Goal: Task Accomplishment & Management: Manage account settings

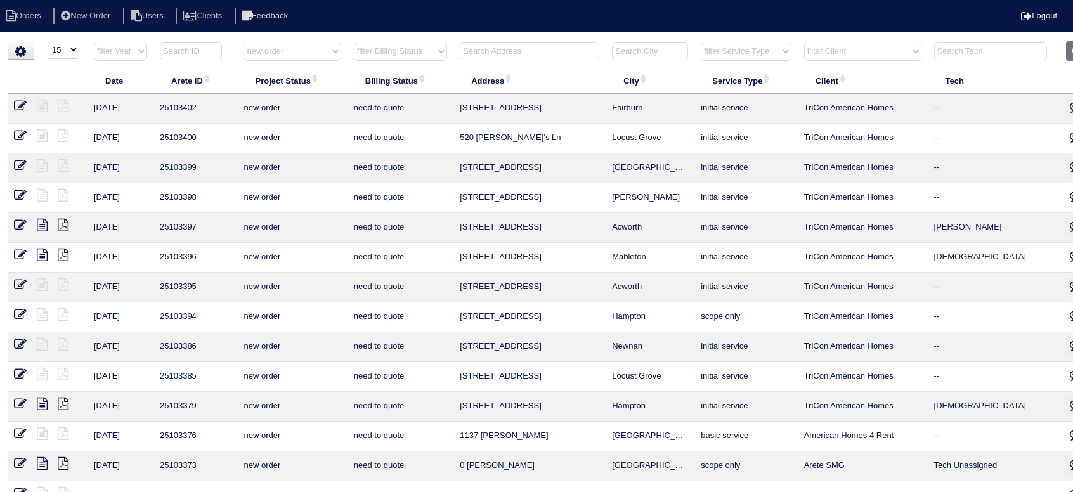
select select "15"
select select "new order"
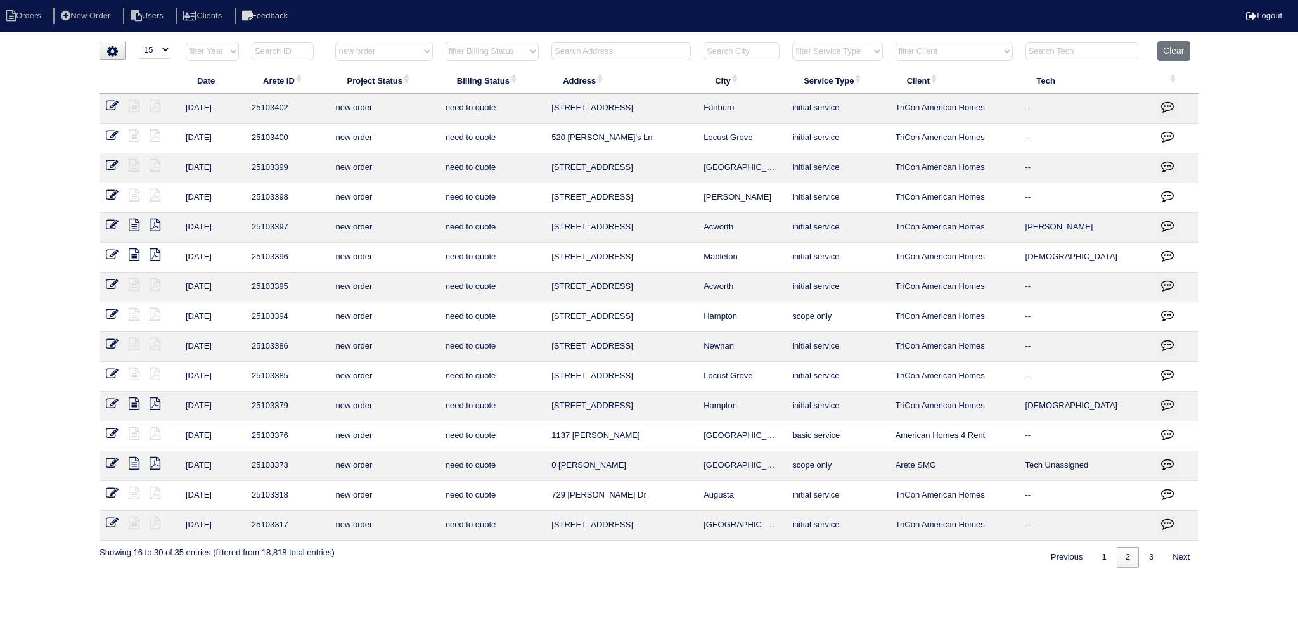
click at [649, 46] on input "text" at bounding box center [621, 51] width 139 height 18
click at [1072, 58] on button "Clear" at bounding box center [1174, 51] width 32 height 20
select select
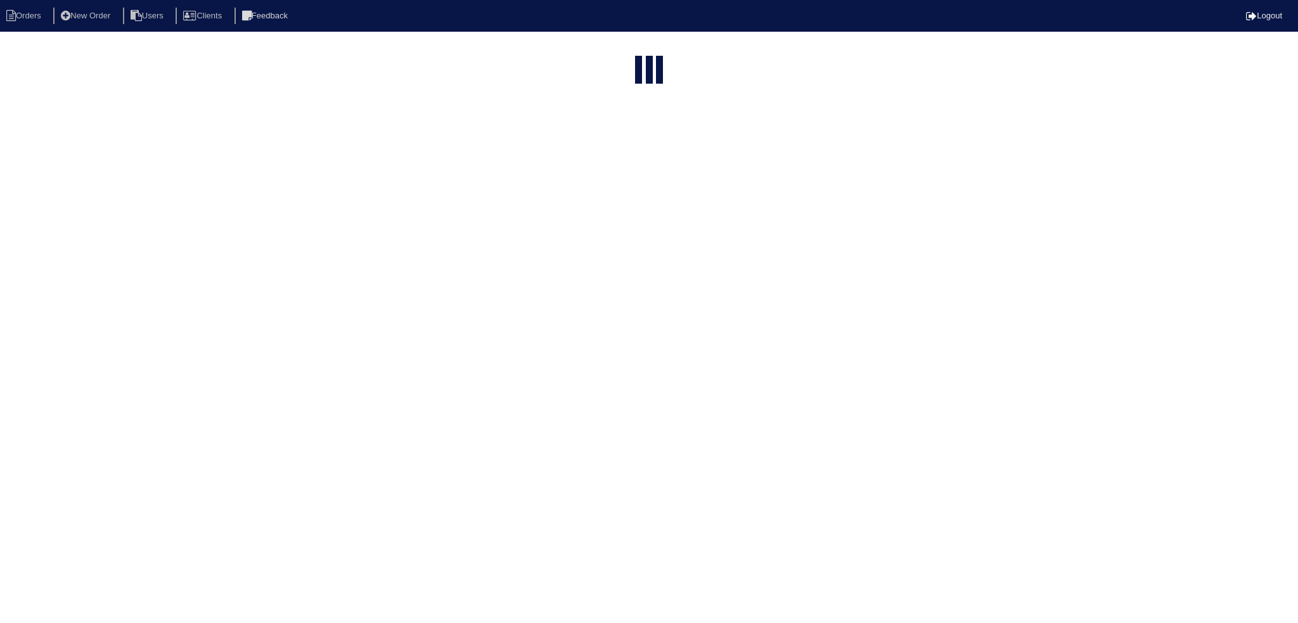
select select "15"
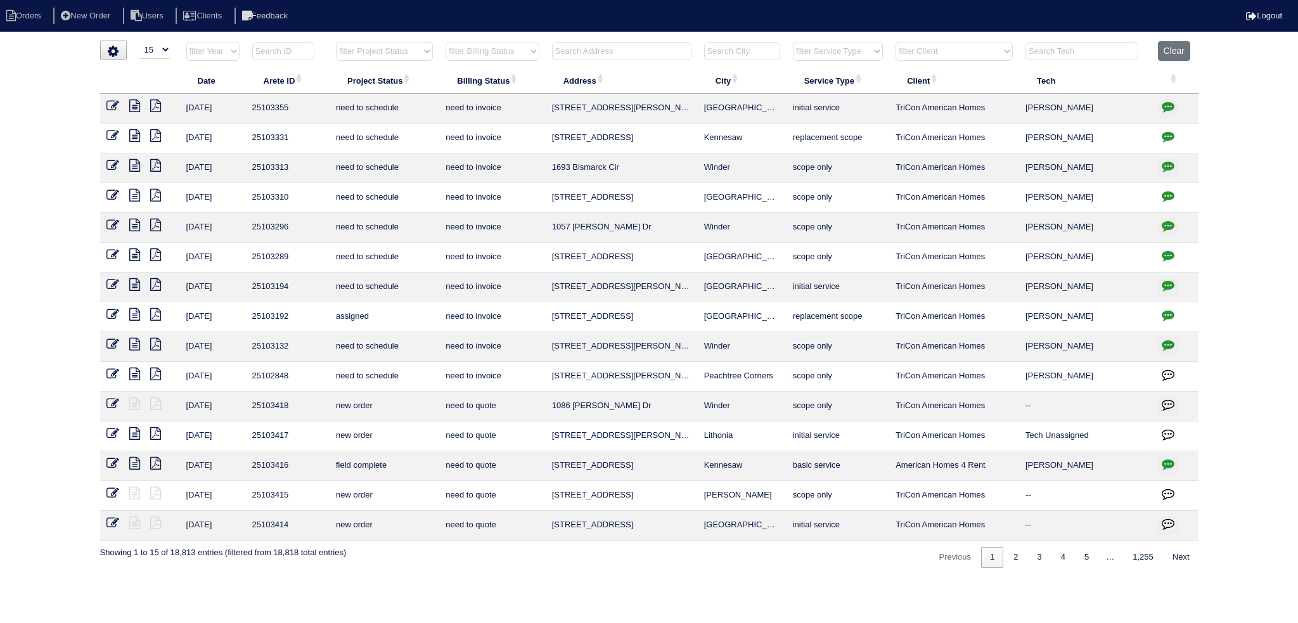
click at [662, 48] on input "text" at bounding box center [621, 51] width 139 height 18
click at [637, 50] on input "text" at bounding box center [621, 51] width 139 height 18
click at [628, 49] on input "text" at bounding box center [621, 51] width 139 height 18
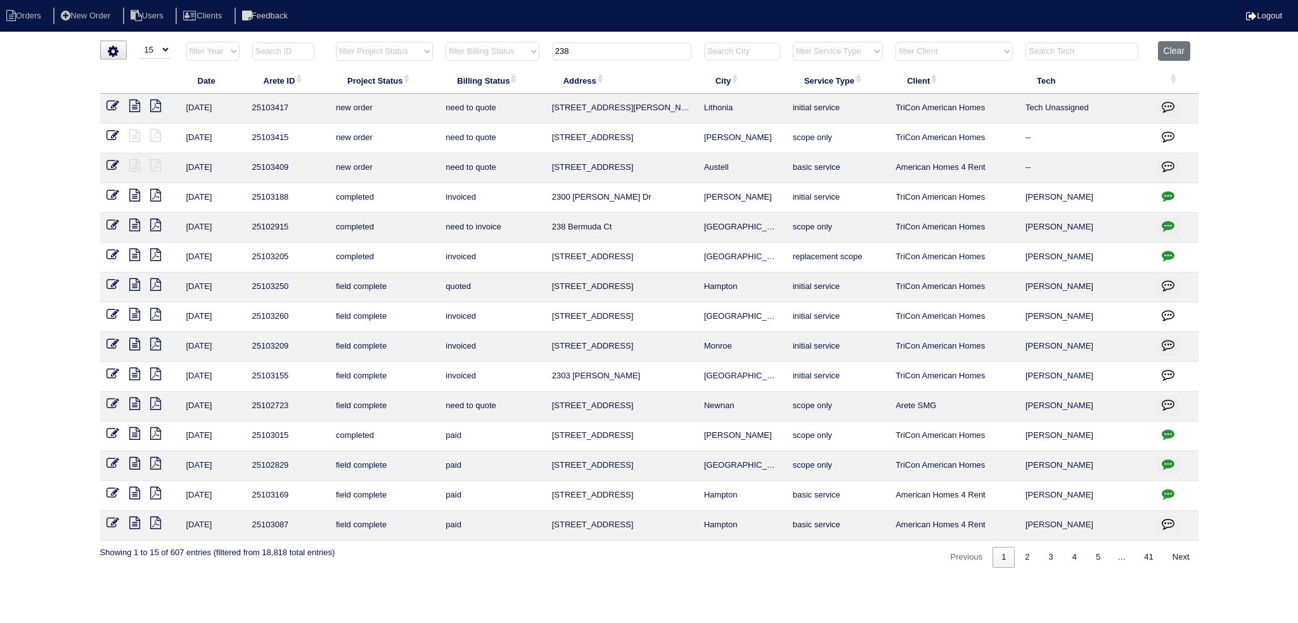
type input "238"
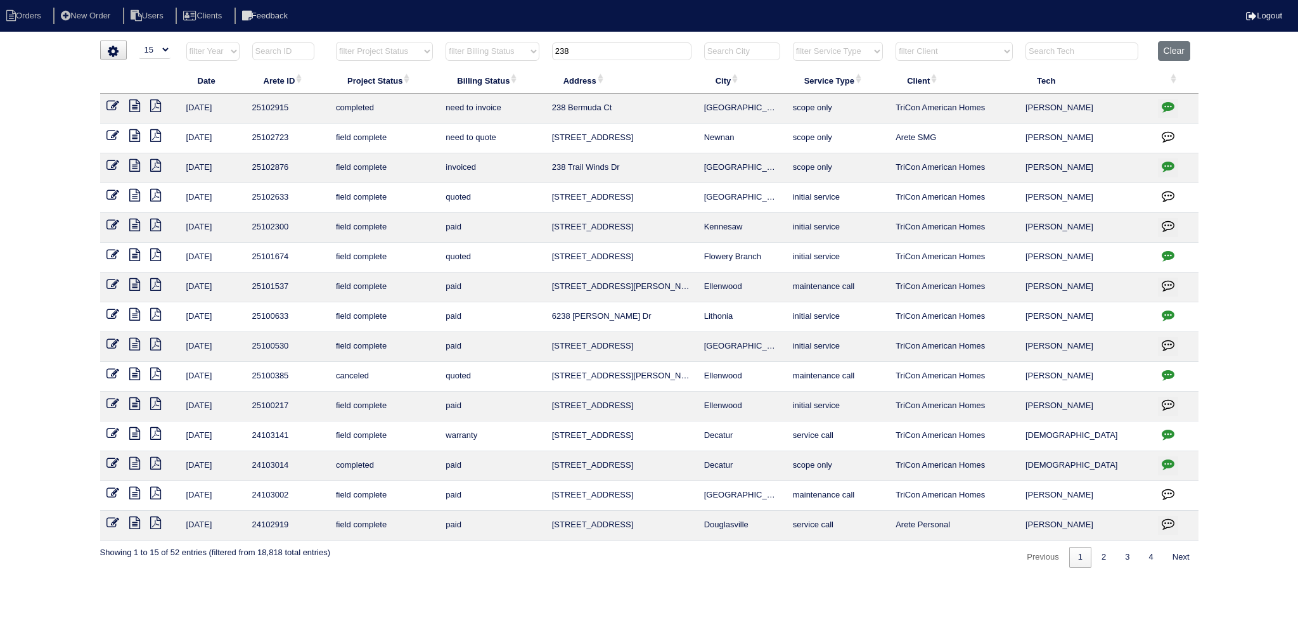
drag, startPoint x: 588, startPoint y: 49, endPoint x: 484, endPoint y: 58, distance: 103.7
click at [484, 58] on tr "filter Year -- Any Year -- 2025 2024 2023 2022 2021 2020 2019 filter Project St…" at bounding box center [649, 54] width 1099 height 26
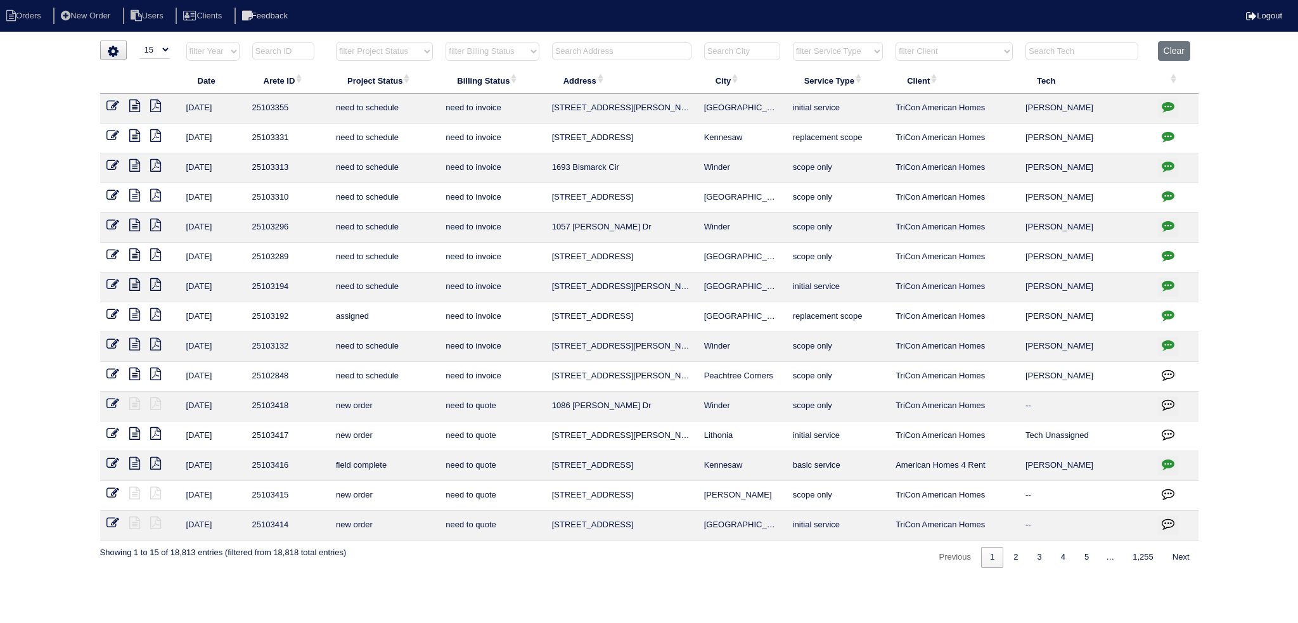
click at [644, 53] on input "text" at bounding box center [621, 51] width 139 height 18
click at [639, 46] on input "text" at bounding box center [621, 51] width 139 height 18
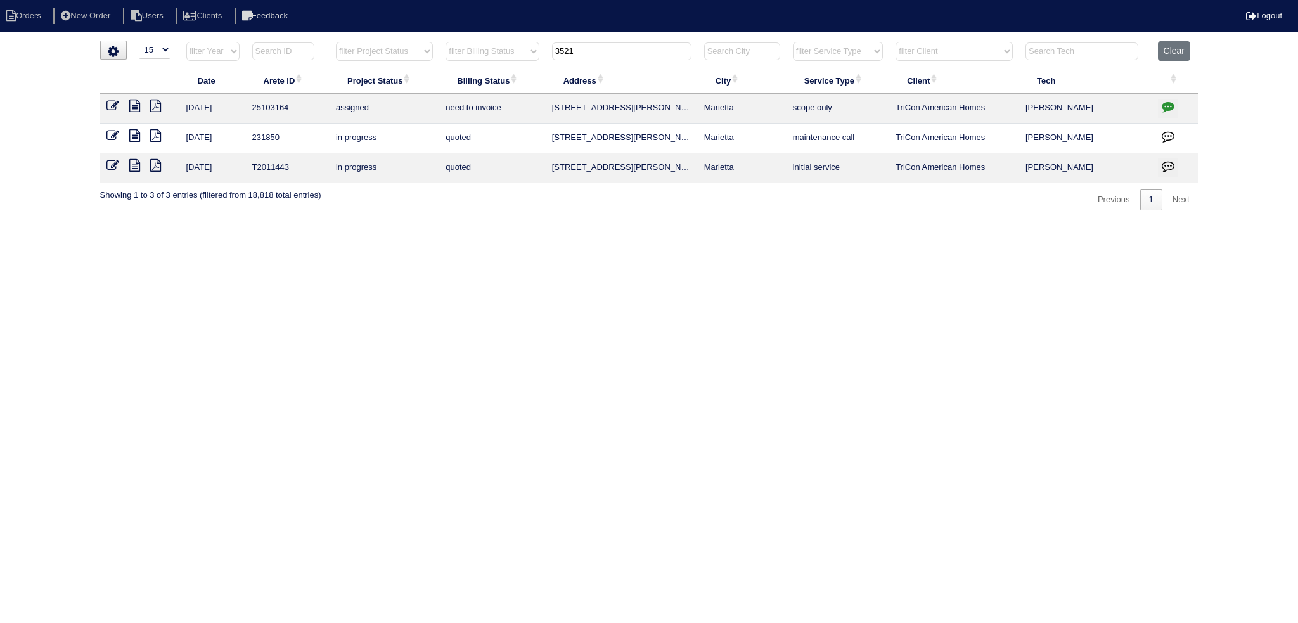
type input "3521"
click at [115, 97] on td at bounding box center [140, 109] width 80 height 30
click at [113, 103] on icon at bounding box center [113, 106] width 13 height 13
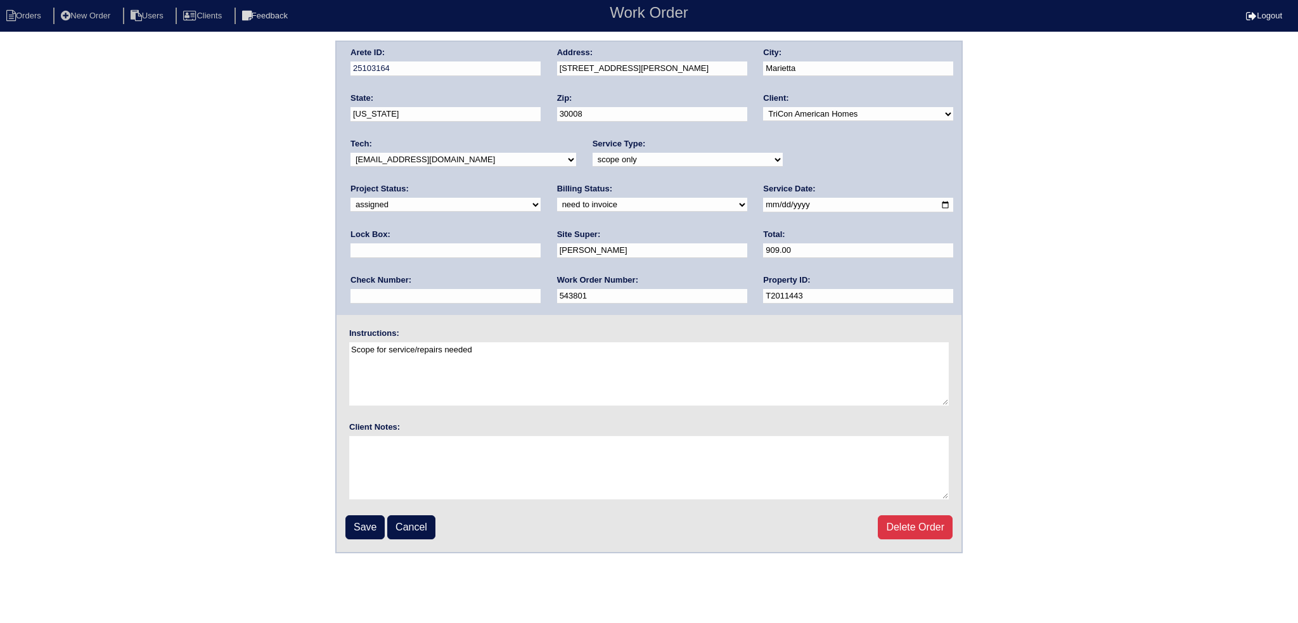
click at [763, 203] on input "[DATE]" at bounding box center [858, 205] width 190 height 15
type input "[DATE]"
click at [479, 159] on select "-select- [EMAIL_ADDRESS][DOMAIN_NAME] [EMAIL_ADDRESS][DOMAIN_NAME] [EMAIL_ADDRE…" at bounding box center [464, 160] width 226 height 14
select select "31"
click at [351, 153] on select "-select- [EMAIL_ADDRESS][DOMAIN_NAME] [EMAIL_ADDRESS][DOMAIN_NAME] [EMAIL_ADDRE…" at bounding box center [464, 160] width 226 height 14
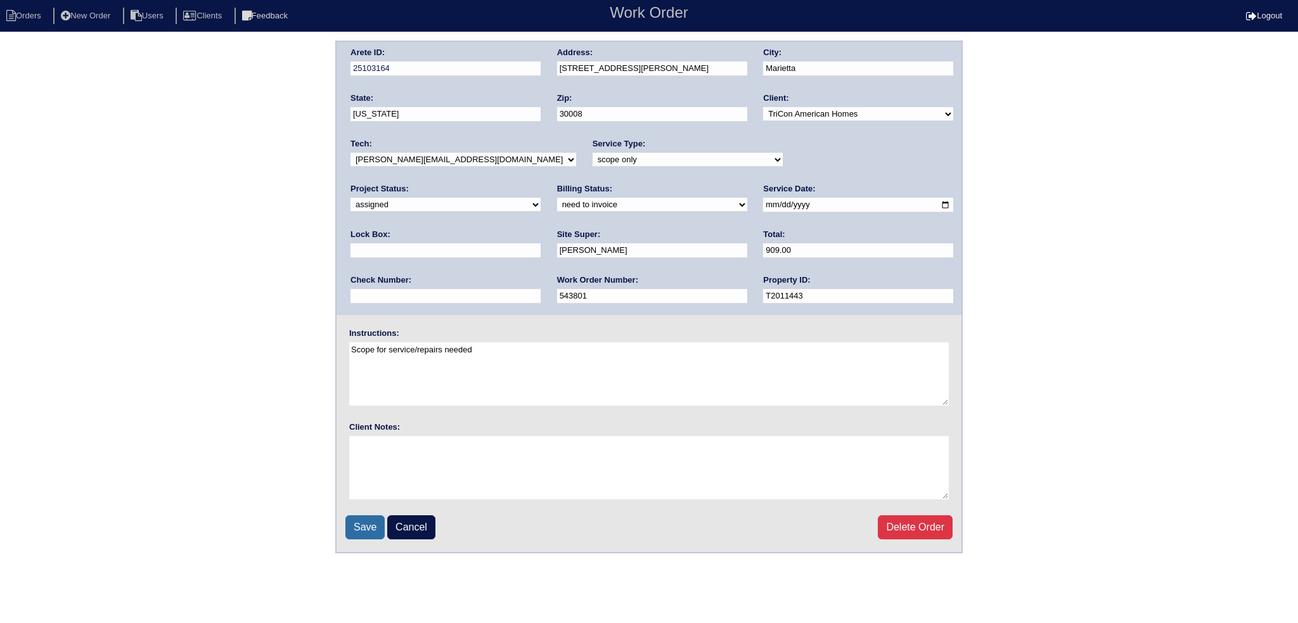
click at [370, 532] on input "Save" at bounding box center [365, 527] width 39 height 24
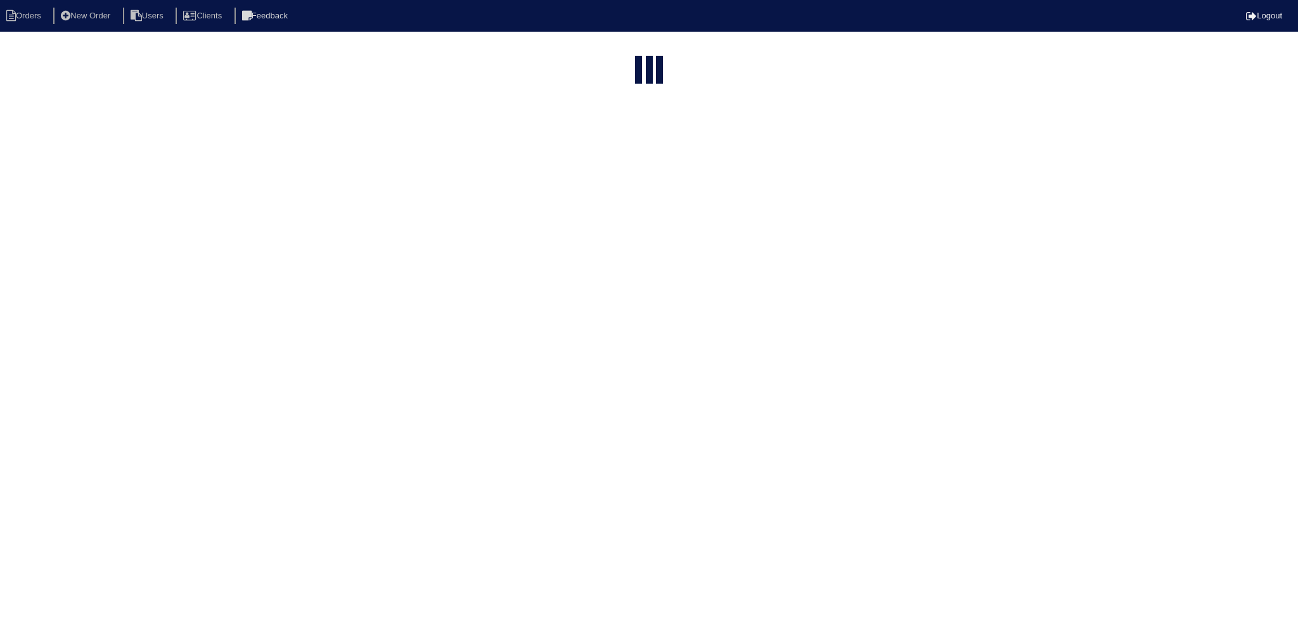
select select "15"
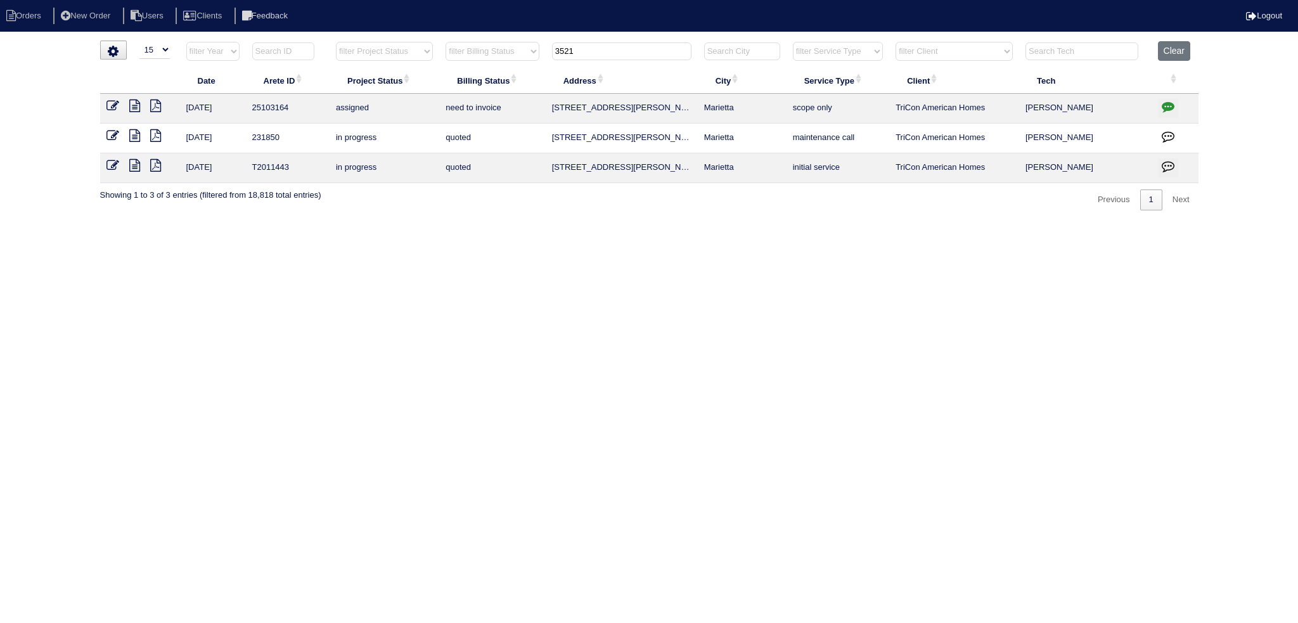
click at [600, 48] on input "3521" at bounding box center [621, 51] width 139 height 18
click at [599, 48] on input "3521" at bounding box center [621, 51] width 139 height 18
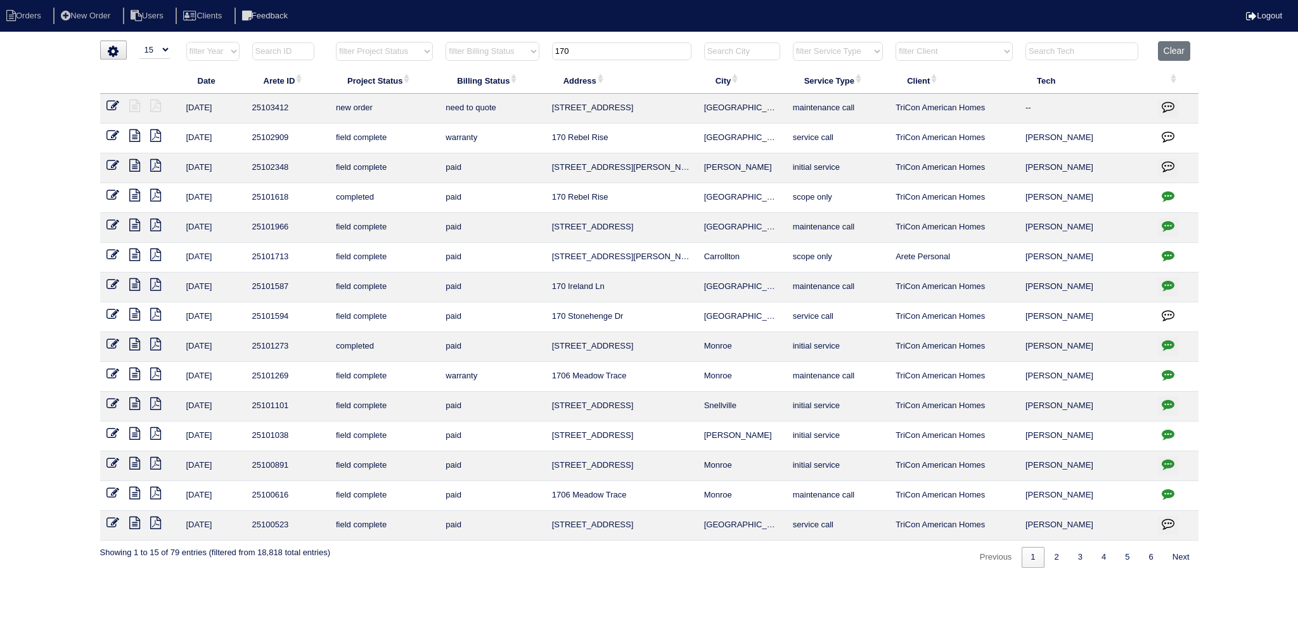
type input "170"
click at [112, 101] on icon at bounding box center [113, 106] width 13 height 13
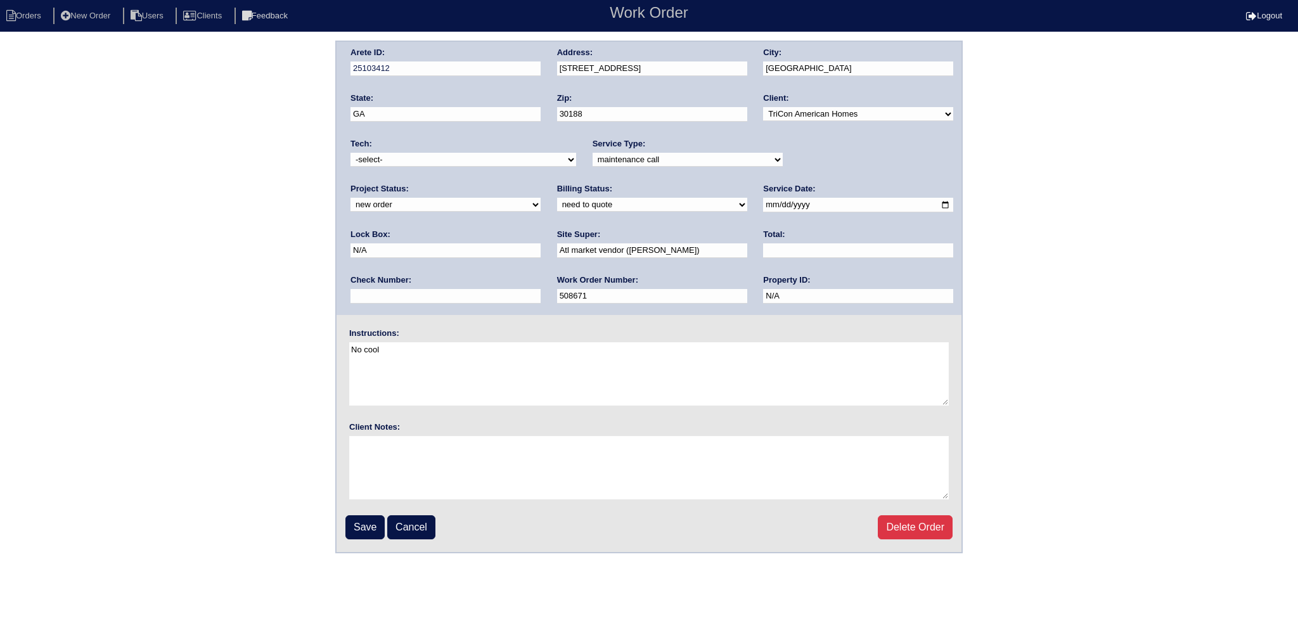
click at [408, 154] on select "-select- aretesmg+backup-tech@gmail.com benjohnholt88@gmail.com callisonhvac@ya…" at bounding box center [464, 160] width 226 height 14
select select "31"
click at [351, 153] on select "-select- aretesmg+backup-tech@gmail.com benjohnholt88@gmail.com callisonhvac@ya…" at bounding box center [464, 160] width 226 height 14
click at [541, 198] on select "new order assigned in progress field complete need to schedule admin review arc…" at bounding box center [446, 205] width 190 height 14
select select "assigned"
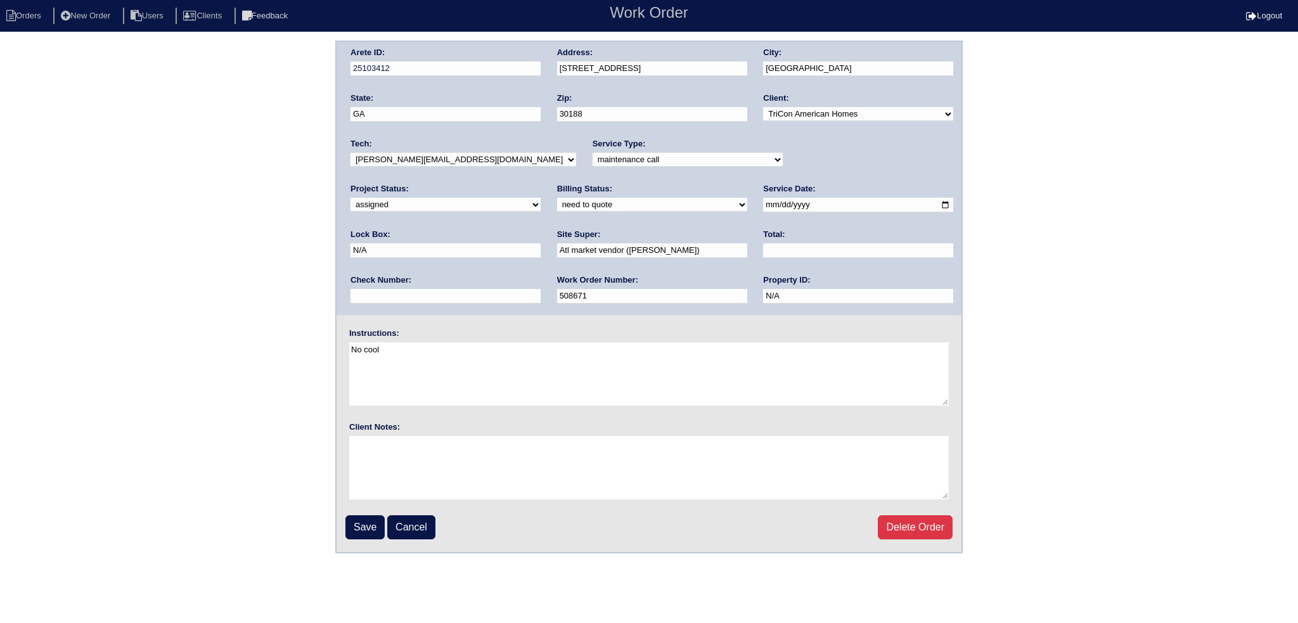
click at [541, 198] on select "new order assigned in progress field complete need to schedule admin review arc…" at bounding box center [446, 205] width 190 height 14
click at [763, 207] on input "2025-09-15" at bounding box center [858, 205] width 190 height 15
type input "2025-09-16"
click at [360, 519] on input "Save" at bounding box center [365, 527] width 39 height 24
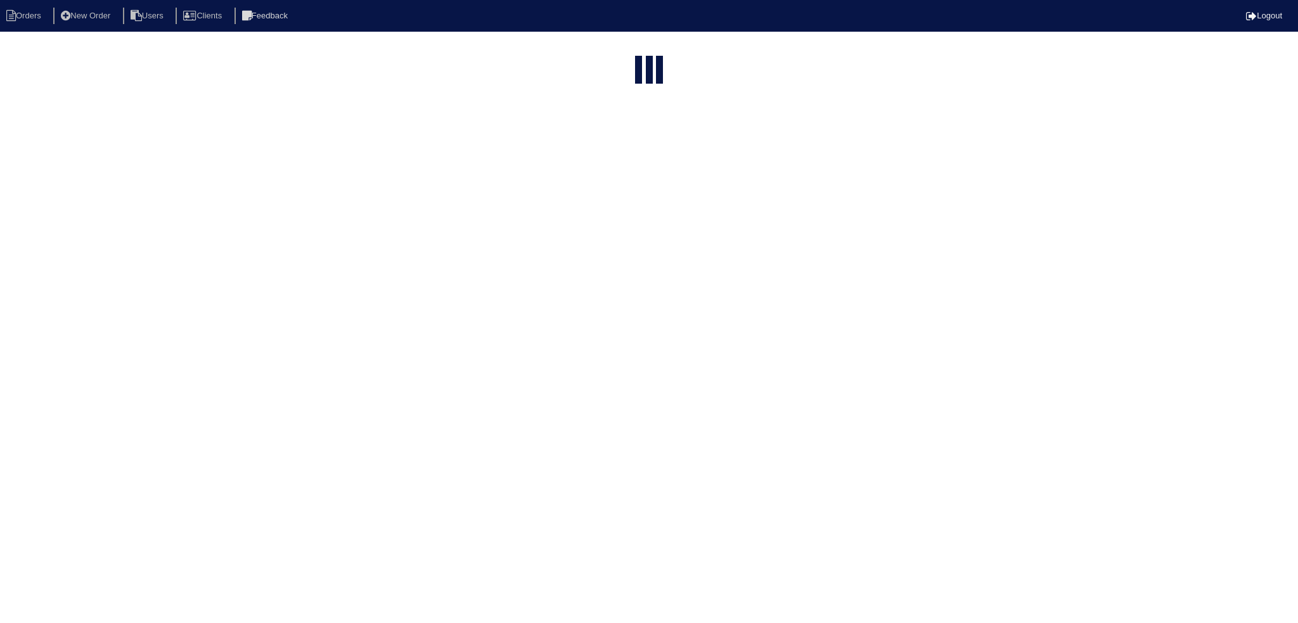
select select "15"
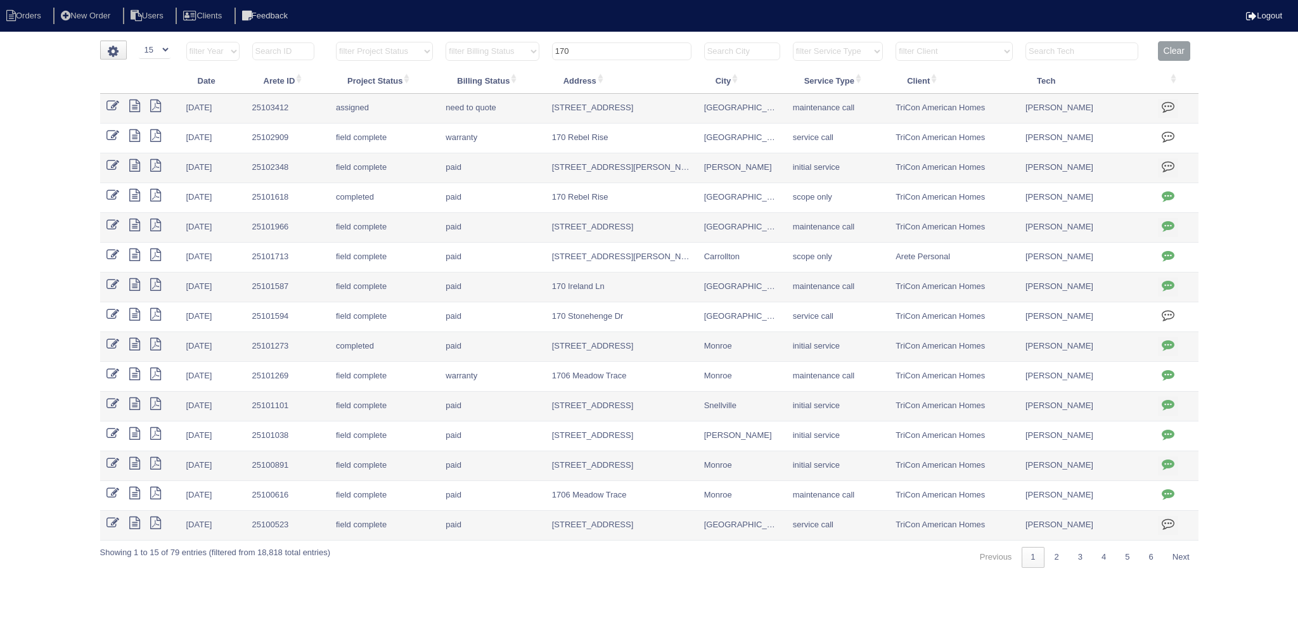
click at [602, 59] on input "170" at bounding box center [621, 51] width 139 height 18
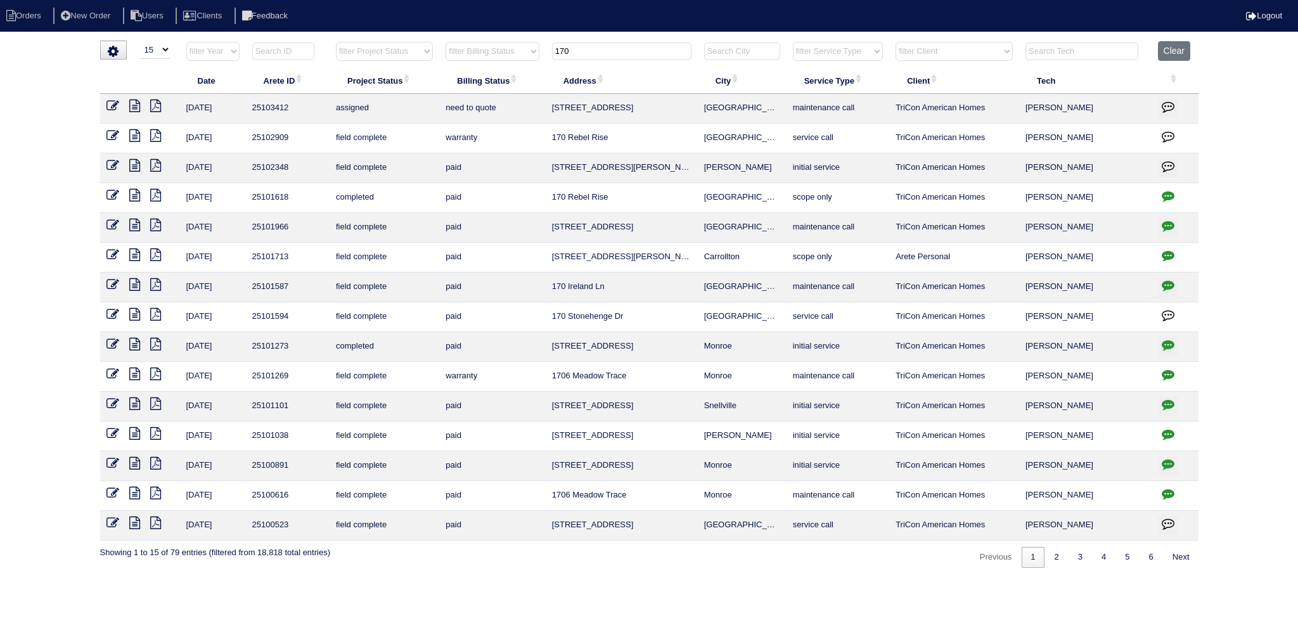
click at [602, 59] on input "170" at bounding box center [621, 51] width 139 height 18
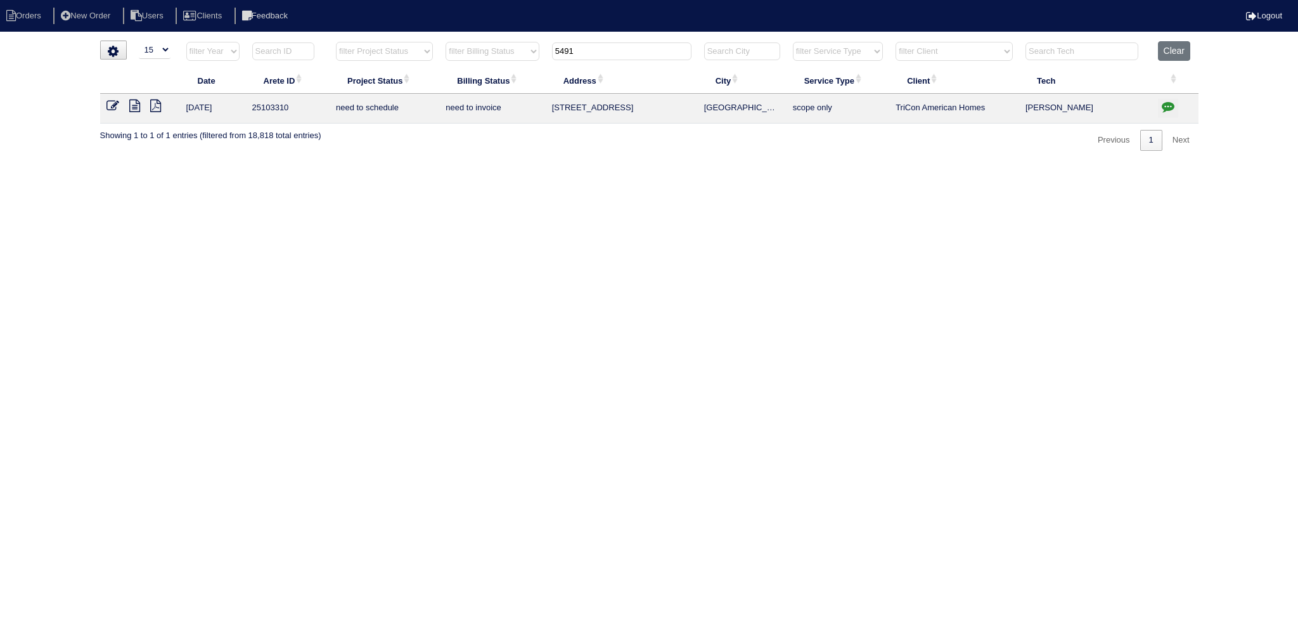
type input "5491"
click at [113, 106] on icon at bounding box center [113, 106] width 13 height 13
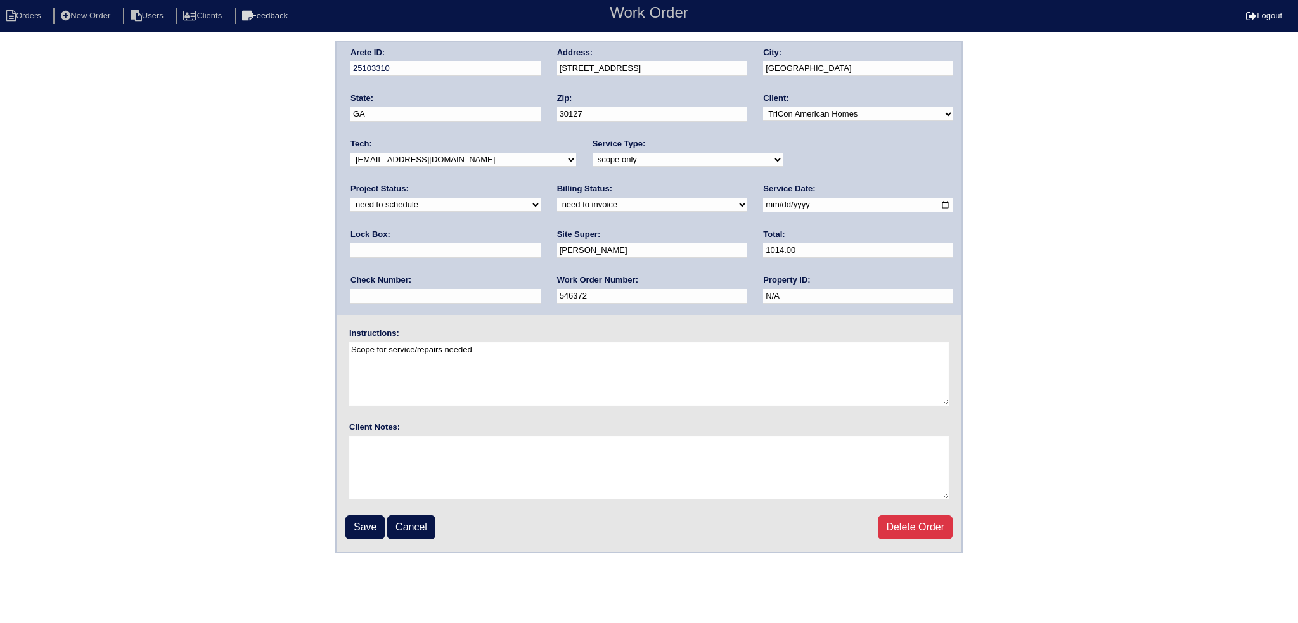
click at [541, 198] on select "new order assigned in progress field complete need to schedule admin review arc…" at bounding box center [446, 205] width 190 height 14
select select "assigned"
click at [541, 198] on select "new order assigned in progress field complete need to schedule admin review arc…" at bounding box center [446, 205] width 190 height 14
drag, startPoint x: 739, startPoint y: 203, endPoint x: 723, endPoint y: 223, distance: 25.2
click at [763, 204] on input "[DATE]" at bounding box center [858, 205] width 190 height 15
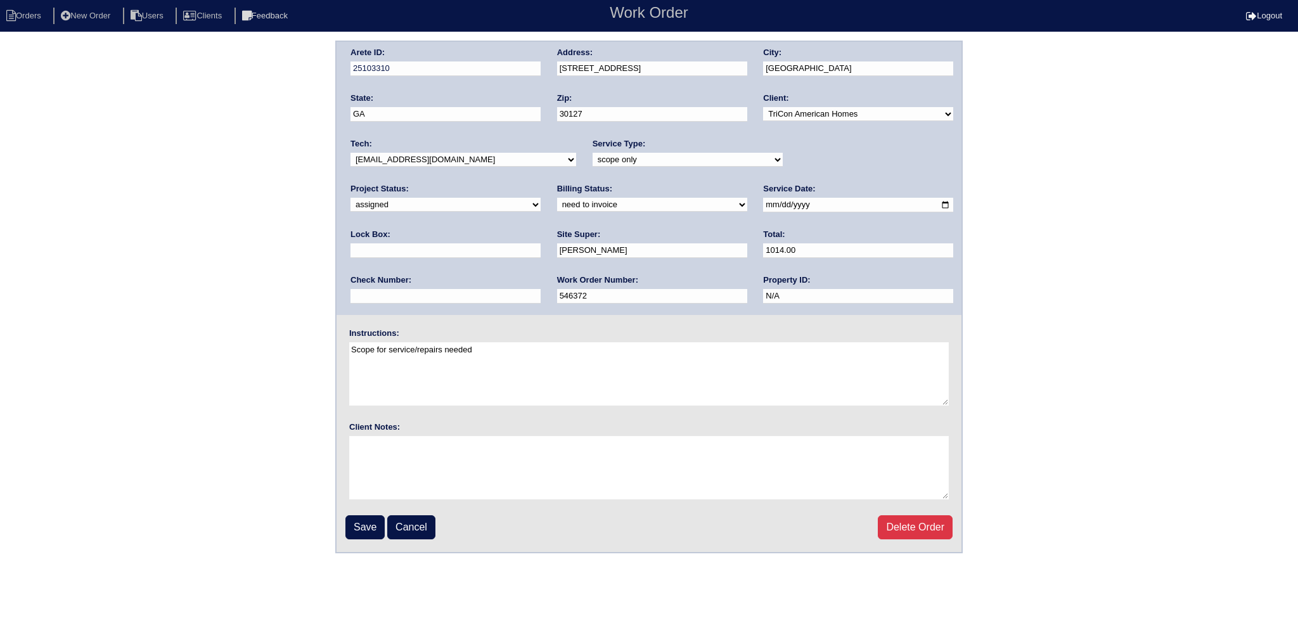
click at [445, 163] on select "-select- aretesmg+backup-tech@gmail.com benjohnholt88@gmail.com callisonhvac@ya…" at bounding box center [464, 160] width 226 height 14
select select "31"
click at [351, 153] on select "-select- aretesmg+backup-tech@gmail.com benjohnholt88@gmail.com callisonhvac@ya…" at bounding box center [464, 160] width 226 height 14
click at [362, 526] on input "Save" at bounding box center [365, 527] width 39 height 24
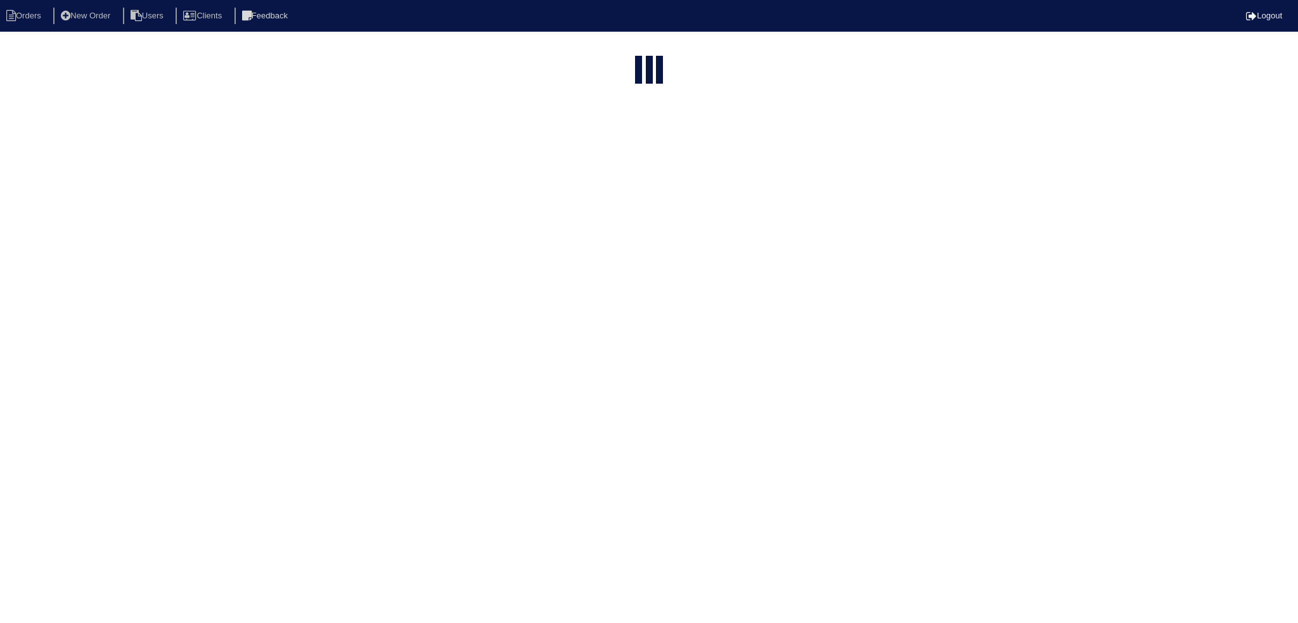
select select "15"
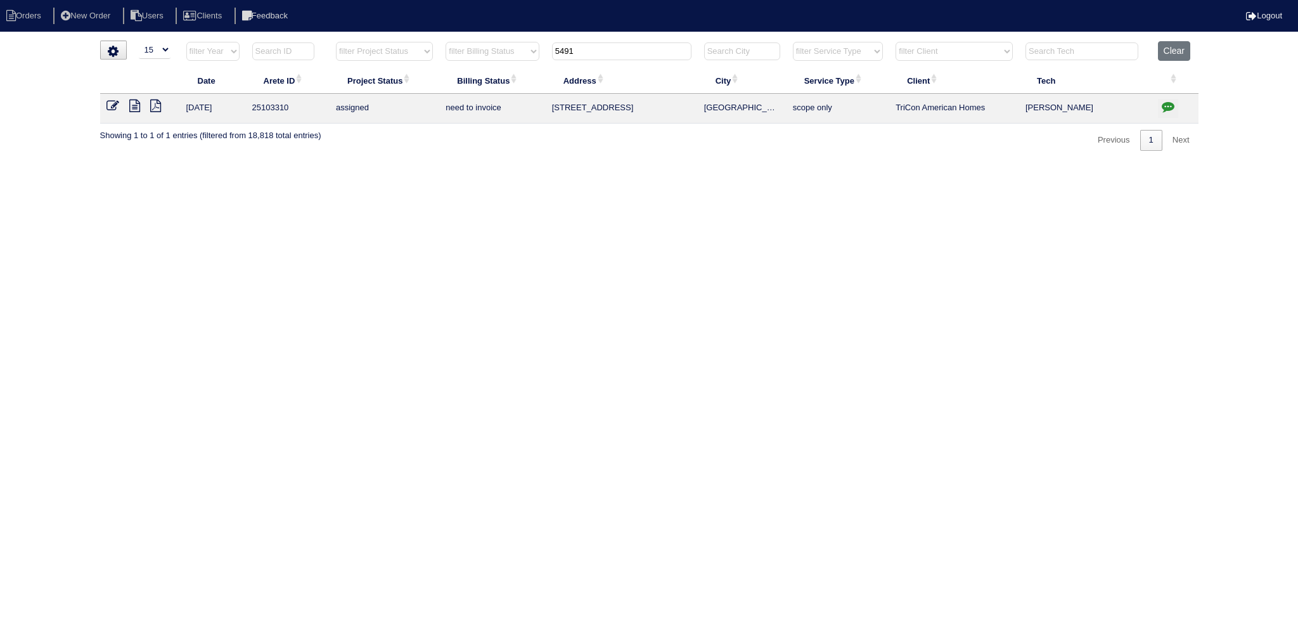
drag, startPoint x: 577, startPoint y: 51, endPoint x: 527, endPoint y: 49, distance: 50.1
click at [527, 49] on tr "filter Year -- Any Year -- 2025 2024 2023 2022 2021 2020 2019 filter Project St…" at bounding box center [649, 54] width 1099 height 26
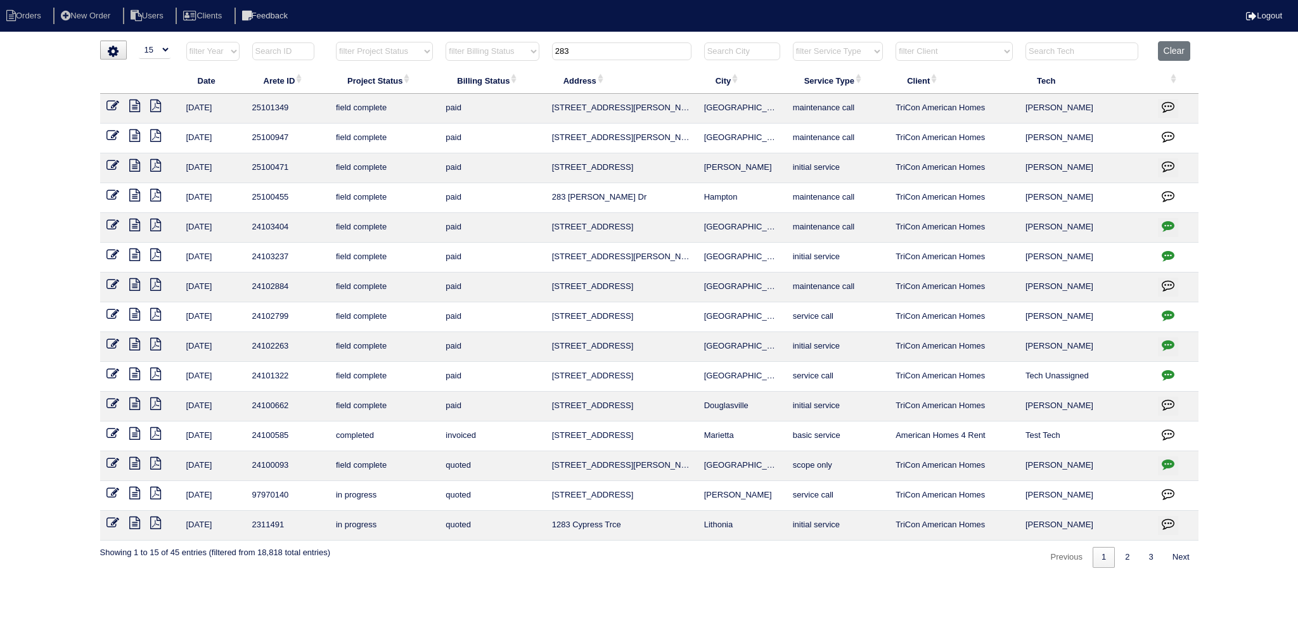
click at [590, 51] on input "283" at bounding box center [621, 51] width 139 height 18
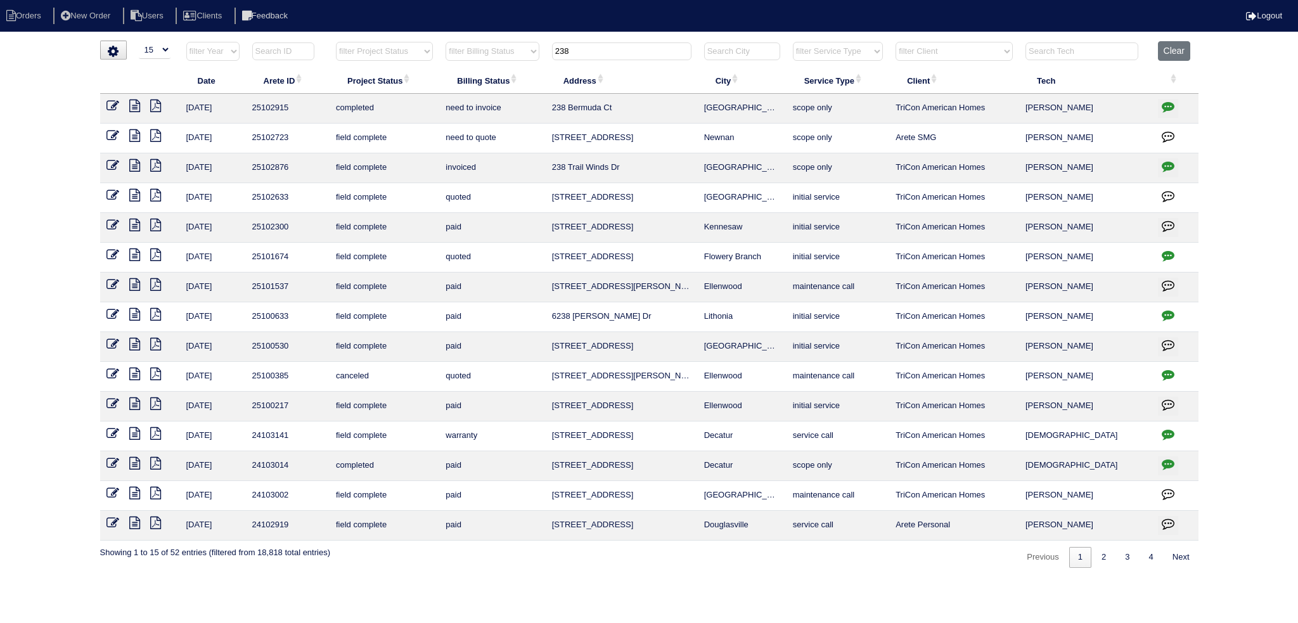
type input "238"
click at [133, 110] on icon at bounding box center [134, 106] width 11 height 13
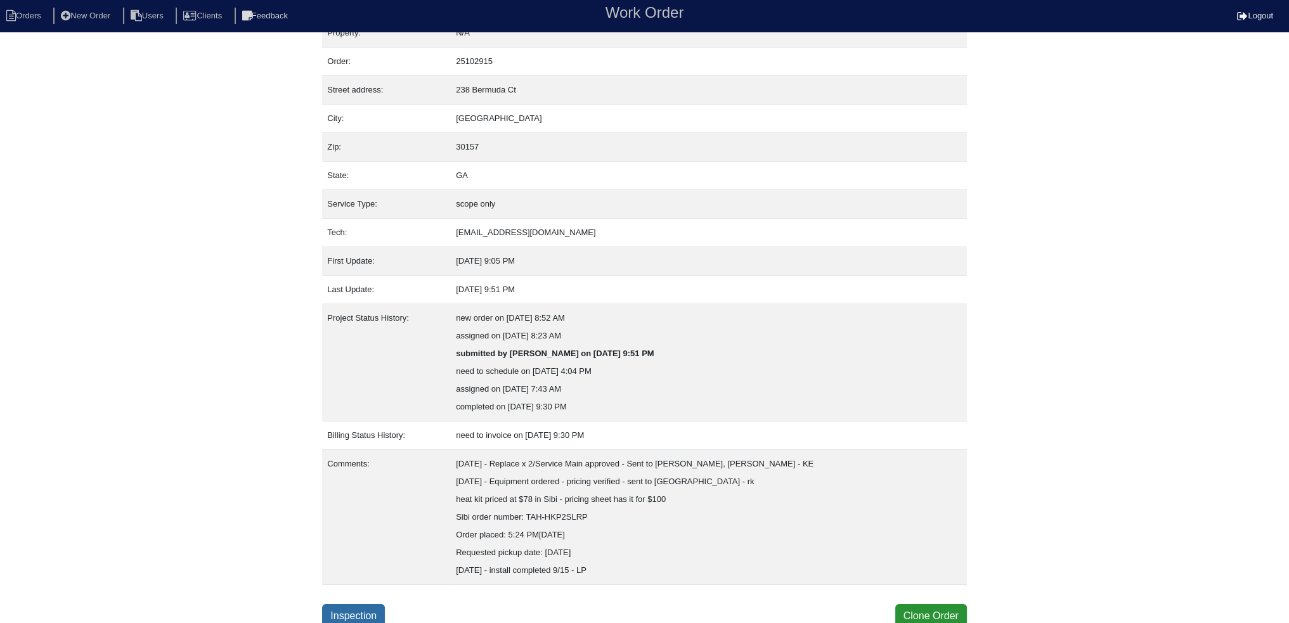
scroll to position [25, 0]
click at [355, 607] on link "Inspection" at bounding box center [353, 613] width 63 height 24
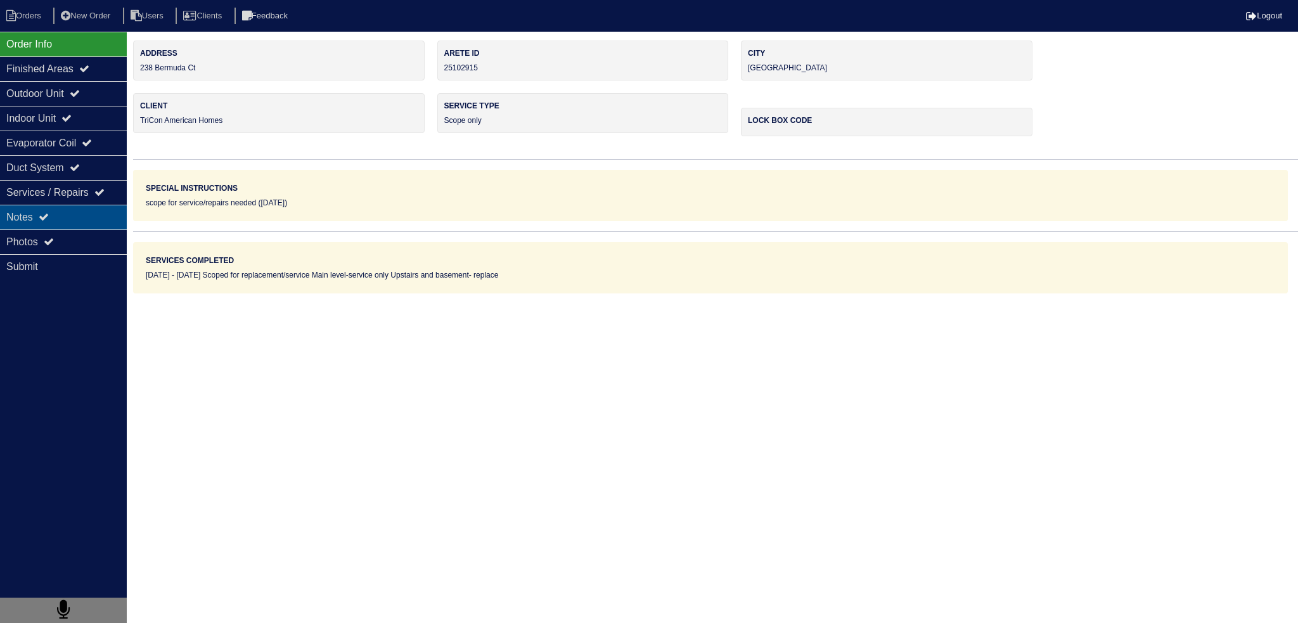
click at [101, 202] on div "Services / Repairs" at bounding box center [63, 192] width 127 height 25
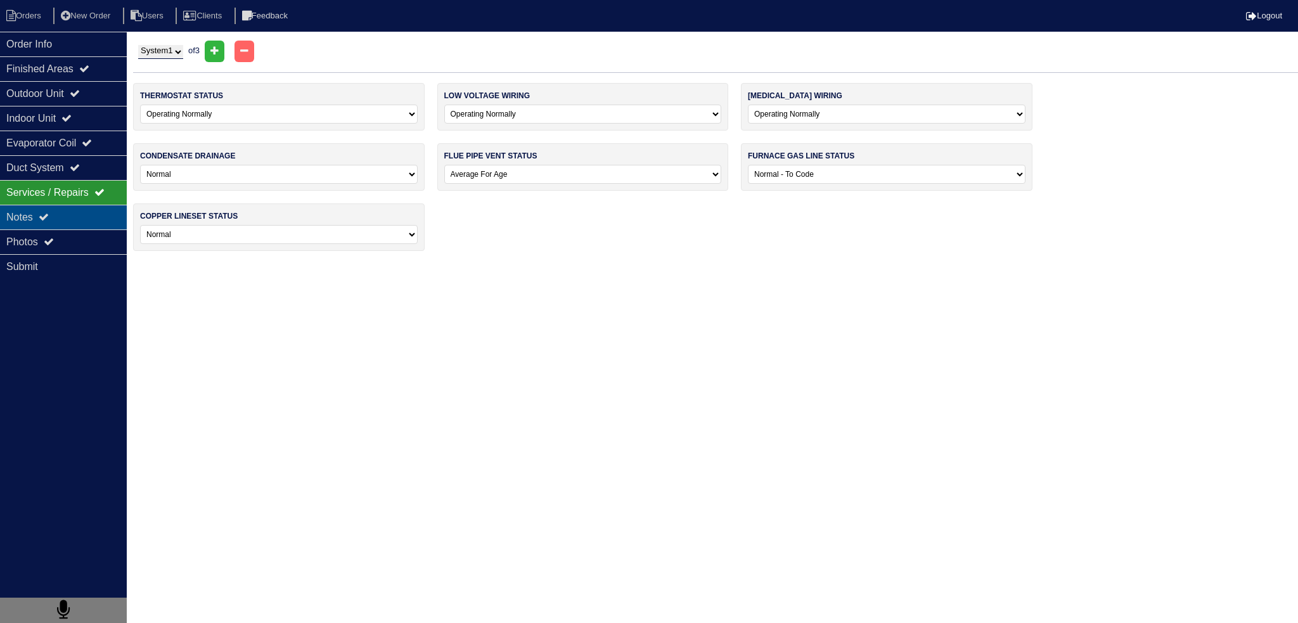
click at [94, 225] on div "Notes" at bounding box center [63, 217] width 127 height 25
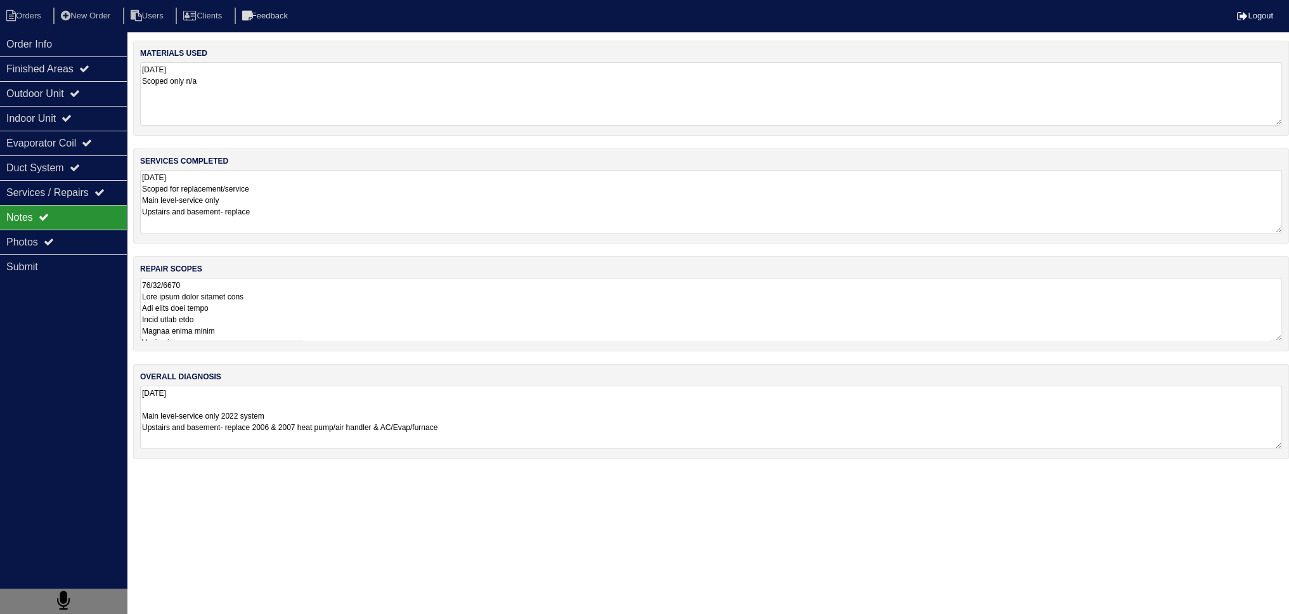
click at [217, 319] on textarea at bounding box center [711, 309] width 1142 height 63
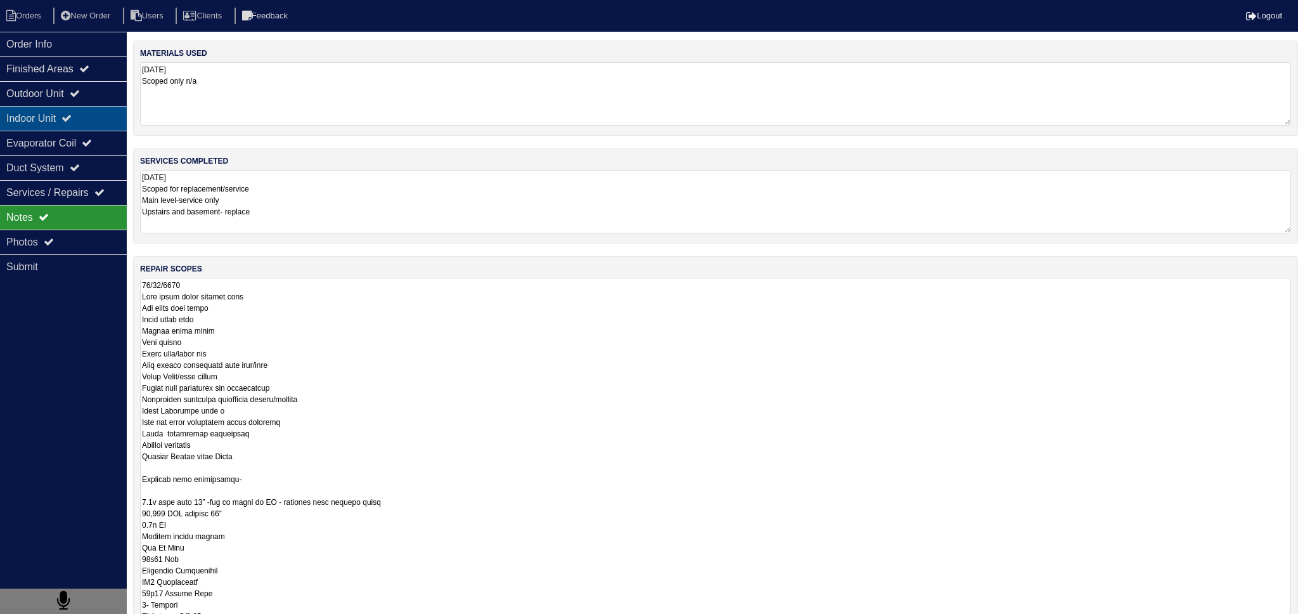
click at [99, 110] on div "Indoor Unit" at bounding box center [63, 118] width 127 height 25
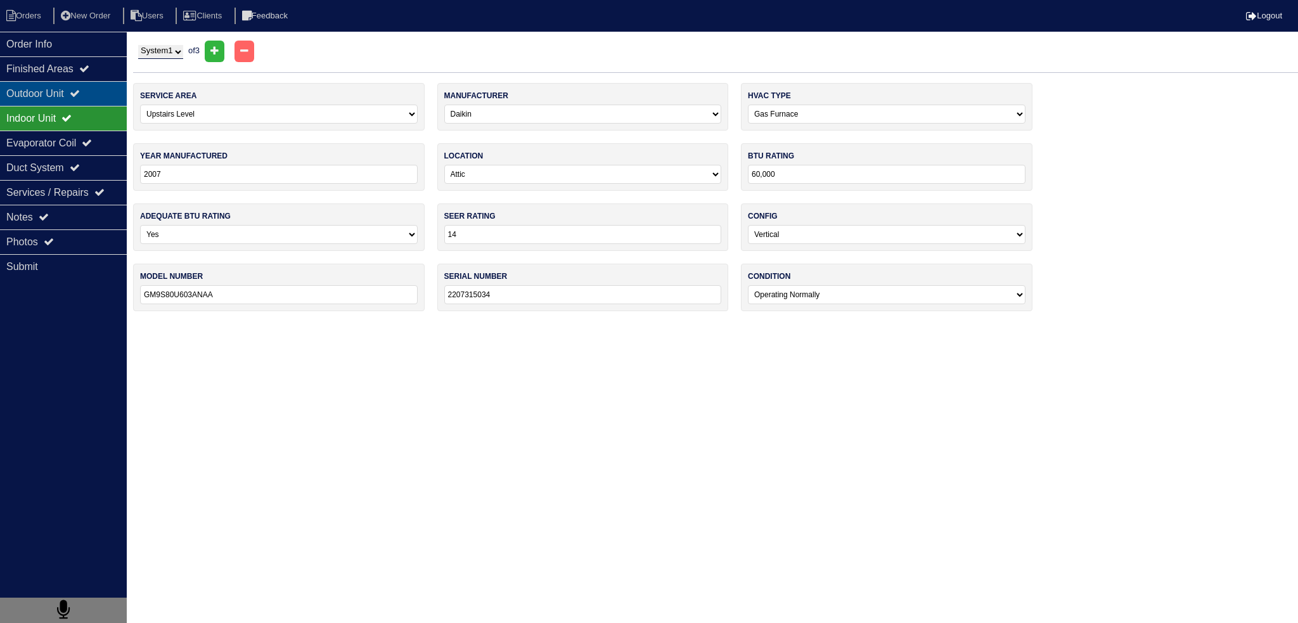
click at [94, 98] on div "Outdoor Unit" at bounding box center [63, 93] width 127 height 25
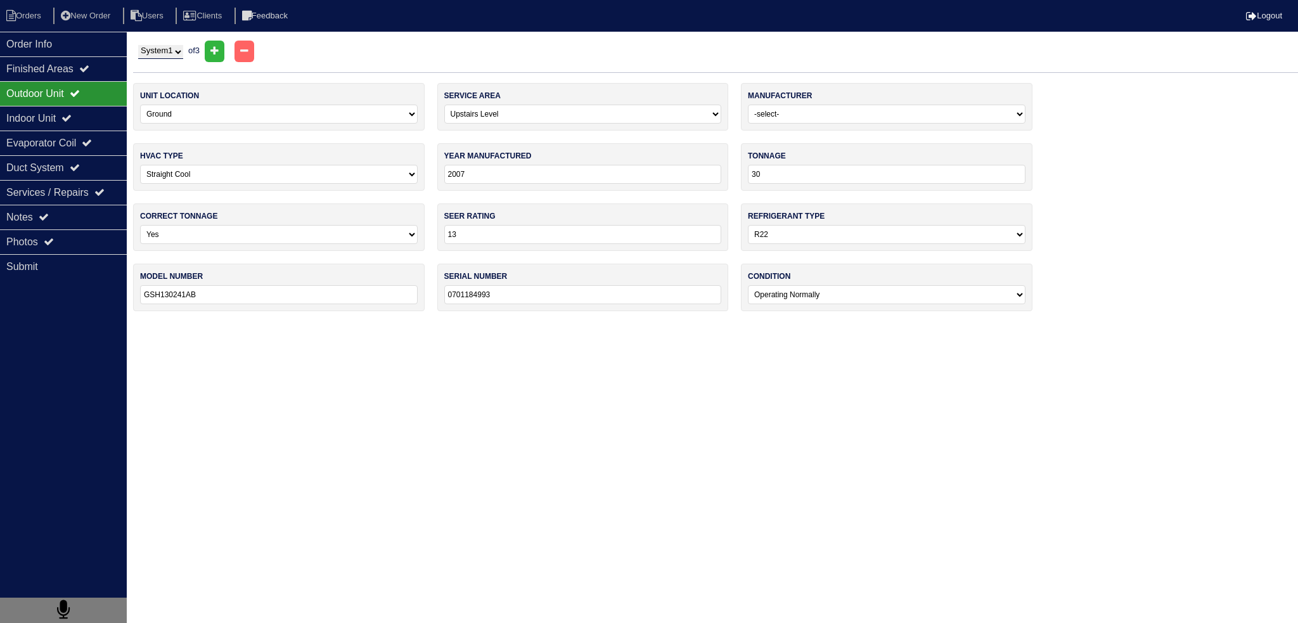
drag, startPoint x: 168, startPoint y: 42, endPoint x: 165, endPoint y: 51, distance: 8.6
click at [168, 44] on div "System 1 System 2 System 3 of 3" at bounding box center [715, 52] width 1165 height 22
click at [165, 60] on div "System 1 System 2 System 3 of 3" at bounding box center [715, 52] width 1165 height 22
click at [172, 65] on div "System 1 System 2 System 3 of 3" at bounding box center [715, 57] width 1165 height 32
select select "2"
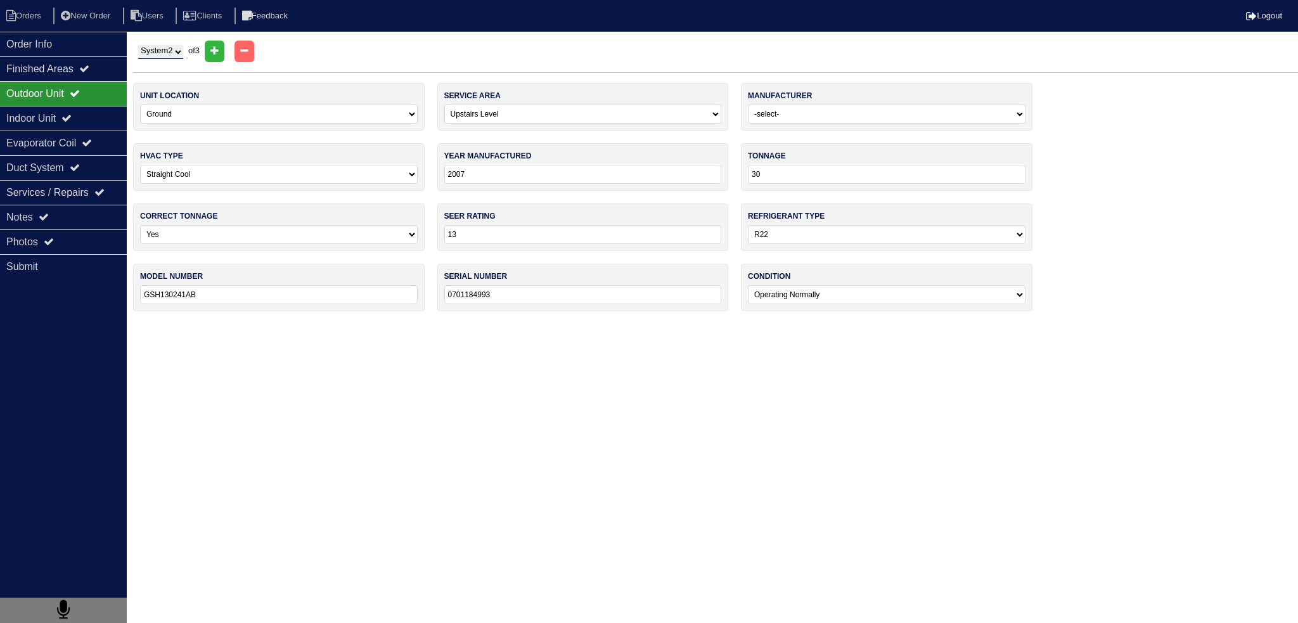
click at [138, 45] on select "System 1 System 2 System 3" at bounding box center [160, 52] width 45 height 14
select select "2"
select select "1"
type input "24000"
type input "GSH1302241AB"
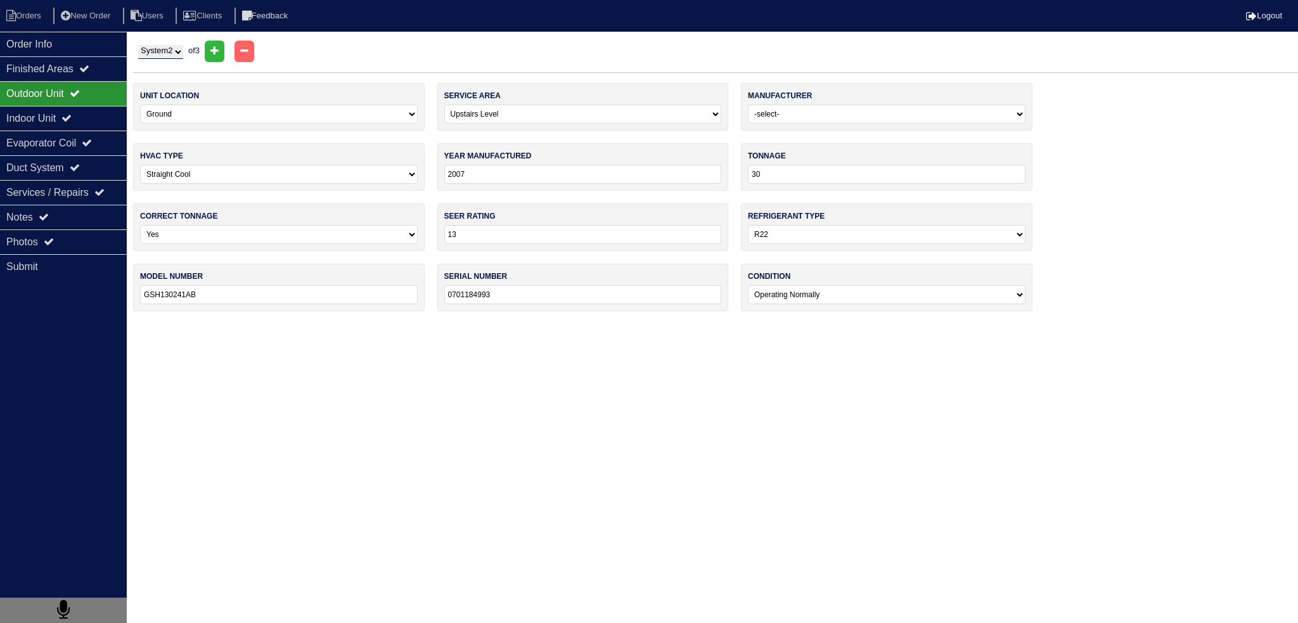
type input "0701184293"
click at [166, 48] on select "System 1 System 2 System 3" at bounding box center [160, 52] width 45 height 14
select select "1"
click at [138, 45] on select "System 1 System 2 System 3" at bounding box center [160, 52] width 45 height 14
select select "1"
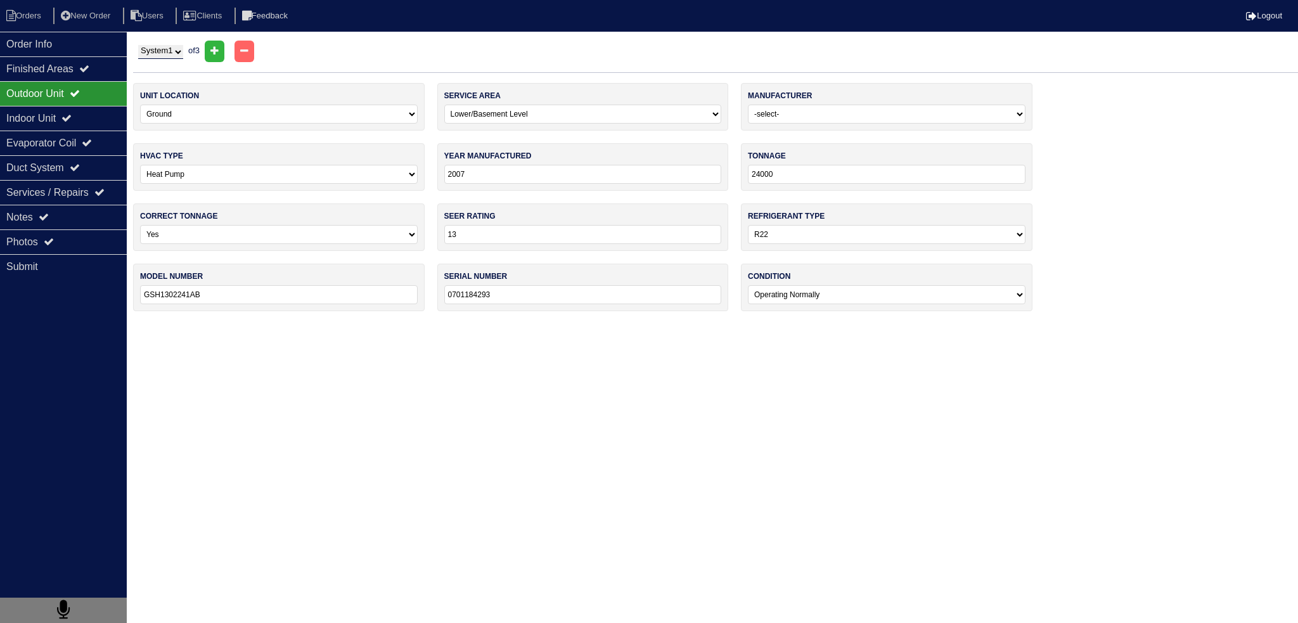
select select "0"
type input "30"
type input "GSH130241AB"
type input "0701184993"
drag, startPoint x: 535, startPoint y: 291, endPoint x: 448, endPoint y: 296, distance: 87.6
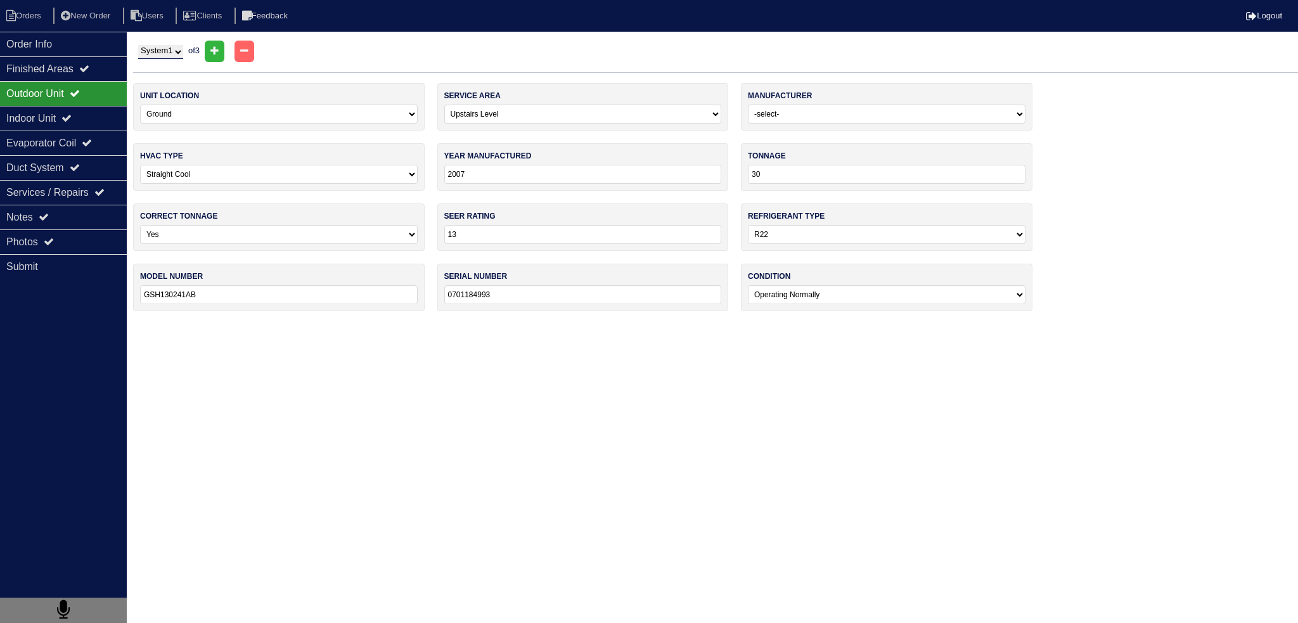
click at [448, 296] on input "0701184993" at bounding box center [583, 294] width 278 height 19
click at [469, 324] on html "Orders New Order Users Clients Feedback Logout Orders New Order Users Clients M…" at bounding box center [649, 162] width 1298 height 324
drag, startPoint x: 513, startPoint y: 298, endPoint x: 399, endPoint y: 294, distance: 114.2
click at [399, 294] on div "unit location -select- Ground Rooftop service area -select- Main Level Upstairs…" at bounding box center [715, 203] width 1165 height 241
click at [477, 324] on html "Orders New Order Users Clients Feedback Logout Orders New Order Users Clients M…" at bounding box center [649, 162] width 1298 height 324
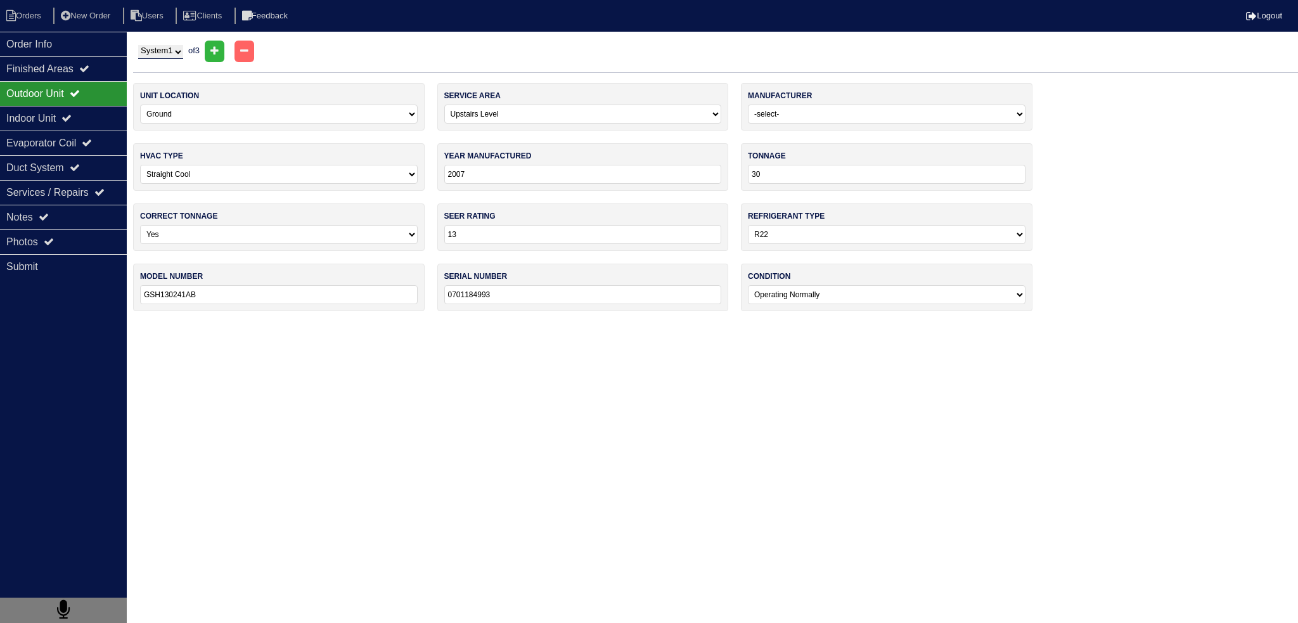
click at [181, 44] on div "System 1 System 2 System 3 of 3" at bounding box center [715, 52] width 1165 height 22
click at [178, 48] on select "System 1 System 2 System 3" at bounding box center [160, 52] width 45 height 14
select select "2"
click at [138, 45] on select "System 1 System 2 System 3" at bounding box center [160, 52] width 45 height 14
select select "2"
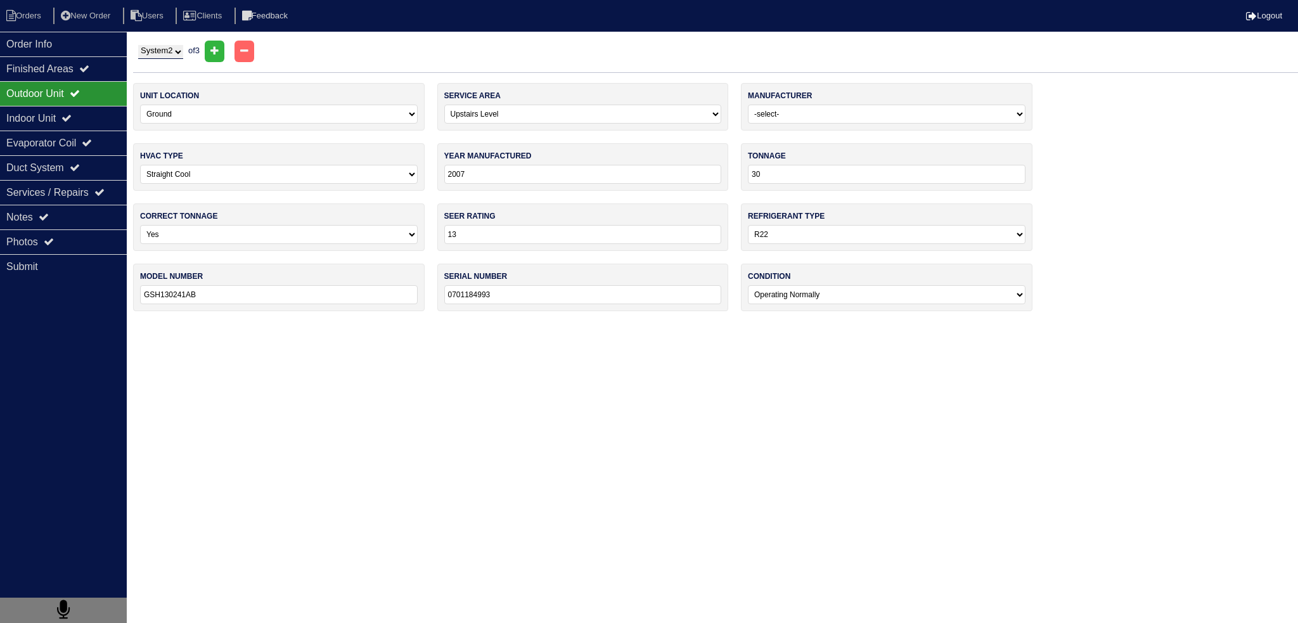
select select "1"
type input "24000"
type input "GSH1302241AB"
type input "0701184293"
drag, startPoint x: 517, startPoint y: 300, endPoint x: 380, endPoint y: 292, distance: 137.8
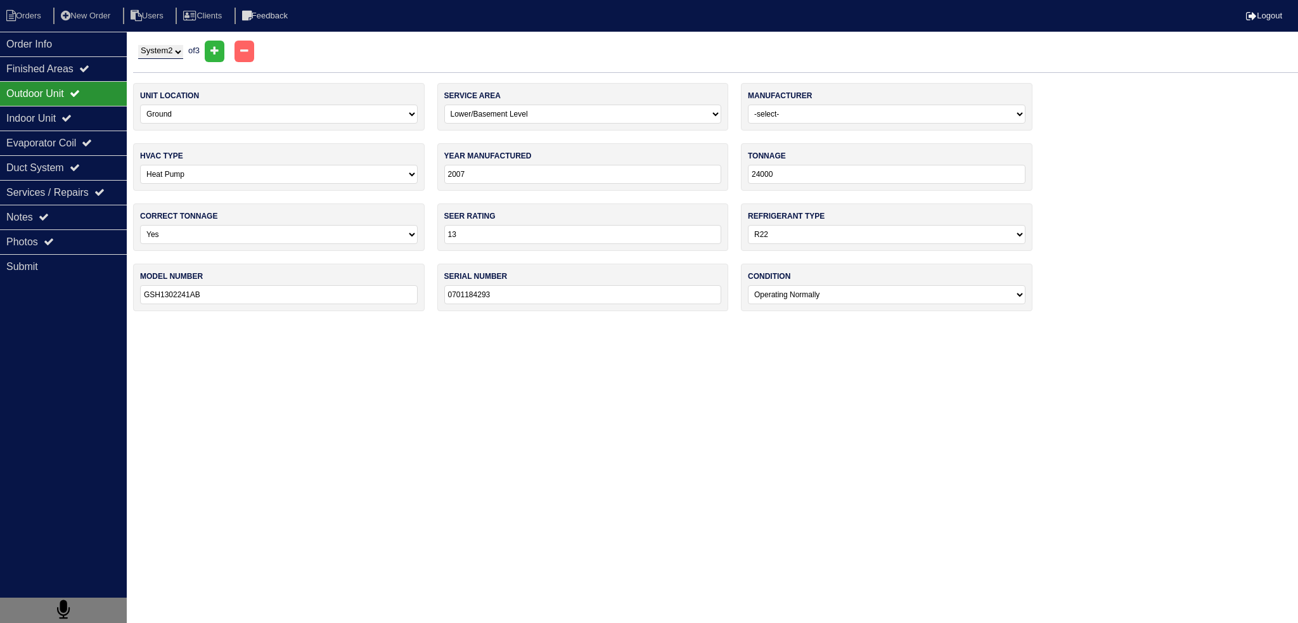
click at [380, 292] on div "unit location -select- Ground Rooftop service area -select- Main Level Upstairs…" at bounding box center [715, 203] width 1165 height 241
drag, startPoint x: 169, startPoint y: 48, endPoint x: 167, endPoint y: 58, distance: 10.2
click at [167, 48] on select "System 1 System 2 System 3" at bounding box center [160, 52] width 45 height 14
select select "3"
click at [138, 45] on select "System 1 System 2 System 3" at bounding box center [160, 52] width 45 height 14
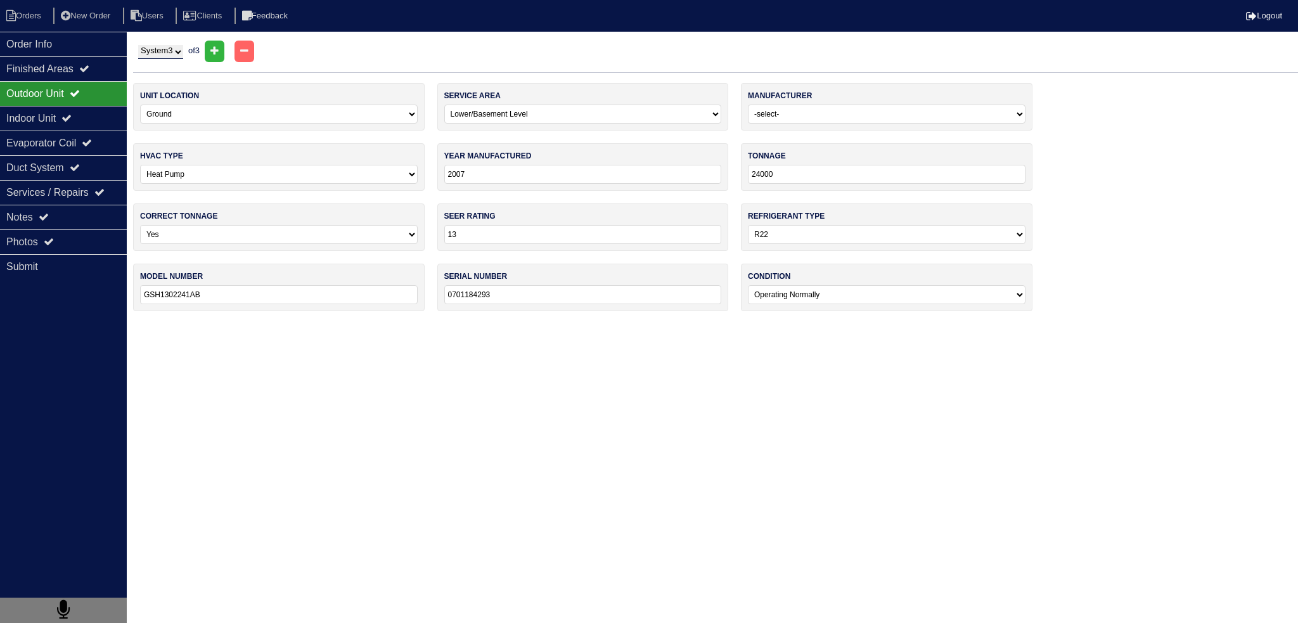
select select "0"
select select "Daikin"
select select "0"
type input "2022"
type input "24"
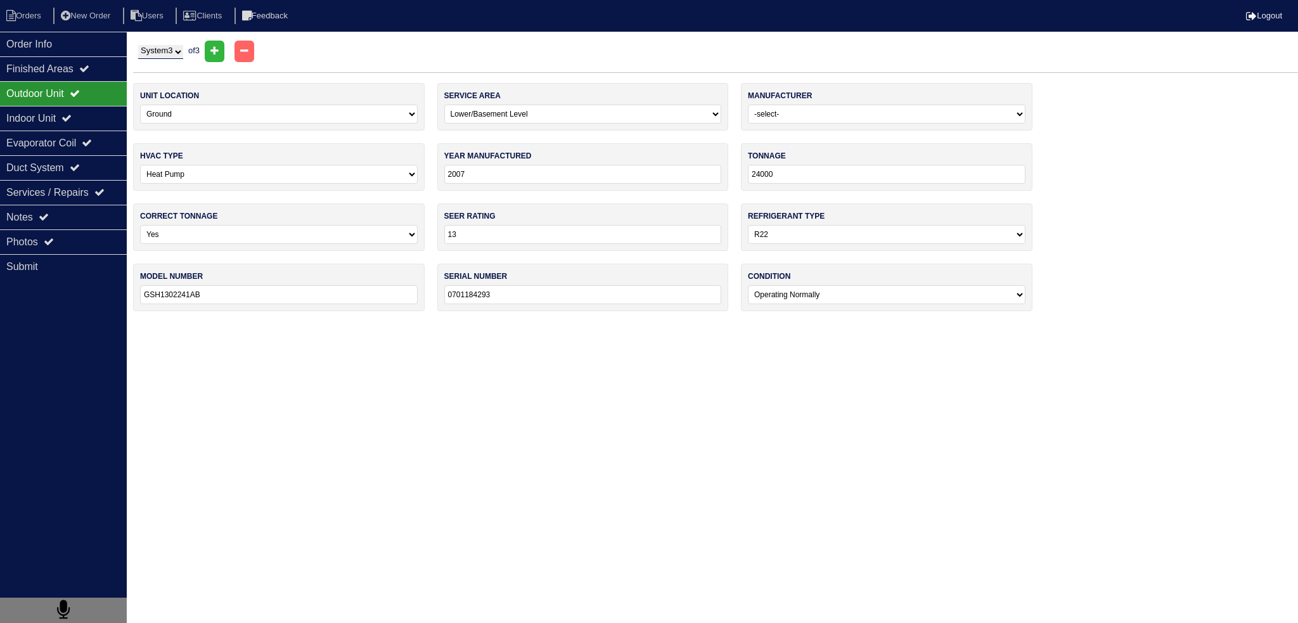
type input "14"
select select "1"
type input "GSXN402410AA"
type input "2210158973"
select select "0"
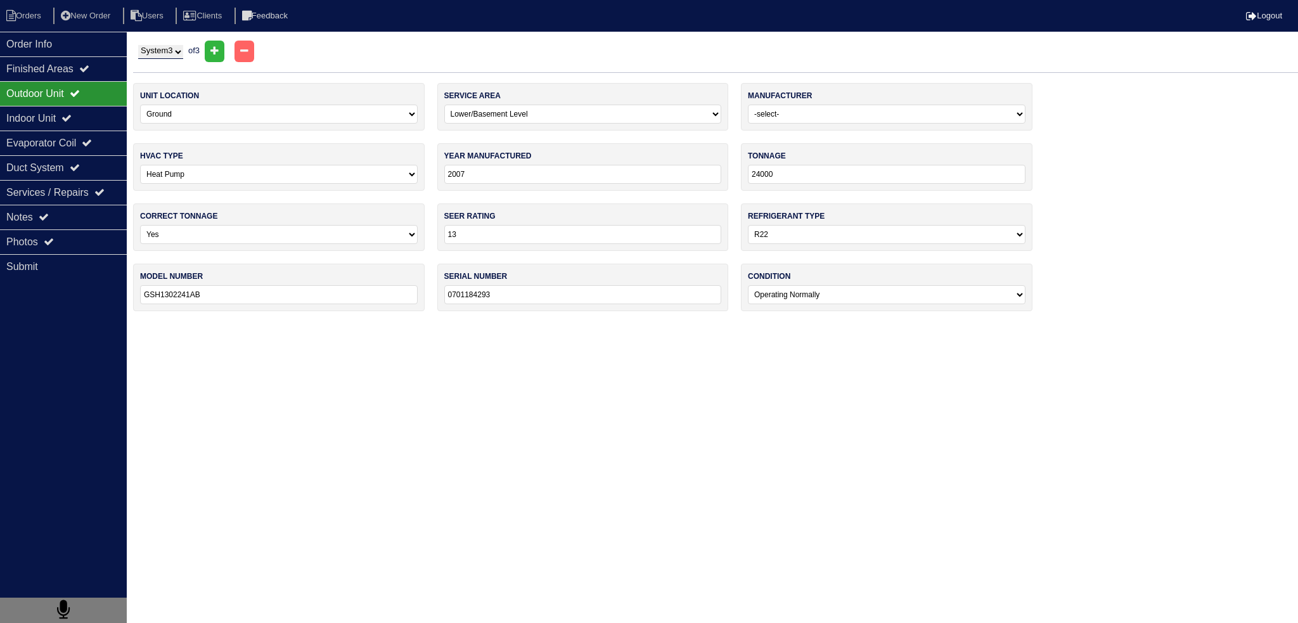
select select "0"
type input "2022"
type input "40000"
type input "GM9S800403ANAA"
type input "2210005571"
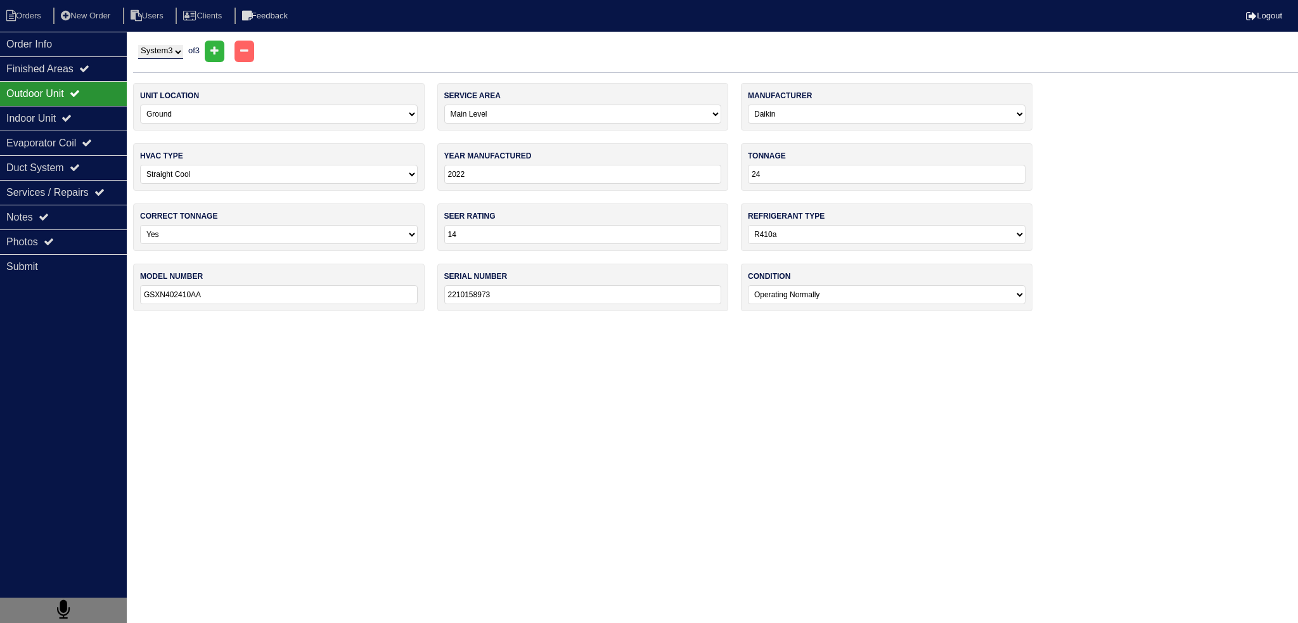
click at [164, 42] on div "System 1 System 2 System 3 of 3" at bounding box center [715, 52] width 1165 height 22
click at [162, 49] on select "System 1 System 2 System 3" at bounding box center [160, 52] width 45 height 14
select select "1"
click at [138, 45] on select "System 1 System 2 System 3" at bounding box center [160, 52] width 45 height 14
select select "1"
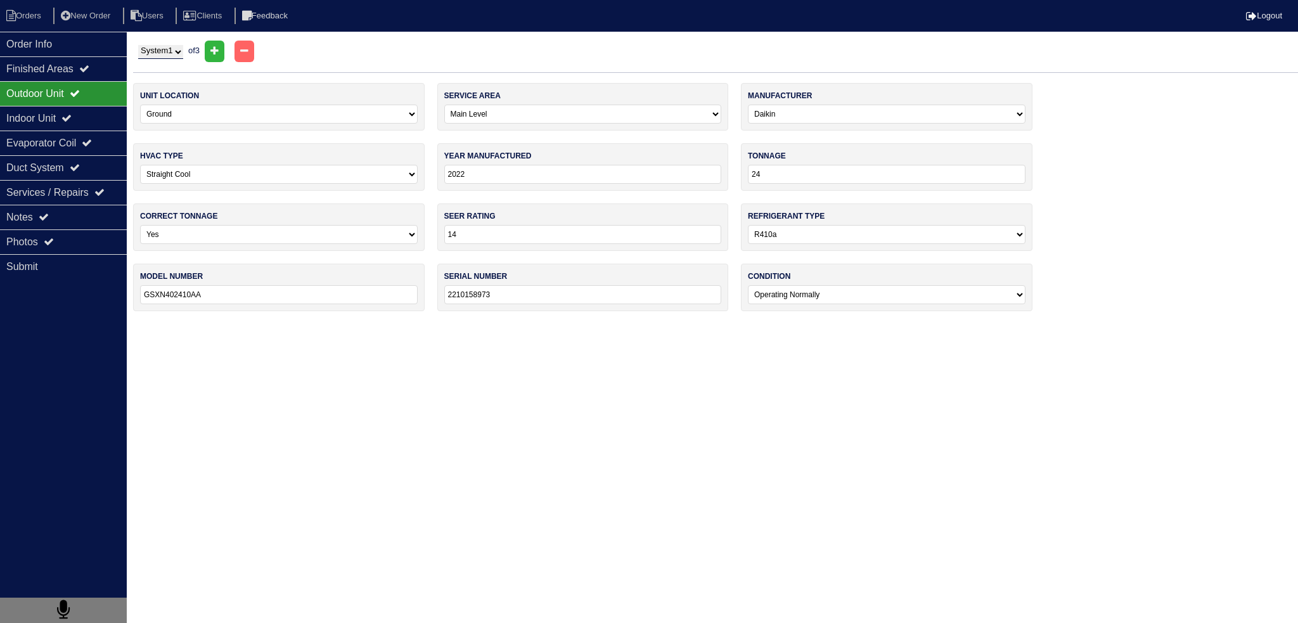
select select "Goodman"
type input "2007"
type input "30"
type input "13"
select select "0"
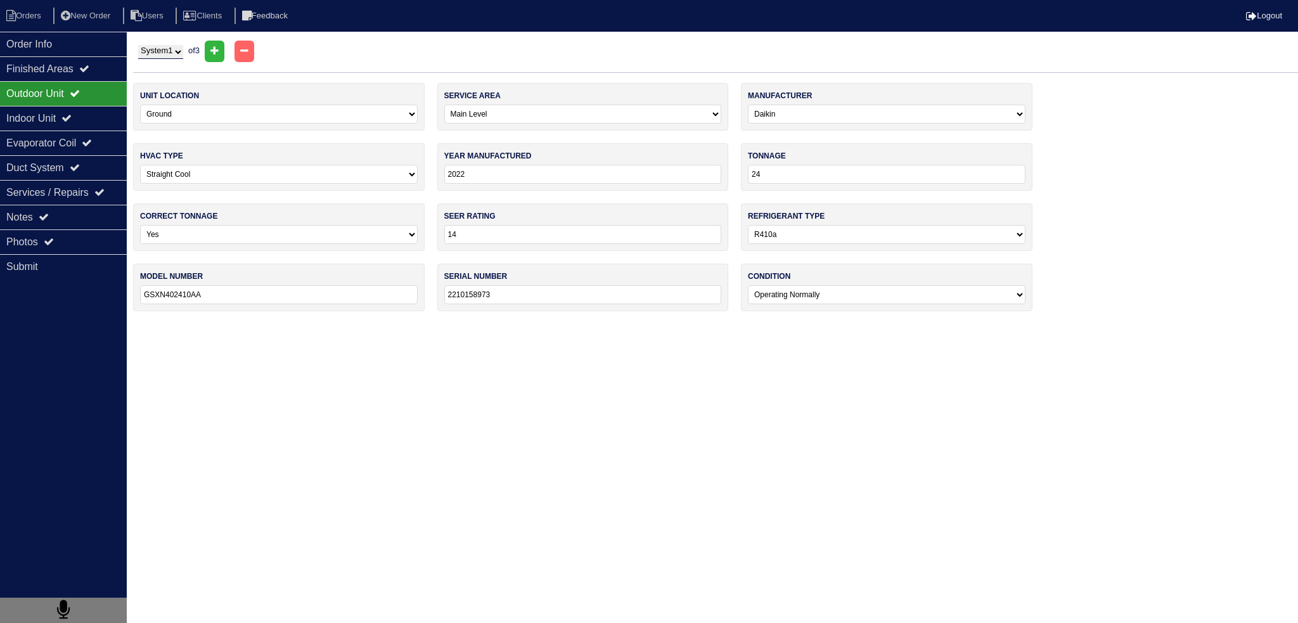
type input "GSH130241AB"
type input "0701184993"
select select "1"
select select "Daikin"
type input "2007"
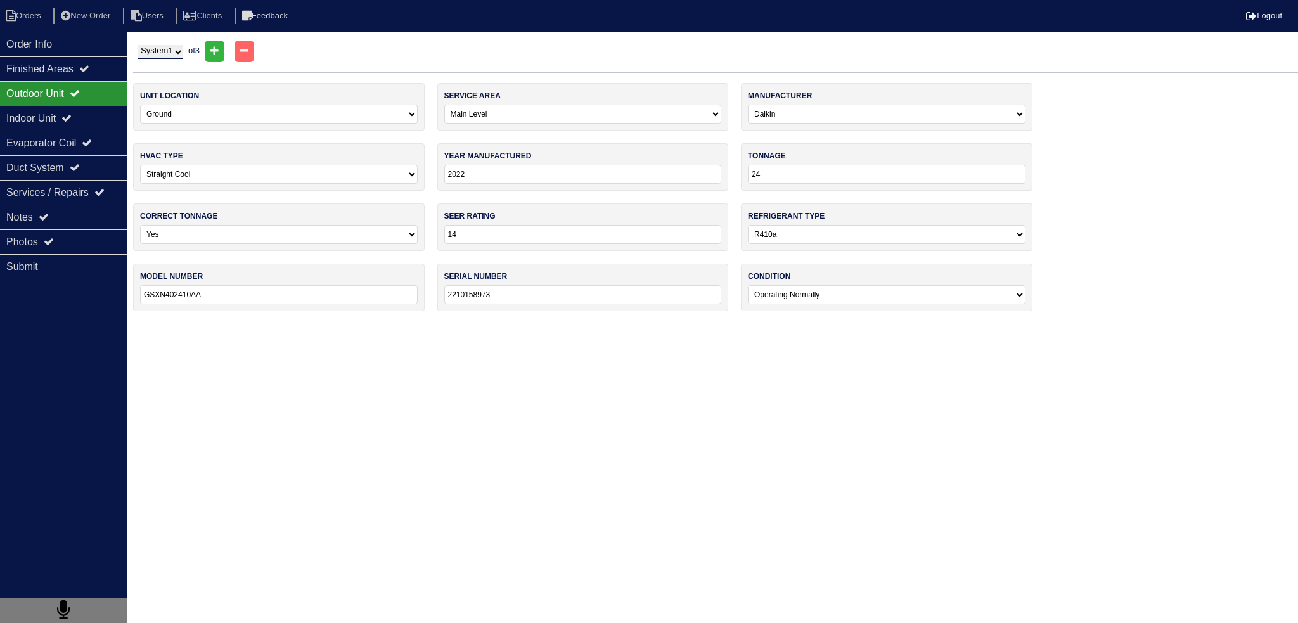
select select "0"
type input "60,000"
type input "GM9S80U603ANAA"
type input "2207315034"
click at [99, 117] on div "Indoor Unit" at bounding box center [63, 118] width 127 height 25
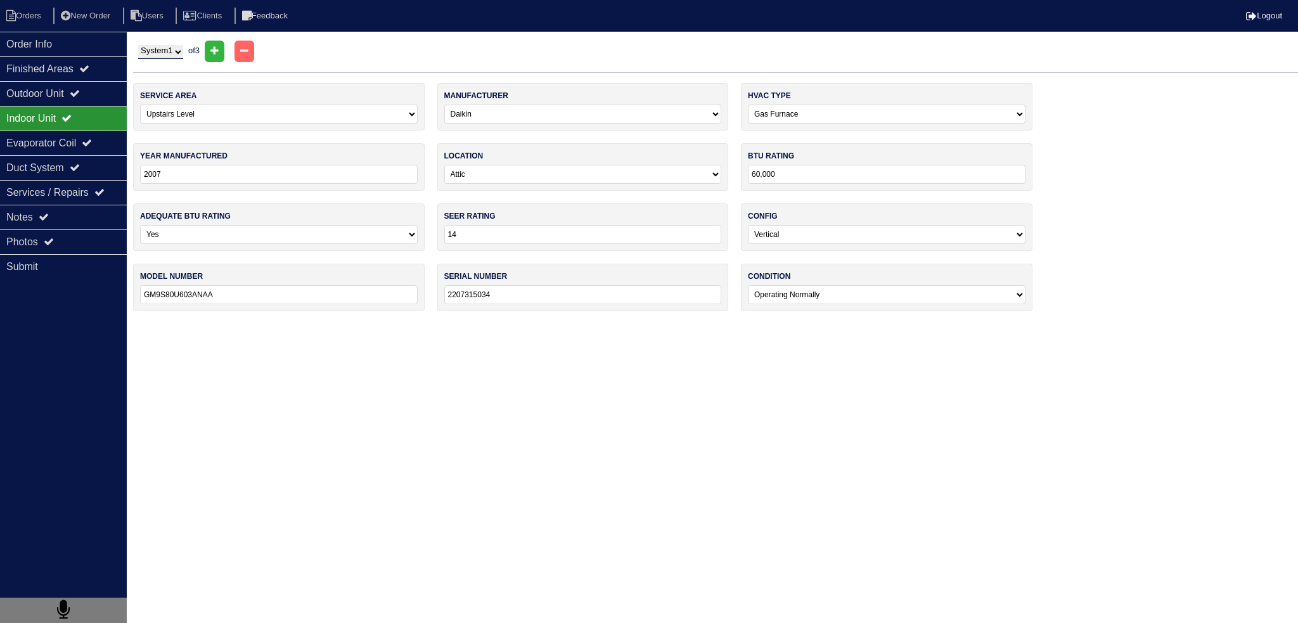
click at [100, 127] on div "Indoor Unit" at bounding box center [63, 118] width 127 height 25
click at [94, 133] on div "Evaporator Coil" at bounding box center [63, 143] width 127 height 25
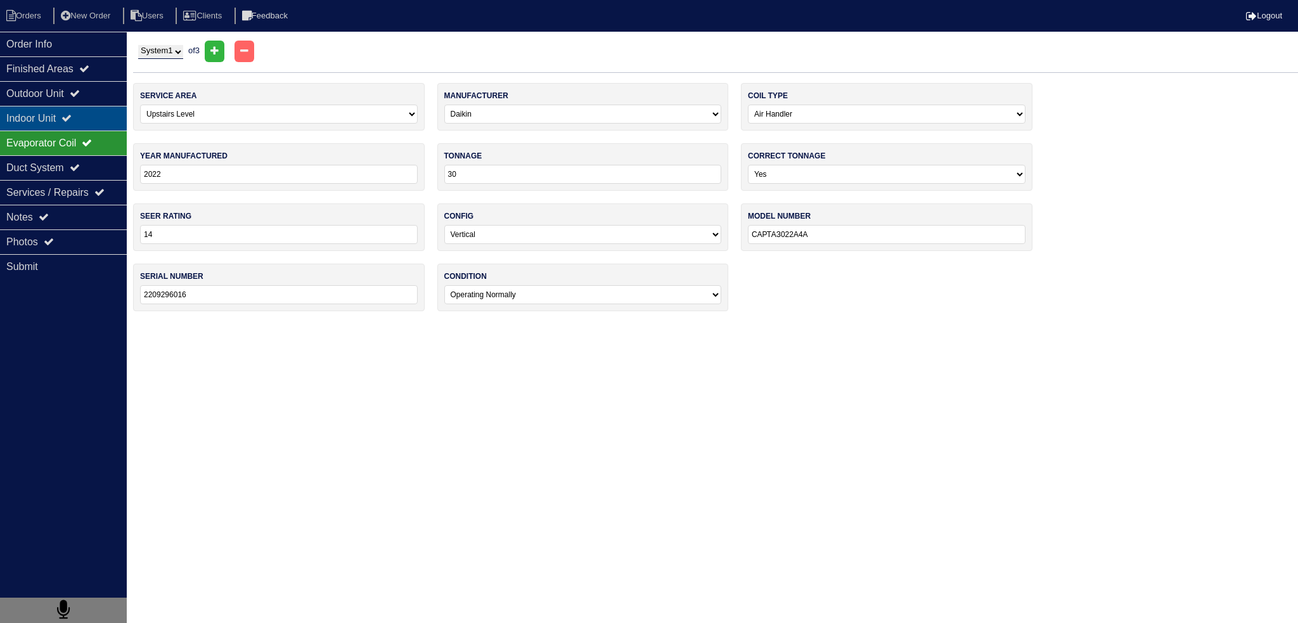
click at [96, 119] on div "Indoor Unit" at bounding box center [63, 118] width 127 height 25
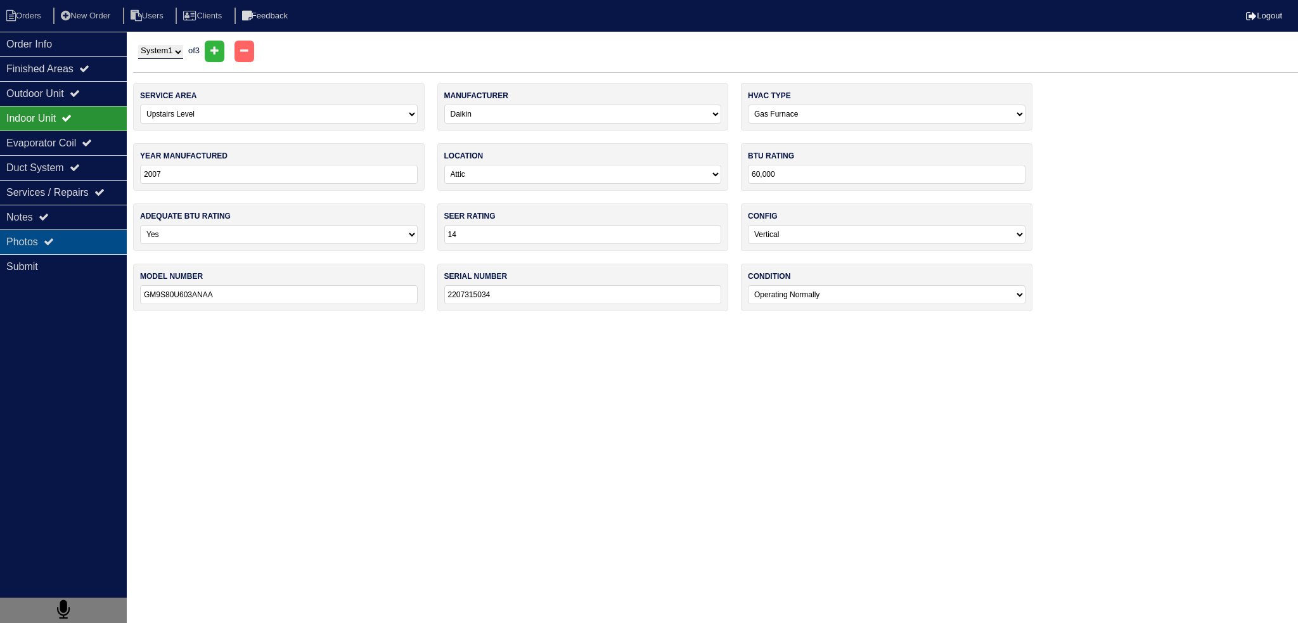
click at [107, 233] on div "Photos" at bounding box center [63, 242] width 127 height 25
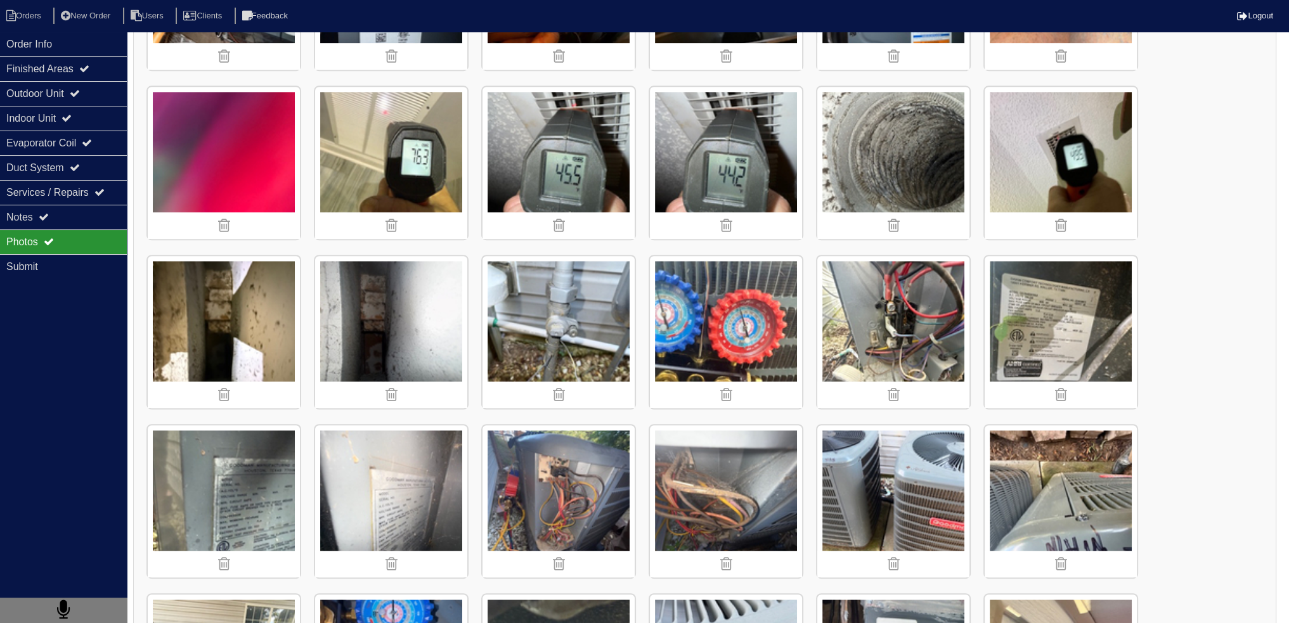
scroll to position [1078, 0]
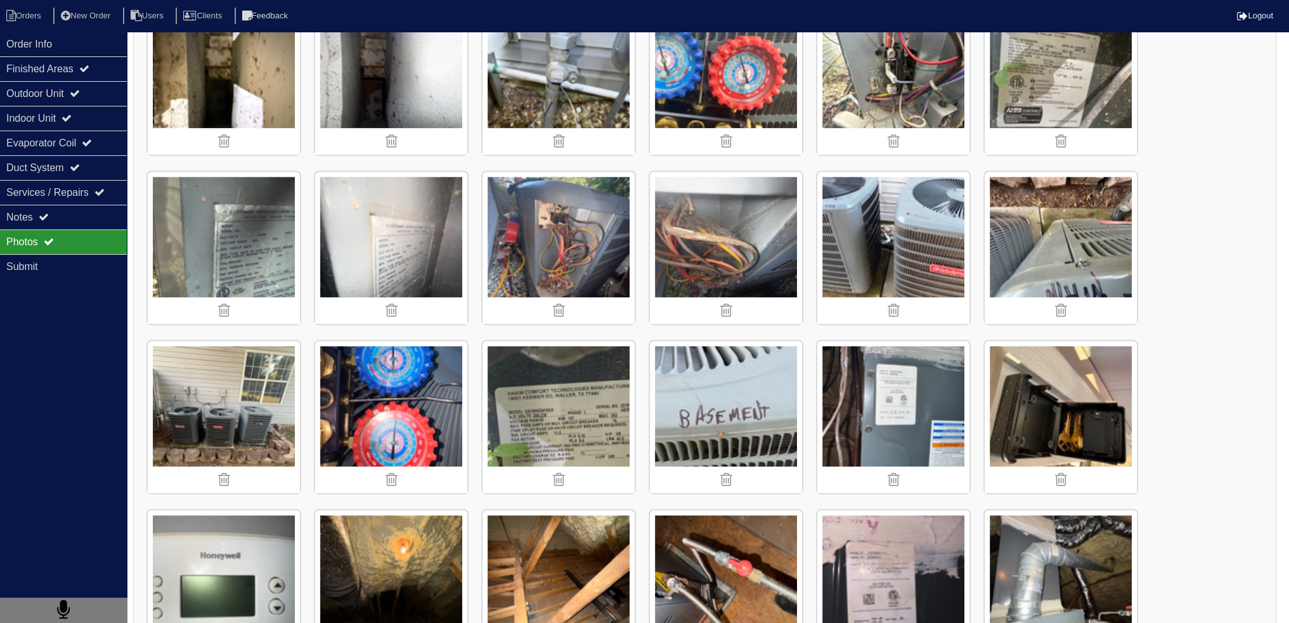
click at [525, 358] on img at bounding box center [558, 417] width 152 height 152
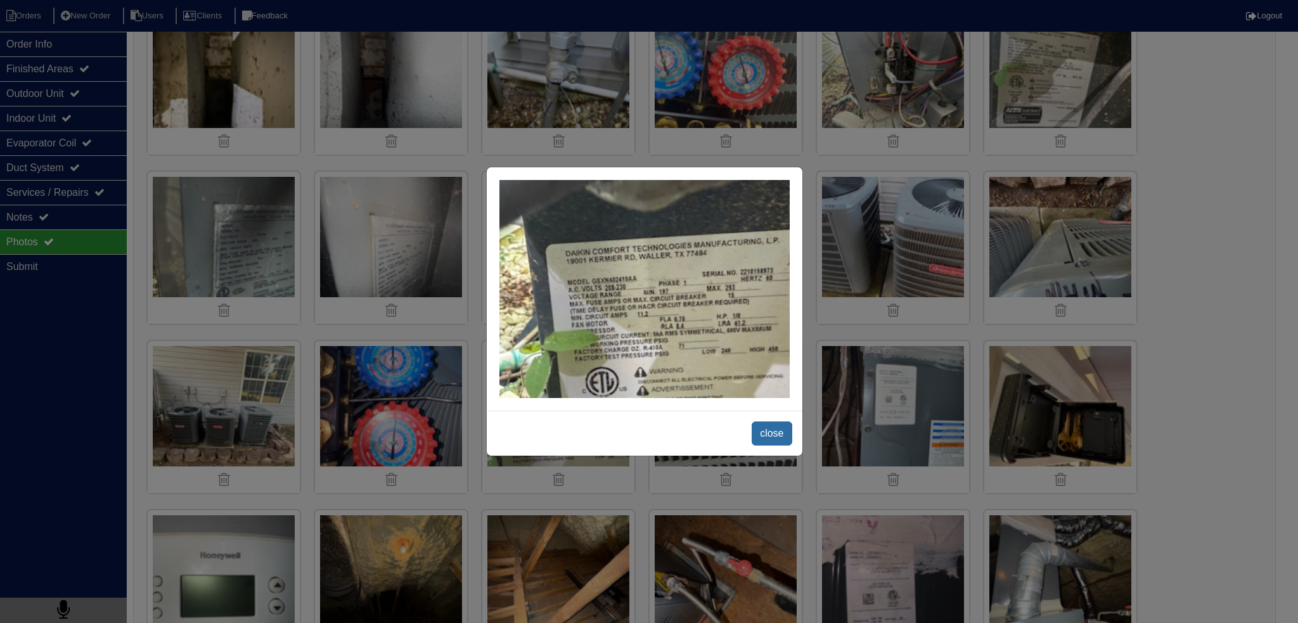
click at [761, 431] on span "close" at bounding box center [772, 434] width 40 height 24
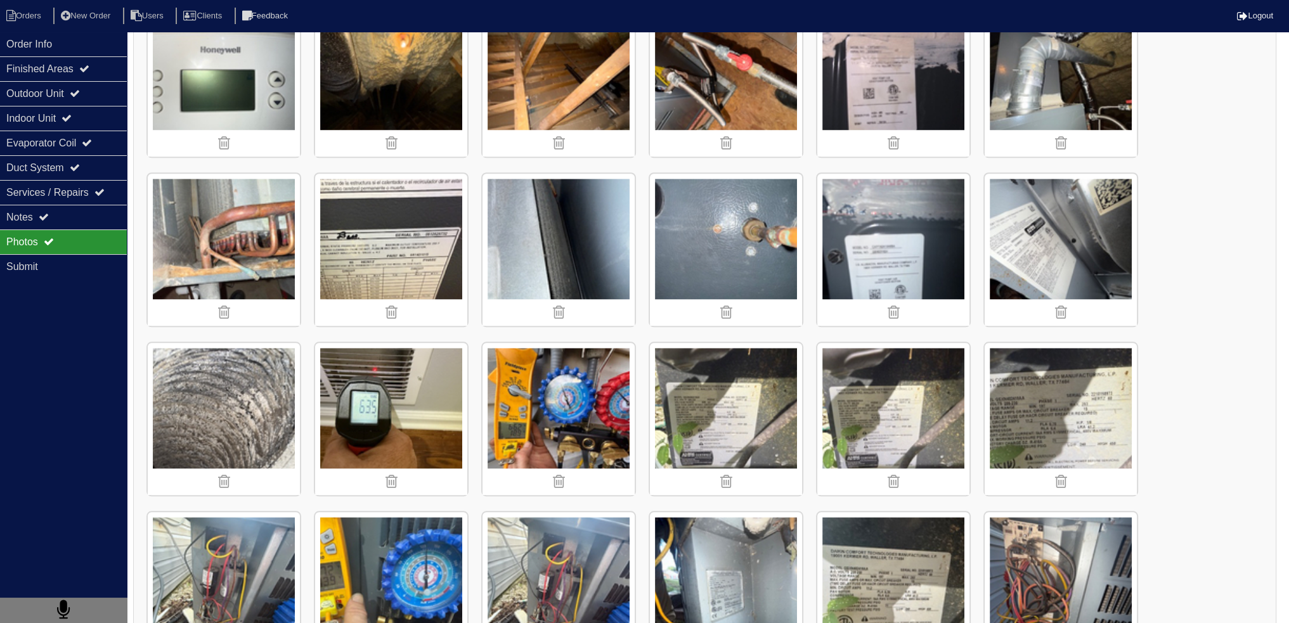
scroll to position [1585, 0]
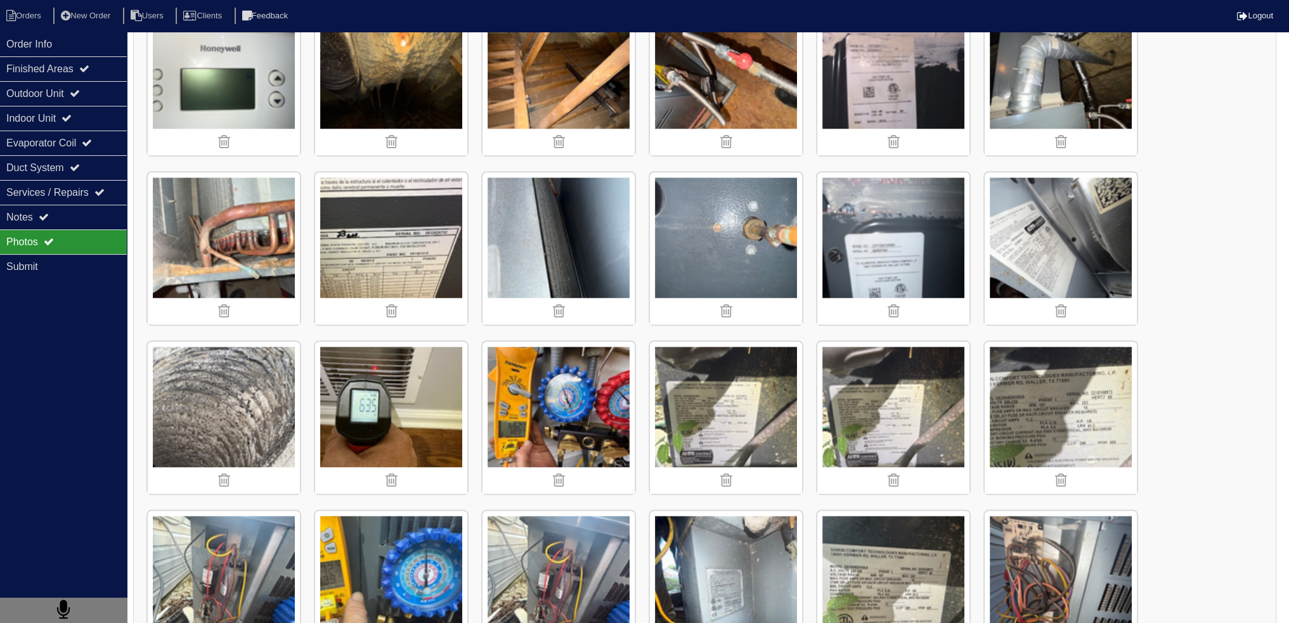
click at [1033, 429] on img at bounding box center [1061, 418] width 152 height 152
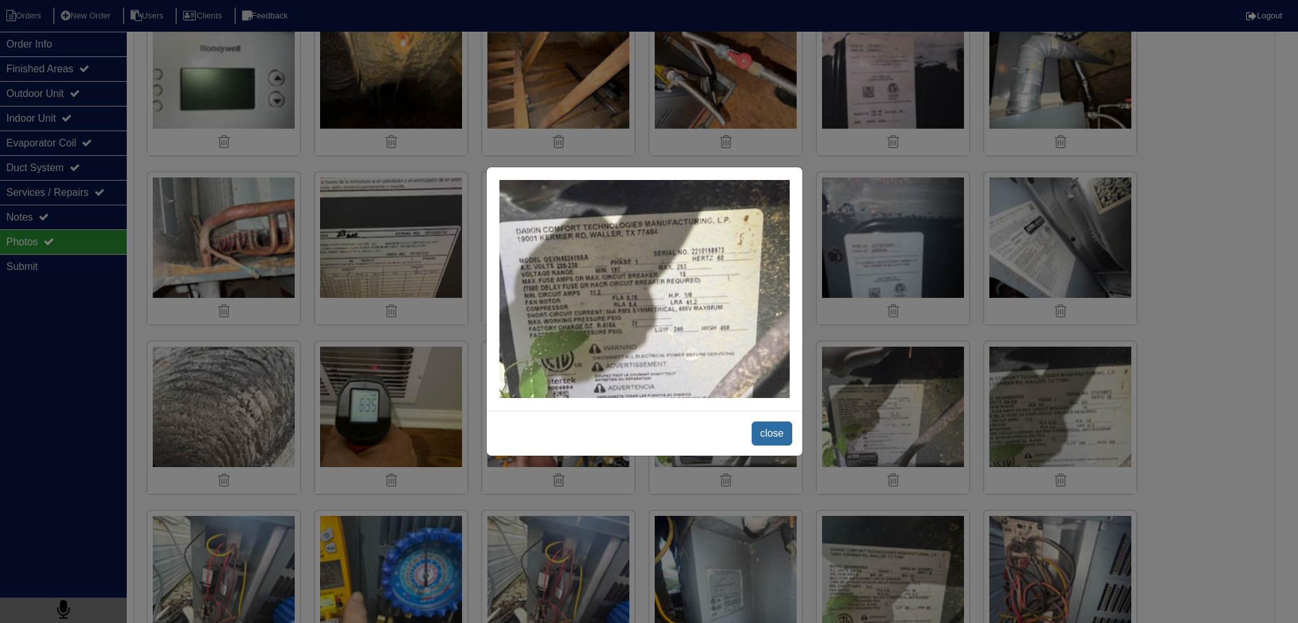
click at [775, 432] on span "close" at bounding box center [772, 434] width 40 height 24
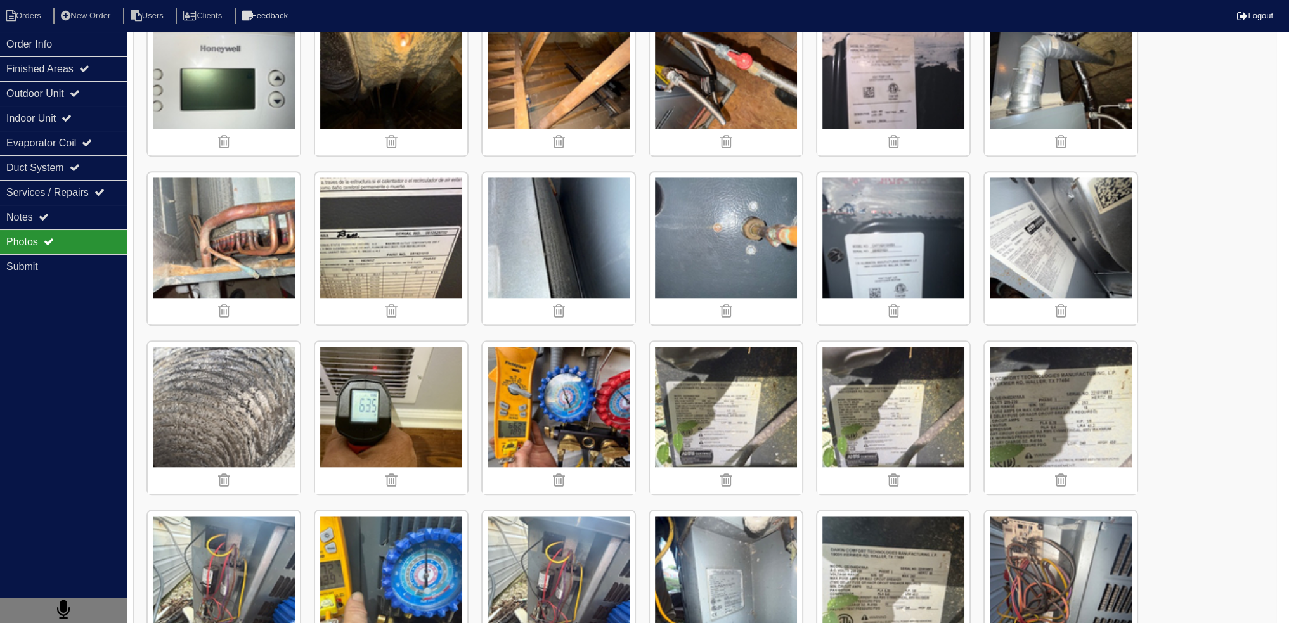
click at [909, 550] on img at bounding box center [893, 587] width 152 height 152
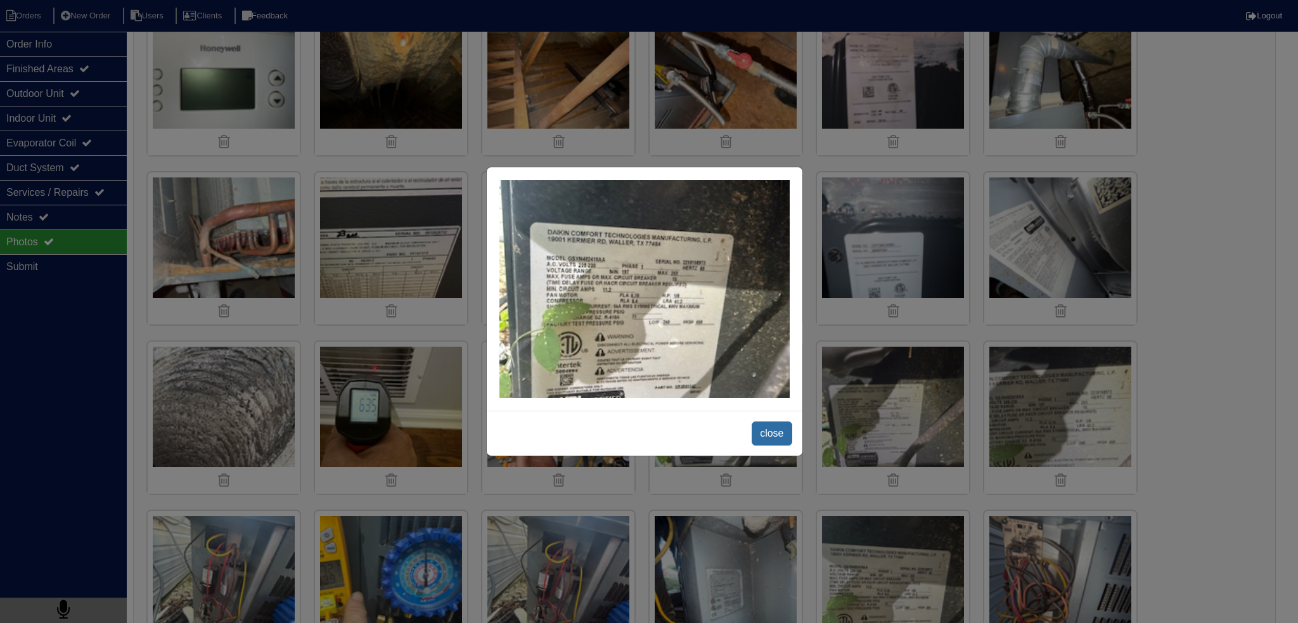
click at [761, 426] on span "close" at bounding box center [772, 434] width 40 height 24
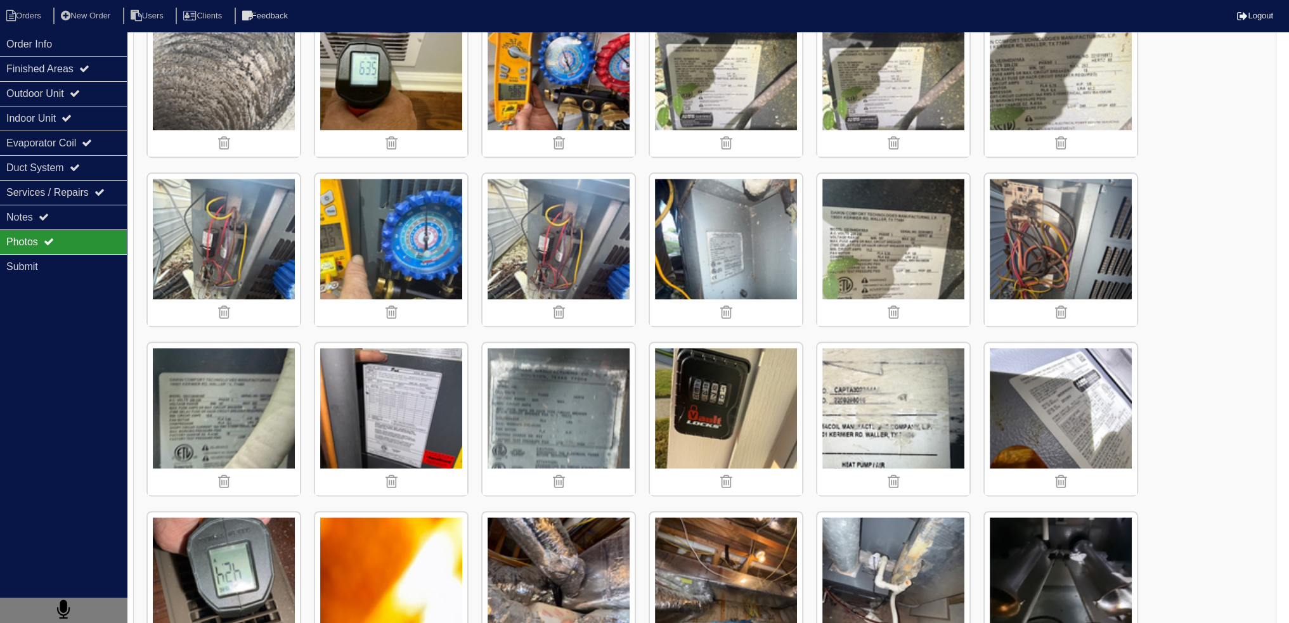
scroll to position [1965, 0]
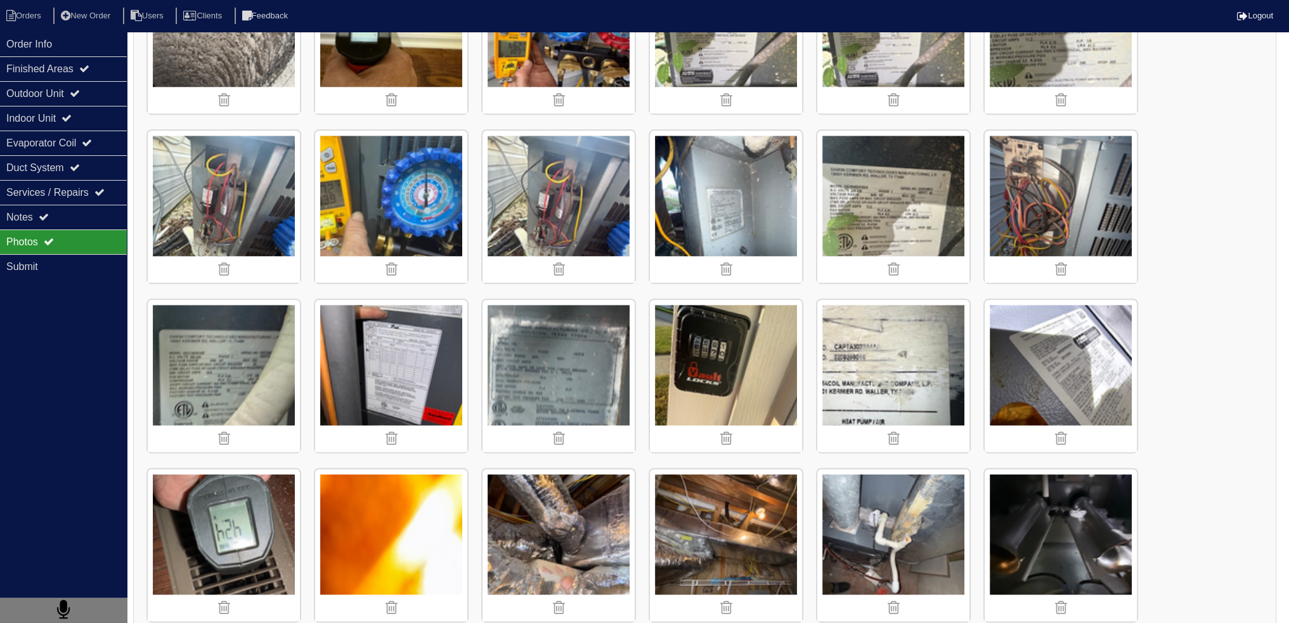
click at [596, 391] on img at bounding box center [558, 376] width 152 height 152
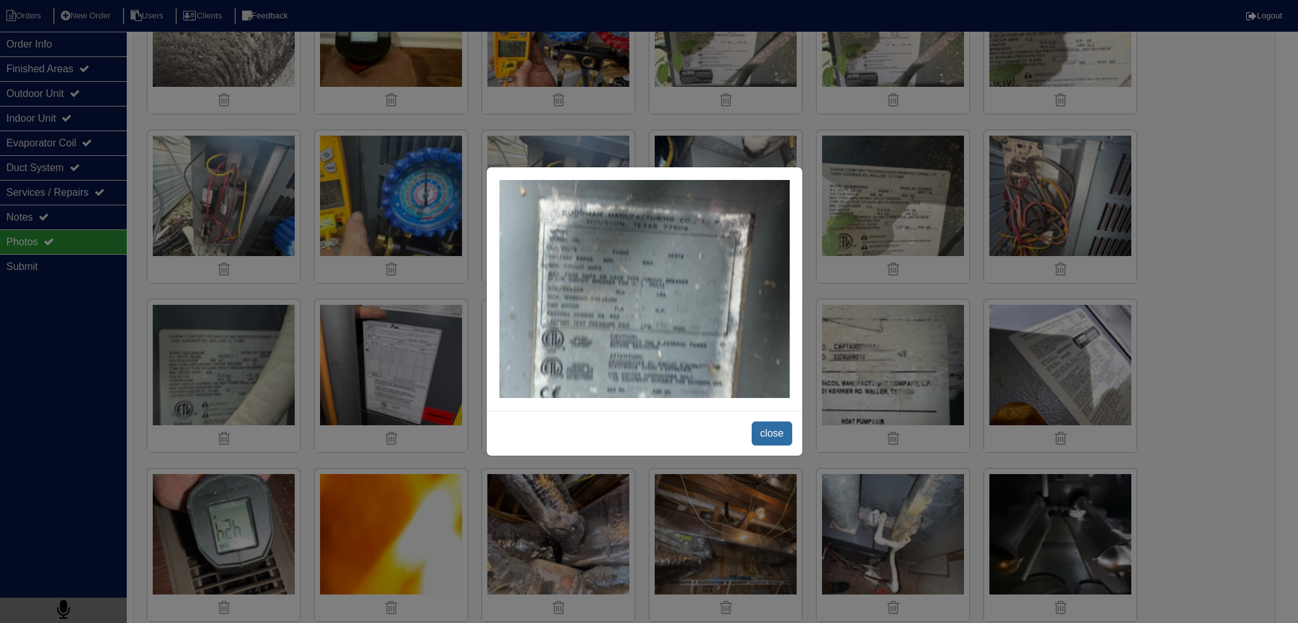
click at [767, 435] on span "close" at bounding box center [772, 434] width 40 height 24
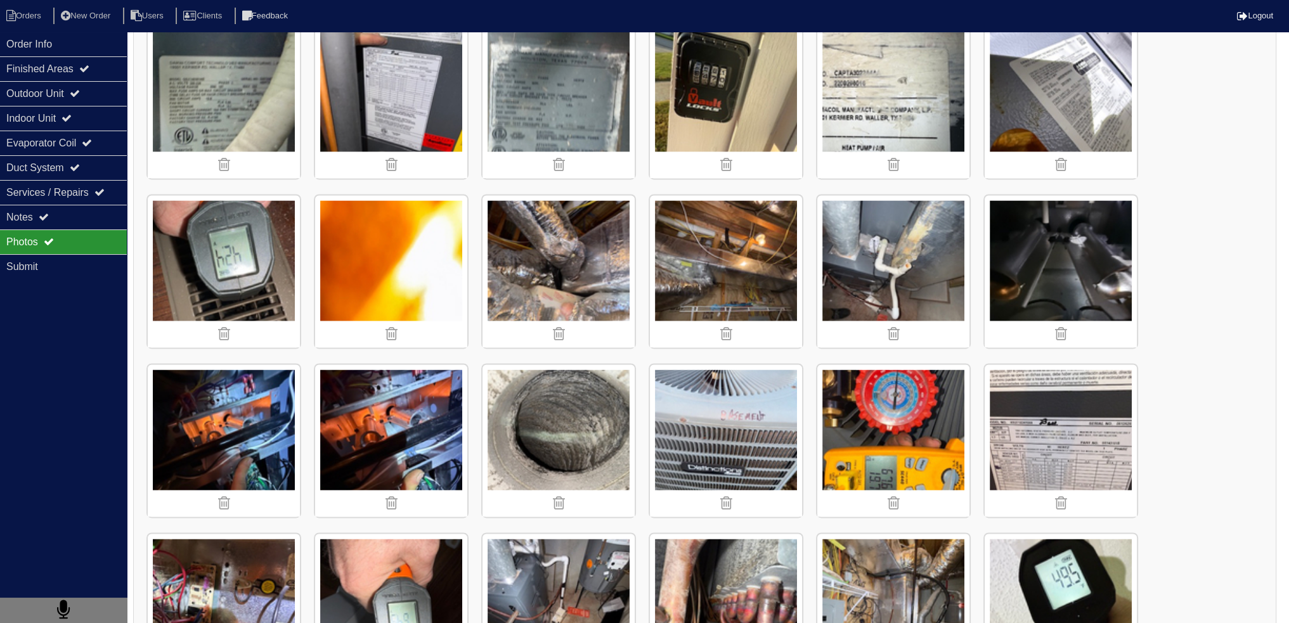
scroll to position [2473, 0]
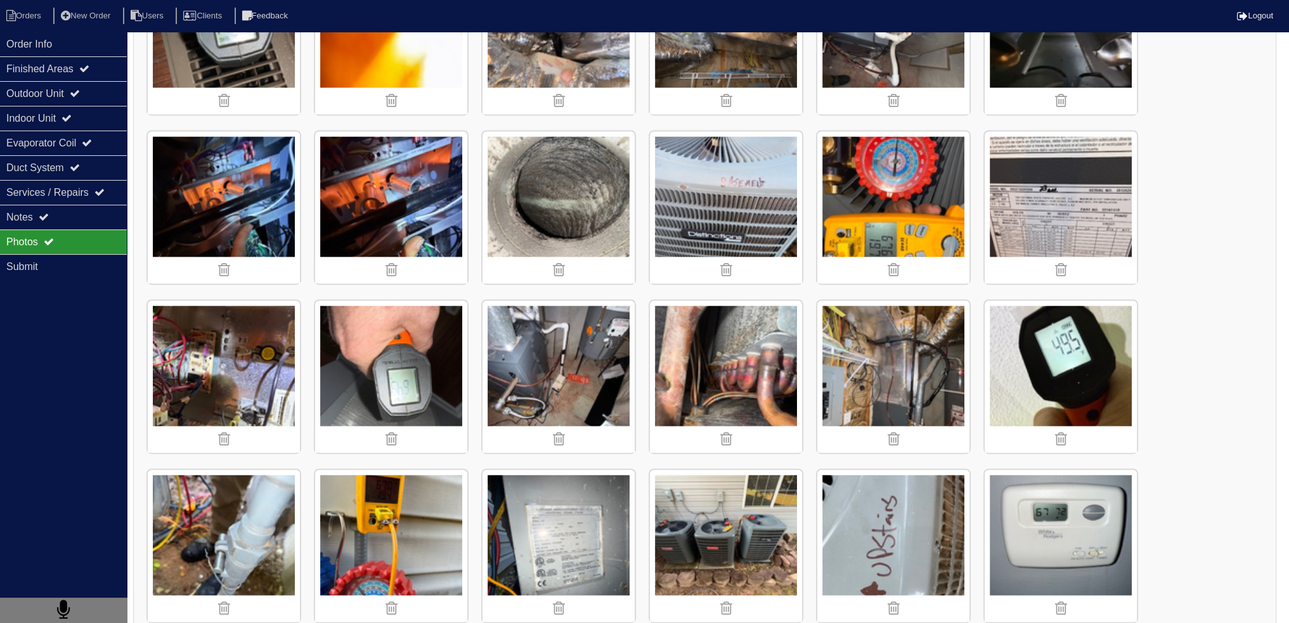
click at [728, 541] on img at bounding box center [726, 546] width 152 height 152
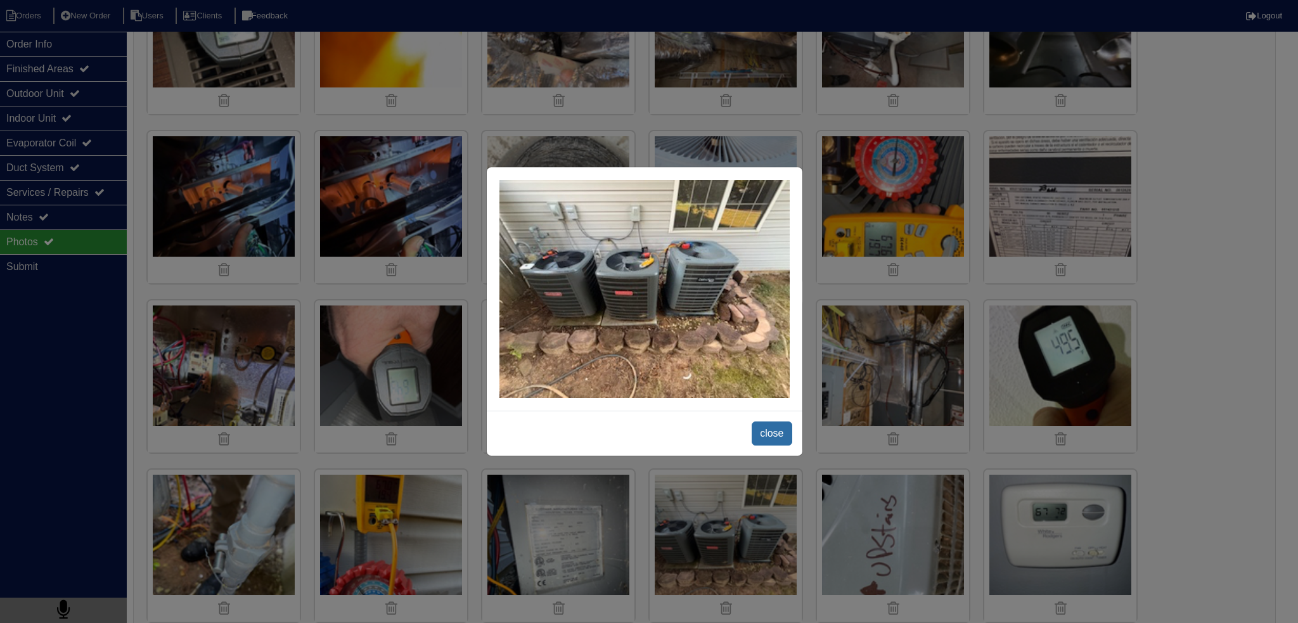
click at [770, 437] on span "close" at bounding box center [772, 434] width 40 height 24
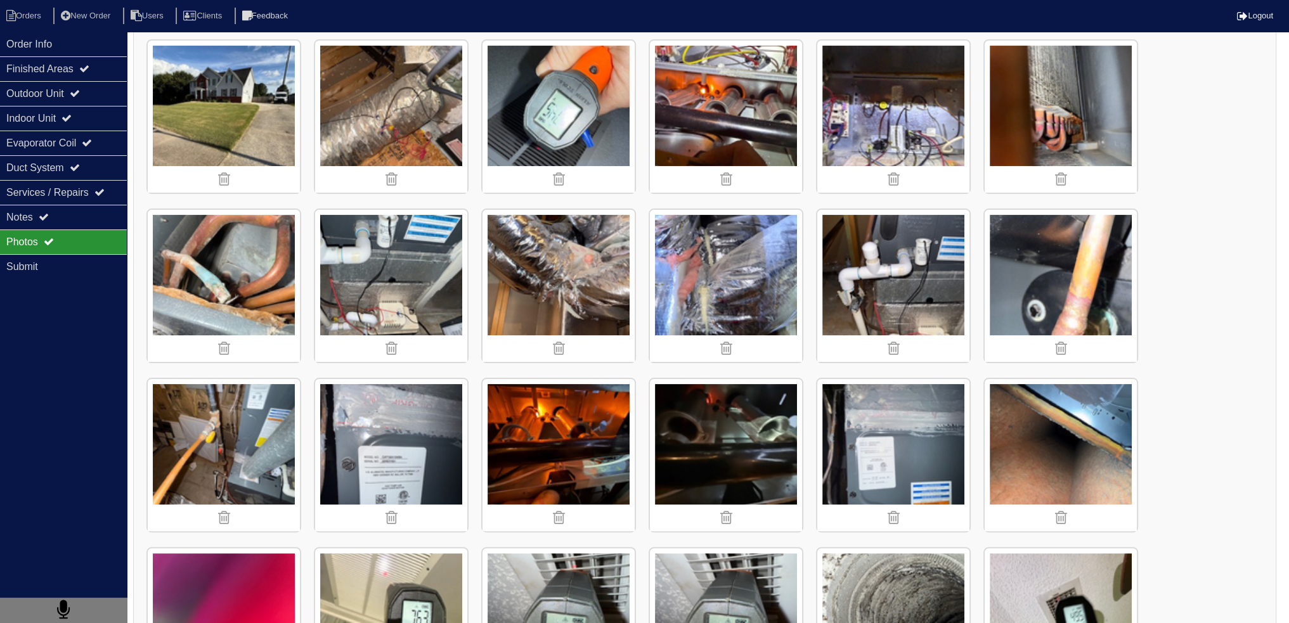
scroll to position [444, 0]
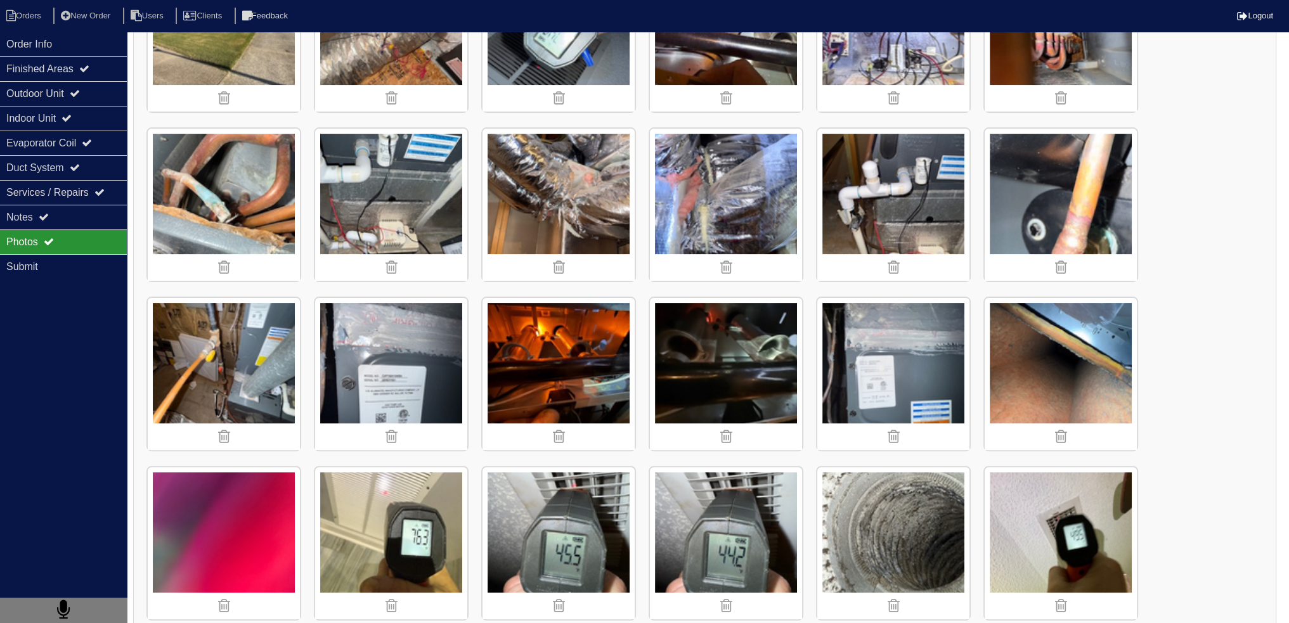
click at [356, 365] on img at bounding box center [391, 374] width 152 height 152
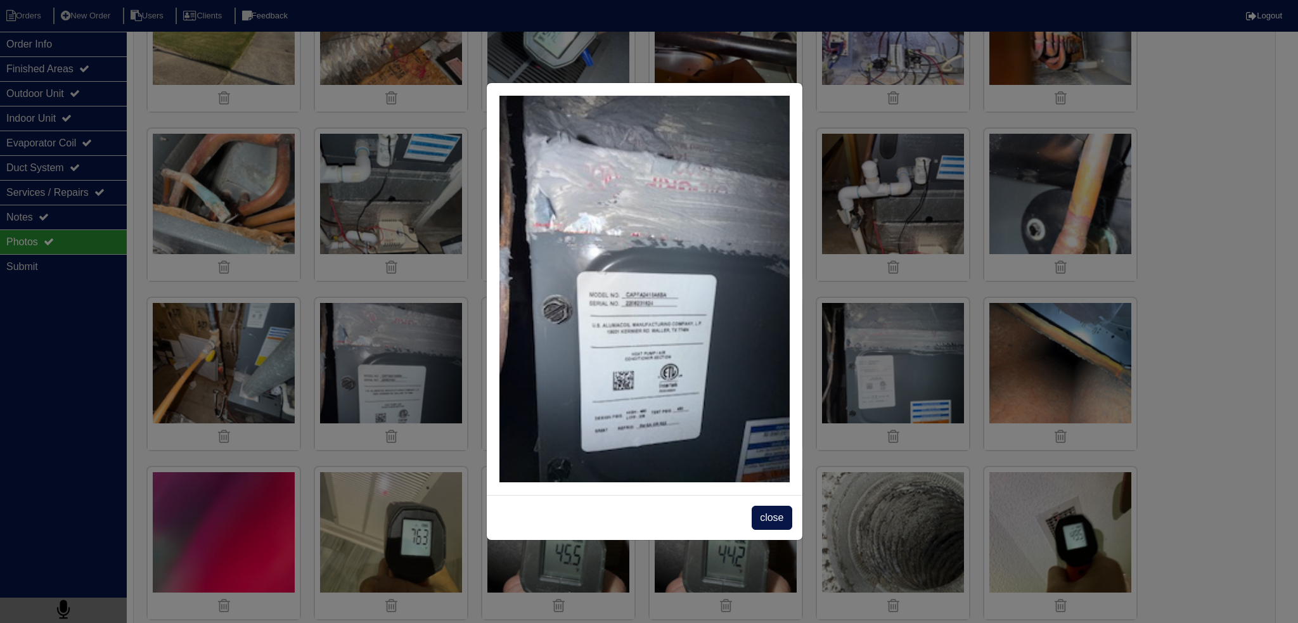
click at [779, 518] on span "close" at bounding box center [772, 518] width 40 height 24
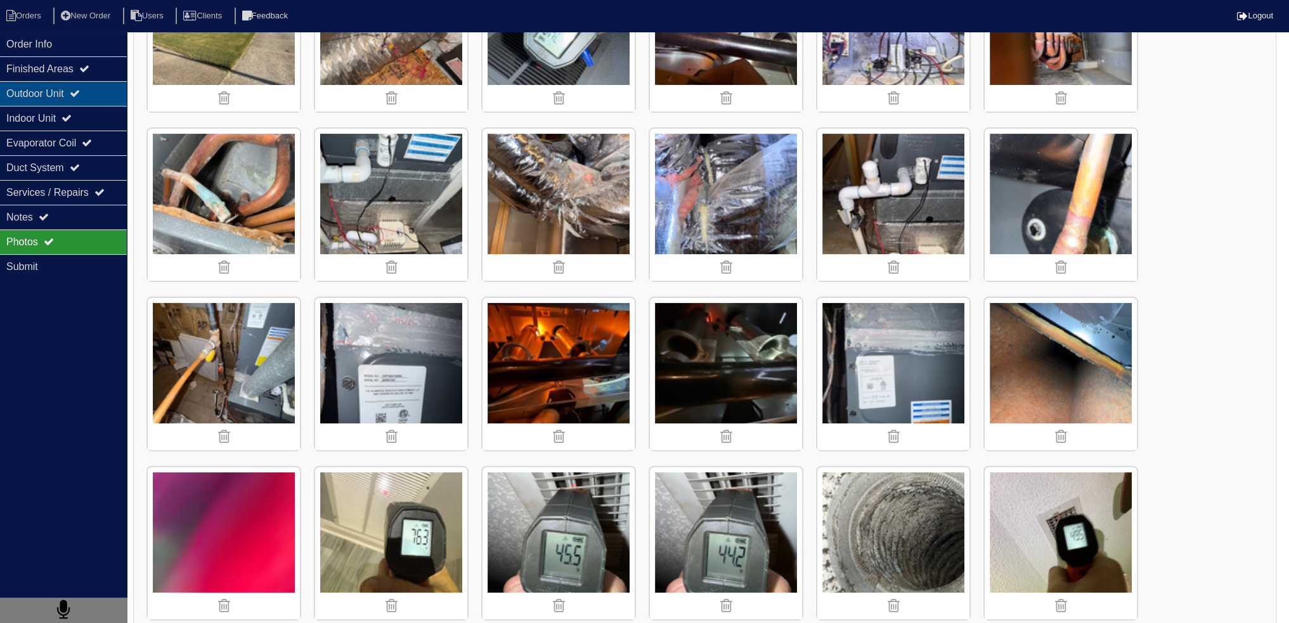
click at [119, 96] on div "Outdoor Unit" at bounding box center [63, 93] width 127 height 25
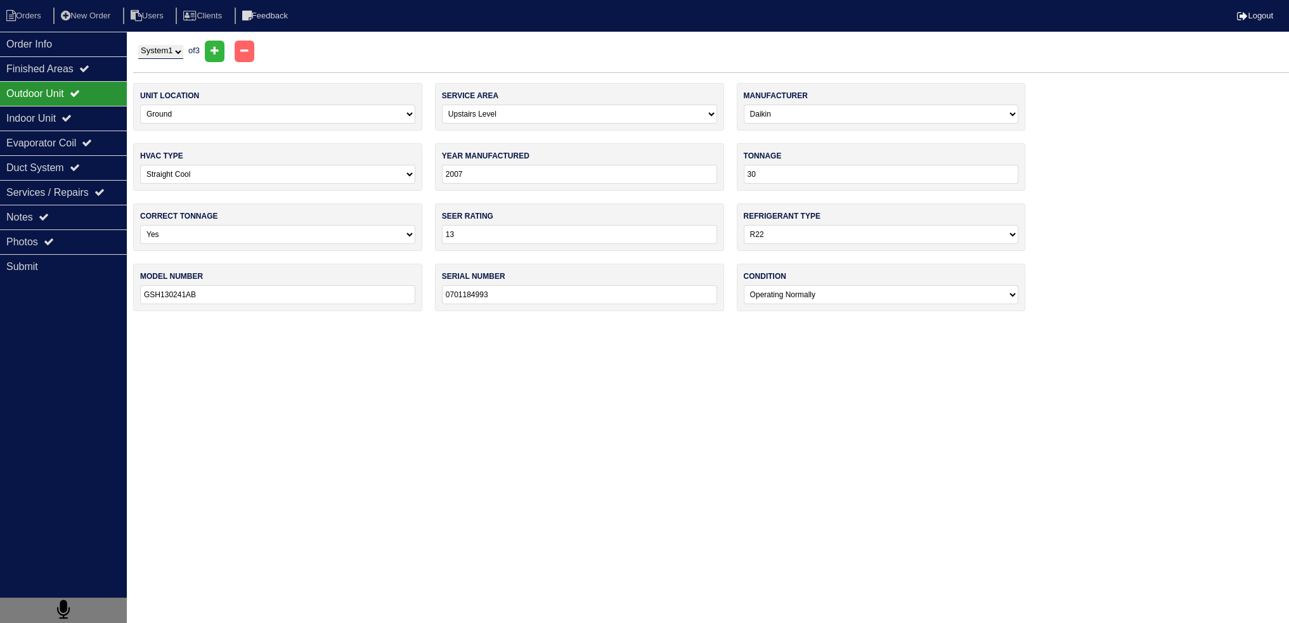
scroll to position [0, 0]
drag, startPoint x: 527, startPoint y: 291, endPoint x: 441, endPoint y: 288, distance: 85.6
click at [441, 288] on div "serial number 0701184993" at bounding box center [583, 288] width 292 height 48
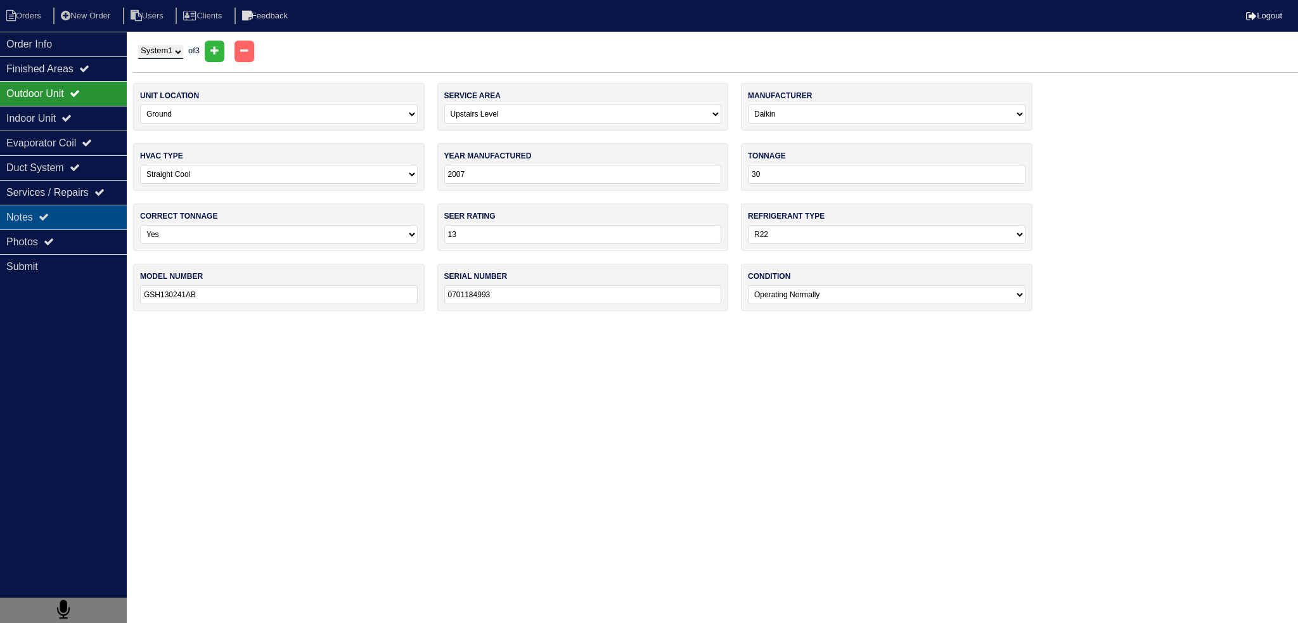
click at [98, 223] on div "Notes" at bounding box center [63, 217] width 127 height 25
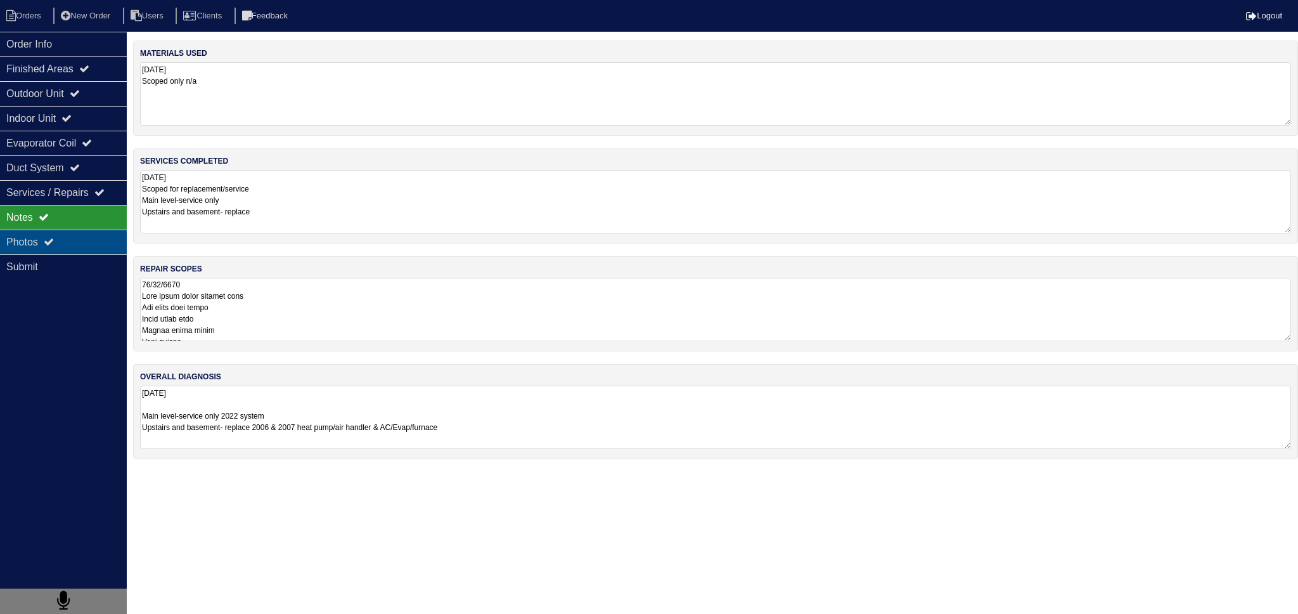
click at [91, 235] on div "Photos" at bounding box center [63, 242] width 127 height 25
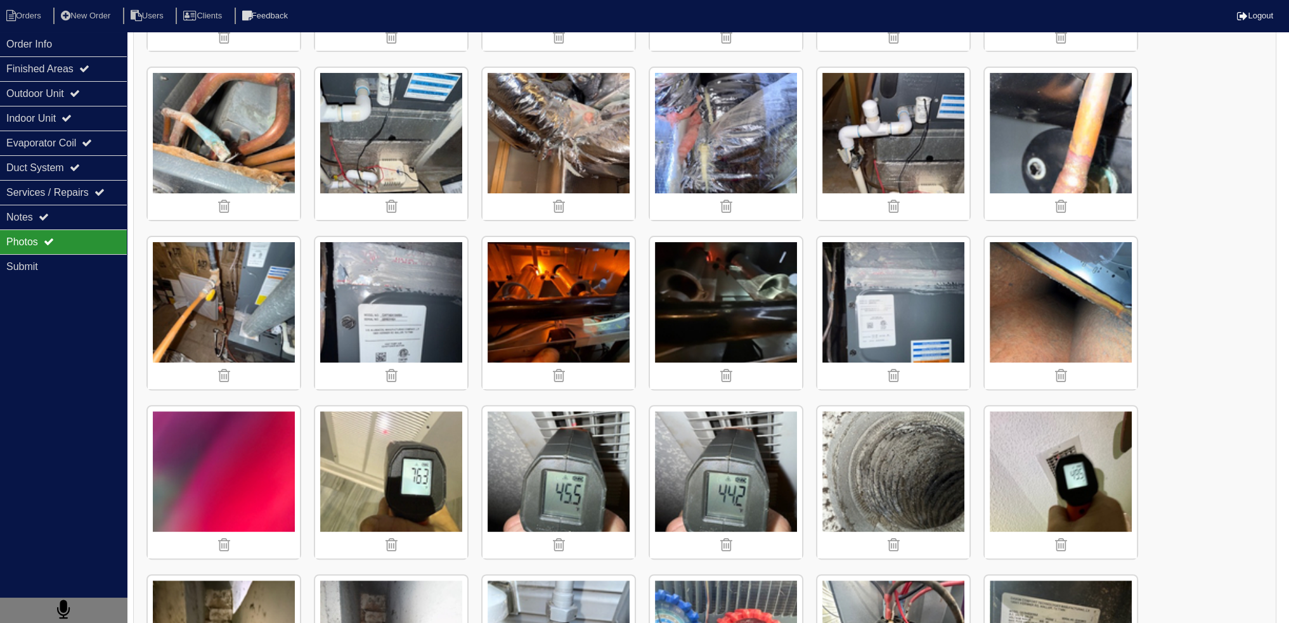
scroll to position [507, 0]
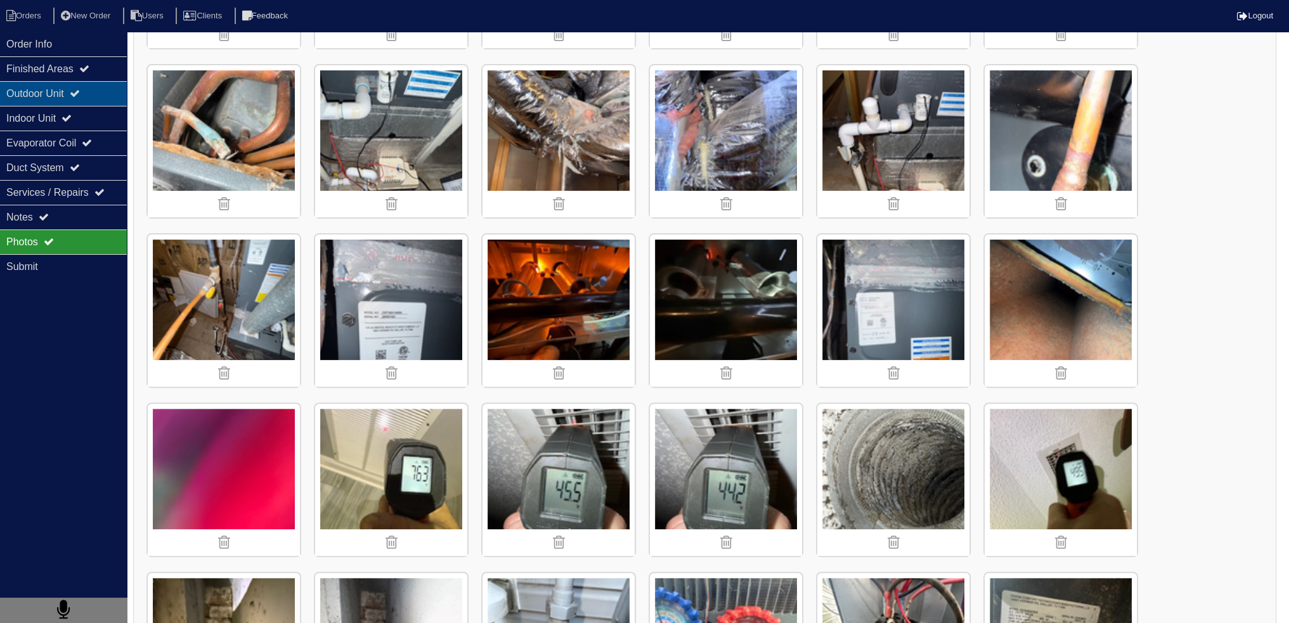
click at [29, 92] on div "Outdoor Unit" at bounding box center [63, 93] width 127 height 25
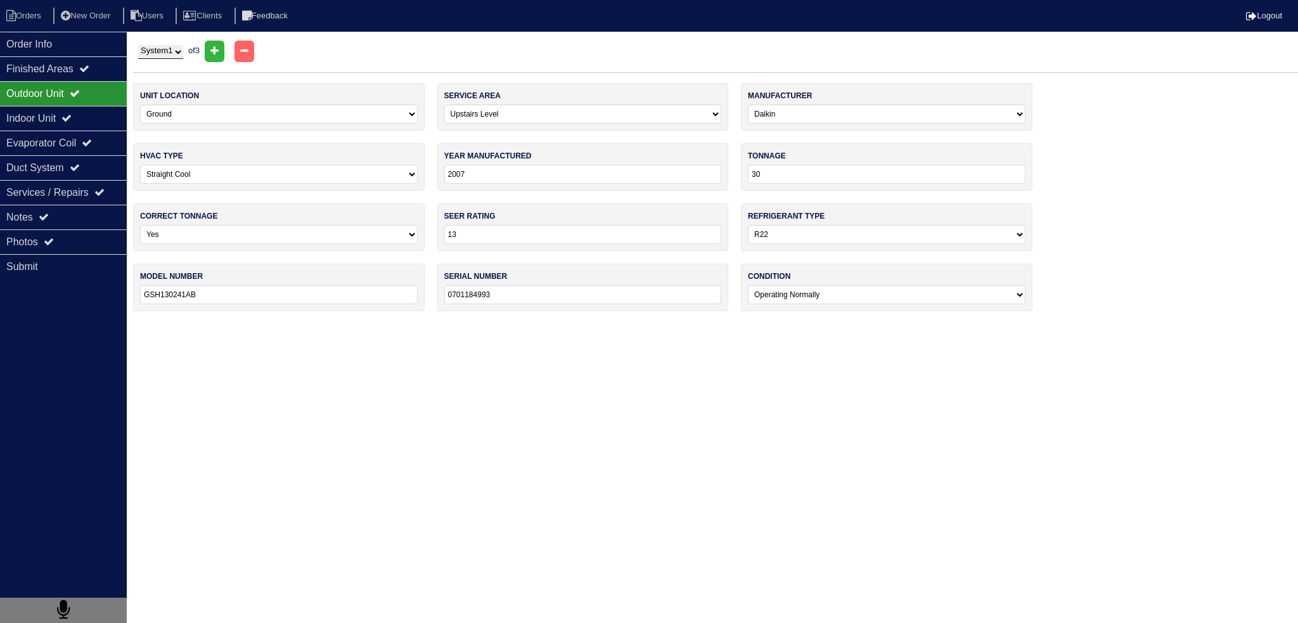
click at [183, 55] on select "System 1 System 2 System 3" at bounding box center [160, 52] width 45 height 14
select select "2"
click at [138, 45] on select "System 1 System 2 System 3" at bounding box center [160, 52] width 45 height 14
select select "2"
select select "1"
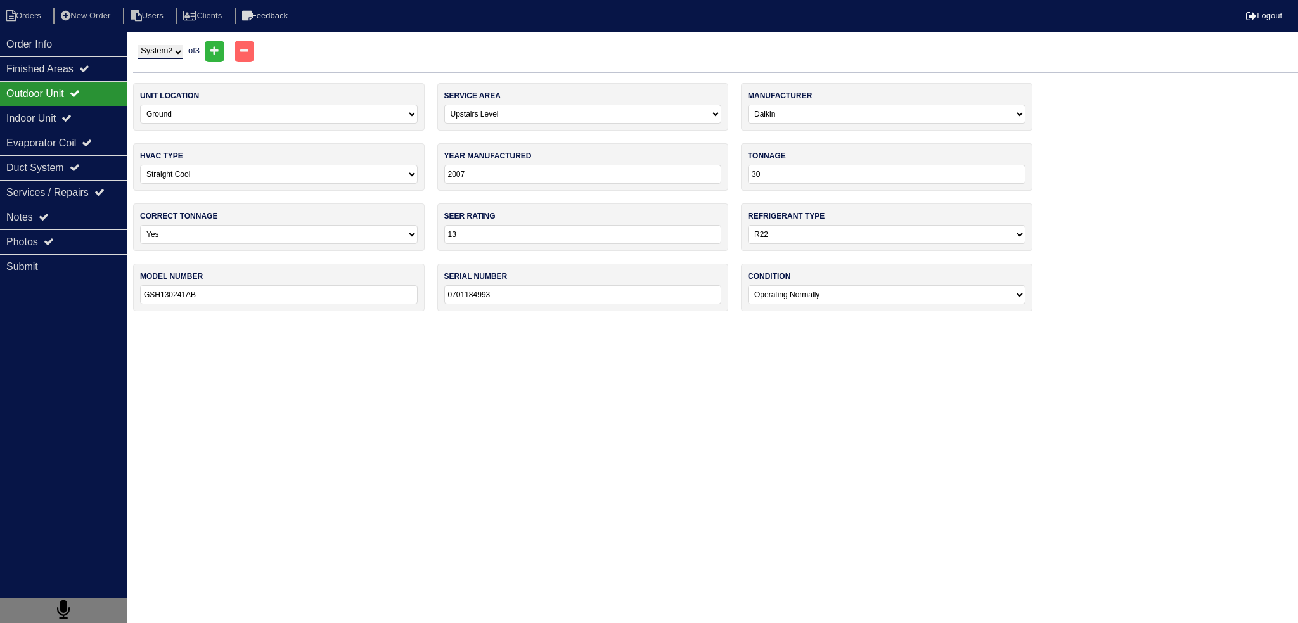
type input "24000"
type input "GSH1302241AB"
type input "0701184293"
click at [514, 295] on input "0701184293" at bounding box center [583, 294] width 278 height 19
click at [145, 51] on select "System 1 System 2 System 3" at bounding box center [160, 52] width 45 height 14
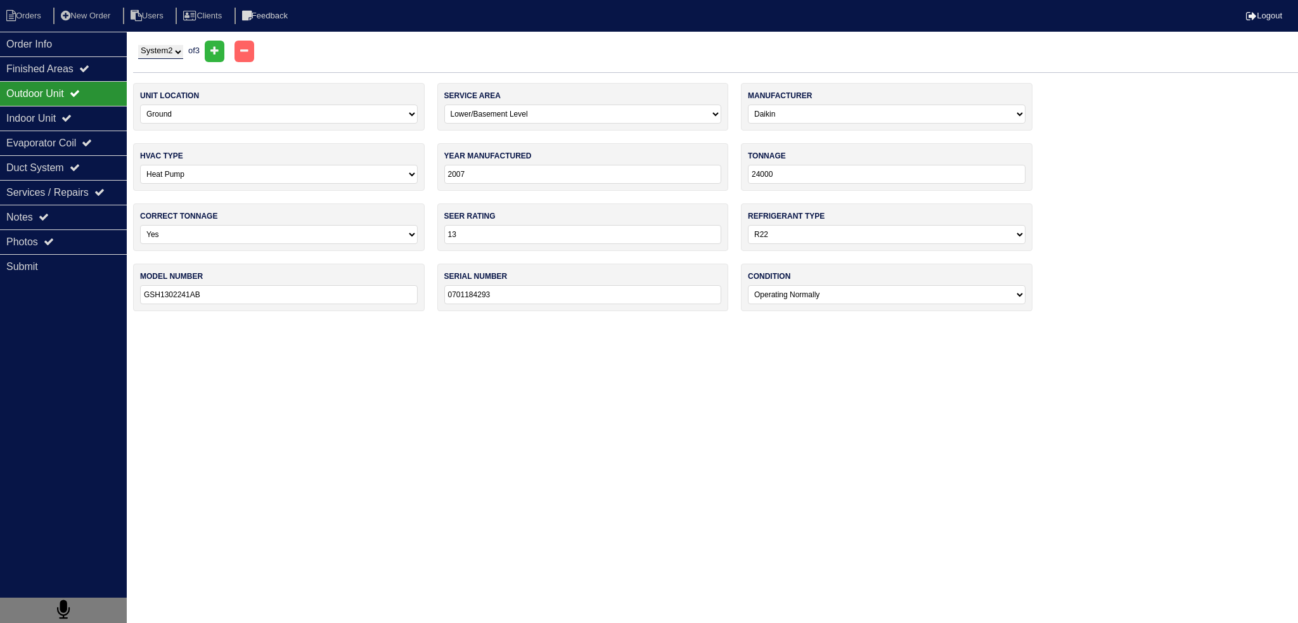
select select "1"
click at [138, 45] on select "System 1 System 2 System 3" at bounding box center [160, 52] width 45 height 14
select select "1"
select select "0"
type input "30"
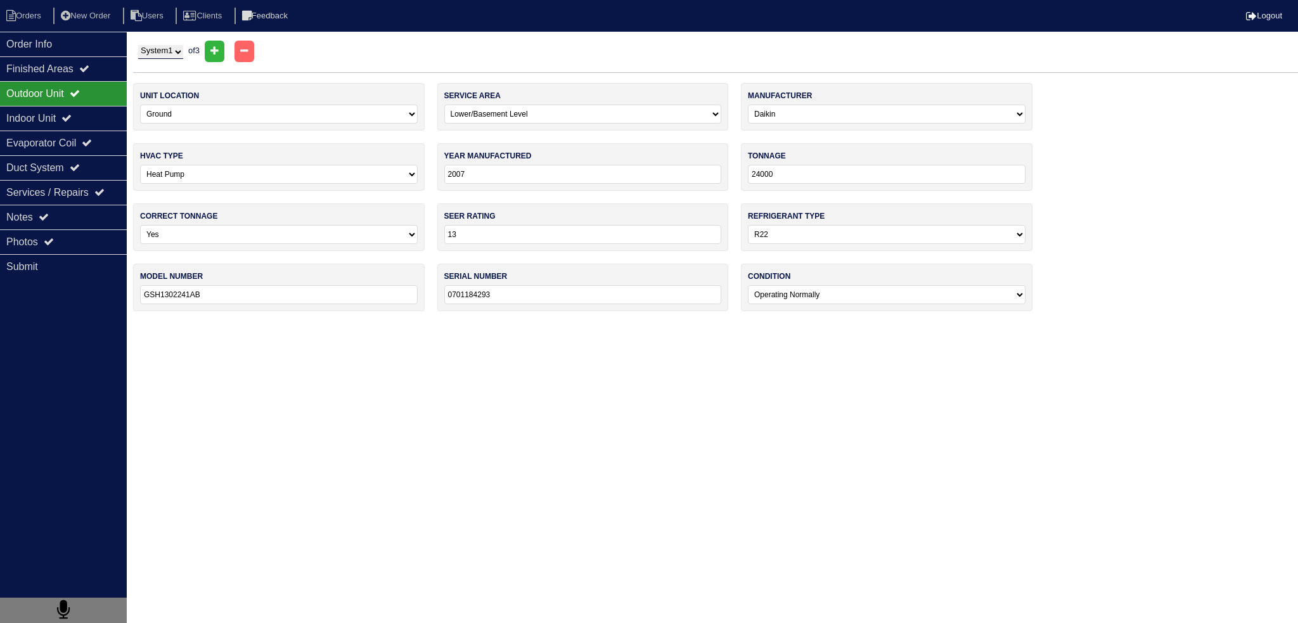
type input "GSH130241AB"
type input "0701184993"
click at [173, 58] on select "System 1 System 2 System 3" at bounding box center [160, 52] width 45 height 14
select select "2"
click at [138, 45] on select "System 1 System 2 System 3" at bounding box center [160, 52] width 45 height 14
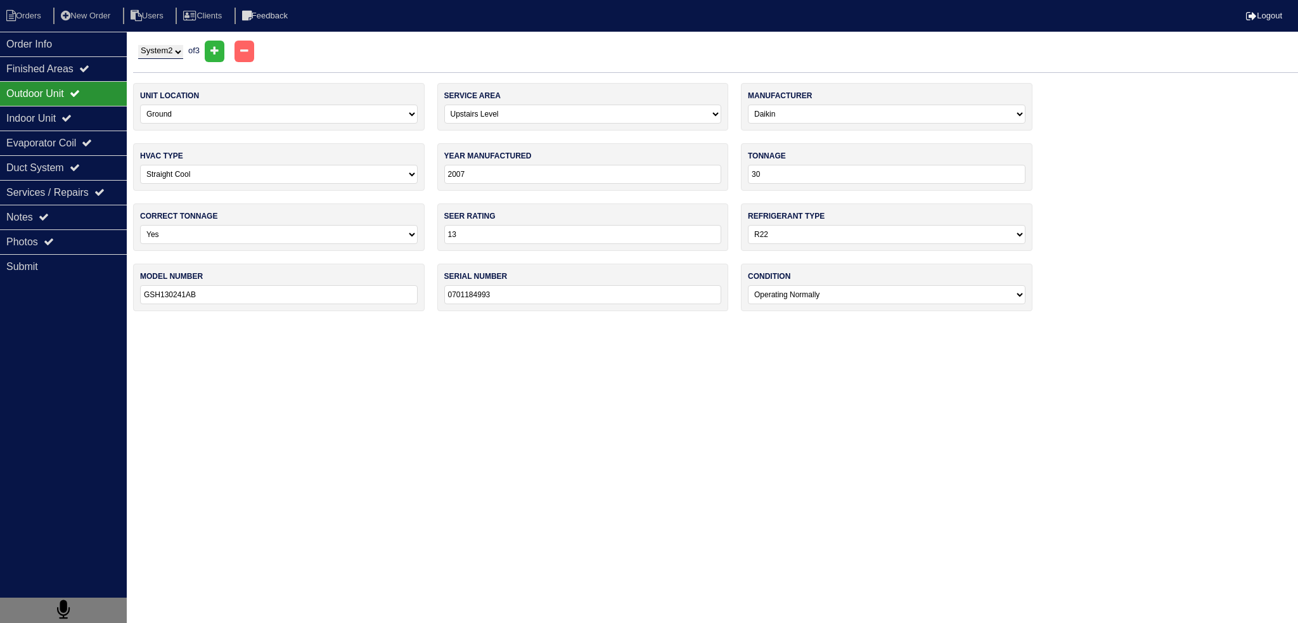
select select "2"
select select "1"
type input "24000"
type input "GSH1302241AB"
type input "0701184293"
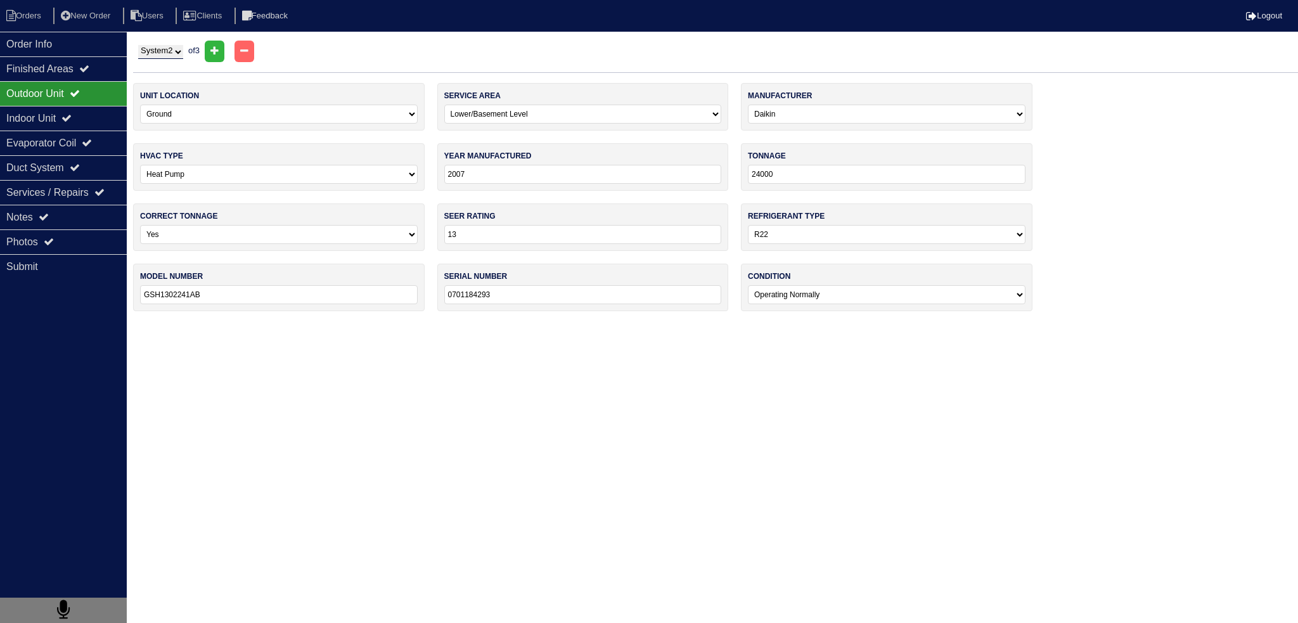
click at [167, 55] on select "System 1 System 2 System 3" at bounding box center [160, 52] width 45 height 14
select select "1"
click at [138, 45] on select "System 1 System 2 System 3" at bounding box center [160, 52] width 45 height 14
select select "1"
select select "0"
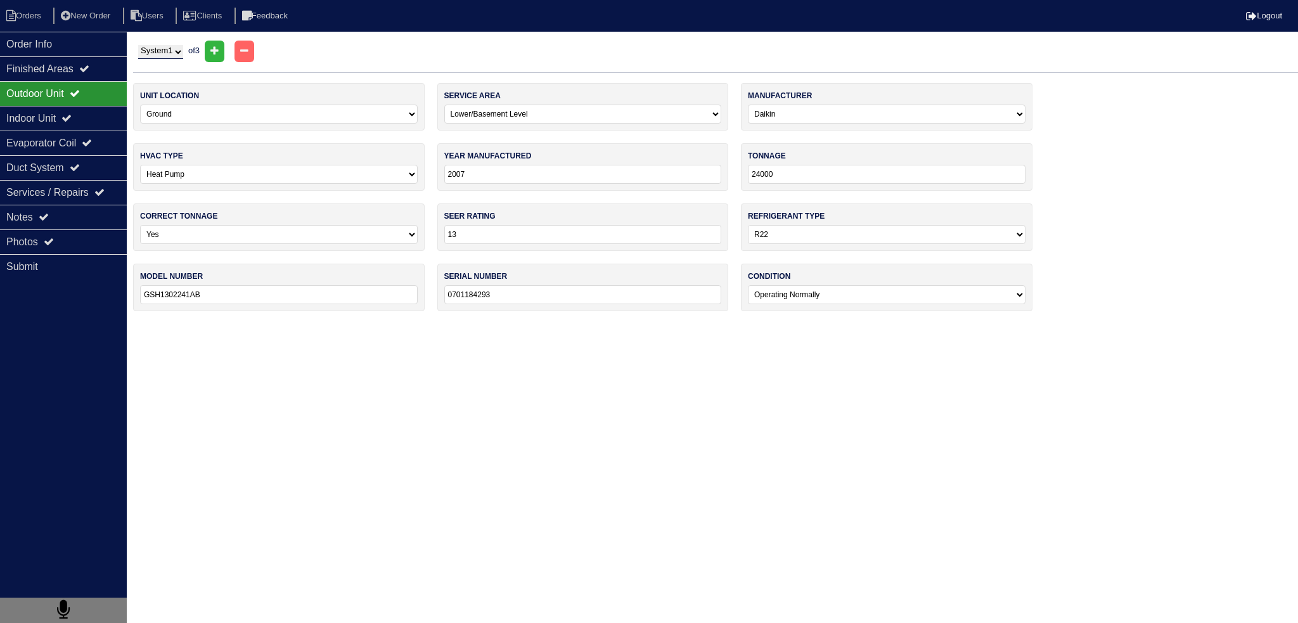
type input "30"
type input "GSH130241AB"
type input "0701184993"
click at [68, 242] on div "Photos" at bounding box center [63, 242] width 127 height 25
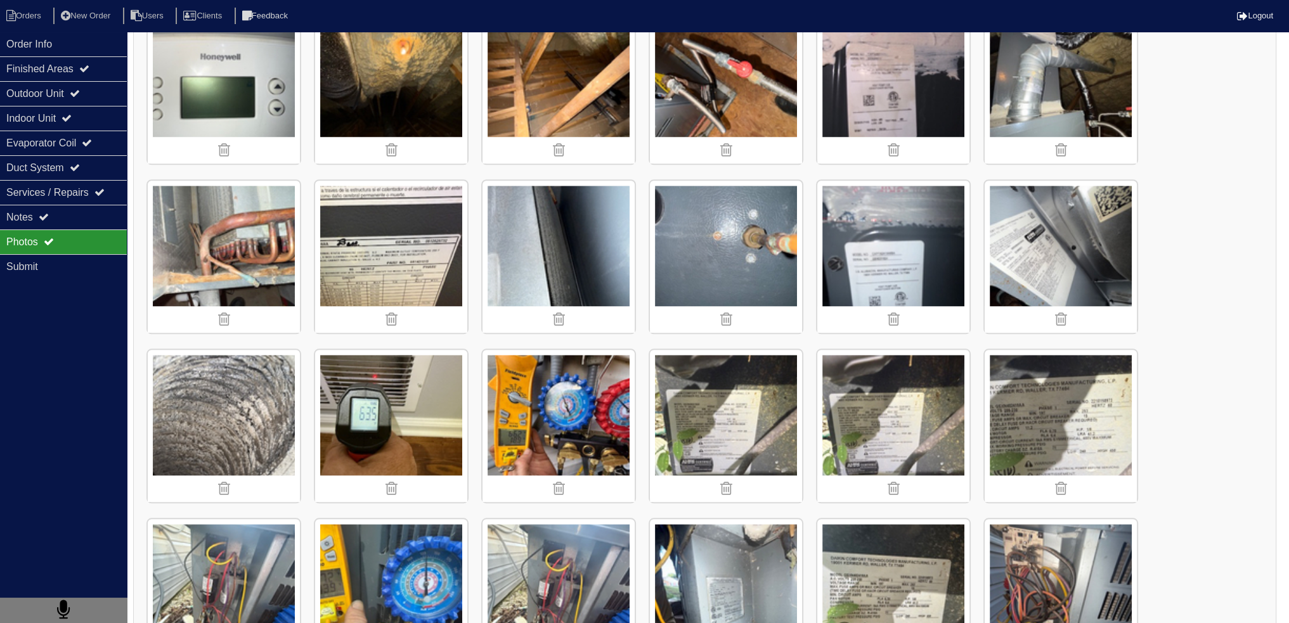
scroll to position [1585, 0]
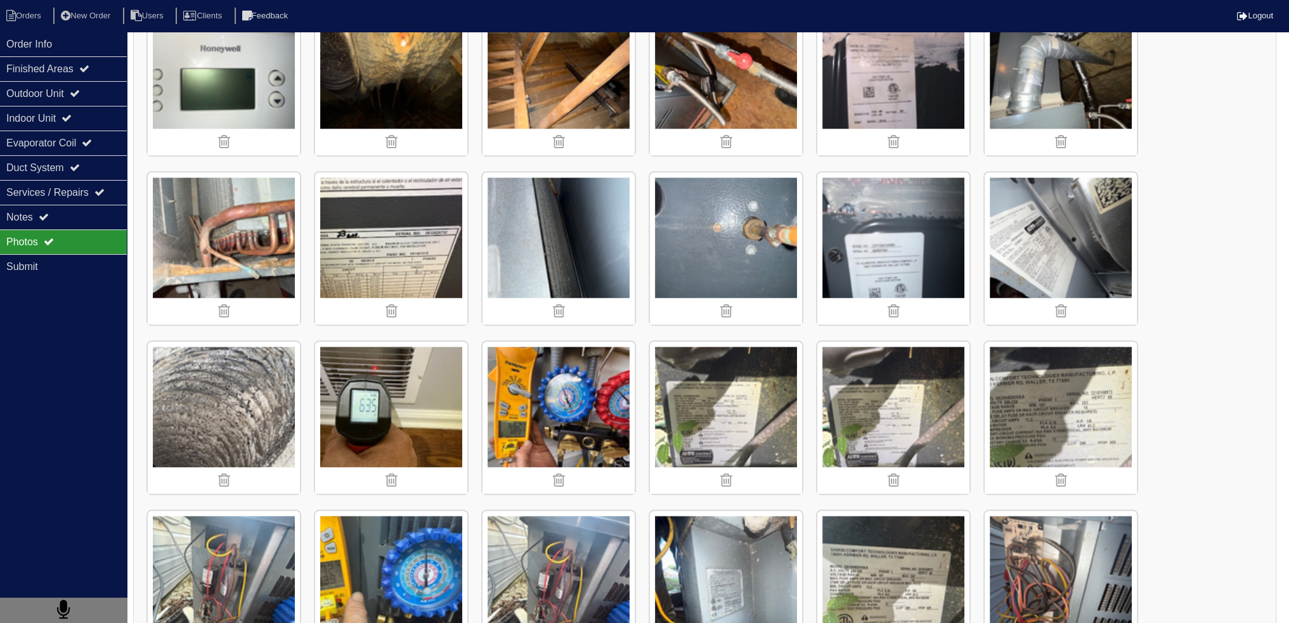
click at [716, 411] on img at bounding box center [726, 418] width 152 height 152
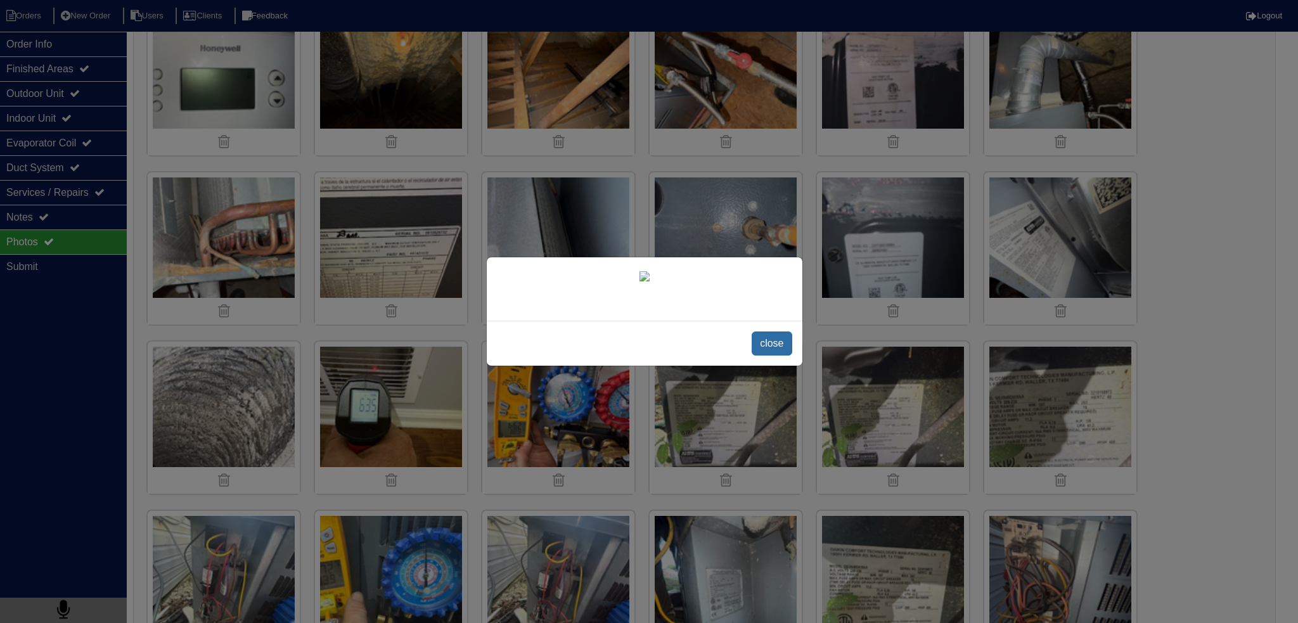
click at [786, 356] on span "close" at bounding box center [772, 344] width 40 height 24
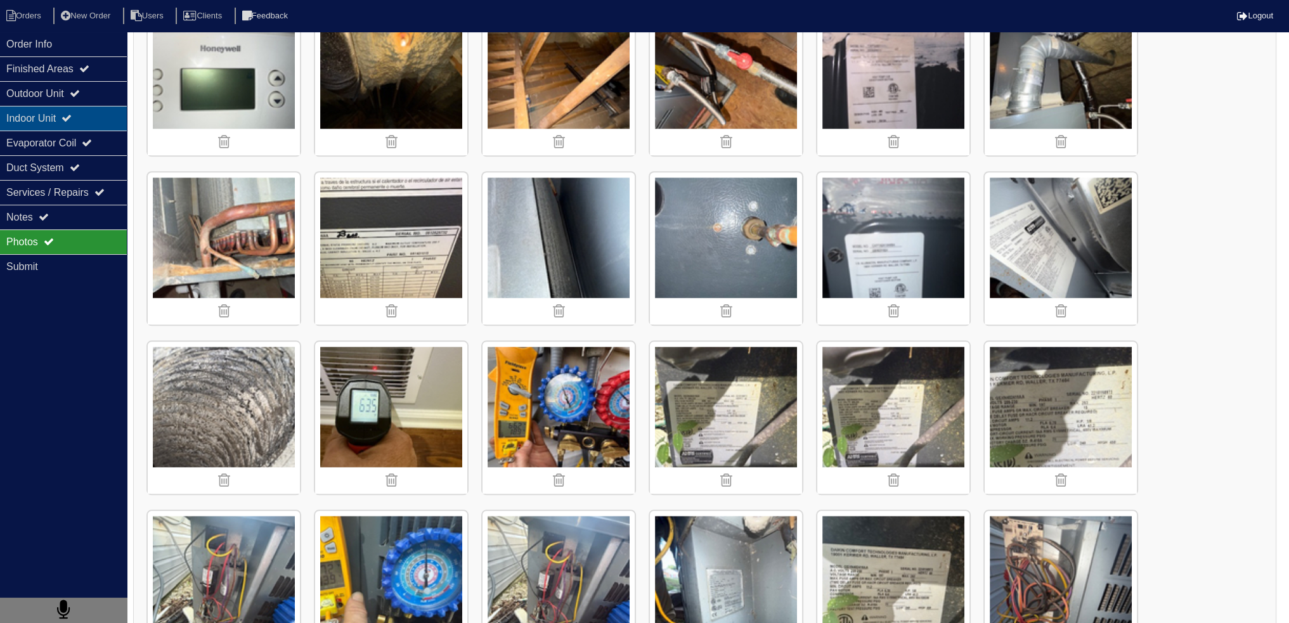
click at [99, 108] on div "Indoor Unit" at bounding box center [63, 118] width 127 height 25
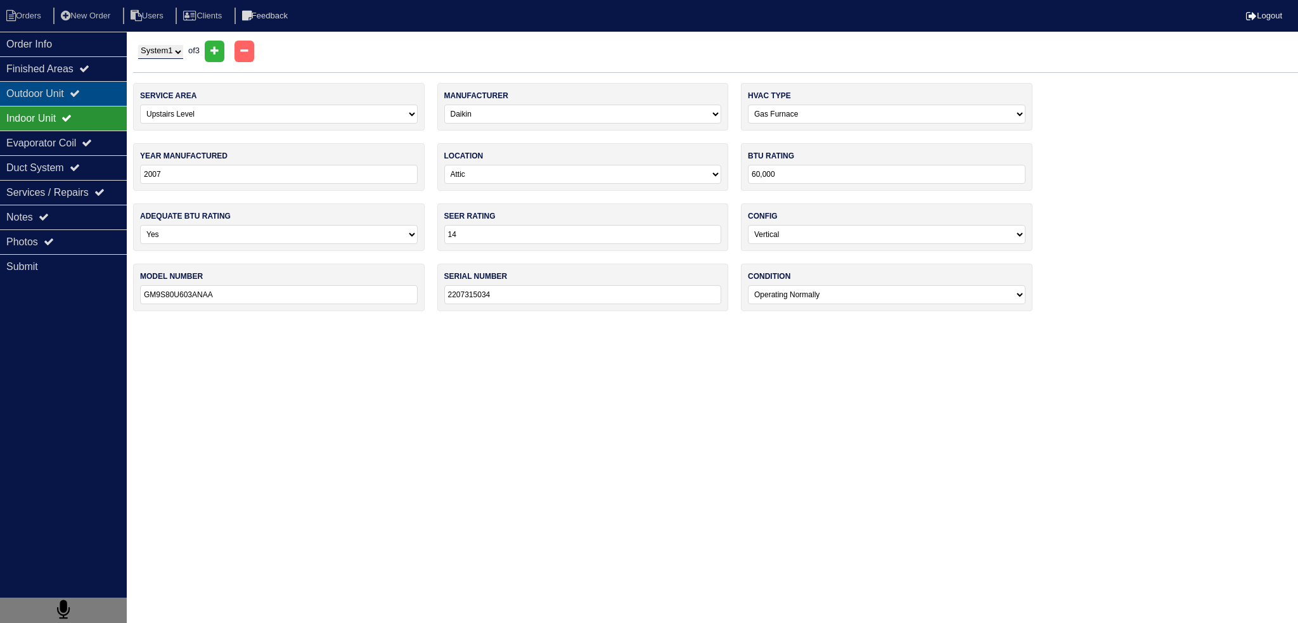
click at [98, 101] on div "Outdoor Unit" at bounding box center [63, 93] width 127 height 25
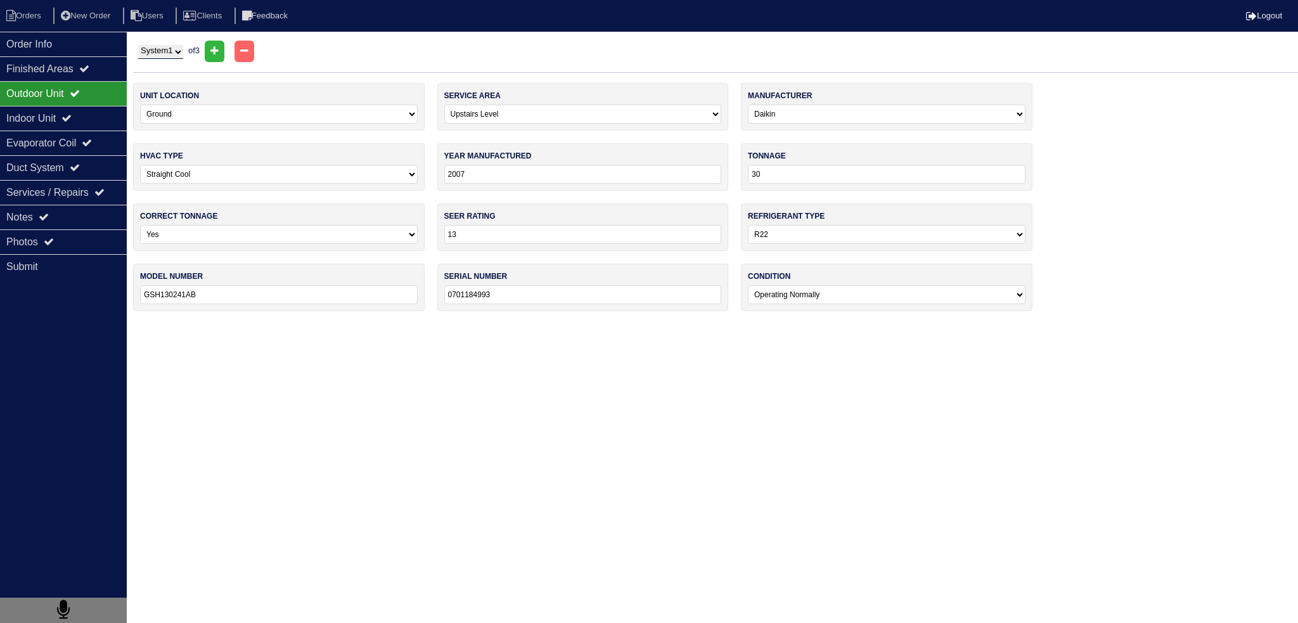
drag, startPoint x: 177, startPoint y: 51, endPoint x: 175, endPoint y: 58, distance: 6.6
click at [177, 51] on select "System 1 System 2 System 3" at bounding box center [160, 52] width 45 height 14
select select "2"
click at [138, 45] on select "System 1 System 2 System 3" at bounding box center [160, 52] width 45 height 14
select select "2"
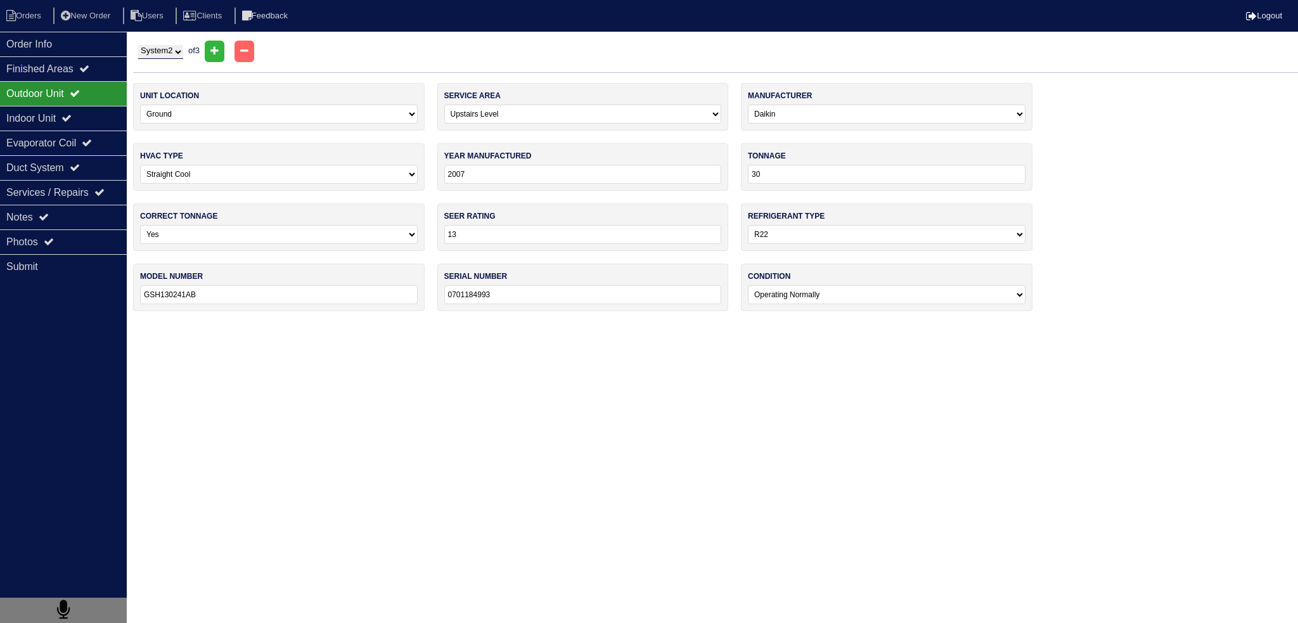
select select "1"
type input "24000"
type input "GSH1302241AB"
type input "0701184293"
click at [178, 59] on div "System 1 System 2 System 3 of 3" at bounding box center [715, 52] width 1165 height 22
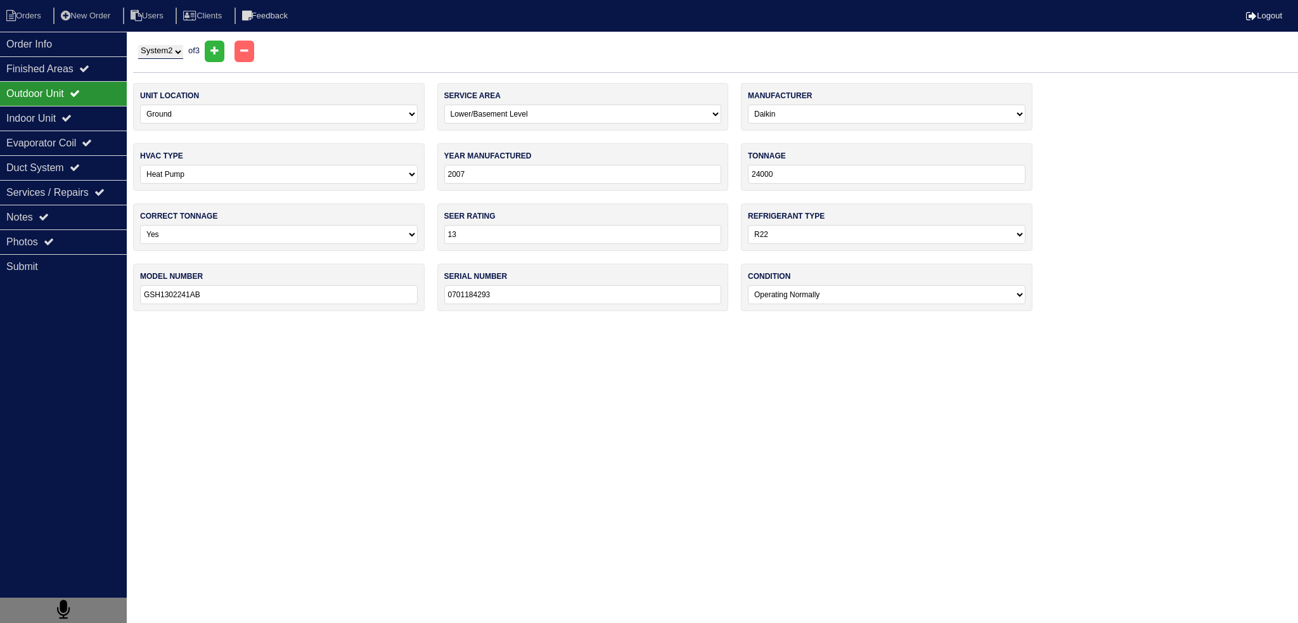
drag, startPoint x: 180, startPoint y: 55, endPoint x: 178, endPoint y: 62, distance: 8.0
click at [178, 62] on div "System 1 System 2 System 3 of 3" at bounding box center [715, 57] width 1165 height 32
select select "3"
click at [138, 45] on select "System 1 System 2 System 3" at bounding box center [160, 52] width 45 height 14
select select "0"
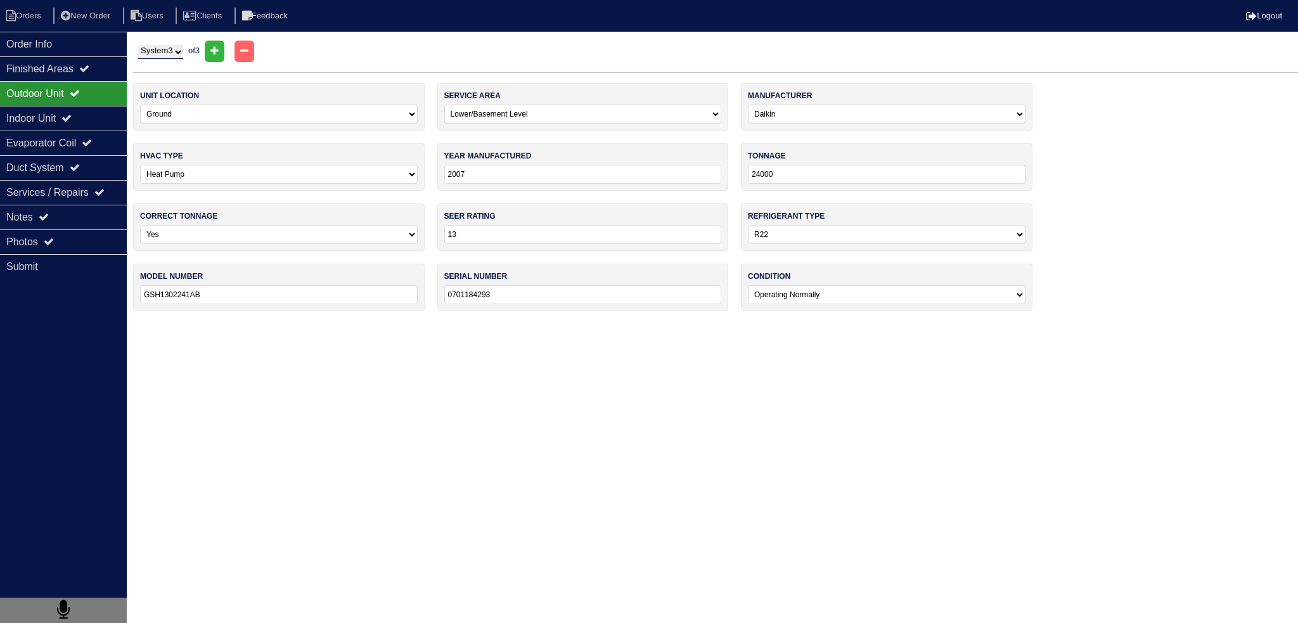
select select "Daikin"
select select "0"
type input "2022"
type input "24"
type input "14"
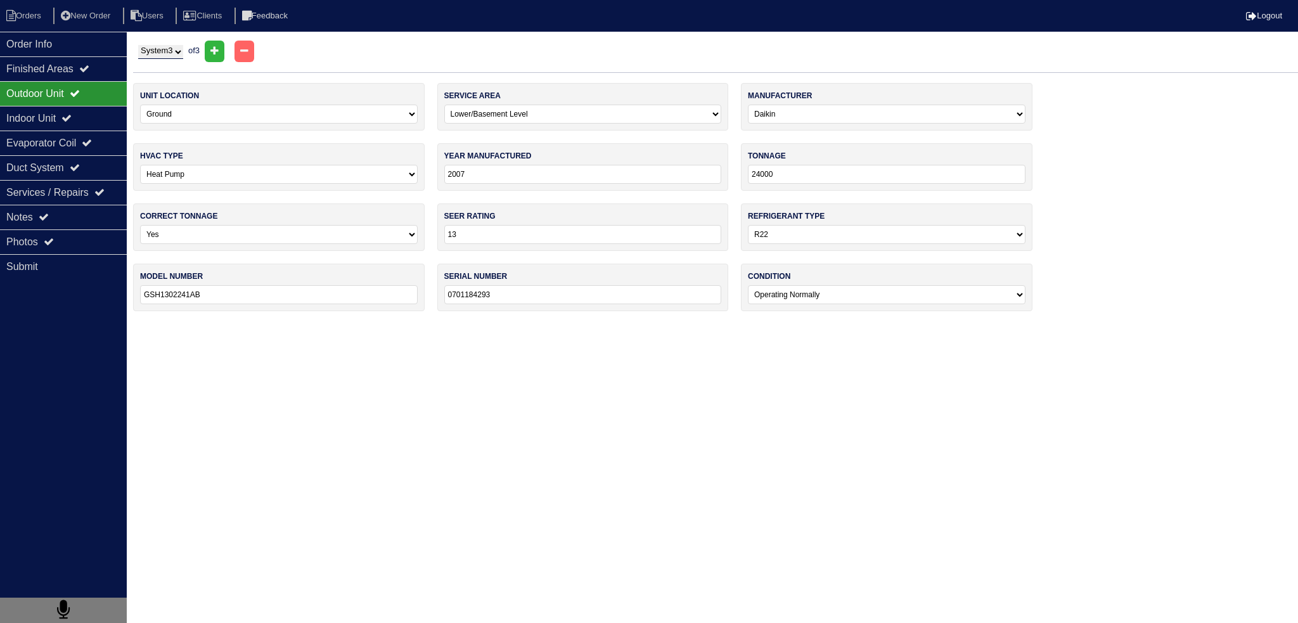
select select "1"
type input "GSXN402410AA"
type input "2210158973"
click at [175, 48] on select "System 1 System 2 System 3" at bounding box center [160, 52] width 45 height 14
select select "2"
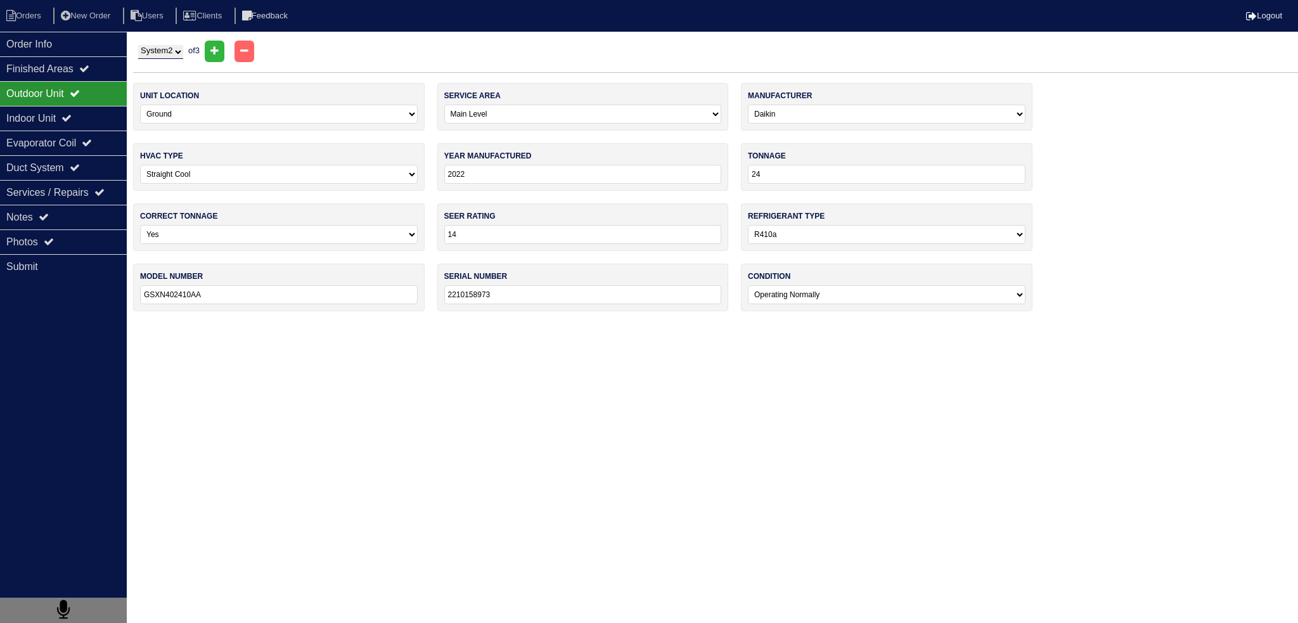
click at [138, 45] on select "System 1 System 2 System 3" at bounding box center [160, 52] width 45 height 14
select select "2"
select select "Goodman"
select select "1"
type input "2007"
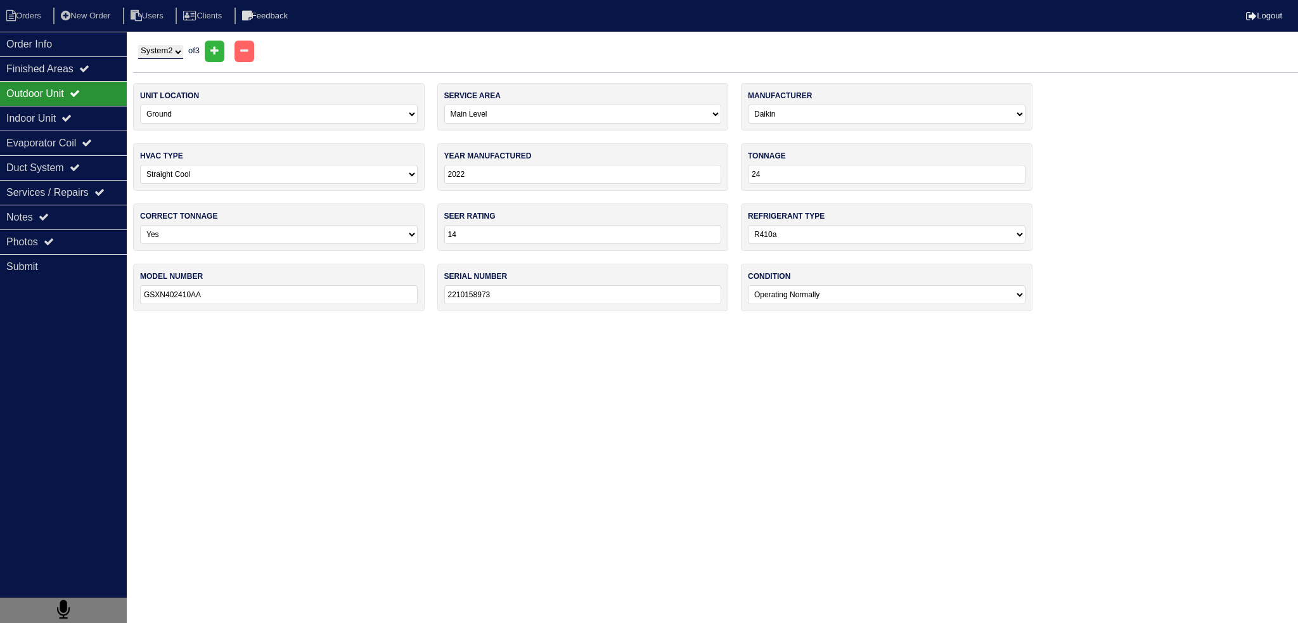
type input "24000"
type input "13"
select select "0"
type input "GSH1302241AB"
type input "0701184293"
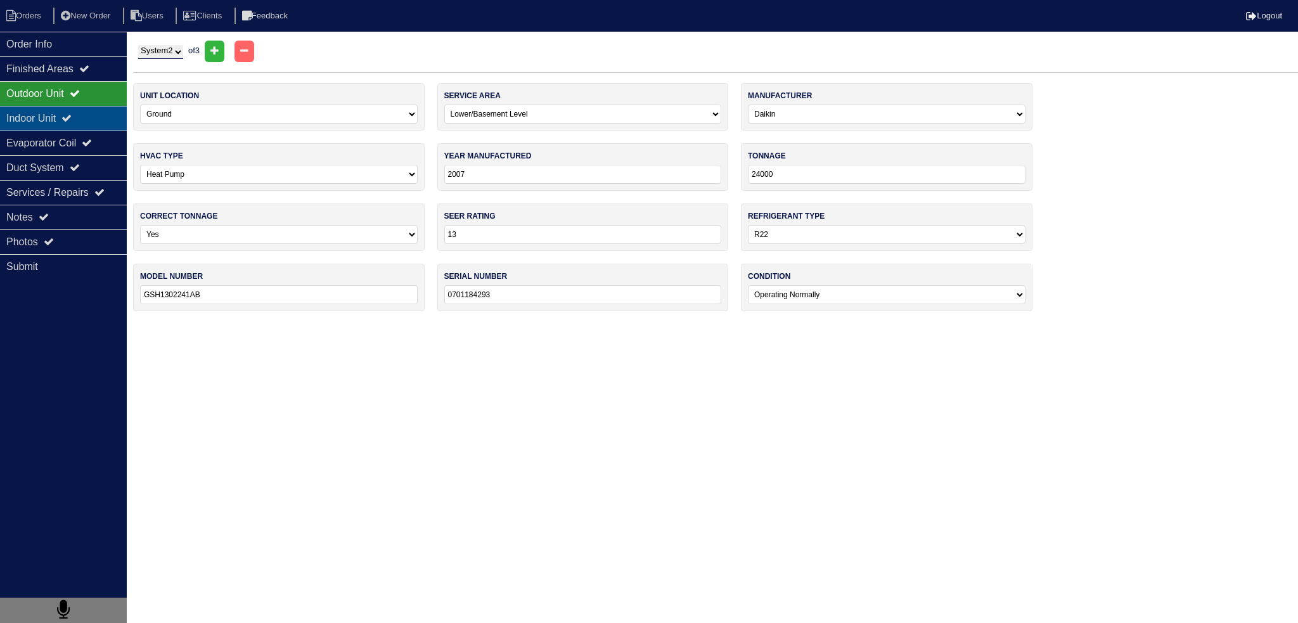
click at [67, 124] on div "Indoor Unit" at bounding box center [63, 118] width 127 height 25
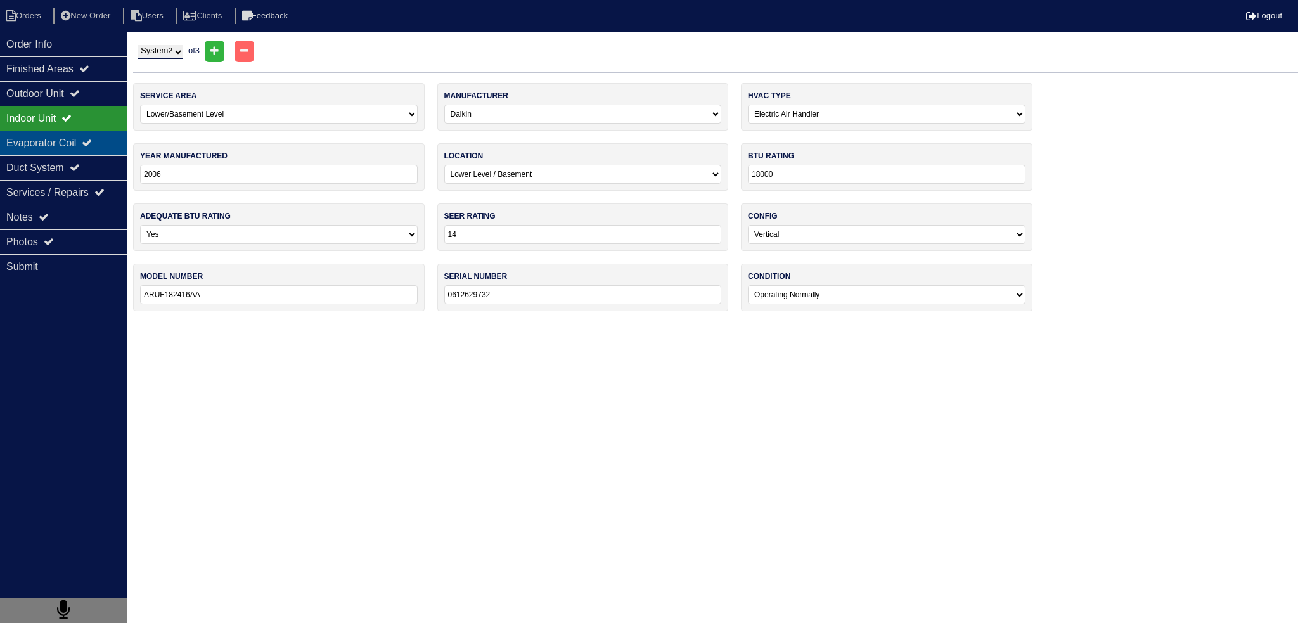
click at [92, 146] on icon at bounding box center [87, 143] width 10 height 10
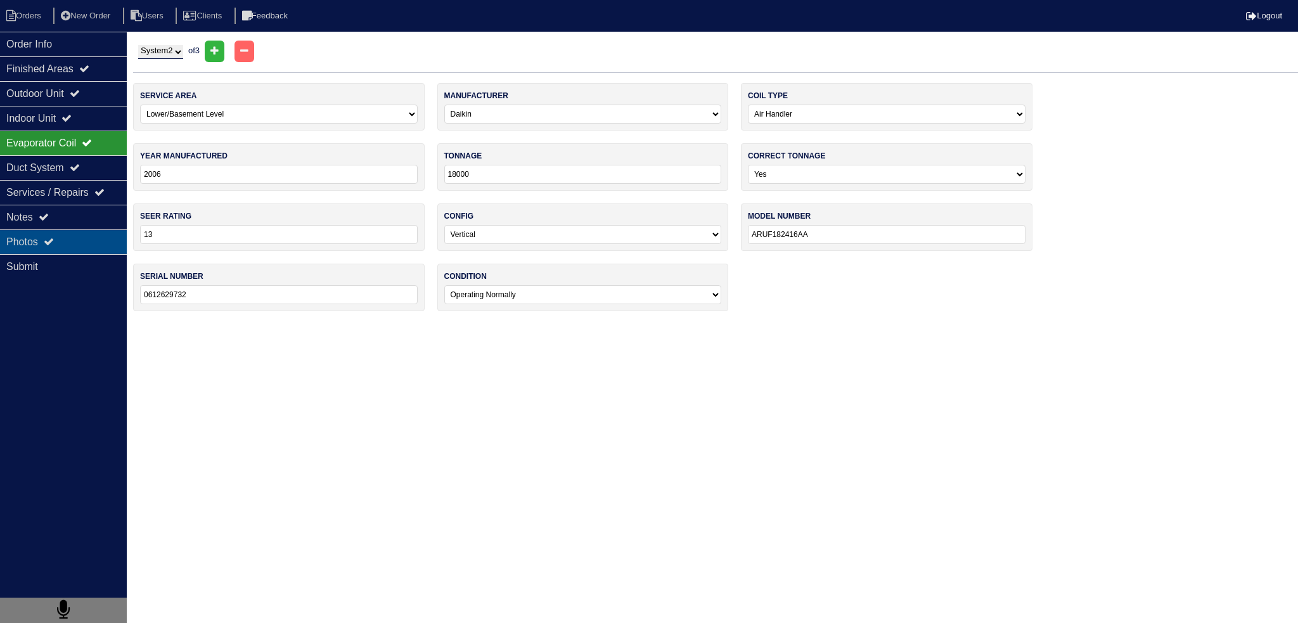
click at [63, 238] on div "Photos" at bounding box center [63, 242] width 127 height 25
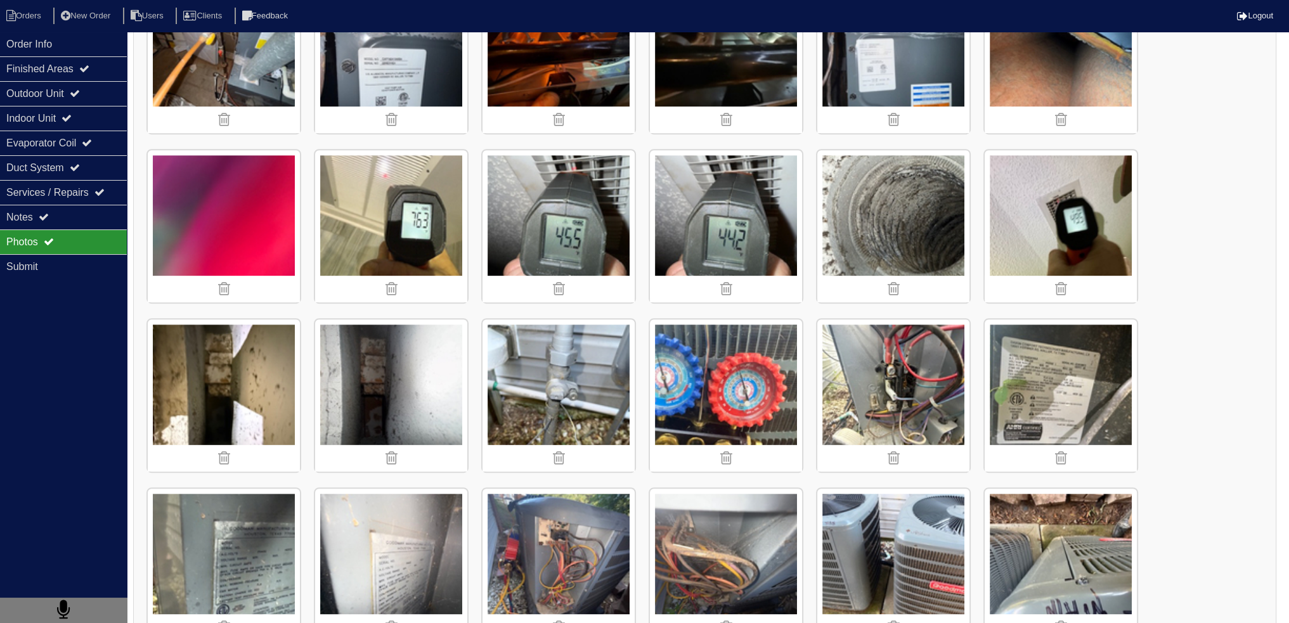
scroll to position [1014, 0]
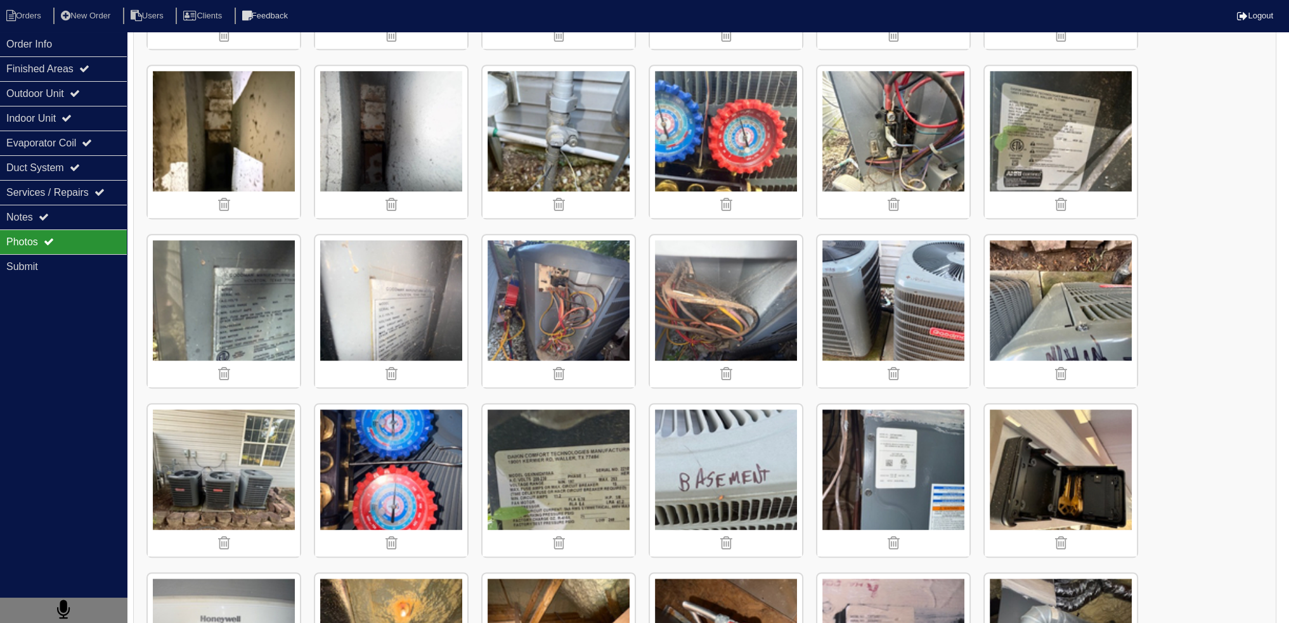
click at [226, 439] on img at bounding box center [224, 480] width 152 height 152
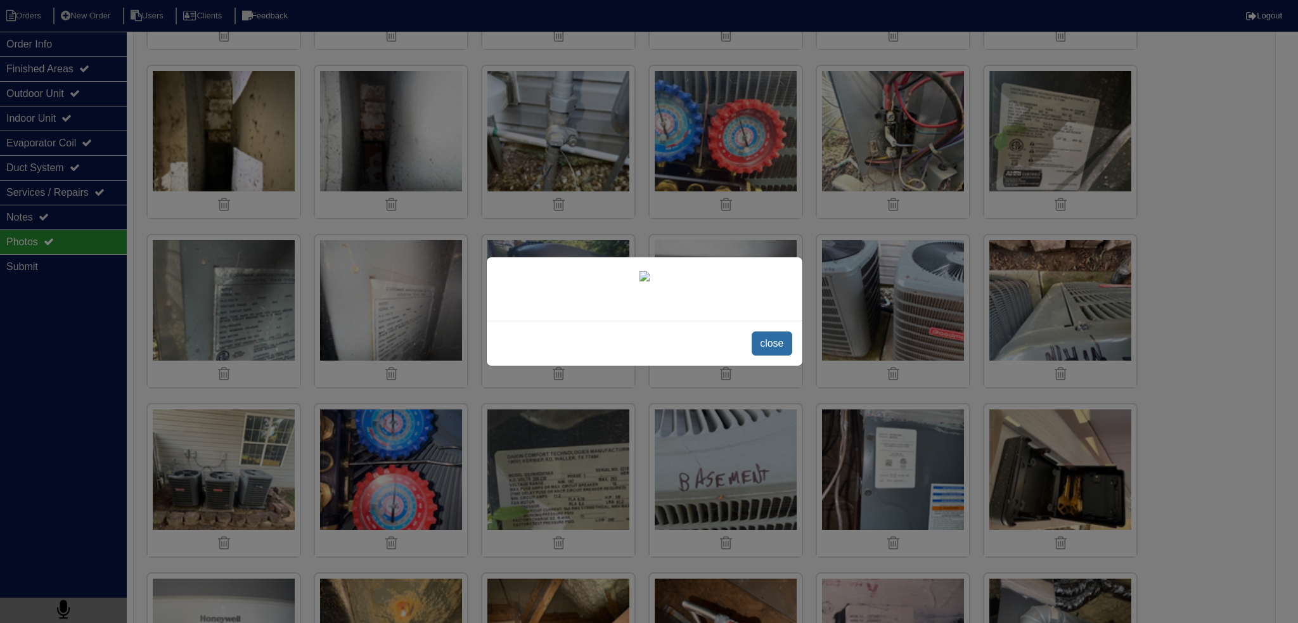
click at [788, 356] on span "close" at bounding box center [772, 344] width 40 height 24
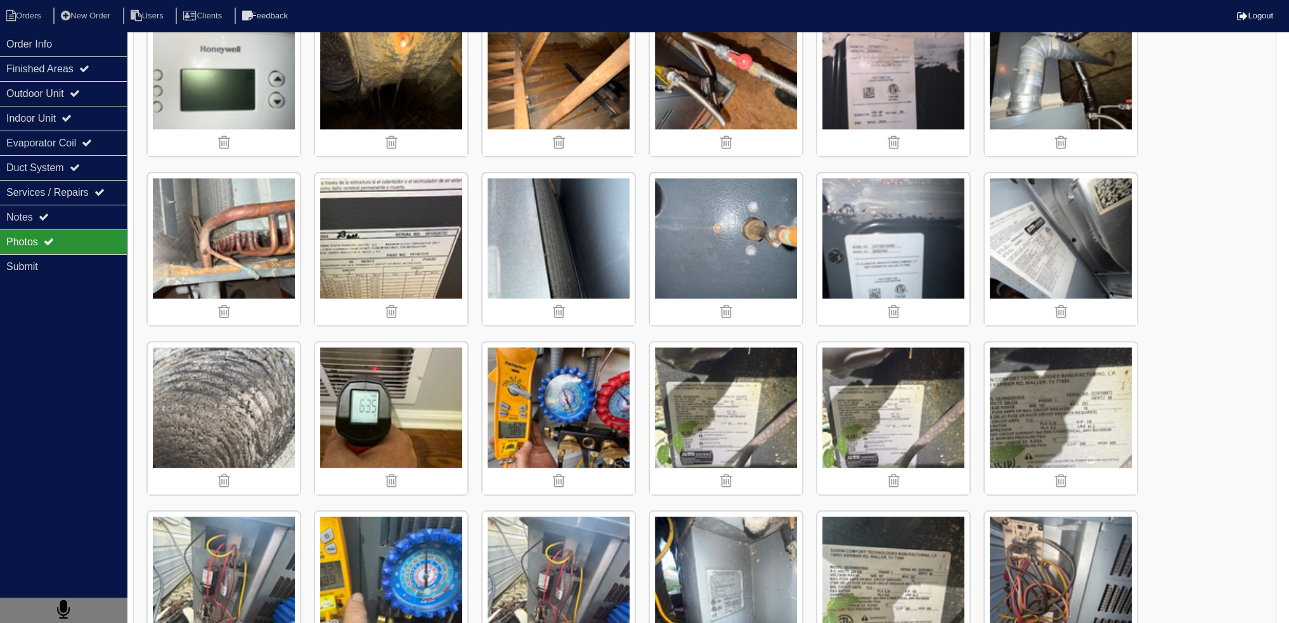
scroll to position [1585, 0]
click at [761, 403] on img at bounding box center [726, 418] width 152 height 152
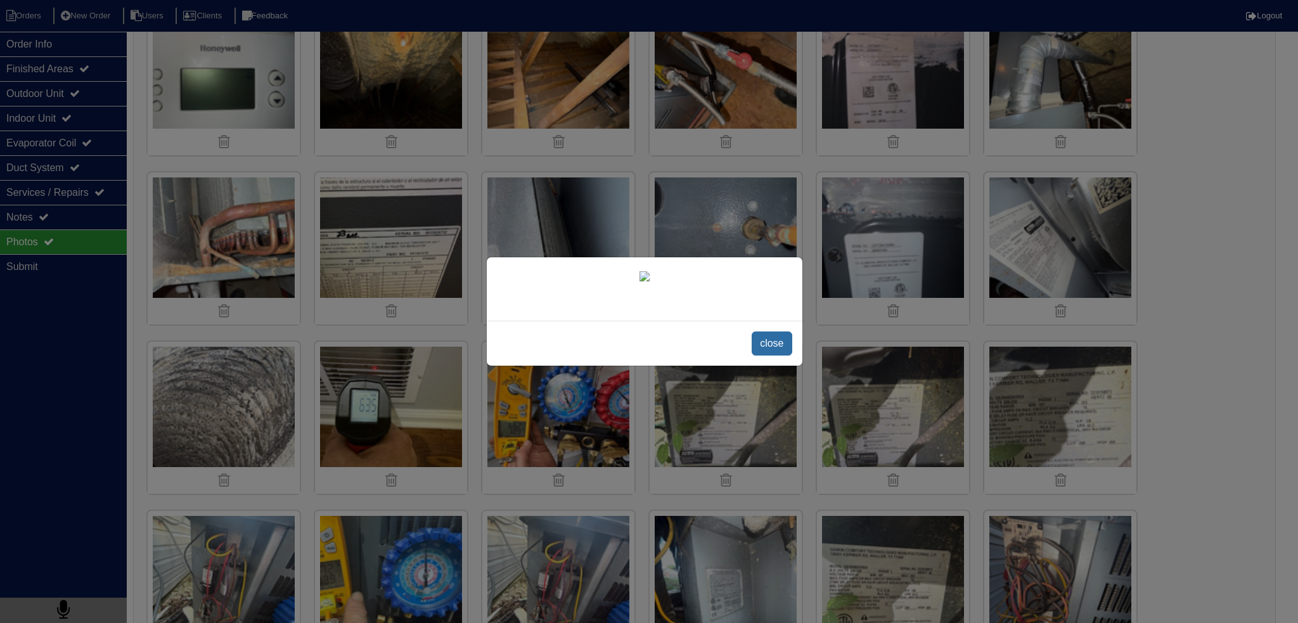
click at [758, 356] on span "close" at bounding box center [772, 344] width 40 height 24
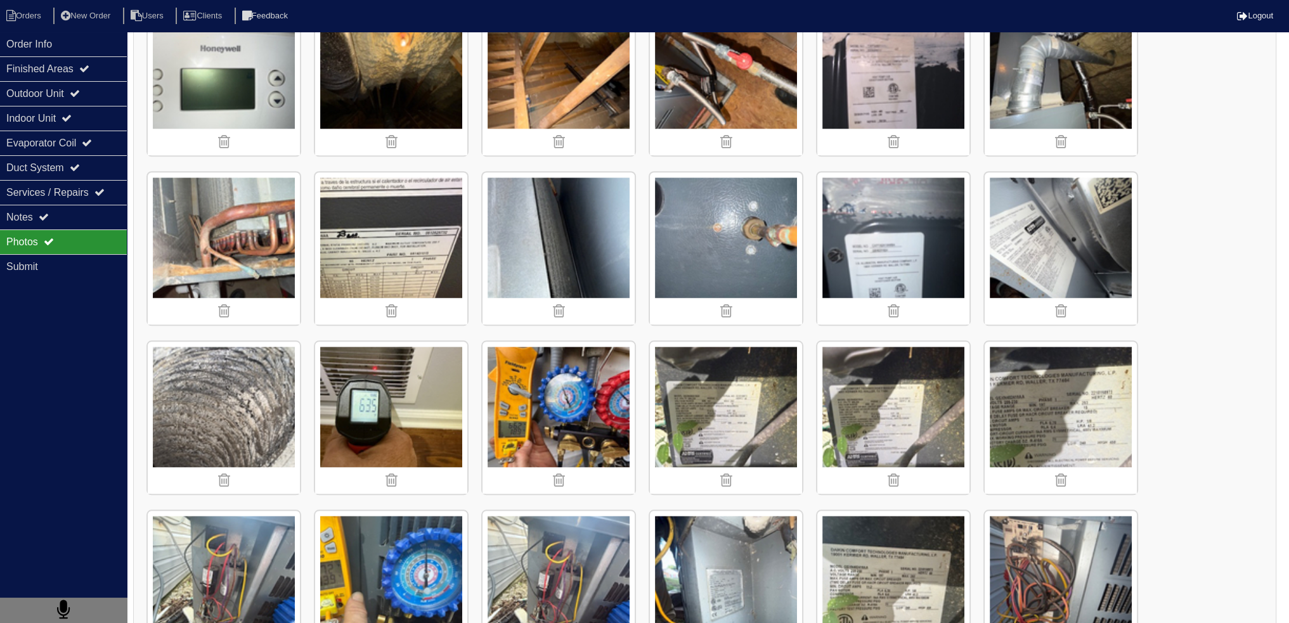
click at [887, 392] on img at bounding box center [893, 418] width 152 height 152
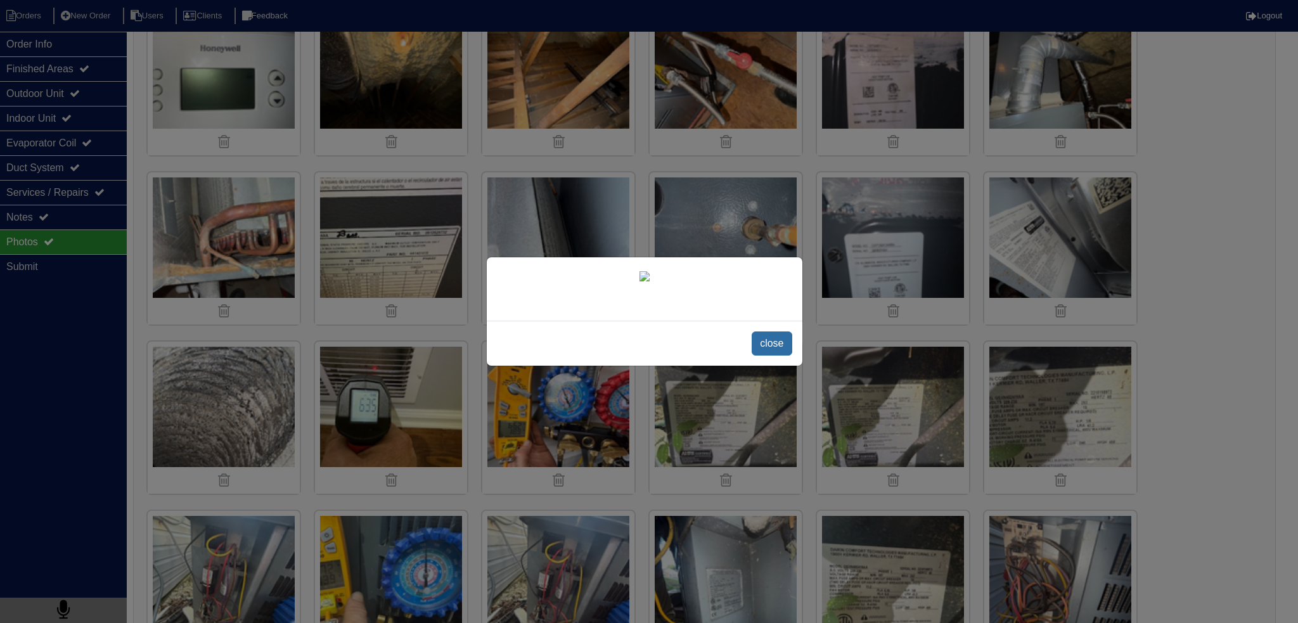
click at [773, 356] on span "close" at bounding box center [772, 344] width 40 height 24
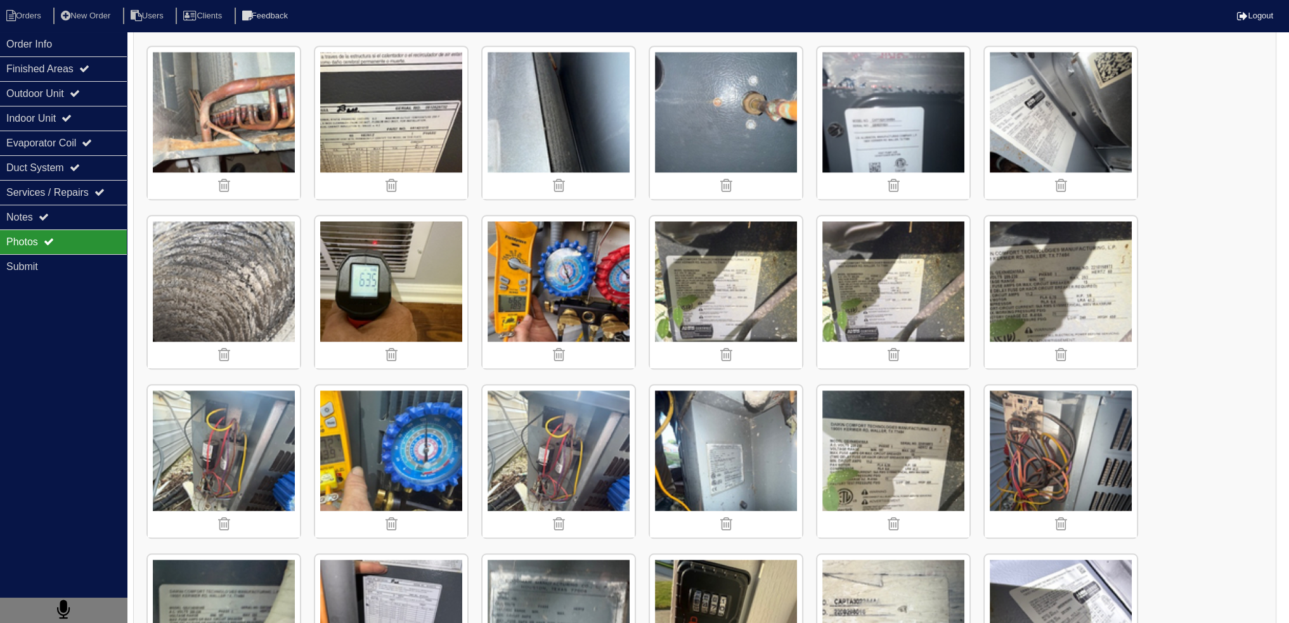
scroll to position [1712, 0]
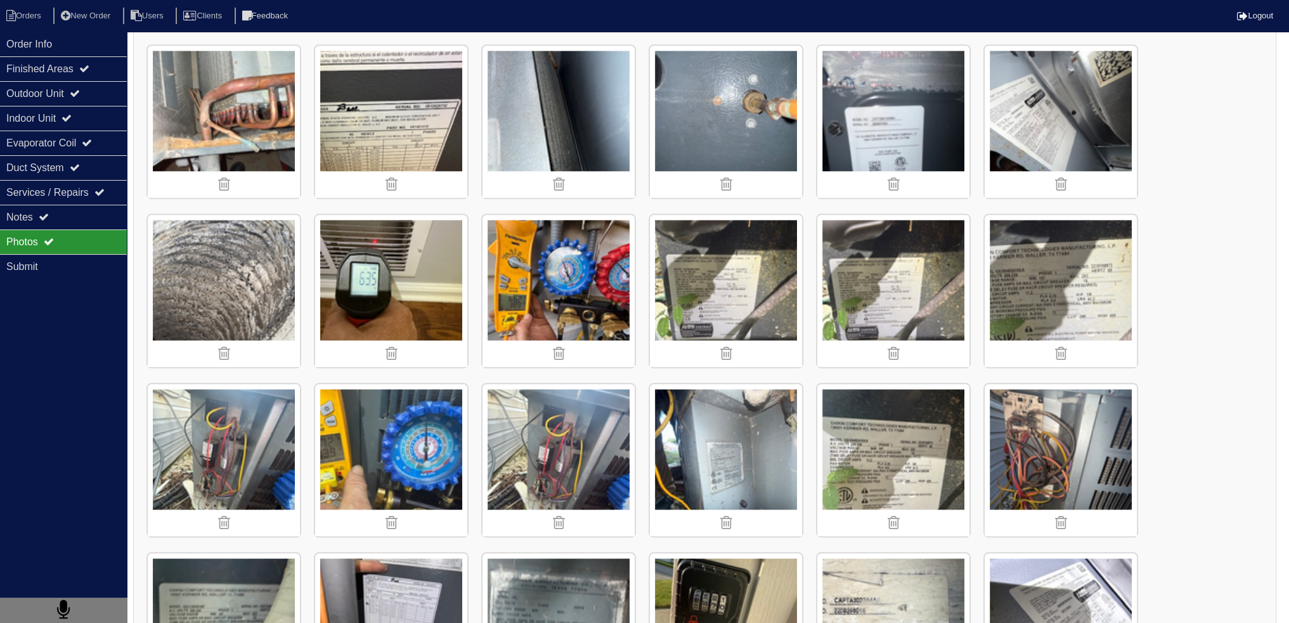
click at [730, 405] on img at bounding box center [726, 460] width 152 height 152
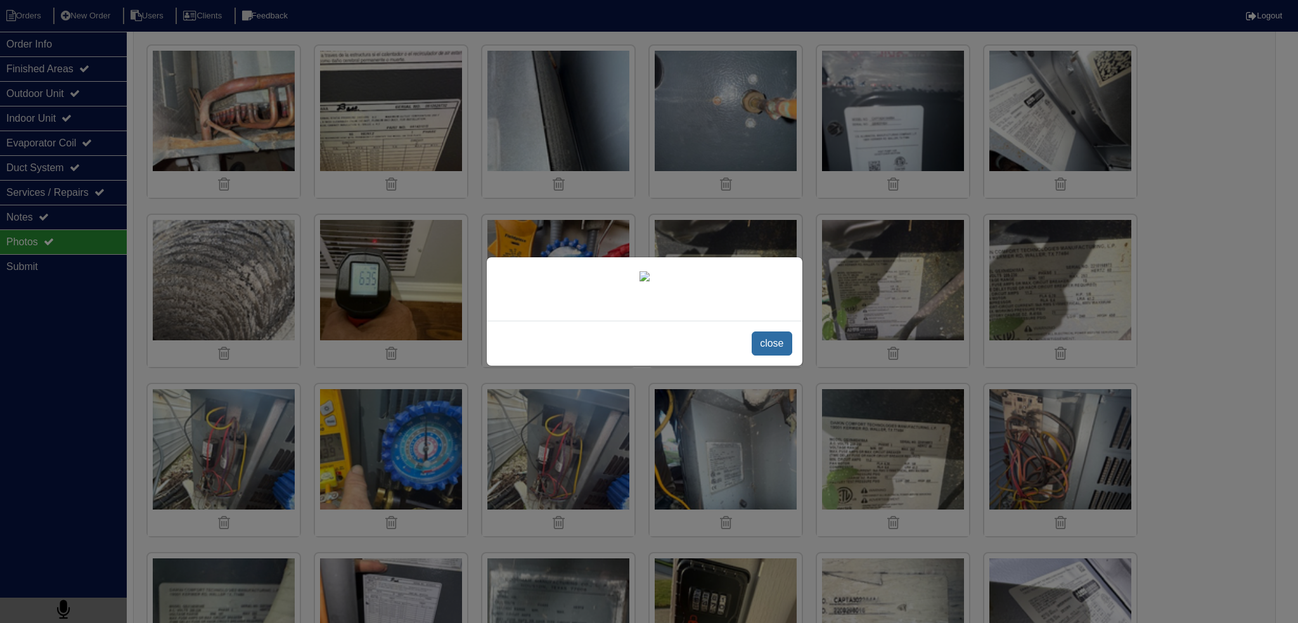
click at [779, 356] on span "close" at bounding box center [772, 344] width 40 height 24
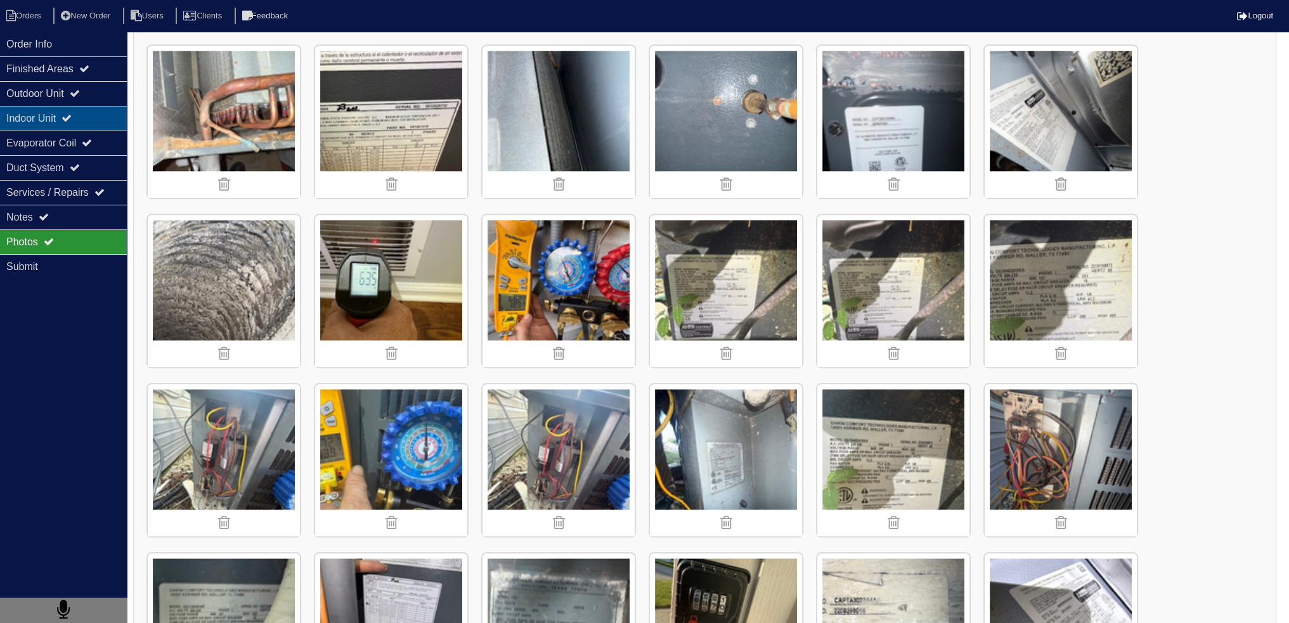
click at [81, 121] on div "Indoor Unit" at bounding box center [63, 118] width 127 height 25
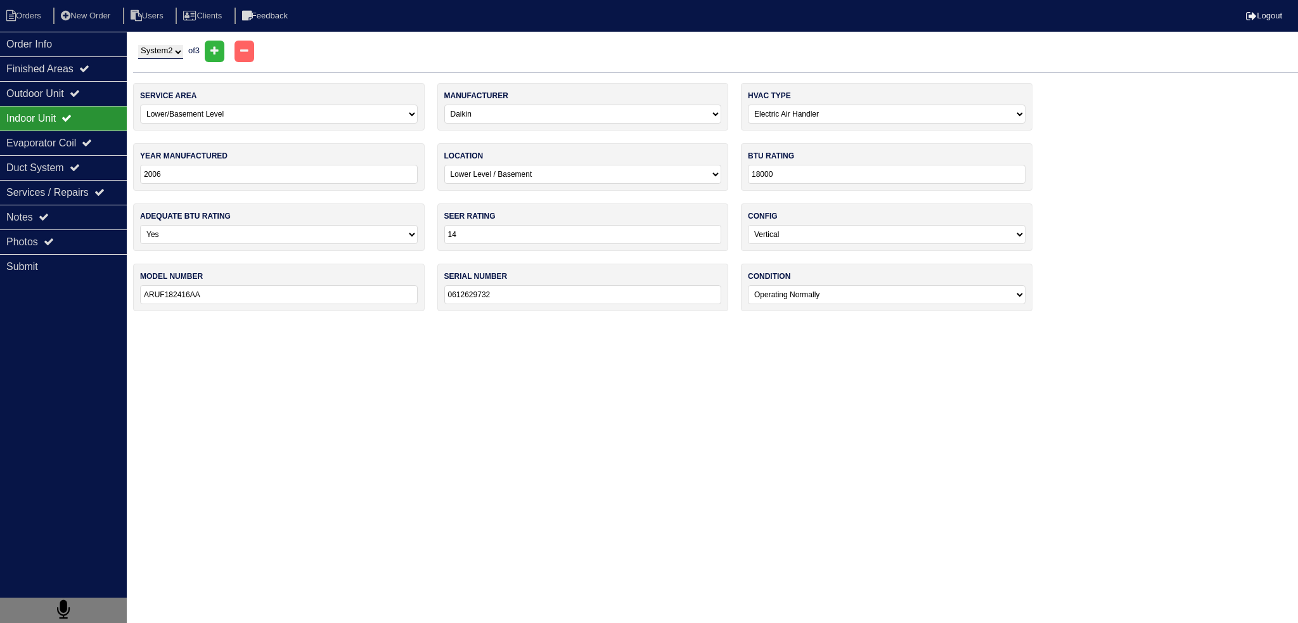
click at [160, 49] on select "System 1 System 2 System 3" at bounding box center [160, 52] width 45 height 14
select select "3"
click at [138, 45] on select "System 1 System 2 System 3" at bounding box center [160, 52] width 45 height 14
select select "0"
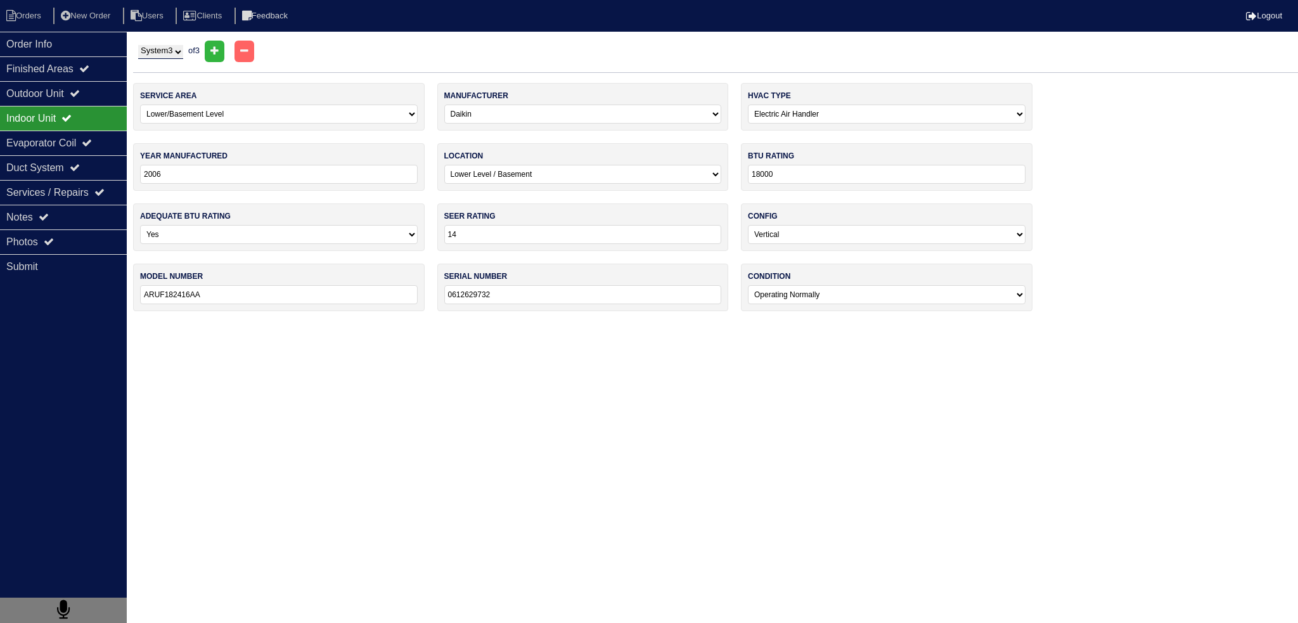
type input "2022"
type input "40000"
type input "GM9S800403ANAA"
type input "2210005571"
click at [165, 45] on select "System 1 System 2 System 3" at bounding box center [160, 52] width 45 height 14
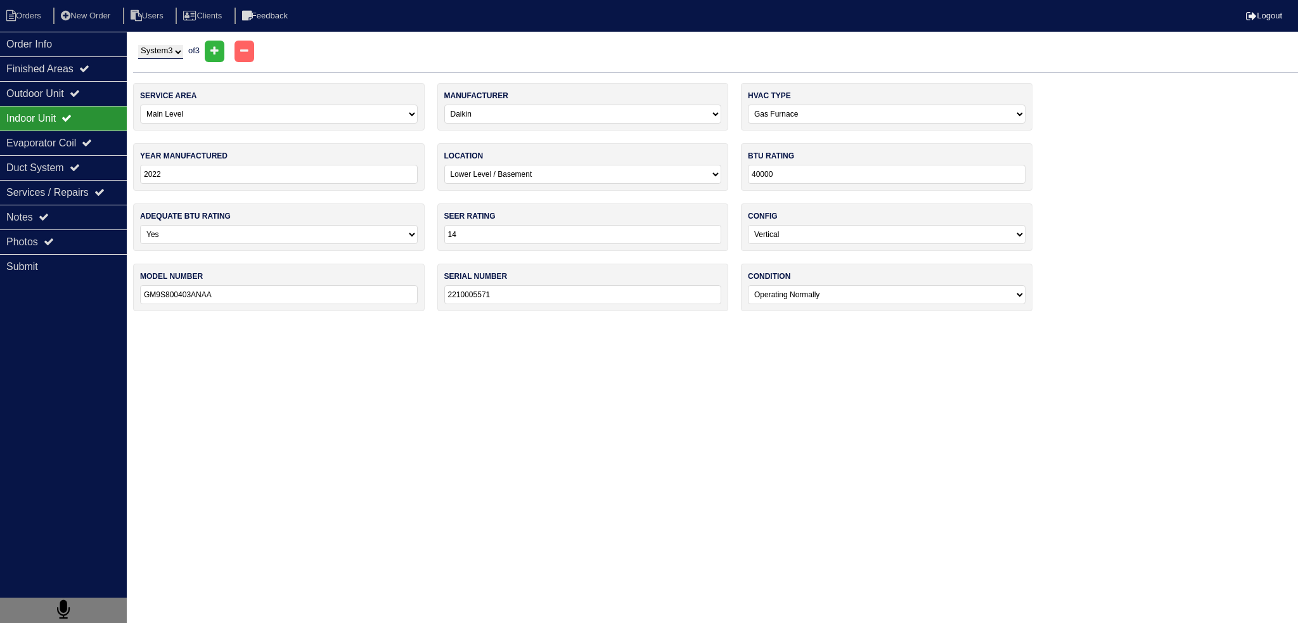
select select "1"
click at [138, 45] on select "System 1 System 2 System 3" at bounding box center [160, 52] width 45 height 14
select select "1"
select select "Daikin"
type input "2007"
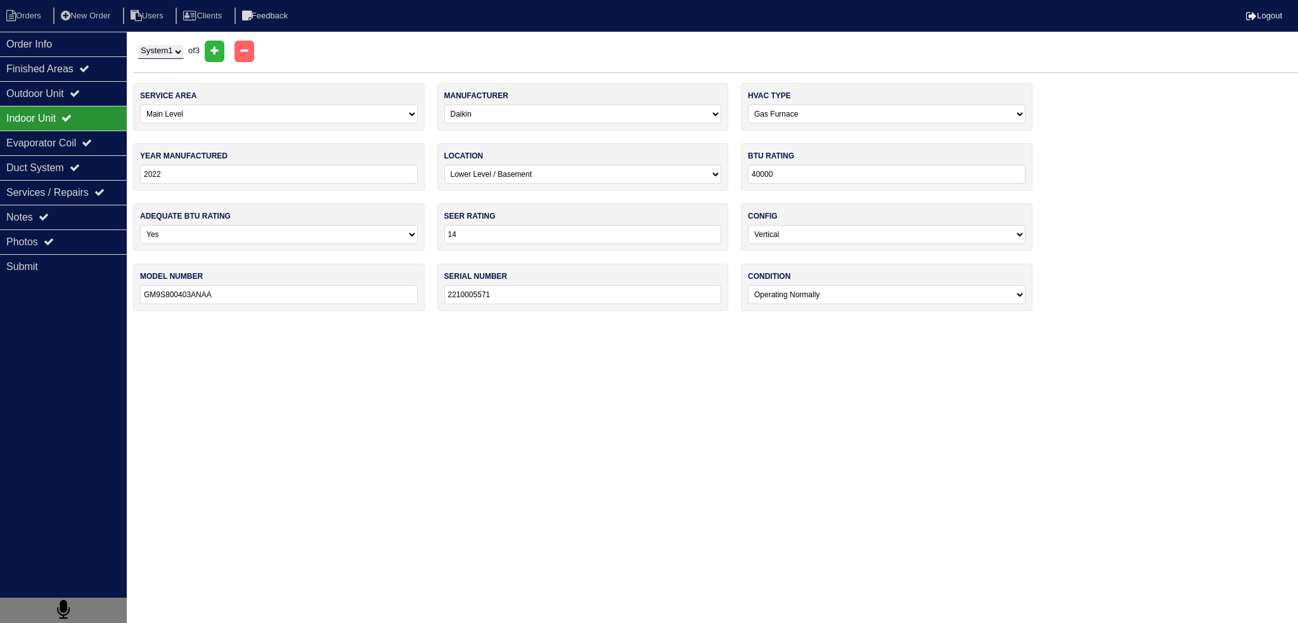
select select "0"
type input "60,000"
type input "GM9S80U603ANAA"
type input "2207315034"
drag, startPoint x: 183, startPoint y: 171, endPoint x: 360, endPoint y: 230, distance: 187.1
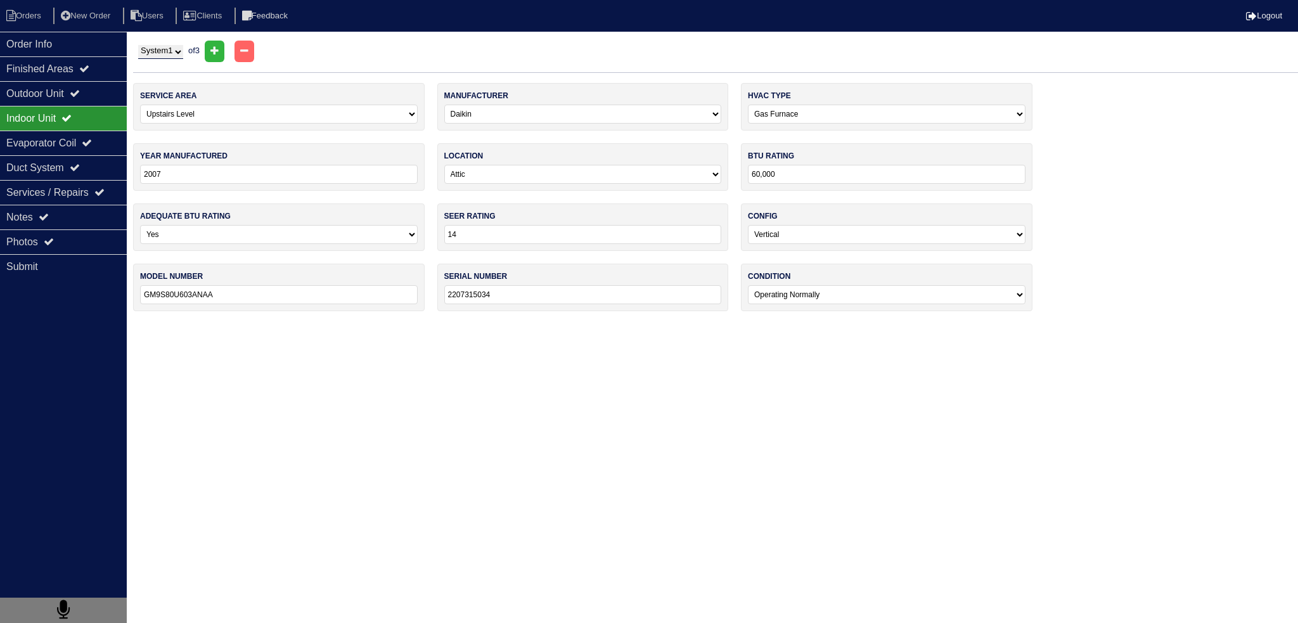
click at [139, 172] on div "year manufactured 2007" at bounding box center [279, 167] width 292 height 48
drag, startPoint x: 448, startPoint y: 292, endPoint x: 456, endPoint y: 292, distance: 8.9
click at [456, 292] on input "2207315034" at bounding box center [583, 294] width 278 height 19
click at [532, 288] on input "2207315034" at bounding box center [583, 294] width 278 height 19
click at [75, 50] on div "Order Info" at bounding box center [63, 44] width 127 height 25
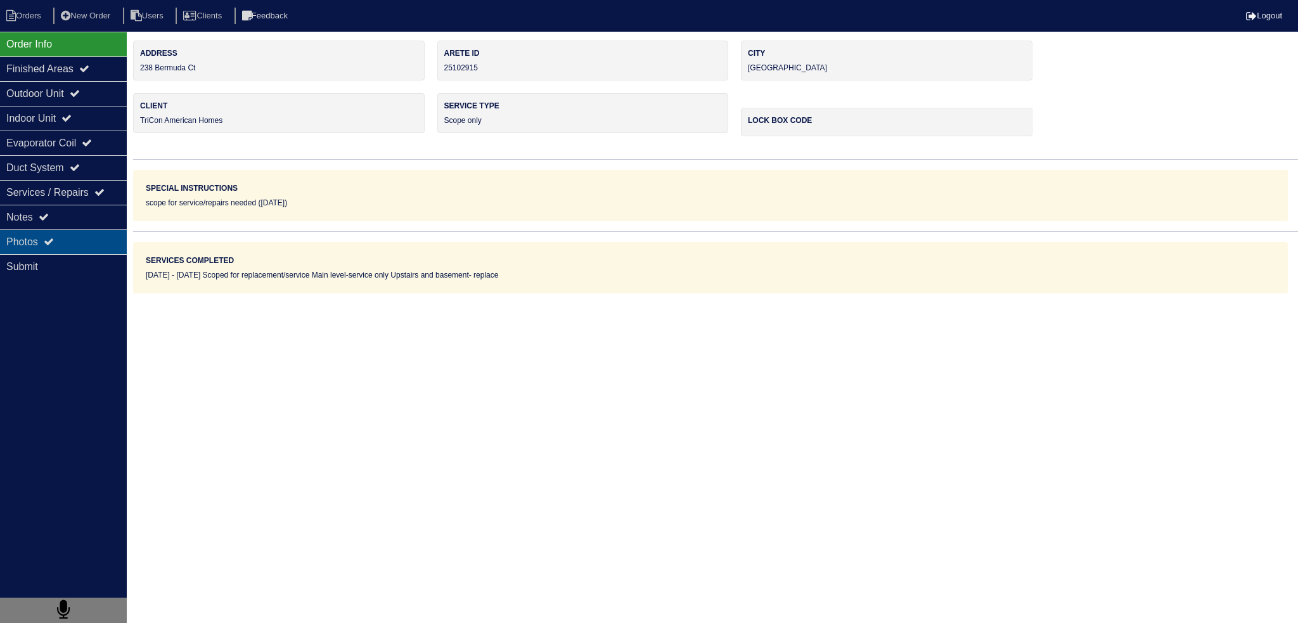
click at [91, 249] on div "Photos" at bounding box center [63, 242] width 127 height 25
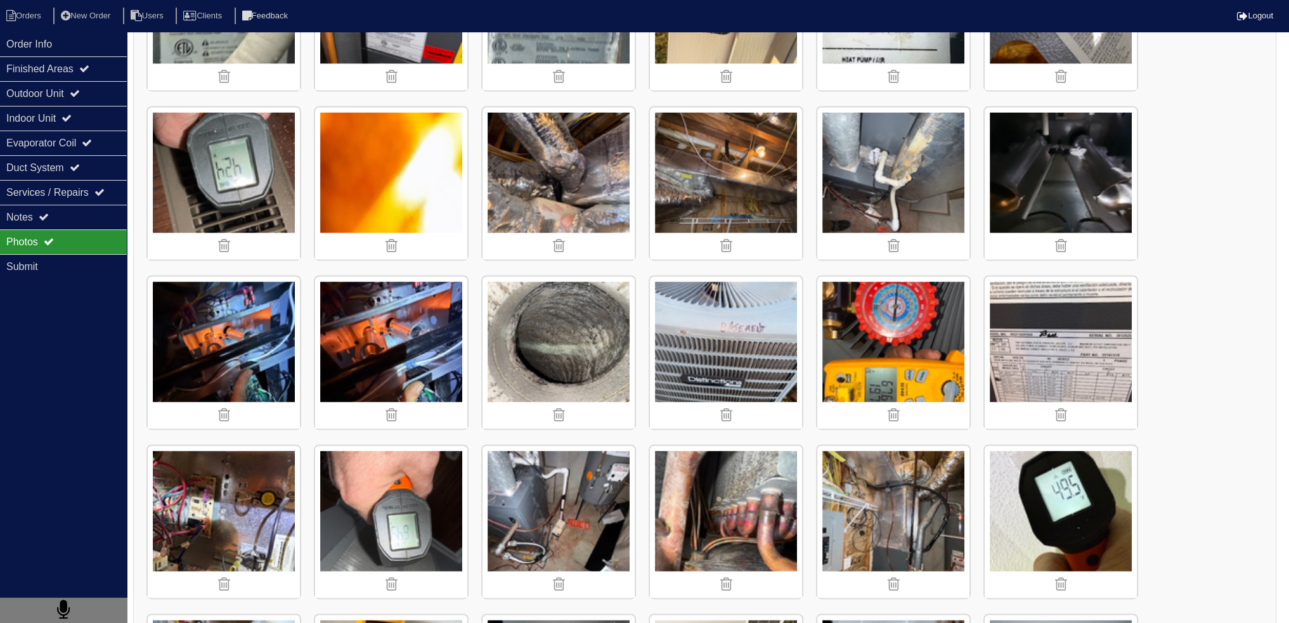
scroll to position [2473, 0]
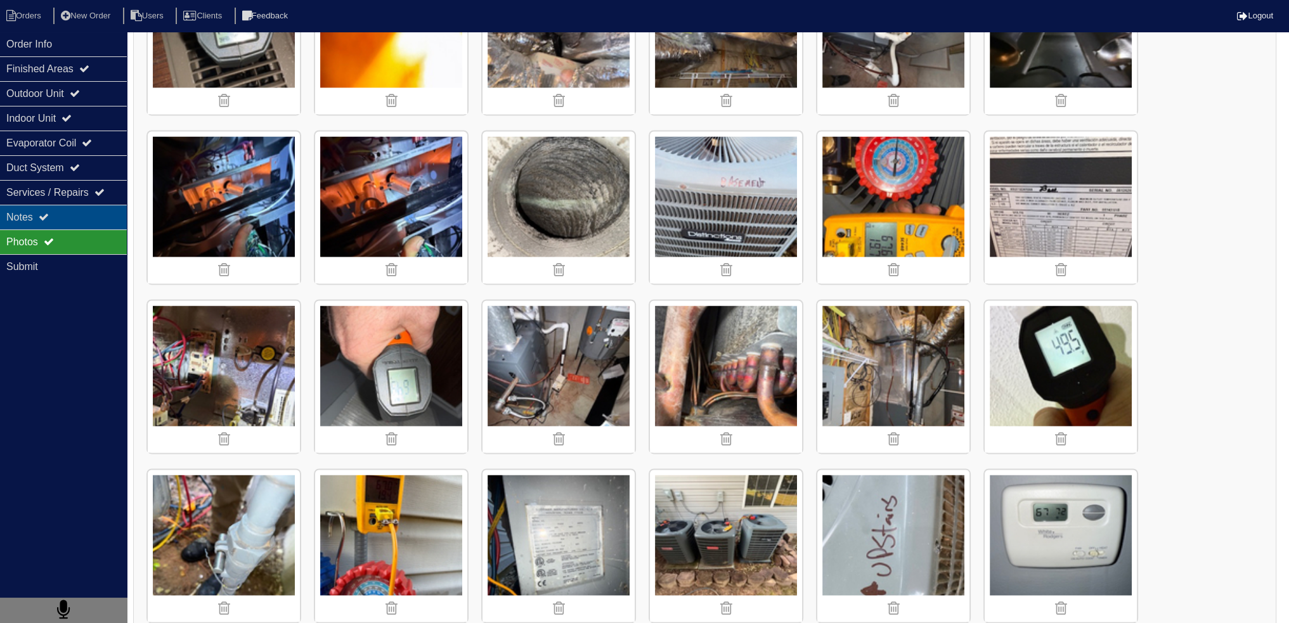
click at [82, 220] on div "Notes" at bounding box center [63, 217] width 127 height 25
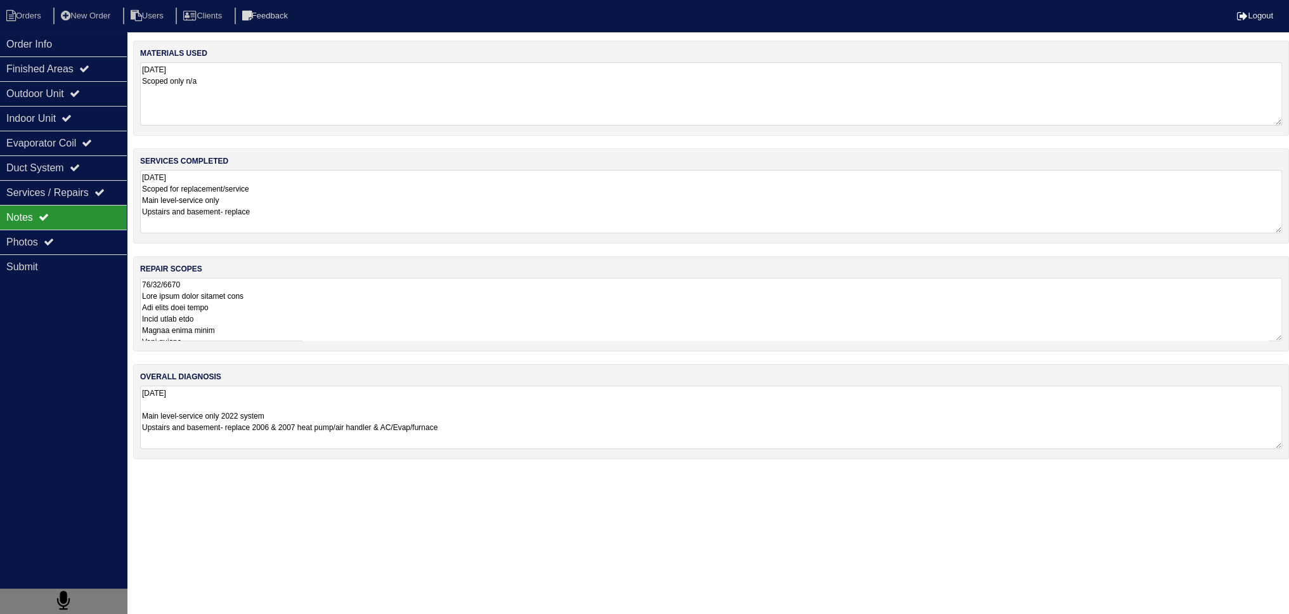
click at [307, 283] on textarea at bounding box center [711, 309] width 1142 height 63
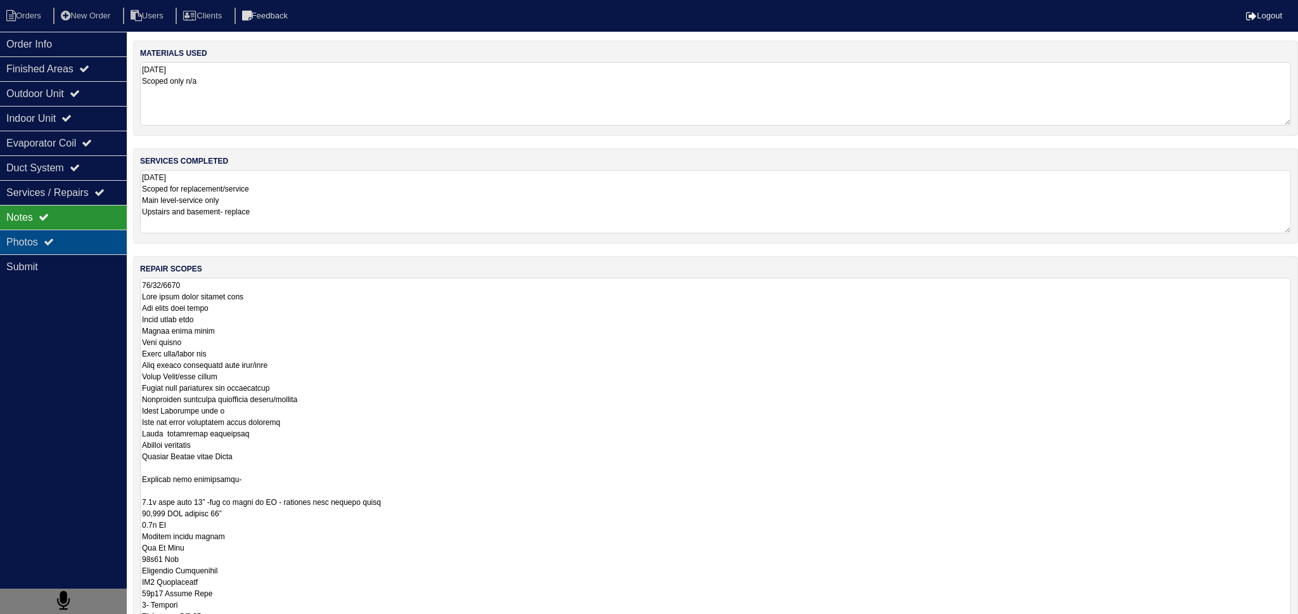
click at [23, 244] on div "Photos" at bounding box center [63, 242] width 127 height 25
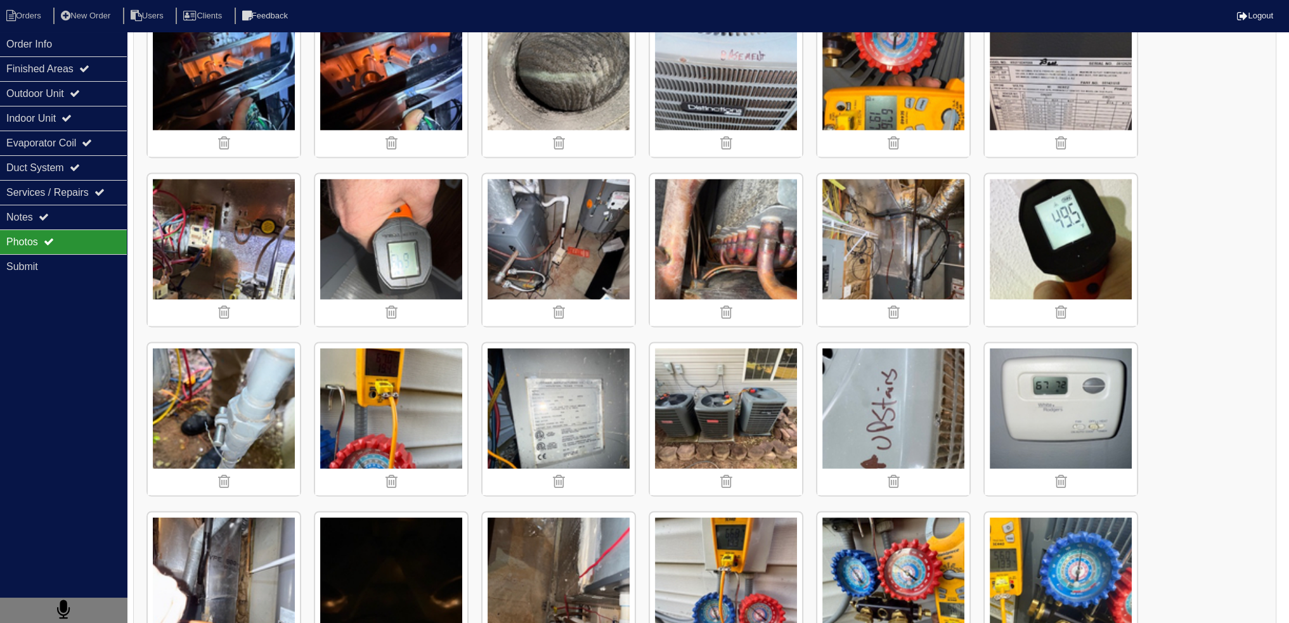
scroll to position [2663, 0]
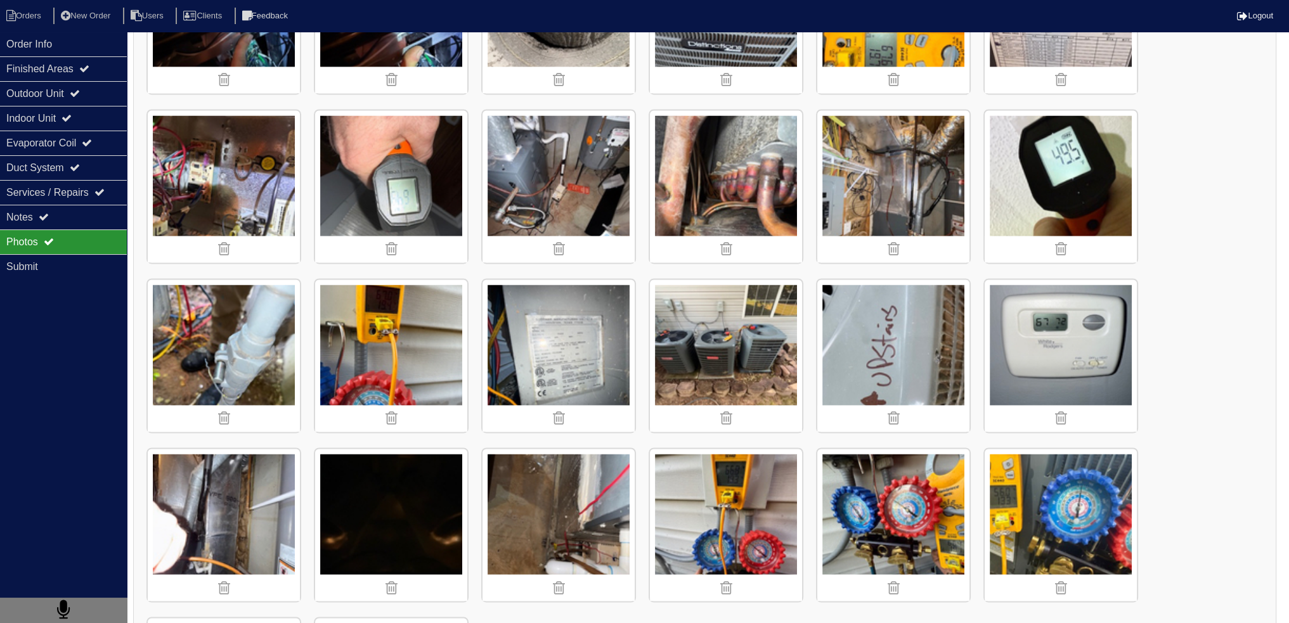
click at [890, 339] on img at bounding box center [893, 356] width 152 height 152
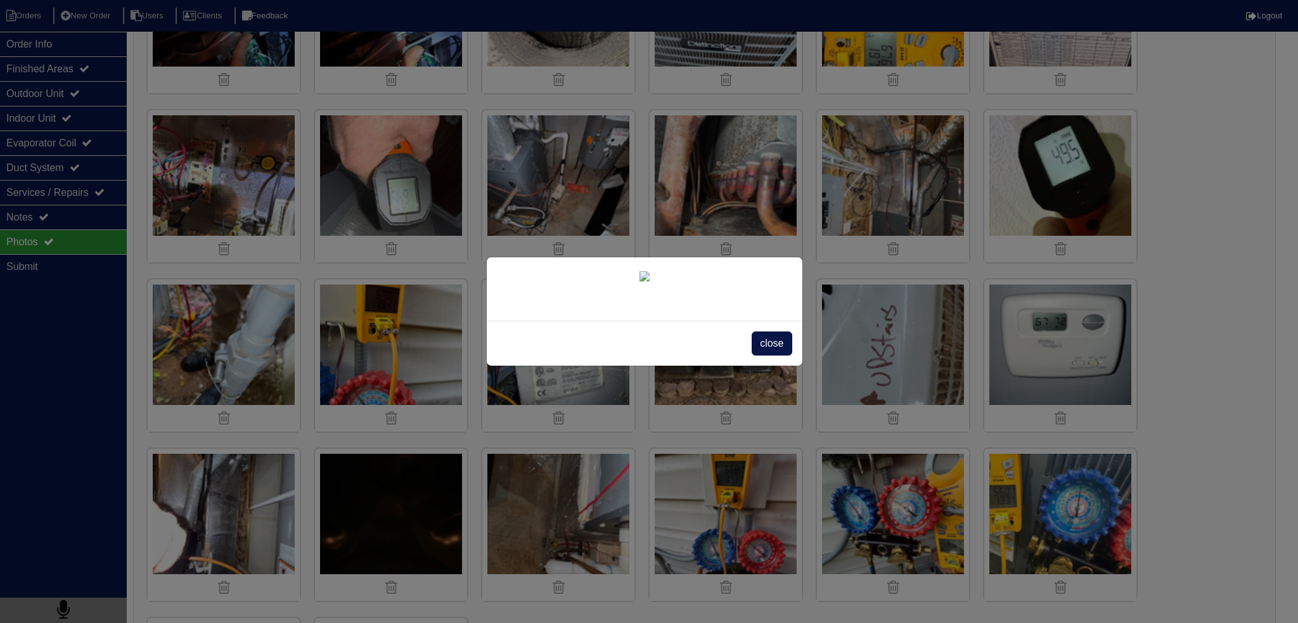
drag, startPoint x: 760, startPoint y: 344, endPoint x: 842, endPoint y: 339, distance: 82.6
click at [758, 345] on span "close" at bounding box center [772, 344] width 40 height 24
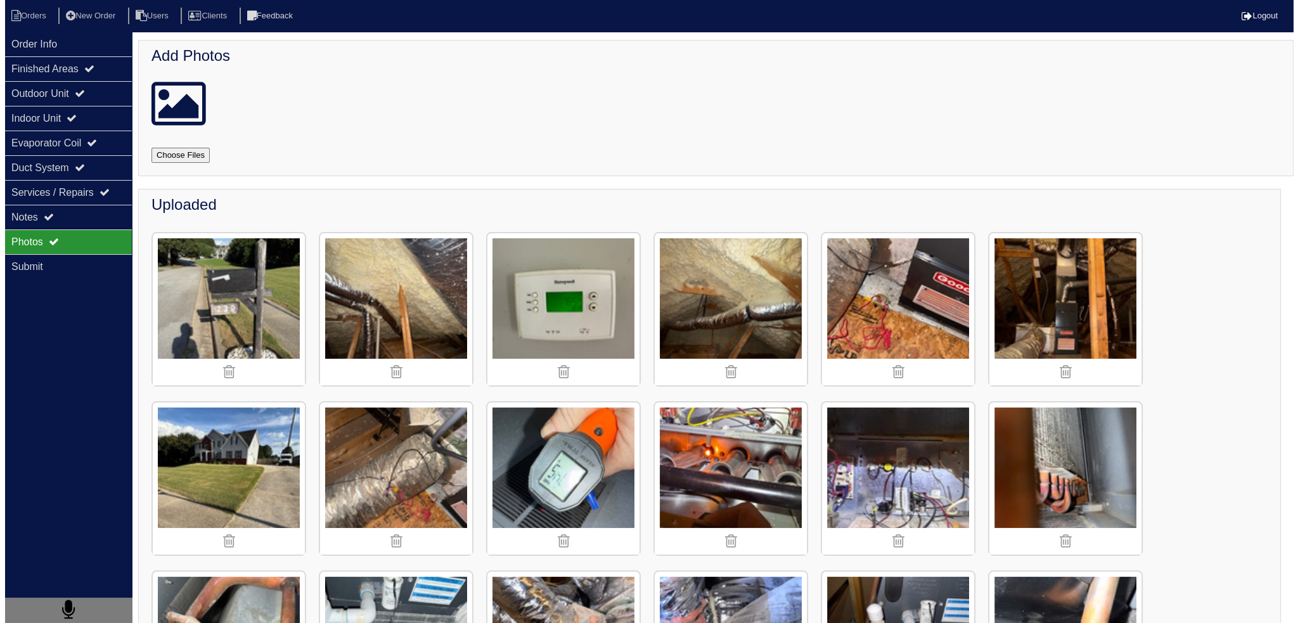
scroll to position [0, 0]
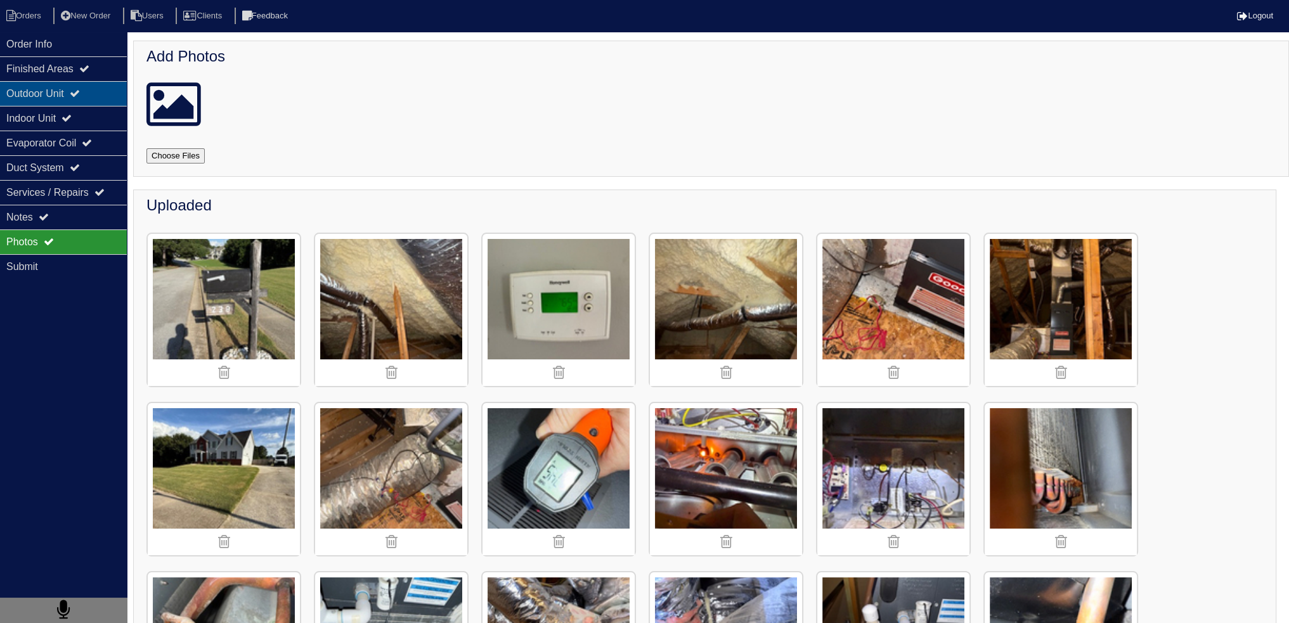
click at [94, 90] on div "Outdoor Unit" at bounding box center [63, 93] width 127 height 25
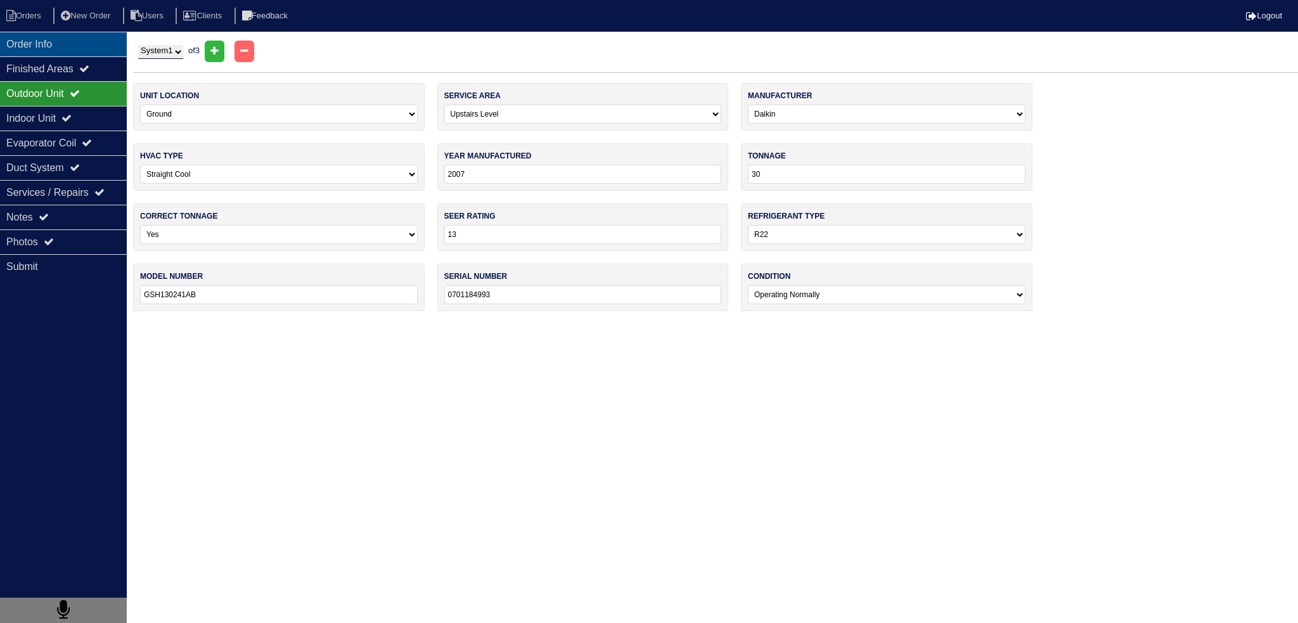
click at [66, 45] on div "Order Info" at bounding box center [63, 44] width 127 height 25
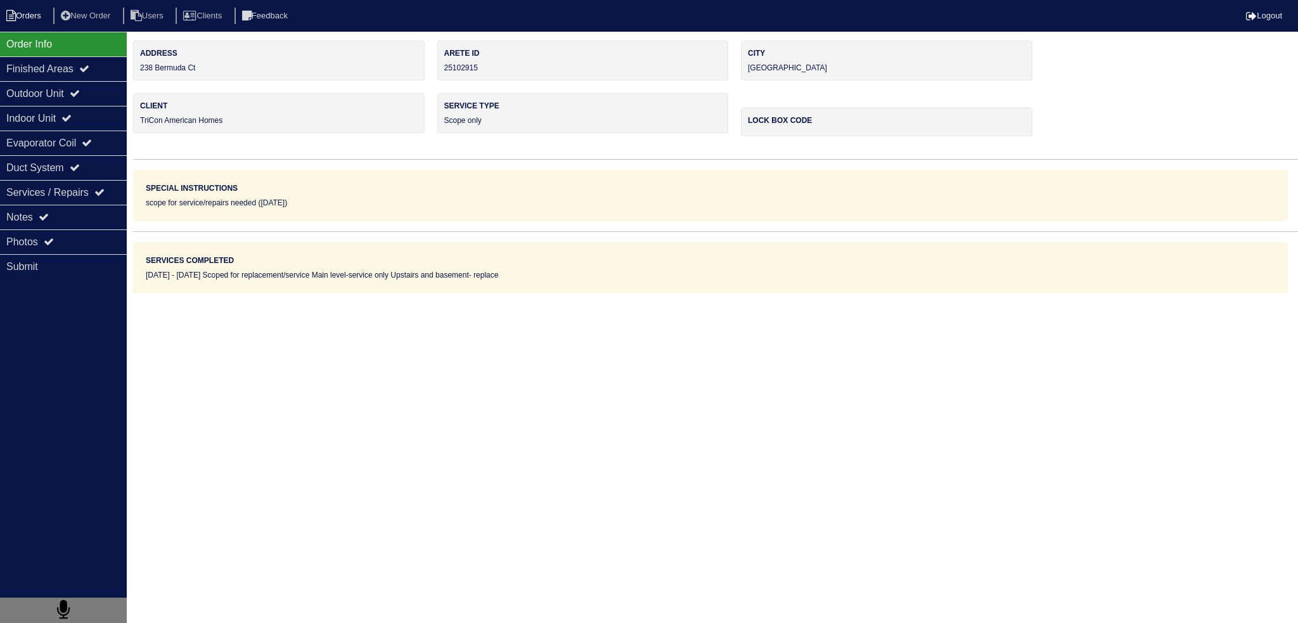
click at [20, 15] on li "Orders" at bounding box center [25, 16] width 51 height 17
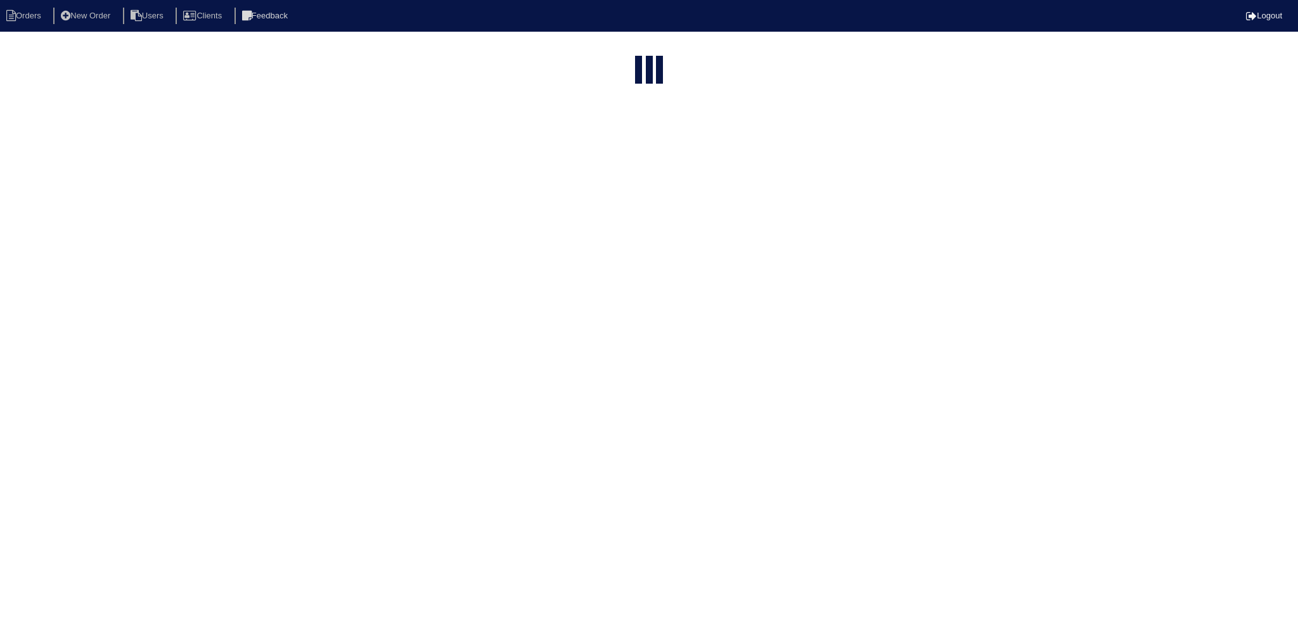
select select "15"
click at [640, 50] on input "238" at bounding box center [621, 51] width 139 height 18
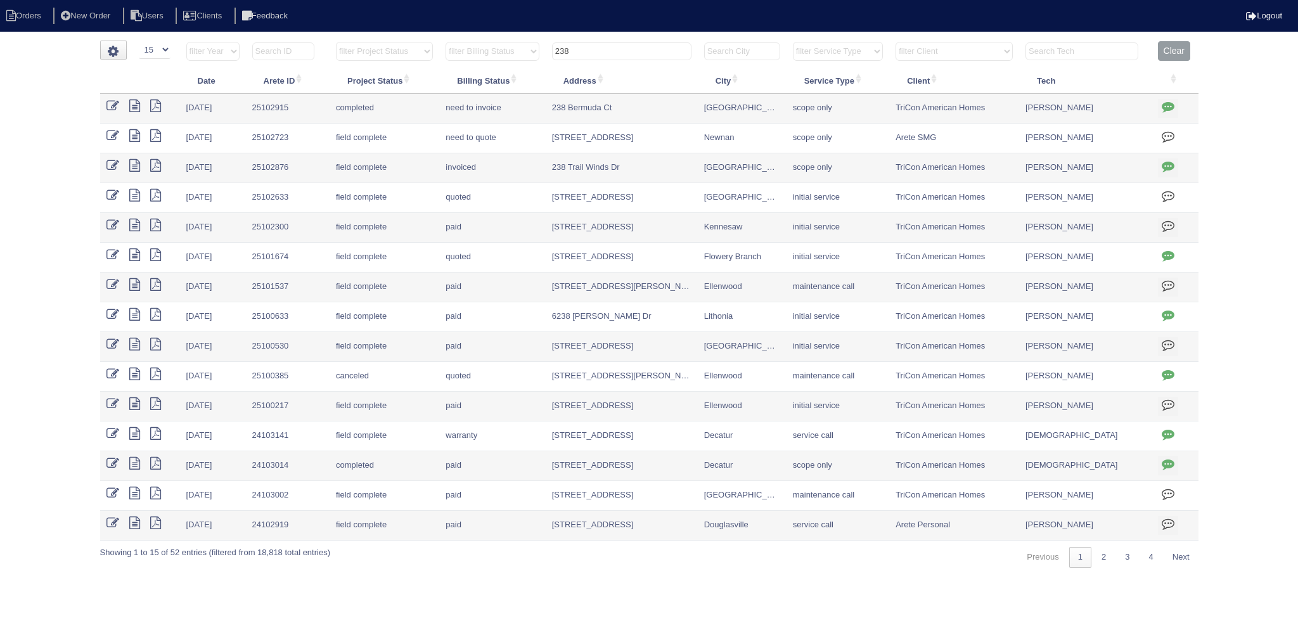
click at [640, 50] on input "238" at bounding box center [621, 51] width 139 height 18
click at [640, 49] on input "238" at bounding box center [621, 51] width 139 height 18
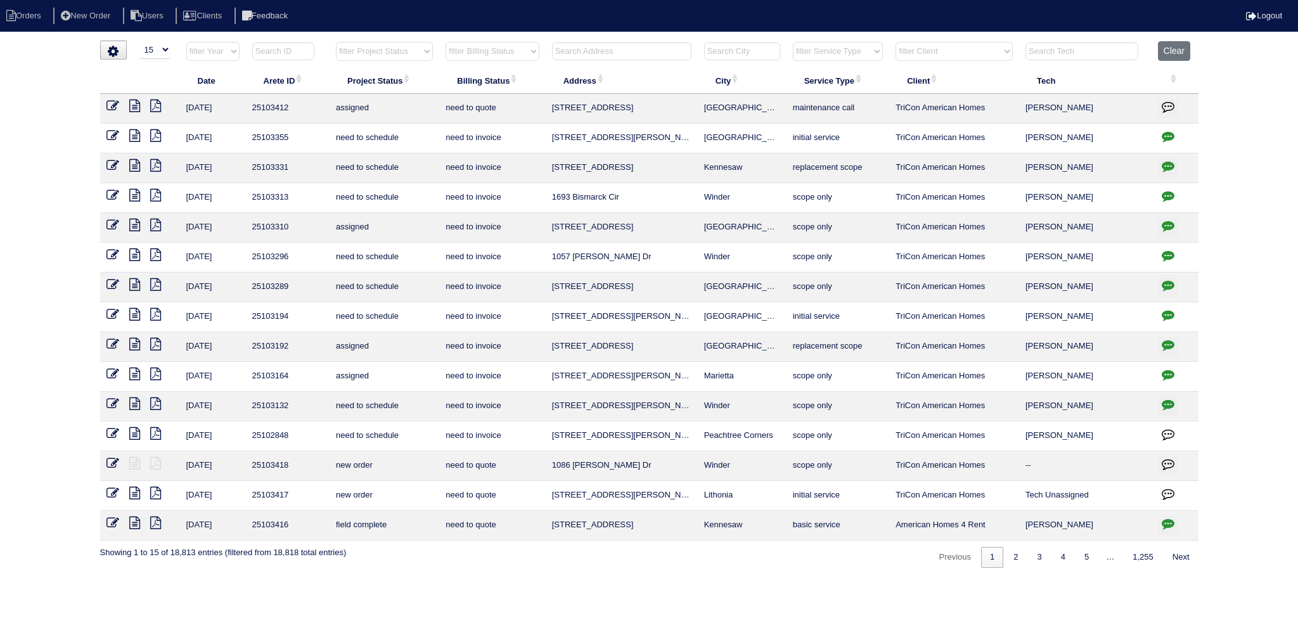
click at [659, 49] on input "text" at bounding box center [621, 51] width 139 height 18
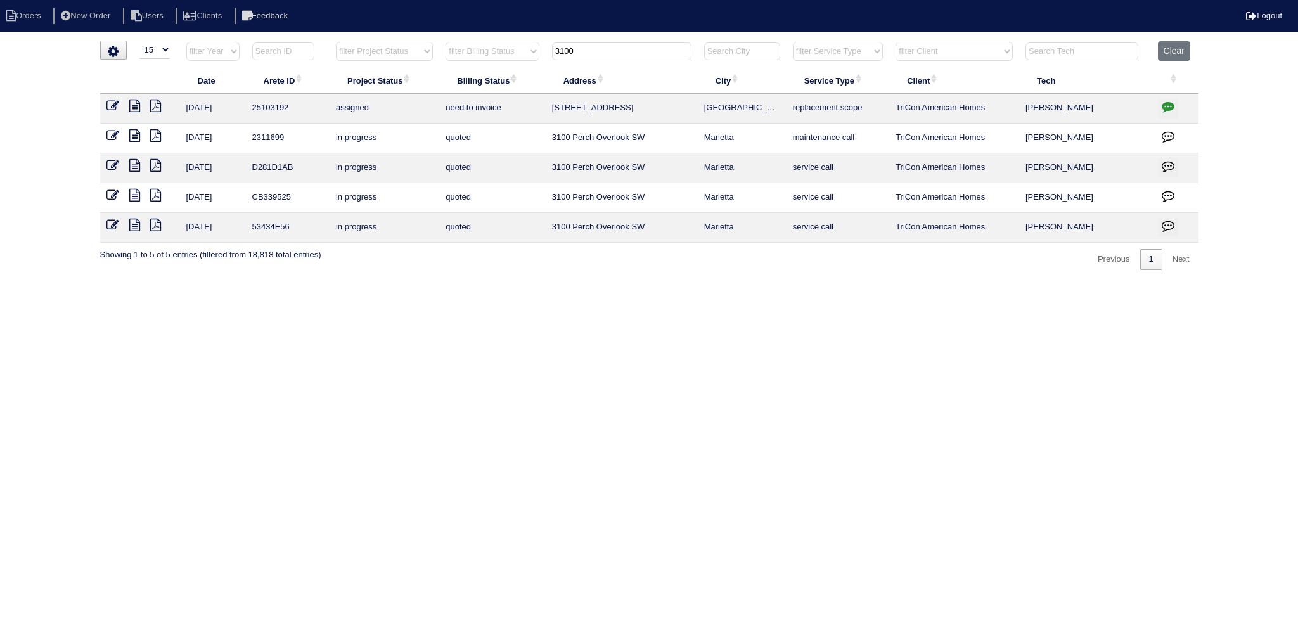
type input "3100"
click at [129, 108] on icon at bounding box center [134, 106] width 11 height 13
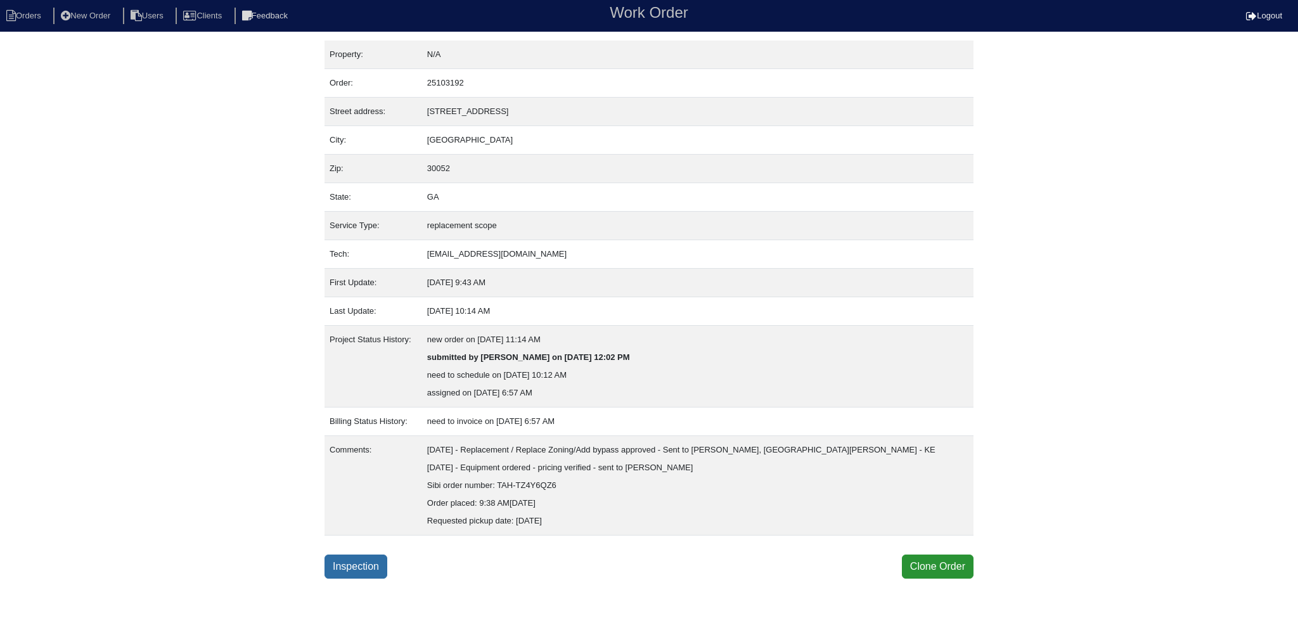
click at [359, 574] on link "Inspection" at bounding box center [356, 567] width 63 height 24
select select "3"
select select "Carrier"
select select "0"
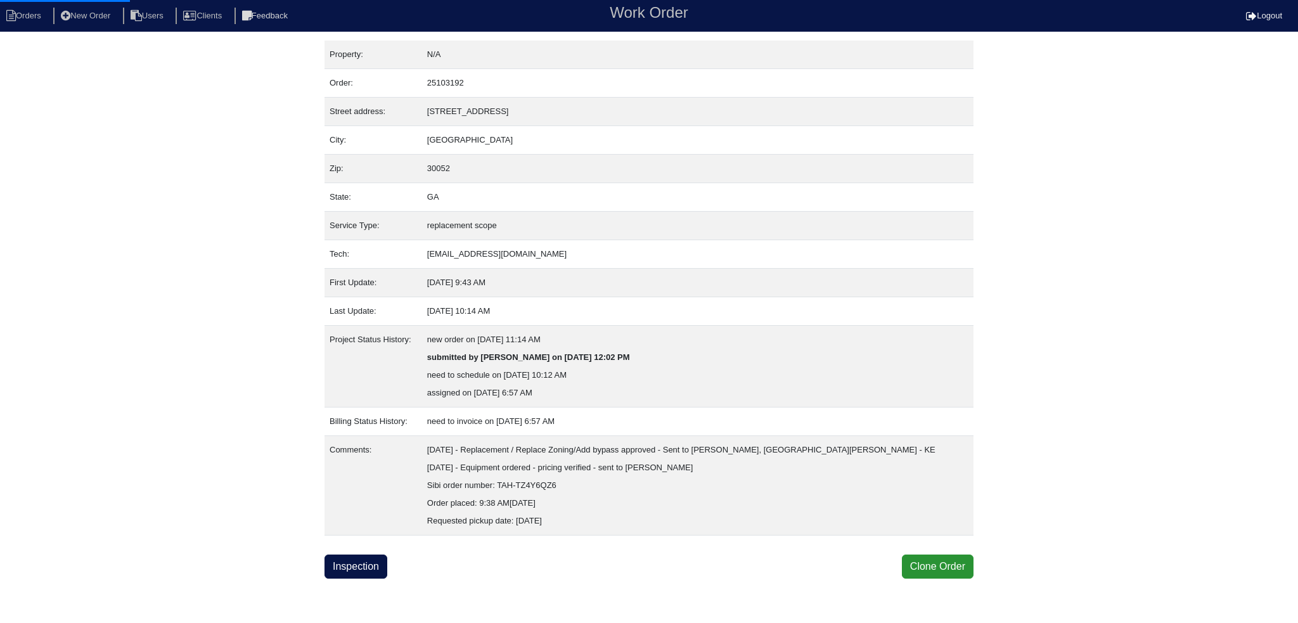
select select "0"
select select "2"
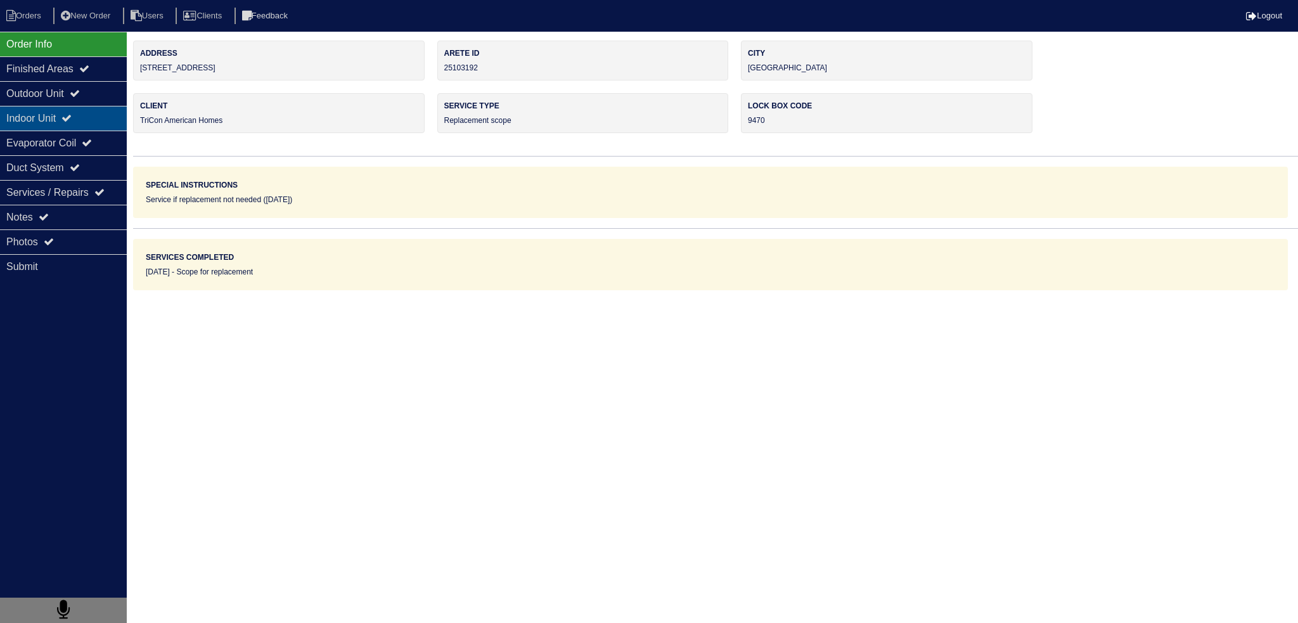
click at [86, 113] on div "Indoor Unit" at bounding box center [63, 118] width 127 height 25
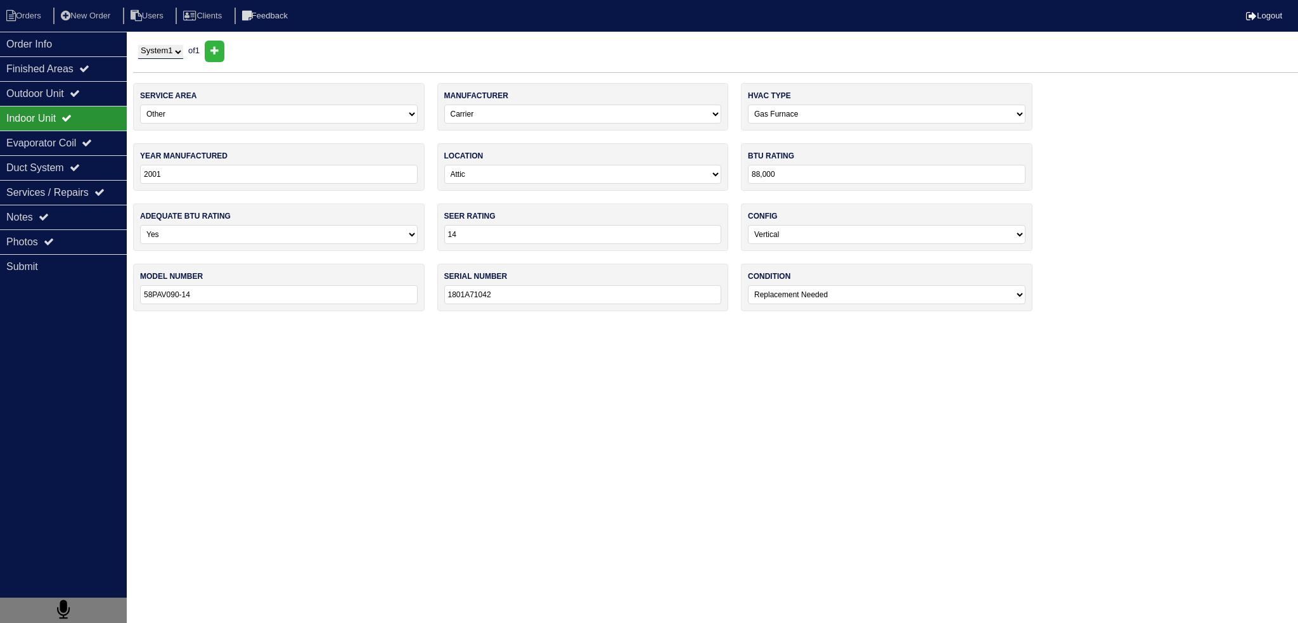
click at [89, 107] on div "Indoor Unit" at bounding box center [63, 118] width 127 height 25
click at [94, 104] on div "Outdoor Unit" at bounding box center [63, 93] width 127 height 25
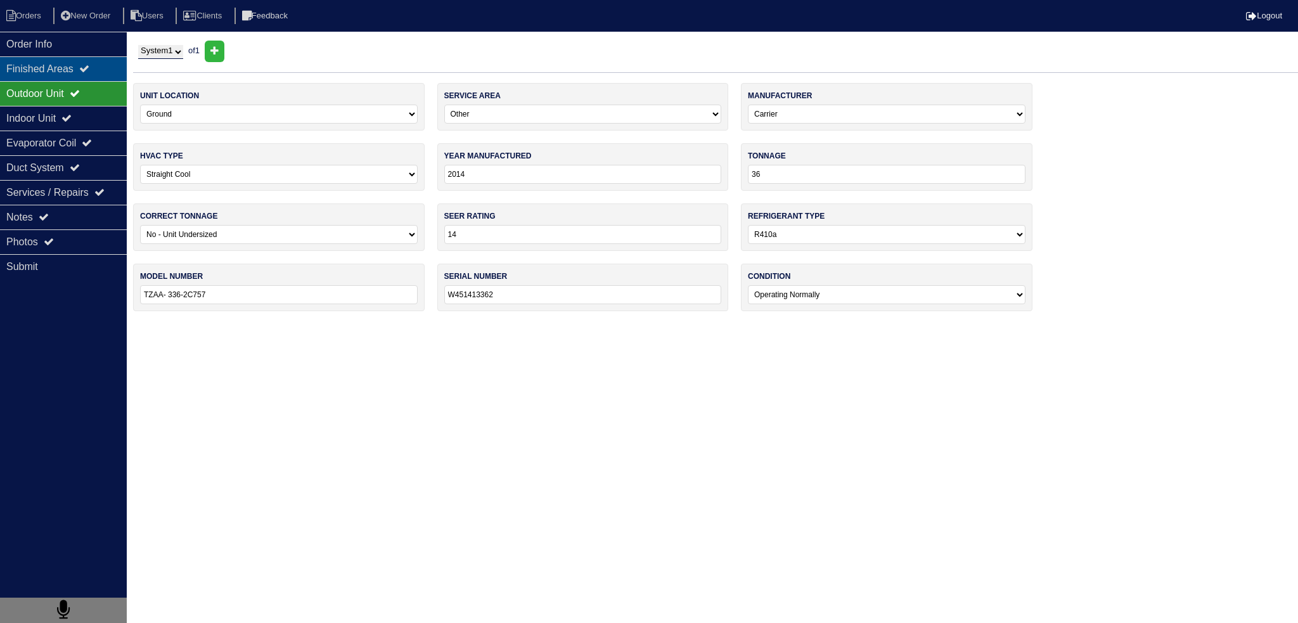
click at [83, 70] on div "Finished Areas" at bounding box center [63, 68] width 127 height 25
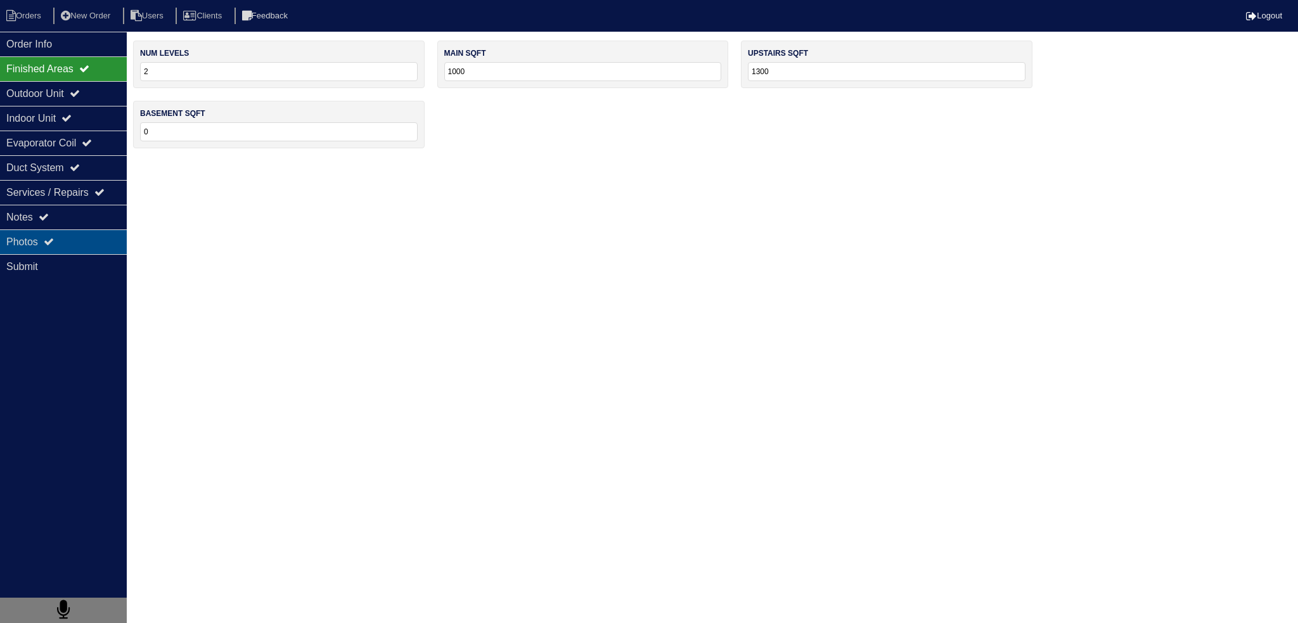
click at [86, 235] on div "Photos" at bounding box center [63, 242] width 127 height 25
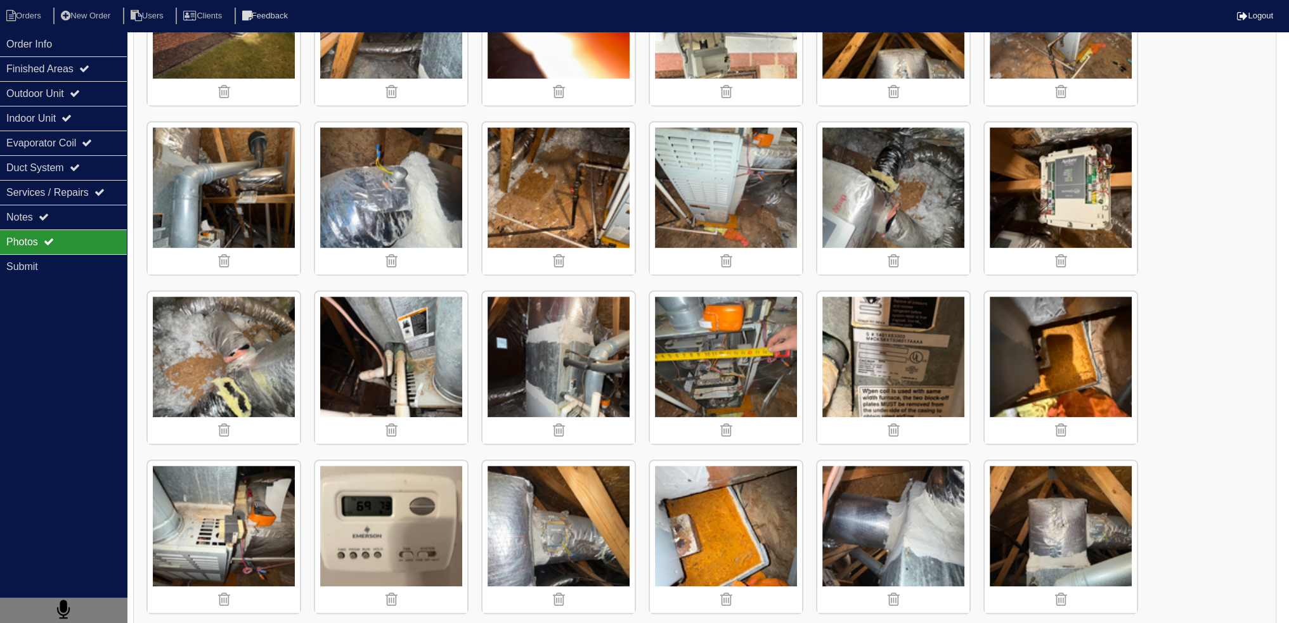
scroll to position [780, 0]
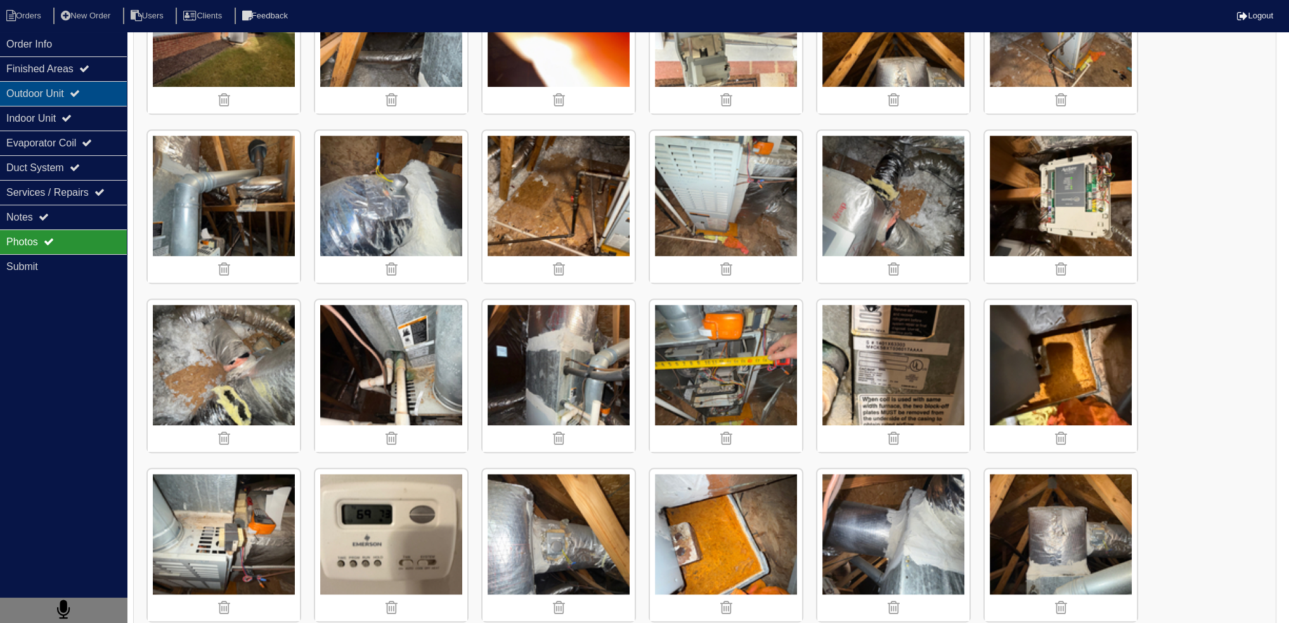
click at [100, 83] on div "Outdoor Unit" at bounding box center [63, 93] width 127 height 25
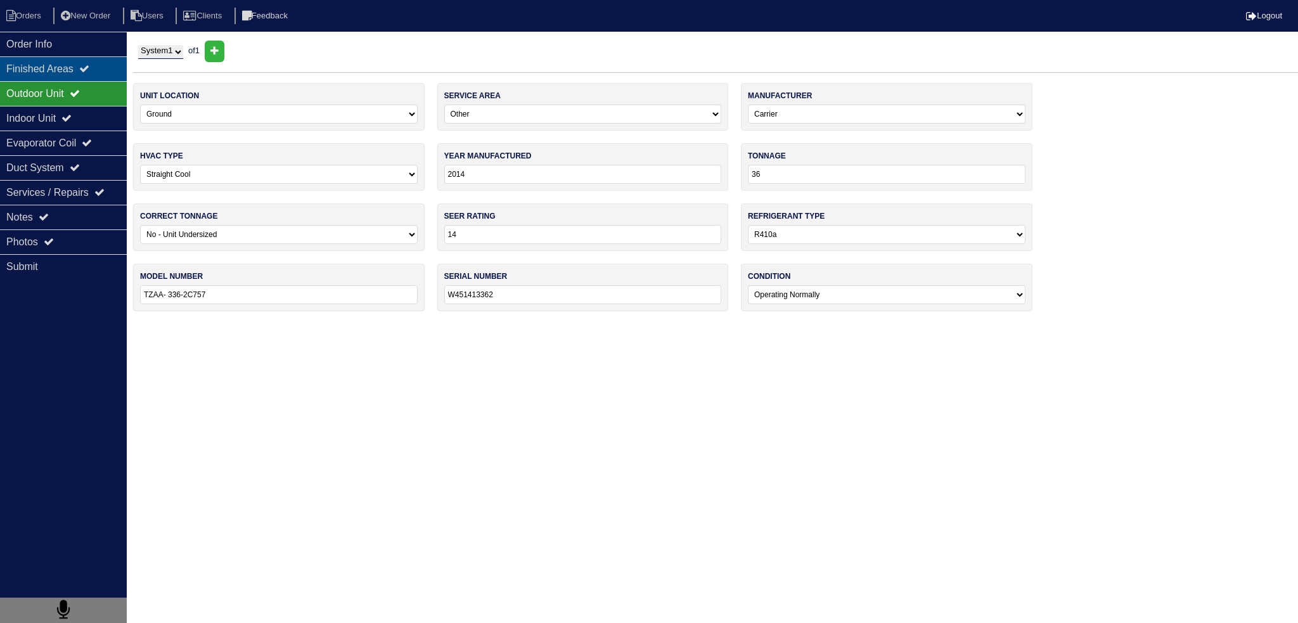
click at [99, 79] on div "Finished Areas" at bounding box center [63, 68] width 127 height 25
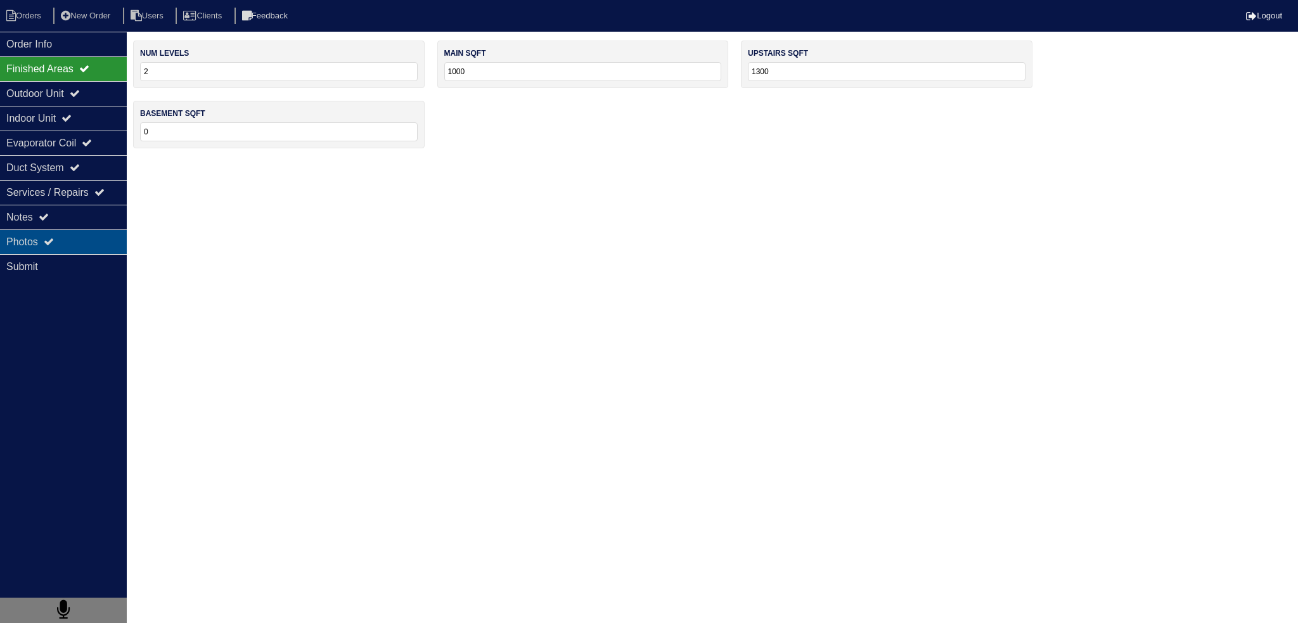
click at [66, 238] on div "Photos" at bounding box center [63, 242] width 127 height 25
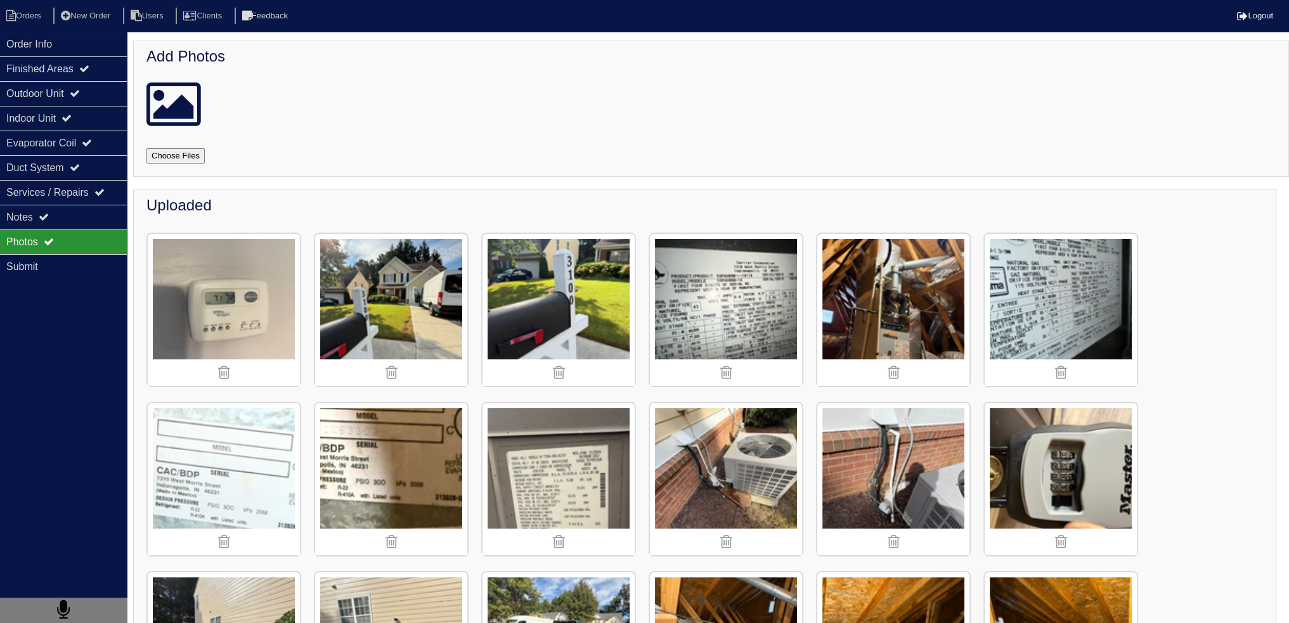
click at [441, 276] on img at bounding box center [391, 310] width 152 height 152
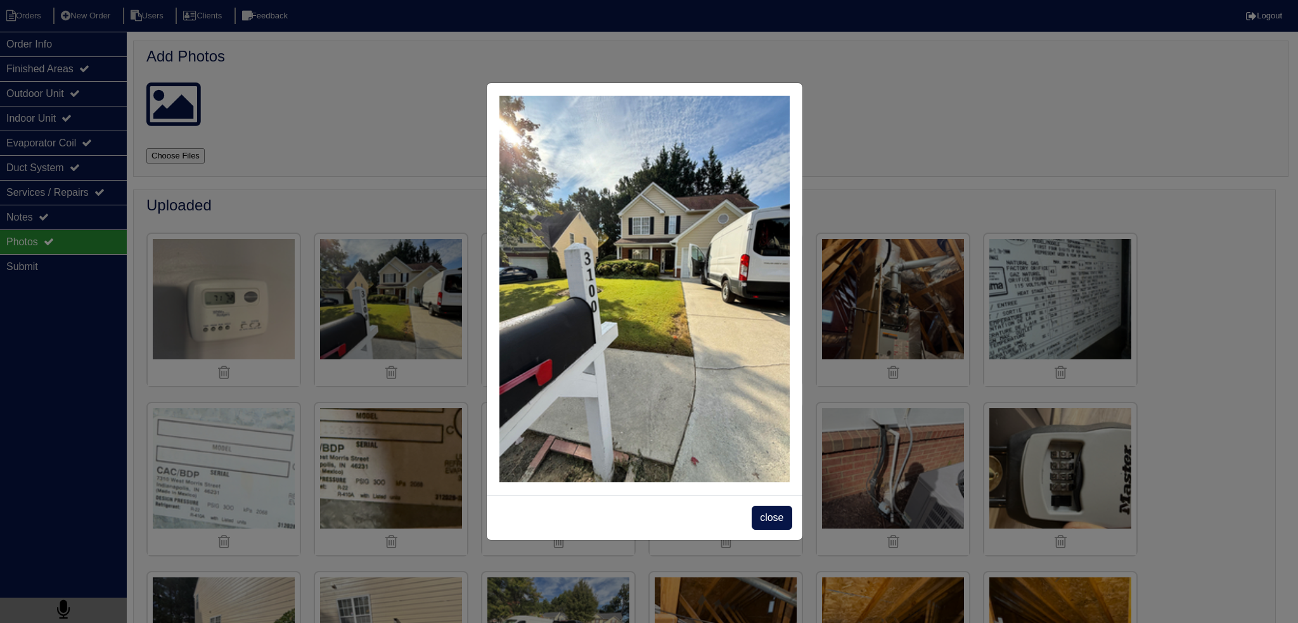
drag, startPoint x: 771, startPoint y: 515, endPoint x: 763, endPoint y: 515, distance: 7.6
click at [770, 516] on span "close" at bounding box center [772, 518] width 40 height 24
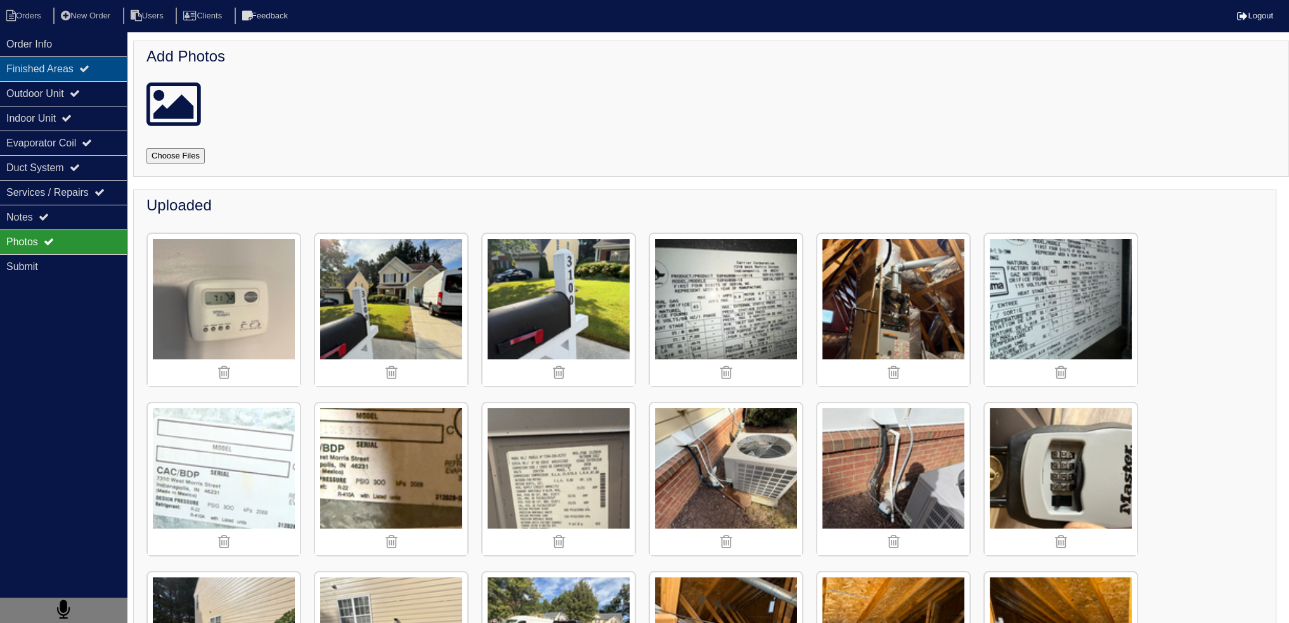
click at [71, 60] on div "Finished Areas" at bounding box center [63, 68] width 127 height 25
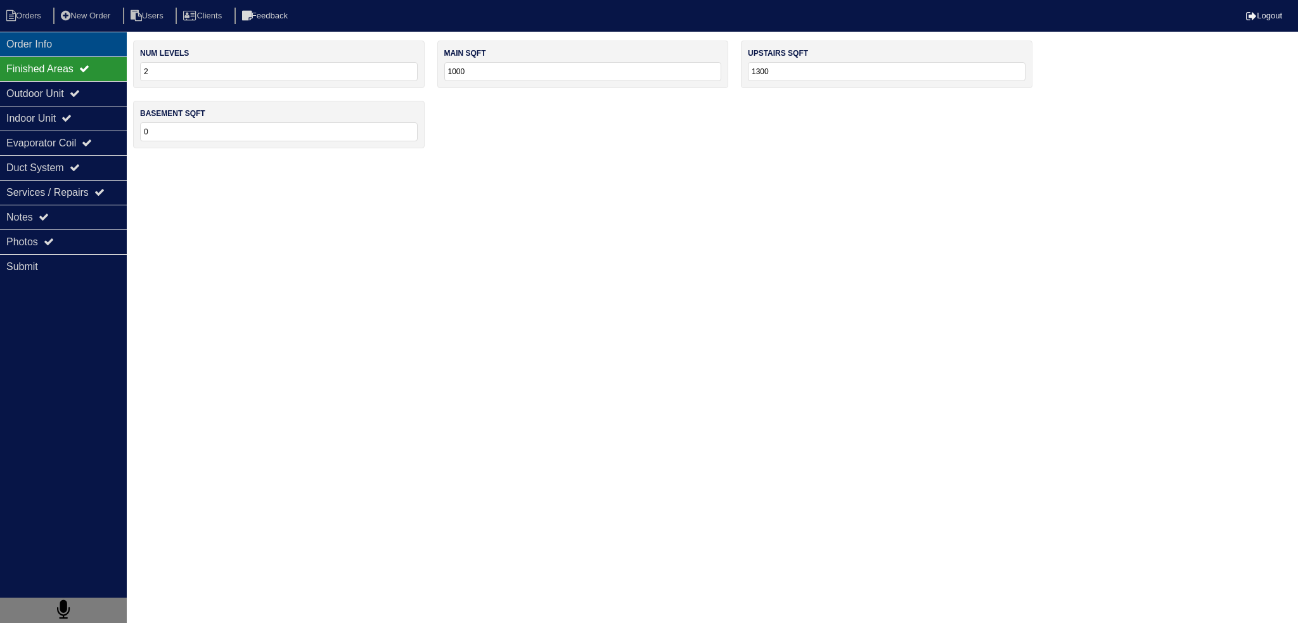
click at [86, 46] on div "Order Info" at bounding box center [63, 44] width 127 height 25
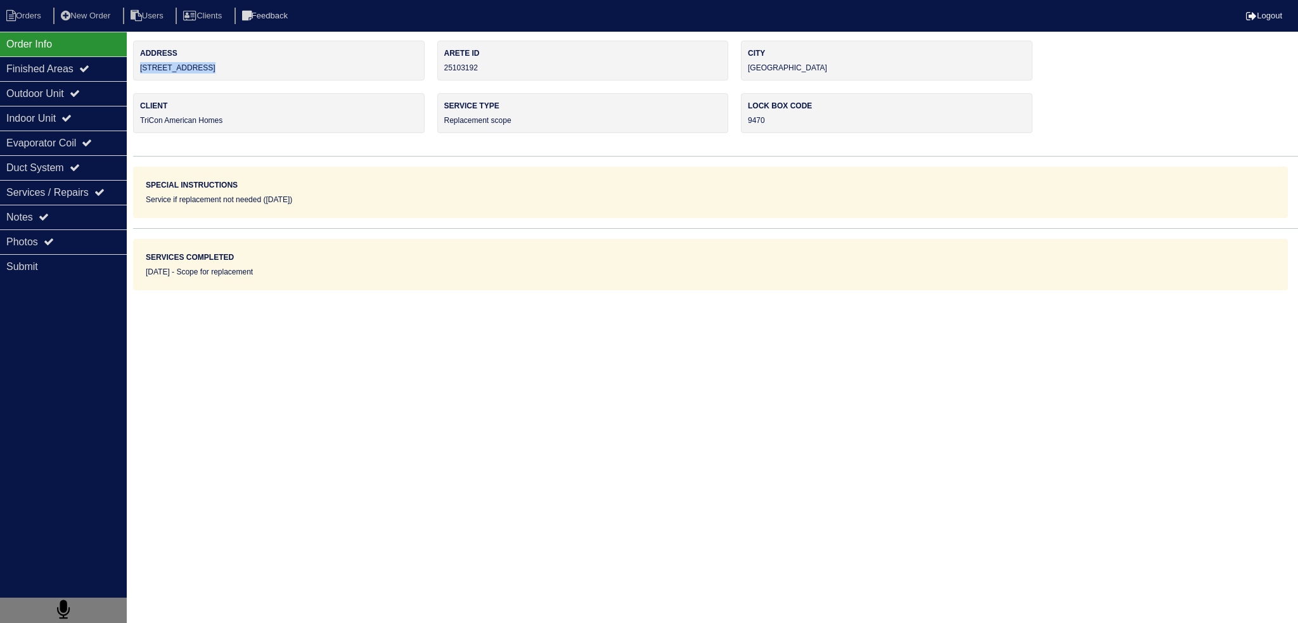
drag, startPoint x: 251, startPoint y: 60, endPoint x: 139, endPoint y: 74, distance: 113.1
click at [139, 74] on div "Address 3100 Wrenwood Ct" at bounding box center [279, 61] width 292 height 40
drag, startPoint x: 38, startPoint y: 231, endPoint x: 50, endPoint y: 230, distance: 12.1
click at [39, 231] on div "Photos" at bounding box center [63, 242] width 127 height 25
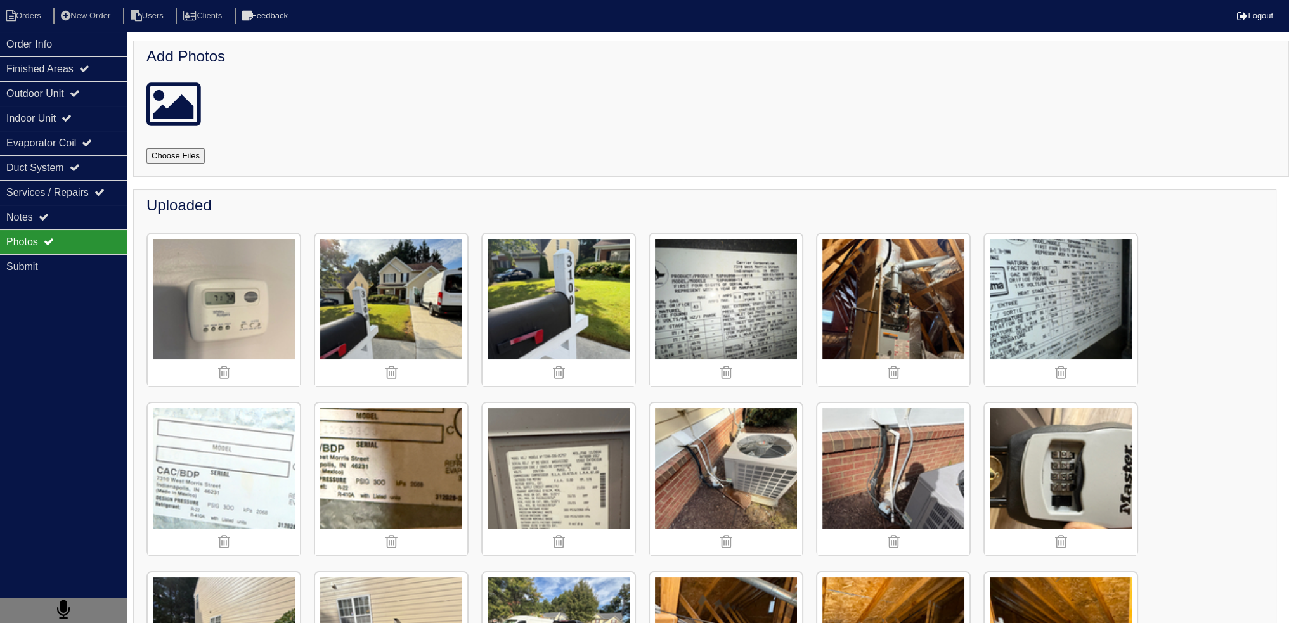
click at [396, 294] on img at bounding box center [391, 310] width 152 height 152
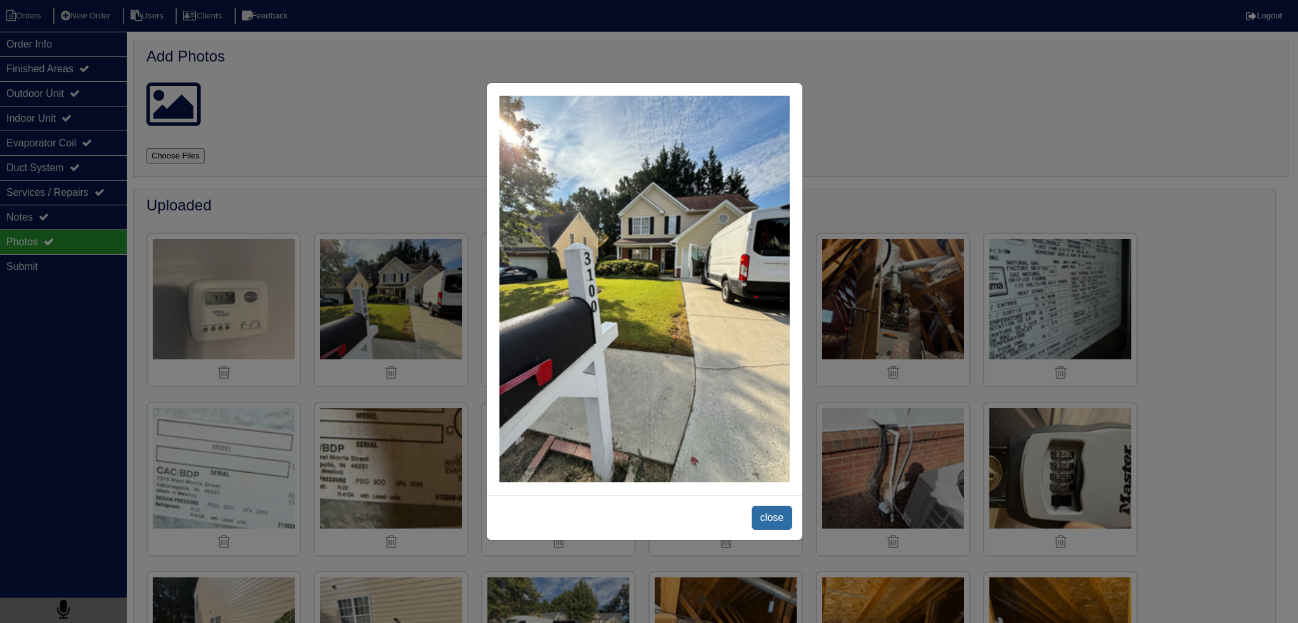
click at [766, 515] on span "close" at bounding box center [772, 518] width 40 height 24
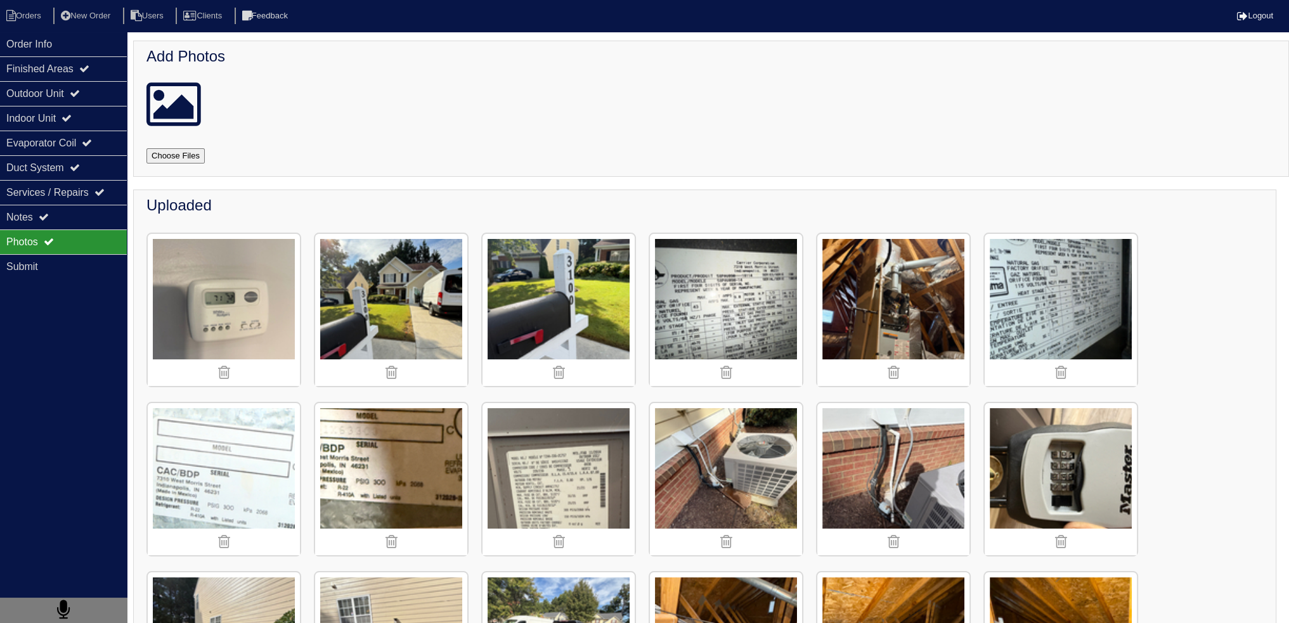
click at [885, 315] on img at bounding box center [893, 310] width 152 height 152
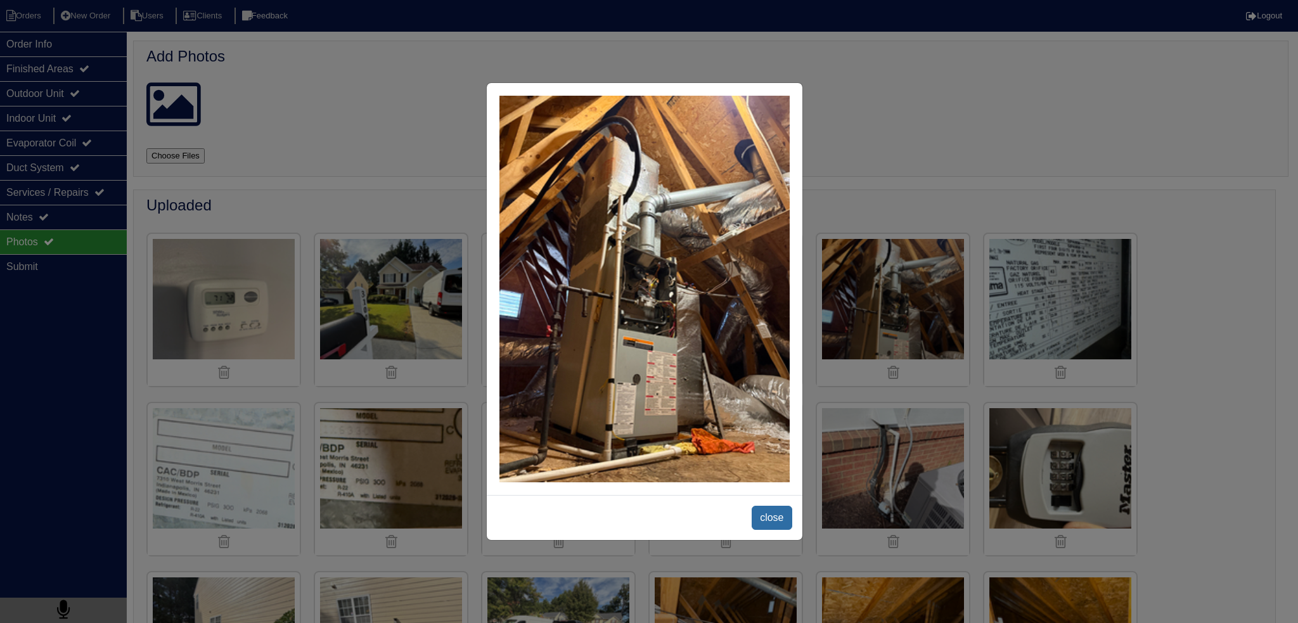
click at [776, 517] on span "close" at bounding box center [772, 518] width 40 height 24
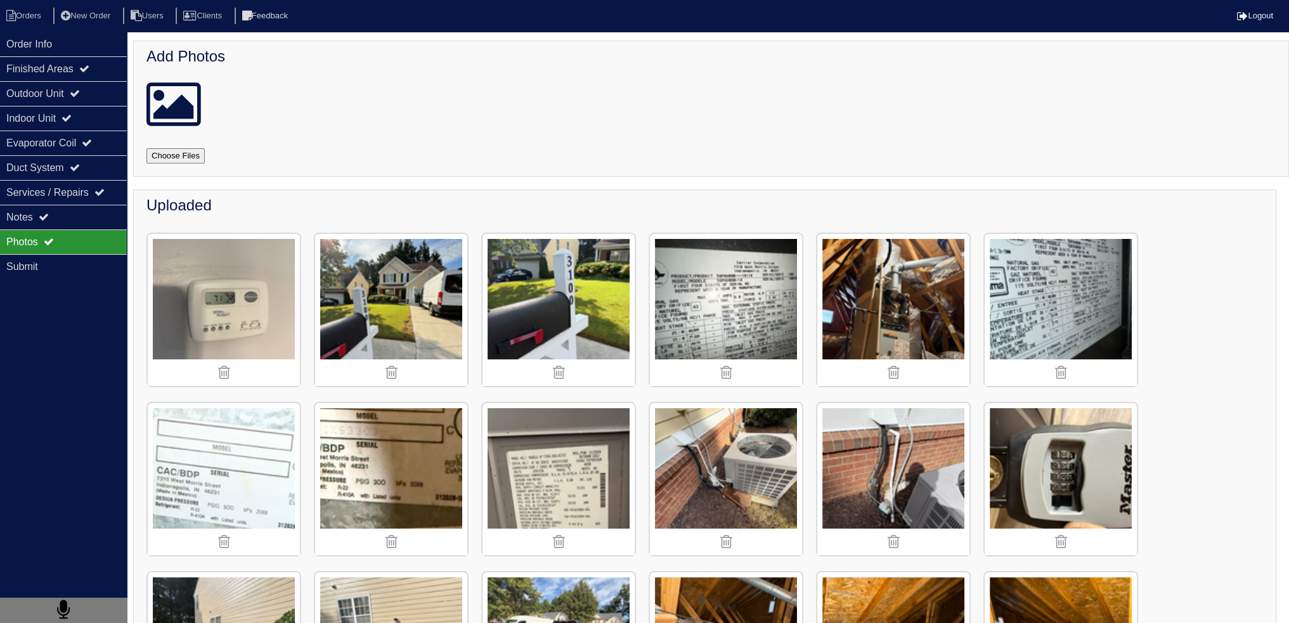
click at [434, 309] on img at bounding box center [391, 310] width 152 height 152
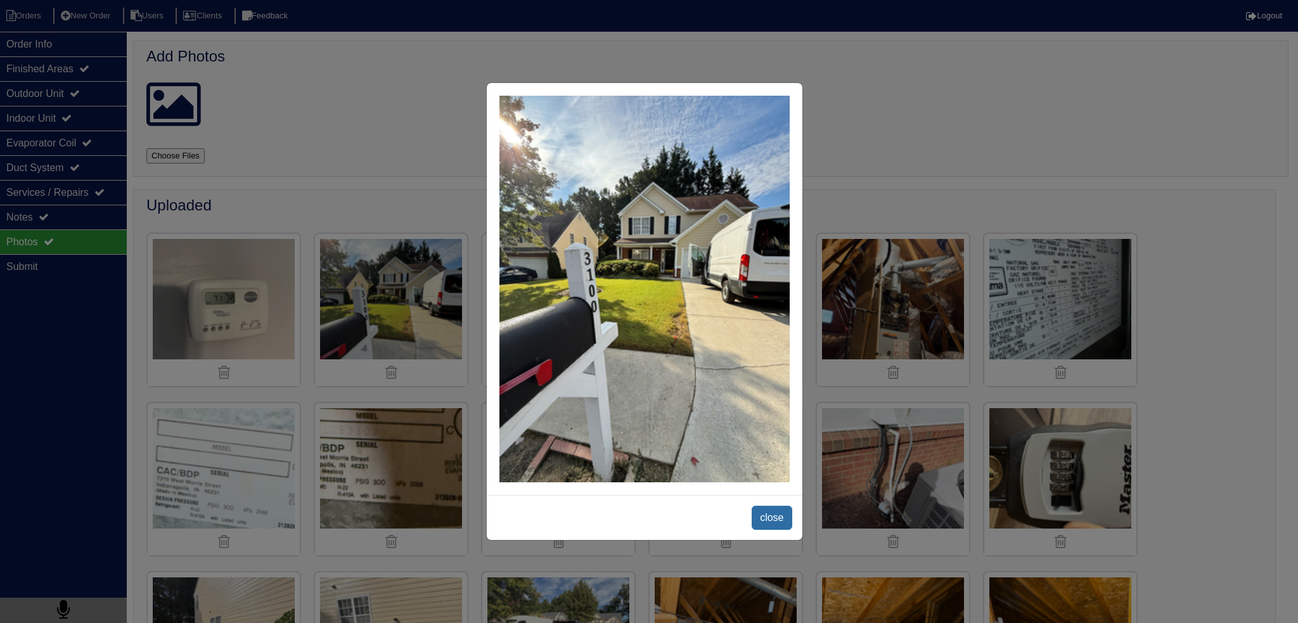
click at [753, 517] on span "close" at bounding box center [772, 518] width 40 height 24
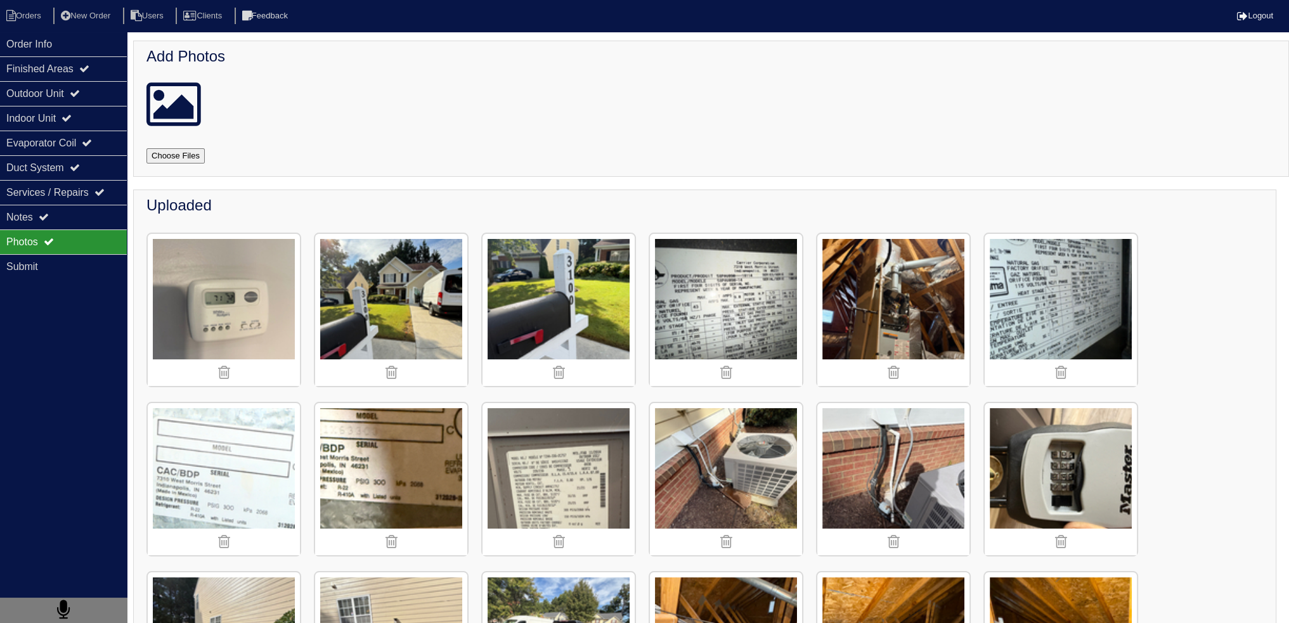
scroll to position [254, 0]
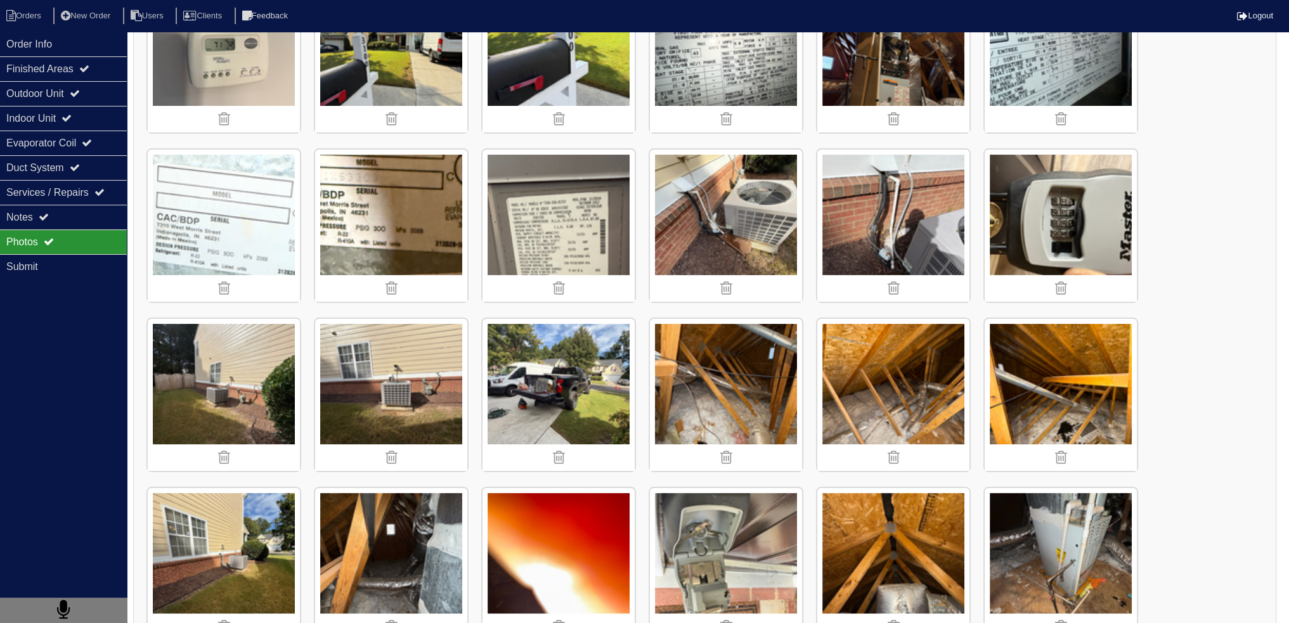
click at [553, 390] on img at bounding box center [558, 395] width 152 height 152
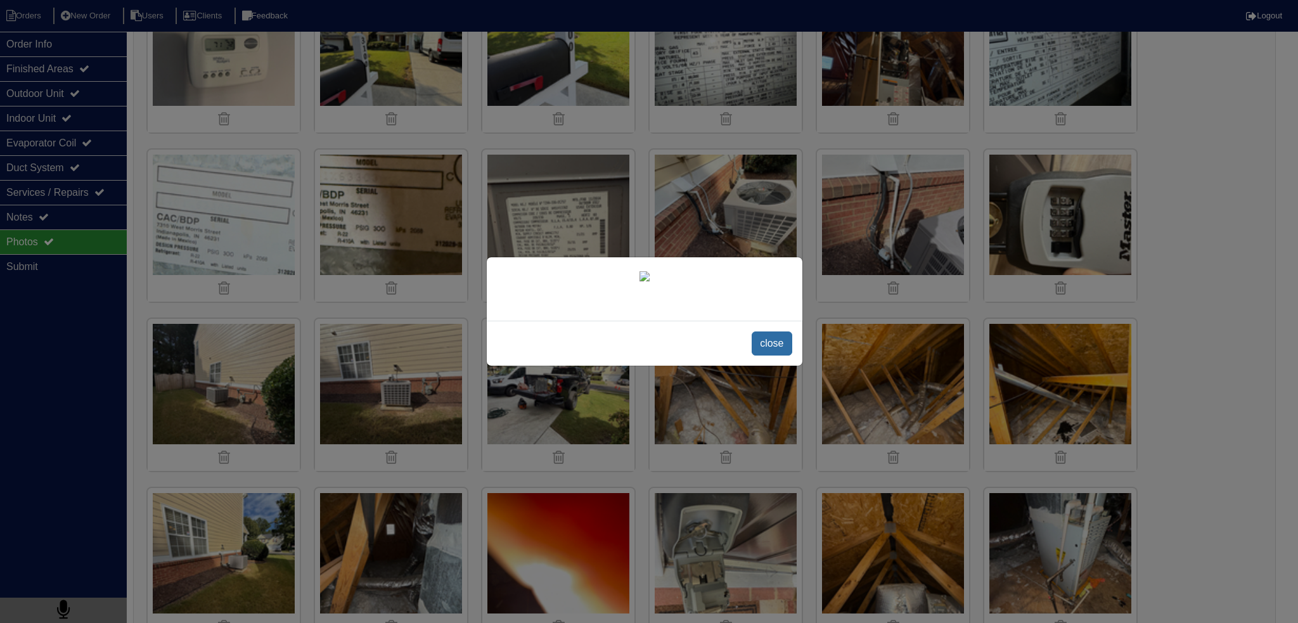
click at [787, 356] on span "close" at bounding box center [772, 344] width 40 height 24
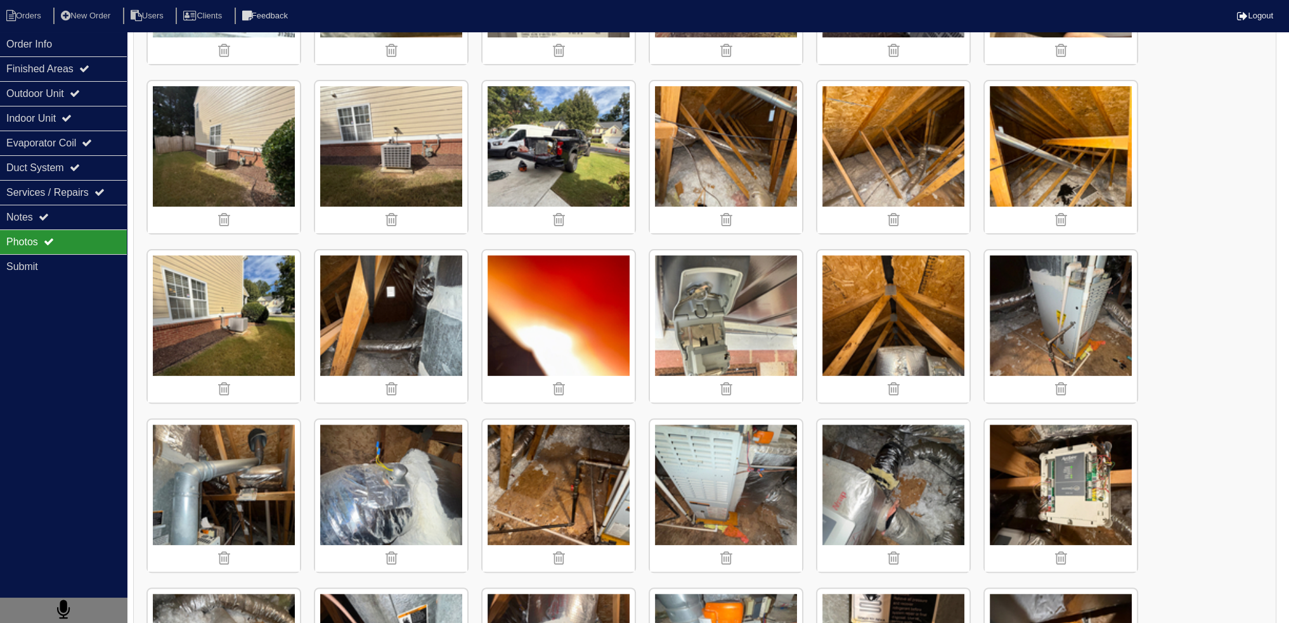
scroll to position [697, 0]
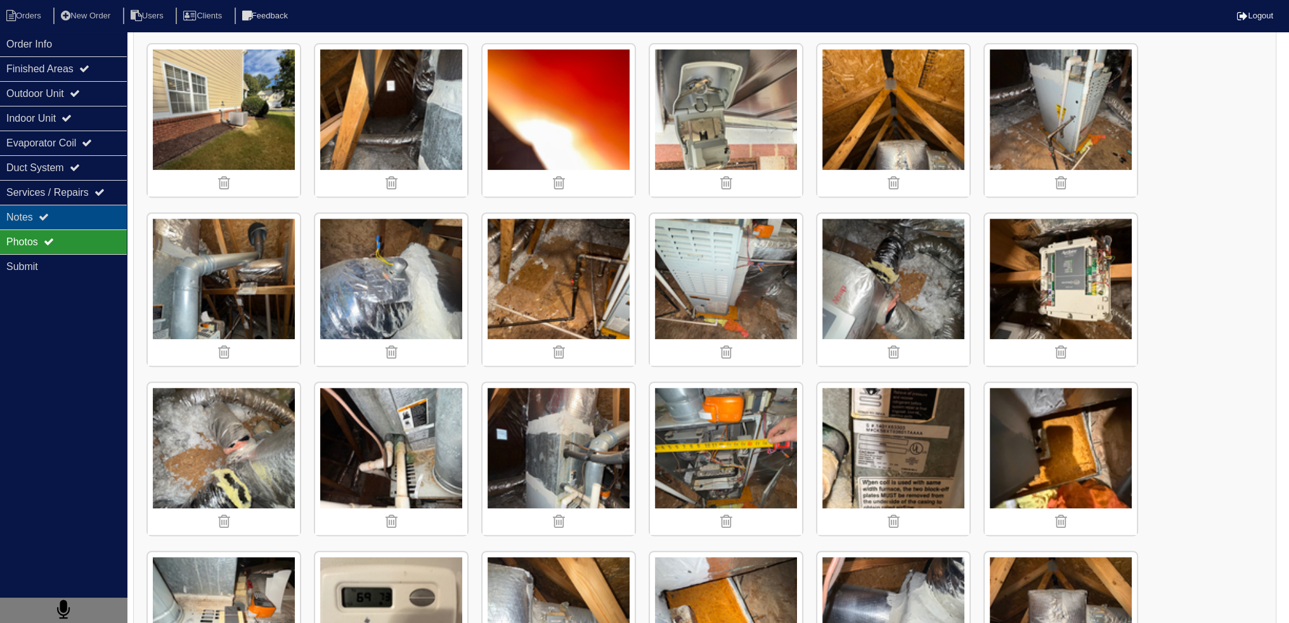
click at [85, 205] on div "Notes" at bounding box center [63, 217] width 127 height 25
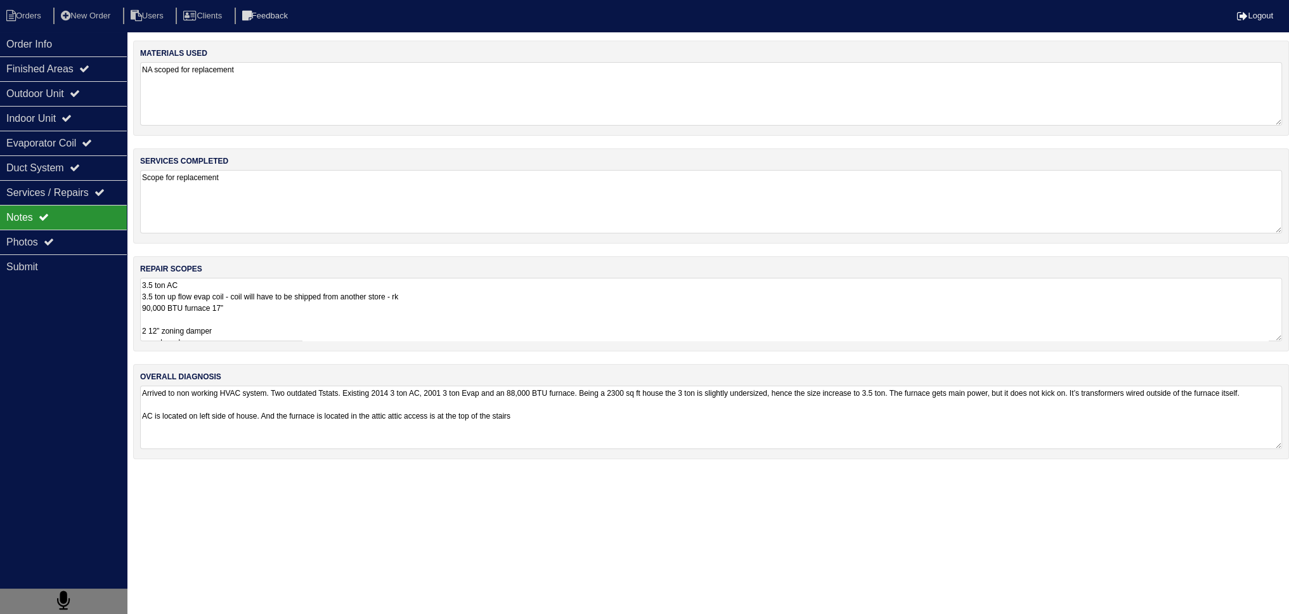
click at [239, 320] on textarea "3.5 ton AC 3.5 ton up flow evap coil - coil will have to be shipped from anothe…" at bounding box center [711, 309] width 1142 height 63
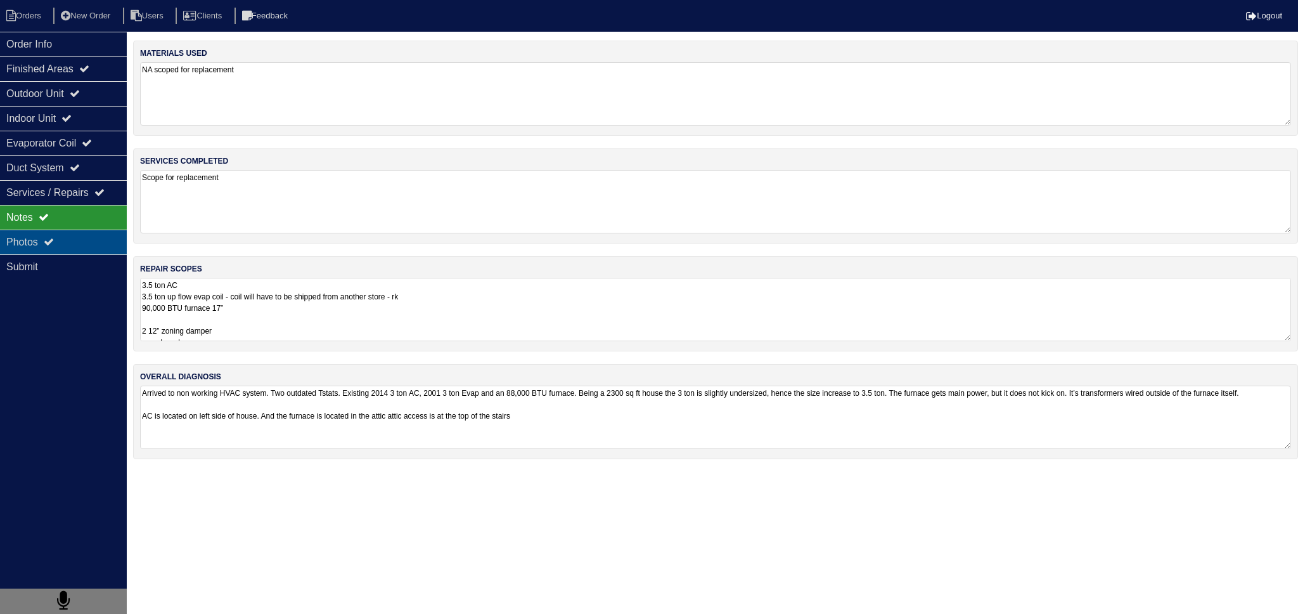
click at [87, 240] on div "Photos" at bounding box center [63, 242] width 127 height 25
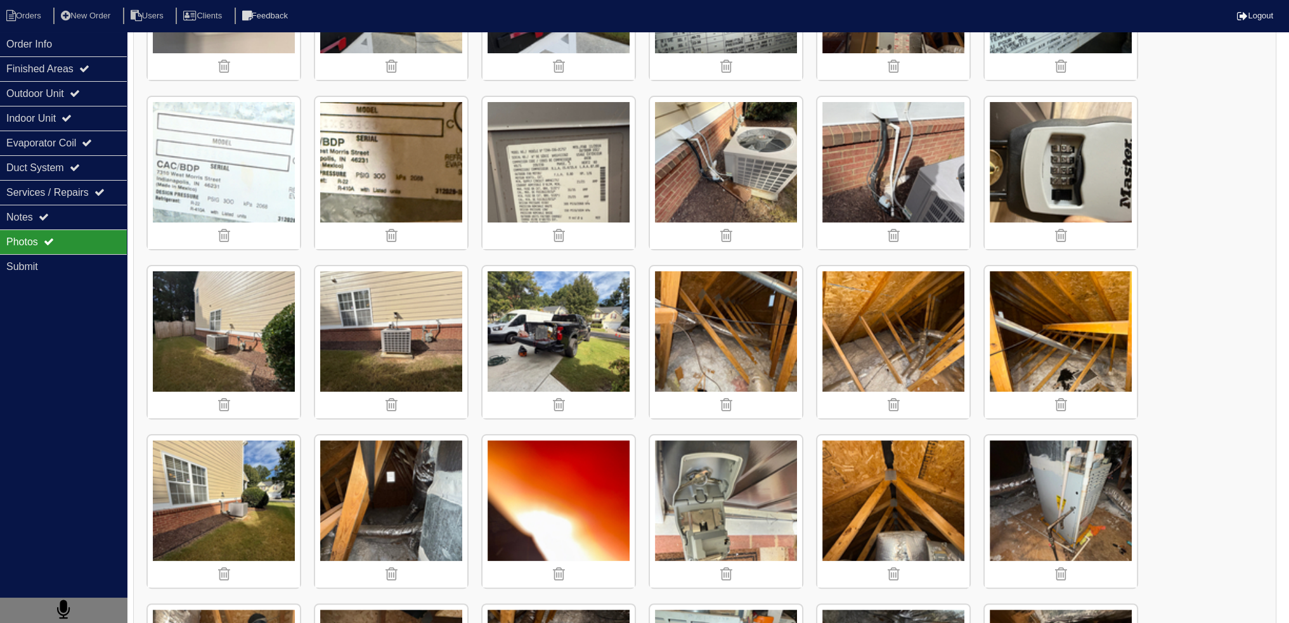
scroll to position [317, 0]
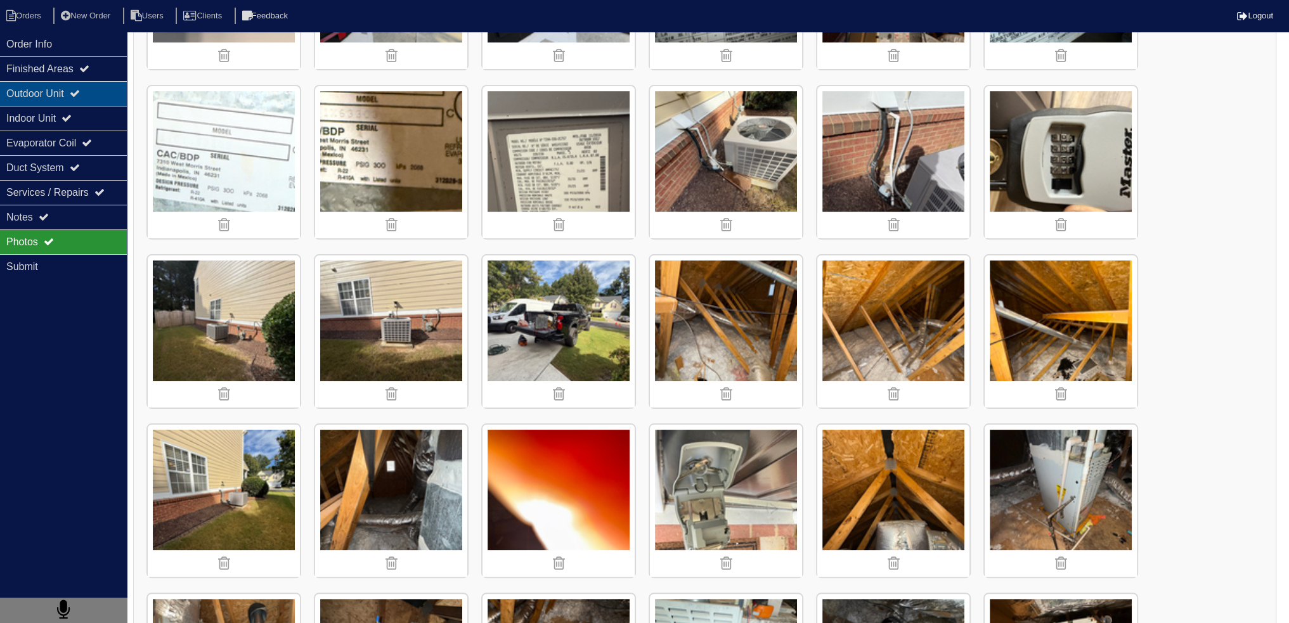
click at [79, 98] on icon at bounding box center [75, 93] width 10 height 10
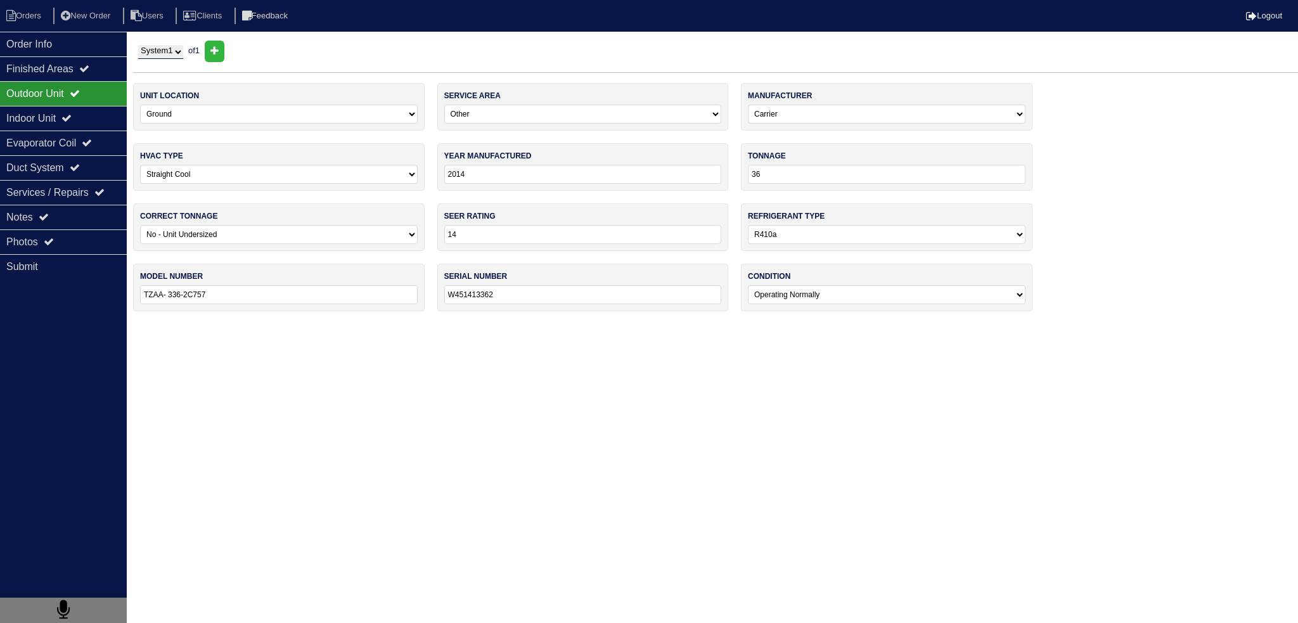
click at [243, 232] on select "-select- Yes No - Unit Undersized No - Unit Oversized" at bounding box center [279, 234] width 278 height 19
click at [60, 120] on div "Indoor Unit" at bounding box center [63, 118] width 127 height 25
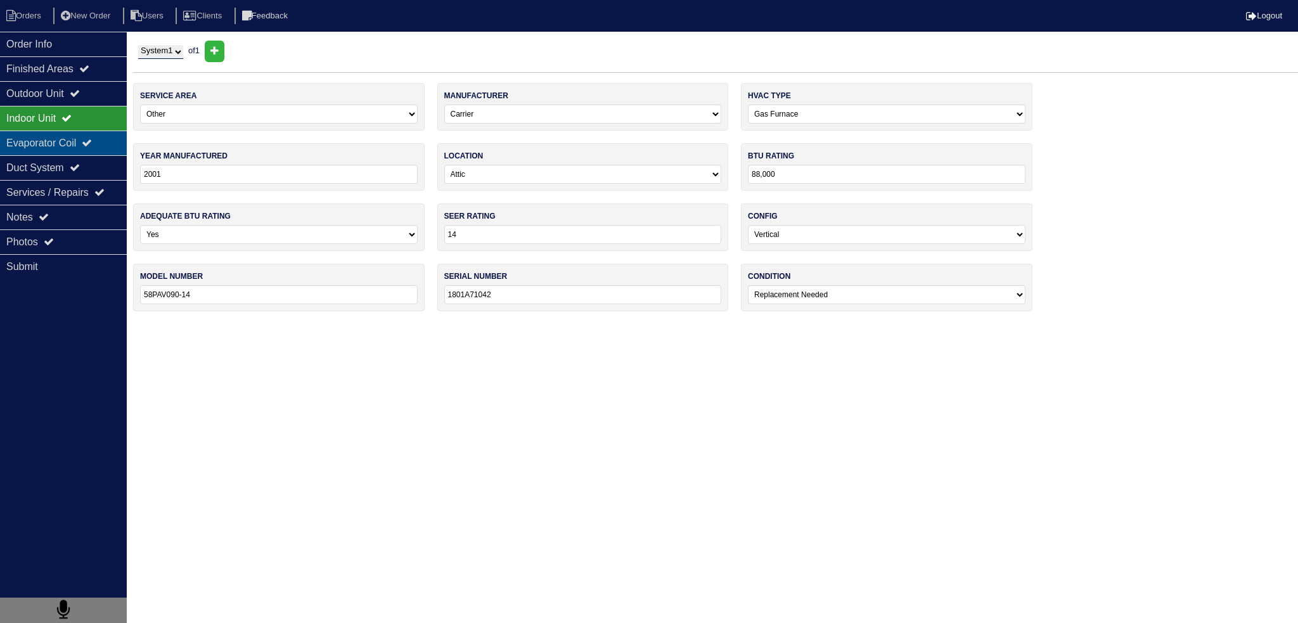
click at [65, 136] on div "Evaporator Coil" at bounding box center [63, 143] width 127 height 25
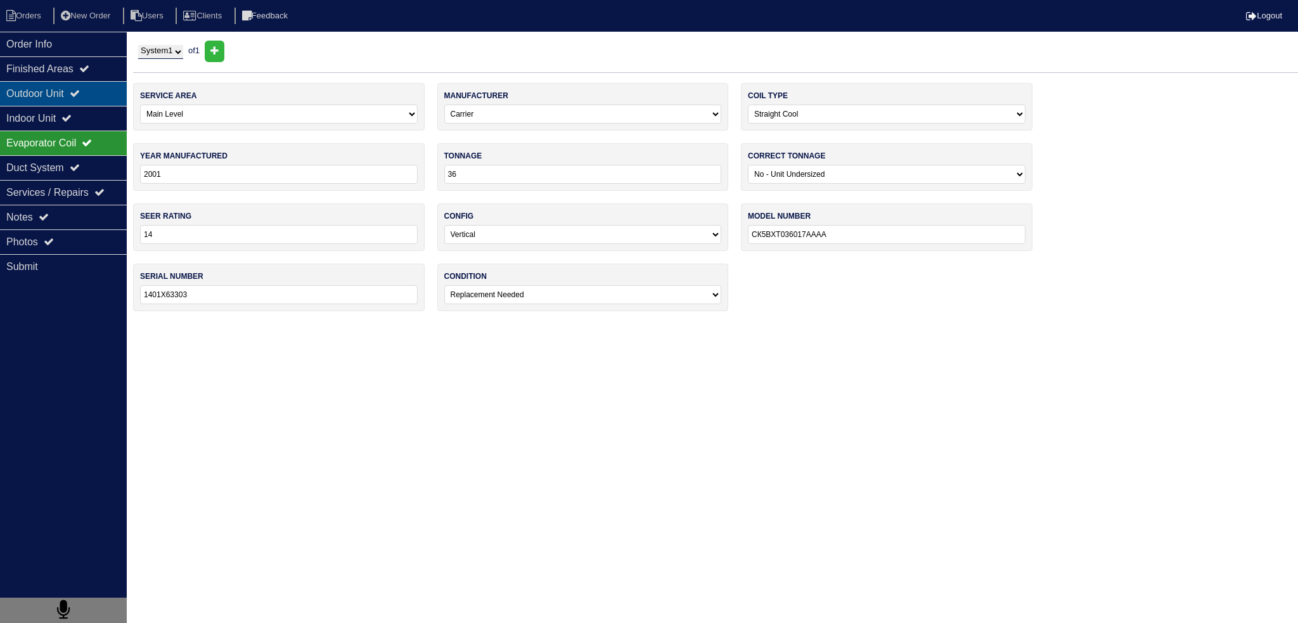
click at [96, 86] on div "Outdoor Unit" at bounding box center [63, 93] width 127 height 25
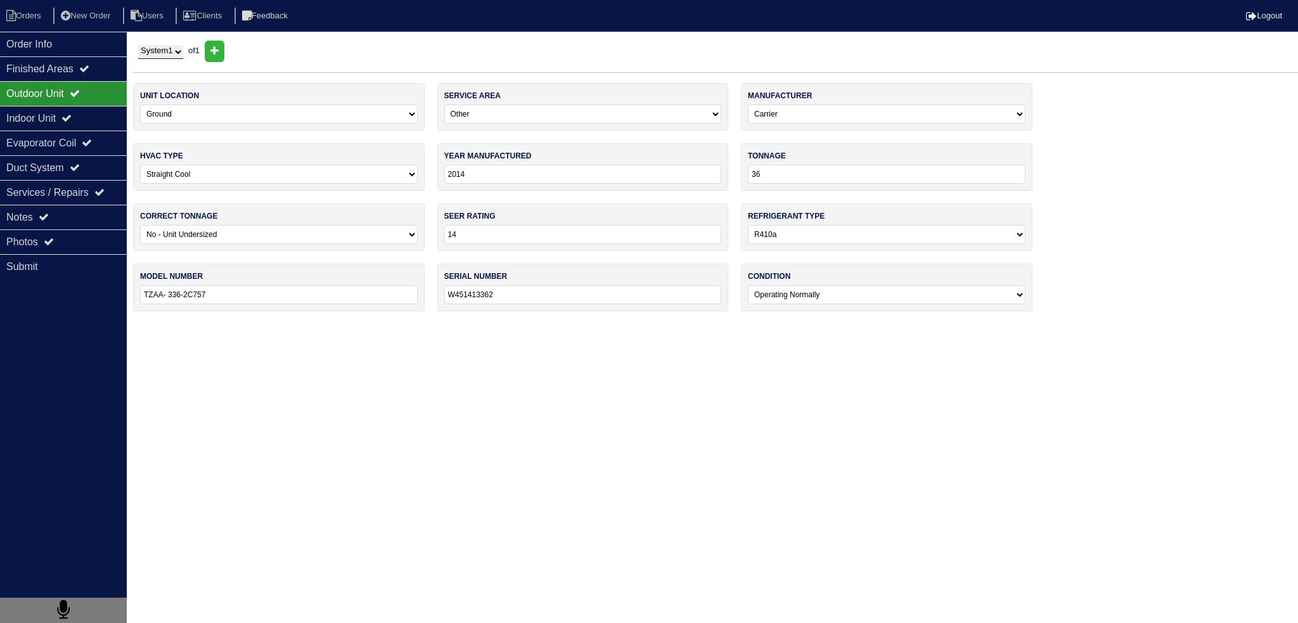
click at [111, 221] on div "Notes" at bounding box center [63, 217] width 127 height 25
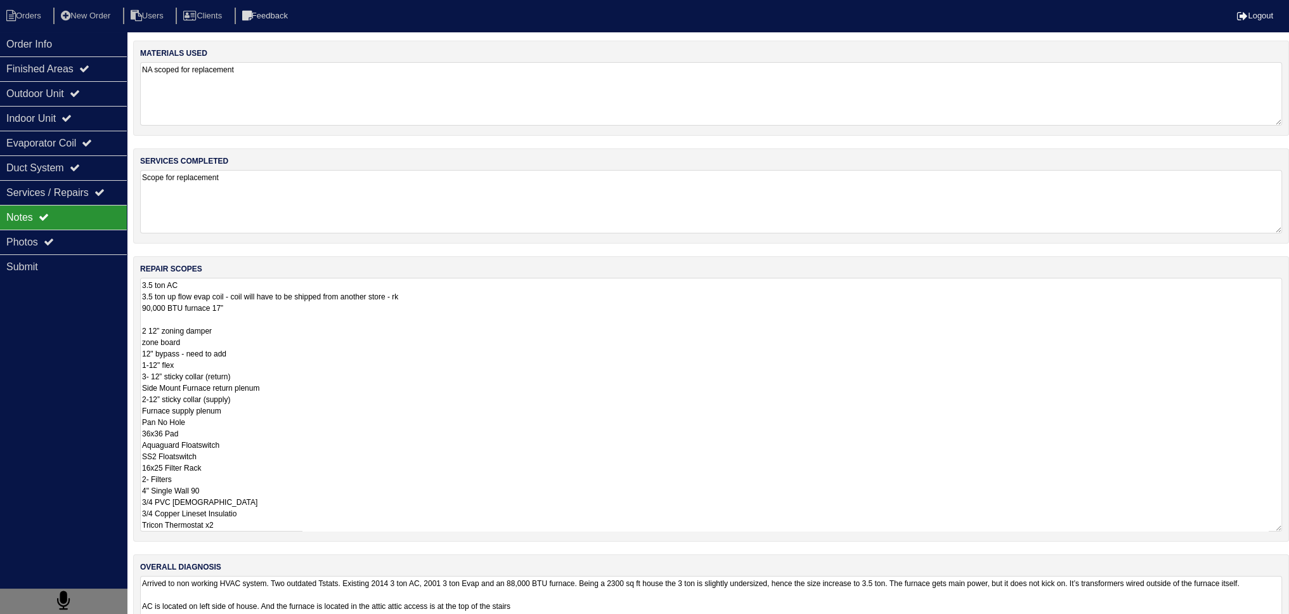
click at [288, 321] on textarea "3.5 ton AC 3.5 ton up flow evap coil - coil will have to be shipped from anothe…" at bounding box center [711, 405] width 1142 height 254
click at [249, 309] on textarea "3.5 ton AC 3.5 ton up flow evap coil - coil will have to be shipped from anothe…" at bounding box center [711, 405] width 1142 height 254
drag, startPoint x: 459, startPoint y: 293, endPoint x: 441, endPoint y: 328, distance: 39.7
click at [458, 293] on textarea "3.5 ton AC 3.5 ton up flow evap coil - coil will have to be shipped from anothe…" at bounding box center [711, 405] width 1142 height 254
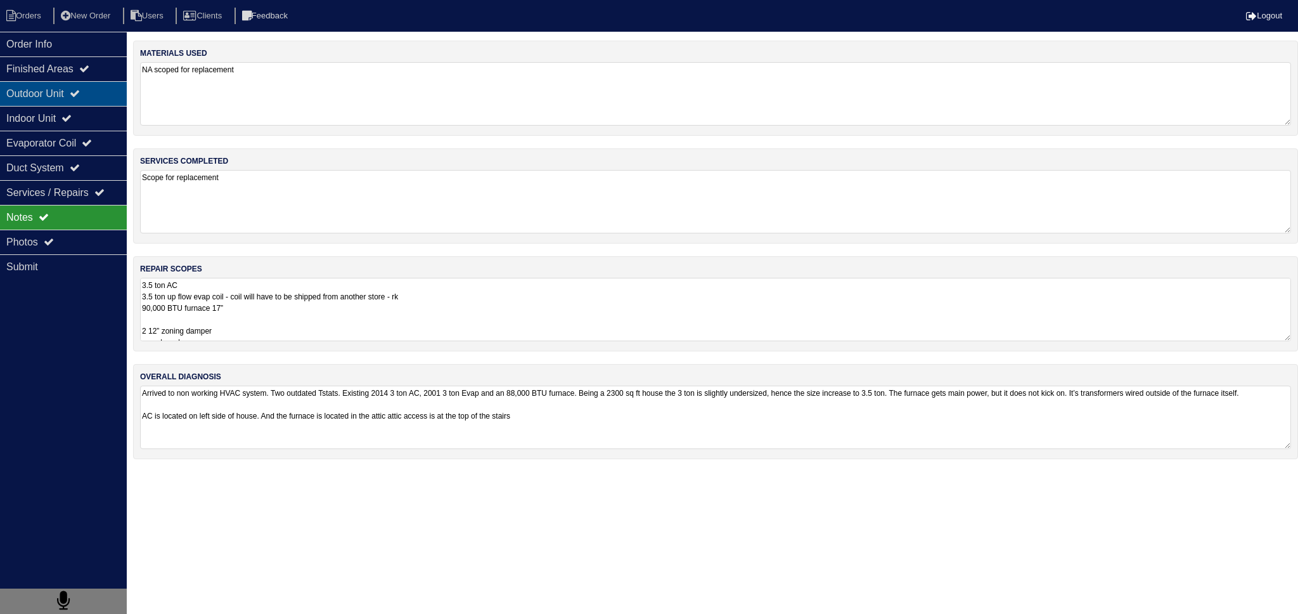
click at [104, 93] on div "Outdoor Unit" at bounding box center [63, 93] width 127 height 25
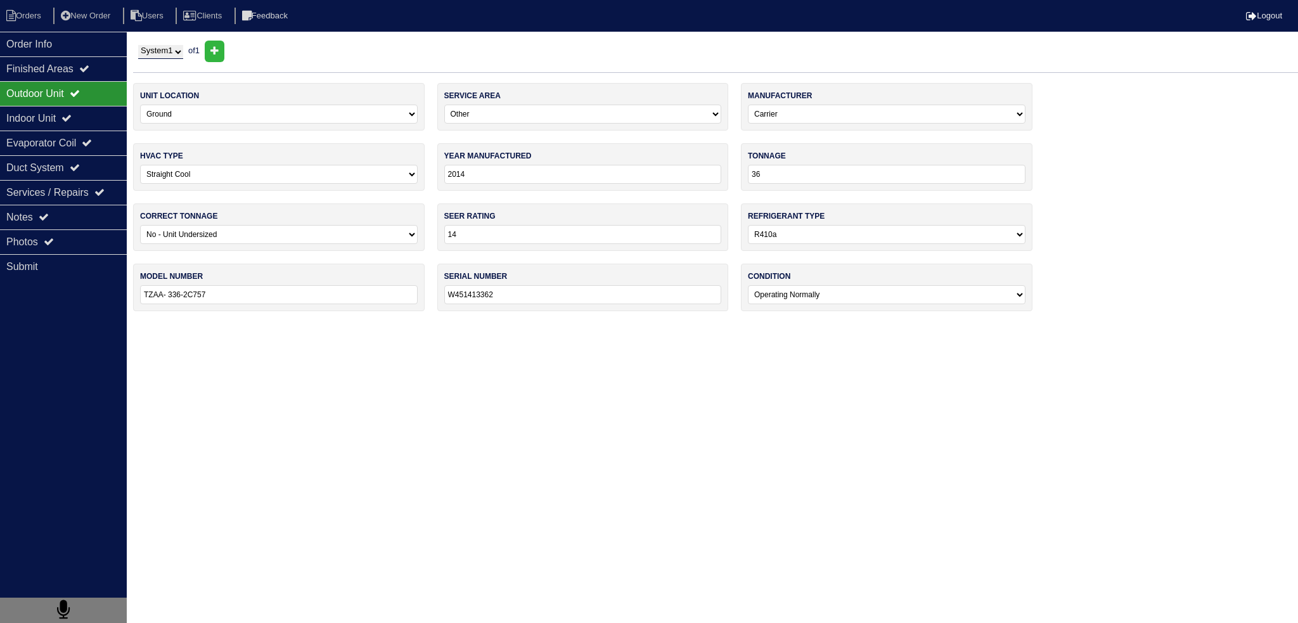
click at [235, 230] on select "-select- Yes No - Unit Undersized No - Unit Oversized" at bounding box center [279, 234] width 278 height 19
drag, startPoint x: 780, startPoint y: 176, endPoint x: 722, endPoint y: 178, distance: 57.7
click at [722, 178] on div "unit location -select- Ground Rooftop service area -select- Main Level Upstairs…" at bounding box center [715, 203] width 1165 height 241
drag, startPoint x: 571, startPoint y: 404, endPoint x: 533, endPoint y: 392, distance: 39.7
click at [571, 324] on html "Orders New Order Users Clients Feedback Logout Orders New Order Users Clients M…" at bounding box center [649, 162] width 1298 height 324
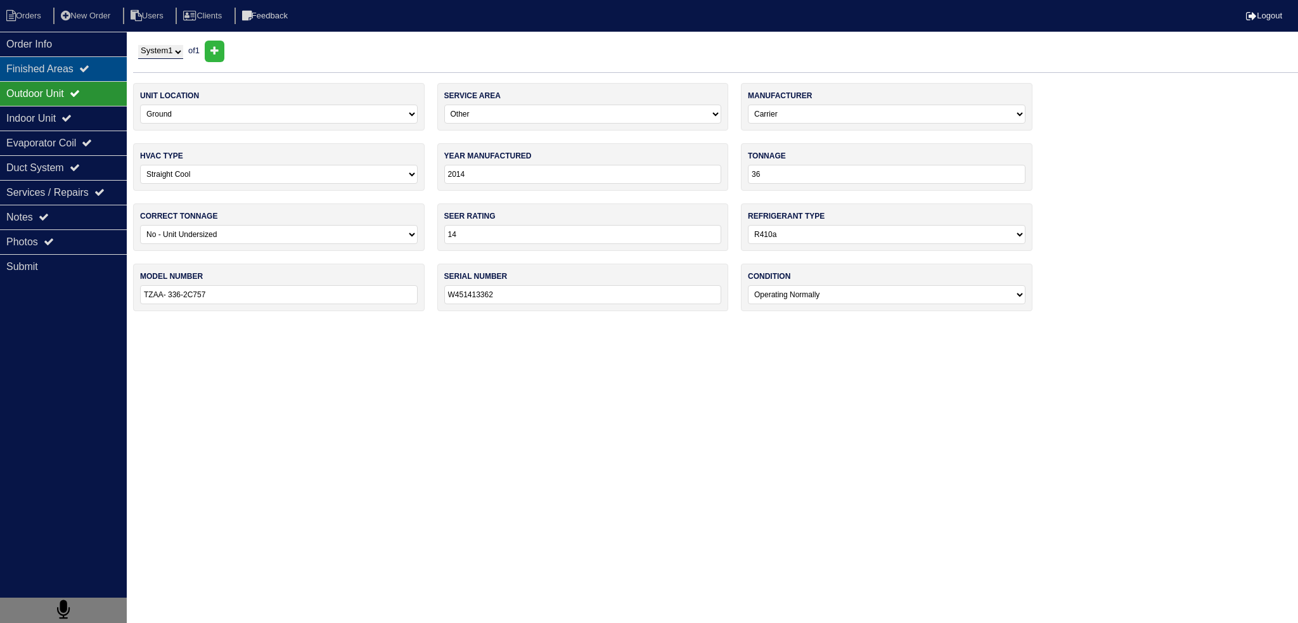
click at [101, 72] on div "Finished Areas" at bounding box center [63, 68] width 127 height 25
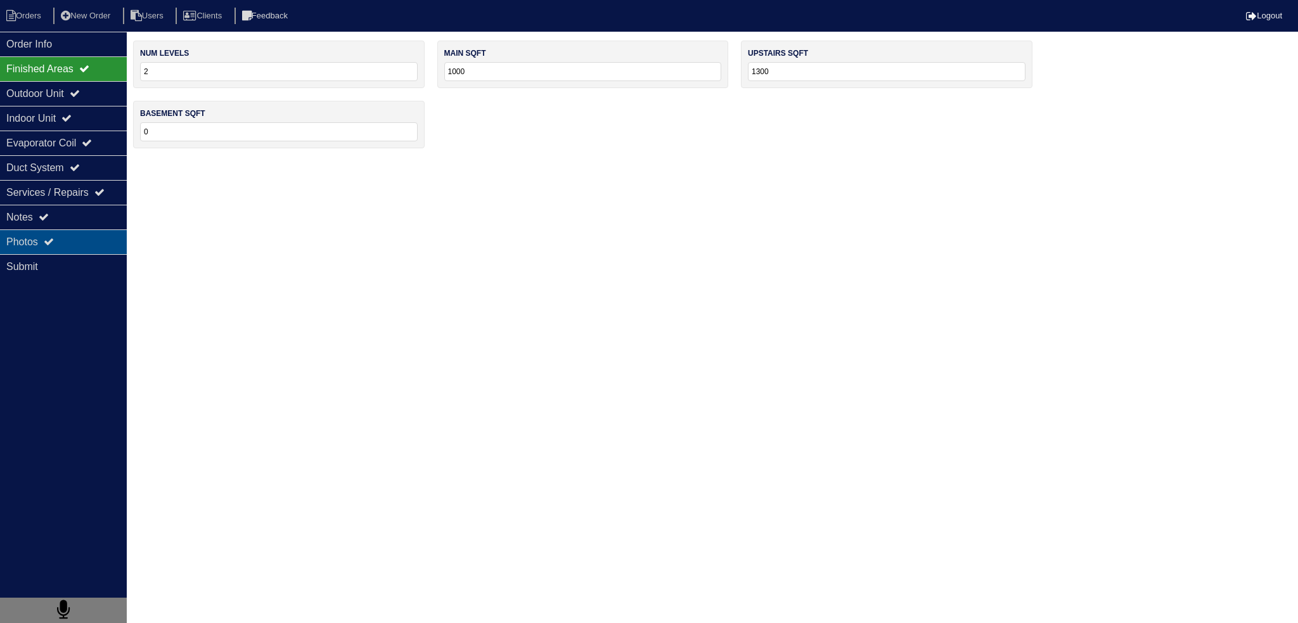
drag, startPoint x: 75, startPoint y: 220, endPoint x: 71, endPoint y: 239, distance: 19.4
click at [76, 220] on div "Notes" at bounding box center [63, 217] width 127 height 25
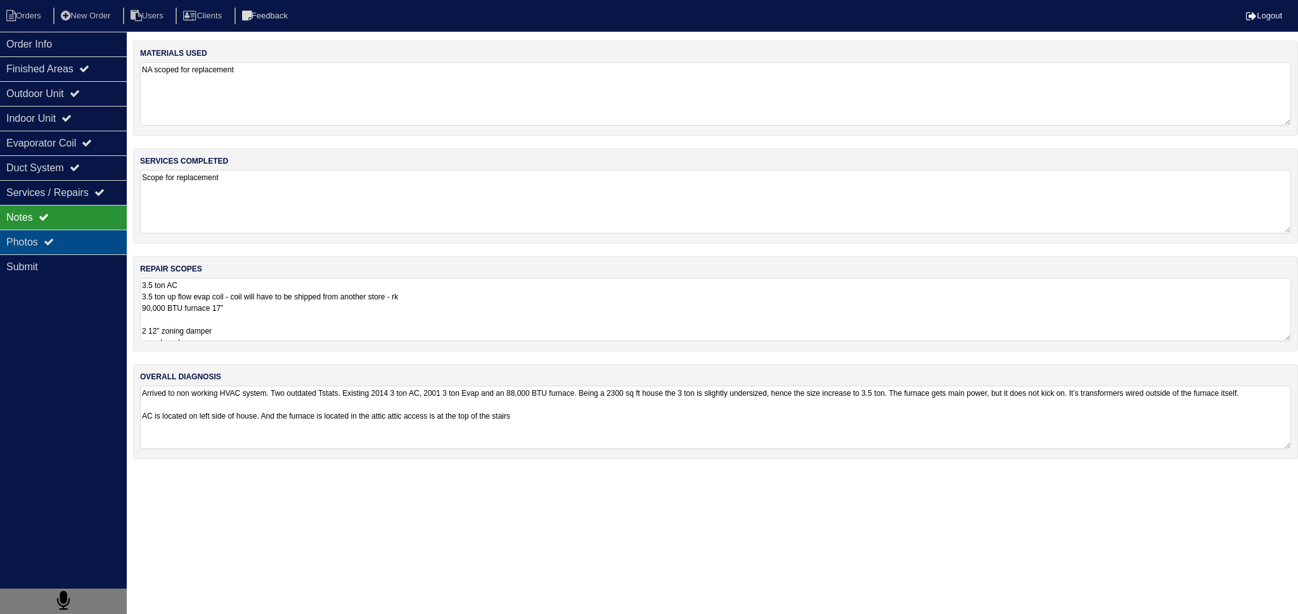
click at [69, 241] on div "Photos" at bounding box center [63, 242] width 127 height 25
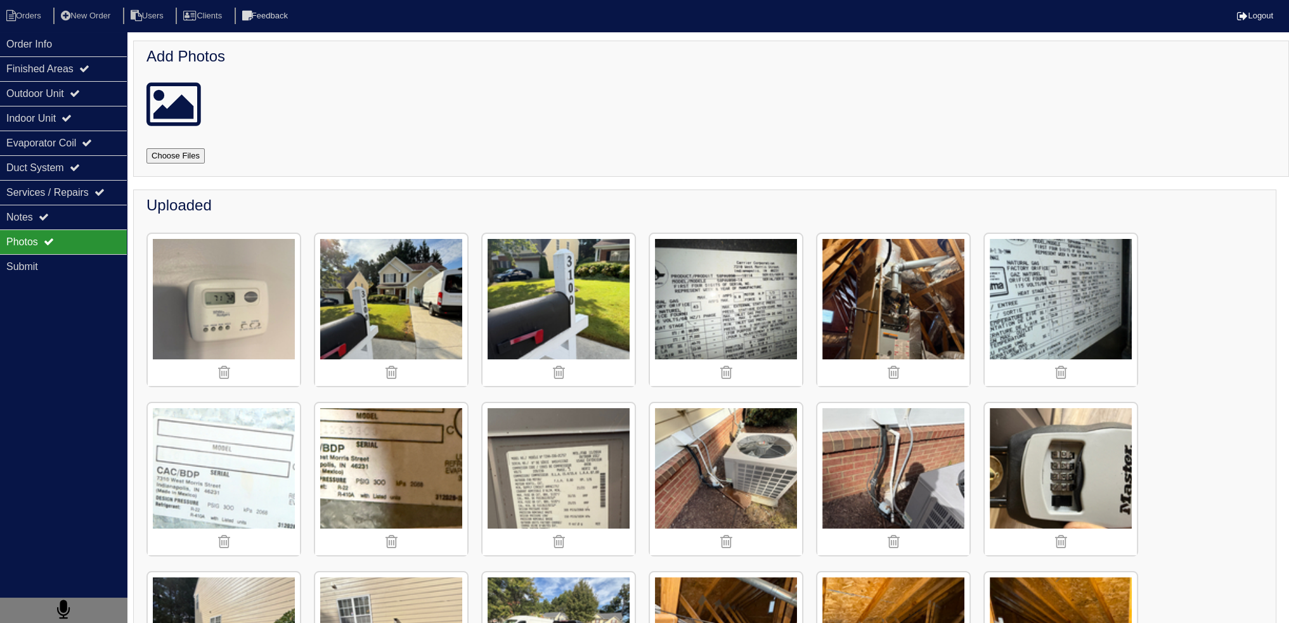
click at [902, 280] on img at bounding box center [893, 310] width 152 height 152
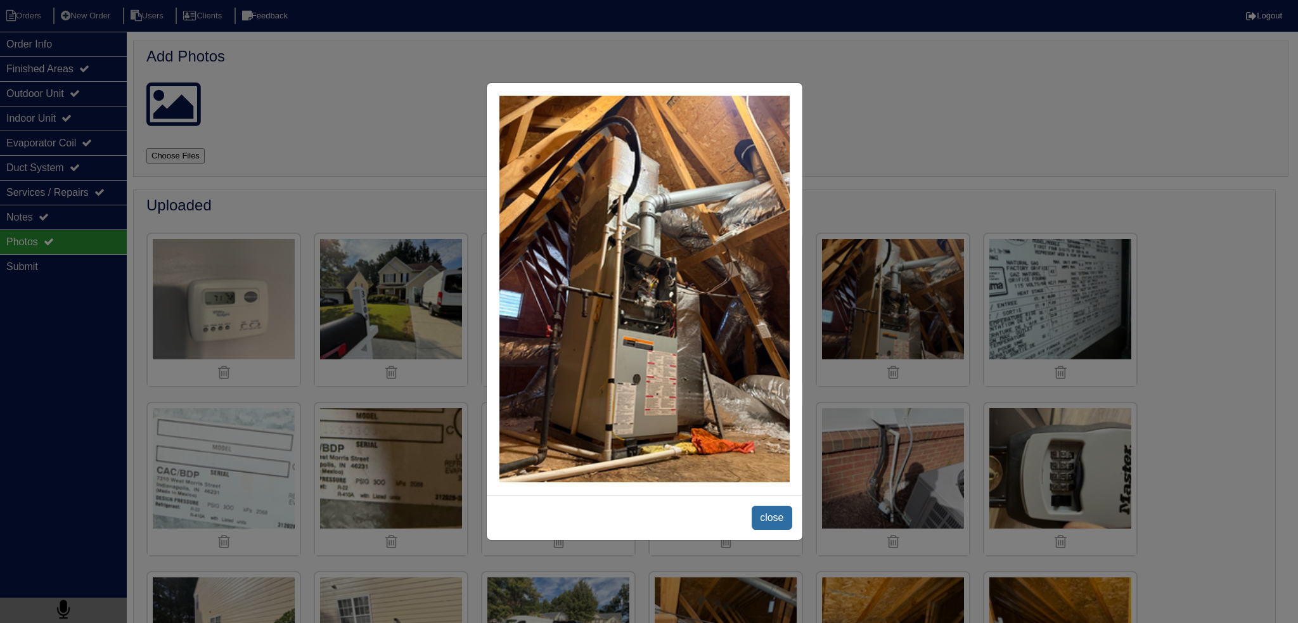
click at [757, 523] on span "close" at bounding box center [772, 518] width 40 height 24
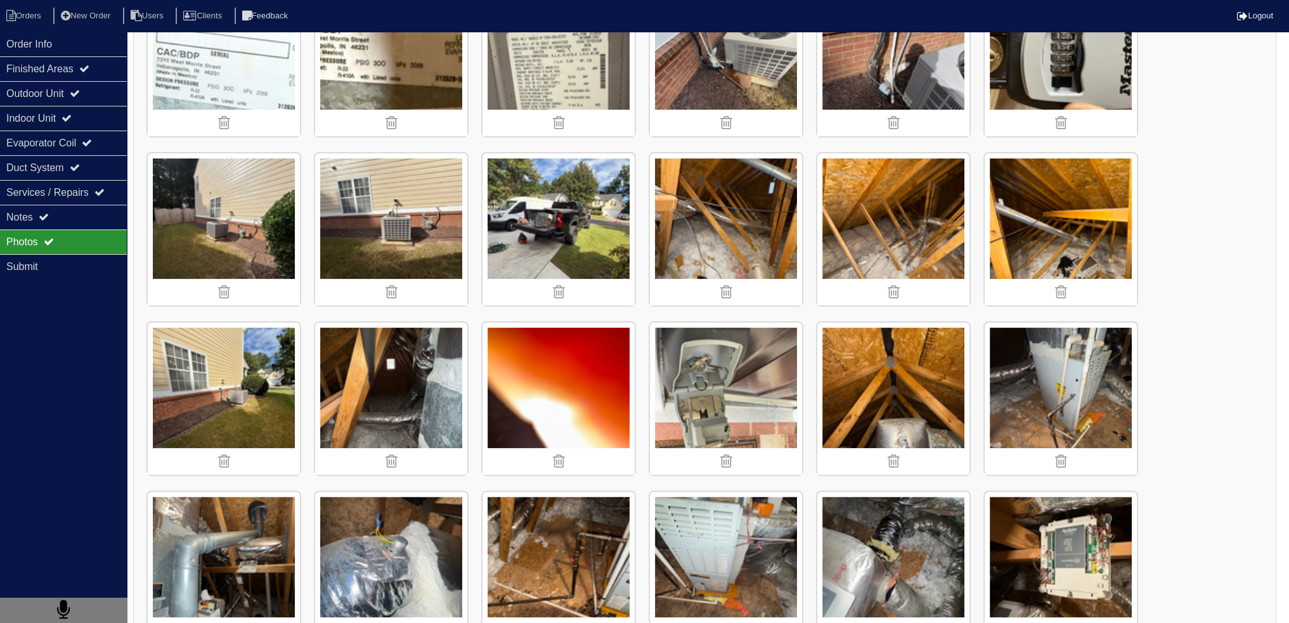
scroll to position [337, 0]
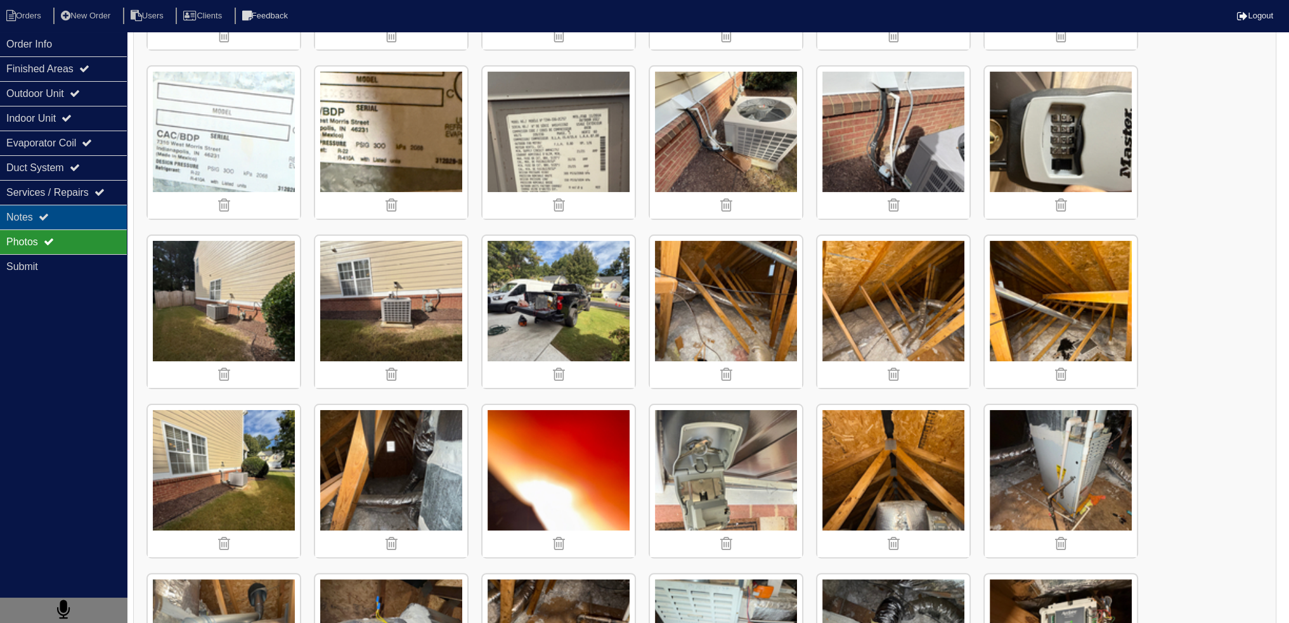
click at [63, 220] on div "Notes" at bounding box center [63, 217] width 127 height 25
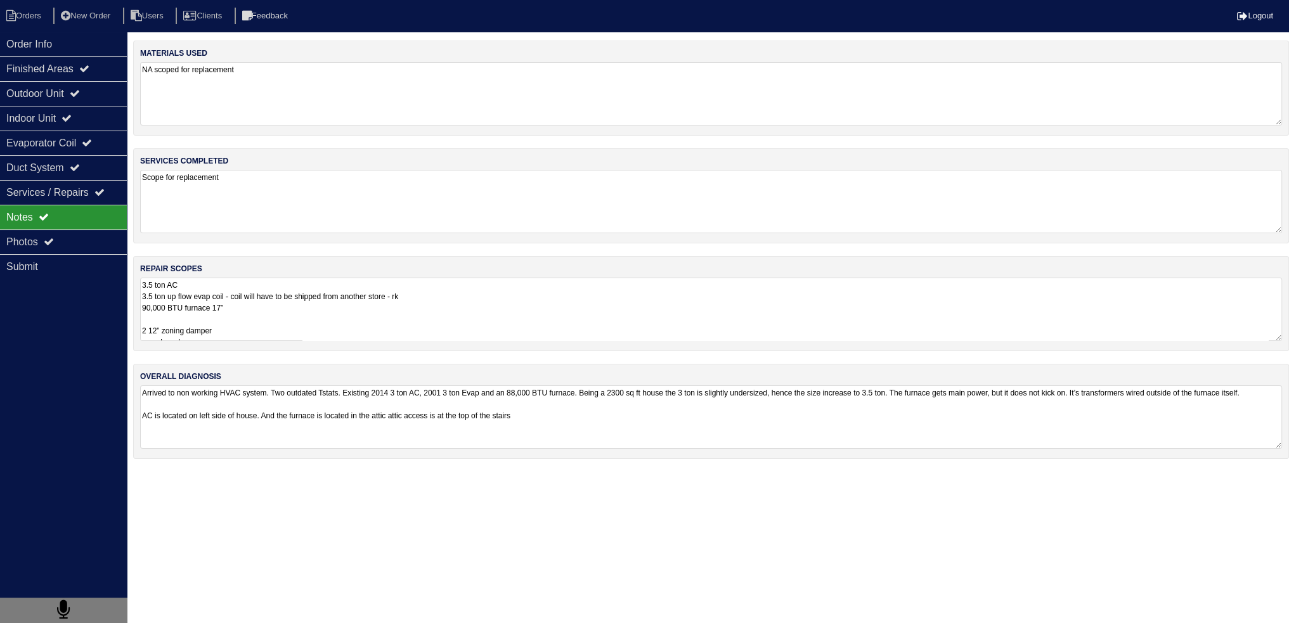
scroll to position [0, 0]
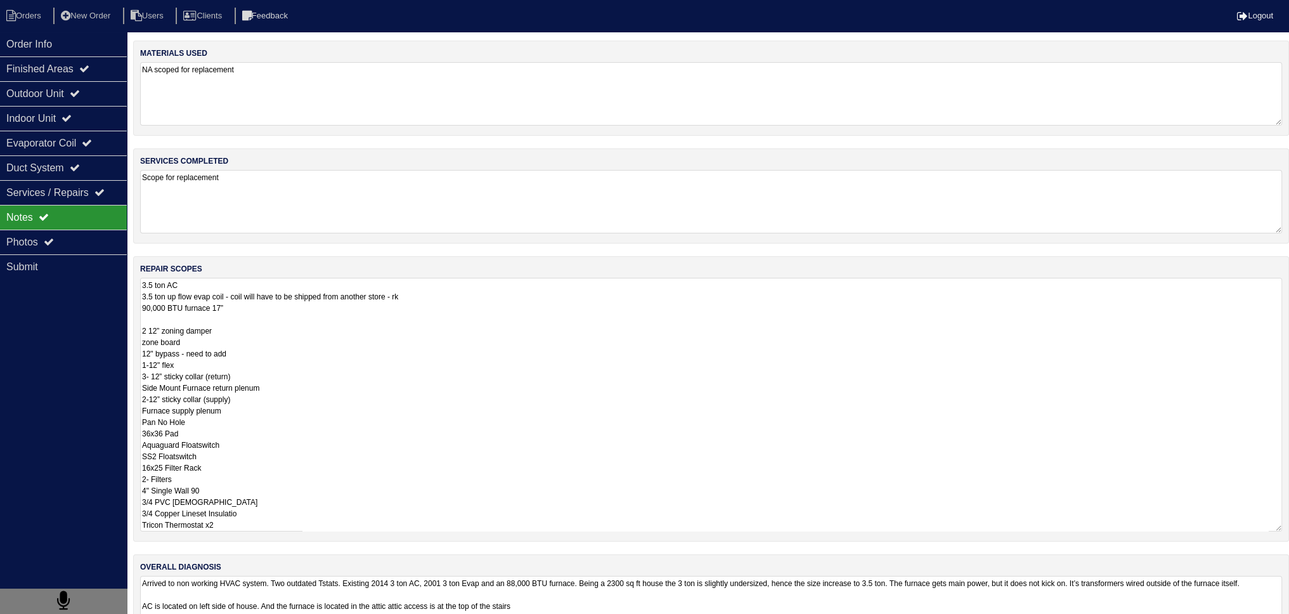
click at [253, 333] on textarea "3.5 ton AC 3.5 ton up flow evap coil - coil will have to be shipped from anothe…" at bounding box center [711, 405] width 1142 height 254
drag, startPoint x: 151, startPoint y: 328, endPoint x: 159, endPoint y: 328, distance: 8.3
click at [159, 328] on textarea "3.5 ton AC 3.5 ton up flow evap coil - coil will have to be shipped from anothe…" at bounding box center [711, 405] width 1142 height 254
click at [235, 327] on textarea "3.5 ton AC 3.5 ton up flow evap coil - coil will have to be shipped from anothe…" at bounding box center [711, 405] width 1142 height 254
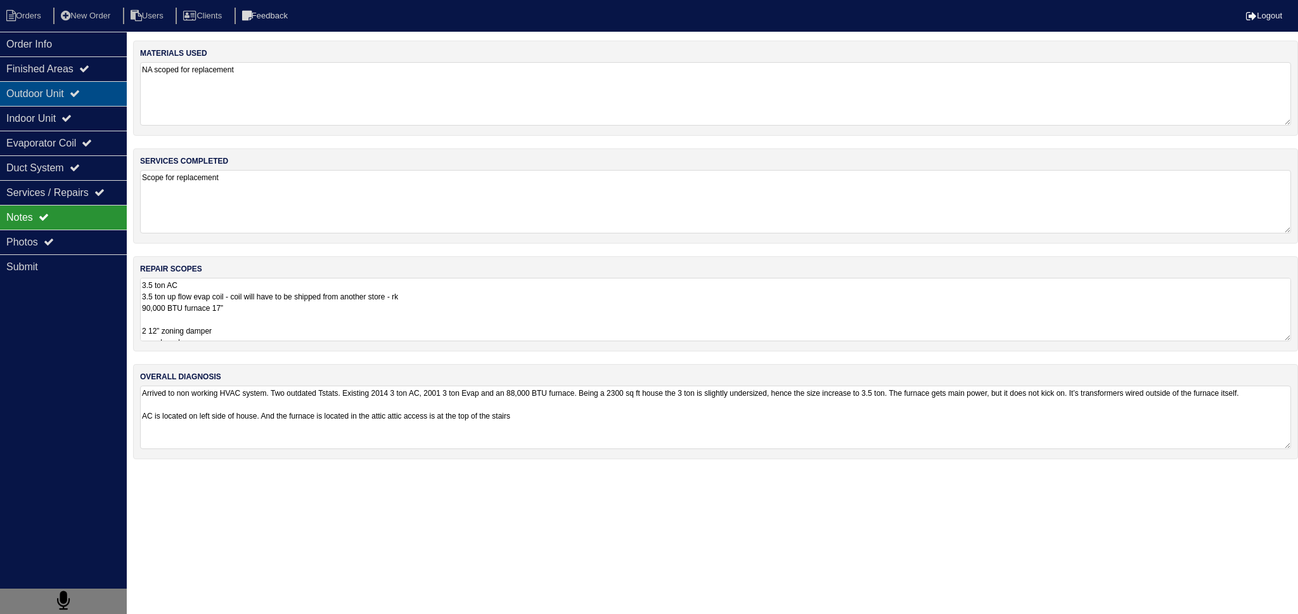
click at [99, 88] on div "Outdoor Unit" at bounding box center [63, 93] width 127 height 25
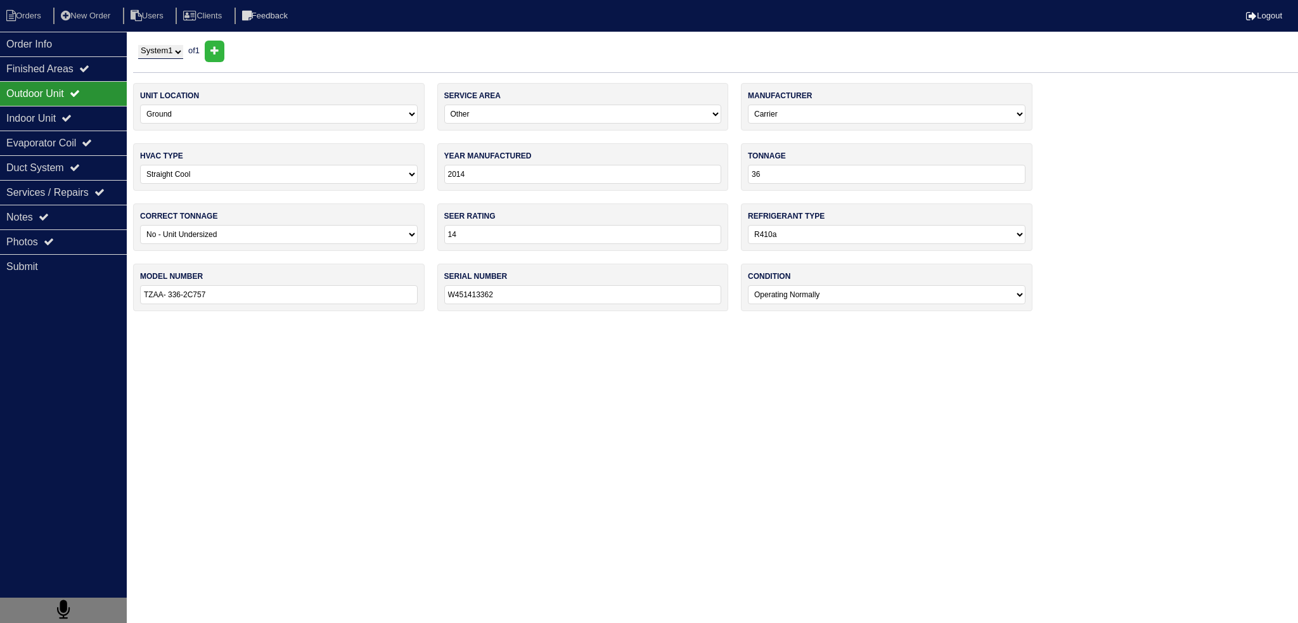
drag, startPoint x: 771, startPoint y: 172, endPoint x: 745, endPoint y: 174, distance: 26.1
click at [745, 174] on div "tonnage 36" at bounding box center [887, 167] width 292 height 48
click at [110, 164] on div "Duct System" at bounding box center [63, 167] width 127 height 25
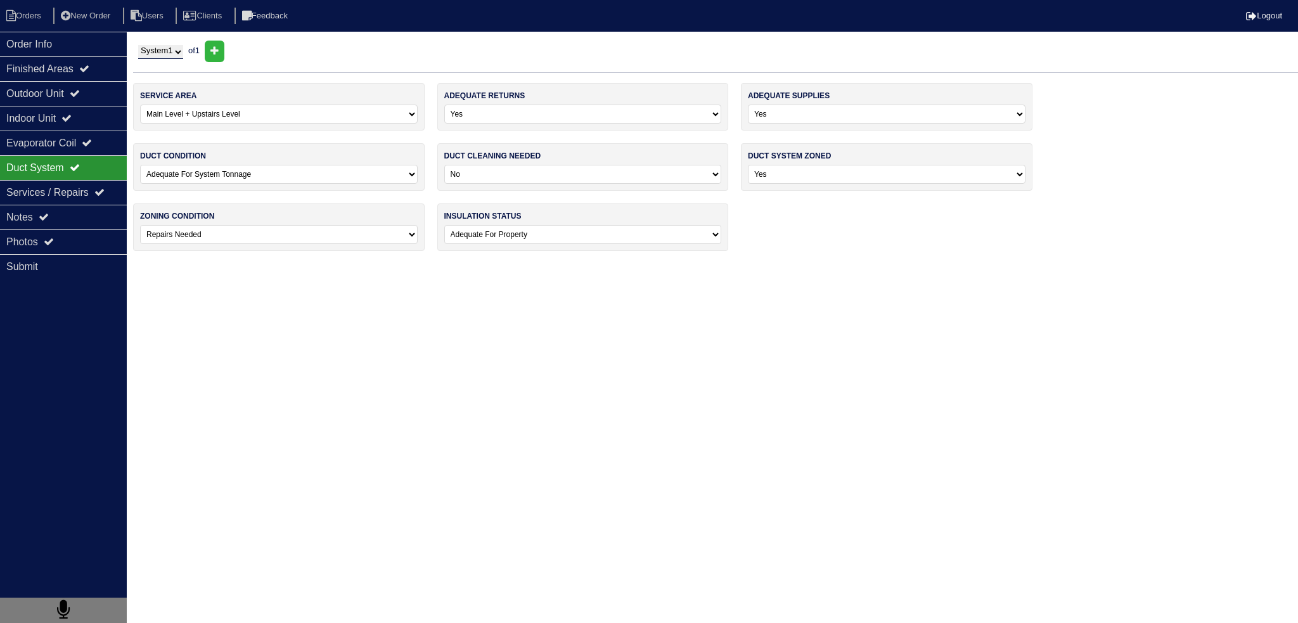
click at [808, 177] on select "-select- Yes No - Not Needed No - Zoning Needed No - Zoning Needed (ducts Not C…" at bounding box center [887, 174] width 278 height 19
click at [77, 205] on div "Notes" at bounding box center [63, 217] width 127 height 25
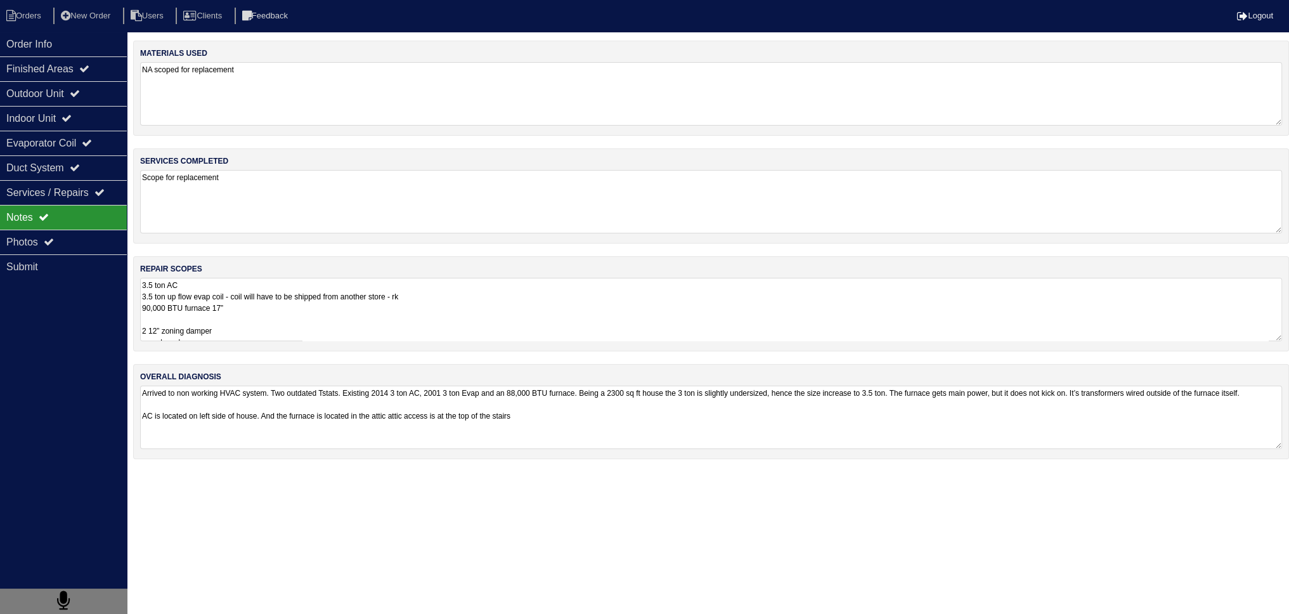
click at [224, 319] on textarea "3.5 ton AC 3.5 ton up flow evap coil - coil will have to be shipped from anothe…" at bounding box center [711, 309] width 1142 height 63
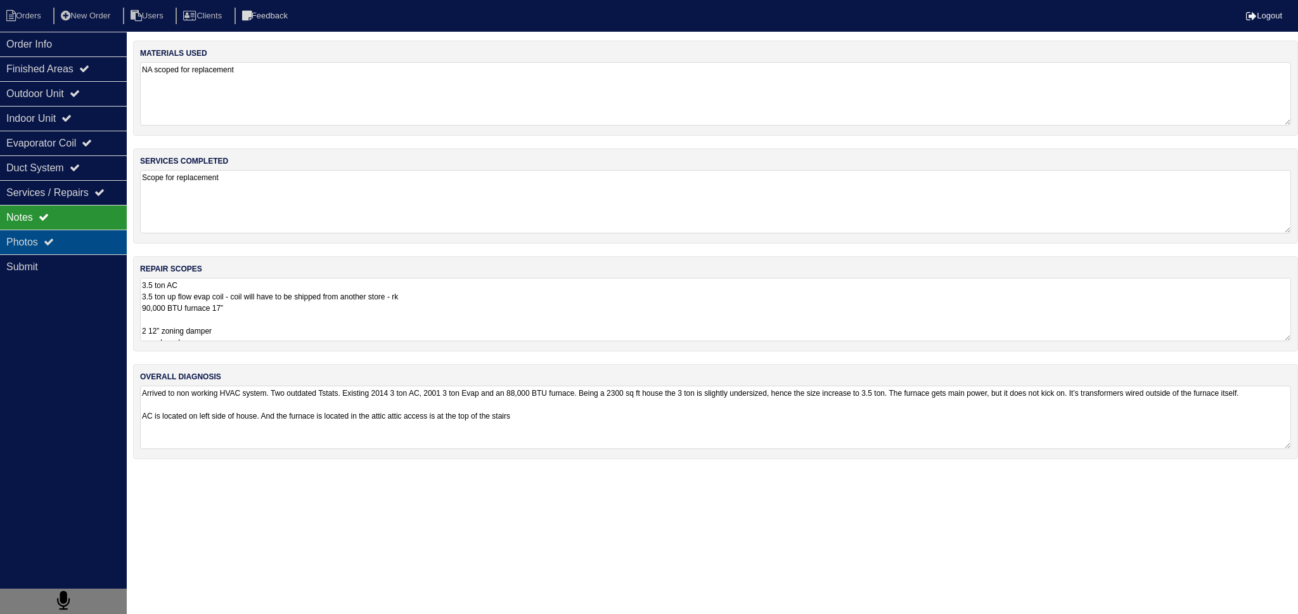
click at [74, 250] on div "Photos" at bounding box center [63, 242] width 127 height 25
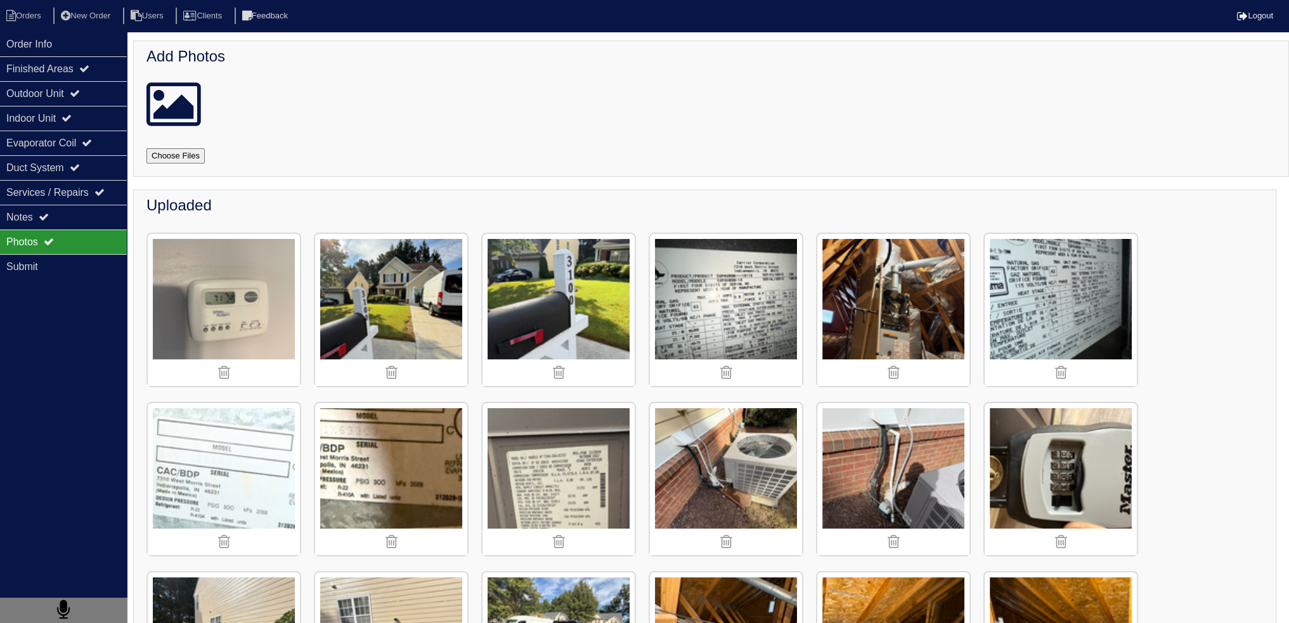
click at [895, 313] on img at bounding box center [893, 310] width 152 height 152
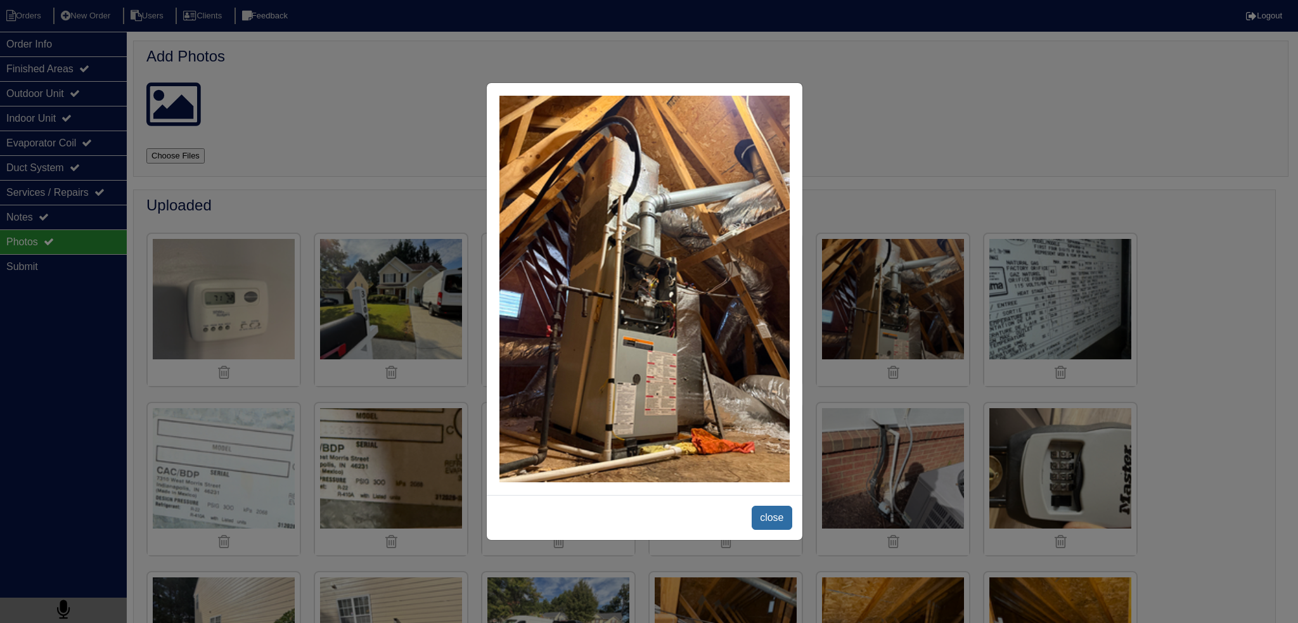
click at [764, 518] on span "close" at bounding box center [772, 518] width 40 height 24
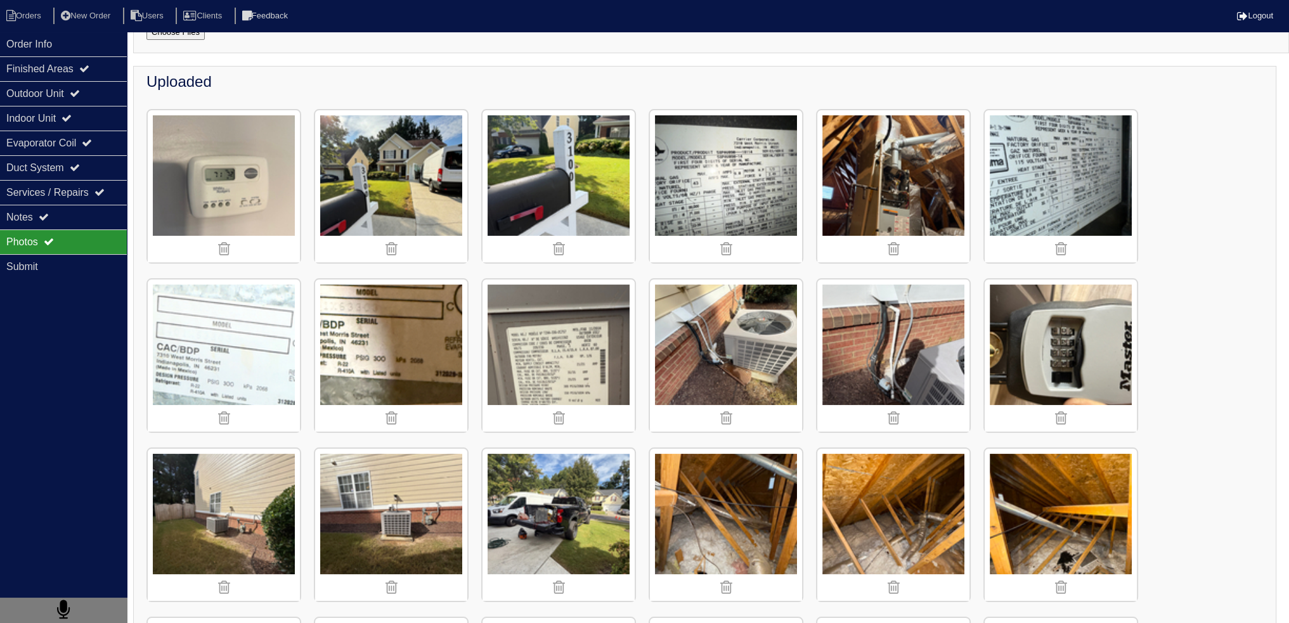
scroll to position [254, 0]
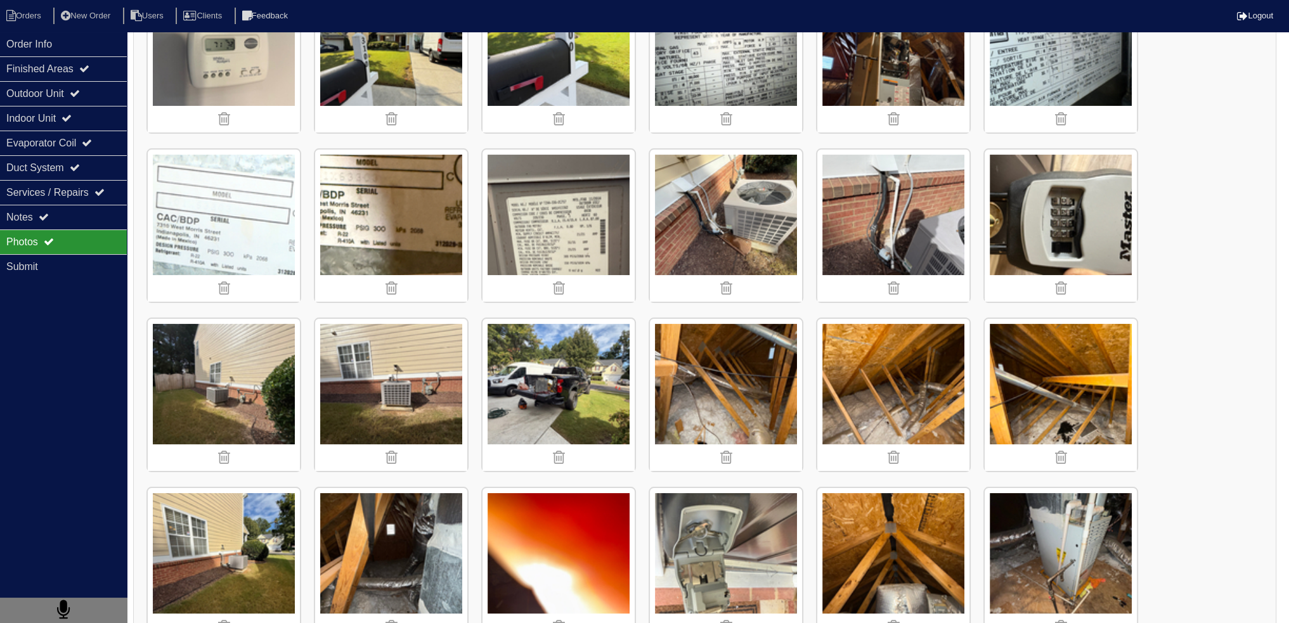
click at [744, 369] on img at bounding box center [726, 395] width 152 height 152
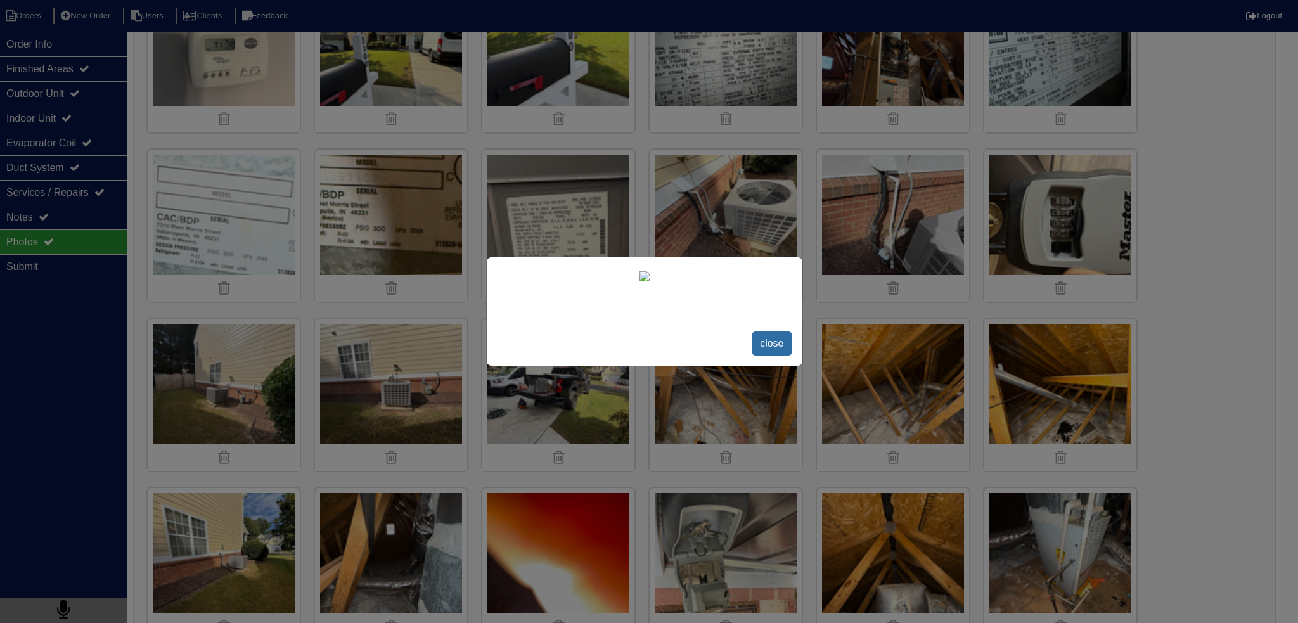
click at [783, 356] on span "close" at bounding box center [772, 344] width 40 height 24
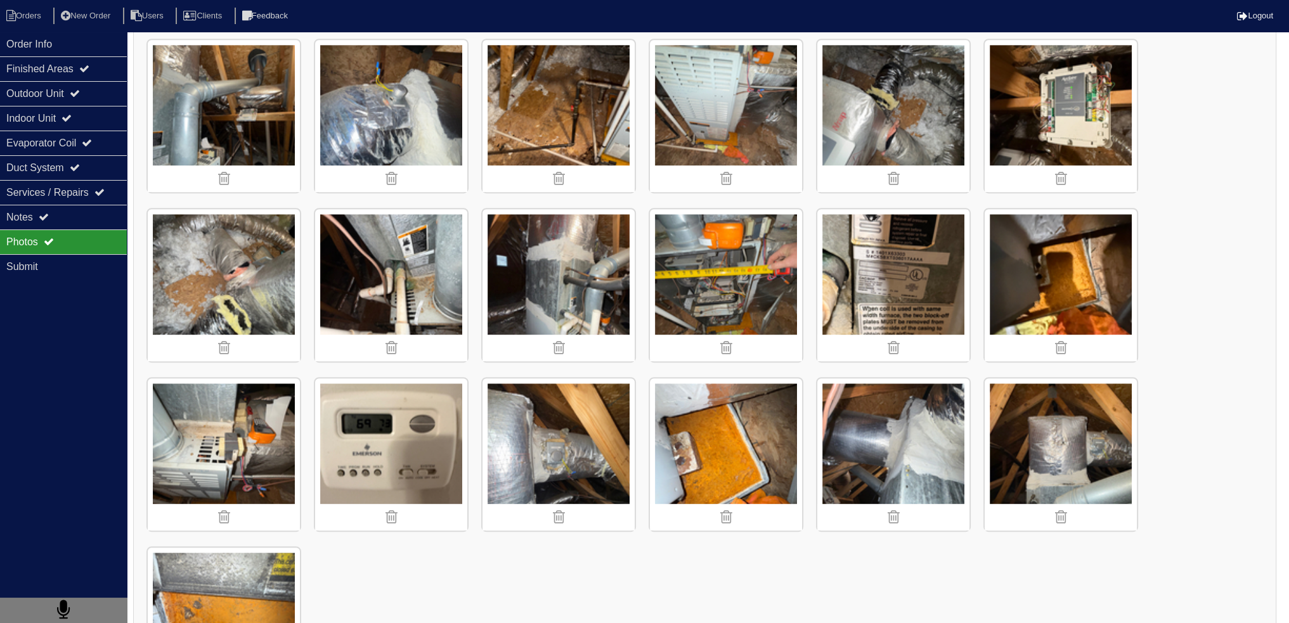
scroll to position [951, 0]
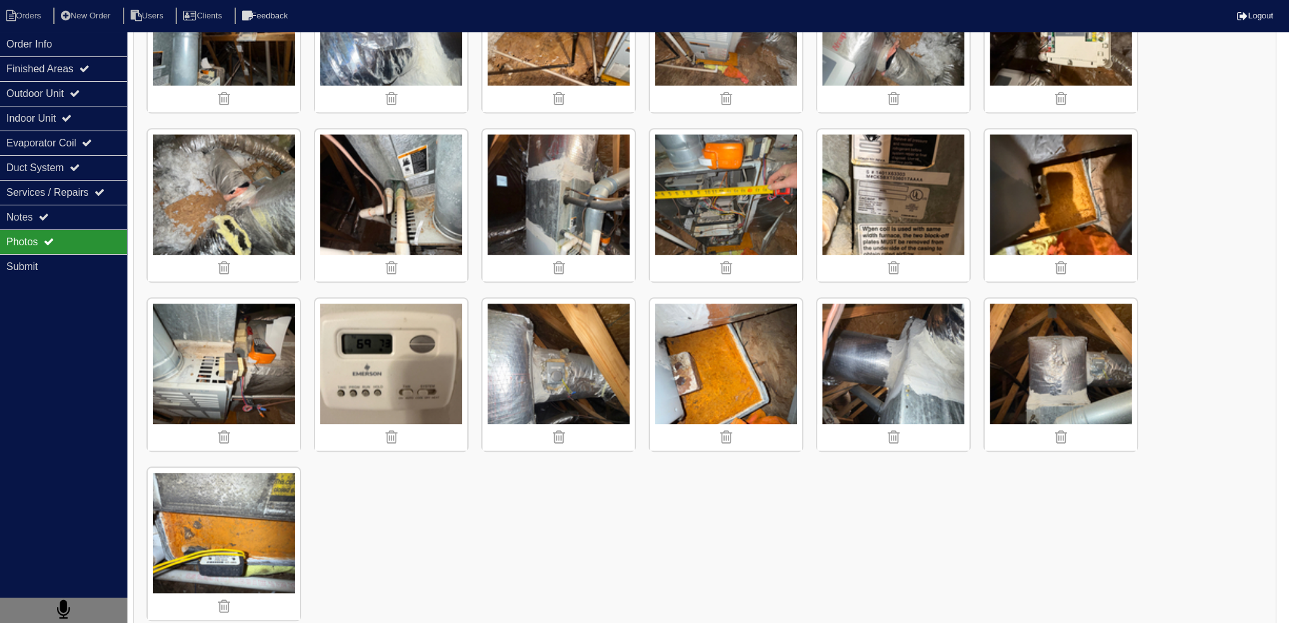
click at [244, 185] on img at bounding box center [224, 205] width 152 height 152
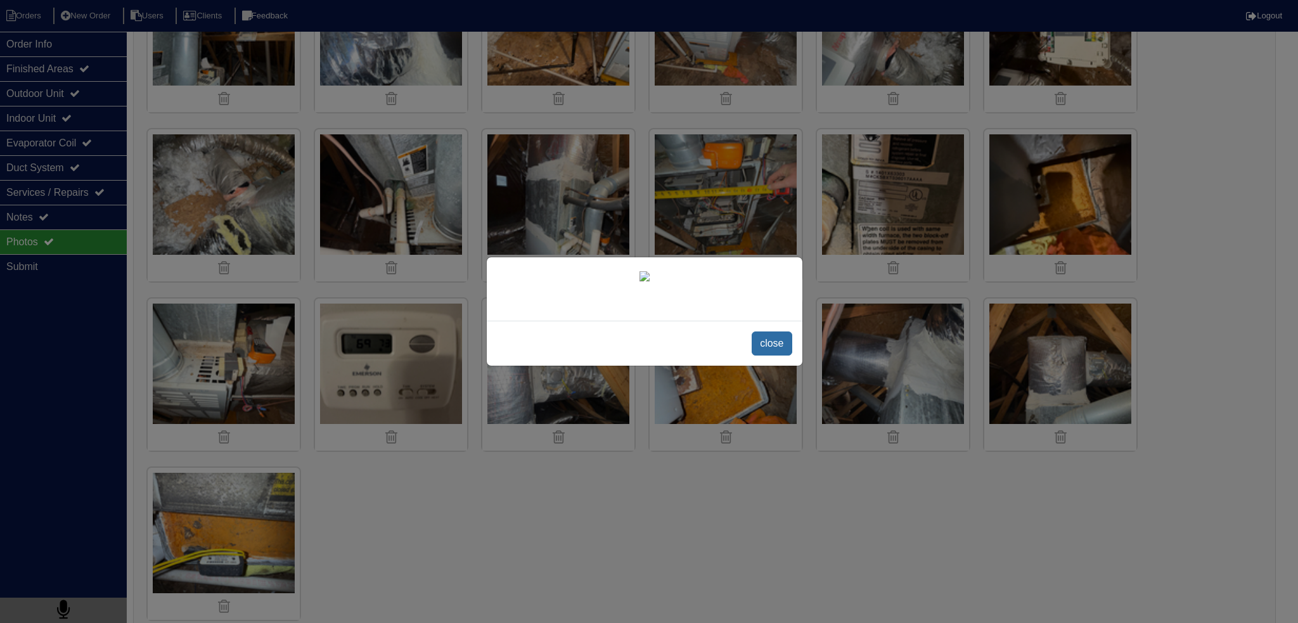
click at [781, 356] on span "close" at bounding box center [772, 344] width 40 height 24
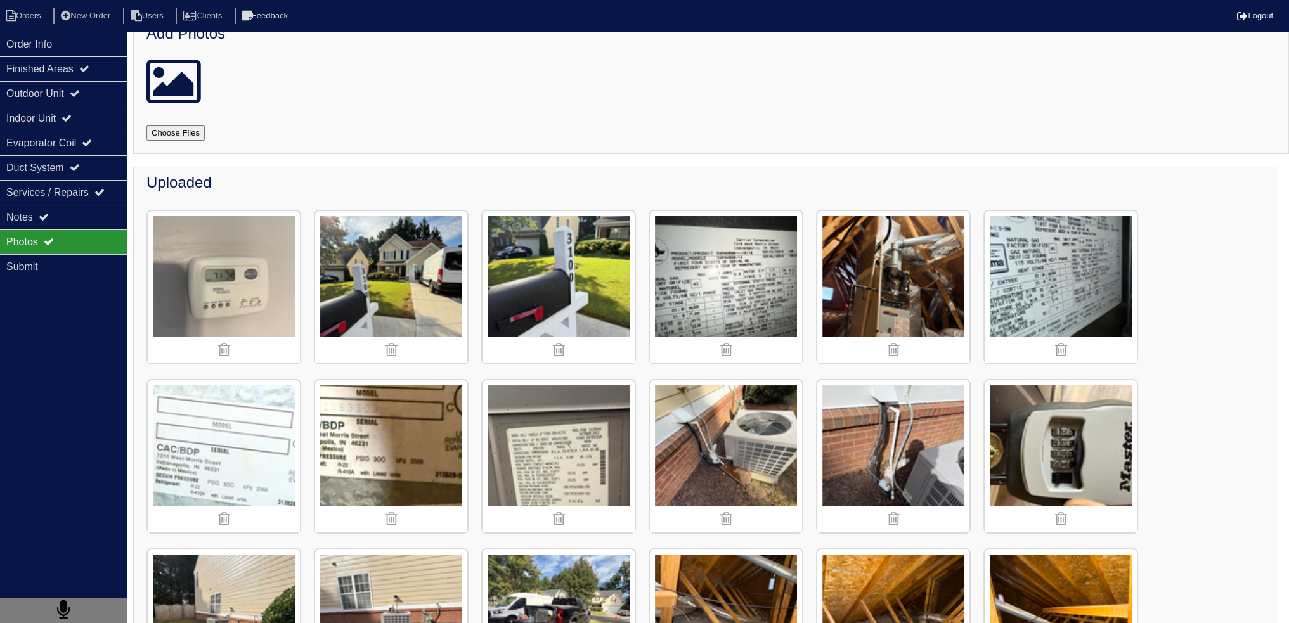
scroll to position [20, 0]
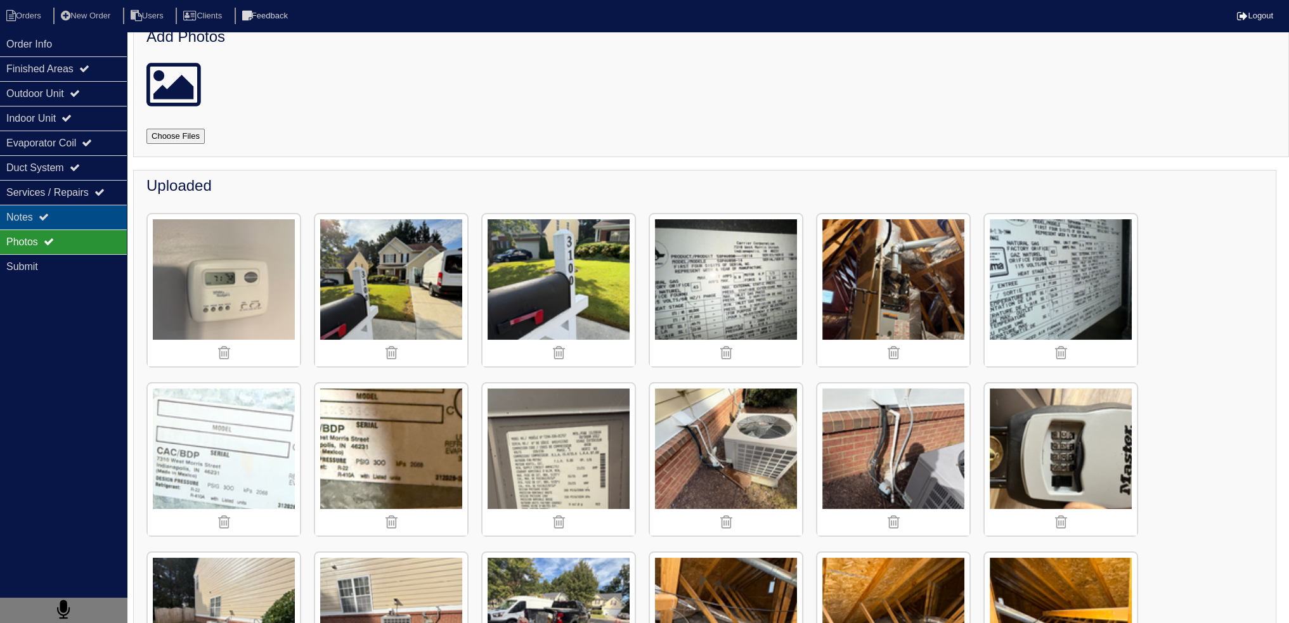
click at [49, 206] on div "Notes" at bounding box center [63, 217] width 127 height 25
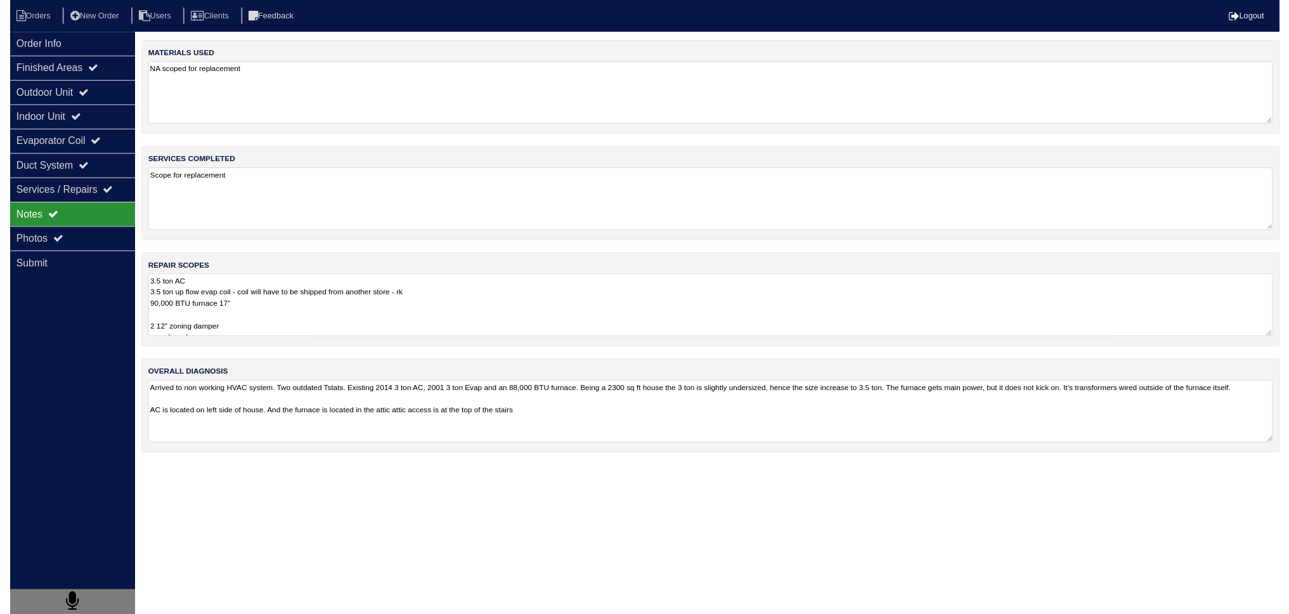
scroll to position [0, 0]
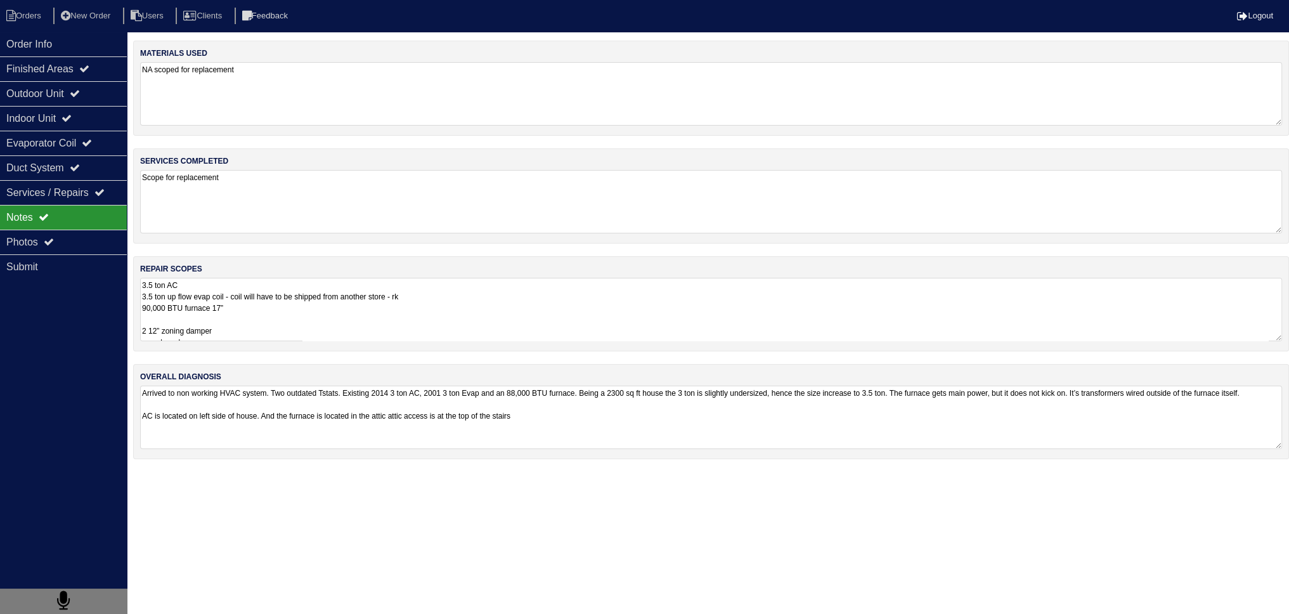
click at [259, 290] on textarea "3.5 ton AC 3.5 ton up flow evap coil - coil will have to be shipped from anothe…" at bounding box center [711, 309] width 1142 height 63
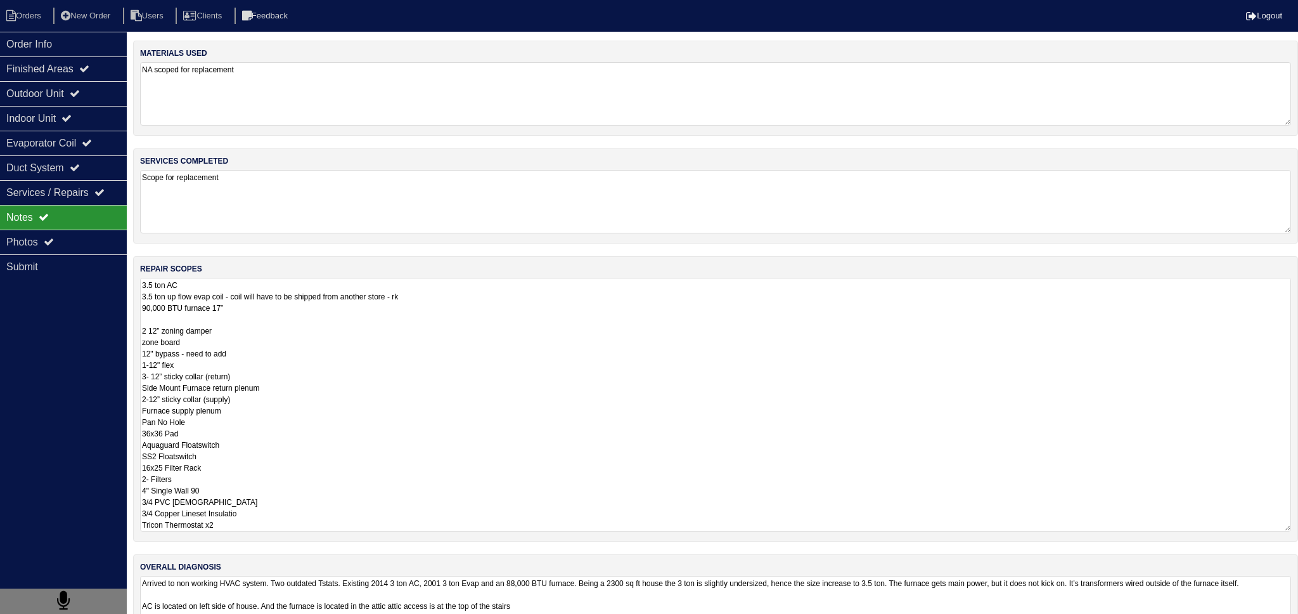
click at [374, 555] on html "Orders New Order Users Clients Feedback Logout Orders New Order Users Clients M…" at bounding box center [649, 331] width 1298 height 662
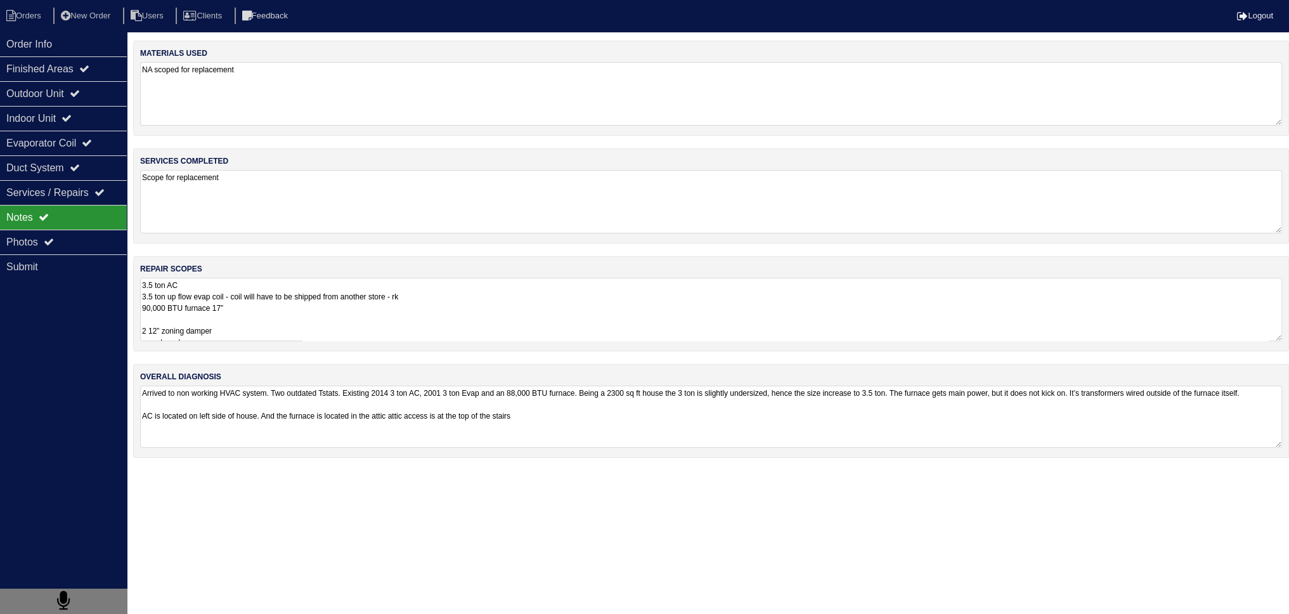
click at [268, 306] on textarea "3.5 ton AC 3.5 ton up flow evap coil - coil will have to be shipped from anothe…" at bounding box center [711, 309] width 1142 height 63
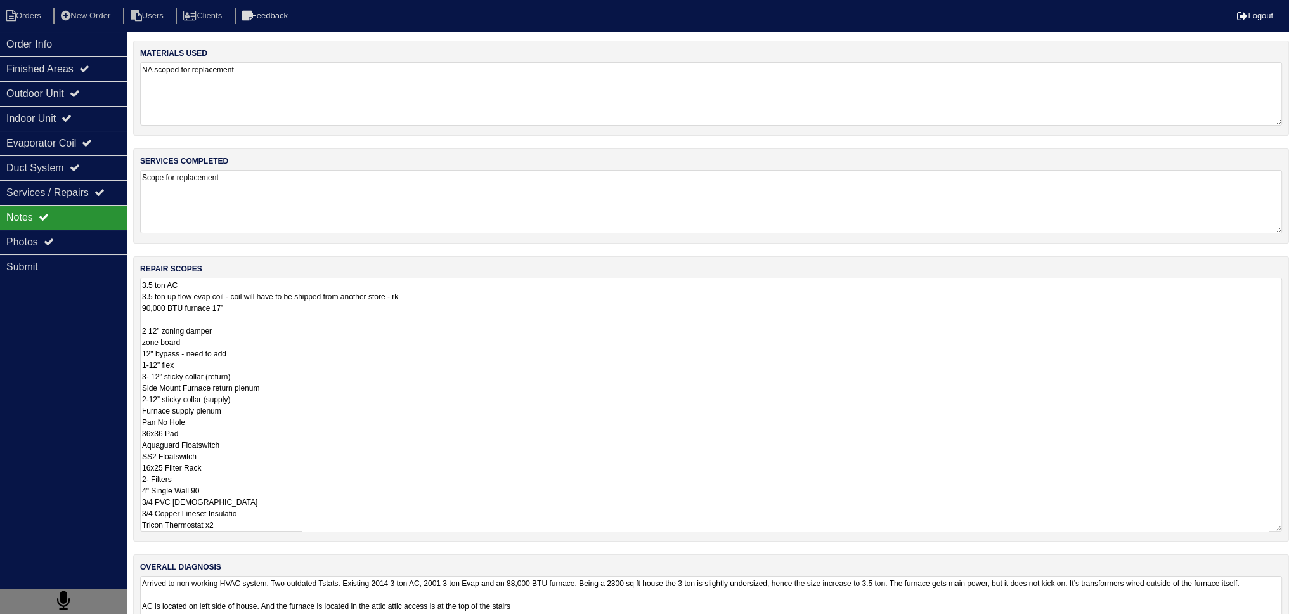
click at [247, 330] on textarea "3.5 ton AC 3.5 ton up flow evap coil - coil will have to be shipped from anothe…" at bounding box center [711, 405] width 1142 height 254
click at [235, 337] on textarea "3.5 ton AC 3.5 ton up flow evap coil - coil will have to be shipped from anothe…" at bounding box center [711, 405] width 1142 height 254
click at [257, 324] on textarea "3.5 ton AC 3.5 ton up flow evap coil - coil will have to be shipped from anothe…" at bounding box center [711, 405] width 1142 height 254
click at [276, 344] on textarea "3.5 ton AC 3.5 ton up flow evap coil - coil will have to be shipped from anothe…" at bounding box center [711, 405] width 1142 height 254
click at [299, 353] on textarea "3.5 ton AC 3.5 ton up flow evap coil - coil will have to be shipped from anothe…" at bounding box center [711, 405] width 1142 height 254
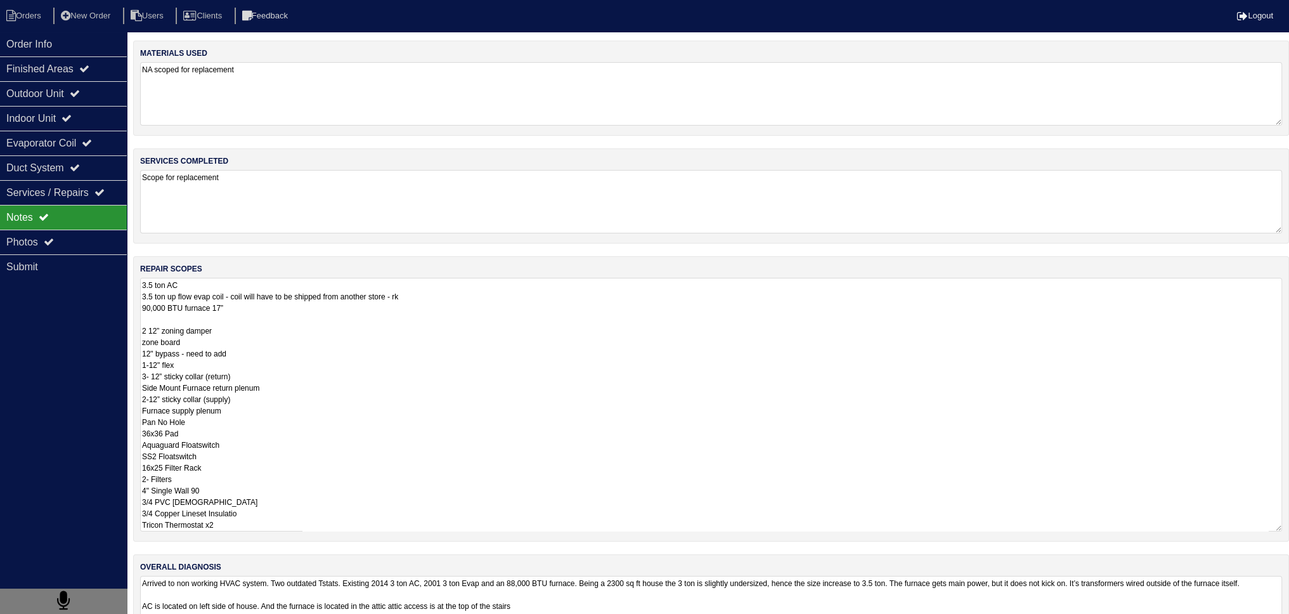
click at [290, 369] on textarea "3.5 ton AC 3.5 ton up flow evap coil - coil will have to be shipped from anothe…" at bounding box center [711, 405] width 1142 height 254
drag, startPoint x: 159, startPoint y: 367, endPoint x: 151, endPoint y: 366, distance: 8.3
click at [151, 366] on textarea "3.5 ton AC 3.5 ton up flow evap coil - coil will have to be shipped from anothe…" at bounding box center [711, 405] width 1142 height 254
click at [188, 362] on textarea "3.5 ton AC 3.5 ton up flow evap coil - coil will have to be shipped from anothe…" at bounding box center [711, 405] width 1142 height 254
click at [333, 325] on textarea "3.5 ton AC 3.5 ton up flow evap coil - coil will have to be shipped from anothe…" at bounding box center [711, 405] width 1142 height 254
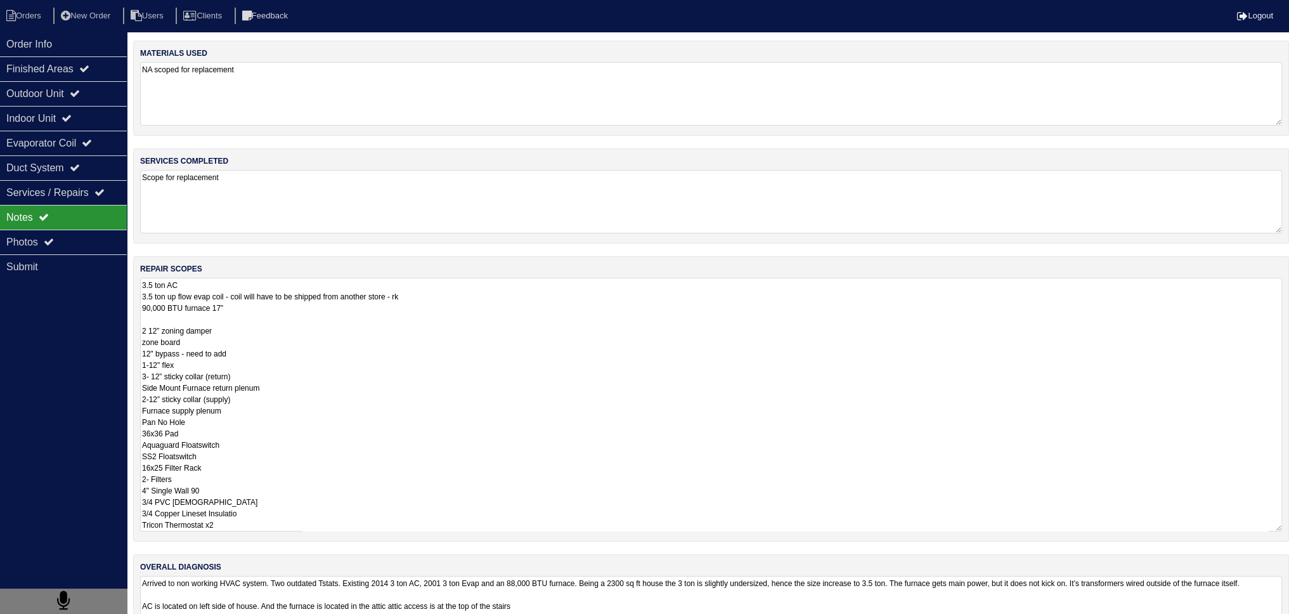
drag, startPoint x: 158, startPoint y: 331, endPoint x: 148, endPoint y: 330, distance: 9.6
click at [148, 330] on textarea "3.5 ton AC 3.5 ton up flow evap coil - coil will have to be shipped from anothe…" at bounding box center [711, 405] width 1142 height 254
click at [285, 339] on textarea "3.5 ton AC 3.5 ton up flow evap coil - coil will have to be shipped from anothe…" at bounding box center [711, 405] width 1142 height 254
drag, startPoint x: 197, startPoint y: 342, endPoint x: 202, endPoint y: 334, distance: 9.5
click at [202, 334] on textarea "3.5 ton AC 3.5 ton up flow evap coil - coil will have to be shipped from anothe…" at bounding box center [711, 405] width 1142 height 254
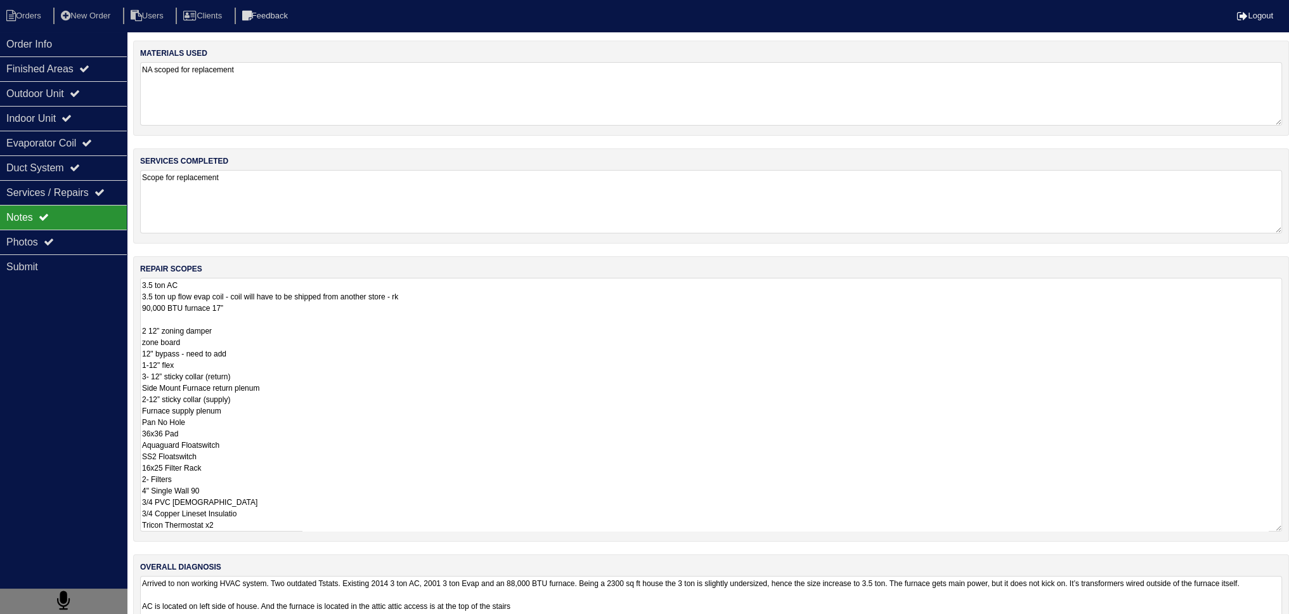
click at [311, 314] on textarea "3.5 ton AC 3.5 ton up flow evap coil - coil will have to be shipped from anothe…" at bounding box center [711, 405] width 1142 height 254
drag, startPoint x: 158, startPoint y: 330, endPoint x: 152, endPoint y: 332, distance: 7.1
click at [152, 332] on textarea "3.5 ton AC 3.5 ton up flow evap coil - coil will have to be shipped from anothe…" at bounding box center [711, 405] width 1142 height 254
click at [231, 330] on textarea "3.5 ton AC 3.5 ton up flow evap coil - coil will have to be shipped from anothe…" at bounding box center [711, 405] width 1142 height 254
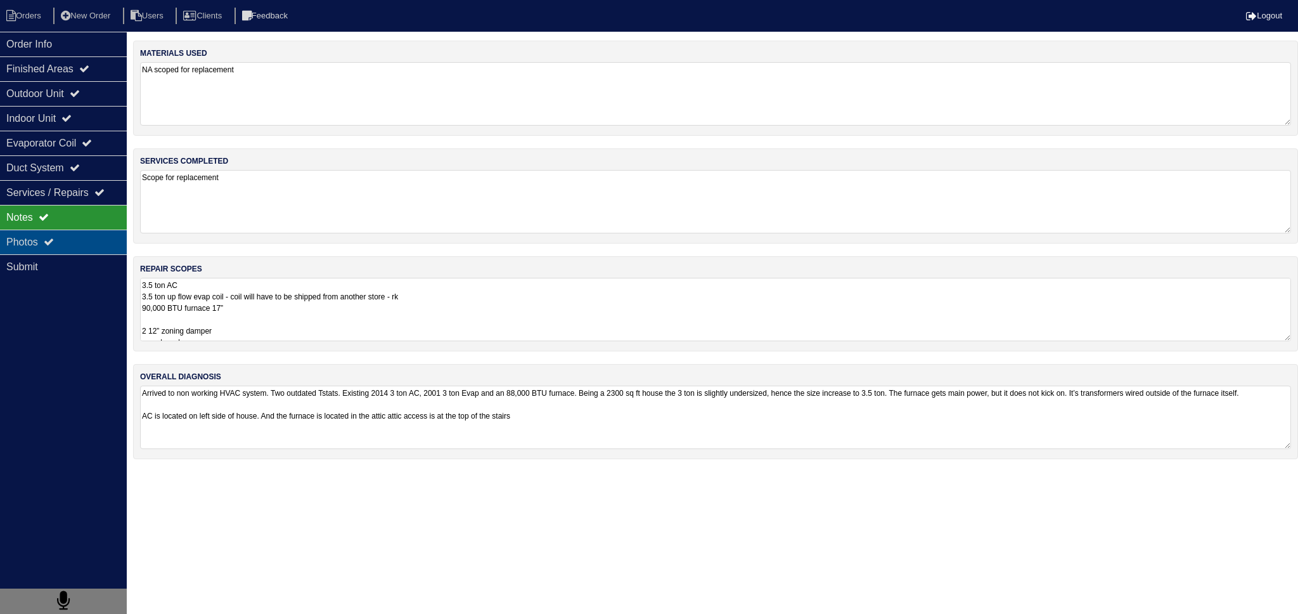
click at [48, 230] on div "Photos" at bounding box center [63, 242] width 127 height 25
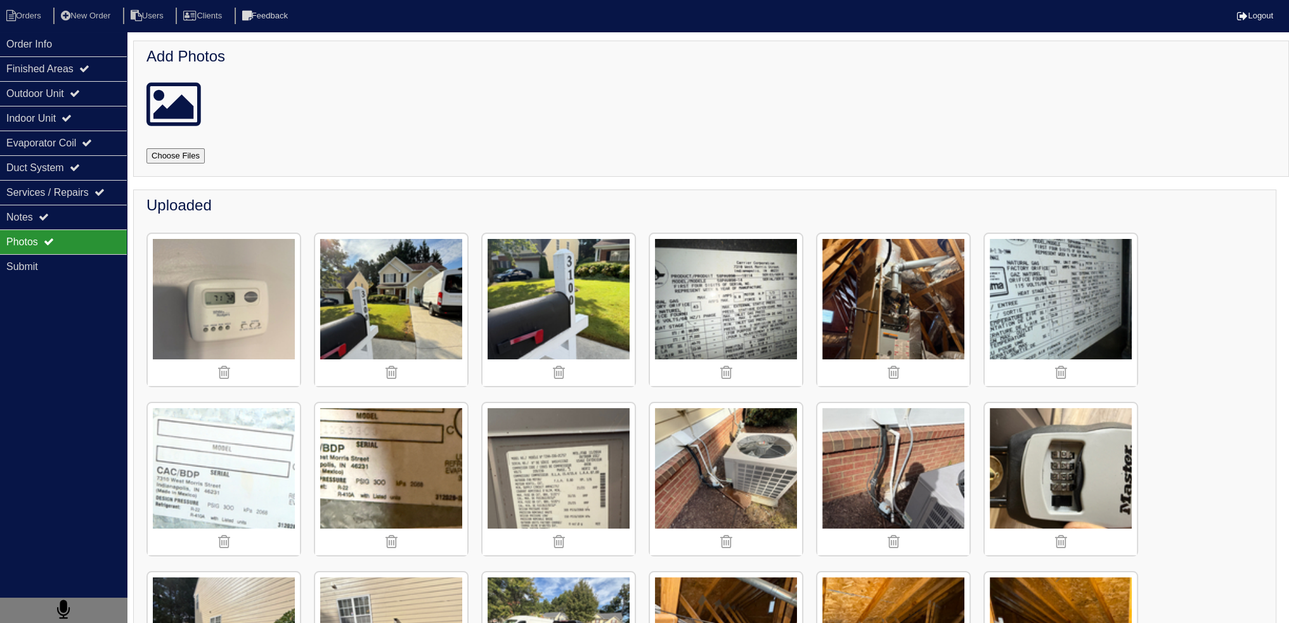
click at [58, 239] on div "Photos" at bounding box center [63, 242] width 127 height 25
click at [69, 41] on div "Order Info" at bounding box center [63, 44] width 127 height 25
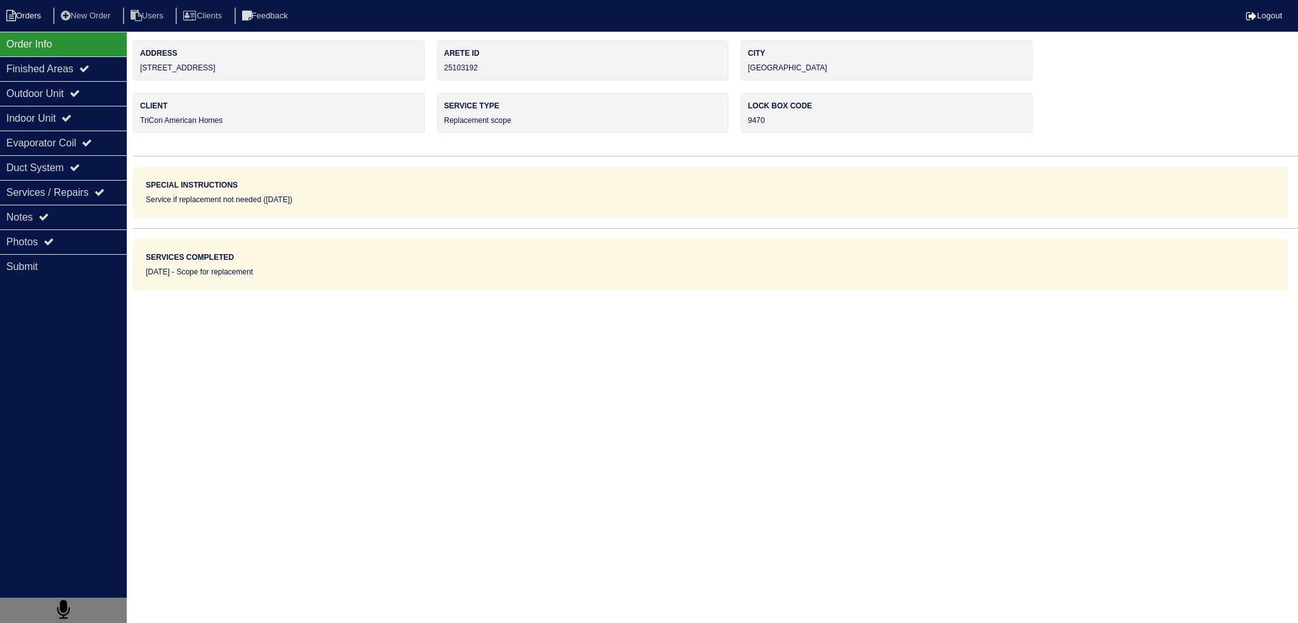
click at [30, 13] on li "Orders" at bounding box center [25, 16] width 51 height 17
select select "15"
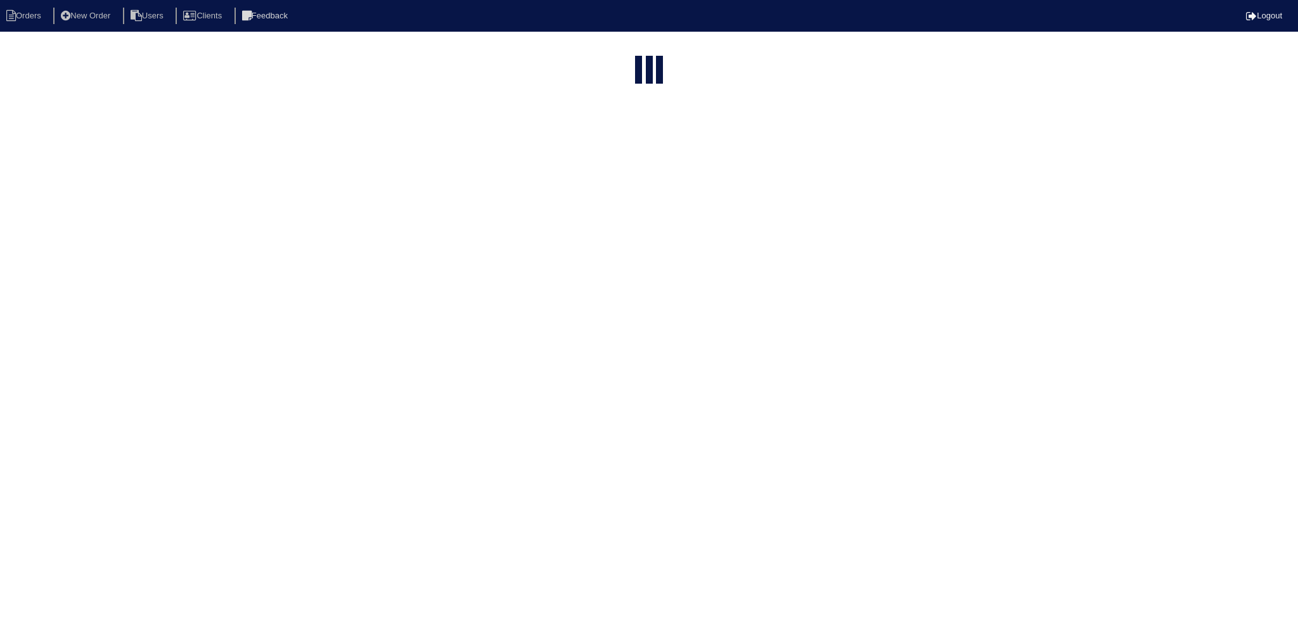
type input "3100"
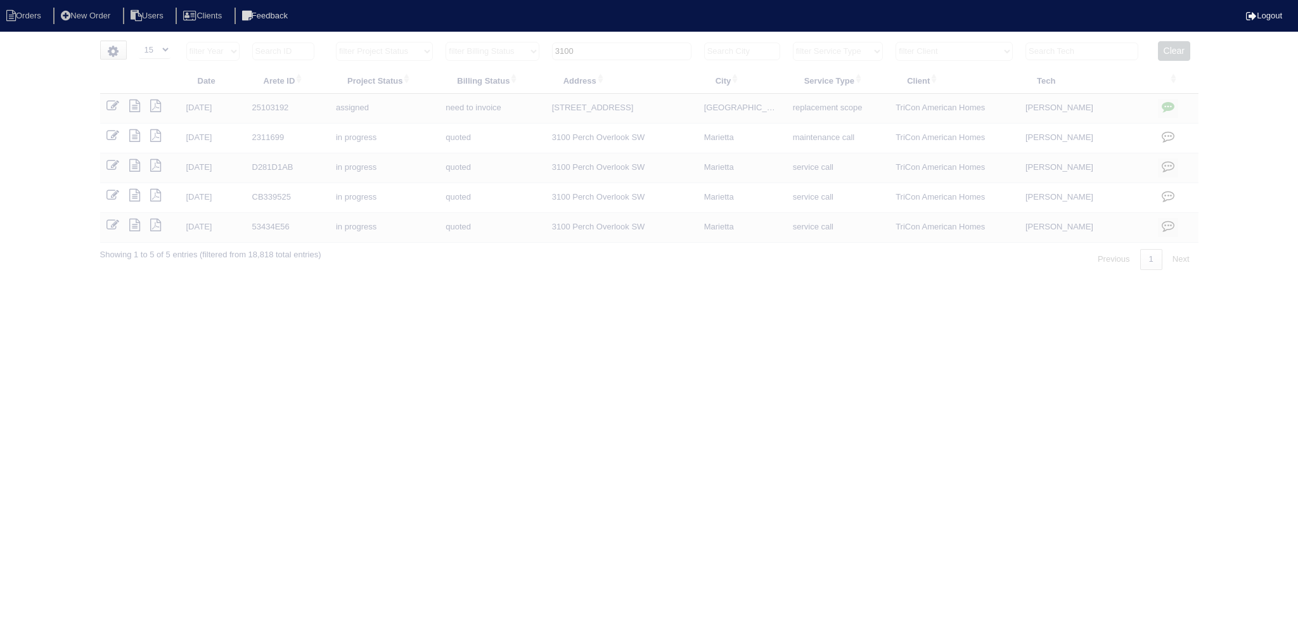
click at [645, 54] on input "3100" at bounding box center [621, 51] width 139 height 18
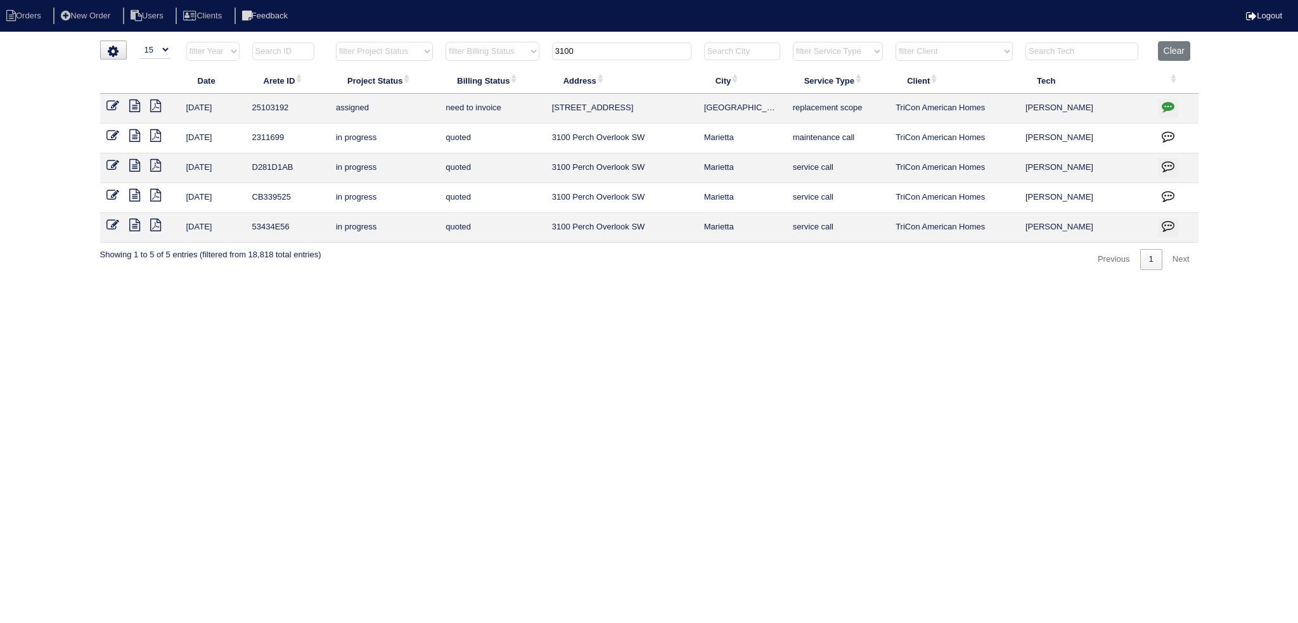
click at [645, 54] on input "3100" at bounding box center [621, 51] width 139 height 18
click at [1186, 45] on button "Clear" at bounding box center [1174, 51] width 32 height 20
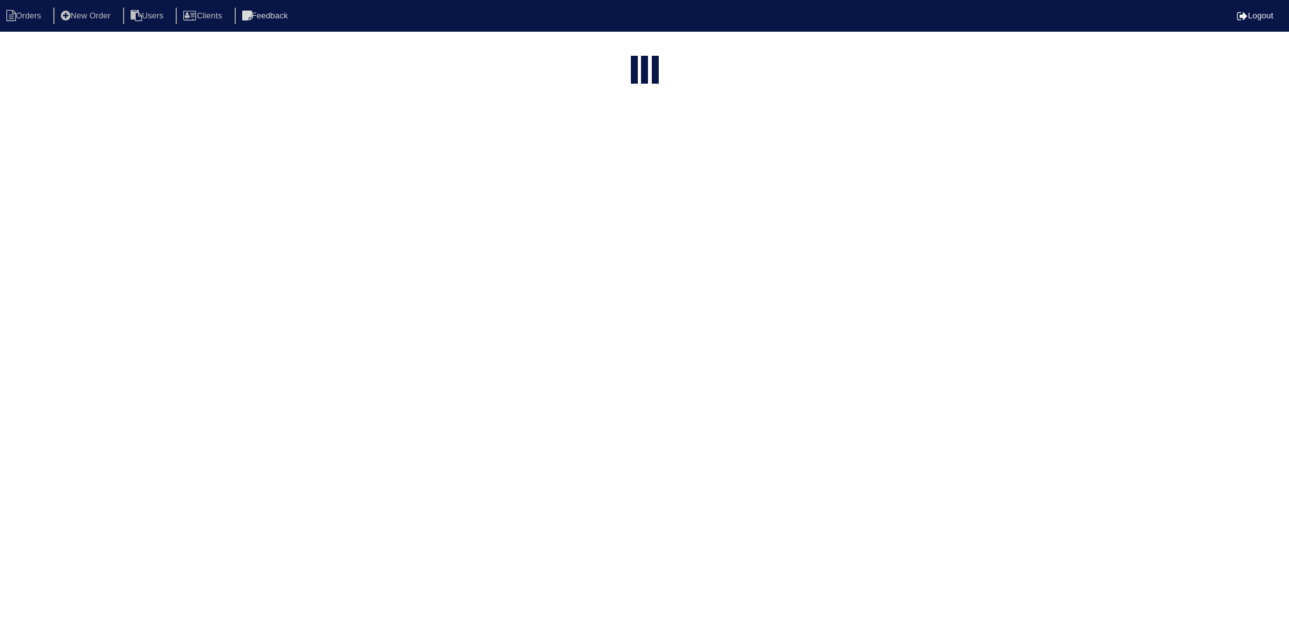
select select "15"
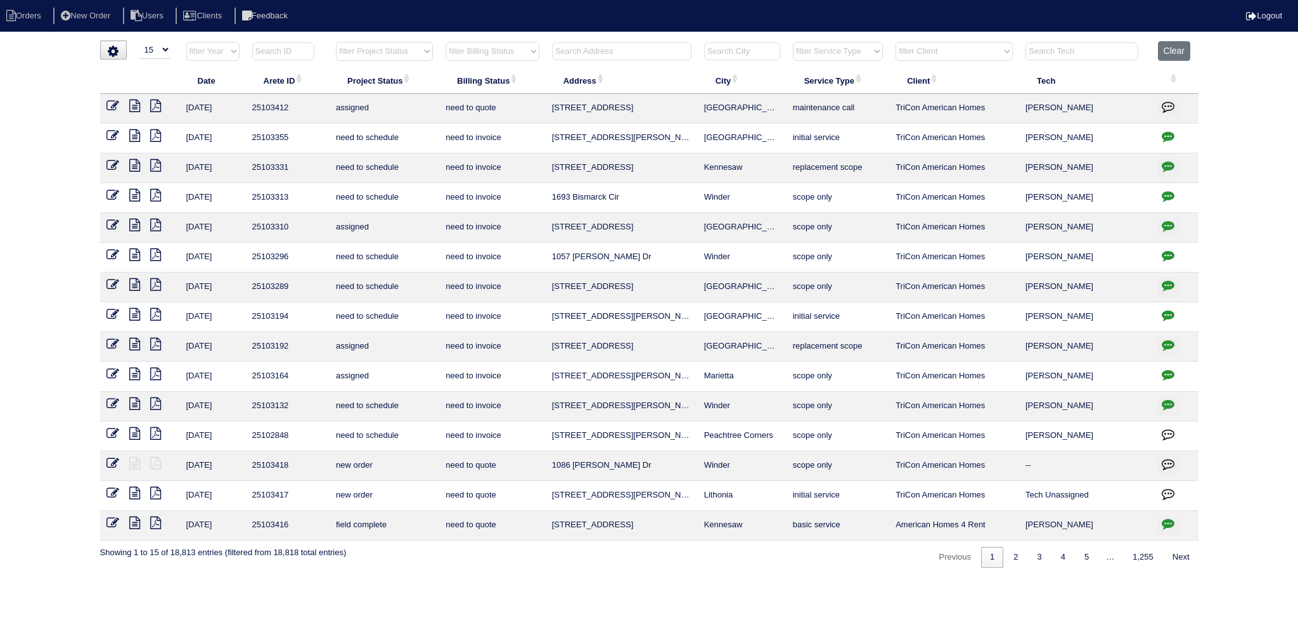
click at [1131, 49] on input "text" at bounding box center [1082, 51] width 113 height 18
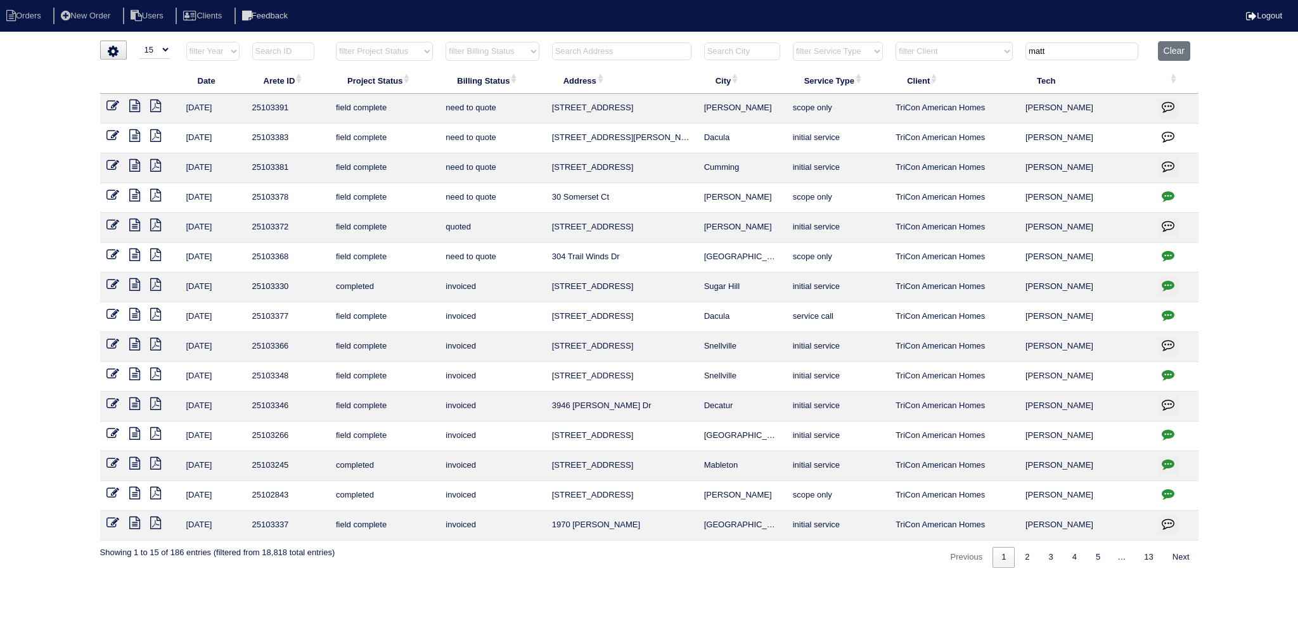
type input "matt"
click at [137, 169] on icon at bounding box center [134, 165] width 11 height 13
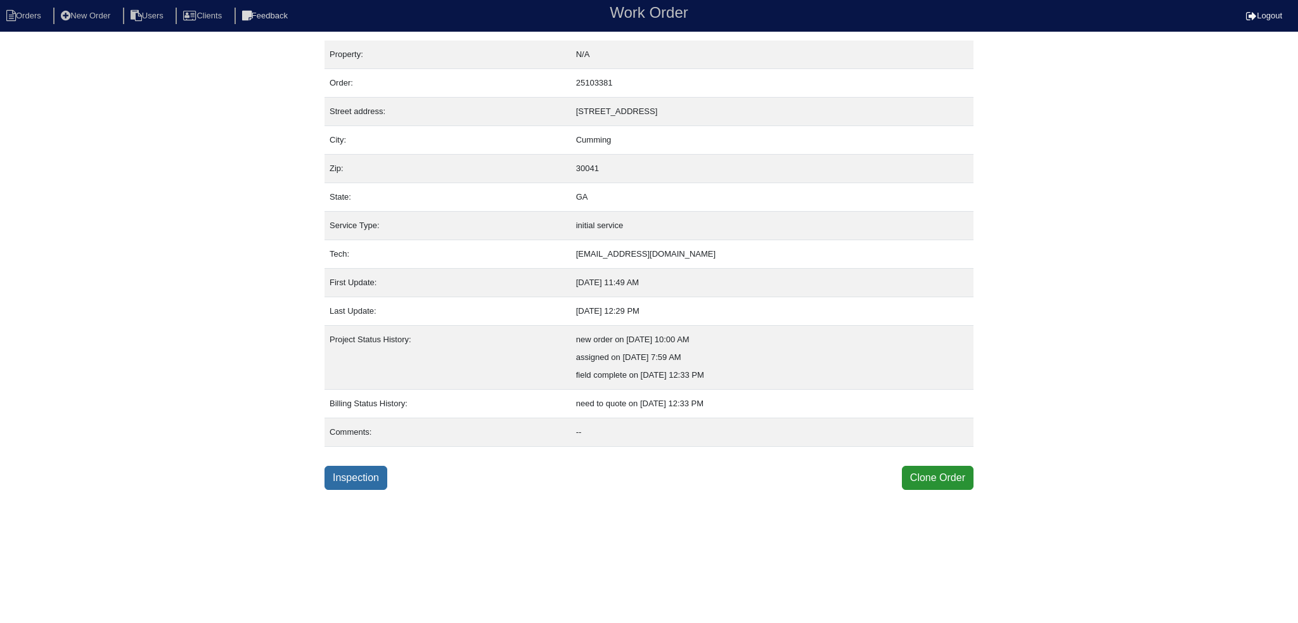
click at [358, 474] on link "Inspection" at bounding box center [356, 478] width 63 height 24
click at [368, 473] on link "Inspection" at bounding box center [356, 478] width 63 height 24
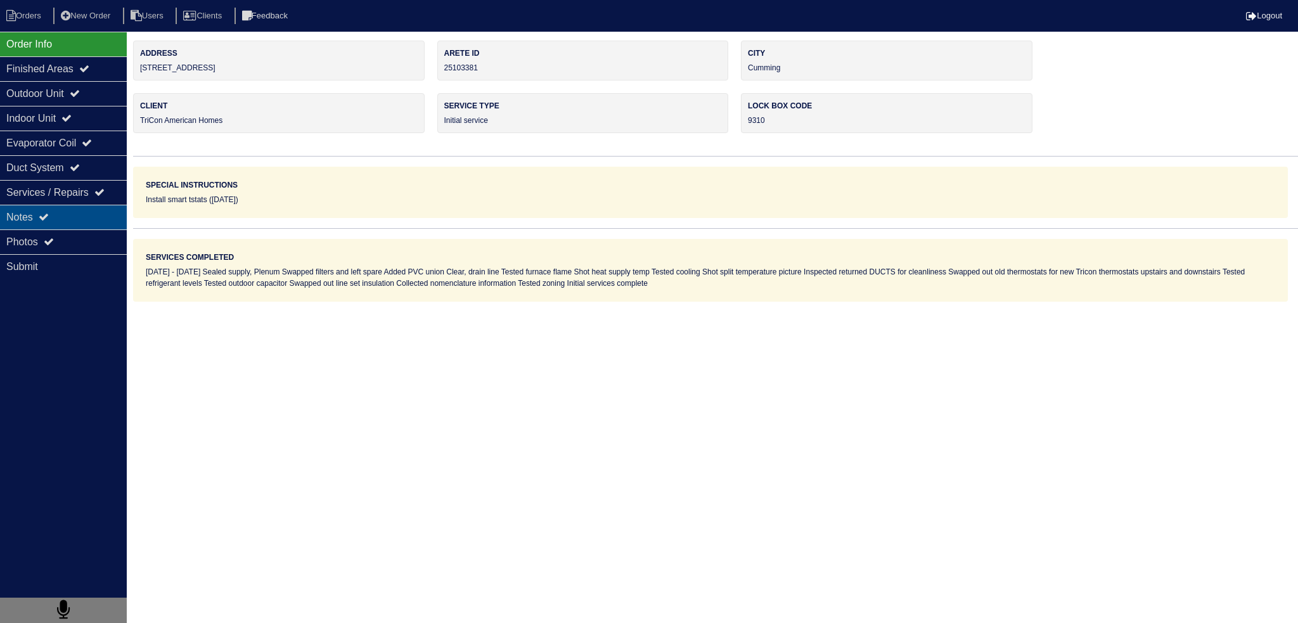
click at [67, 228] on div "Notes" at bounding box center [63, 217] width 127 height 25
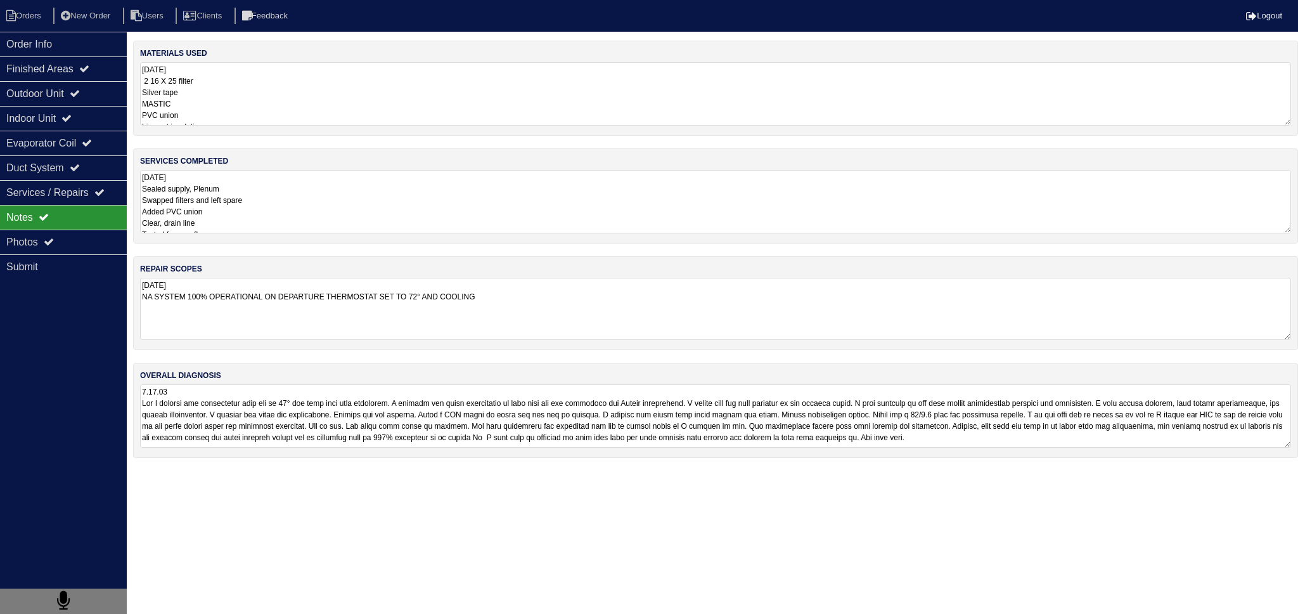
click at [267, 297] on textarea "9.15.25 NA SYSTEM 100% OPERATIONAL ON DEPARTURE THERMOSTAT SET TO 72° AND COOLI…" at bounding box center [715, 309] width 1151 height 62
drag, startPoint x: 274, startPoint y: 157, endPoint x: 271, endPoint y: 169, distance: 13.1
click at [273, 158] on div "services completed 9.15.25 Sealed supply, Plenum Swapped filters and left spare…" at bounding box center [715, 195] width 1165 height 95
click at [271, 192] on textarea "9.15.25 Sealed supply, Plenum Swapped filters and left spare Added PVC union Cl…" at bounding box center [715, 201] width 1151 height 63
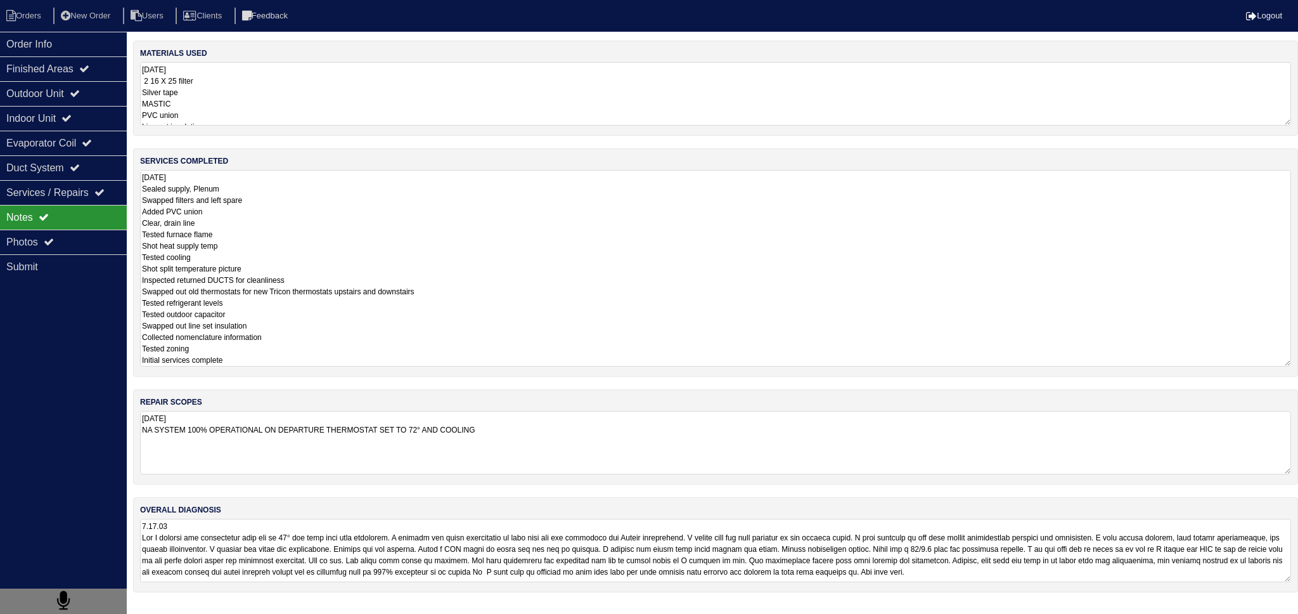
click at [258, 201] on textarea "9.15.25 Sealed supply, Plenum Swapped filters and left spare Added PVC union Cl…" at bounding box center [715, 268] width 1151 height 197
click at [254, 212] on textarea "9.15.25 Sealed supply, Plenum Swapped filters and left spare Added PVC union Cl…" at bounding box center [715, 268] width 1151 height 197
click at [279, 200] on textarea "9.15.25 Sealed supply, Plenum Swapped filters and left spare Added PVC union Cl…" at bounding box center [715, 268] width 1151 height 197
click at [281, 209] on textarea "9.15.25 Sealed supply, Plenum Swapped filters and left spare Added PVC union Cl…" at bounding box center [715, 268] width 1151 height 197
click at [250, 221] on textarea "9.15.25 Sealed supply, Plenum Swapped filters and left spare Added PVC union Cl…" at bounding box center [715, 268] width 1151 height 197
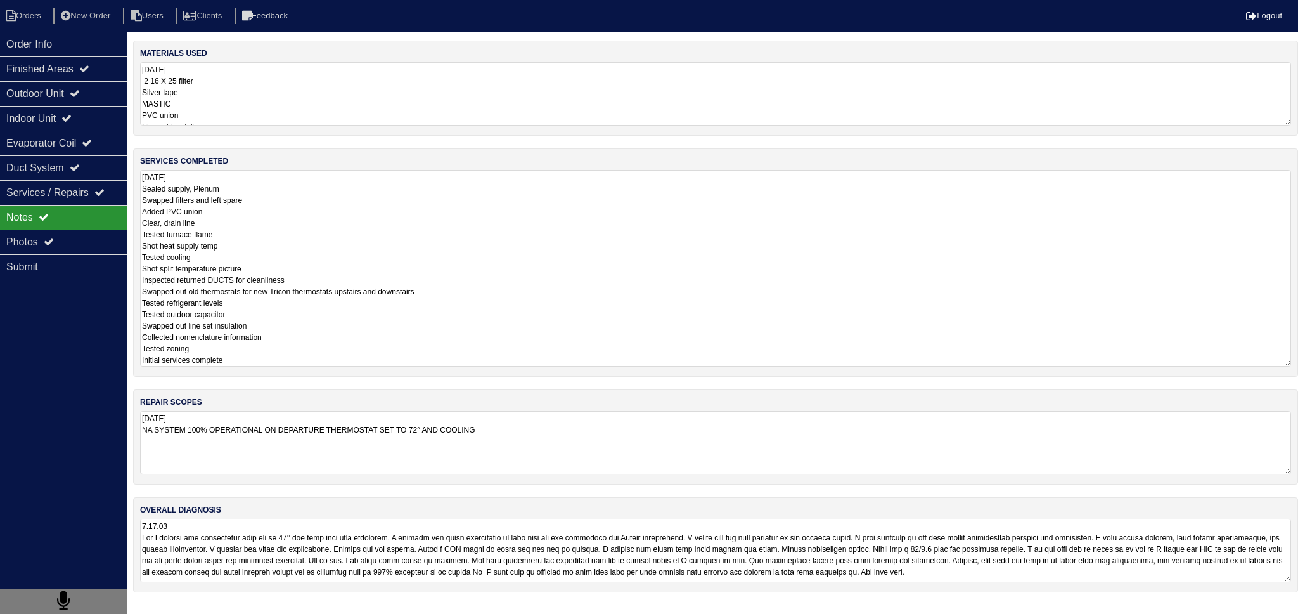
click at [250, 225] on textarea "9.15.25 Sealed supply, Plenum Swapped filters and left spare Added PVC union Cl…" at bounding box center [715, 268] width 1151 height 197
click at [283, 250] on textarea "9.15.25 Sealed supply, Plenum Swapped filters and left spare Added PVC union Cl…" at bounding box center [715, 268] width 1151 height 197
click at [283, 255] on textarea "9.15.25 Sealed supply, Plenum Swapped filters and left spare Added PVC union Cl…" at bounding box center [715, 268] width 1151 height 197
drag, startPoint x: 434, startPoint y: 278, endPoint x: 507, endPoint y: 289, distance: 73.7
click at [441, 280] on textarea "9.15.25 Sealed supply, Plenum Swapped filters and left spare Added PVC union Cl…" at bounding box center [715, 268] width 1151 height 197
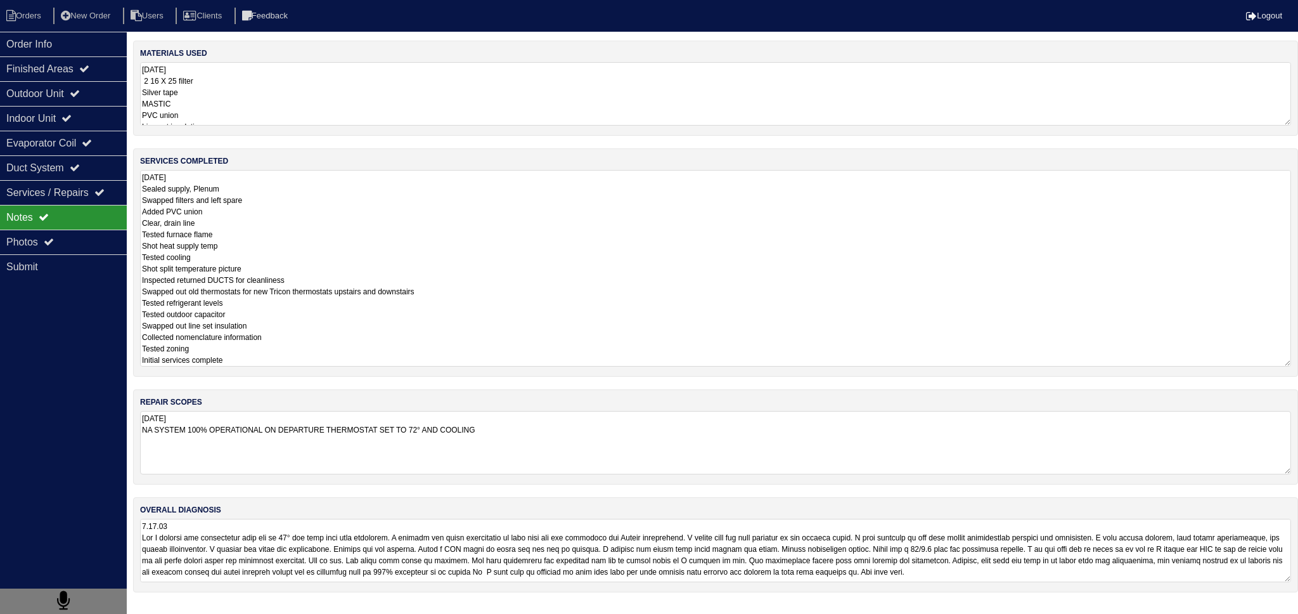
click at [522, 291] on textarea "9.15.25 Sealed supply, Plenum Swapped filters and left spare Added PVC union Cl…" at bounding box center [715, 268] width 1151 height 197
click at [326, 291] on textarea "9.15.25 Sealed supply, Plenum Swapped filters and left spare Added PVC union Cl…" at bounding box center [715, 268] width 1151 height 197
click at [319, 308] on textarea "9.15.25 Sealed supply, Plenum Swapped filters and left spare Added PVC union Cl…" at bounding box center [715, 268] width 1151 height 197
click at [327, 337] on textarea "9.15.25 Sealed supply, Plenum Swapped filters and left spare Added PVC union Cl…" at bounding box center [715, 268] width 1151 height 197
click at [325, 348] on textarea "9.15.25 Sealed supply, Plenum Swapped filters and left spare Added PVC union Cl…" at bounding box center [715, 268] width 1151 height 197
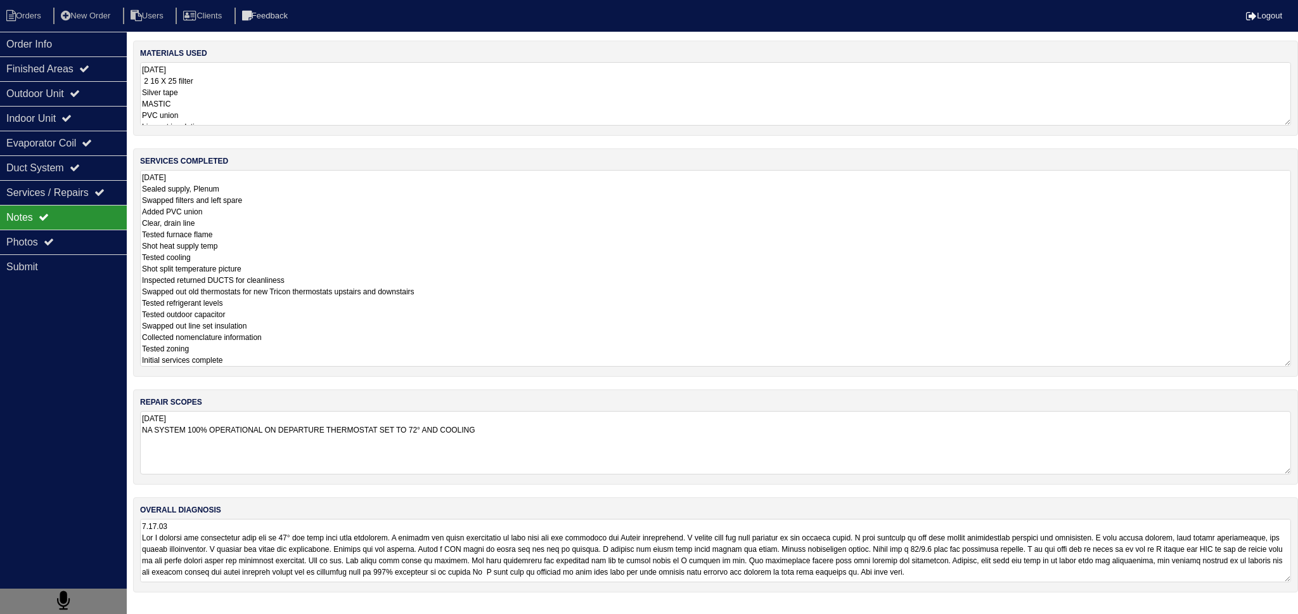
click at [325, 354] on textarea "9.15.25 Sealed supply, Plenum Swapped filters and left spare Added PVC union Cl…" at bounding box center [715, 268] width 1151 height 197
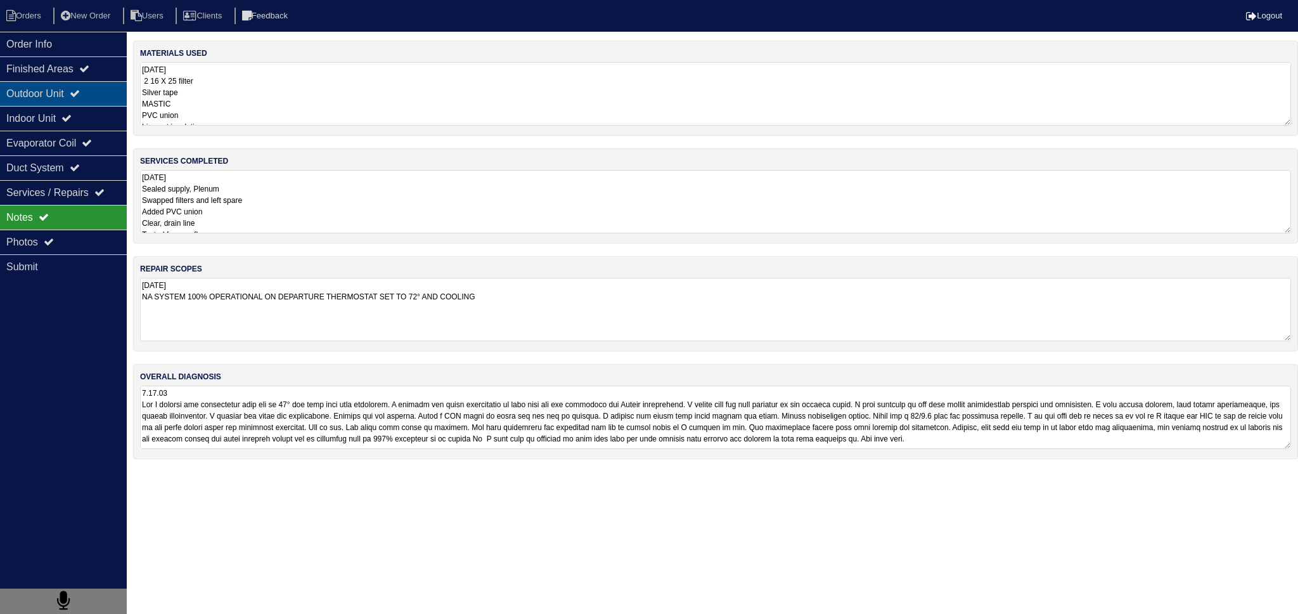
click at [114, 101] on div "Outdoor Unit" at bounding box center [63, 93] width 127 height 25
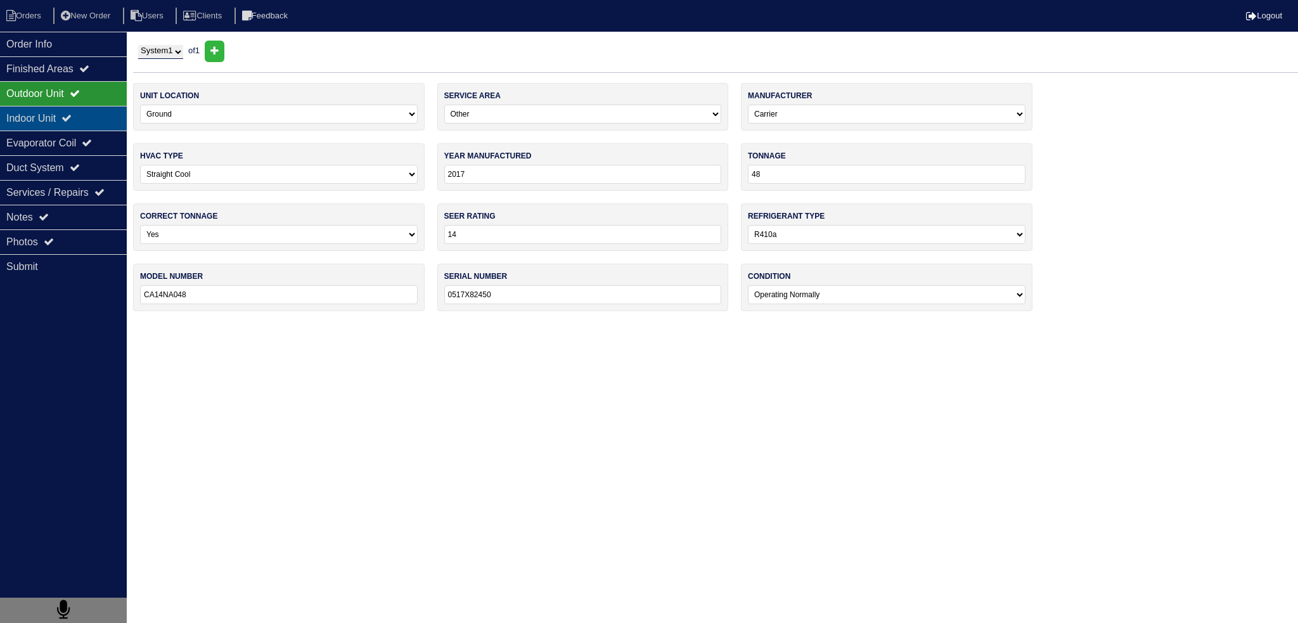
click at [107, 117] on div "Indoor Unit" at bounding box center [63, 118] width 127 height 25
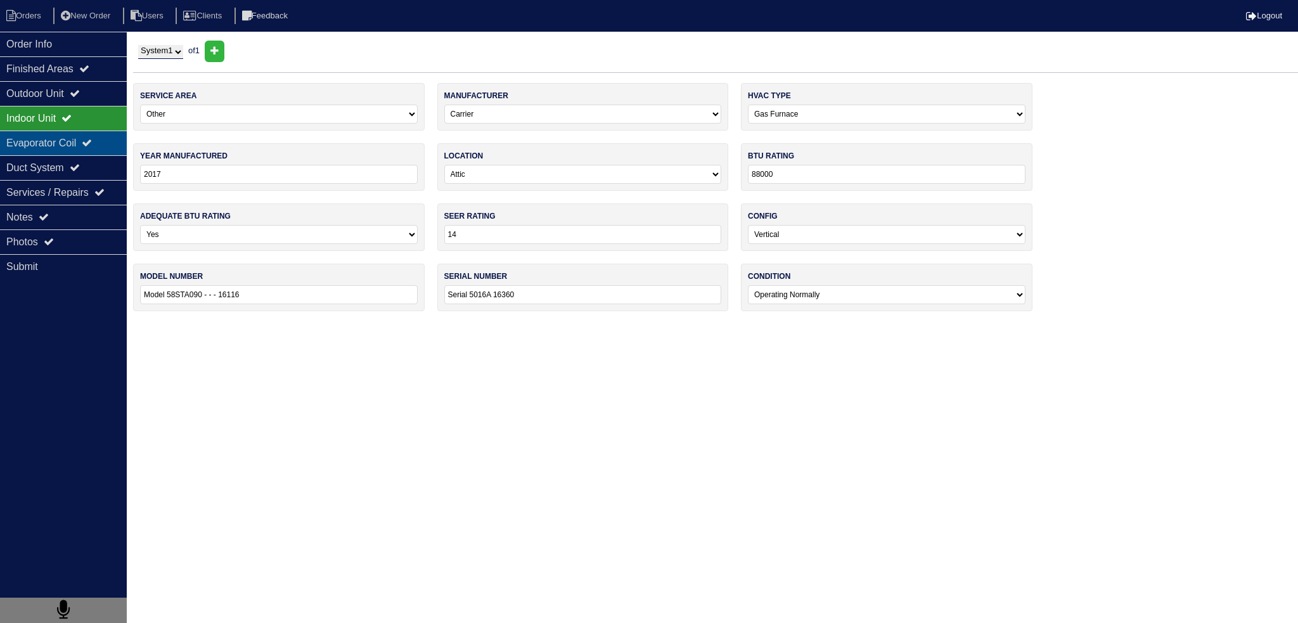
click at [108, 139] on div "Evaporator Coil" at bounding box center [63, 143] width 127 height 25
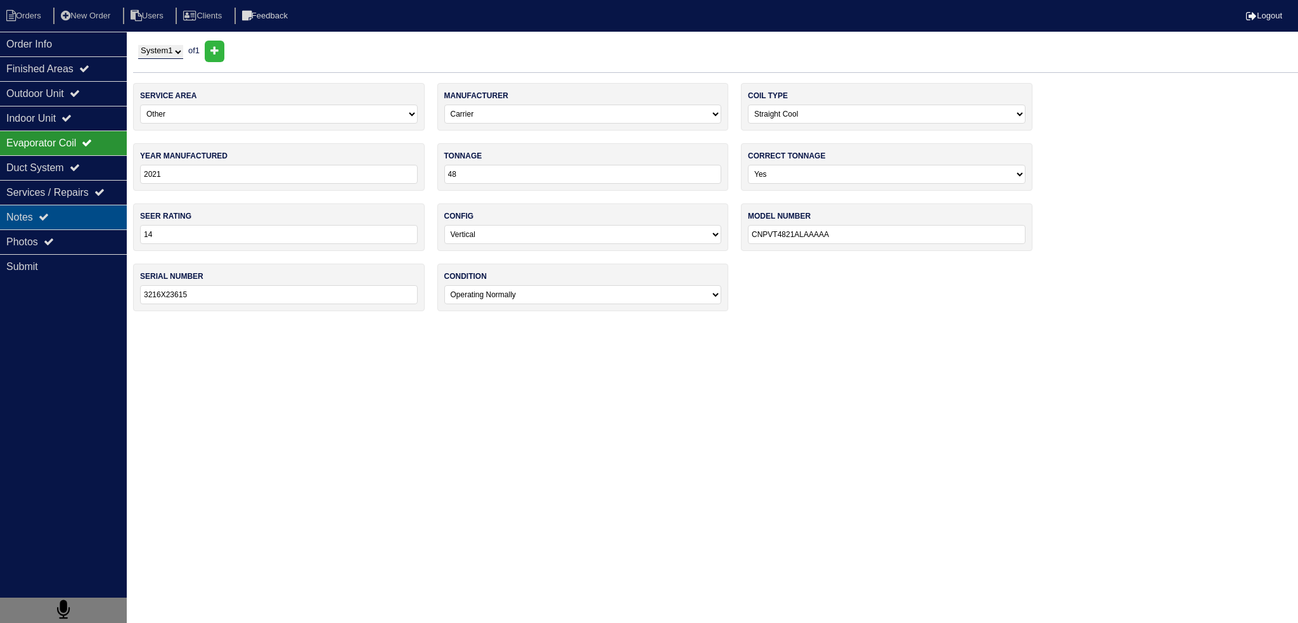
click at [108, 219] on div "Notes" at bounding box center [63, 217] width 127 height 25
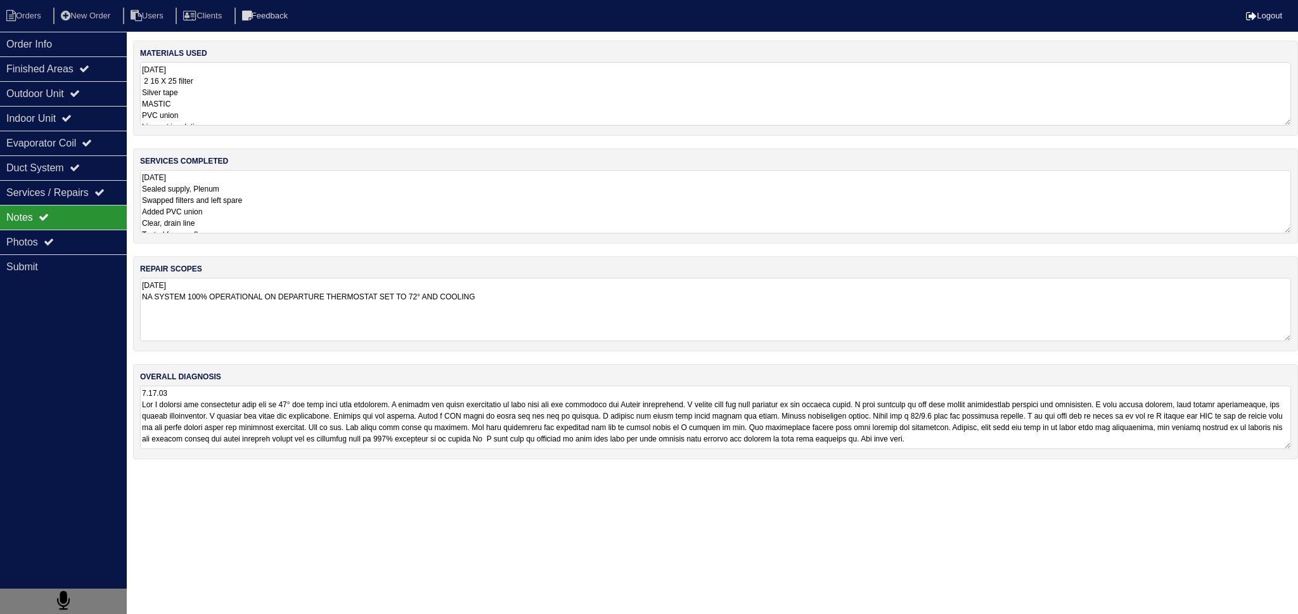
click at [256, 197] on textarea "9.15.25 Sealed supply, Plenum Swapped filters and left spare Added PVC union Cl…" at bounding box center [715, 201] width 1151 height 63
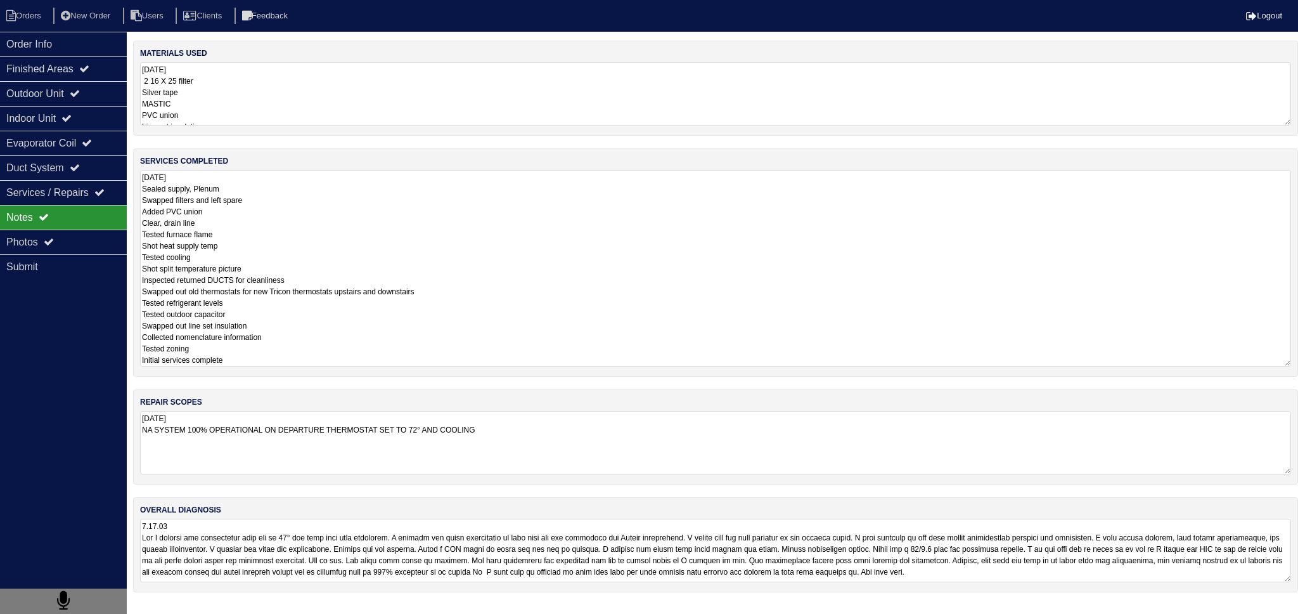
drag, startPoint x: 316, startPoint y: 281, endPoint x: 138, endPoint y: 281, distance: 177.5
click at [138, 281] on div "services completed 9.15.25 Sealed supply, Plenum Swapped filters and left spare…" at bounding box center [715, 262] width 1165 height 228
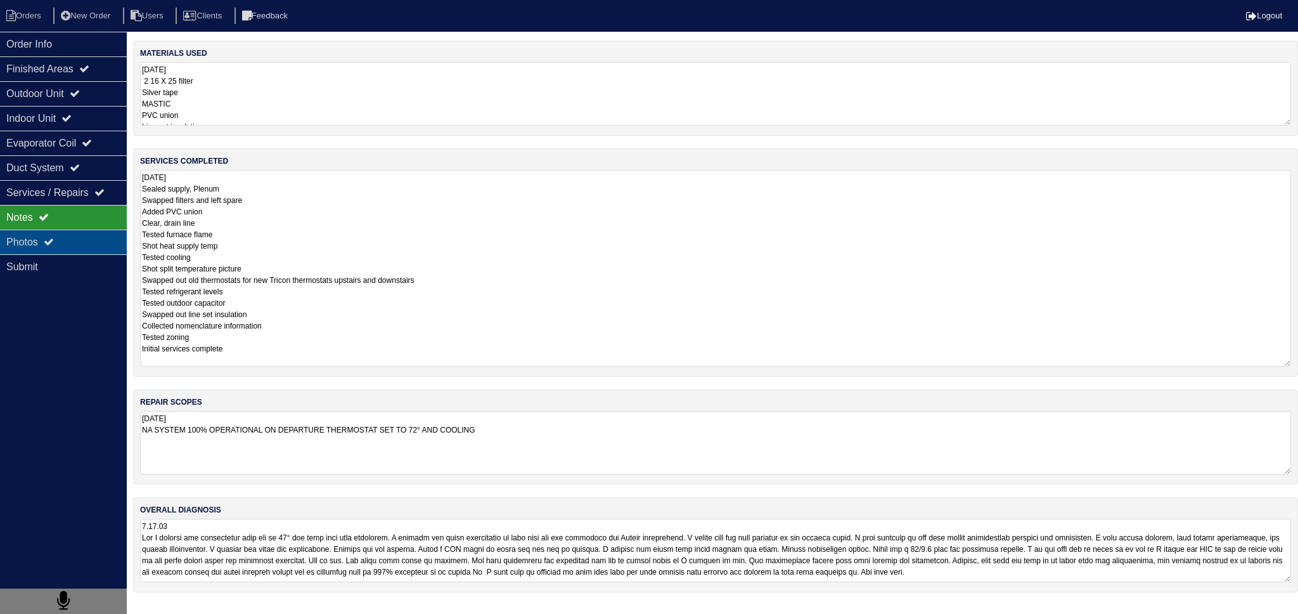
drag, startPoint x: 250, startPoint y: 245, endPoint x: 122, endPoint y: 242, distance: 128.1
click at [122, 242] on div "Order Info Finished Areas Outdoor Unit Indoor Unit Evaporator Coil Duct System …" at bounding box center [649, 323] width 1298 height 564
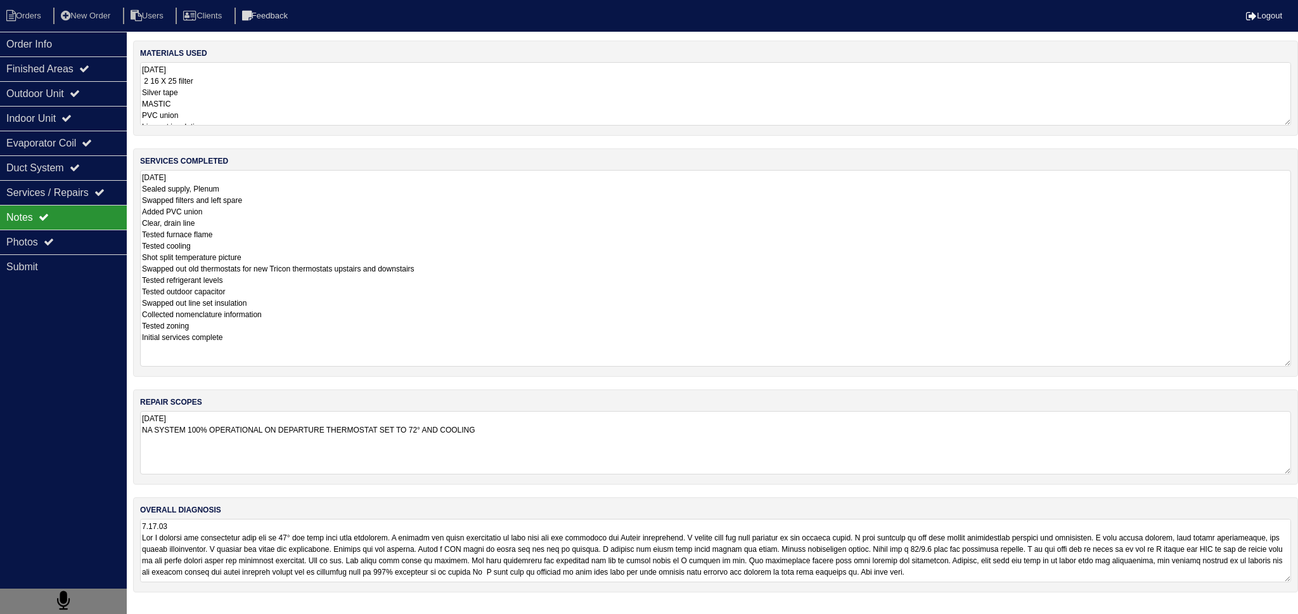
click at [261, 188] on textarea "9.15.25 Sealed supply, Plenum Swapped filters and left spare Added PVC union Cl…" at bounding box center [715, 268] width 1151 height 197
click at [262, 201] on textarea "9.15.25 Sealed supply, Plenum Swapped filters and left spare Added PVC union Cl…" at bounding box center [715, 268] width 1151 height 197
click at [249, 230] on textarea "9.15.25 Sealed supply, Plenum Swapped filters and left spare Added PVC union Cl…" at bounding box center [715, 268] width 1151 height 197
drag, startPoint x: 279, startPoint y: 251, endPoint x: 129, endPoint y: 255, distance: 149.7
click at [129, 255] on div "Order Info Finished Areas Outdoor Unit Indoor Unit Evaporator Coil Duct System …" at bounding box center [649, 323] width 1298 height 564
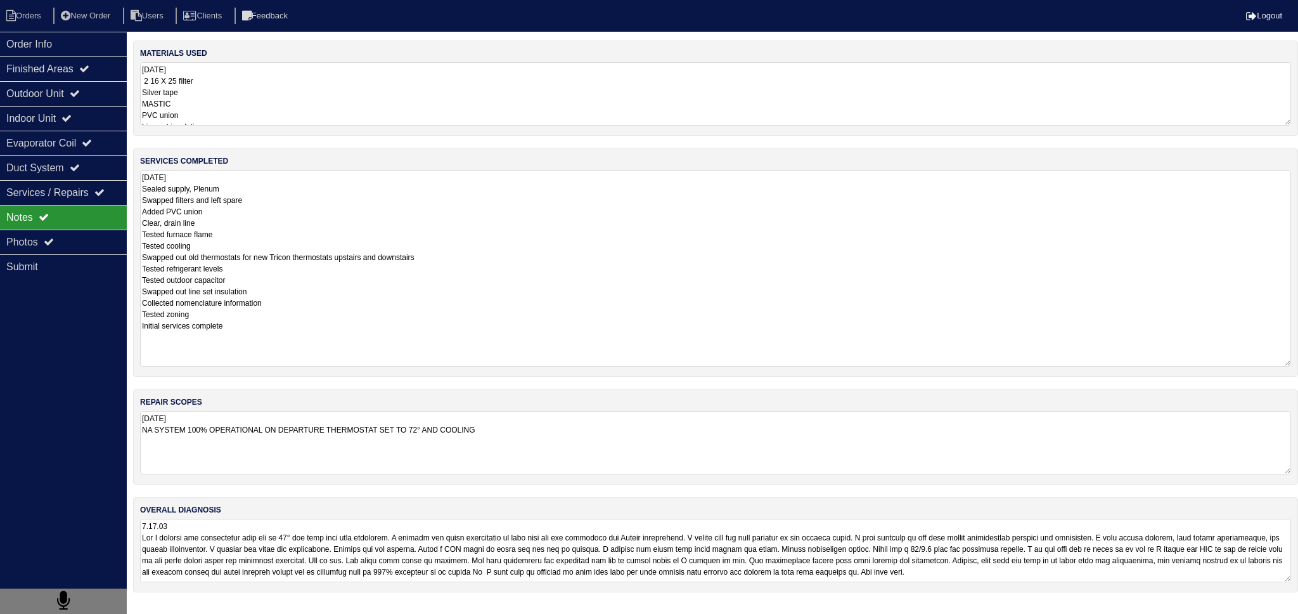
drag, startPoint x: 197, startPoint y: 246, endPoint x: 131, endPoint y: 241, distance: 65.5
click at [124, 245] on div "Order Info Finished Areas Outdoor Unit Indoor Unit Evaporator Coil Duct System …" at bounding box center [649, 323] width 1298 height 564
drag, startPoint x: 233, startPoint y: 231, endPoint x: 138, endPoint y: 235, distance: 95.8
click at [138, 235] on div "services completed 9.15.25 Sealed supply, Plenum Swapped filters and left spare…" at bounding box center [715, 262] width 1165 height 228
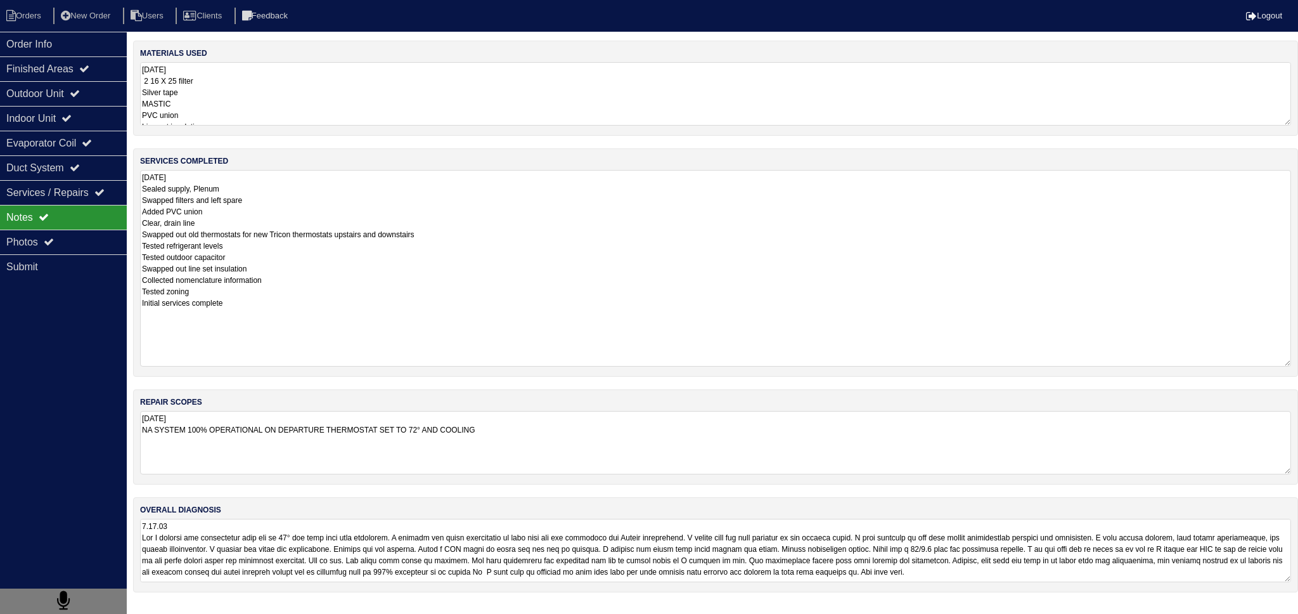
click at [181, 245] on textarea "9.15.25 Sealed supply, Plenum Swapped filters and left spare Added PVC union Cl…" at bounding box center [715, 268] width 1151 height 197
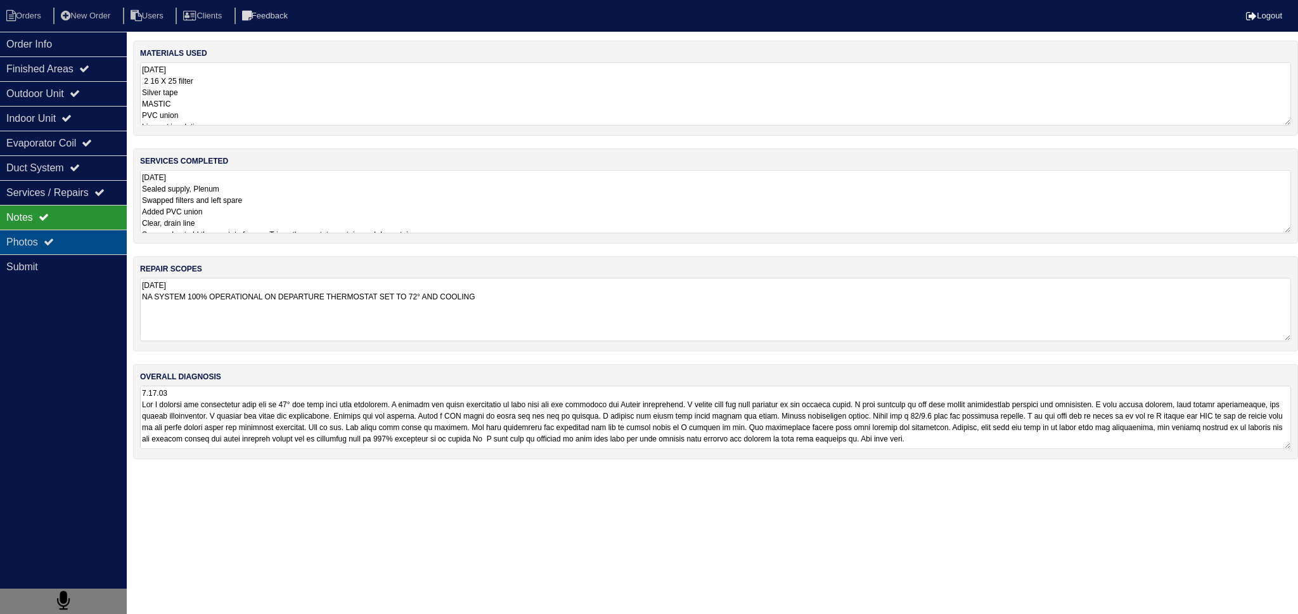
click at [79, 241] on div "Photos" at bounding box center [63, 242] width 127 height 25
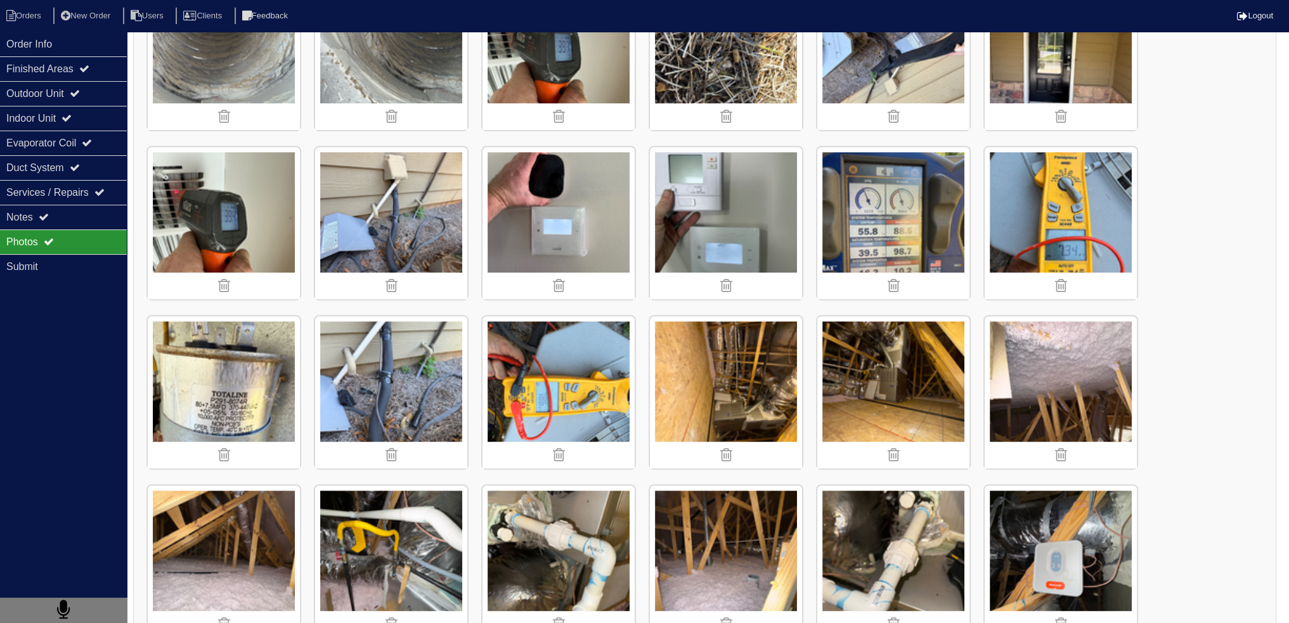
scroll to position [951, 0]
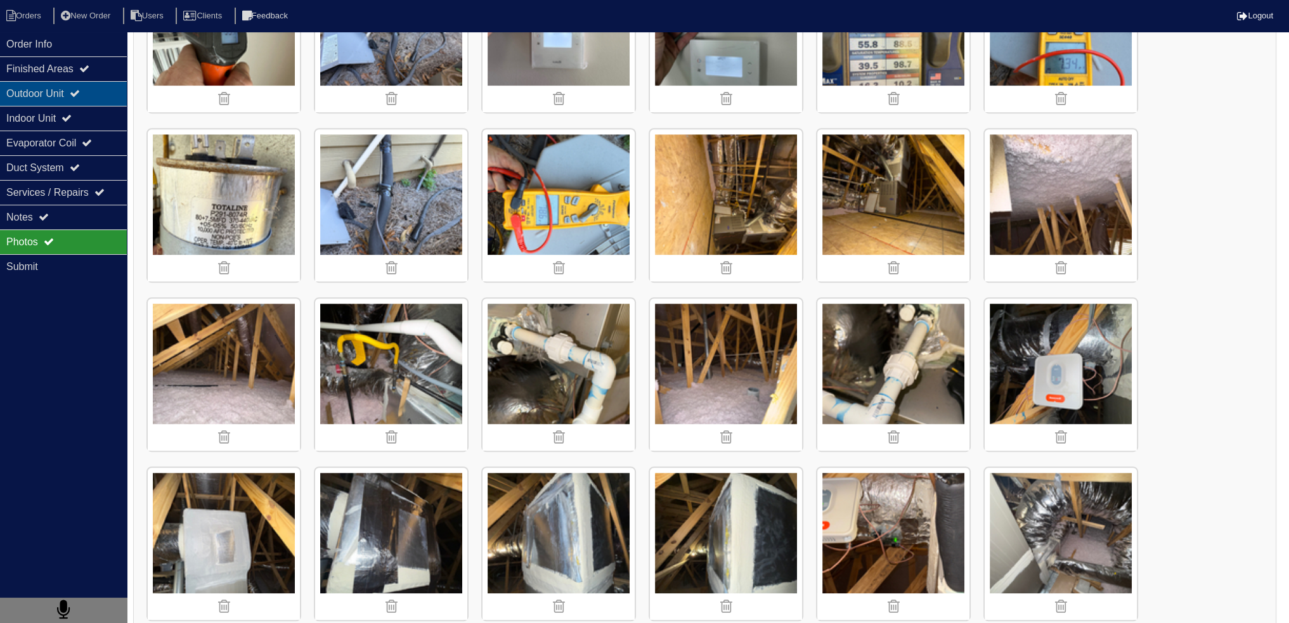
click at [106, 86] on div "Outdoor Unit" at bounding box center [63, 93] width 127 height 25
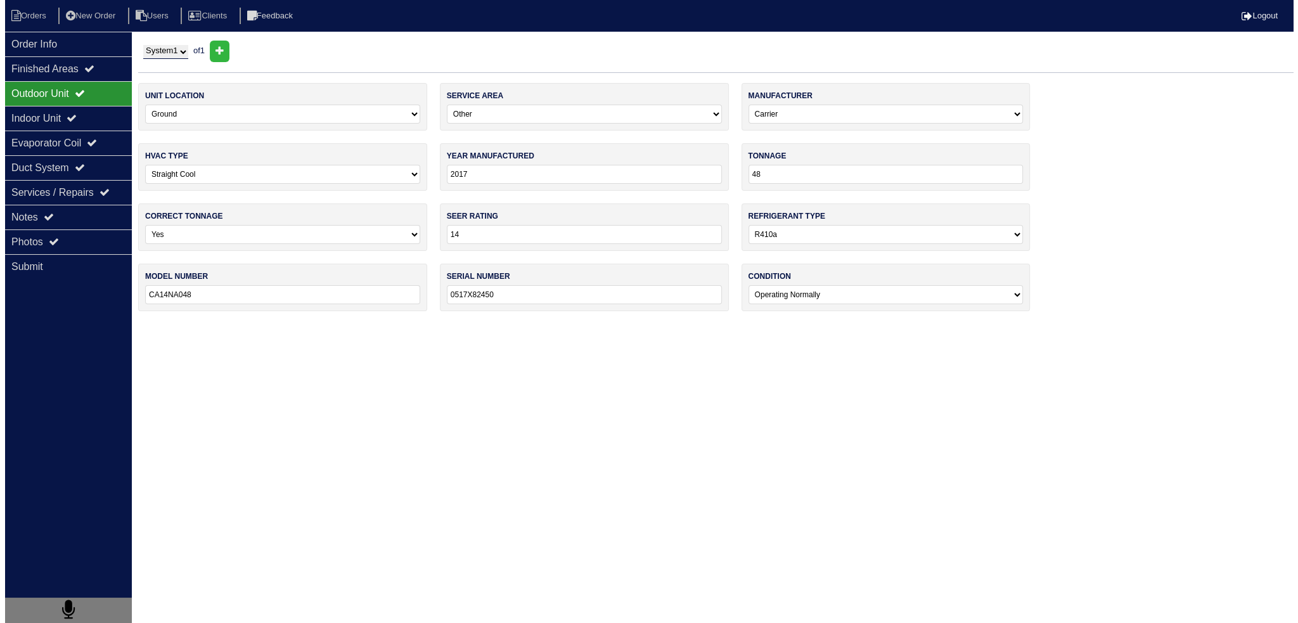
scroll to position [0, 0]
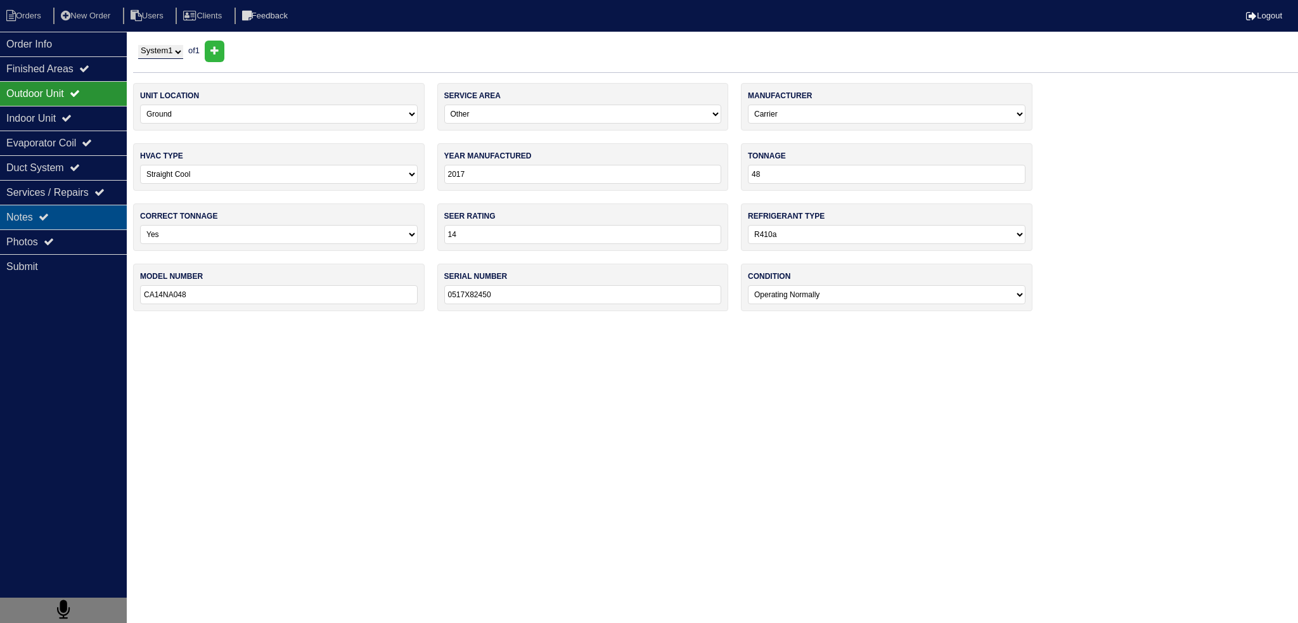
click at [81, 224] on div "Notes" at bounding box center [63, 217] width 127 height 25
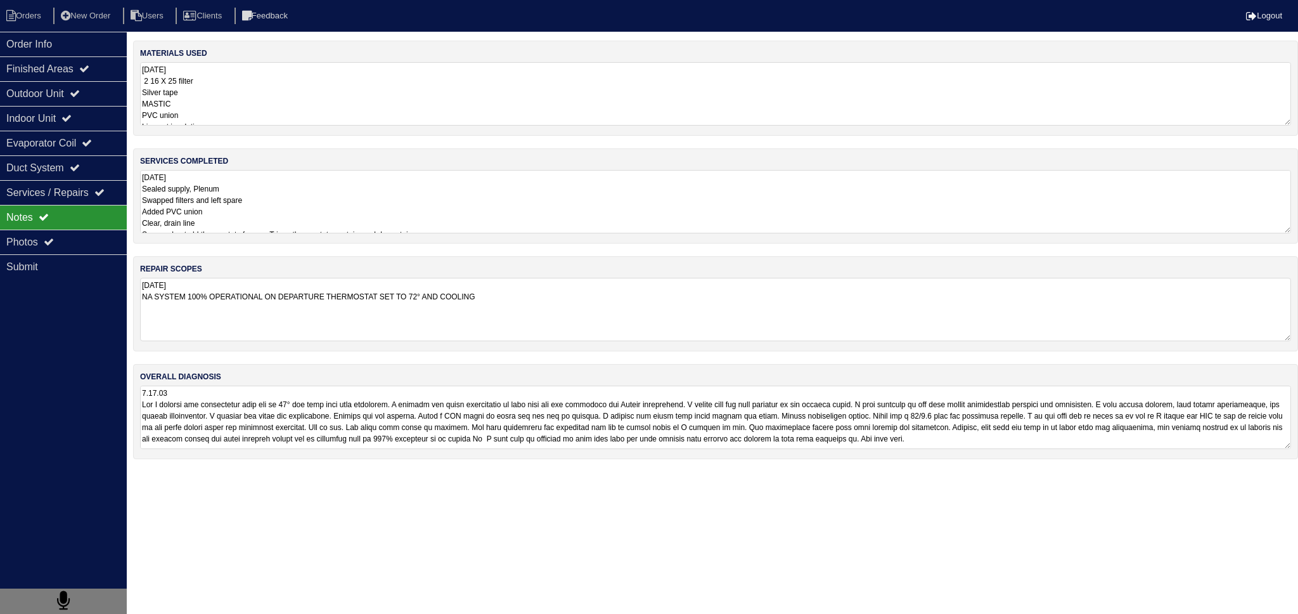
click at [230, 193] on textarea "9.15.25 Sealed supply, Plenum Swapped filters and left spare Added PVC union Cl…" at bounding box center [715, 201] width 1151 height 63
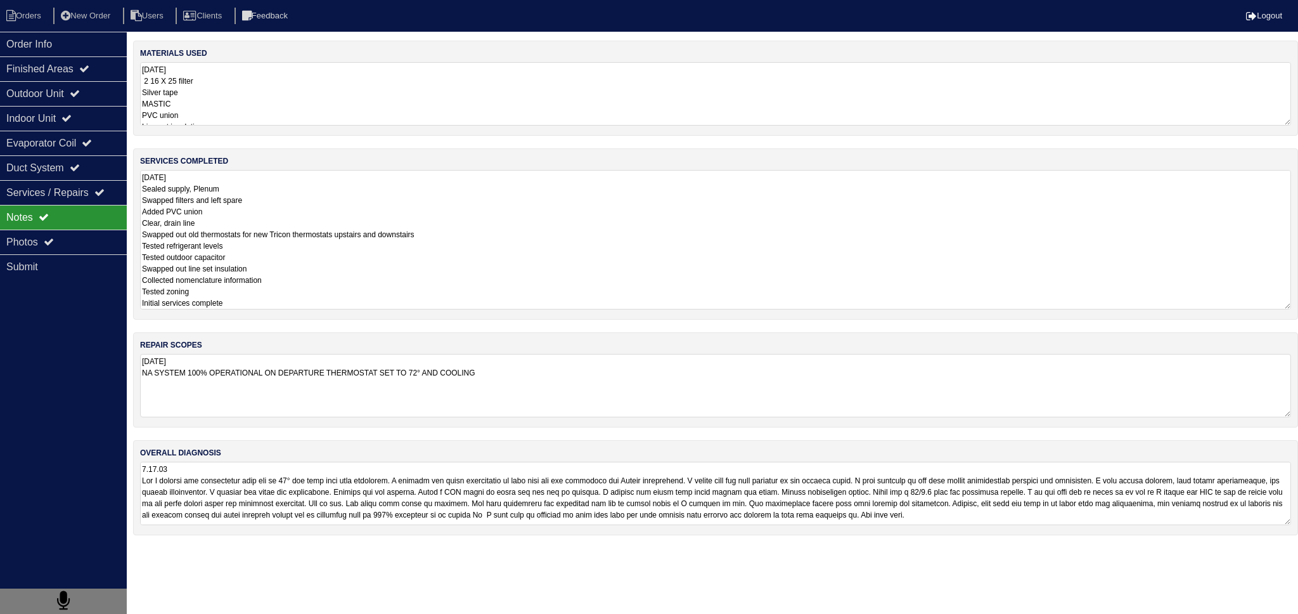
click at [269, 269] on textarea "9.15.25 Sealed supply, Plenum Swapped filters and left spare Added PVC union Cl…" at bounding box center [715, 239] width 1151 height 139
drag, startPoint x: 255, startPoint y: 251, endPoint x: 136, endPoint y: 231, distance: 120.3
click at [140, 240] on textarea "9.15.25 Sealed supply, Plenum Swapped filters and left spare Added PVC union Cl…" at bounding box center [715, 239] width 1151 height 139
click at [312, 261] on textarea "9.15.25 Sealed supply, Plenum Swapped filters and left spare Added PVC union Cl…" at bounding box center [715, 239] width 1151 height 139
click at [281, 481] on div "overall diagnosis" at bounding box center [715, 487] width 1165 height 95
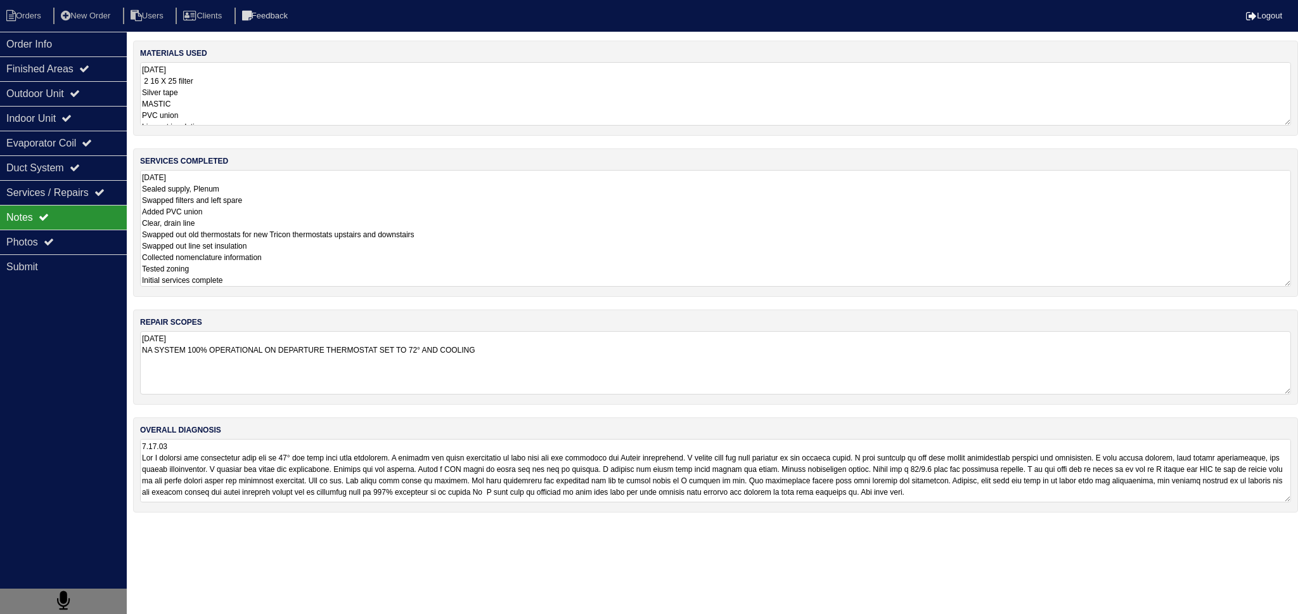
drag, startPoint x: 322, startPoint y: 209, endPoint x: 314, endPoint y: 225, distance: 18.4
click at [322, 208] on textarea "9.15.25 Sealed supply, Plenum Swapped filters and left spare Added PVC union Cl…" at bounding box center [715, 228] width 1151 height 117
click at [299, 268] on textarea "9.15.25 Sealed supply, Plenum Swapped filters and left spare Added PVC union Cl…" at bounding box center [715, 228] width 1151 height 117
drag, startPoint x: 282, startPoint y: 250, endPoint x: 298, endPoint y: 254, distance: 16.3
click at [299, 256] on textarea "9.15.25 Sealed supply, Plenum Swapped filters and left spare Added PVC union Cl…" at bounding box center [715, 228] width 1151 height 117
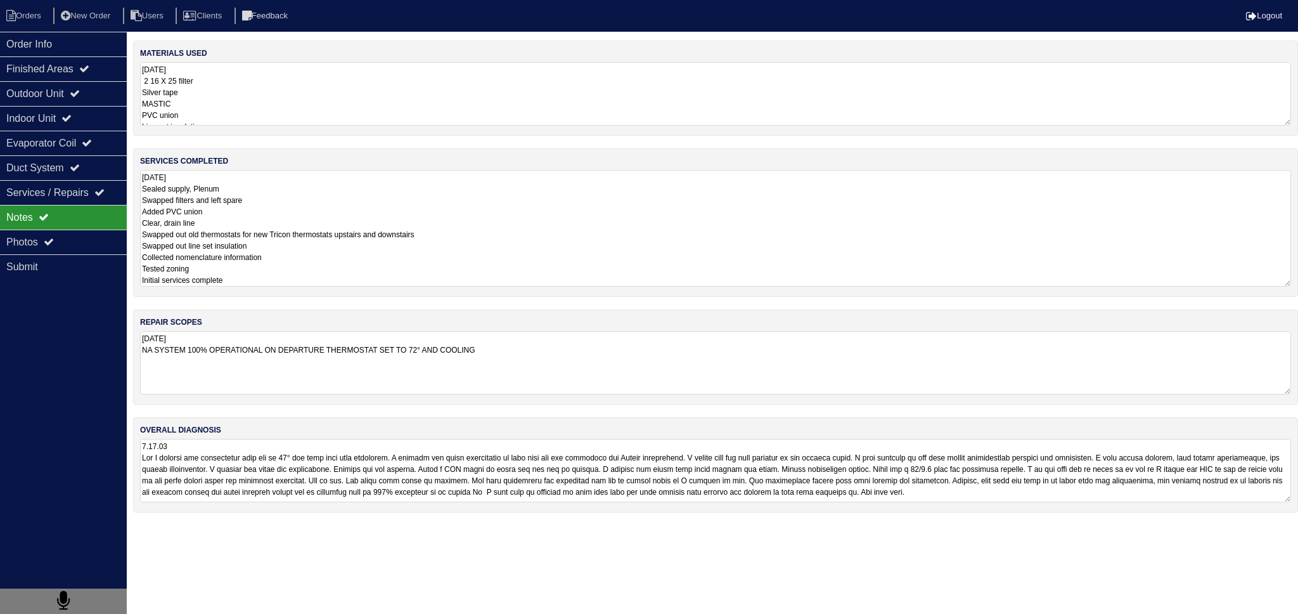
click at [298, 254] on textarea "9.15.25 Sealed supply, Plenum Swapped filters and left spare Added PVC union Cl…" at bounding box center [715, 228] width 1151 height 117
drag, startPoint x: 291, startPoint y: 258, endPoint x: 137, endPoint y: 261, distance: 154.1
click at [137, 261] on div "services completed 9.15.25 Sealed supply, Plenum Swapped filters and left spare…" at bounding box center [715, 222] width 1165 height 148
drag, startPoint x: 201, startPoint y: 256, endPoint x: 127, endPoint y: 261, distance: 73.7
click at [127, 261] on div "Order Info Finished Areas Outdoor Unit Indoor Unit Evaporator Coil Duct System …" at bounding box center [649, 283] width 1298 height 484
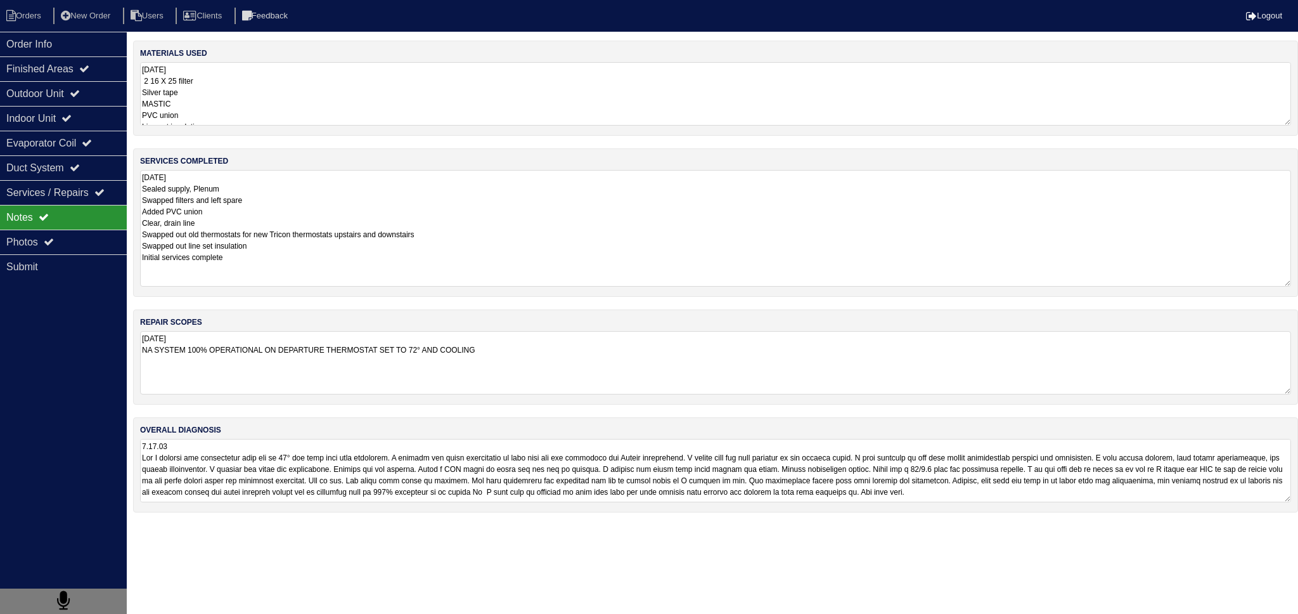
drag, startPoint x: 226, startPoint y: 262, endPoint x: 143, endPoint y: 261, distance: 83.1
click at [143, 261] on textarea "9.15.25 Sealed supply, Plenum Swapped filters and left spare Added PVC union Cl…" at bounding box center [715, 228] width 1151 height 117
click at [268, 231] on textarea "9.15.25 Sealed supply, Plenum Swapped filters and left spare Added PVC union Cl…" at bounding box center [715, 228] width 1151 height 117
click at [287, 245] on textarea "9.15.25 Sealed supply, Plenum Swapped filters and left spare Added PVC union Cl…" at bounding box center [715, 228] width 1151 height 117
click at [298, 245] on textarea "9.15.25 Sealed supply, Plenum Swapped filters and left spare Added PVC union Cl…" at bounding box center [715, 228] width 1151 height 117
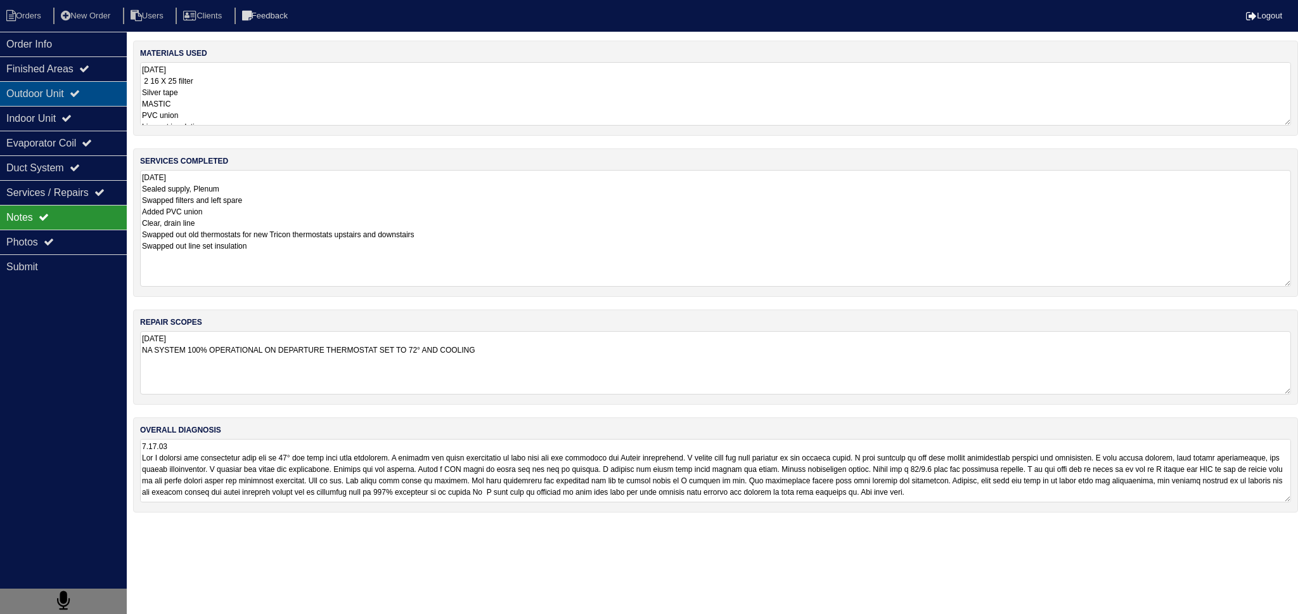
type textarea "9.15.25 Sealed supply, Plenum Swapped filters and left spare Added PVC union Cl…"
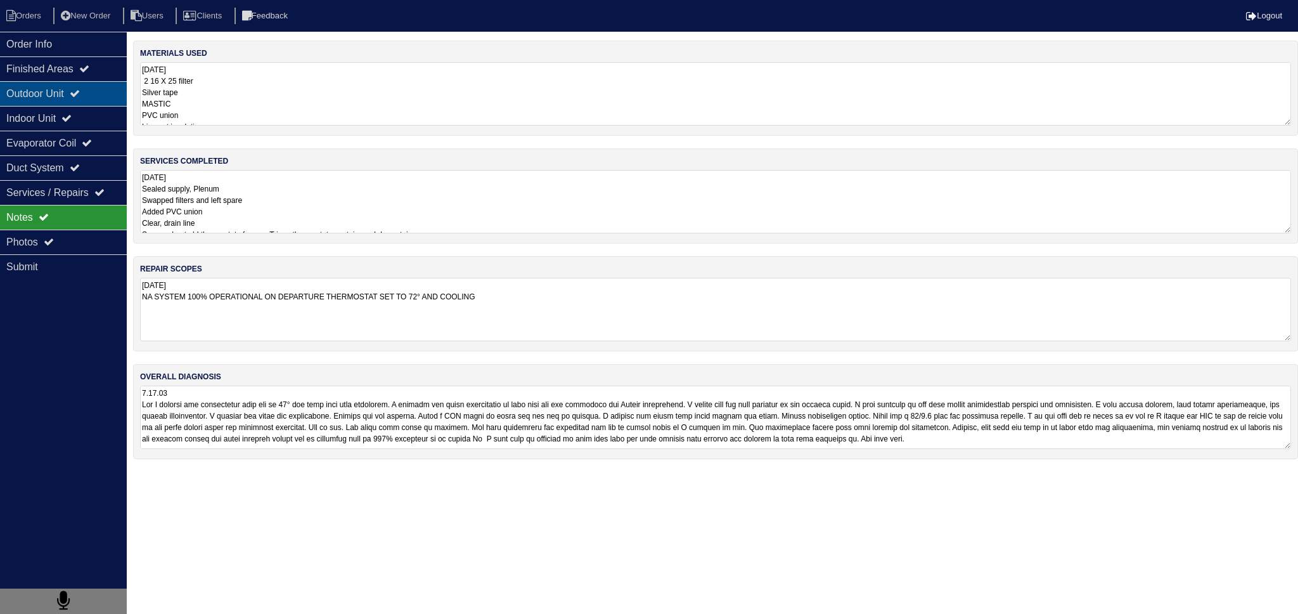
click at [94, 96] on div "Outdoor Unit" at bounding box center [63, 93] width 127 height 25
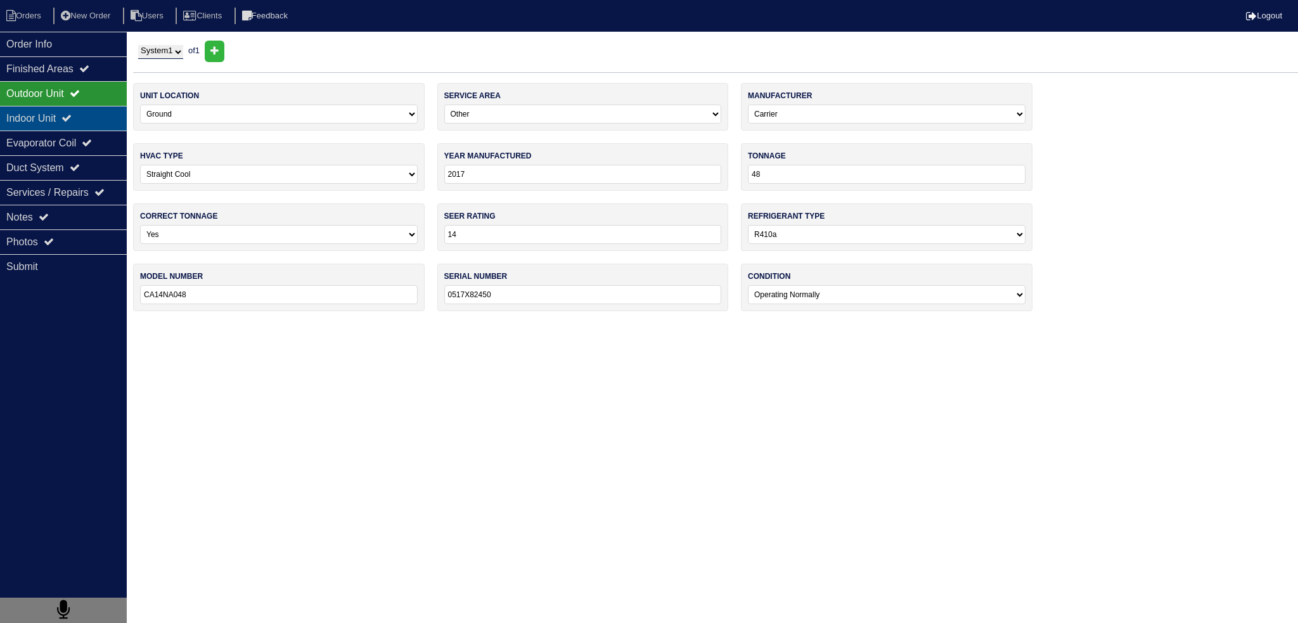
click at [98, 124] on div "Indoor Unit" at bounding box center [63, 118] width 127 height 25
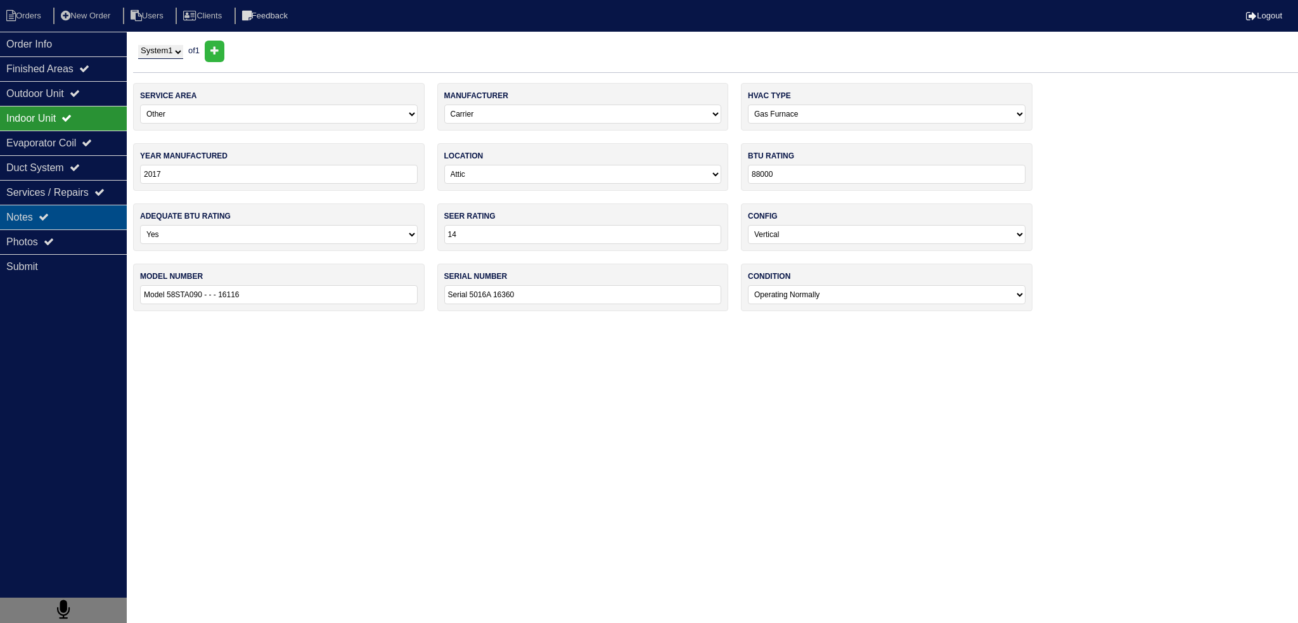
click at [96, 212] on div "Notes" at bounding box center [63, 217] width 127 height 25
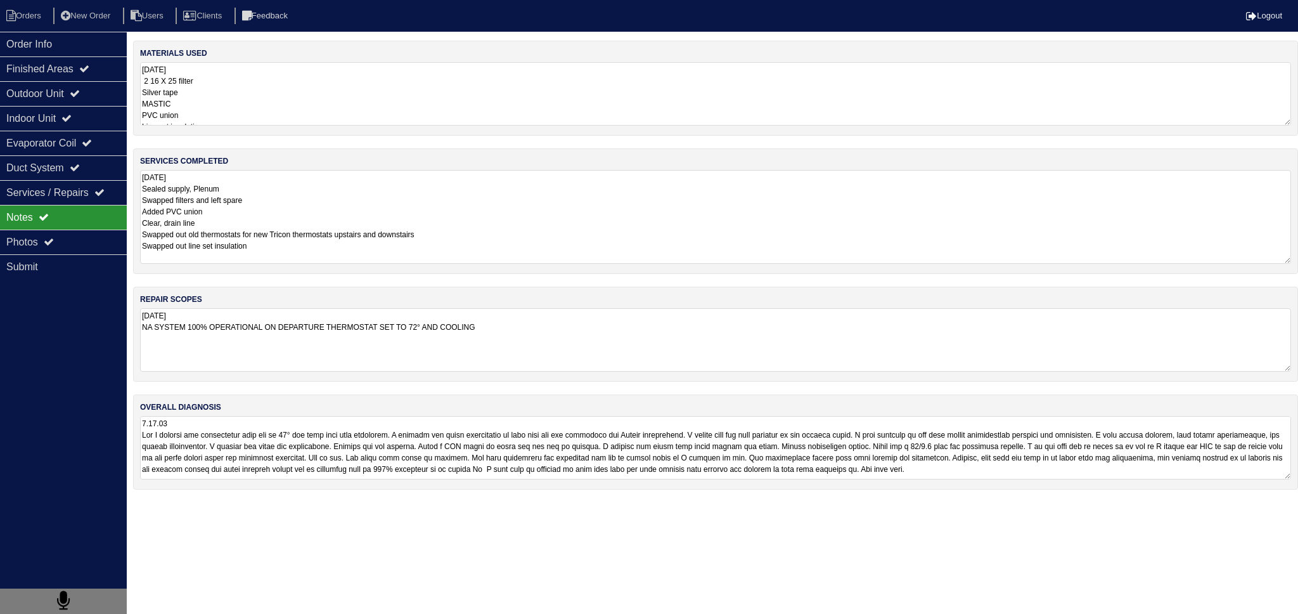
click at [342, 213] on textarea "9.15.25 Sealed supply, Plenum Swapped filters and left spare Added PVC union Cl…" at bounding box center [715, 217] width 1151 height 94
click at [309, 233] on textarea "9.15.25 Sealed supply, Plenum Swapped filters and left spare Added PVC union Cl…" at bounding box center [715, 217] width 1151 height 94
drag, startPoint x: 304, startPoint y: 259, endPoint x: 143, endPoint y: 190, distance: 175.2
click at [143, 190] on textarea "9.15.25 Sealed supply, Plenum Swapped filters and left spare Added PVC union Cl…" at bounding box center [715, 217] width 1151 height 94
click at [264, 222] on textarea "9.15.25 Sealed supply, Plenum Swapped filters and left spare Added PVC union Cl…" at bounding box center [715, 217] width 1151 height 94
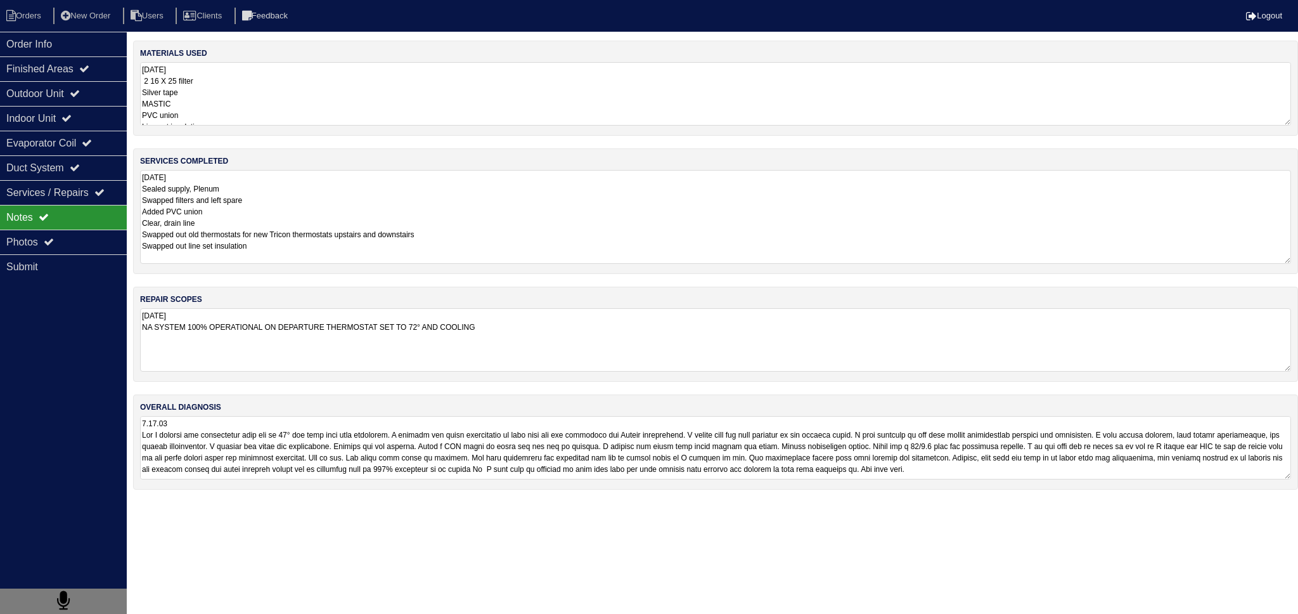
click at [165, 106] on textarea "9.15.25 2 16 X 25 filter Silver tape MASTIC PVC union Line set insulation 2- Tr…" at bounding box center [715, 93] width 1151 height 63
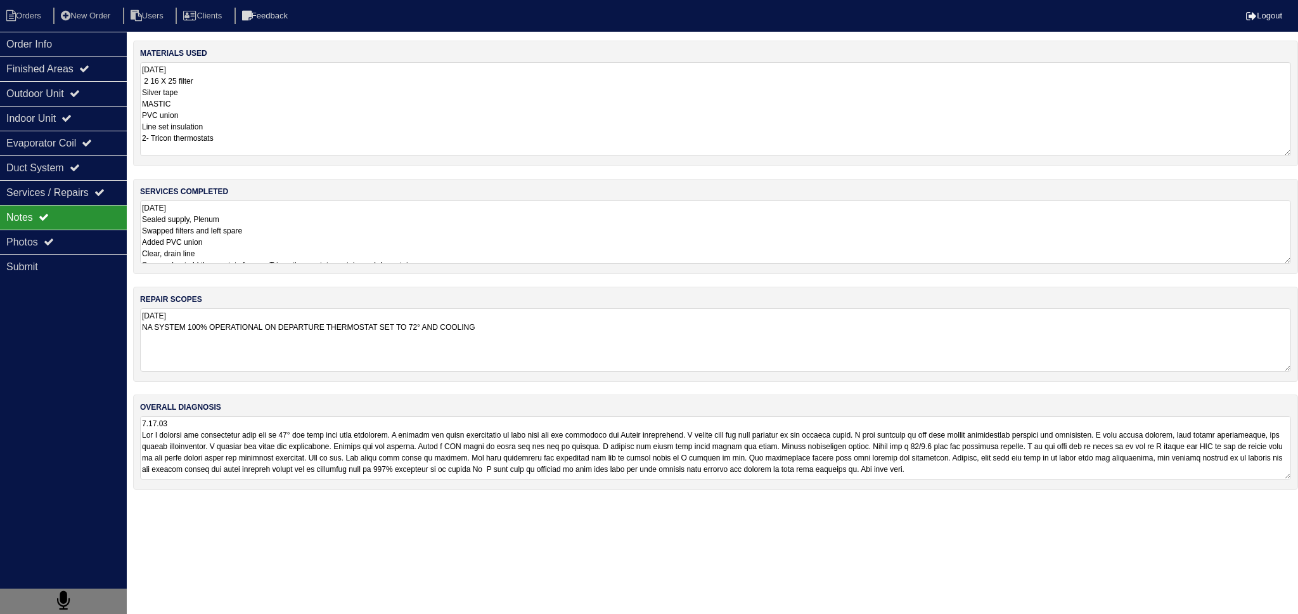
click at [254, 232] on textarea "9.15.25 Sealed supply, Plenum Swapped filters and left spare Added PVC union Cl…" at bounding box center [715, 231] width 1151 height 63
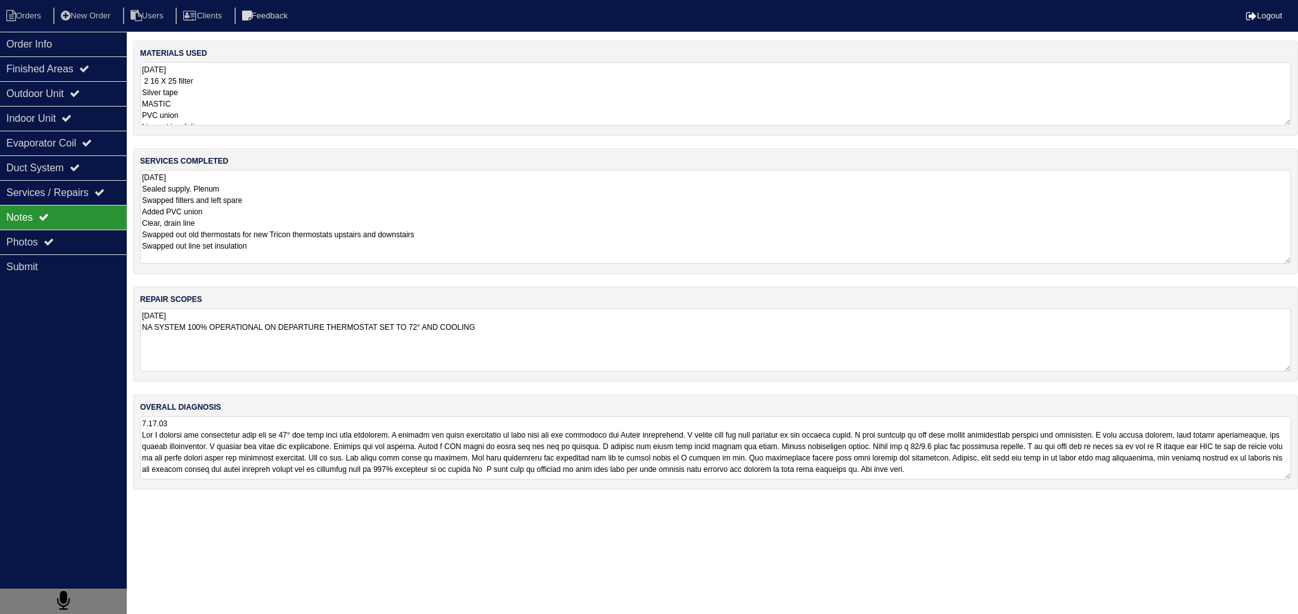
click at [233, 460] on textarea at bounding box center [715, 447] width 1151 height 63
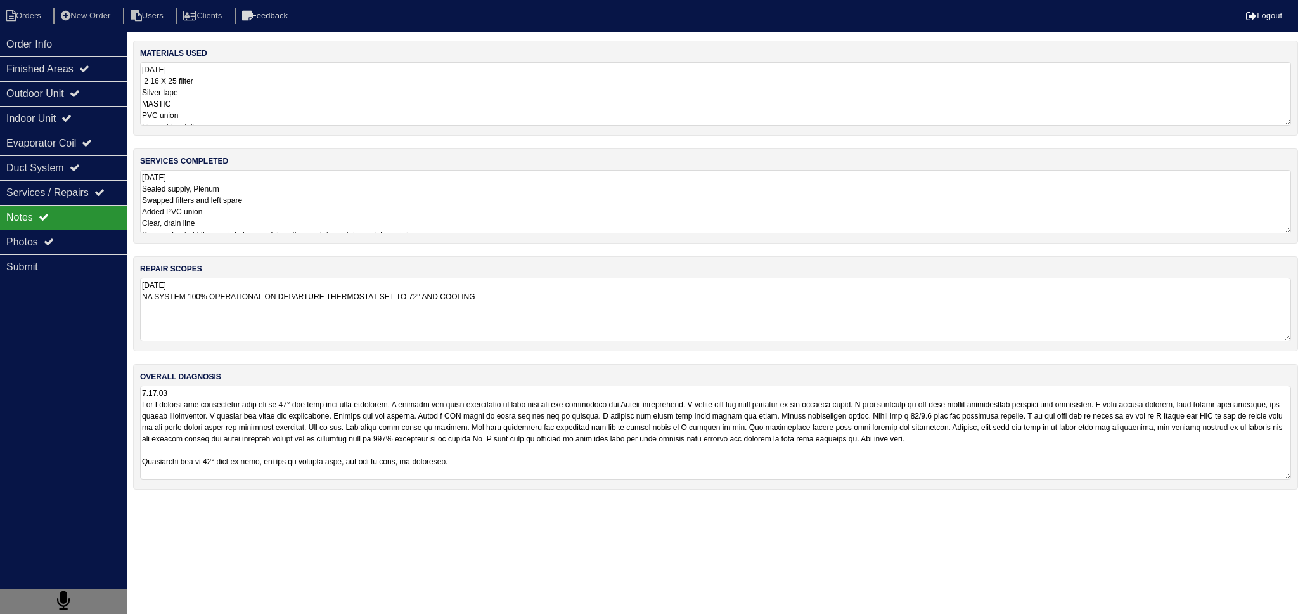
drag, startPoint x: 775, startPoint y: 399, endPoint x: 979, endPoint y: 407, distance: 204.3
click at [979, 407] on textarea at bounding box center [715, 432] width 1151 height 94
click at [1018, 437] on textarea at bounding box center [715, 432] width 1151 height 94
click at [705, 444] on textarea at bounding box center [715, 432] width 1151 height 94
drag, startPoint x: 525, startPoint y: 459, endPoint x: 125, endPoint y: 402, distance: 404.1
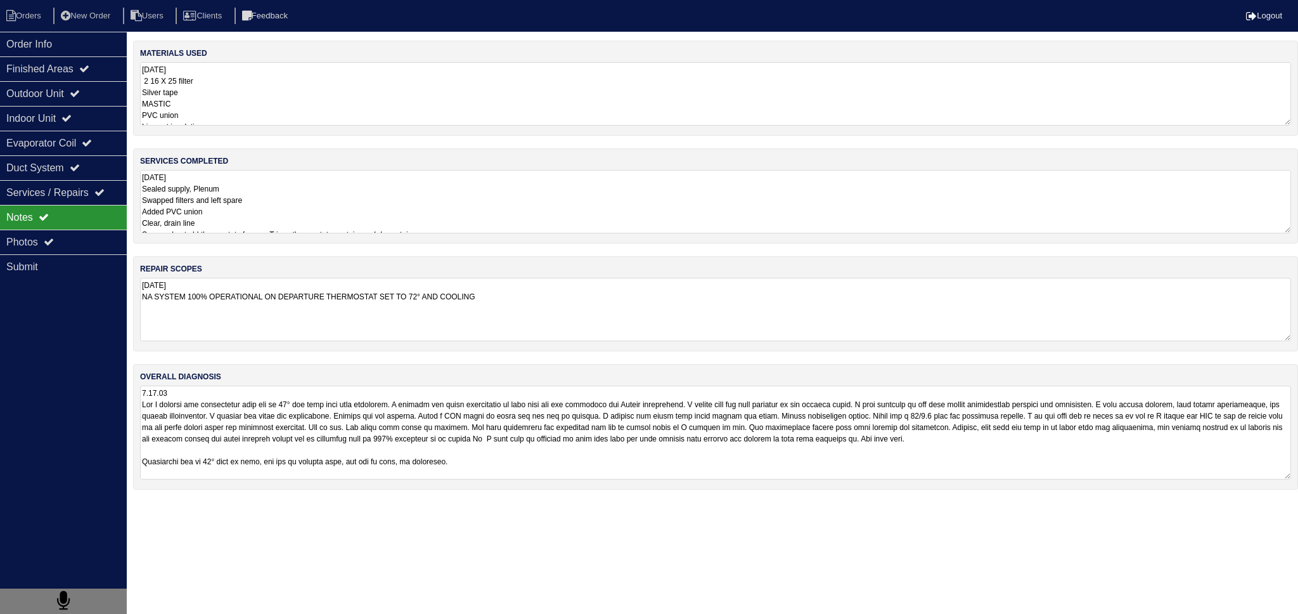
click at [125, 402] on div "Order Info Finished Areas Outdoor Unit Indoor Unit Evaporator Coil Duct System …" at bounding box center [649, 272] width 1298 height 462
click at [413, 440] on textarea at bounding box center [715, 432] width 1151 height 94
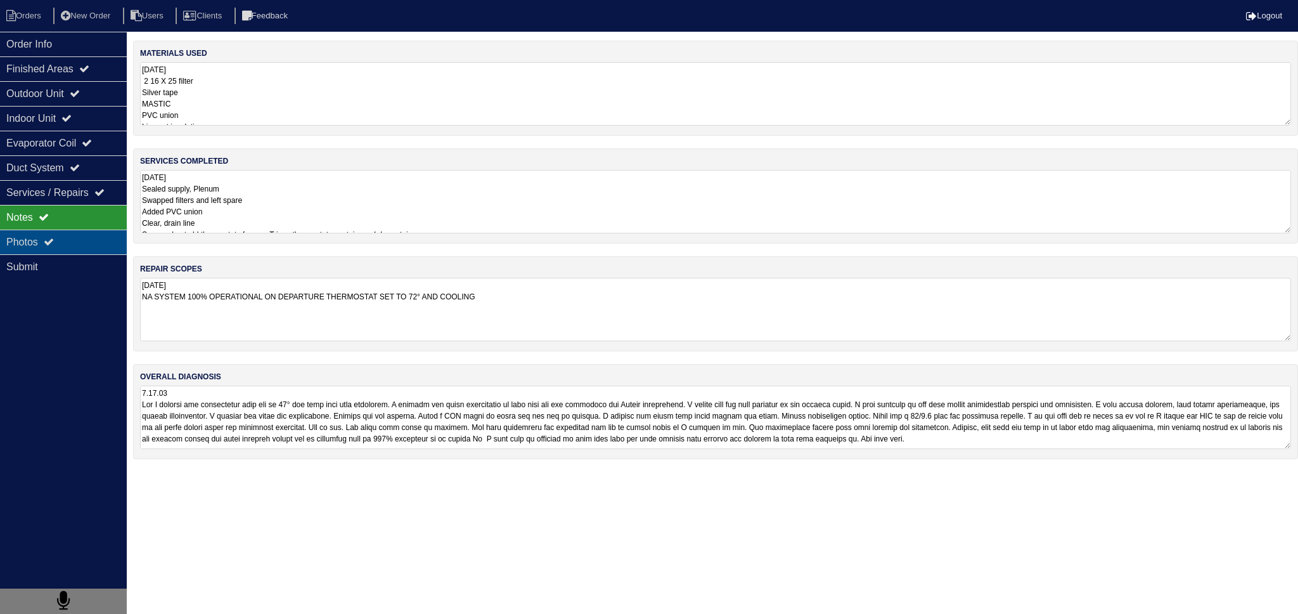
click at [102, 243] on div "Photos" at bounding box center [63, 242] width 127 height 25
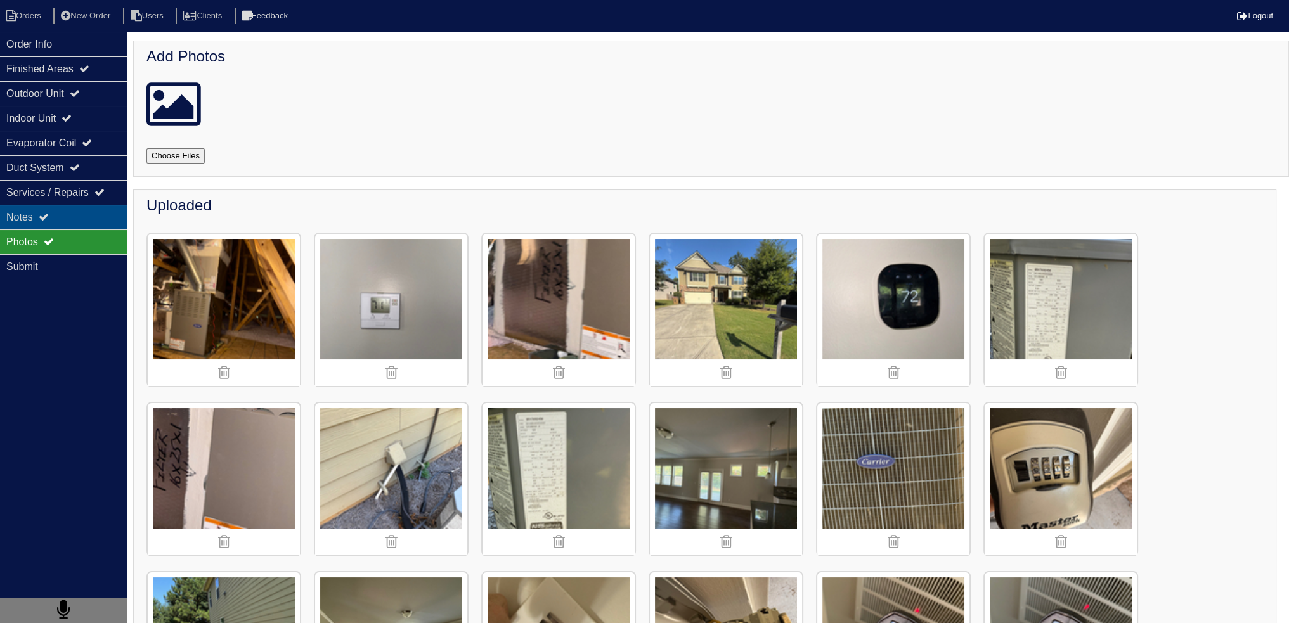
click at [72, 205] on div "Notes" at bounding box center [63, 217] width 127 height 25
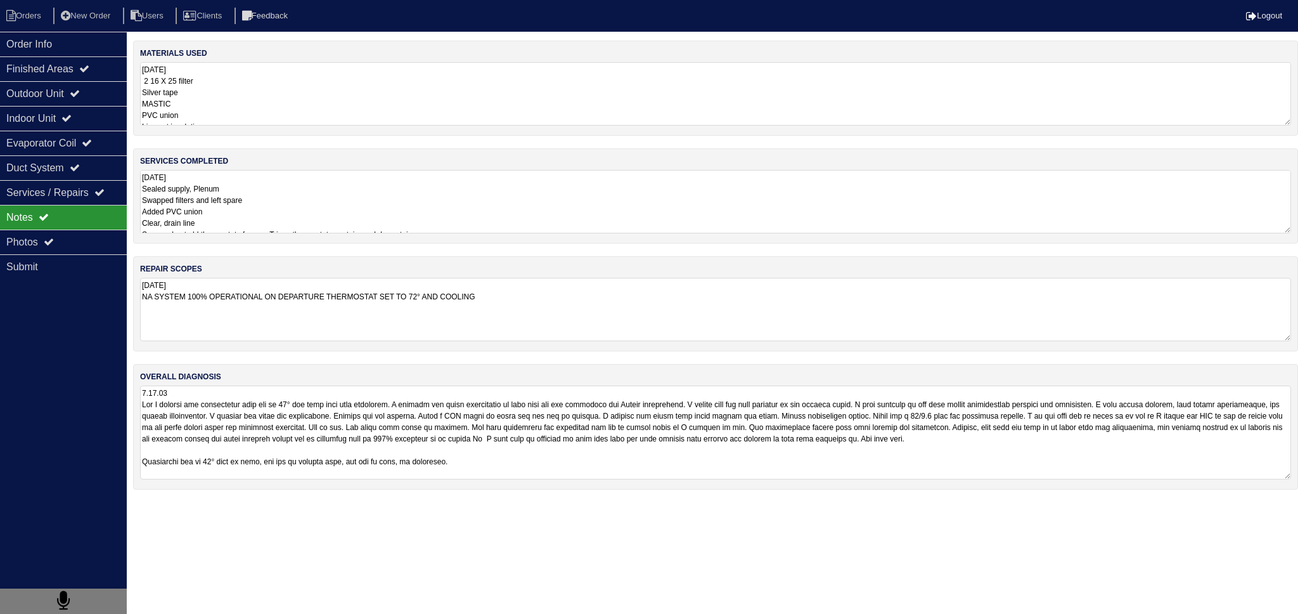
click at [443, 418] on textarea at bounding box center [715, 432] width 1151 height 94
click at [492, 448] on textarea at bounding box center [715, 432] width 1151 height 94
click at [216, 275] on div "repair scopes 9.15.25 NA SYSTEM 100% OPERATIONAL ON DEPARTURE THERMOSTAT SET TO…" at bounding box center [715, 303] width 1165 height 95
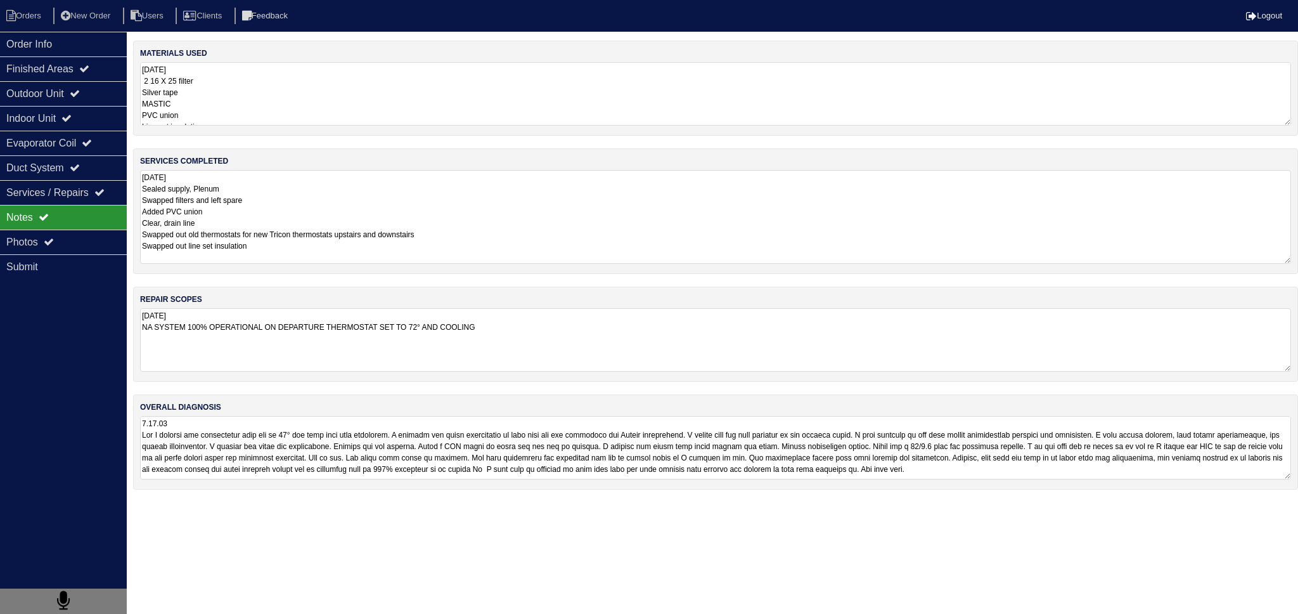
click at [238, 211] on textarea "9.15.25 Sealed supply, Plenum Swapped filters and left spare Added PVC union Cl…" at bounding box center [715, 217] width 1151 height 94
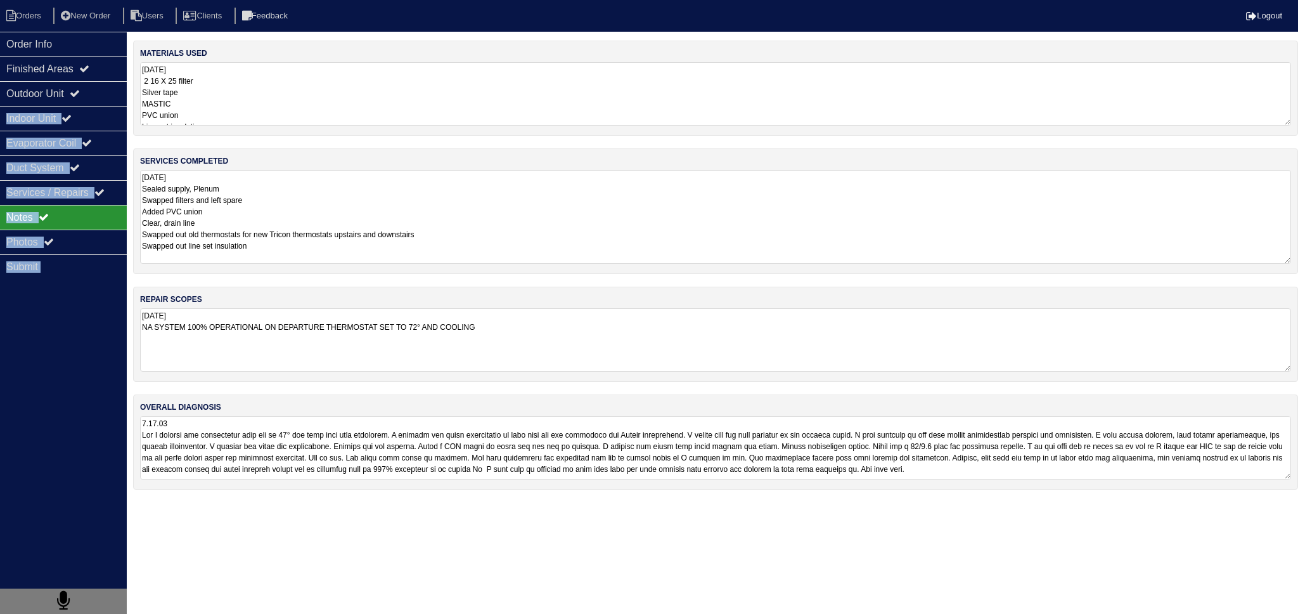
click at [127, 103] on div "Order Info Finished Areas Outdoor Unit Indoor Unit Evaporator Coil Duct System …" at bounding box center [649, 272] width 1298 height 462
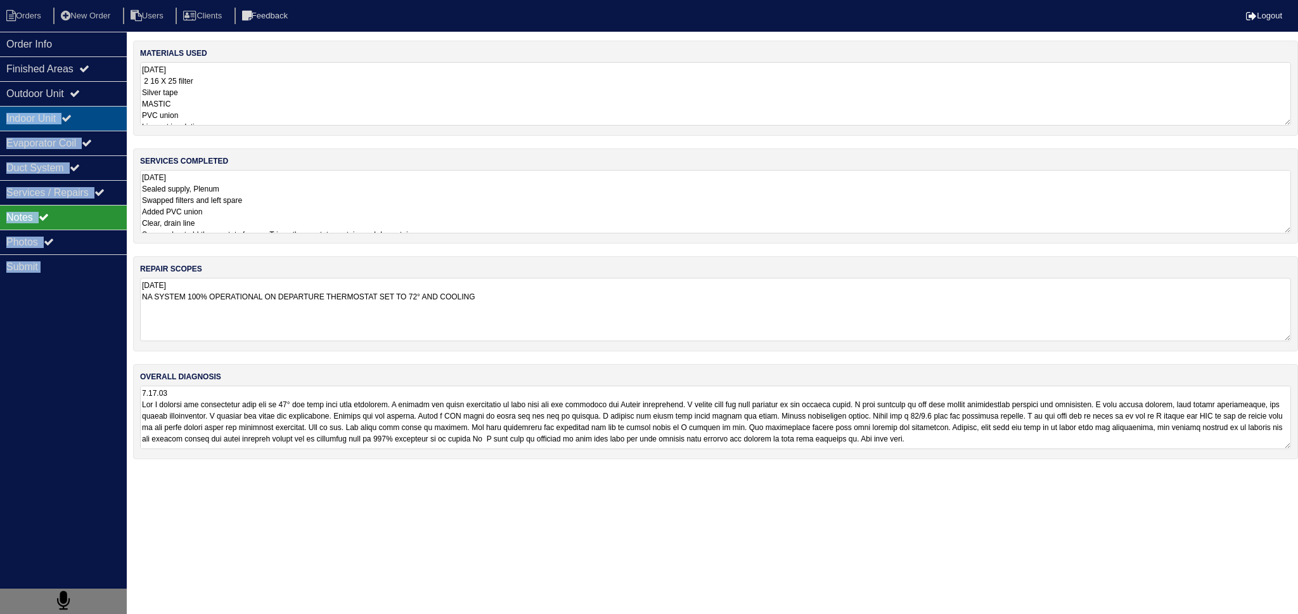
click at [100, 106] on div "Indoor Unit" at bounding box center [63, 118] width 127 height 25
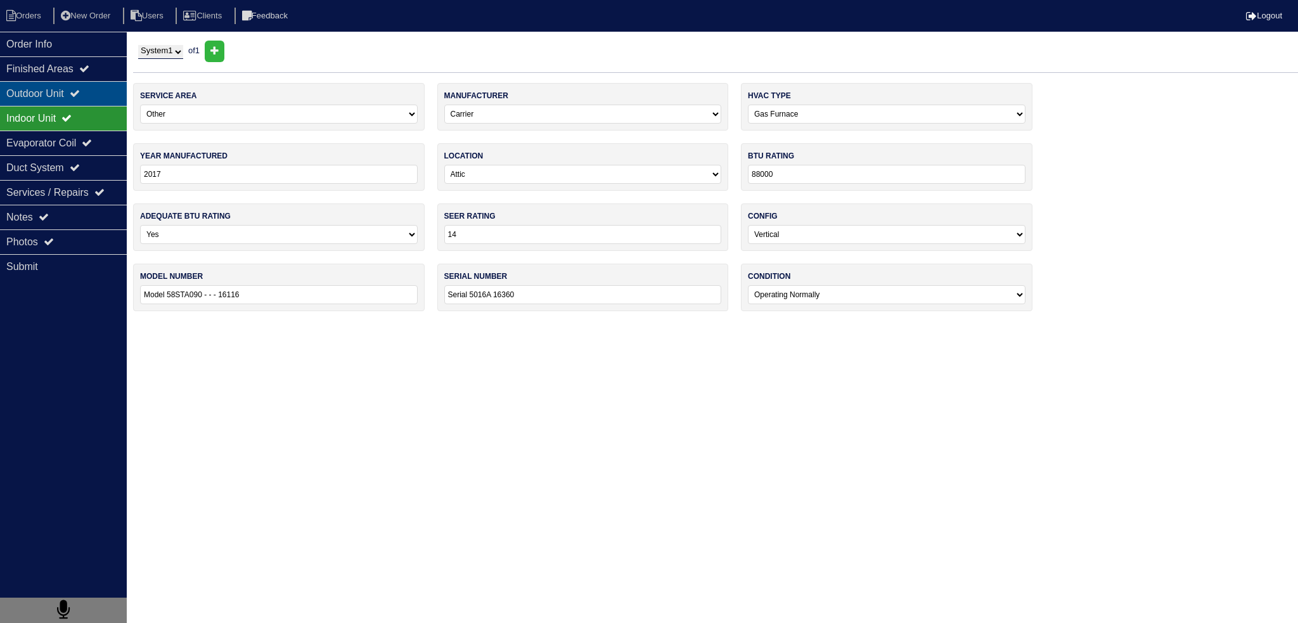
click at [98, 94] on div "Outdoor Unit" at bounding box center [63, 93] width 127 height 25
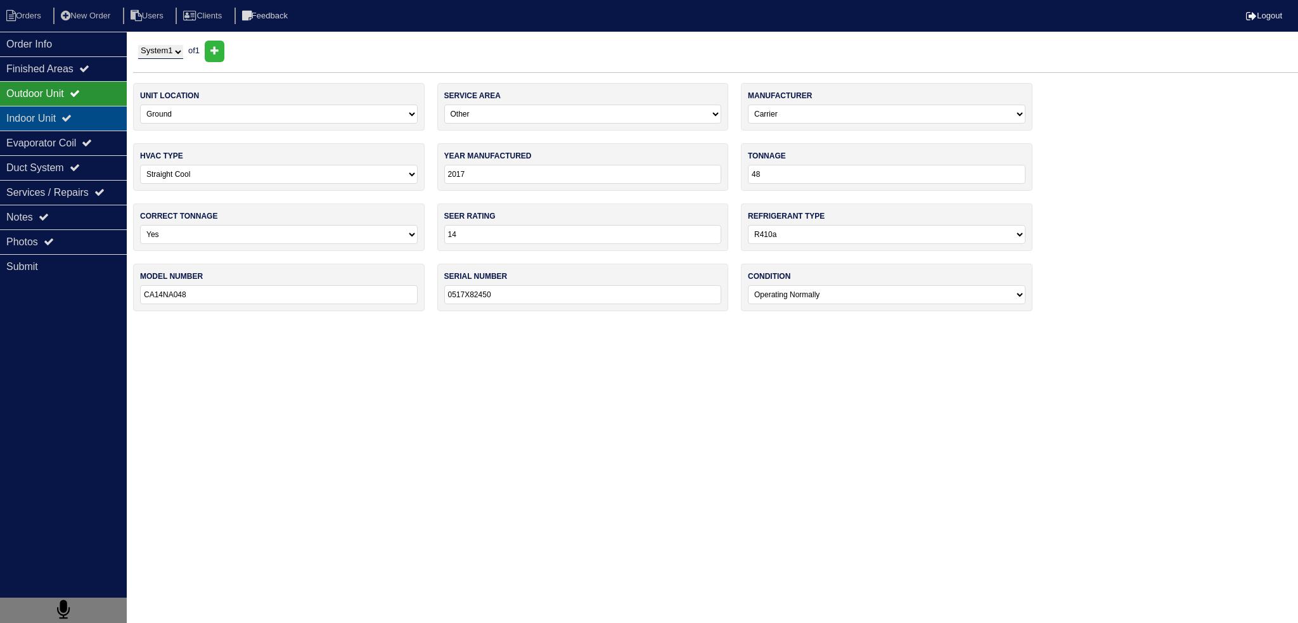
click at [97, 107] on div "Indoor Unit" at bounding box center [63, 118] width 127 height 25
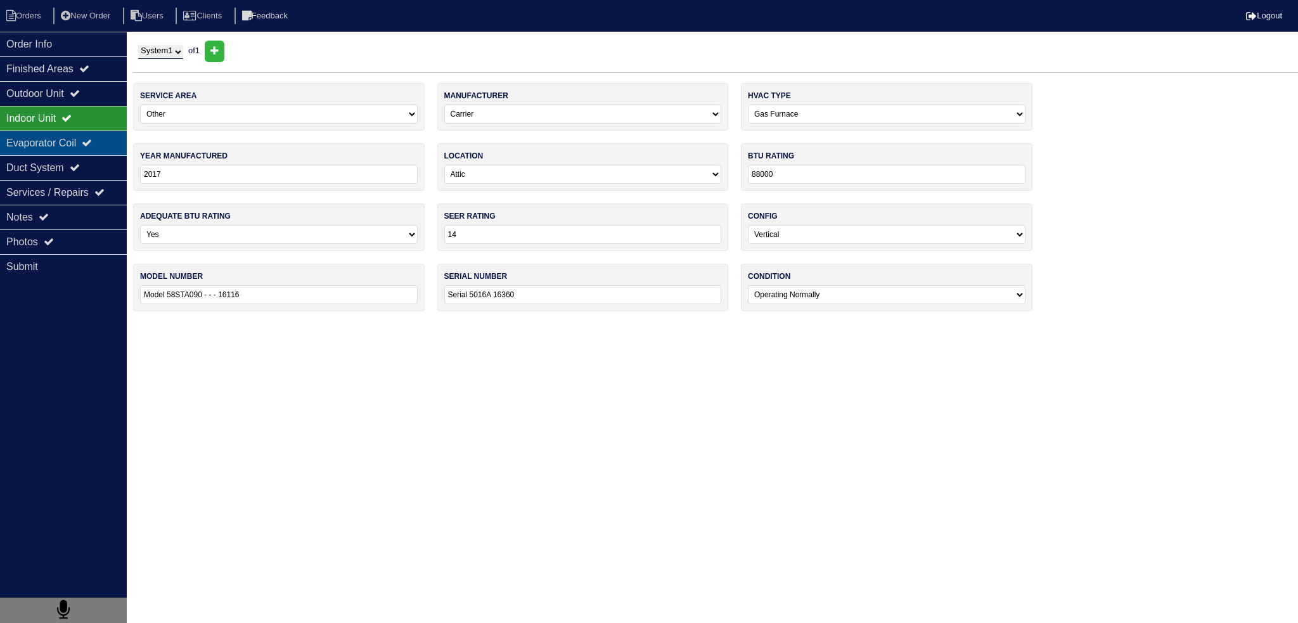
click at [95, 131] on div "Evaporator Coil" at bounding box center [63, 143] width 127 height 25
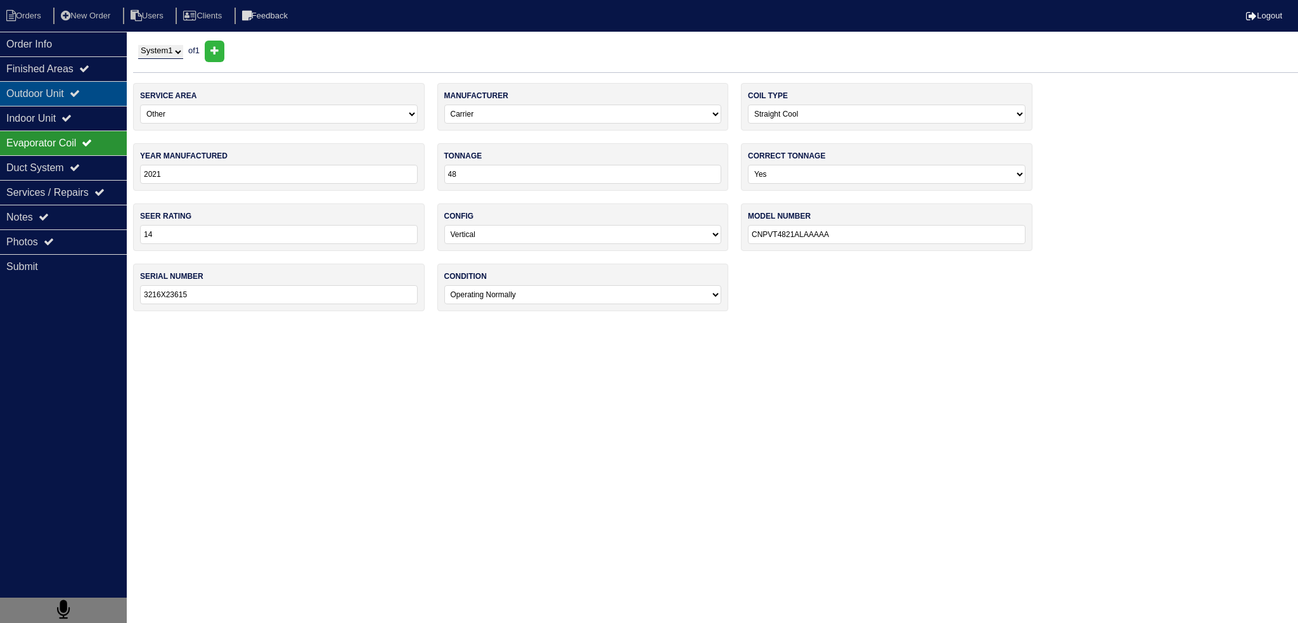
click at [86, 103] on div "Outdoor Unit" at bounding box center [63, 93] width 127 height 25
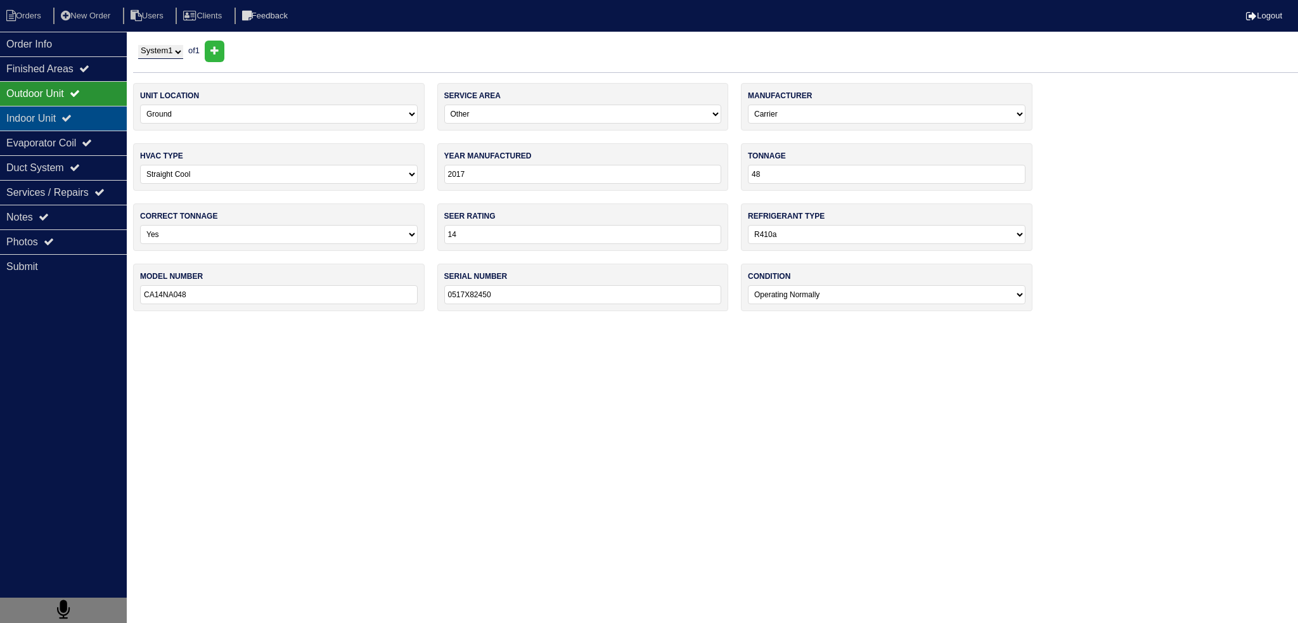
click at [94, 117] on div "Indoor Unit" at bounding box center [63, 118] width 127 height 25
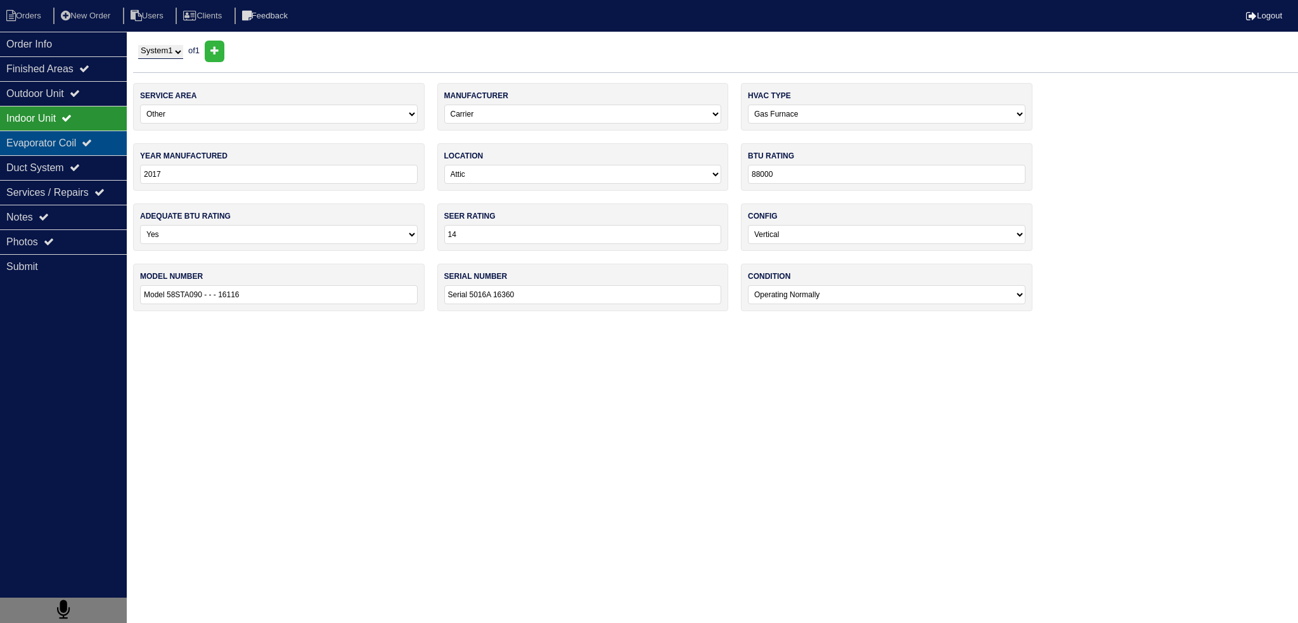
click at [91, 148] on div "Evaporator Coil" at bounding box center [63, 143] width 127 height 25
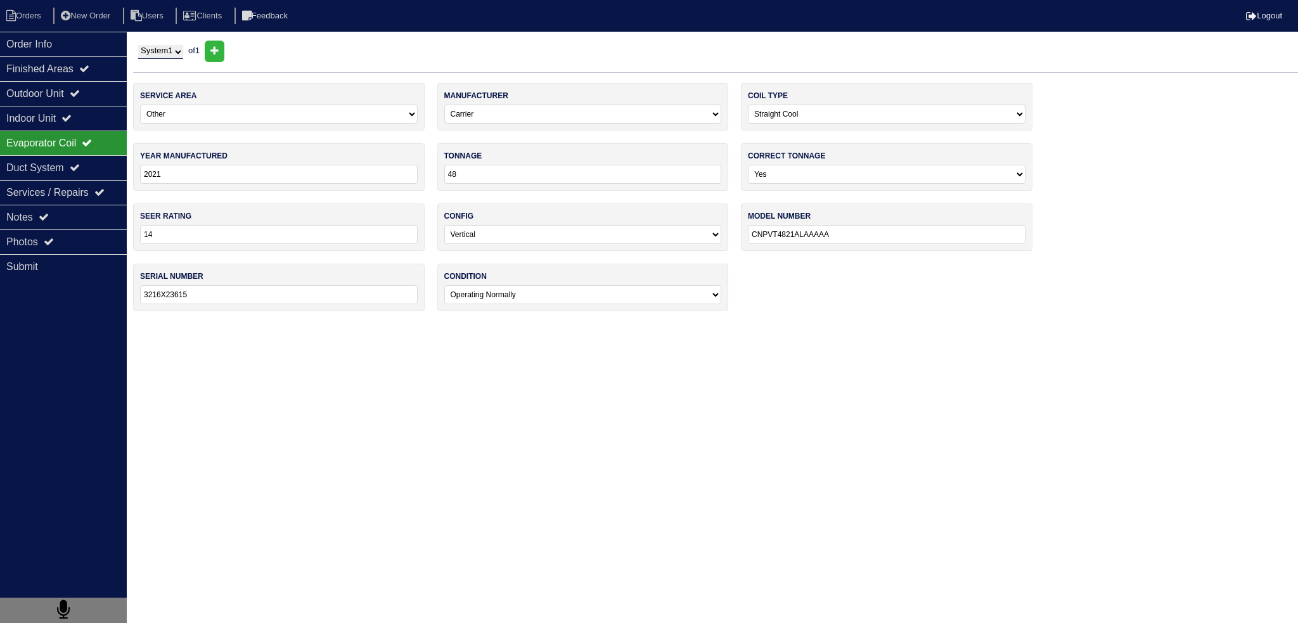
drag, startPoint x: 183, startPoint y: 174, endPoint x: 129, endPoint y: 176, distance: 53.3
click at [128, 176] on div "Order Info Finished Areas Outdoor Unit Indoor Unit Evaporator Coil Duct System …" at bounding box center [649, 182] width 1298 height 283
drag, startPoint x: 164, startPoint y: 293, endPoint x: 155, endPoint y: 296, distance: 10.0
click at [155, 296] on input "3216X23615" at bounding box center [279, 294] width 278 height 19
click at [185, 301] on input "3216X23615" at bounding box center [279, 294] width 278 height 19
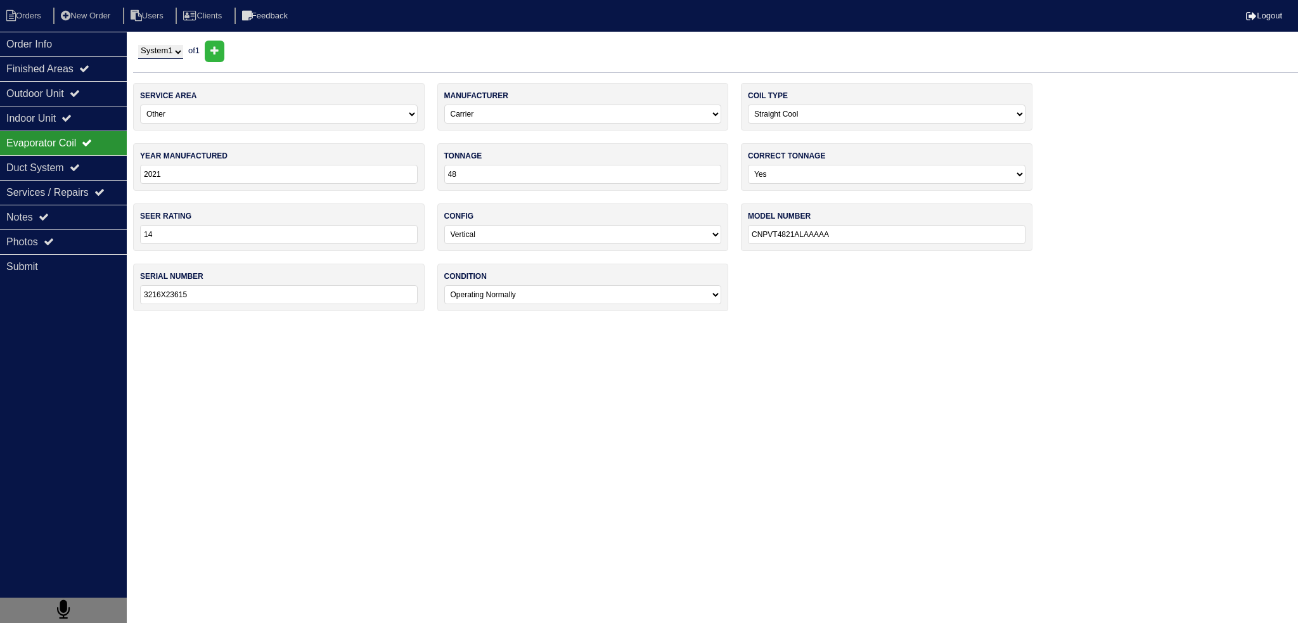
click at [246, 294] on input "3216X23615" at bounding box center [279, 294] width 278 height 19
drag, startPoint x: 164, startPoint y: 294, endPoint x: 137, endPoint y: 301, distance: 28.1
click at [137, 301] on div "serial number 3216X23615" at bounding box center [279, 288] width 292 height 48
click at [221, 324] on html "Orders New Order Users Clients Feedback Logout Orders New Order Users Clients M…" at bounding box center [649, 162] width 1298 height 324
click at [233, 308] on div "serial number 3216X23615" at bounding box center [279, 288] width 292 height 48
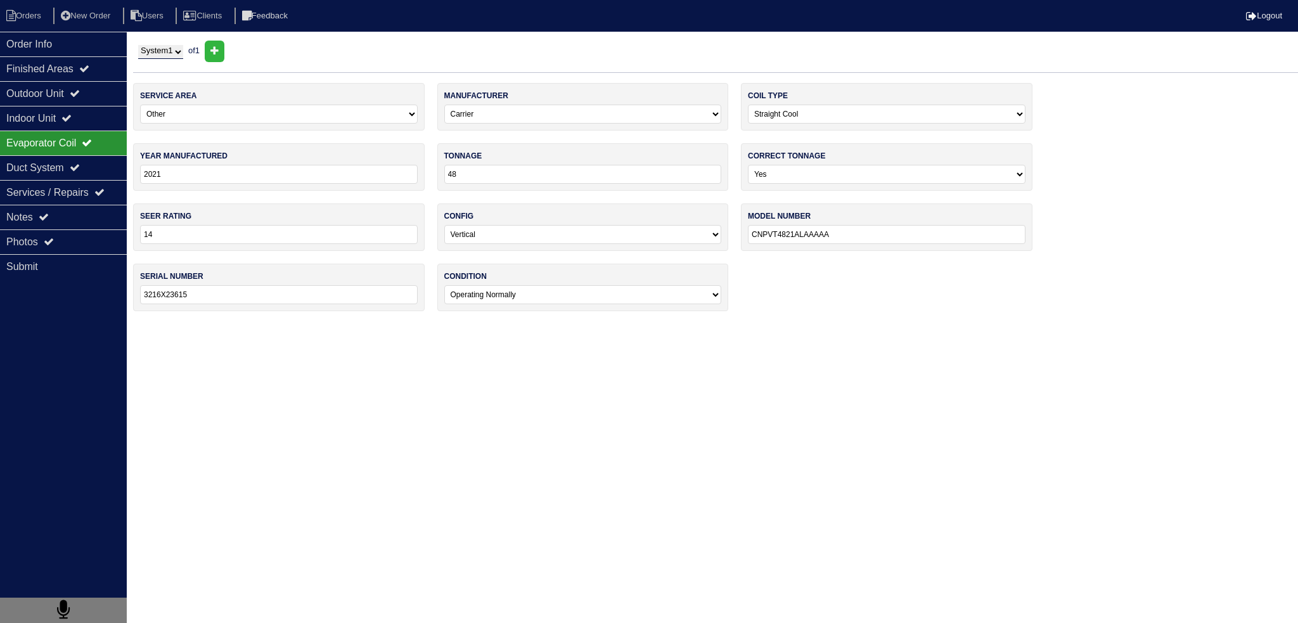
drag, startPoint x: 223, startPoint y: 301, endPoint x: 236, endPoint y: 291, distance: 15.8
click at [226, 298] on input "3216X23615" at bounding box center [279, 294] width 278 height 19
click at [105, 143] on div "Evaporator Coil" at bounding box center [63, 143] width 127 height 25
click at [245, 179] on input "2021" at bounding box center [279, 174] width 278 height 19
click at [101, 107] on div "Indoor Unit" at bounding box center [63, 118] width 127 height 25
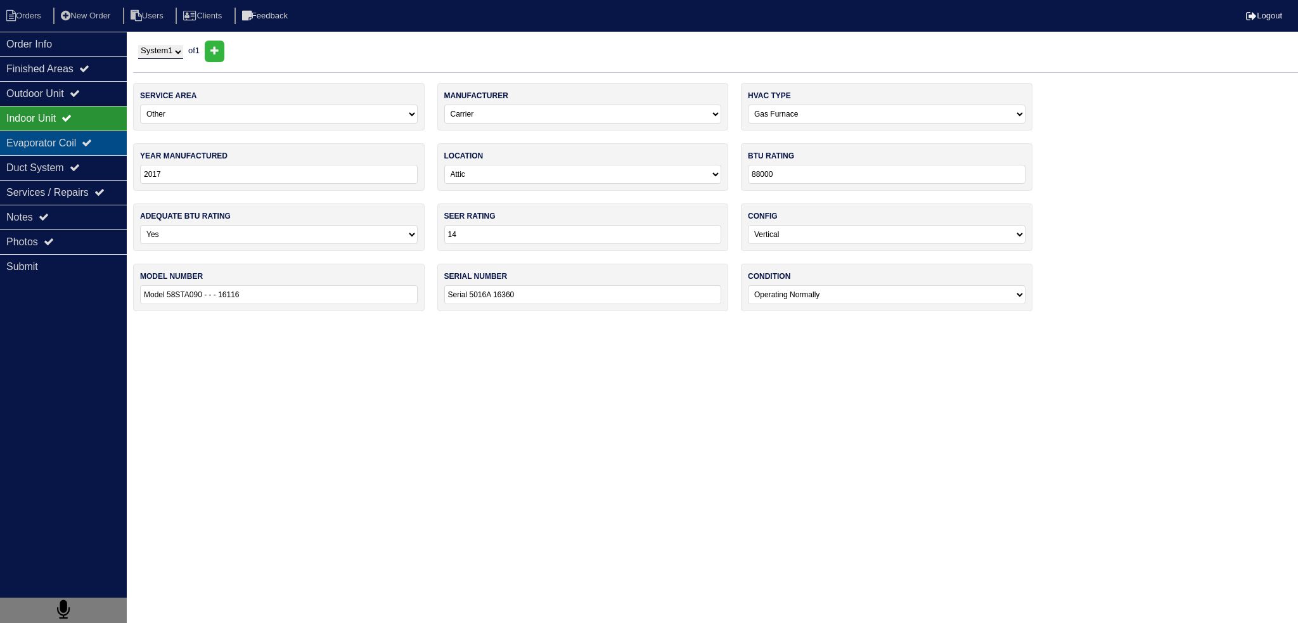
click at [107, 141] on div "Evaporator Coil" at bounding box center [63, 143] width 127 height 25
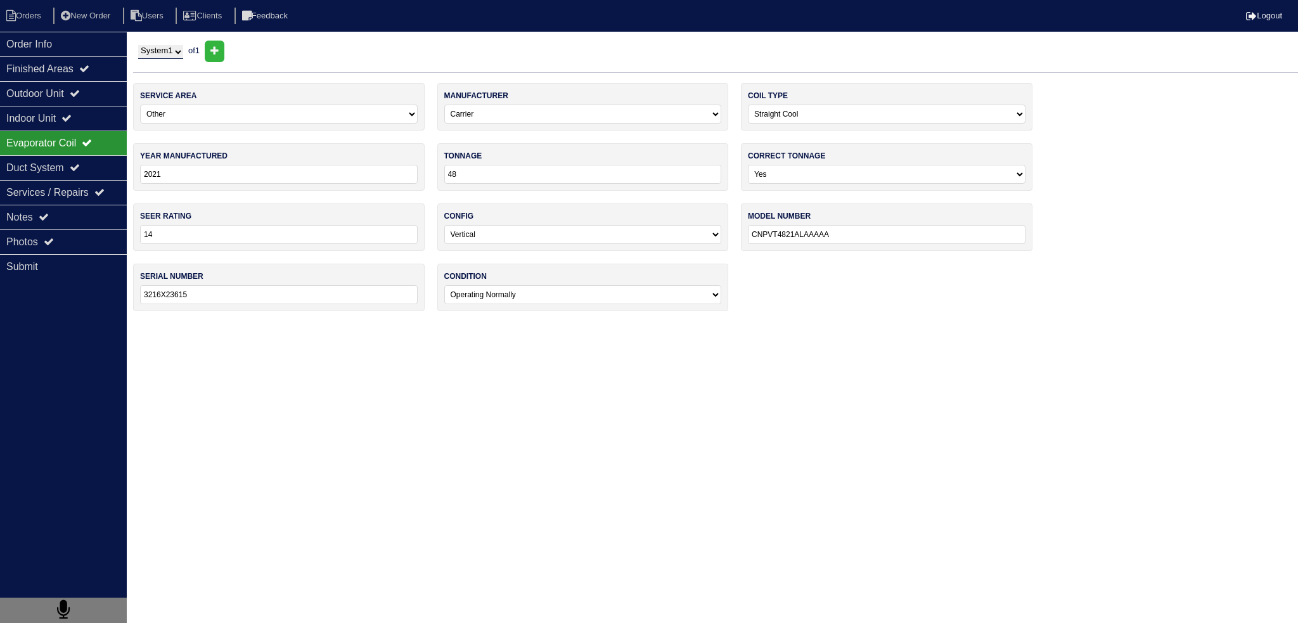
click at [160, 294] on input "3216X23615" at bounding box center [279, 294] width 278 height 19
click at [164, 294] on input "3216X23615" at bounding box center [279, 294] width 278 height 19
click at [18, 14] on li "Orders" at bounding box center [25, 16] width 51 height 17
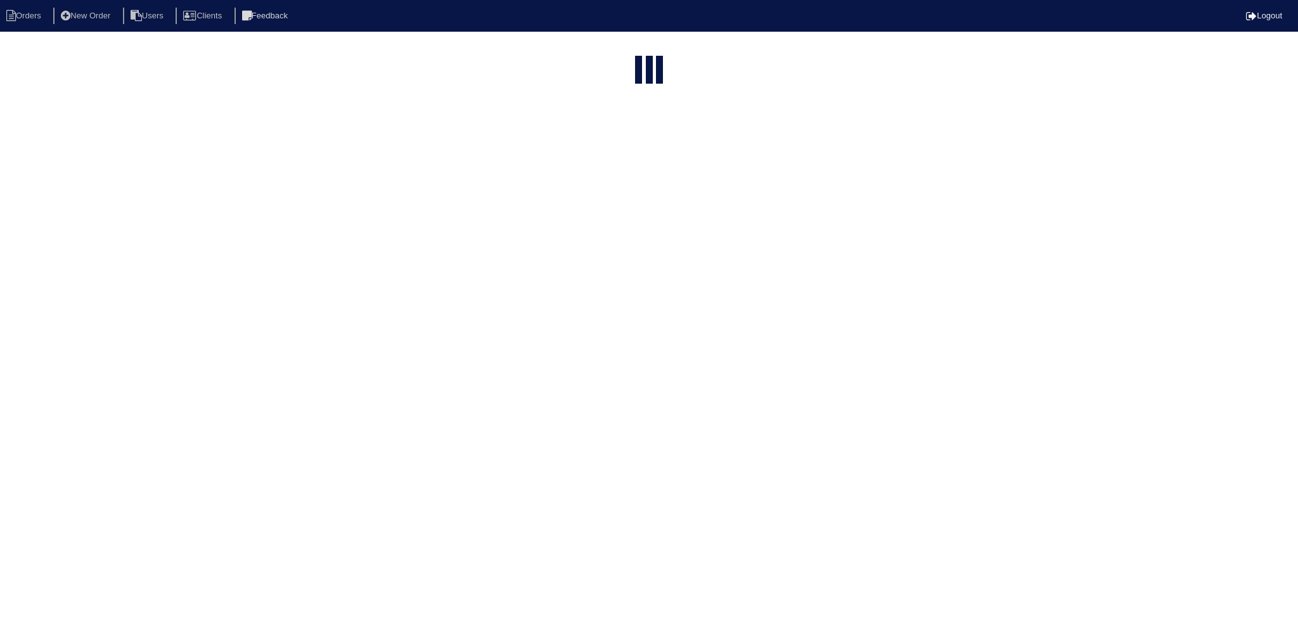
select select "15"
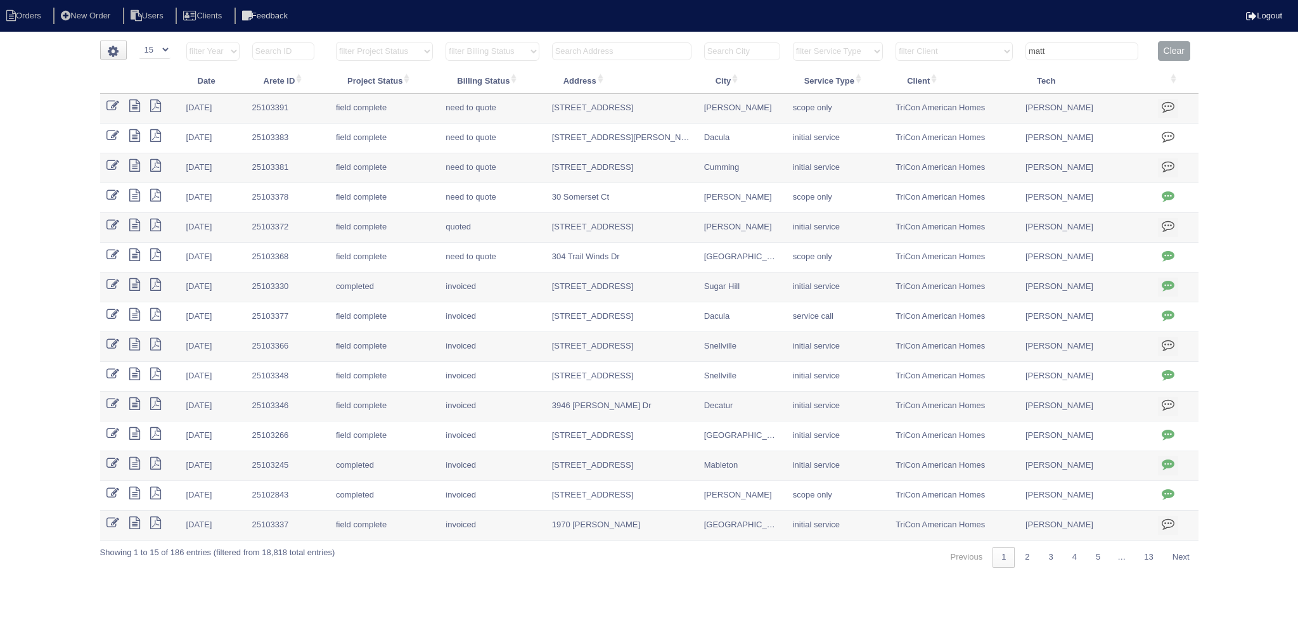
click at [628, 54] on input "text" at bounding box center [621, 51] width 139 height 18
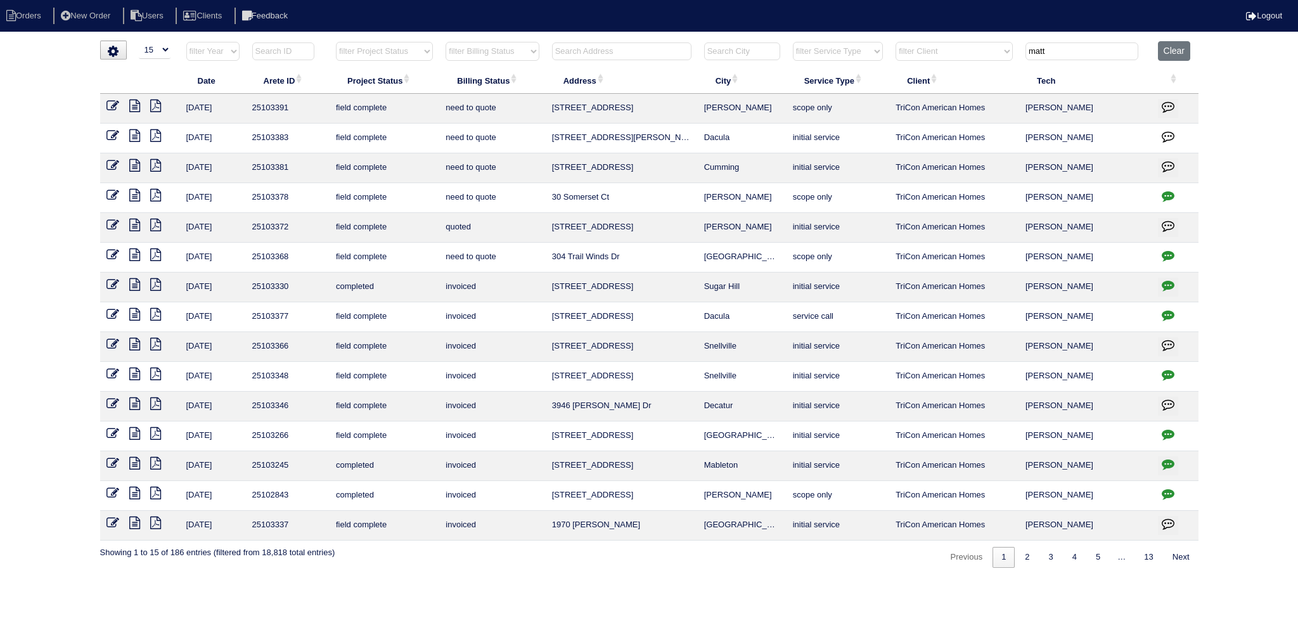
click at [628, 54] on input "text" at bounding box center [621, 51] width 139 height 18
click at [628, 53] on input "text" at bounding box center [621, 51] width 139 height 18
type input "12"
type input "matt"
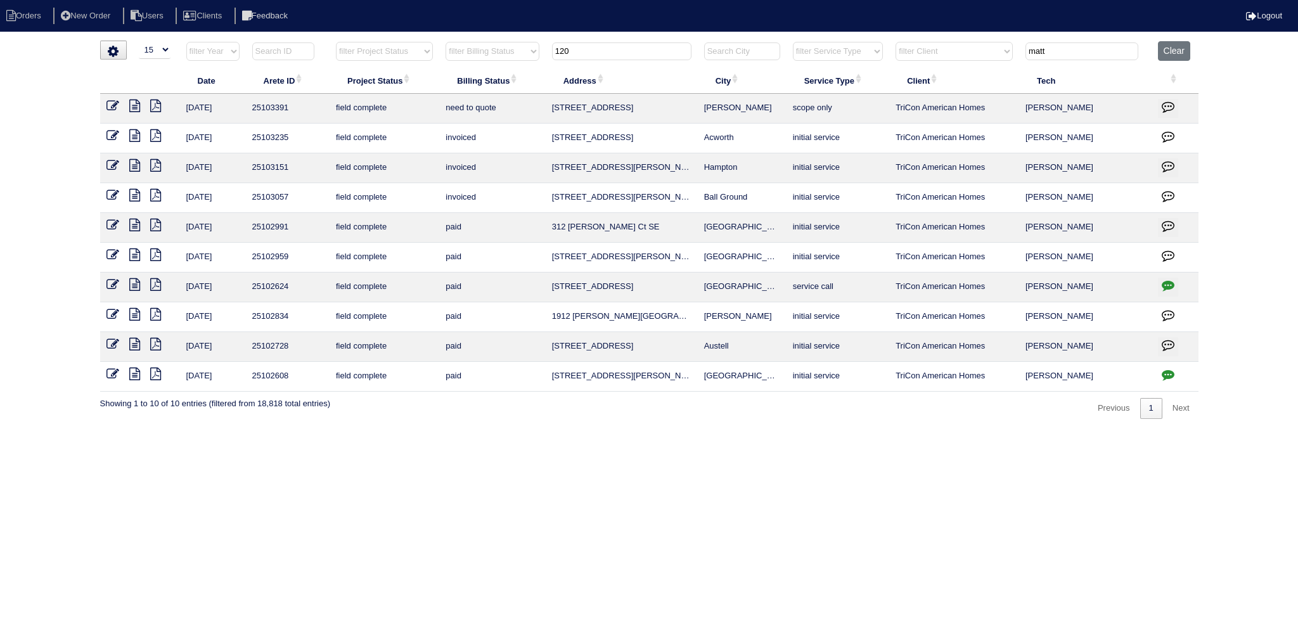
type input "120"
type input "matt"
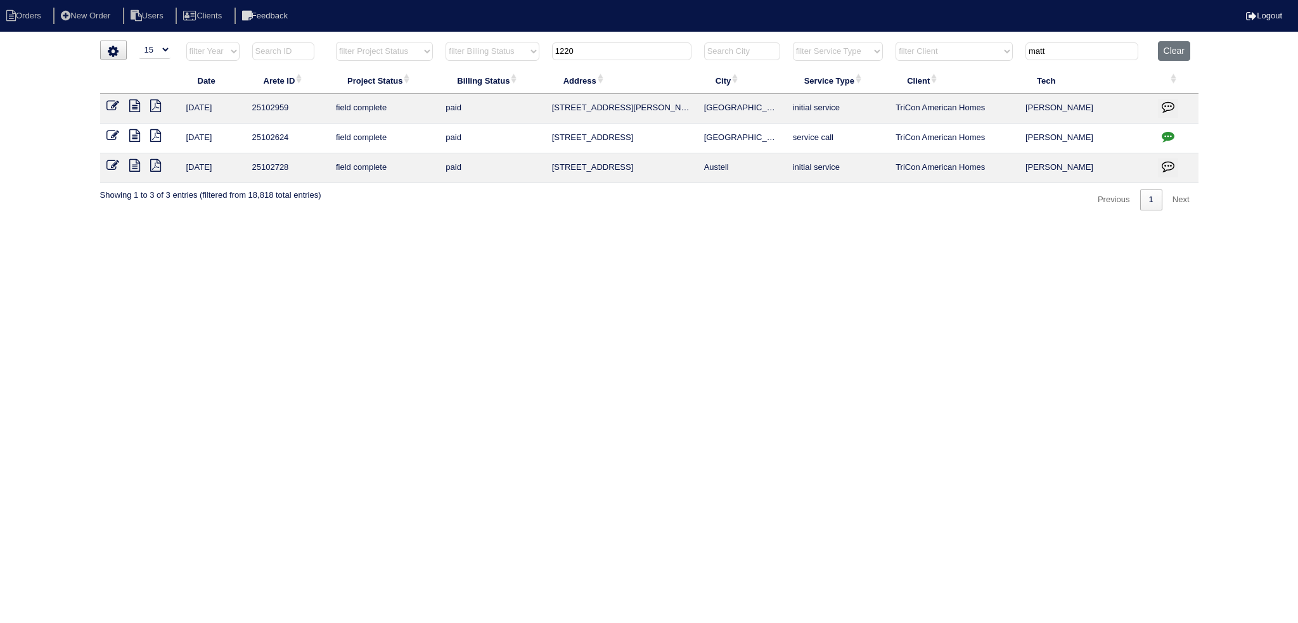
type input "1220"
type input "matt"
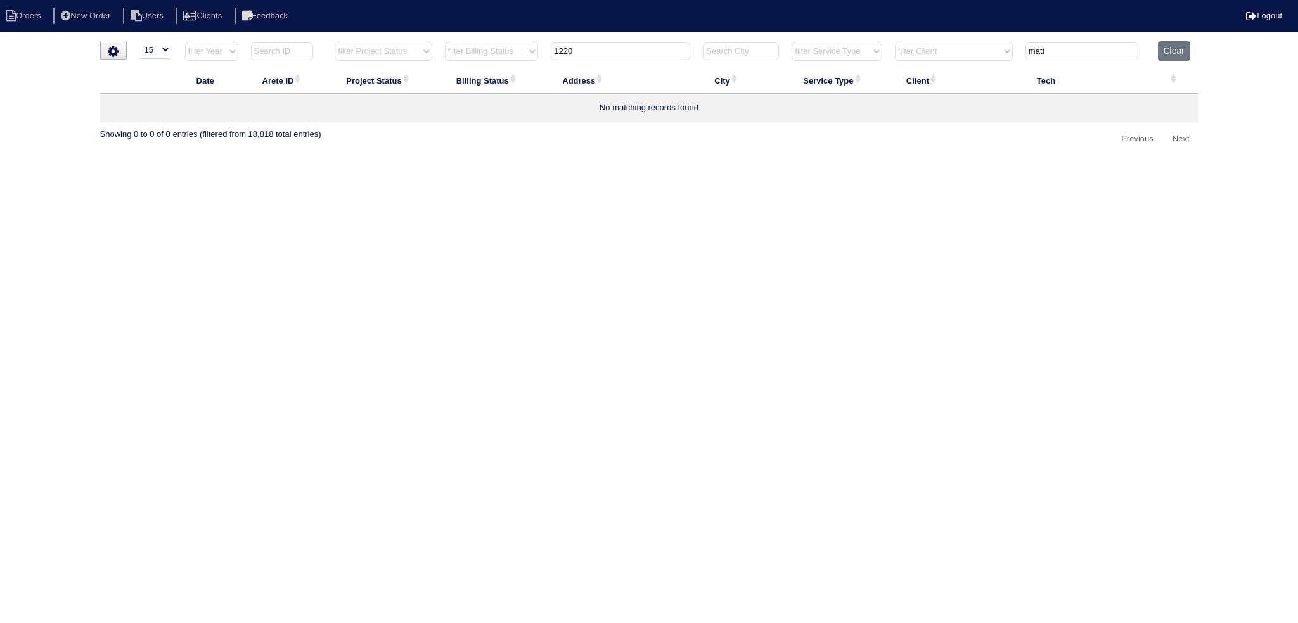
drag, startPoint x: 641, startPoint y: 53, endPoint x: 654, endPoint y: 60, distance: 14.5
click at [647, 57] on input "1220" at bounding box center [620, 51] width 139 height 18
type input "1220"
type input "matt"
type input "1220"
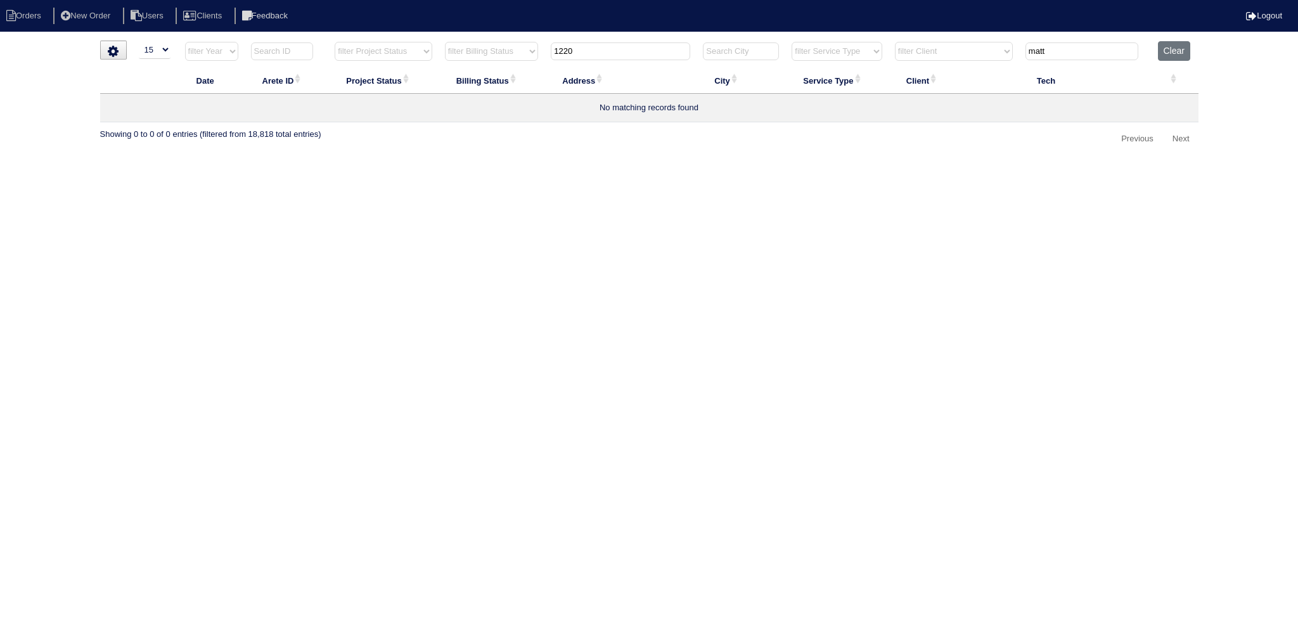
drag, startPoint x: 1108, startPoint y: 46, endPoint x: 959, endPoint y: 48, distance: 148.4
click at [958, 53] on tr "filter Year -- Any Year -- 2025 2024 2023 2022 2021 2020 2019 filter Project St…" at bounding box center [649, 54] width 1099 height 26
type input "1220"
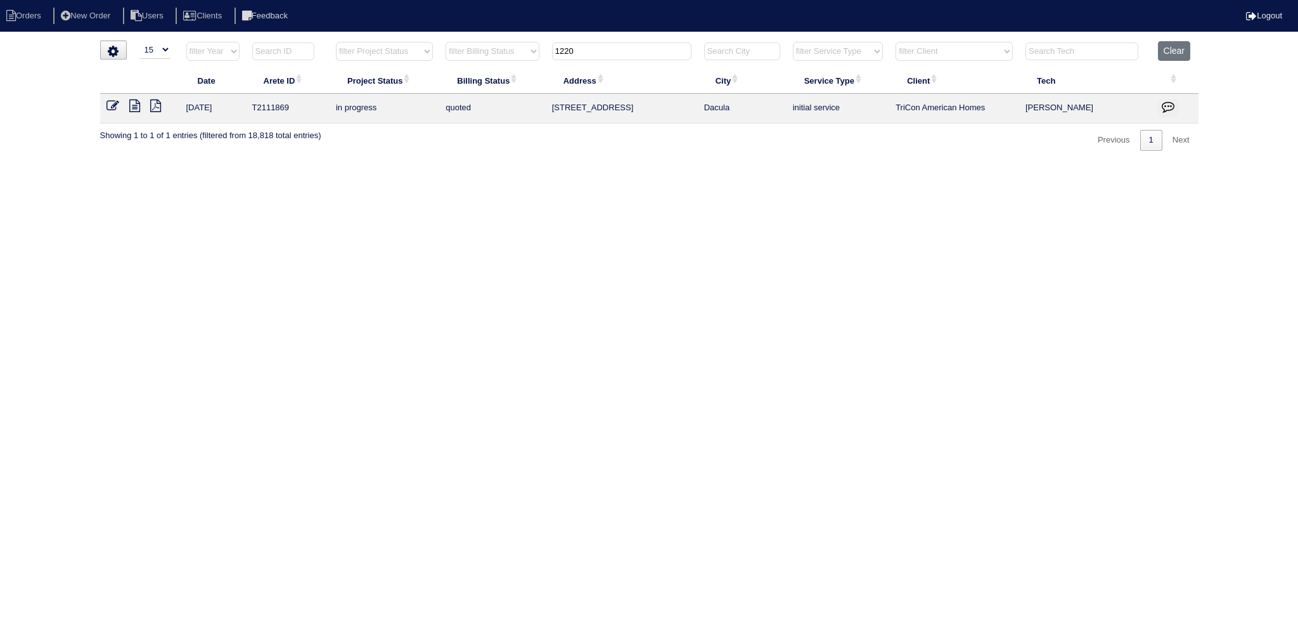
click at [624, 39] on html "Orders New Order Users Clients Feedback Logout Orders New Order Users Clients M…" at bounding box center [649, 82] width 1298 height 164
click at [1172, 51] on button "Clear" at bounding box center [1174, 51] width 32 height 20
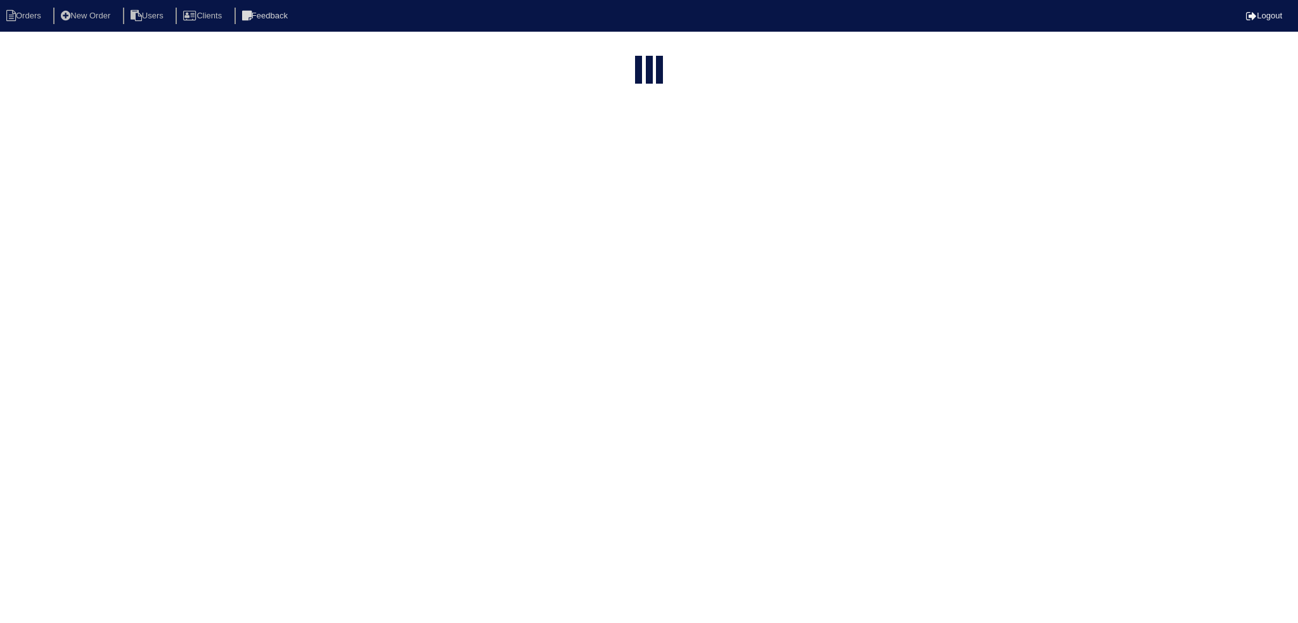
select select "15"
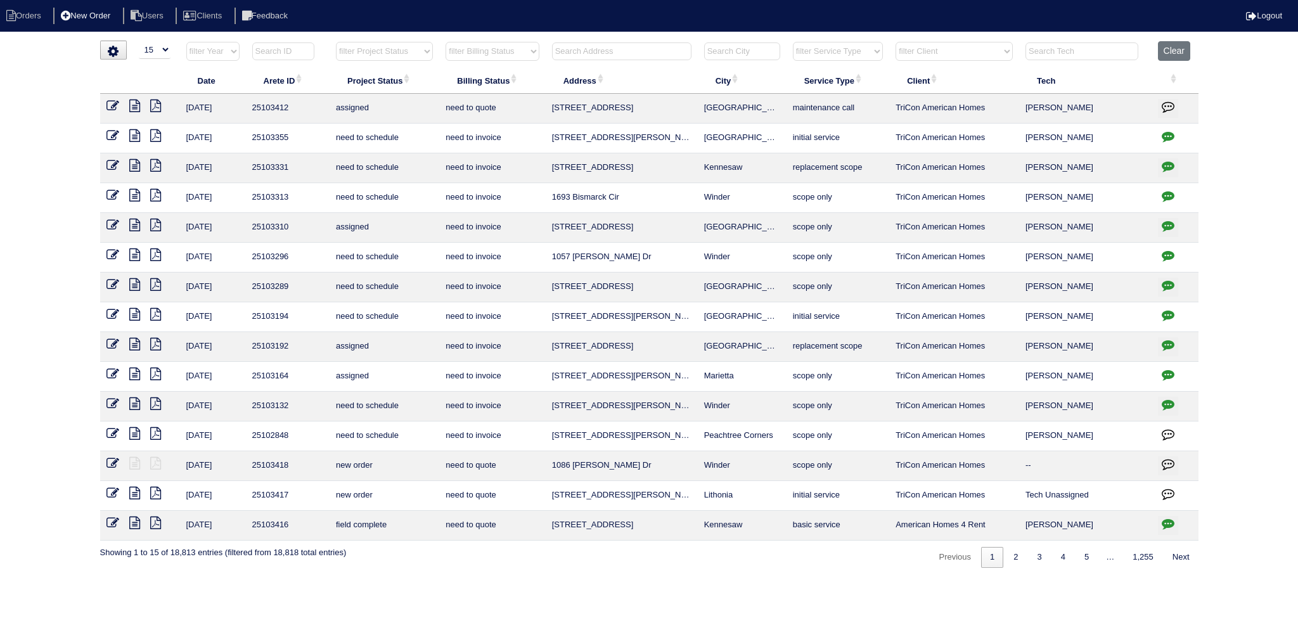
click at [100, 16] on li "New Order" at bounding box center [86, 16] width 67 height 17
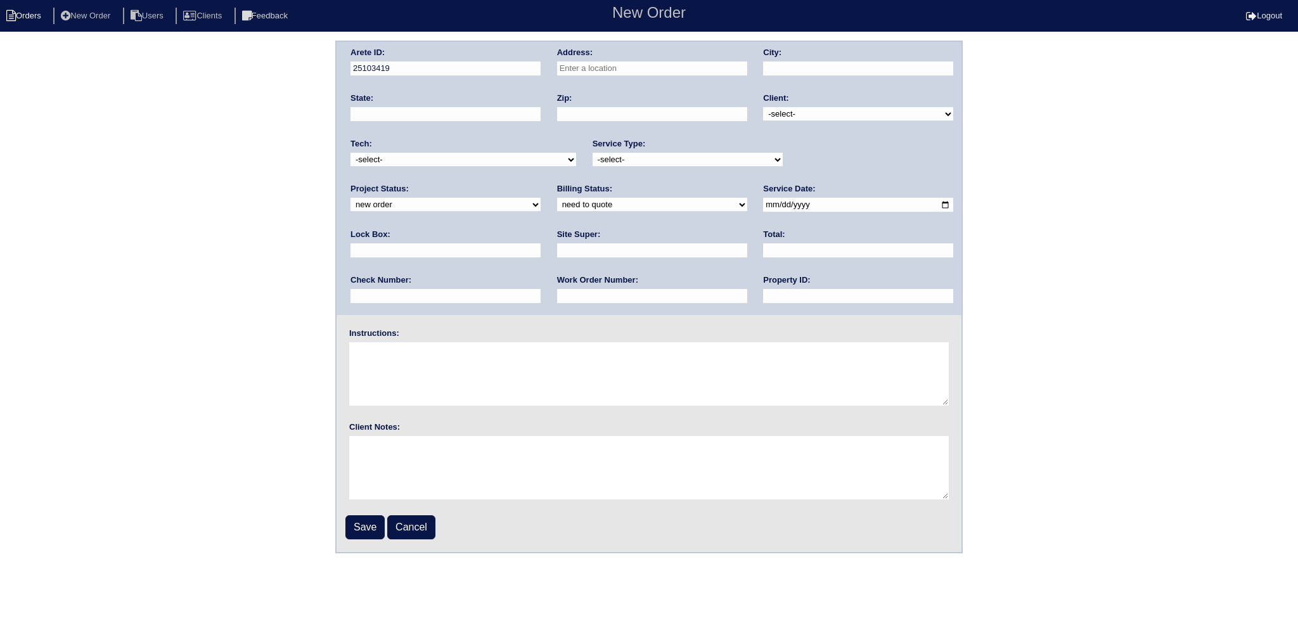
click at [2, 14] on li "Orders" at bounding box center [25, 16] width 51 height 17
select select "15"
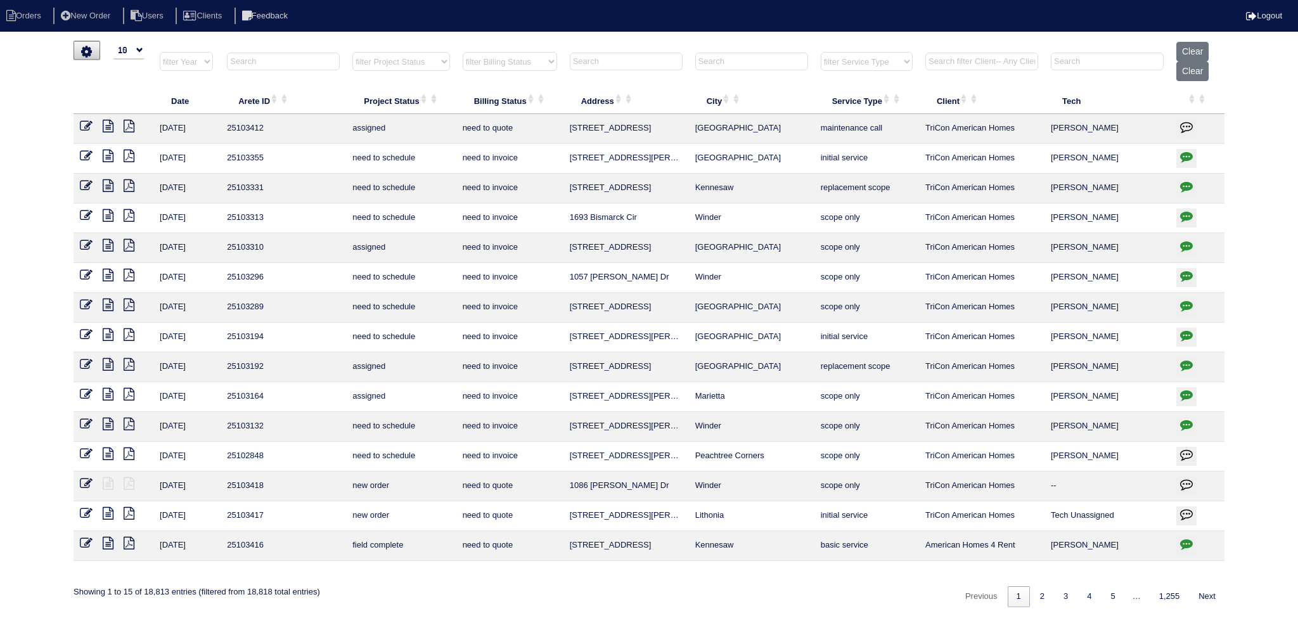
select select "15"
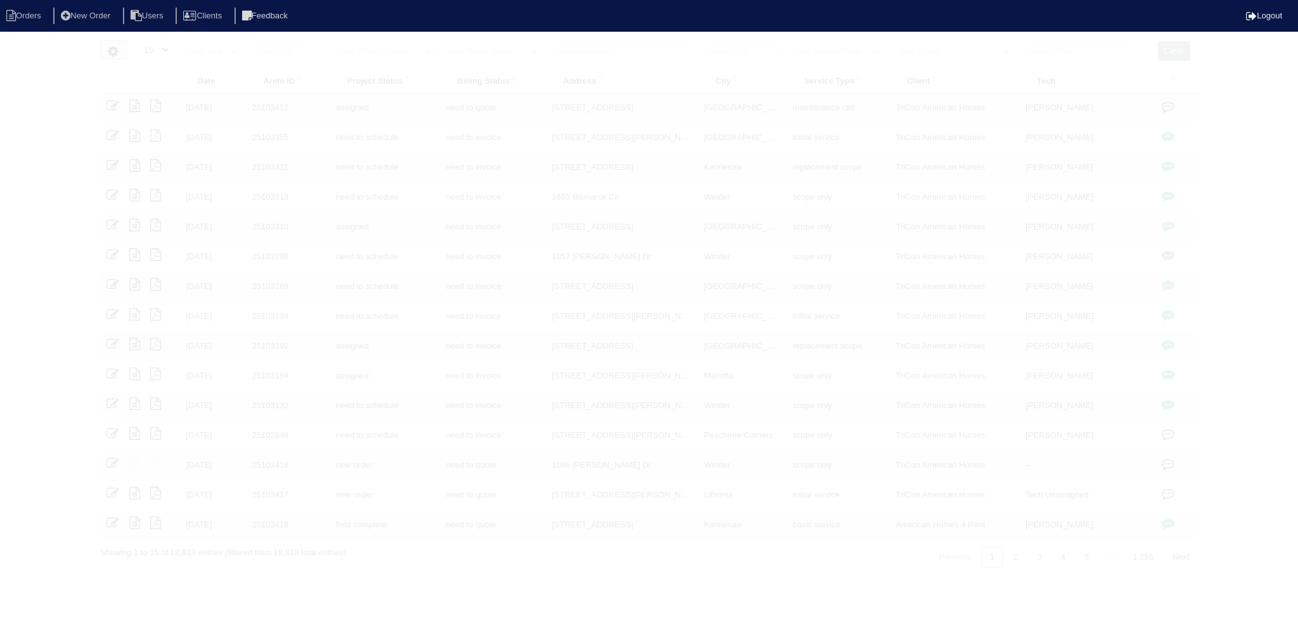
click at [638, 48] on input "text" at bounding box center [621, 51] width 139 height 18
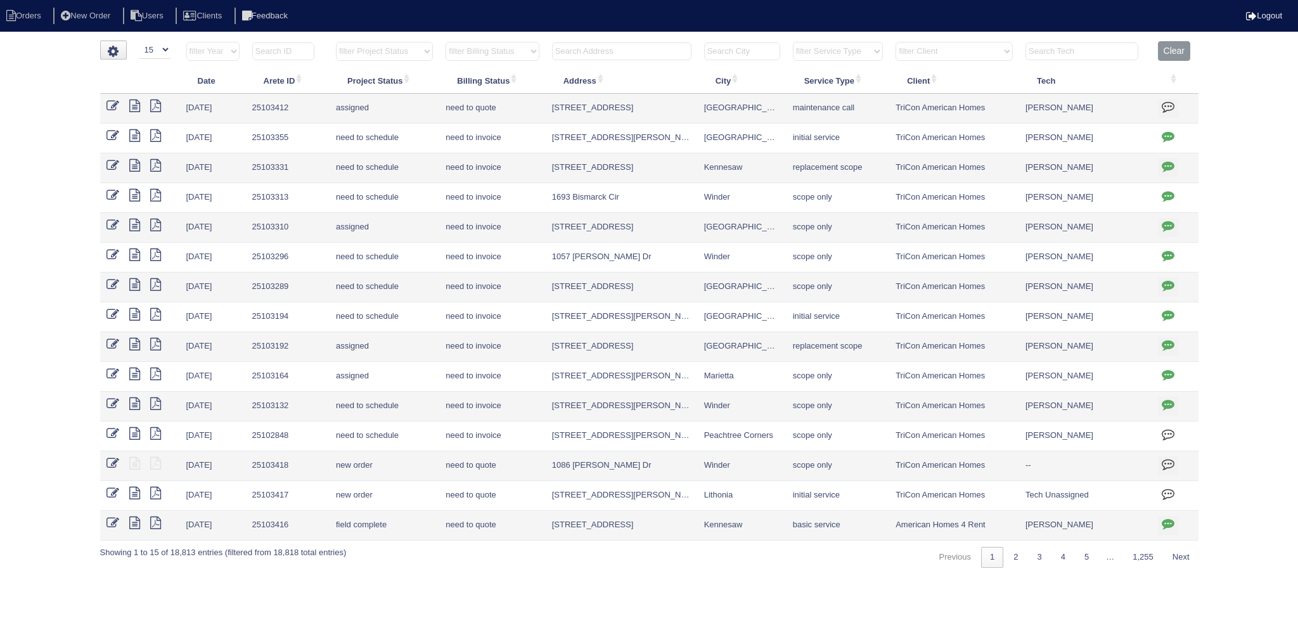
click at [637, 48] on input "text" at bounding box center [621, 51] width 139 height 18
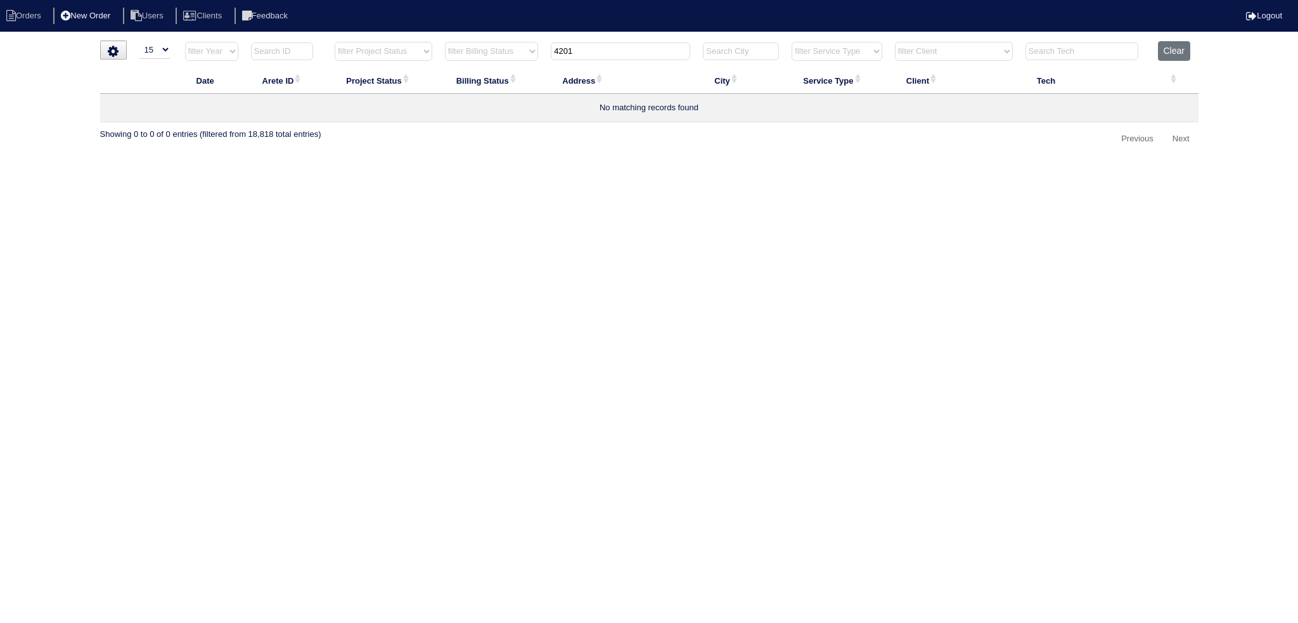
type input "4201"
click at [101, 18] on li "New Order" at bounding box center [86, 16] width 67 height 17
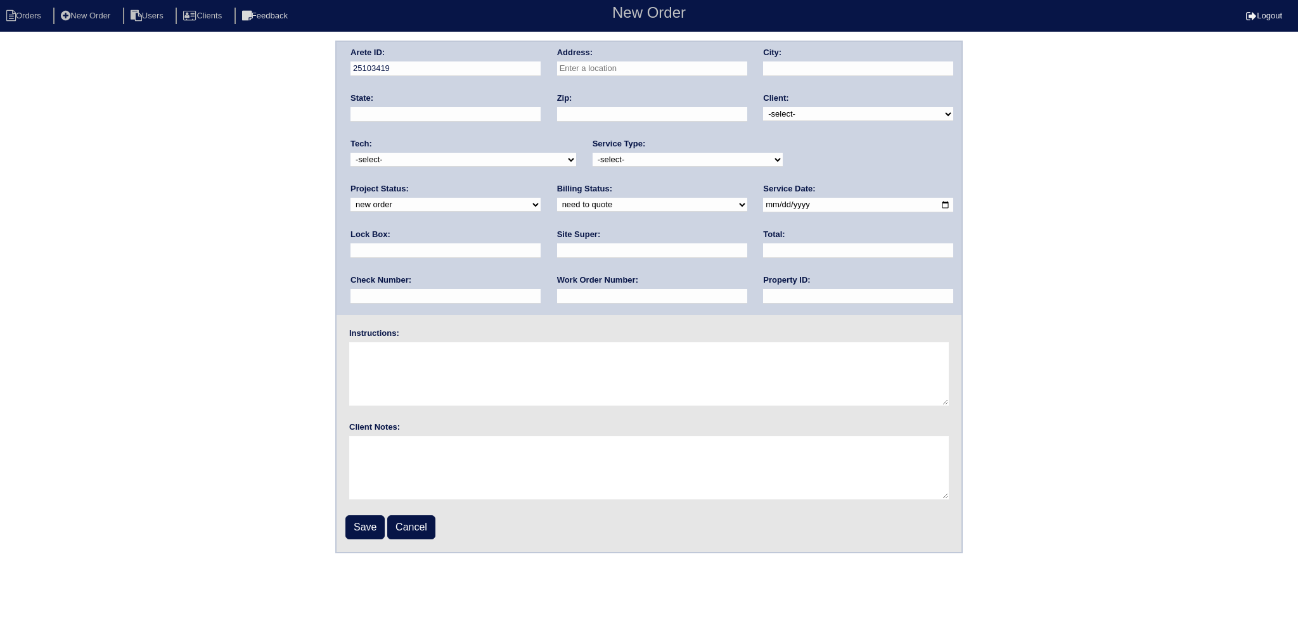
paste input "[STREET_ADDRESS]"
type input "[STREET_ADDRESS]"
type input "[GEOGRAPHIC_DATA]"
type input "GA"
type input "30052"
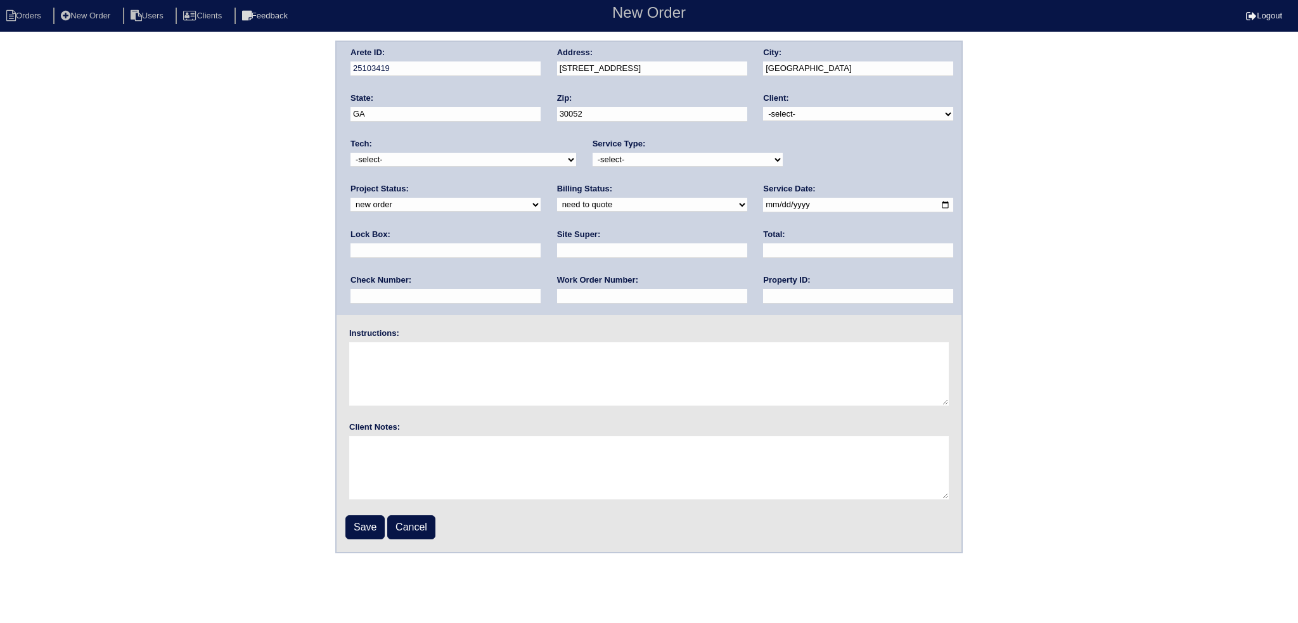
click at [808, 116] on select "-select- TriCon American Homes American Homes 4 Rent First Key Homes Zillow The…" at bounding box center [858, 114] width 190 height 14
drag, startPoint x: 817, startPoint y: 108, endPoint x: 824, endPoint y: 113, distance: 9.5
click at [817, 108] on select "-select- TriCon American Homes American Homes 4 Rent First Key Homes Zillow The…" at bounding box center [858, 114] width 190 height 14
click at [764, 107] on select "-select- TriCon American Homes American Homes 4 Rent First Key Homes Zillow The…" at bounding box center [858, 114] width 190 height 14
click at [846, 114] on select "-select- TriCon American Homes American Homes 4 Rent First Key Homes Zillow The…" at bounding box center [858, 114] width 190 height 14
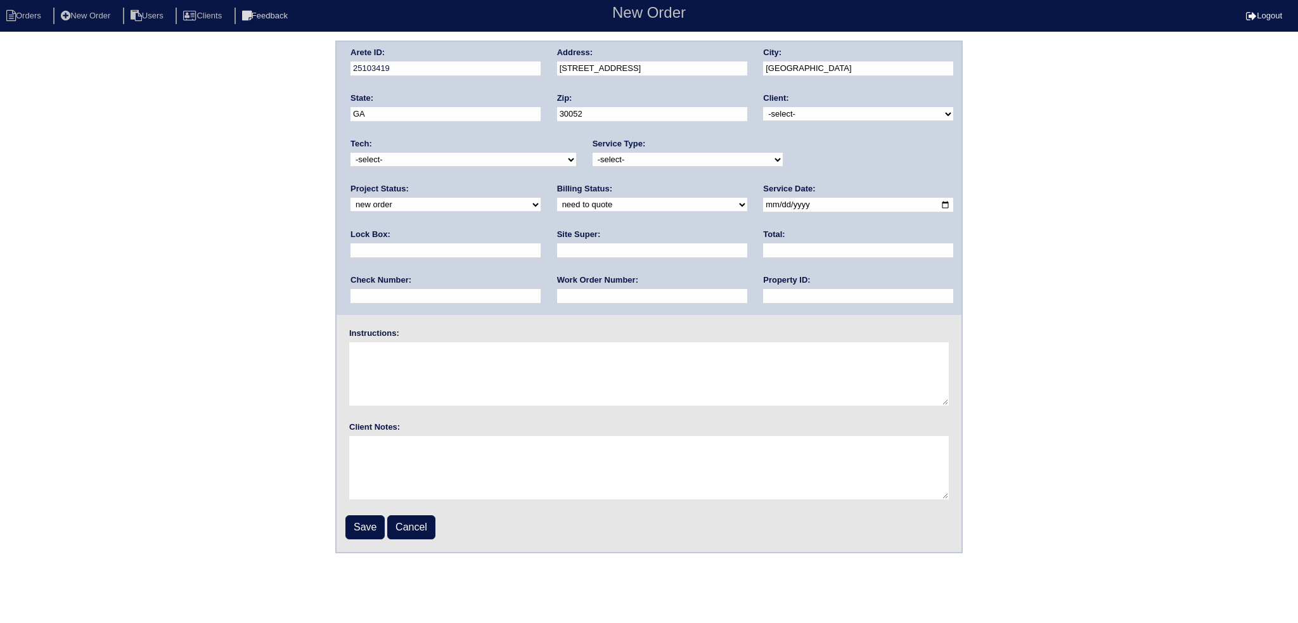
select select "1"
click at [764, 107] on select "-select- TriCon American Homes American Homes 4 Rent First Key Homes Zillow The…" at bounding box center [858, 114] width 190 height 14
click at [541, 198] on select "new order assigned in progress field complete need to schedule admin review arc…" at bounding box center [446, 205] width 190 height 14
select select "assigned"
click at [541, 198] on select "new order assigned in progress field complete need to schedule admin review arc…" at bounding box center [446, 205] width 190 height 14
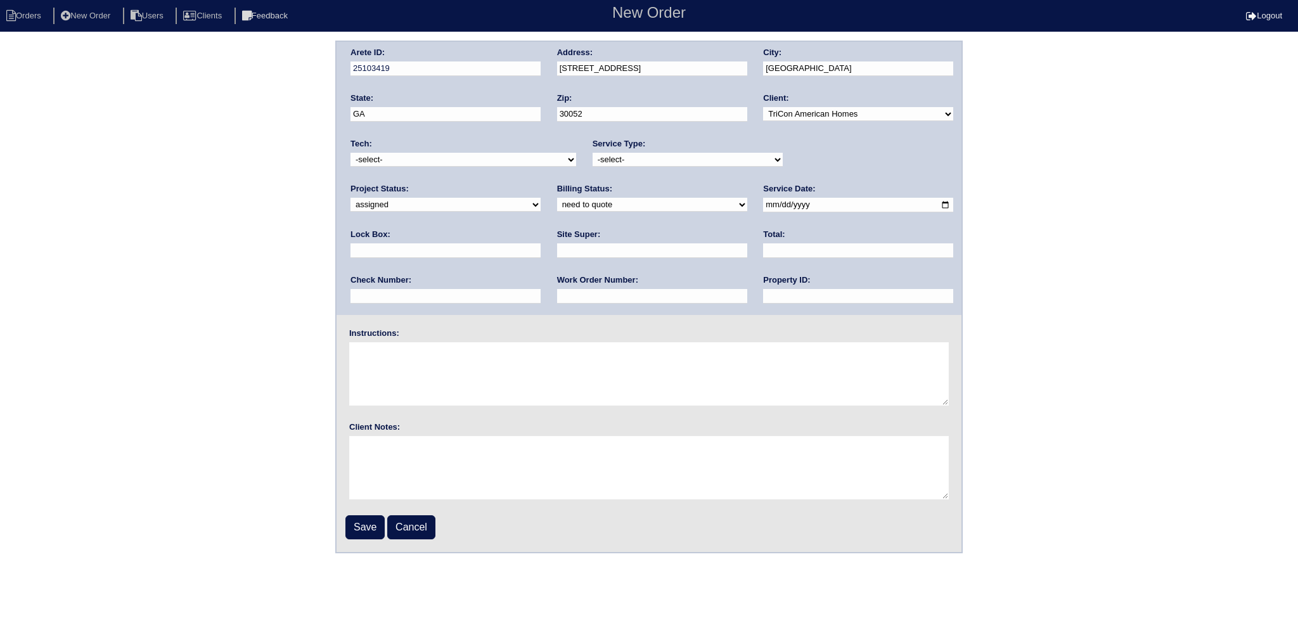
drag, startPoint x: 681, startPoint y: 148, endPoint x: 676, endPoint y: 158, distance: 11.1
click at [681, 150] on div "Service Type: -select- initial service basic service maintenance call replaceme…" at bounding box center [688, 155] width 190 height 35
click at [676, 160] on select "-select- initial service basic service maintenance call replacement scope servi…" at bounding box center [688, 160] width 190 height 14
select select "scope only"
click at [593, 153] on select "-select- initial service basic service maintenance call replacement scope servi…" at bounding box center [688, 160] width 190 height 14
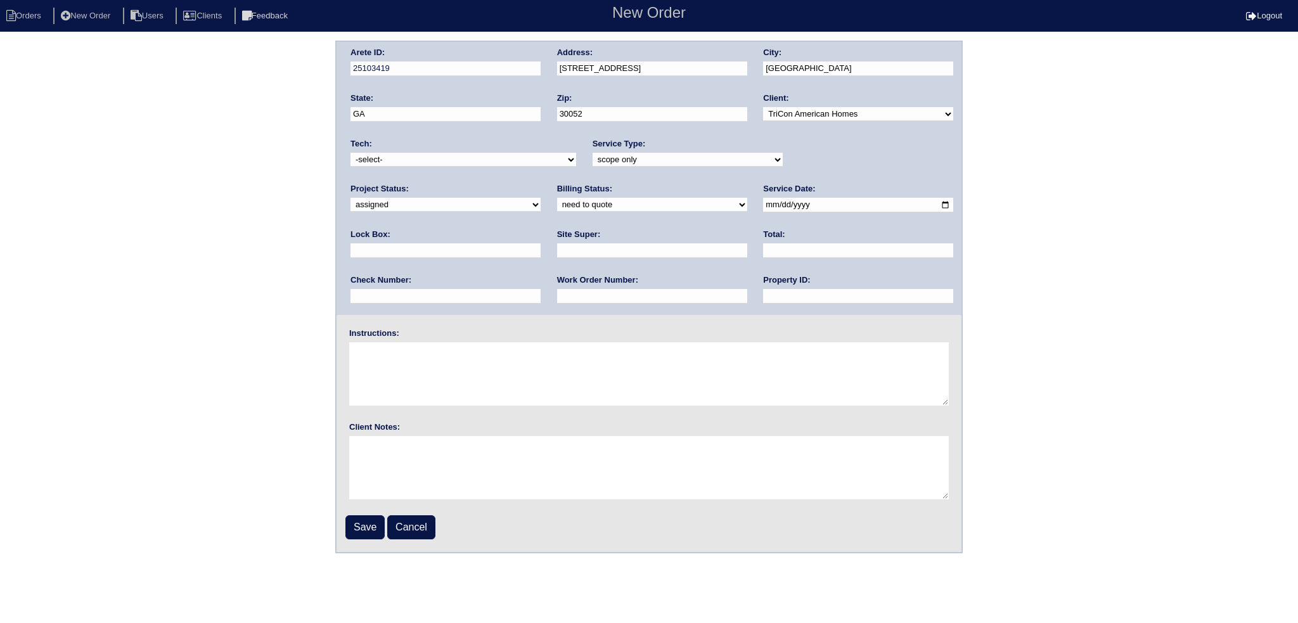
click at [482, 160] on select "-select- [EMAIL_ADDRESS][DOMAIN_NAME] [EMAIL_ADDRESS][DOMAIN_NAME] [EMAIL_ADDRE…" at bounding box center [464, 160] width 226 height 14
click at [429, 163] on select "-select- [EMAIL_ADDRESS][DOMAIN_NAME] [EMAIL_ADDRESS][DOMAIN_NAME] [EMAIL_ADDRE…" at bounding box center [464, 160] width 226 height 14
select select "77"
click at [351, 153] on select "-select- [EMAIL_ADDRESS][DOMAIN_NAME] [EMAIL_ADDRESS][DOMAIN_NAME] [EMAIL_ADDRE…" at bounding box center [464, 160] width 226 height 14
click at [763, 204] on input "date" at bounding box center [858, 205] width 190 height 15
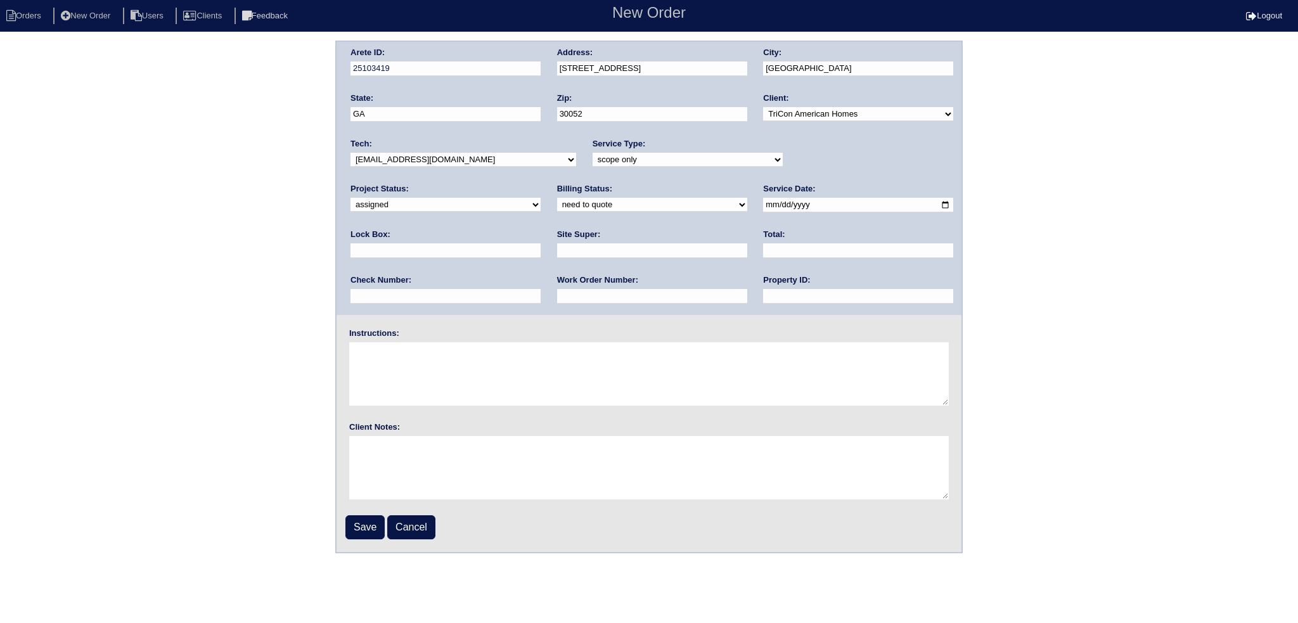
type input "[DATE]"
click at [557, 207] on select "need to quote quoted need to invoice invoiced paid warranty purchase order need…" at bounding box center [652, 205] width 190 height 14
select select "in quickbooks"
click at [557, 198] on select "need to quote quoted need to invoice invoiced paid warranty purchase order need…" at bounding box center [652, 205] width 190 height 14
click at [763, 299] on input "text" at bounding box center [858, 296] width 190 height 15
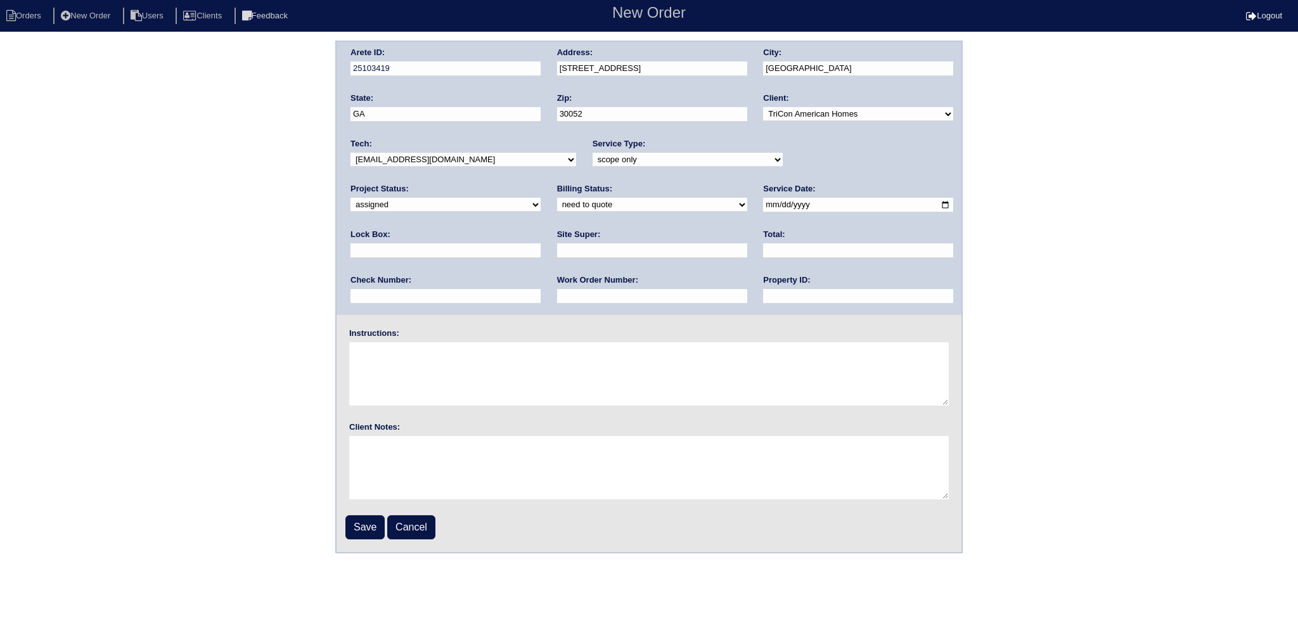
type input "NA"
click at [785, 296] on div "Arete ID: 25103419 Address: [STREET_ADDRESS] City: [GEOGRAPHIC_DATA] State: [GE…" at bounding box center [649, 178] width 625 height 273
click at [360, 526] on input "Save" at bounding box center [365, 527] width 39 height 24
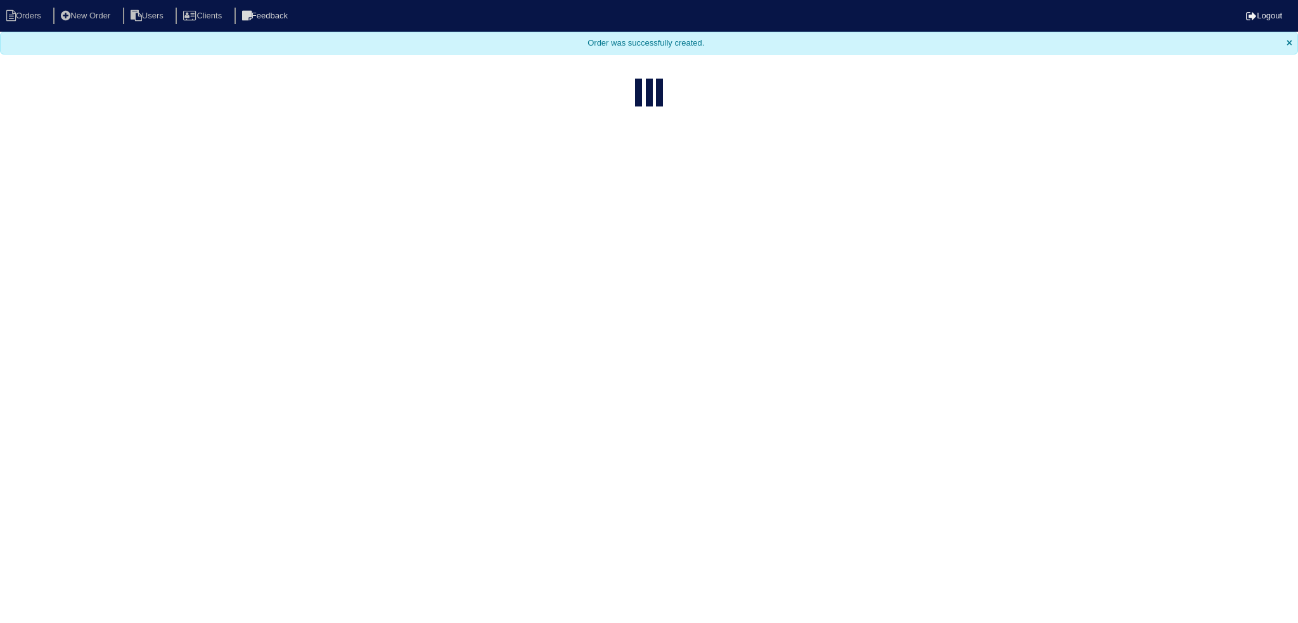
select select "15"
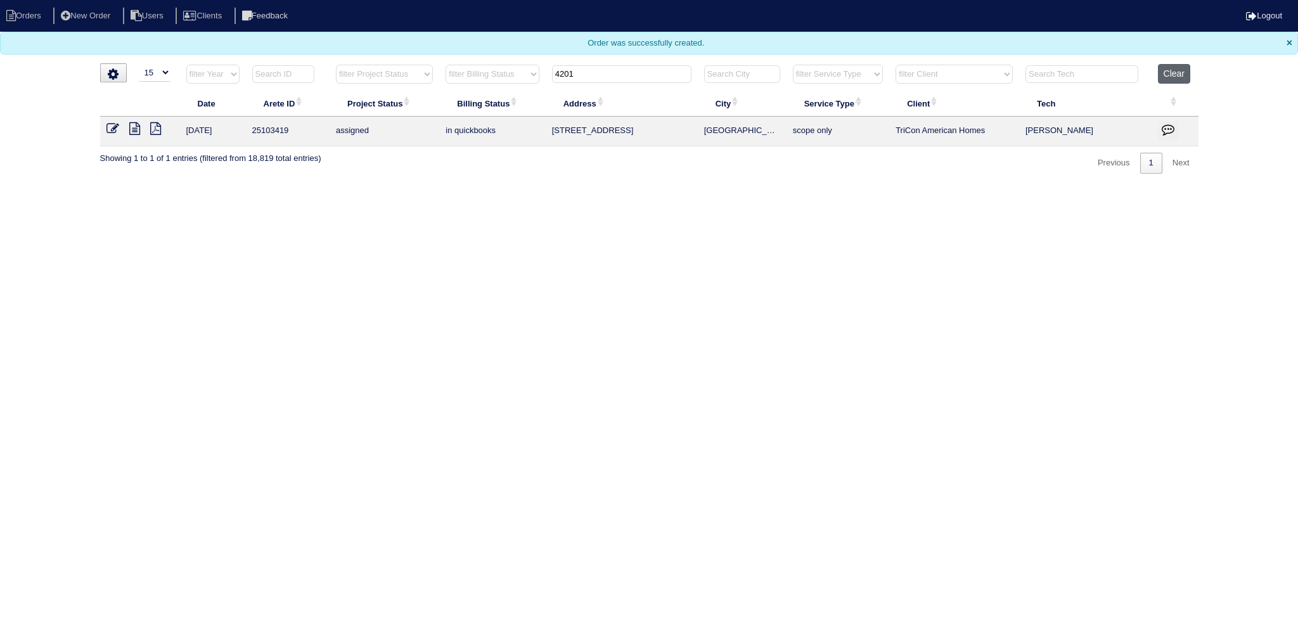
click at [1171, 64] on button "Clear" at bounding box center [1174, 74] width 32 height 20
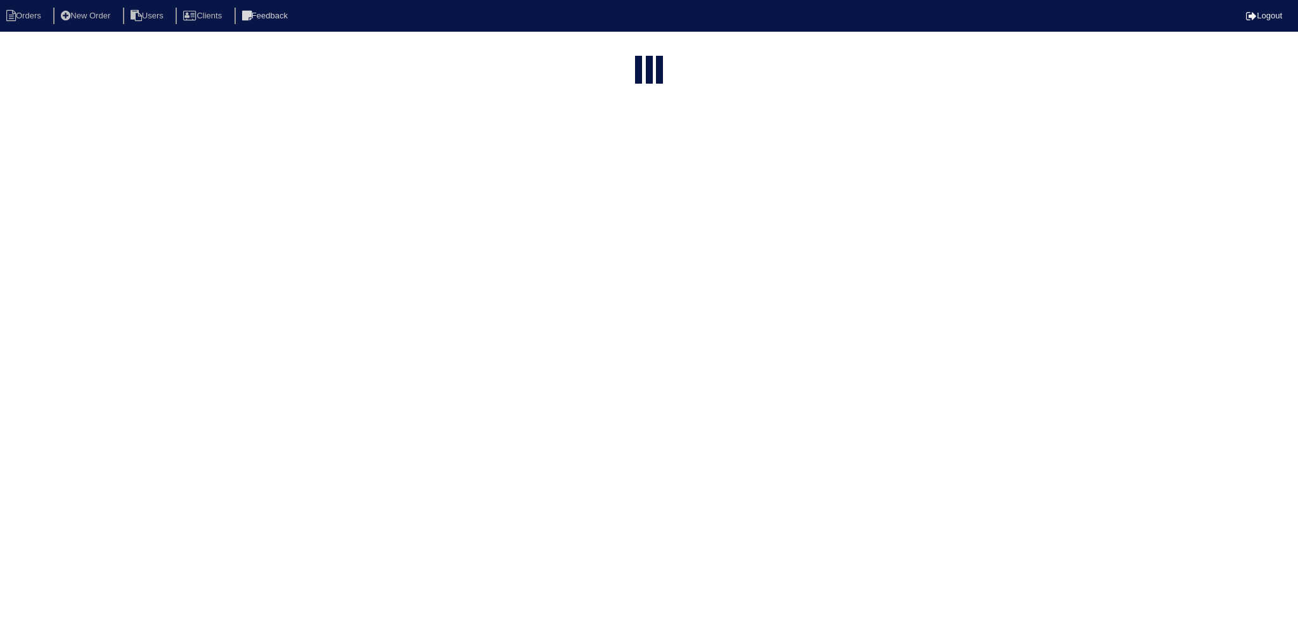
select select "15"
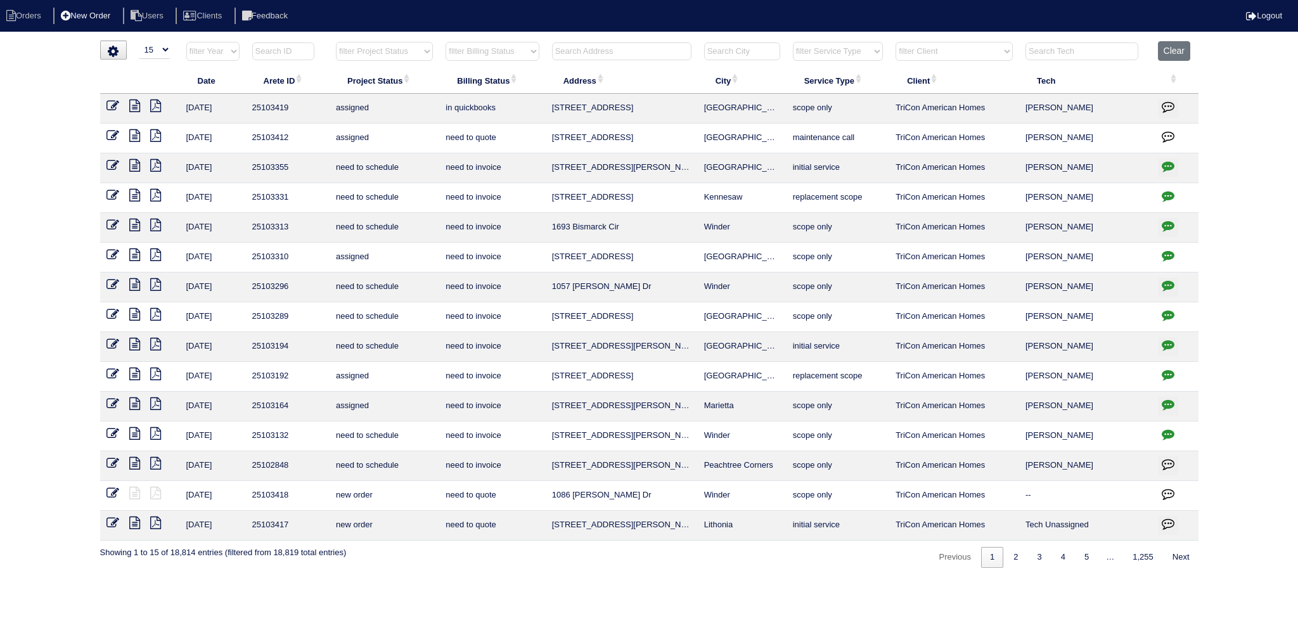
click at [100, 8] on li "New Order" at bounding box center [86, 16] width 67 height 17
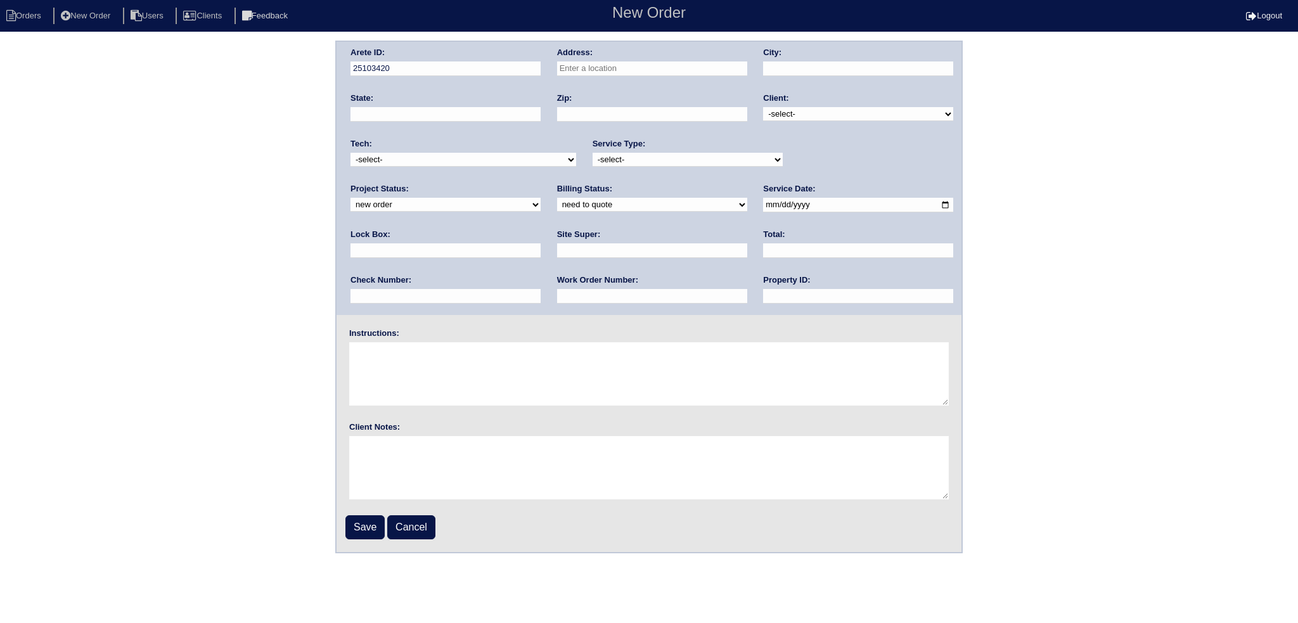
paste input "[STREET_ADDRESS][PERSON_NAME][PERSON_NAME]"
type input "[STREET_ADDRESS][PERSON_NAME]"
type input "[GEOGRAPHIC_DATA]"
type input "GA"
type input "30052"
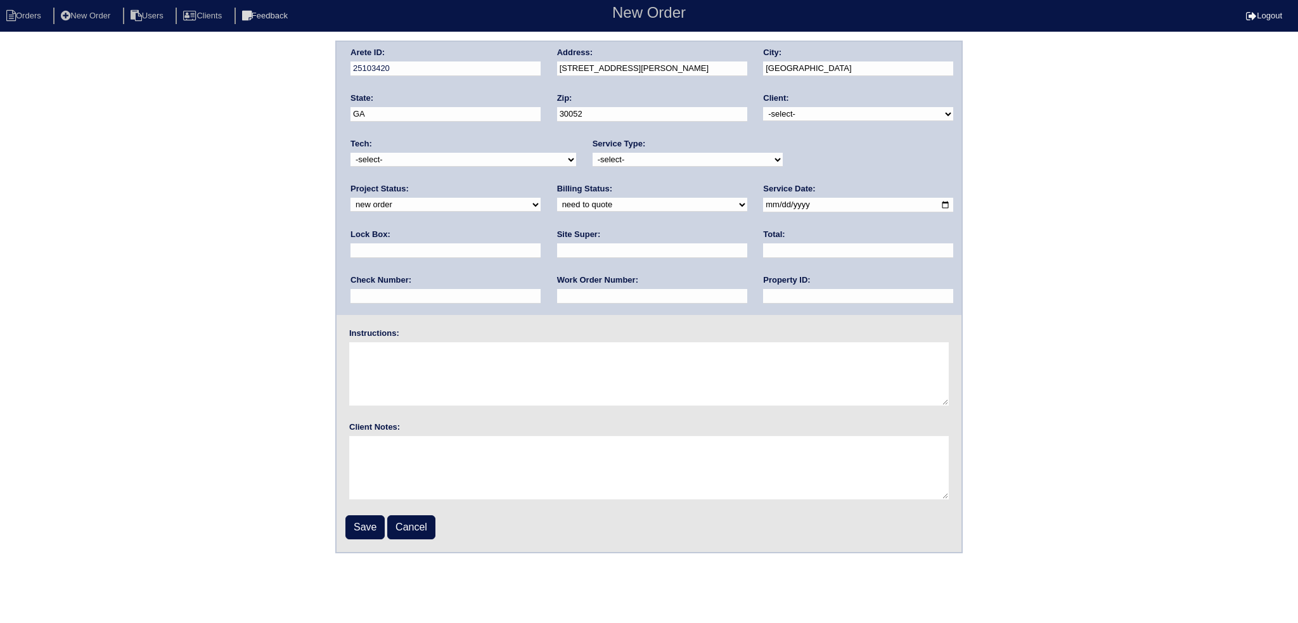
click at [848, 122] on div "Client: -select- TriCon American Homes American Homes 4 Rent First Key Homes Zi…" at bounding box center [858, 110] width 190 height 35
click at [846, 114] on select "-select- TriCon American Homes American Homes 4 Rent First Key Homes Zillow The…" at bounding box center [858, 114] width 190 height 14
select select "1"
click at [764, 107] on select "-select- TriCon American Homes American Homes 4 Rent First Key Homes Zillow The…" at bounding box center [858, 114] width 190 height 14
click at [541, 198] on select "new order assigned in progress field complete need to schedule admin review arc…" at bounding box center [446, 205] width 190 height 14
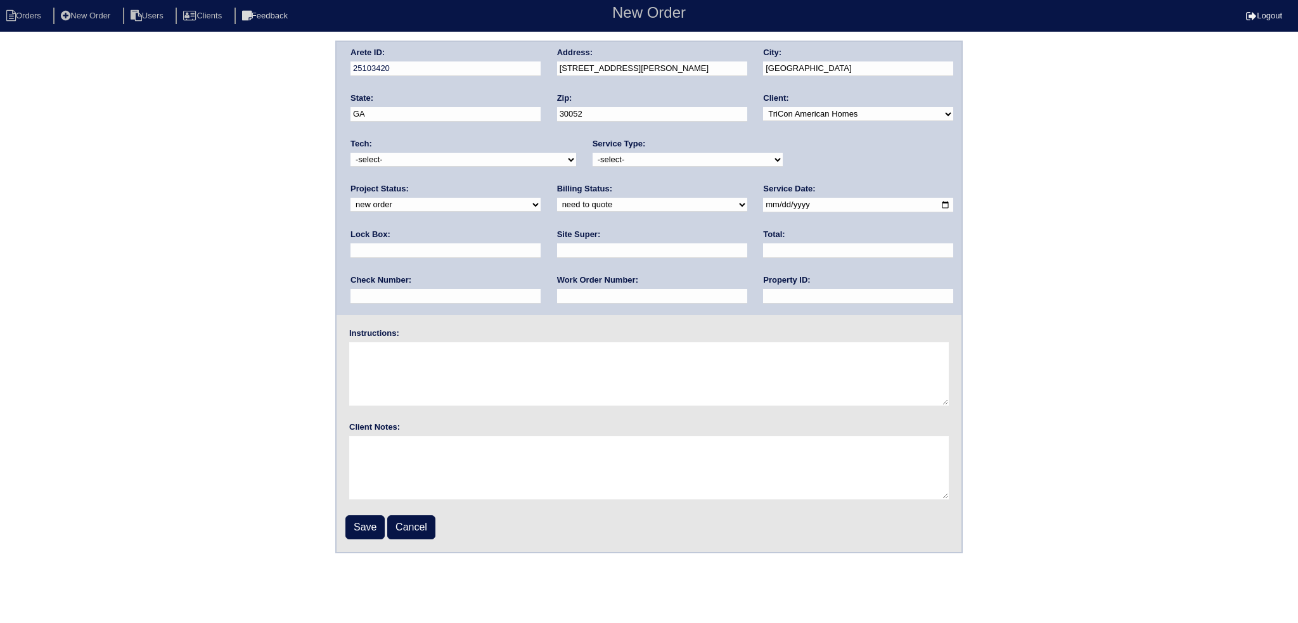
select select "assigned"
click at [541, 198] on select "new order assigned in progress field complete need to schedule admin review arc…" at bounding box center [446, 205] width 190 height 14
click at [687, 159] on select "-select- initial service basic service maintenance call replacement scope servi…" at bounding box center [688, 160] width 190 height 14
select select "maintenance call"
click at [593, 153] on select "-select- initial service basic service maintenance call replacement scope servi…" at bounding box center [688, 160] width 190 height 14
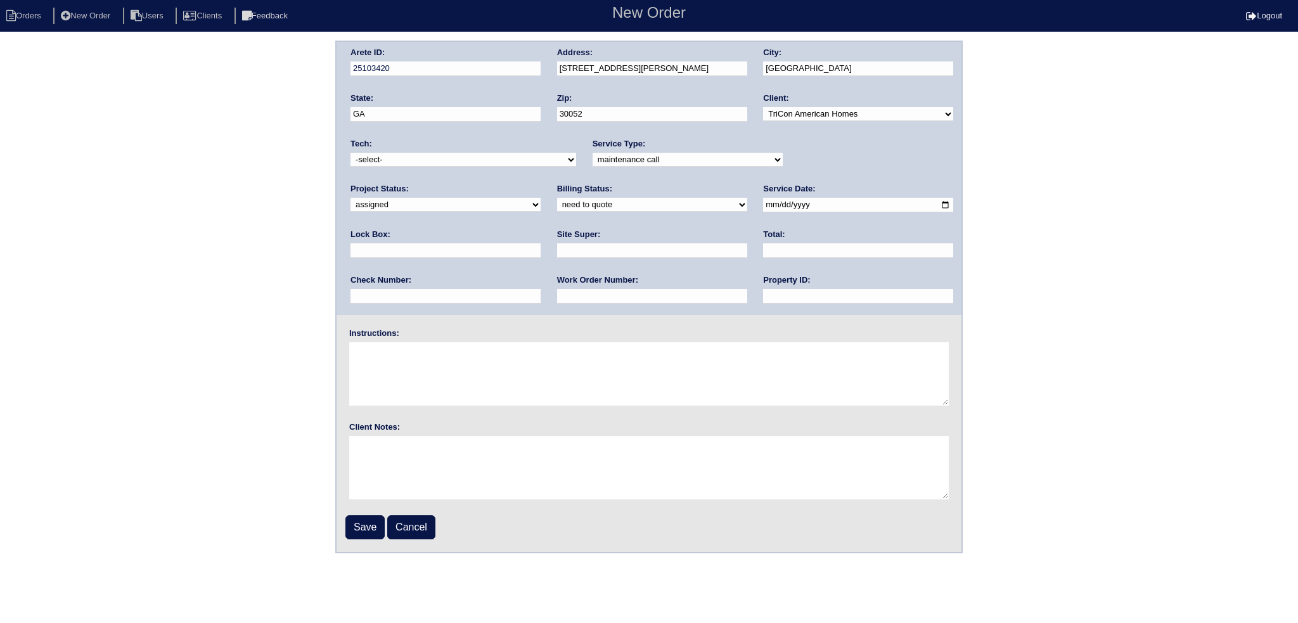
click at [489, 153] on select "-select- [EMAIL_ADDRESS][DOMAIN_NAME] [EMAIL_ADDRESS][DOMAIN_NAME] [EMAIL_ADDRE…" at bounding box center [464, 160] width 226 height 14
select select "77"
click at [351, 153] on select "-select- [EMAIL_ADDRESS][DOMAIN_NAME] [EMAIL_ADDRESS][DOMAIN_NAME] [EMAIL_ADDRE…" at bounding box center [464, 160] width 226 height 14
click at [763, 200] on input "date" at bounding box center [858, 205] width 190 height 15
type input "[DATE]"
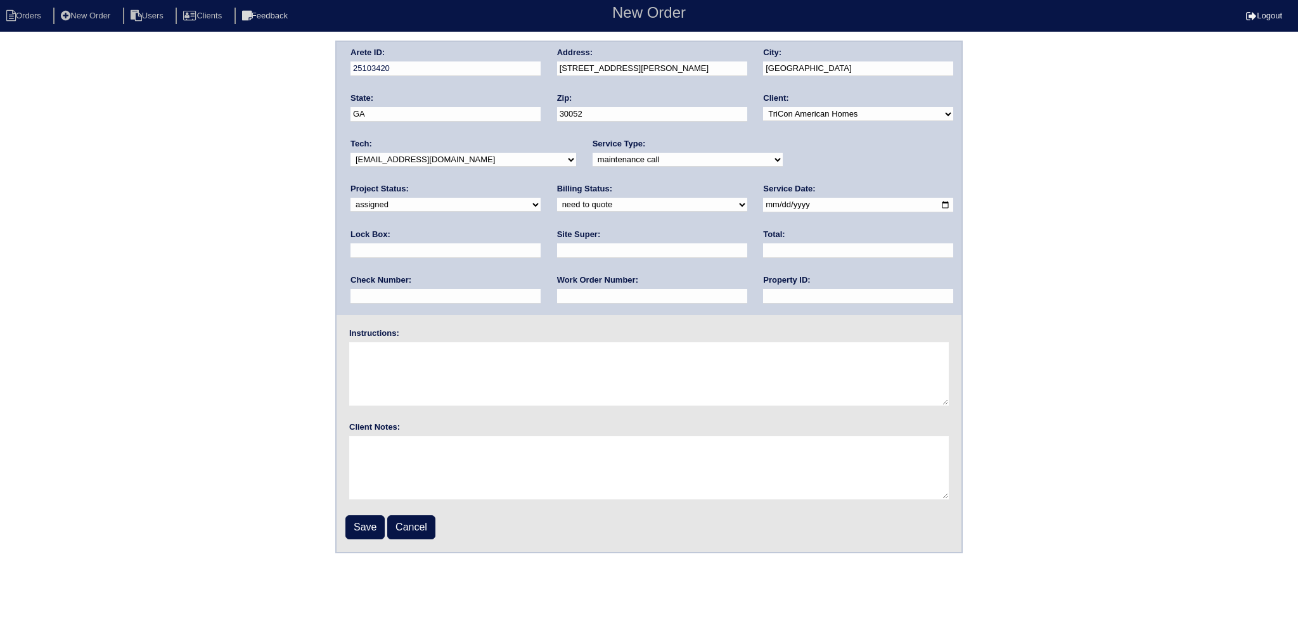
click at [557, 195] on div "Billing Status: need to quote quoted need to invoice invoiced paid warranty pur…" at bounding box center [652, 200] width 190 height 35
drag, startPoint x: 477, startPoint y: 202, endPoint x: 477, endPoint y: 210, distance: 8.2
click at [557, 202] on select "need to quote quoted need to invoice invoiced paid warranty purchase order need…" at bounding box center [652, 205] width 190 height 14
select select "in quickbooks"
click at [557, 198] on select "need to quote quoted need to invoice invoiced paid warranty purchase order need…" at bounding box center [652, 205] width 190 height 14
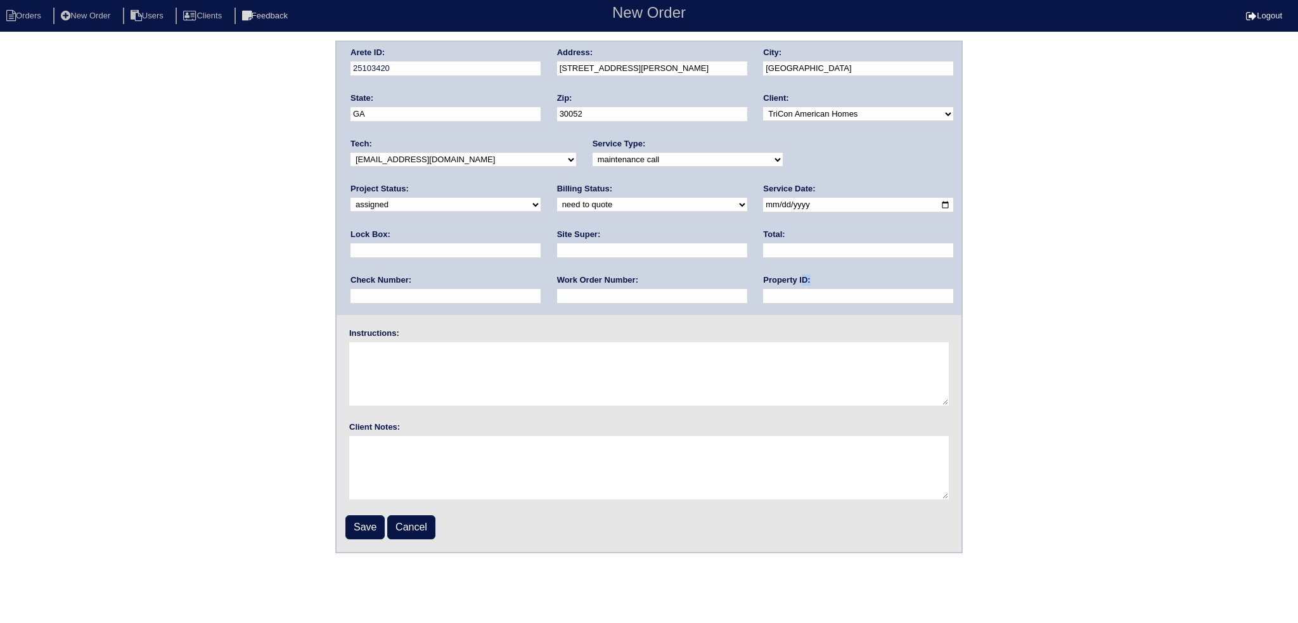
click at [763, 288] on div "Property ID:" at bounding box center [858, 293] width 190 height 36
click at [763, 294] on input "text" at bounding box center [858, 296] width 190 height 15
type input "NA"
click at [801, 294] on div "Arete ID: 25103420 Address: [STREET_ADDRESS][PERSON_NAME] City: [GEOGRAPHIC_DAT…" at bounding box center [649, 178] width 625 height 273
click at [365, 529] on input "Save" at bounding box center [365, 527] width 39 height 24
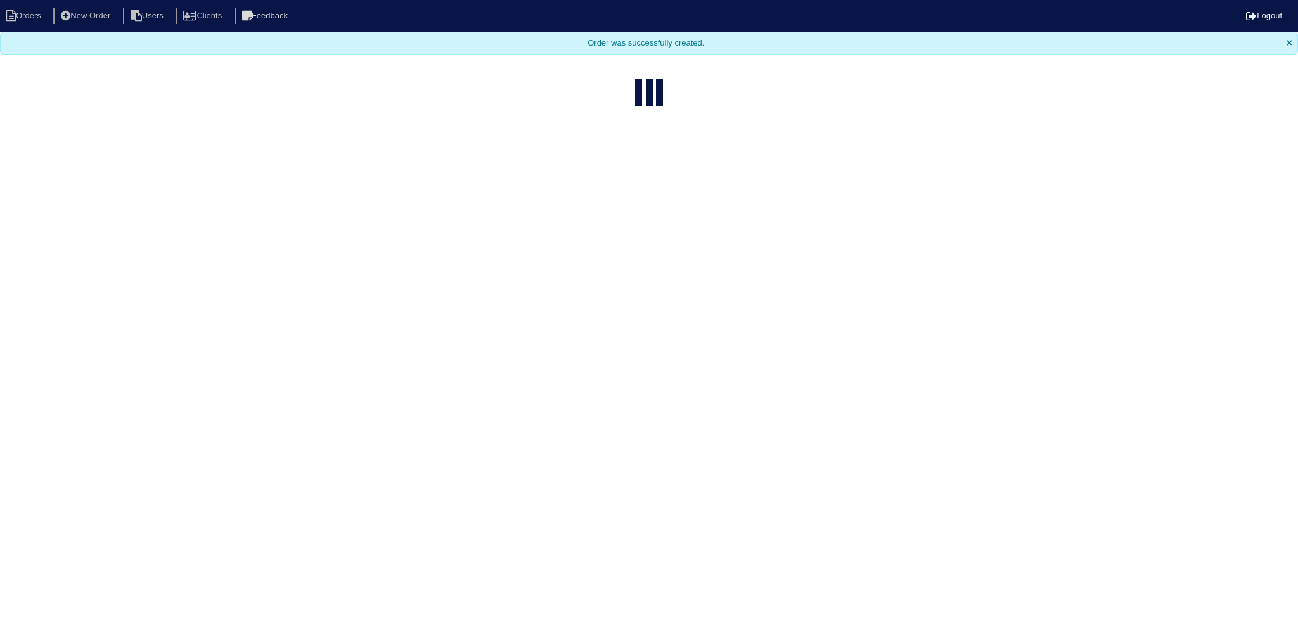
select select "15"
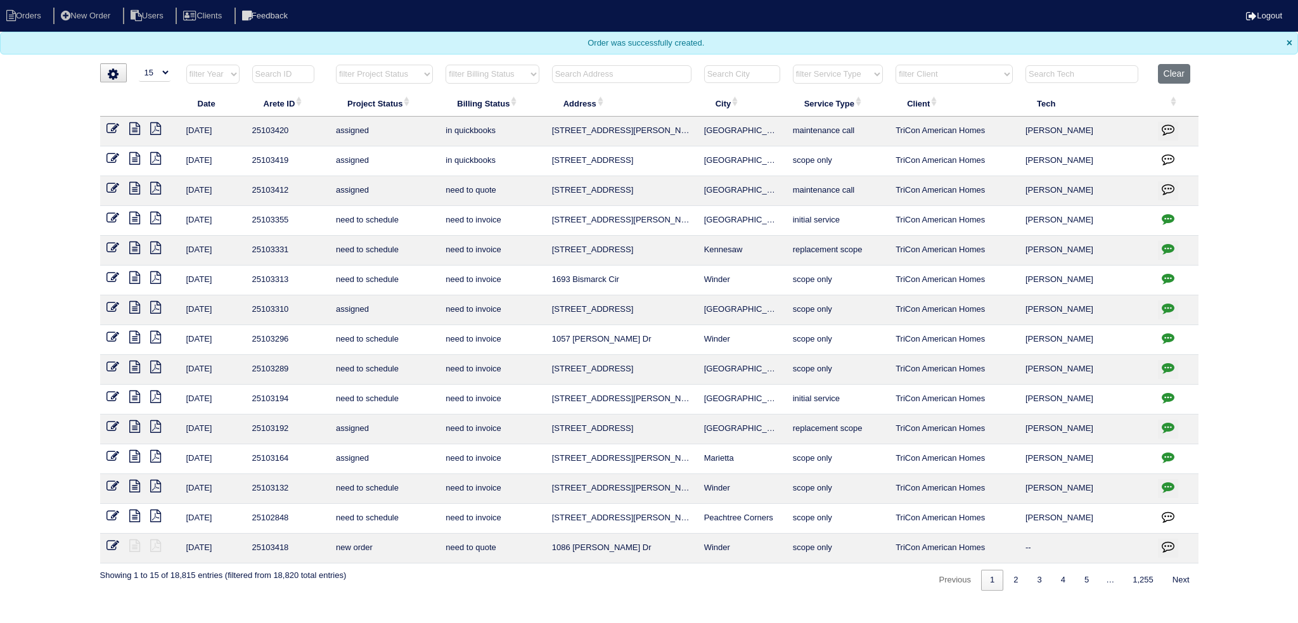
click at [622, 72] on input "text" at bounding box center [621, 74] width 139 height 18
click at [622, 71] on input "text" at bounding box center [621, 74] width 139 height 18
click at [649, 76] on input "text" at bounding box center [621, 74] width 139 height 18
click at [657, 75] on input "text" at bounding box center [621, 74] width 139 height 18
click at [1170, 81] on button "Clear" at bounding box center [1174, 74] width 32 height 20
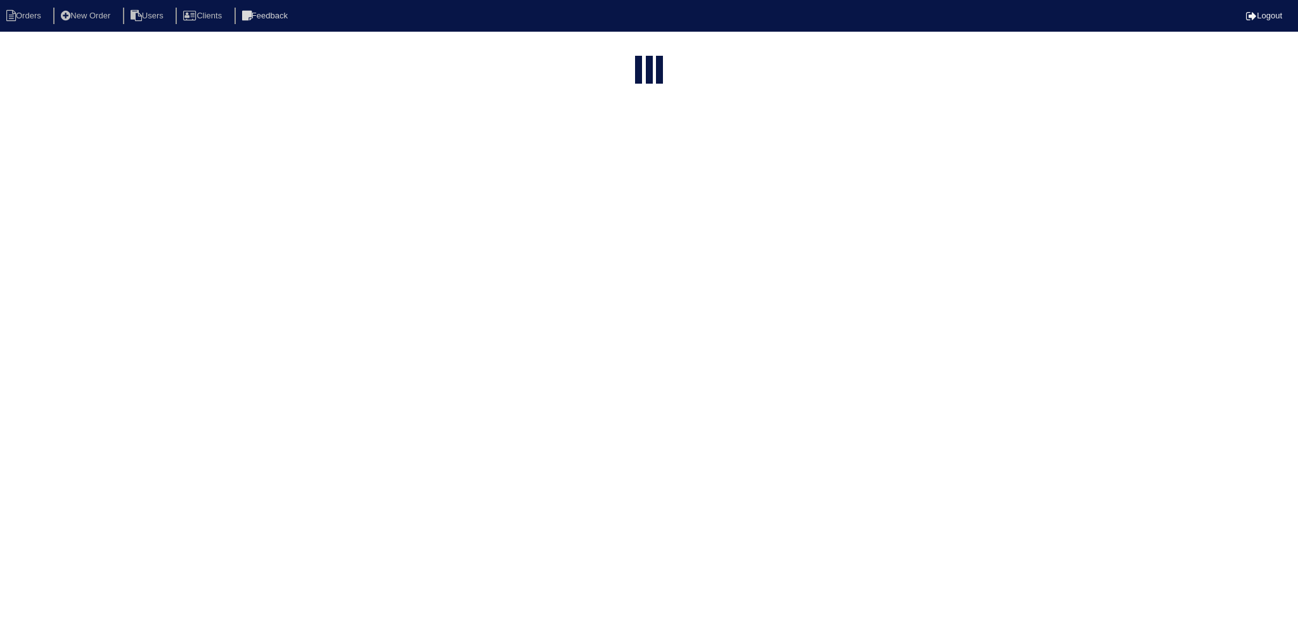
select select "15"
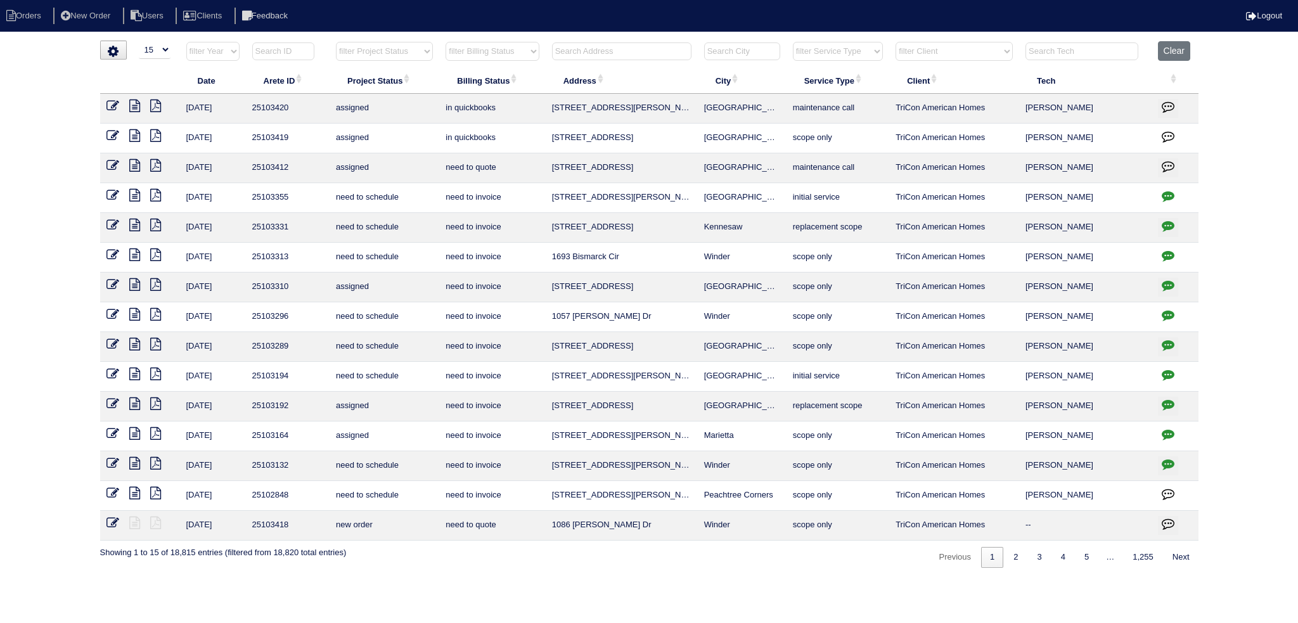
click at [598, 53] on input "text" at bounding box center [621, 51] width 139 height 18
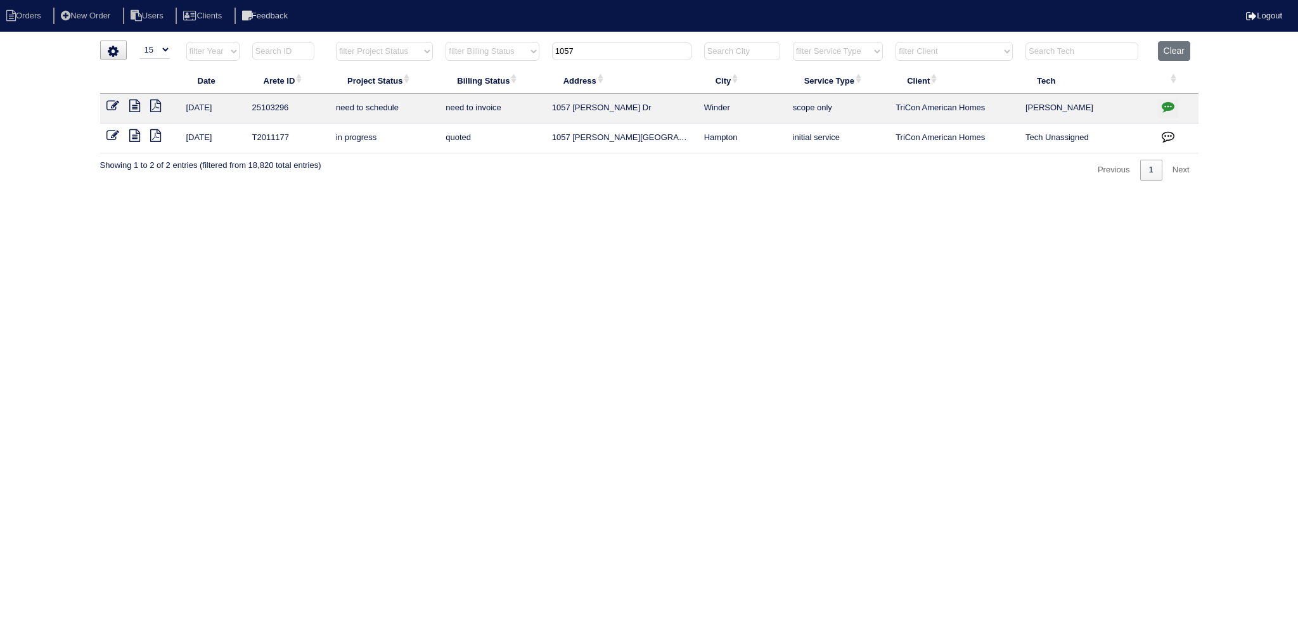
type input "1057"
click at [112, 106] on icon at bounding box center [113, 106] width 13 height 13
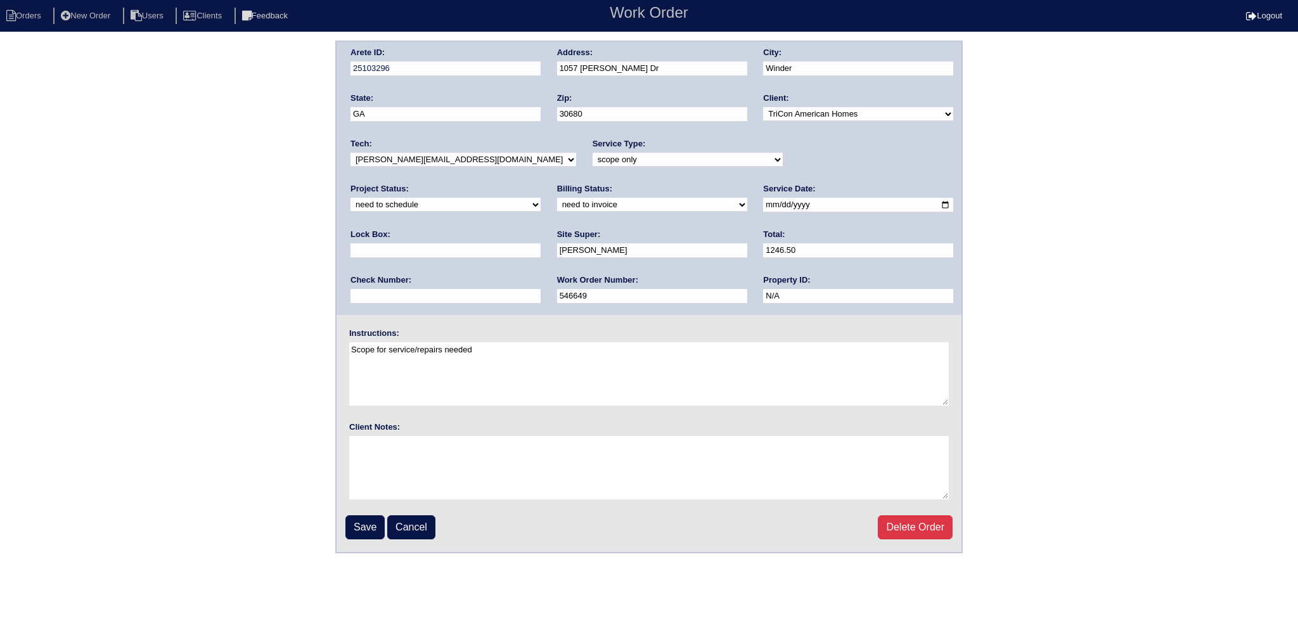
click at [398, 155] on select "-select- [EMAIL_ADDRESS][DOMAIN_NAME] [EMAIL_ADDRESS][DOMAIN_NAME] [EMAIL_ADDRE…" at bounding box center [464, 160] width 226 height 14
select select "151"
click at [351, 153] on select "-select- [EMAIL_ADDRESS][DOMAIN_NAME] [EMAIL_ADDRESS][DOMAIN_NAME] [EMAIL_ADDRE…" at bounding box center [464, 160] width 226 height 14
drag, startPoint x: 826, startPoint y: 158, endPoint x: 825, endPoint y: 167, distance: 8.3
click at [541, 183] on div "Project Status: new order assigned in progress field complete need to schedule …" at bounding box center [446, 200] width 190 height 35
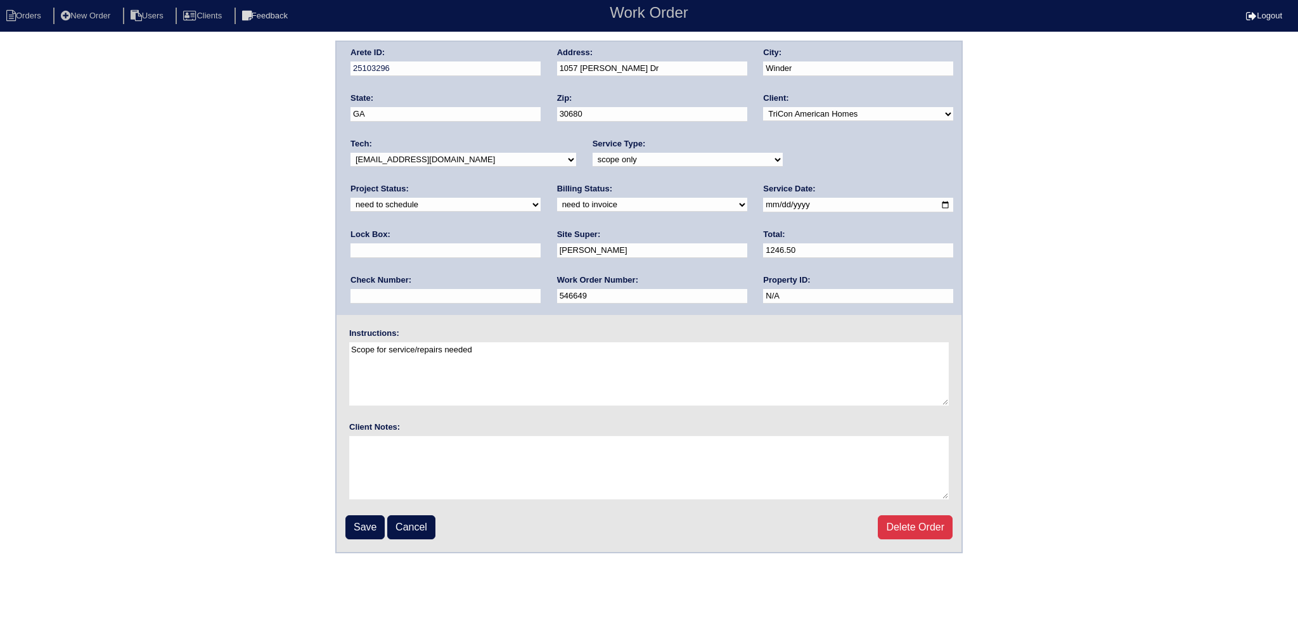
select select "assigned"
click at [541, 198] on select "new order assigned in progress field complete need to schedule admin review arc…" at bounding box center [446, 205] width 190 height 14
click at [763, 202] on input "[DATE]" at bounding box center [858, 205] width 190 height 15
click at [350, 533] on input "Save" at bounding box center [365, 527] width 39 height 24
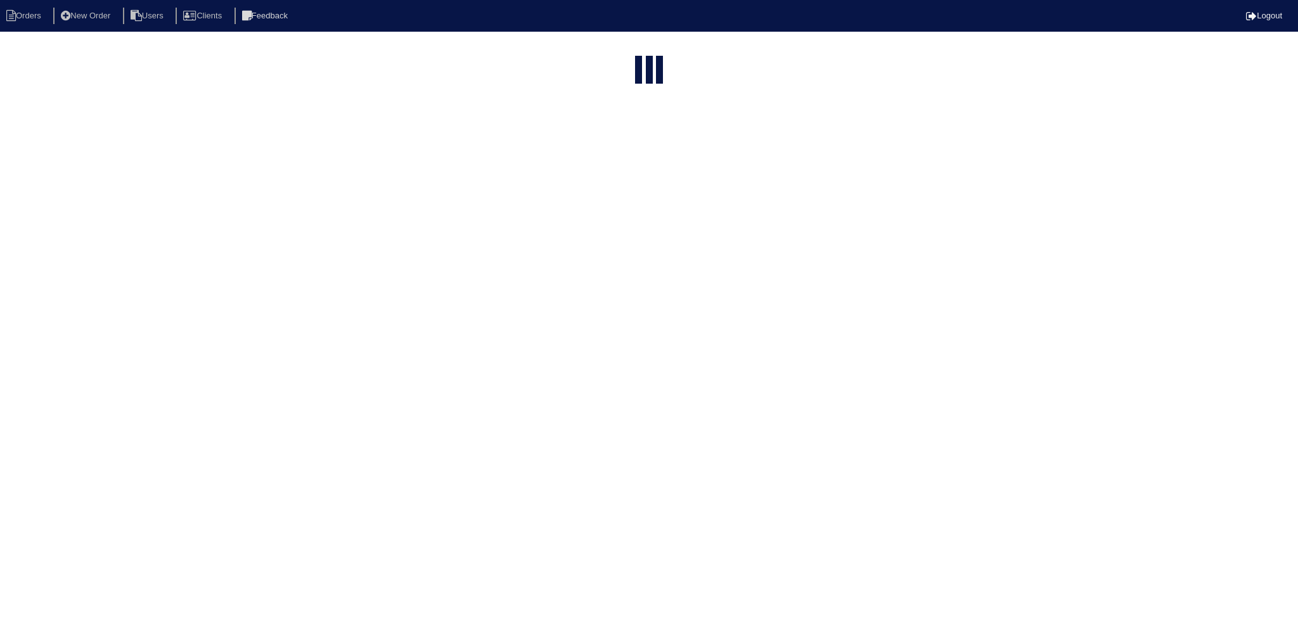
select select "15"
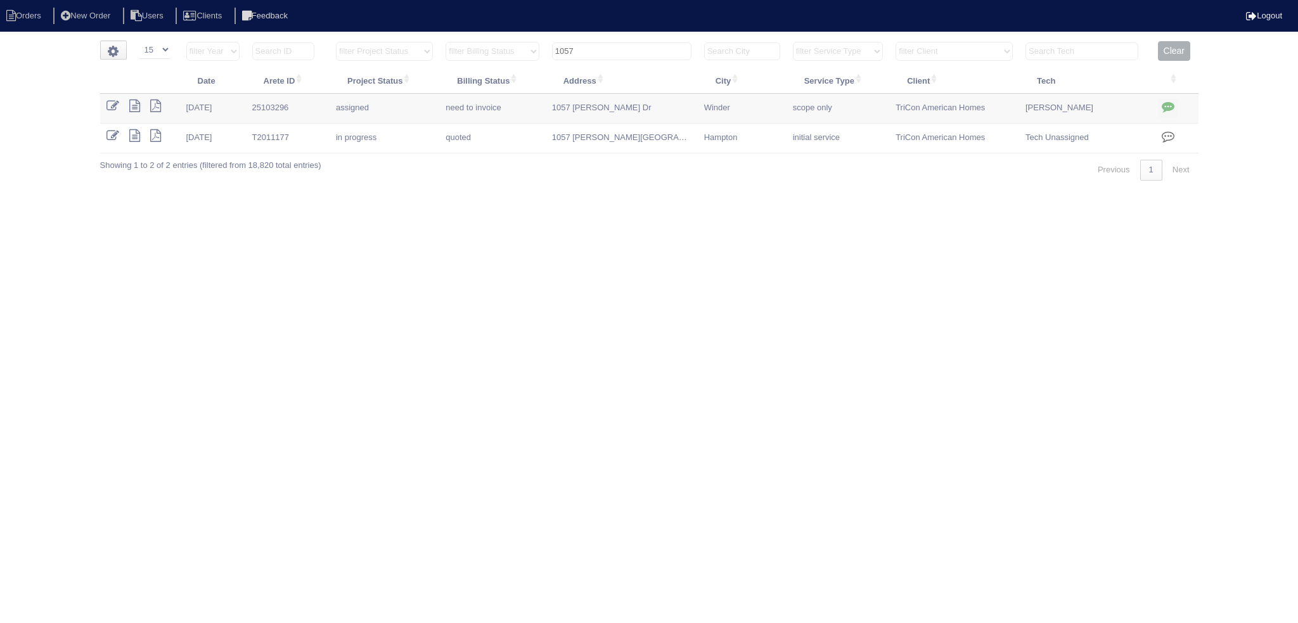
drag, startPoint x: 609, startPoint y: 55, endPoint x: 505, endPoint y: 58, distance: 103.4
click at [504, 58] on tr "filter Year -- Any Year -- 2025 2024 2023 2022 2021 2020 2019 filter Project St…" at bounding box center [649, 54] width 1099 height 26
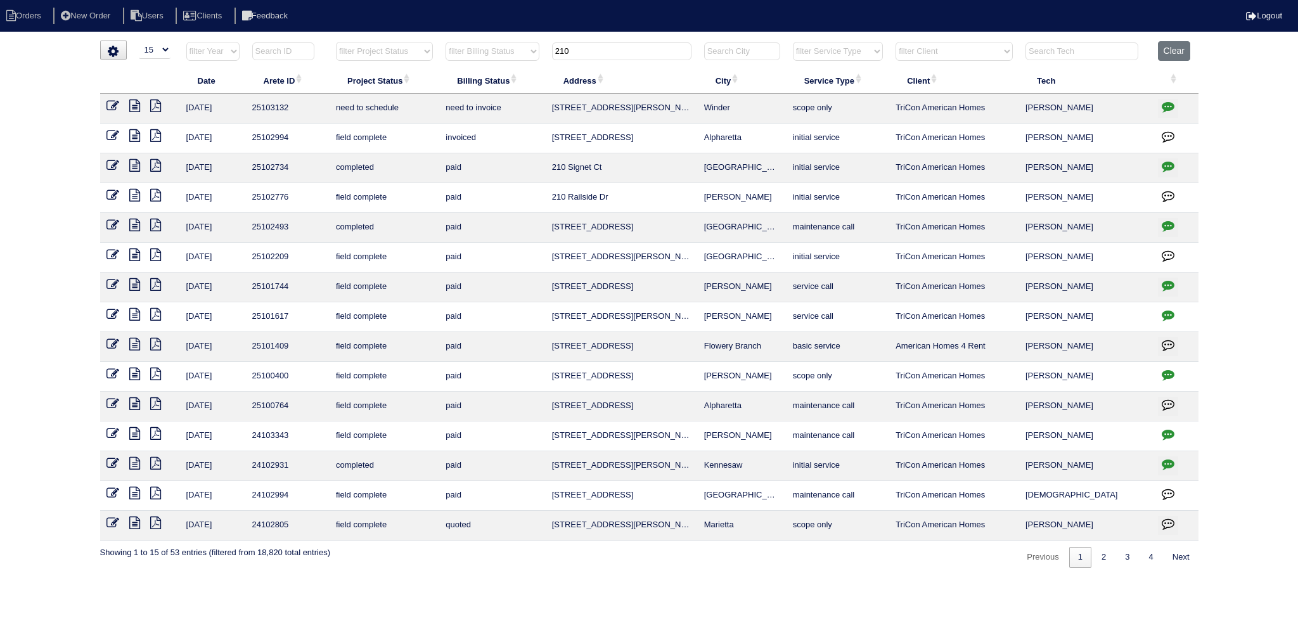
type input "210"
click at [113, 106] on icon at bounding box center [113, 106] width 13 height 13
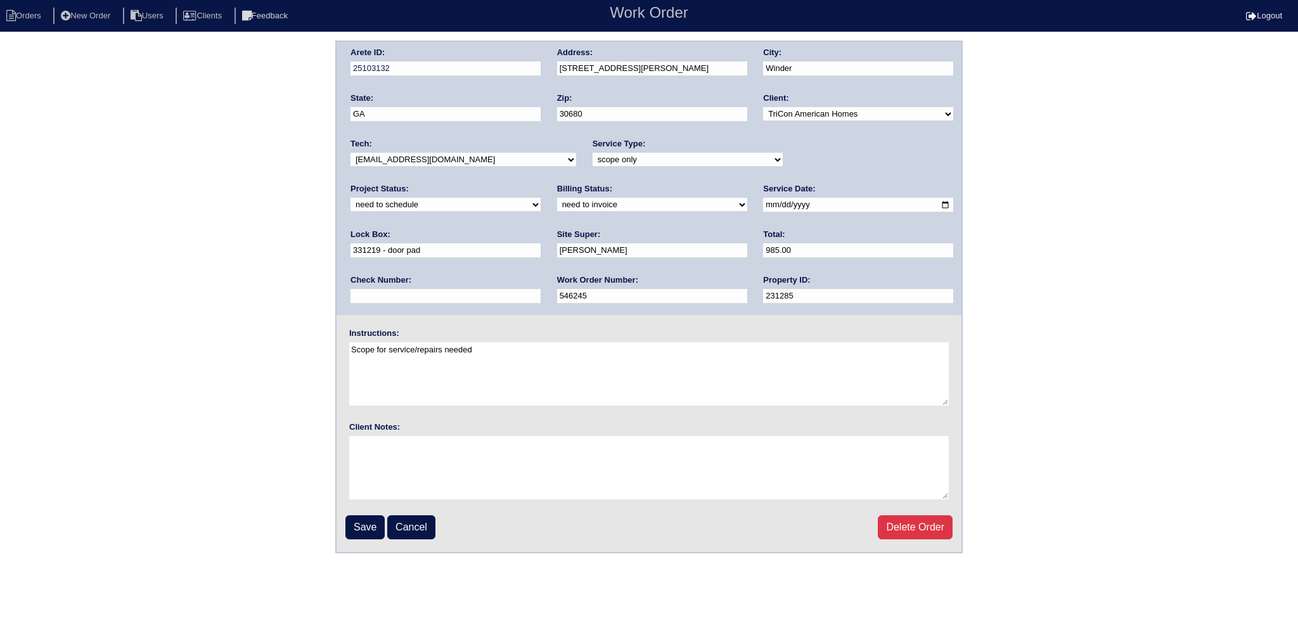
drag, startPoint x: 836, startPoint y: 155, endPoint x: 834, endPoint y: 164, distance: 9.0
click at [541, 198] on select "new order assigned in progress field complete need to schedule admin review arc…" at bounding box center [446, 205] width 190 height 14
select select "assigned"
click at [541, 198] on select "new order assigned in progress field complete need to schedule admin review arc…" at bounding box center [446, 205] width 190 height 14
click at [763, 207] on input "[DATE]" at bounding box center [858, 205] width 190 height 15
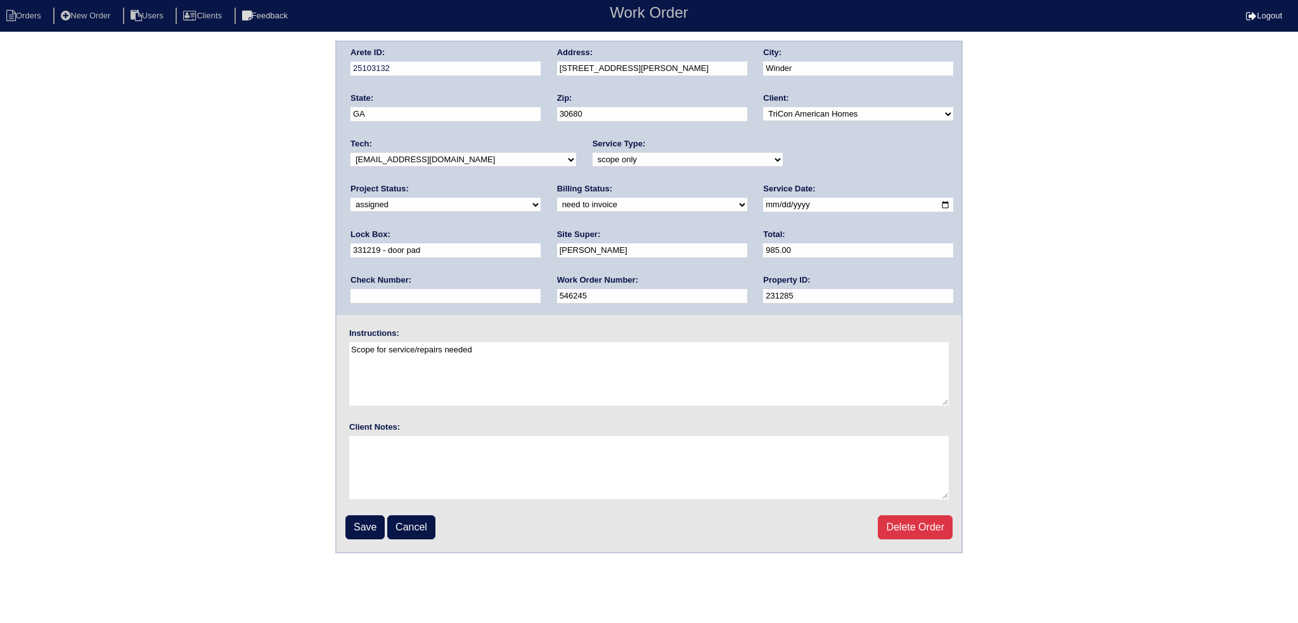
click at [455, 154] on select "-select- [EMAIL_ADDRESS][DOMAIN_NAME] [EMAIL_ADDRESS][DOMAIN_NAME] [EMAIL_ADDRE…" at bounding box center [464, 160] width 226 height 14
select select "151"
click at [351, 153] on select "-select- [EMAIL_ADDRESS][DOMAIN_NAME] [EMAIL_ADDRESS][DOMAIN_NAME] [EMAIL_ADDRE…" at bounding box center [464, 160] width 226 height 14
click at [360, 528] on input "Save" at bounding box center [365, 527] width 39 height 24
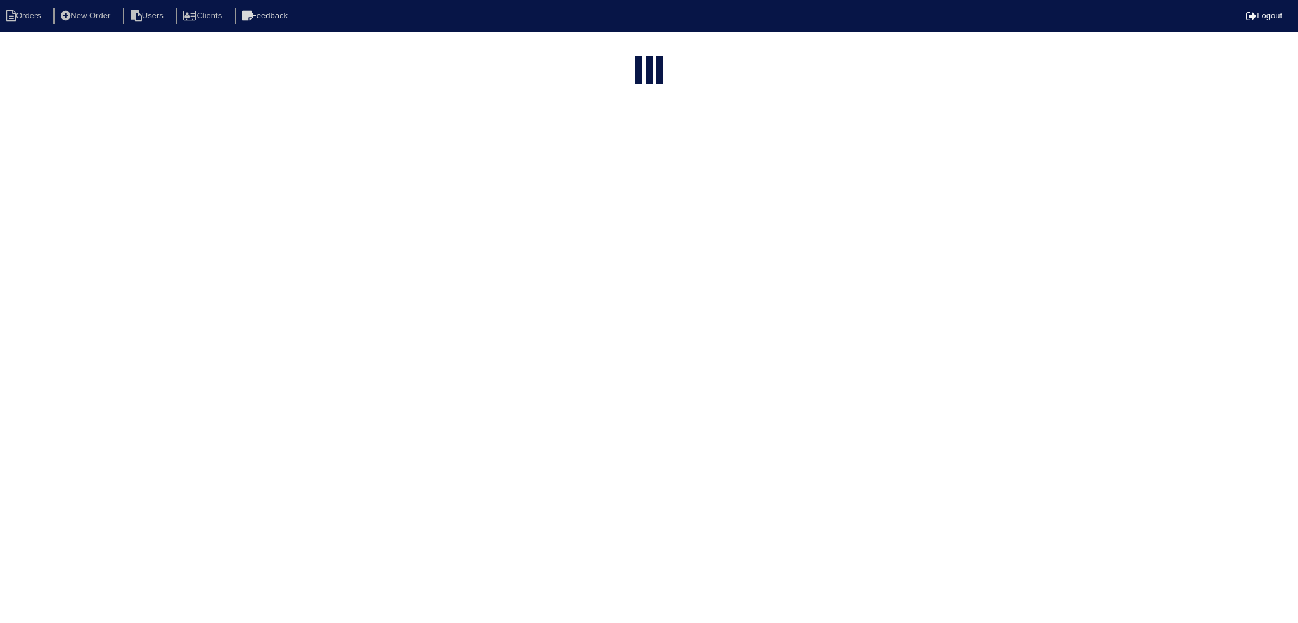
select select "15"
type input "210"
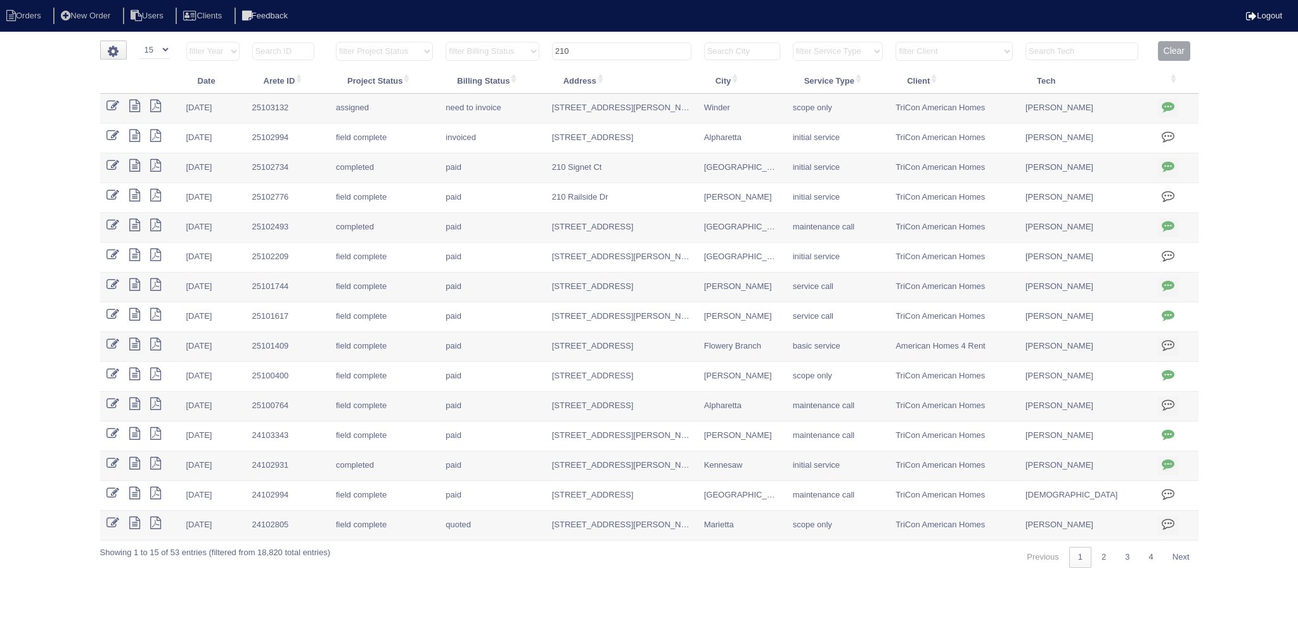
click at [620, 45] on input "210" at bounding box center [621, 51] width 139 height 18
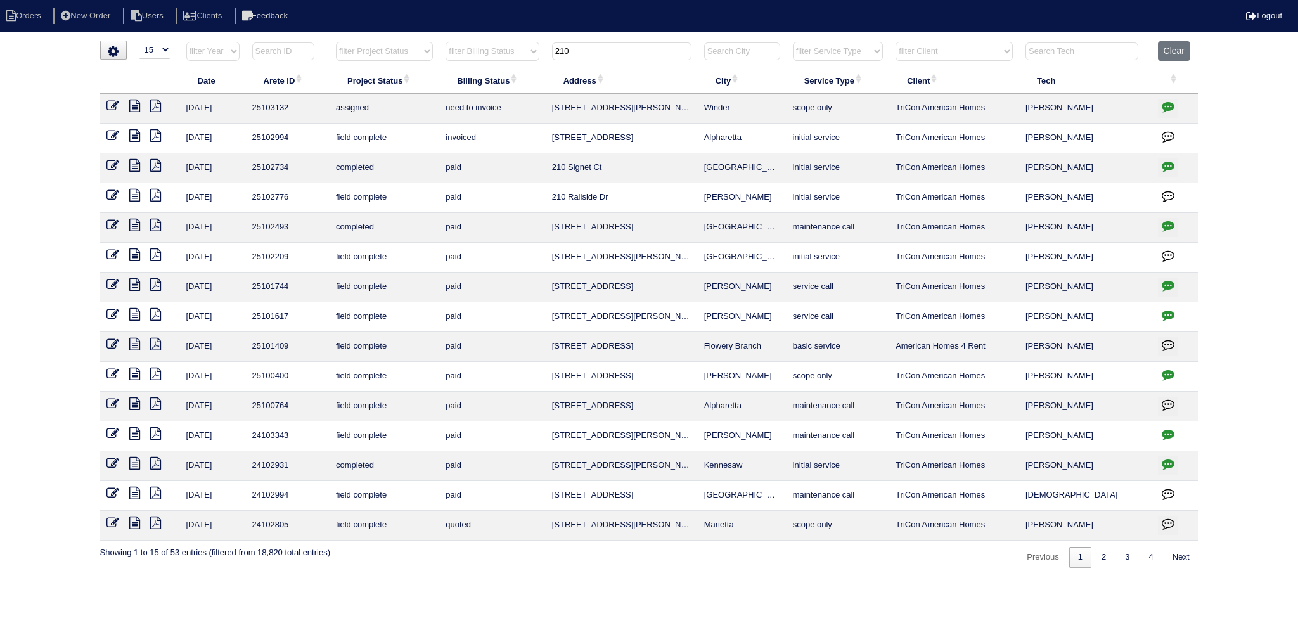
click at [620, 45] on input "210" at bounding box center [621, 51] width 139 height 18
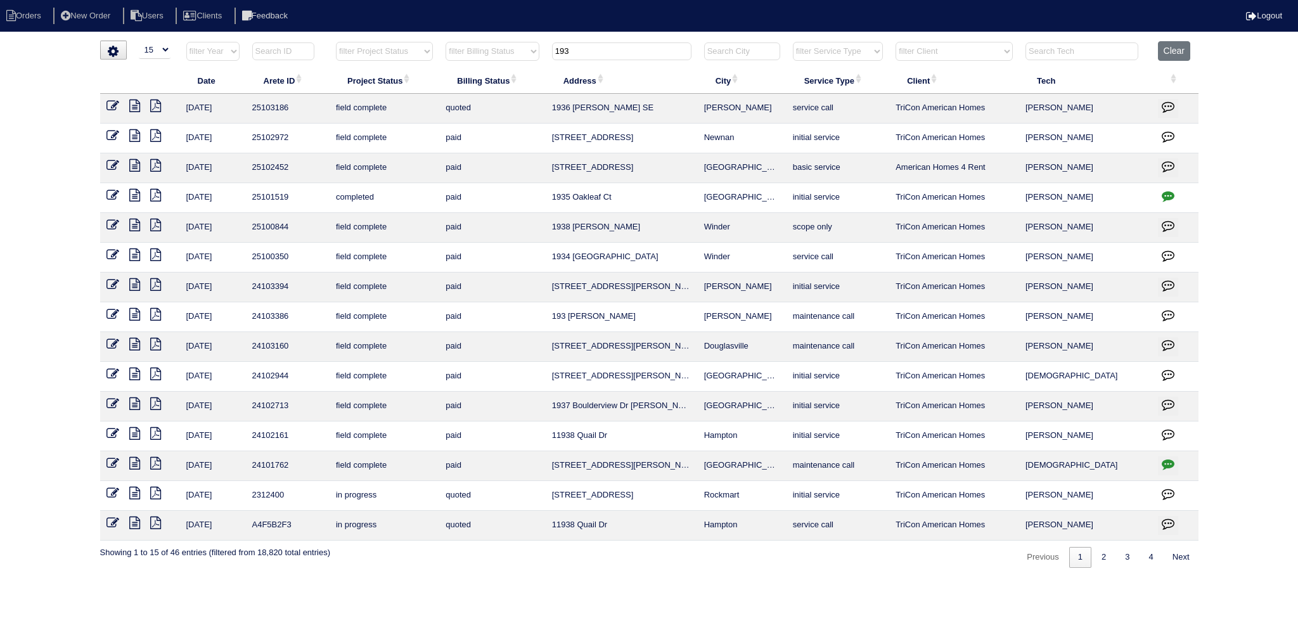
click at [563, 52] on input "193" at bounding box center [621, 51] width 139 height 18
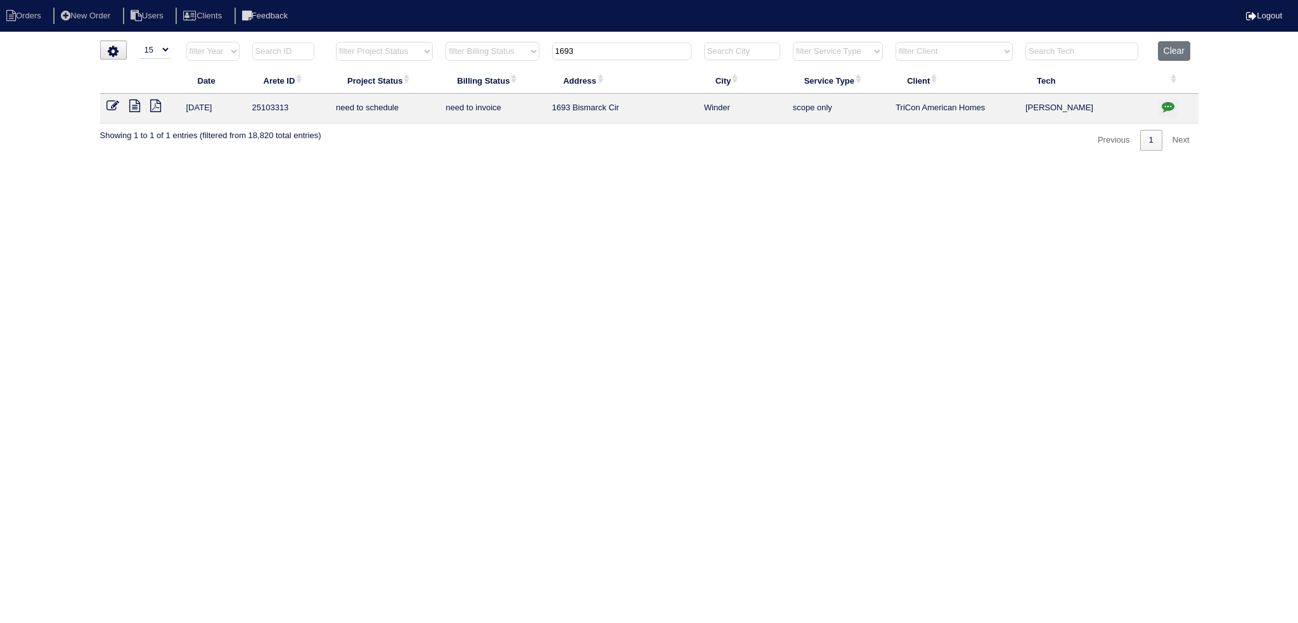
type input "1693"
click at [119, 108] on link at bounding box center [118, 108] width 23 height 10
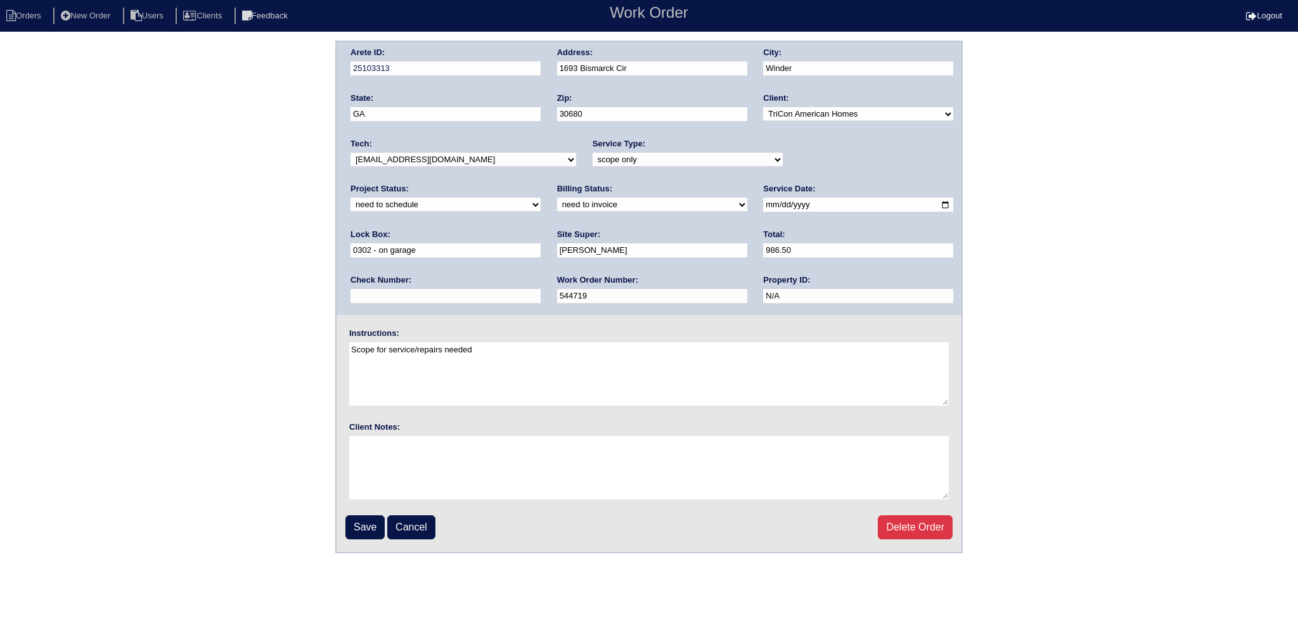
click at [541, 198] on select "new order assigned in progress field complete need to schedule admin review arc…" at bounding box center [446, 205] width 190 height 14
select select "assigned"
click at [541, 198] on select "new order assigned in progress field complete need to schedule admin review arc…" at bounding box center [446, 205] width 190 height 14
click at [763, 205] on input "[DATE]" at bounding box center [858, 205] width 190 height 15
click at [463, 164] on select "-select- [EMAIL_ADDRESS][DOMAIN_NAME] [EMAIL_ADDRESS][DOMAIN_NAME] [EMAIL_ADDRE…" at bounding box center [464, 160] width 226 height 14
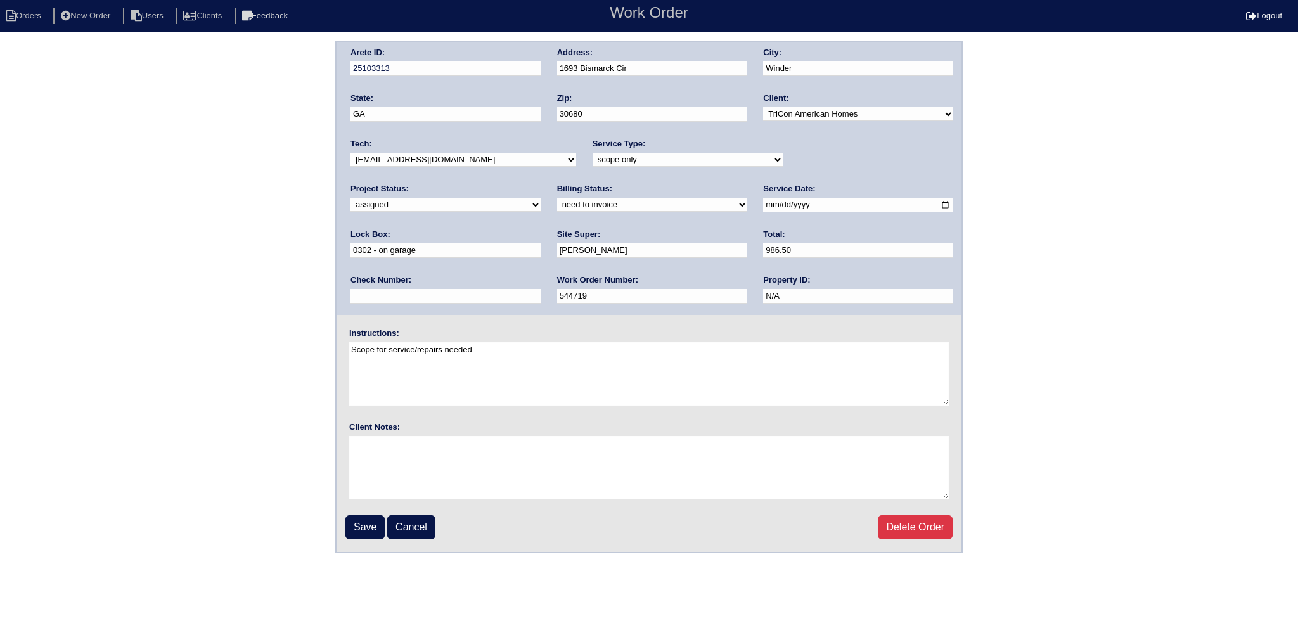
select select "151"
click at [351, 153] on select "-select- [EMAIL_ADDRESS][DOMAIN_NAME] [EMAIL_ADDRESS][DOMAIN_NAME] [EMAIL_ADDRE…" at bounding box center [464, 160] width 226 height 14
click at [366, 518] on input "Save" at bounding box center [365, 527] width 39 height 24
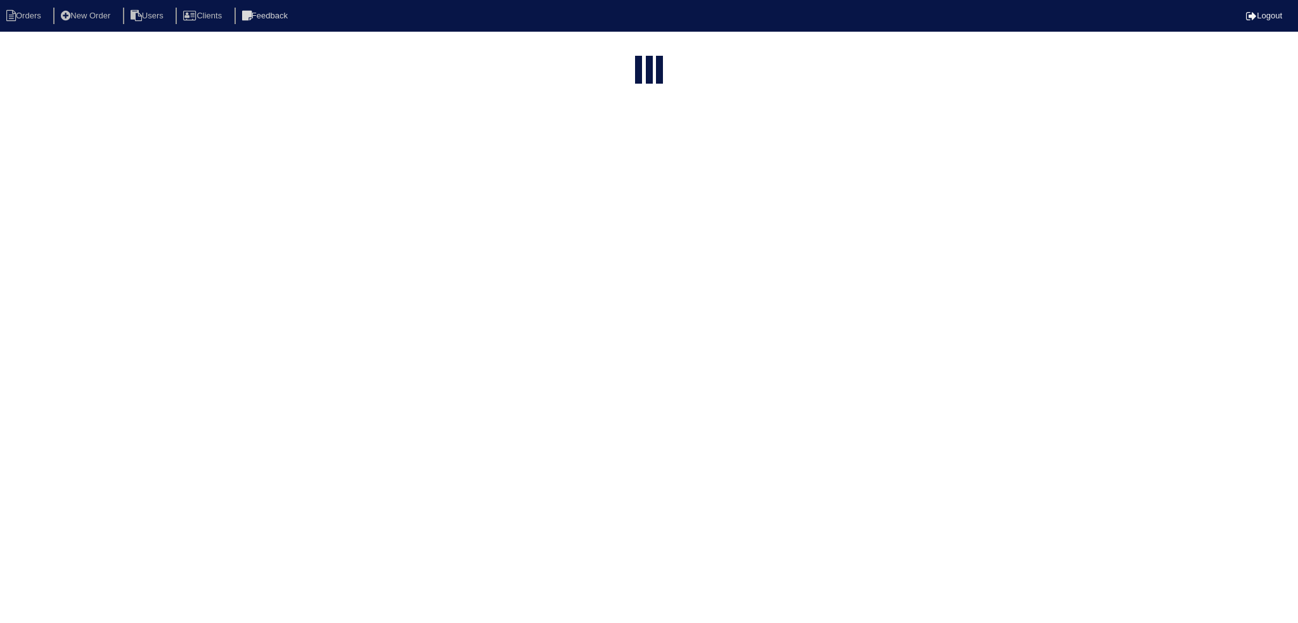
select select "15"
type input "1693"
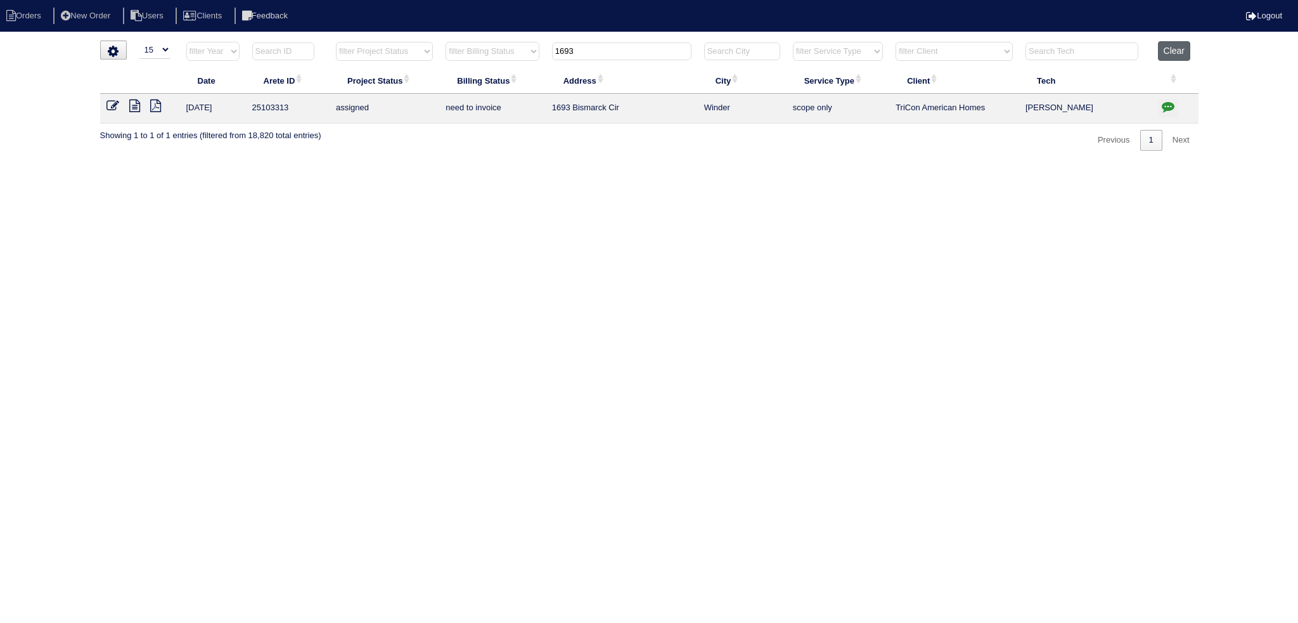
click at [1179, 55] on button "Clear" at bounding box center [1174, 51] width 32 height 20
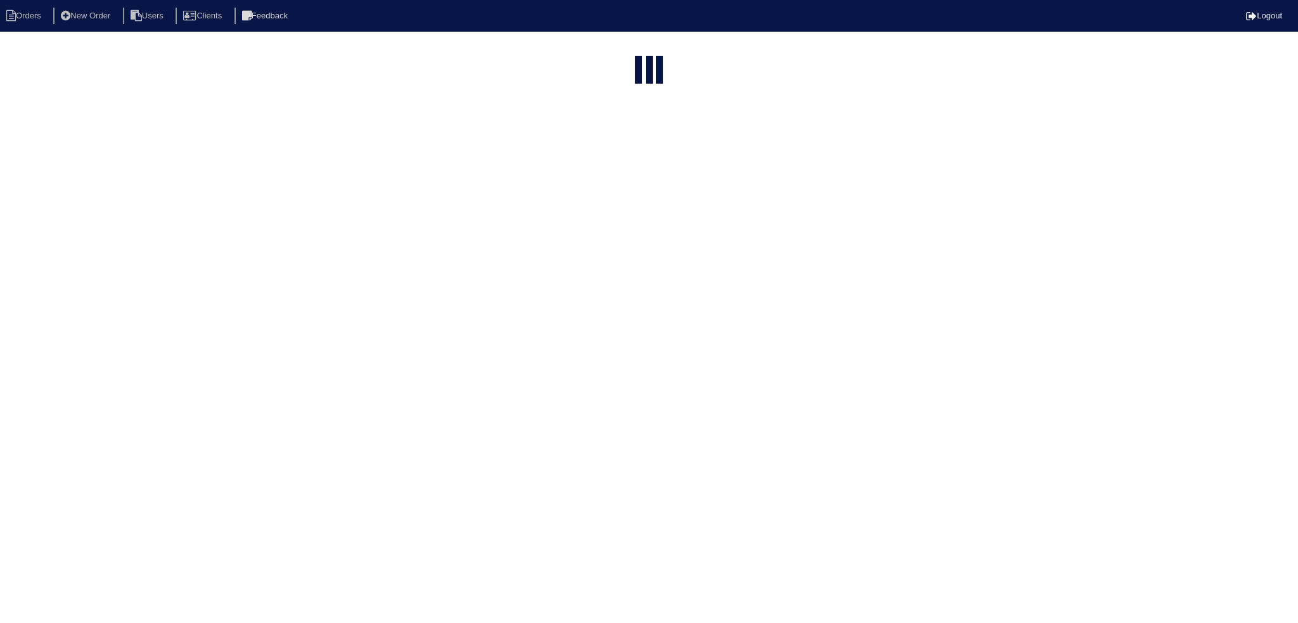
select select "15"
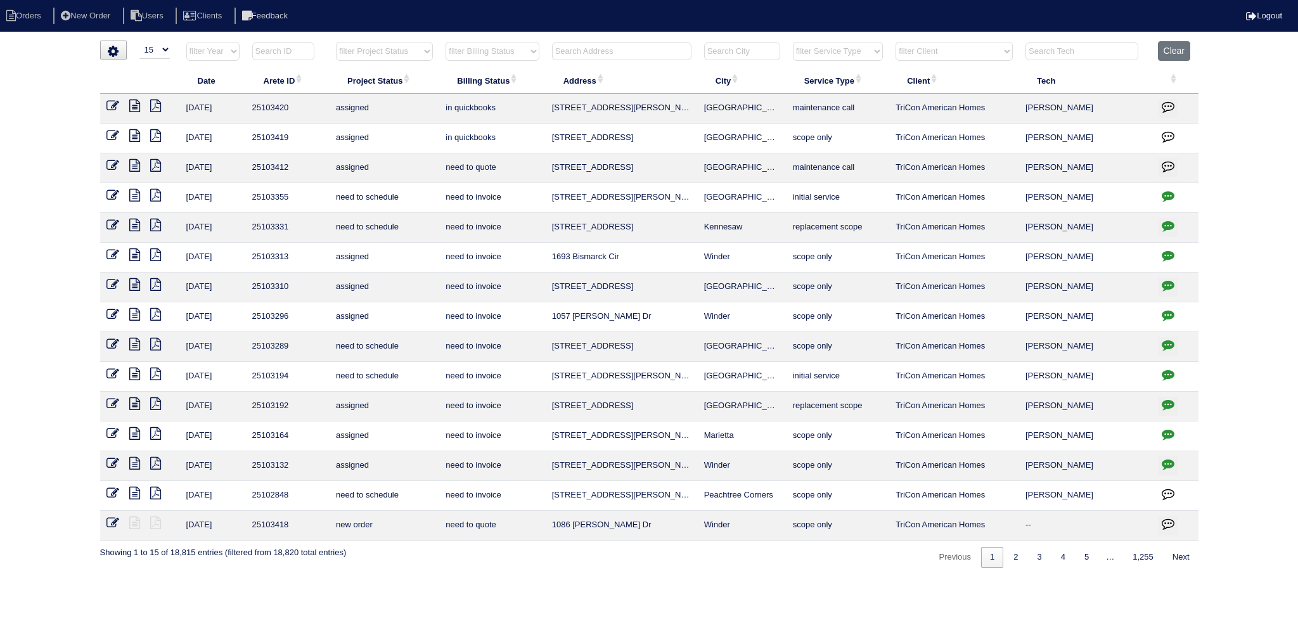
click at [635, 54] on input "text" at bounding box center [621, 51] width 139 height 18
click at [595, 51] on input "text" at bounding box center [621, 51] width 139 height 18
click at [628, 50] on input "text" at bounding box center [621, 51] width 139 height 18
click at [634, 53] on input "text" at bounding box center [621, 51] width 139 height 18
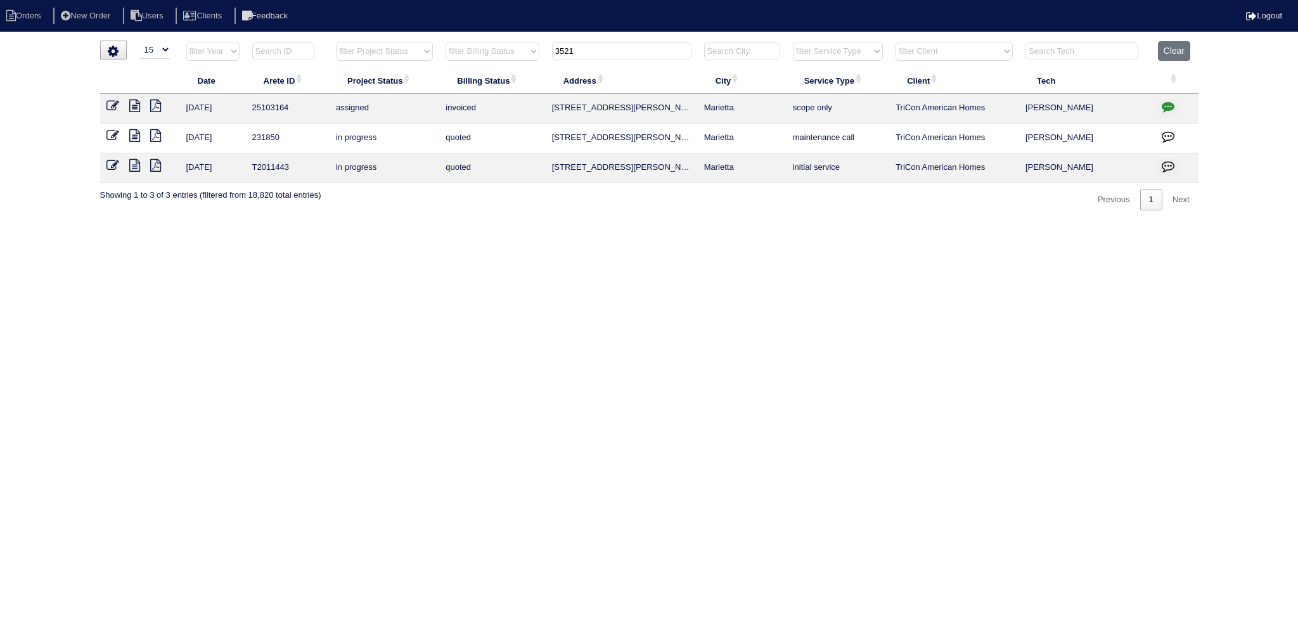
click at [614, 49] on input "3521" at bounding box center [621, 51] width 139 height 18
click at [630, 53] on input "3521" at bounding box center [621, 51] width 139 height 18
click at [629, 53] on input "3521" at bounding box center [621, 51] width 139 height 18
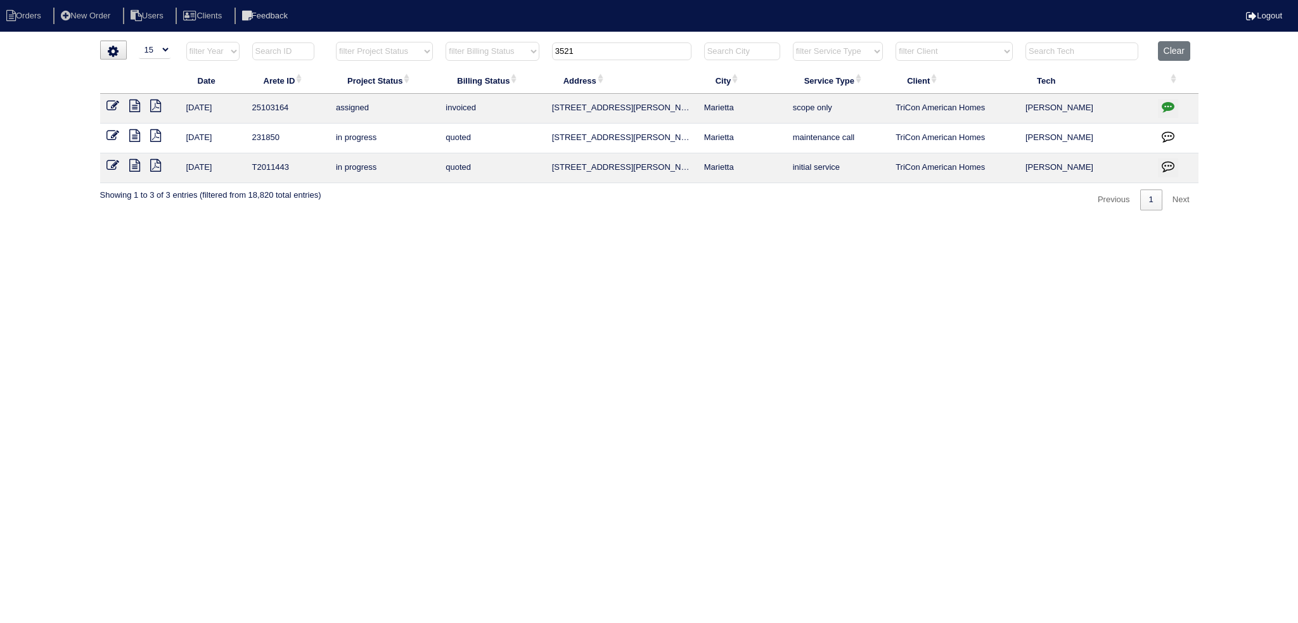
click at [629, 53] on input "3521" at bounding box center [621, 51] width 139 height 18
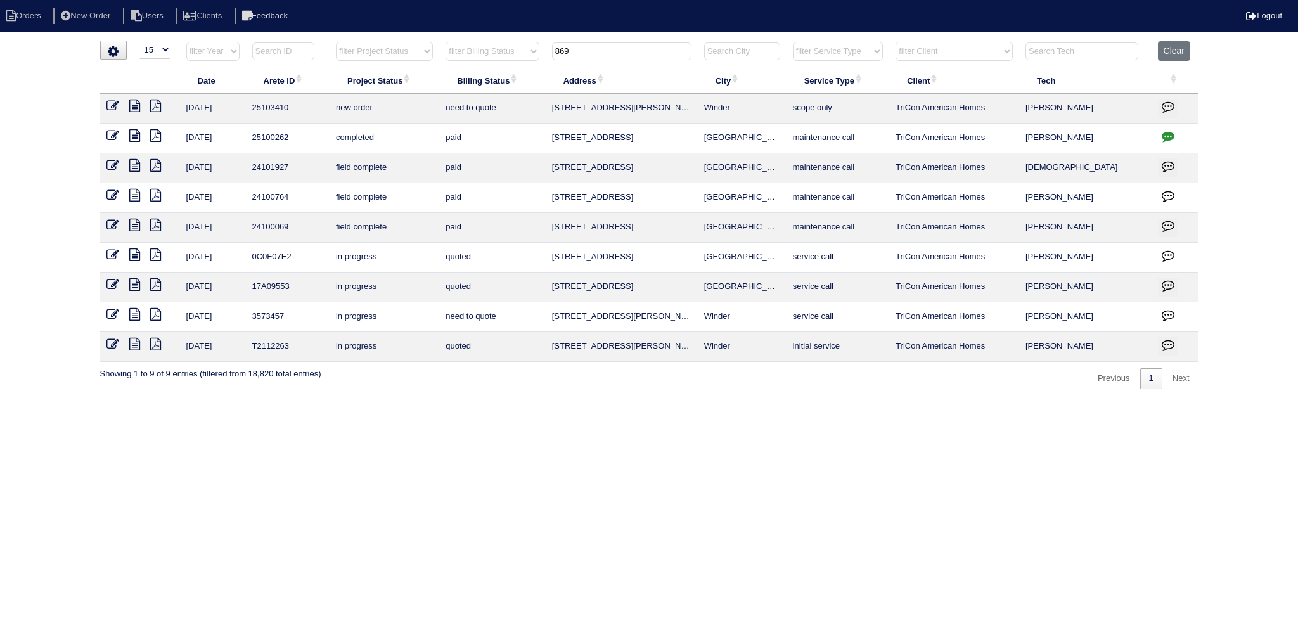
type input "869"
click at [109, 108] on icon at bounding box center [113, 106] width 13 height 13
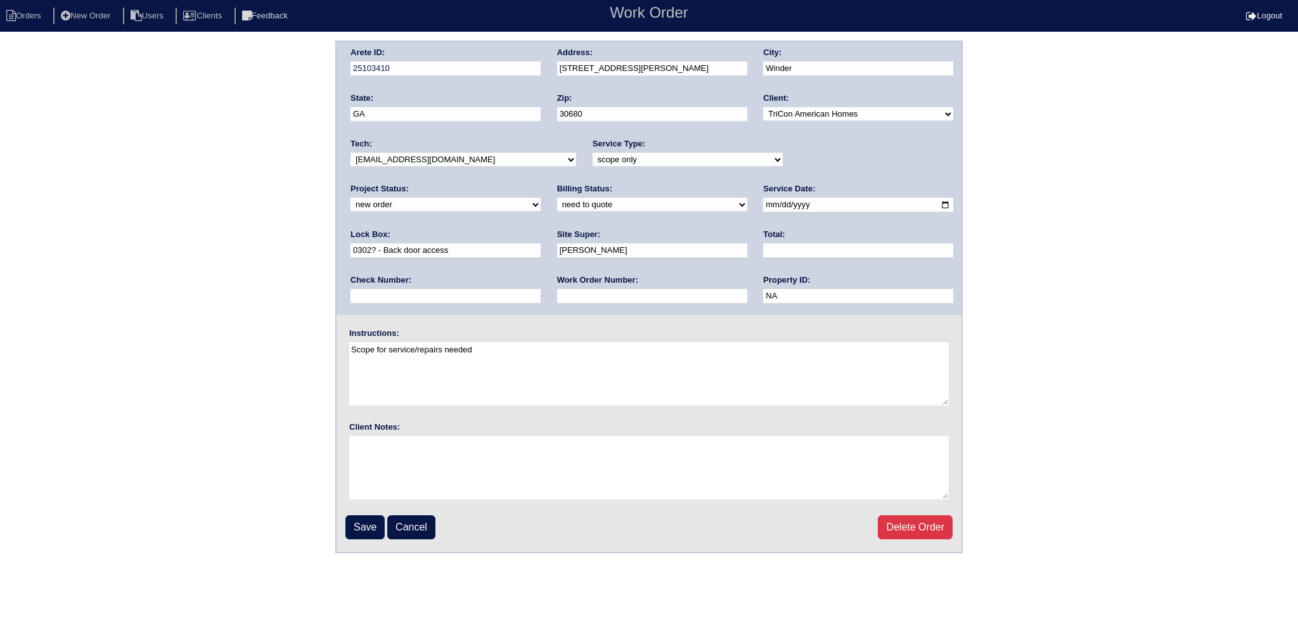
select select "assigned"
click at [541, 198] on select "new order assigned in progress field complete need to schedule admin review arc…" at bounding box center [446, 205] width 190 height 14
click at [763, 202] on input "[DATE]" at bounding box center [858, 205] width 190 height 15
click at [763, 205] on input "[DATE]" at bounding box center [858, 205] width 190 height 15
type input "[DATE]"
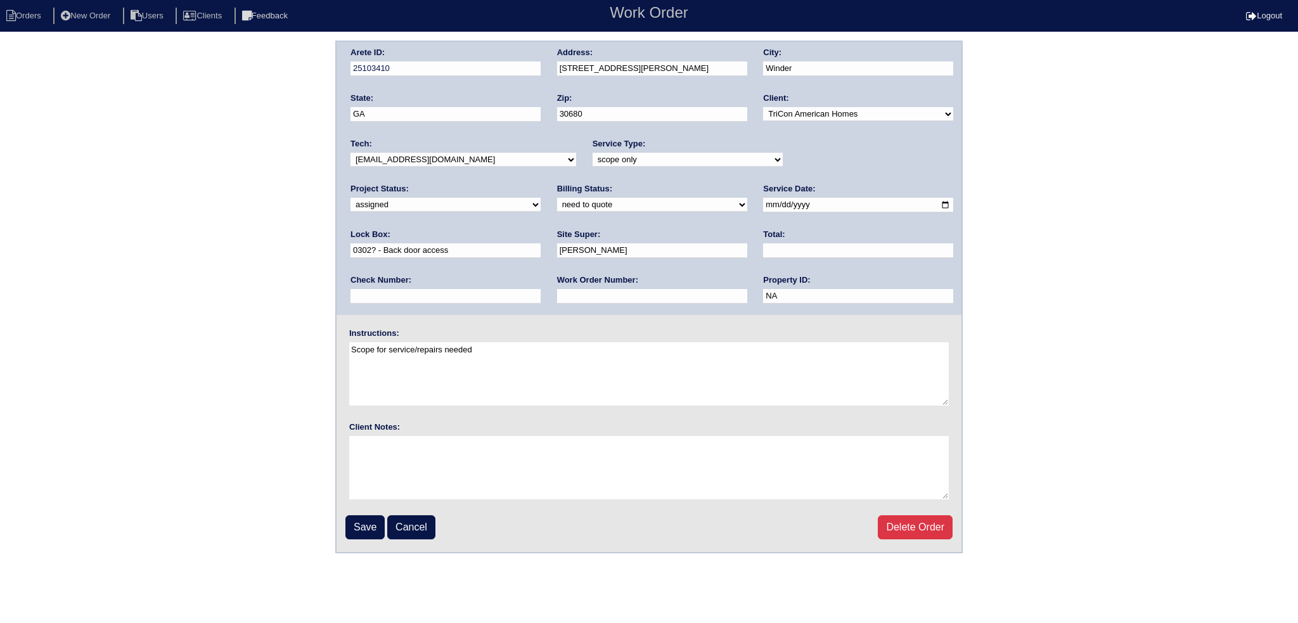
click at [479, 158] on select "-select- [EMAIL_ADDRESS][DOMAIN_NAME] [EMAIL_ADDRESS][DOMAIN_NAME] [EMAIL_ADDRE…" at bounding box center [464, 160] width 226 height 14
select select "151"
click at [351, 153] on select "-select- [EMAIL_ADDRESS][DOMAIN_NAME] [EMAIL_ADDRESS][DOMAIN_NAME] [EMAIL_ADDRE…" at bounding box center [464, 160] width 226 height 14
click at [370, 517] on input "Save" at bounding box center [365, 527] width 39 height 24
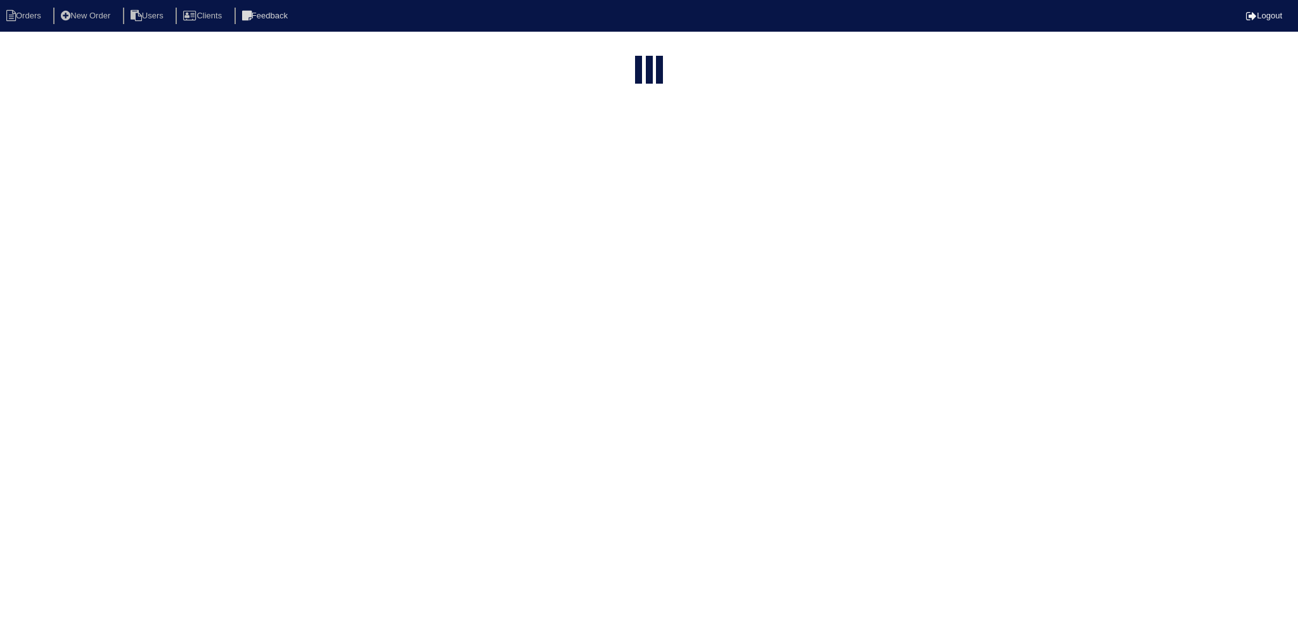
select select "15"
type input "869"
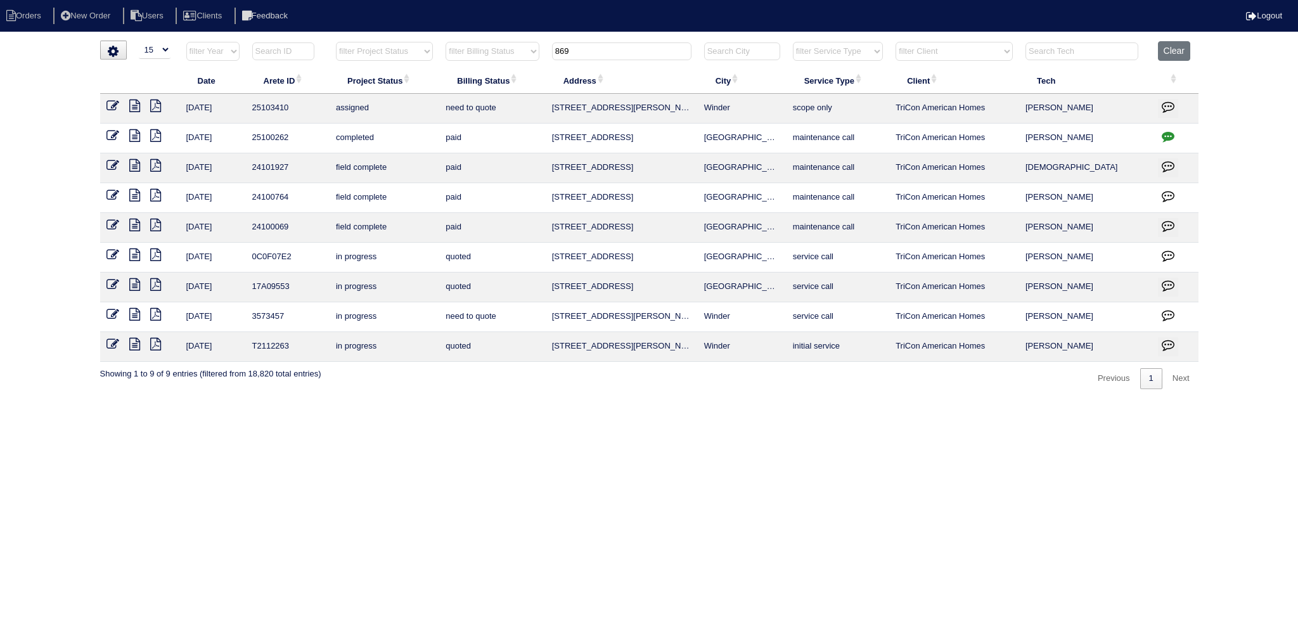
click at [601, 47] on input "869" at bounding box center [621, 51] width 139 height 18
type input "1"
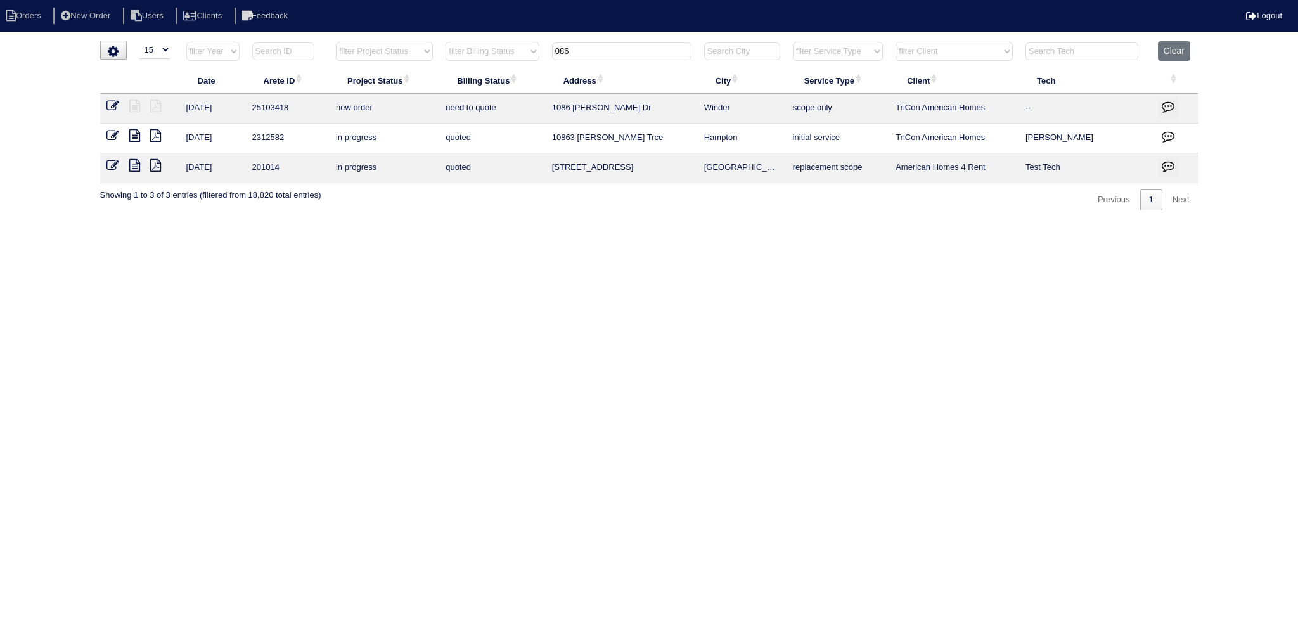
type input "086"
click at [109, 100] on icon at bounding box center [113, 106] width 13 height 13
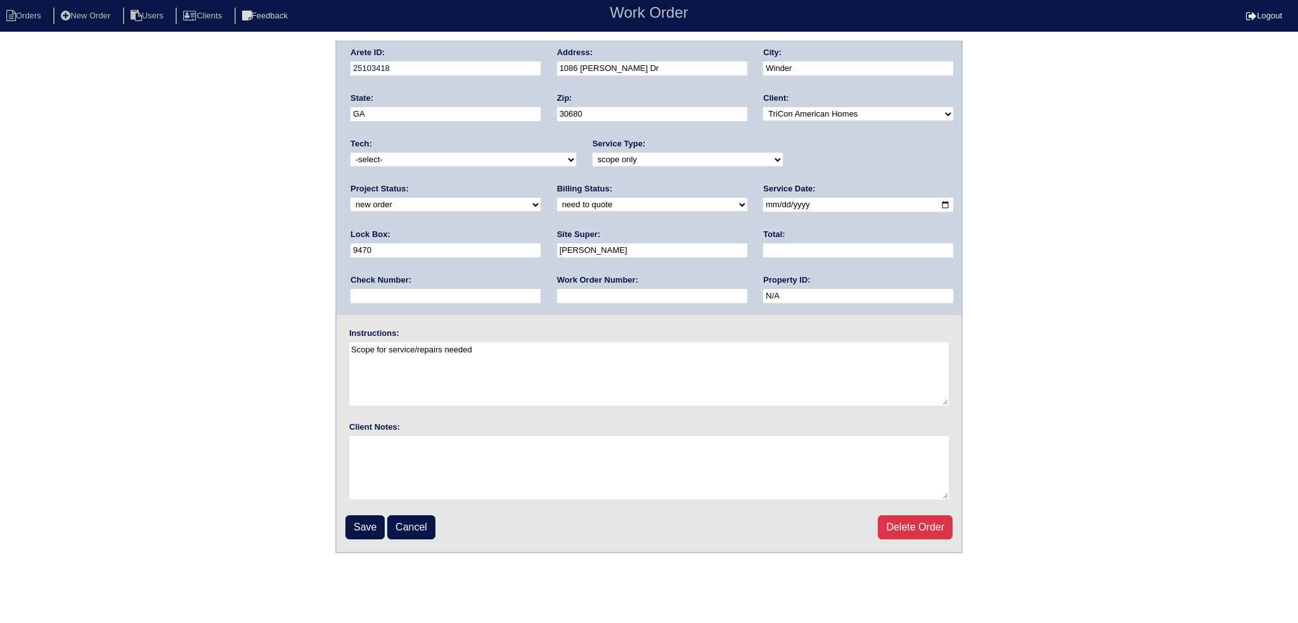
click at [541, 198] on select "new order assigned in progress field complete need to schedule admin review arc…" at bounding box center [446, 205] width 190 height 14
select select "assigned"
click at [541, 198] on select "new order assigned in progress field complete need to schedule admin review arc…" at bounding box center [446, 205] width 190 height 14
click at [763, 202] on input "[DATE]" at bounding box center [858, 205] width 190 height 15
type input "[DATE]"
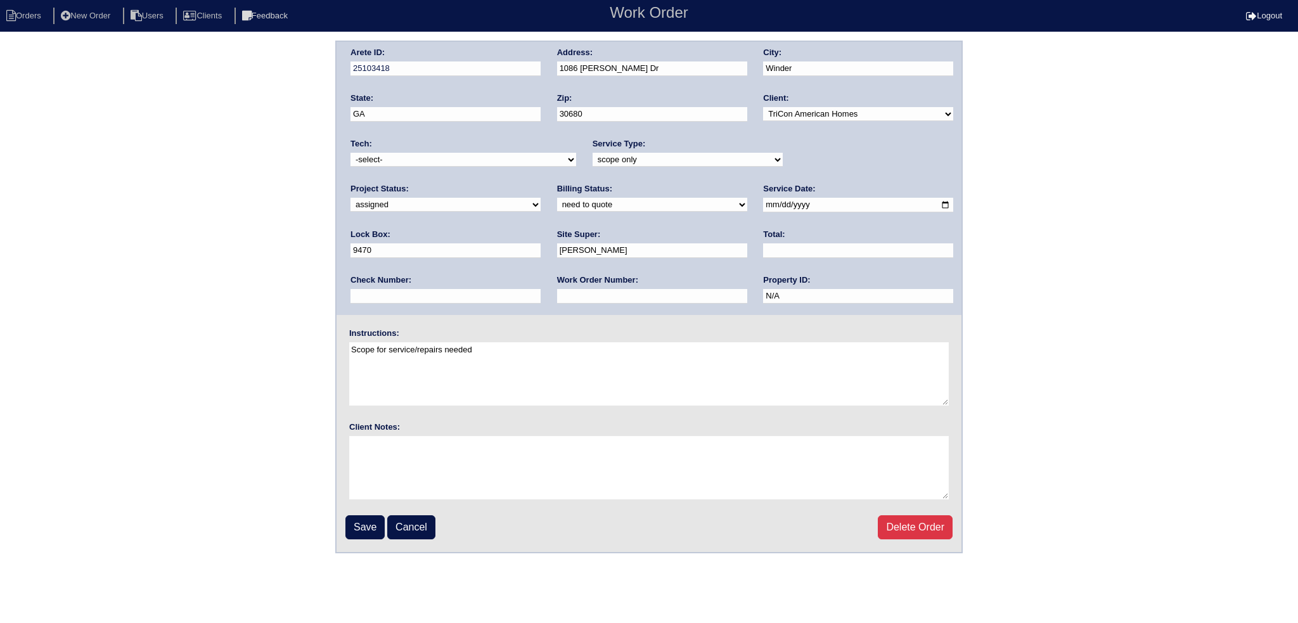
click at [481, 150] on div "Tech: -select- [EMAIL_ADDRESS][DOMAIN_NAME] [EMAIL_ADDRESS][DOMAIN_NAME] [EMAIL…" at bounding box center [464, 155] width 226 height 35
click at [477, 157] on select "-select- [EMAIL_ADDRESS][DOMAIN_NAME] [EMAIL_ADDRESS][DOMAIN_NAME] [EMAIL_ADDRE…" at bounding box center [464, 160] width 226 height 14
select select "151"
click at [351, 153] on select "-select- [EMAIL_ADDRESS][DOMAIN_NAME] [EMAIL_ADDRESS][DOMAIN_NAME] [EMAIL_ADDRE…" at bounding box center [464, 160] width 226 height 14
click at [375, 533] on input "Save" at bounding box center [365, 527] width 39 height 24
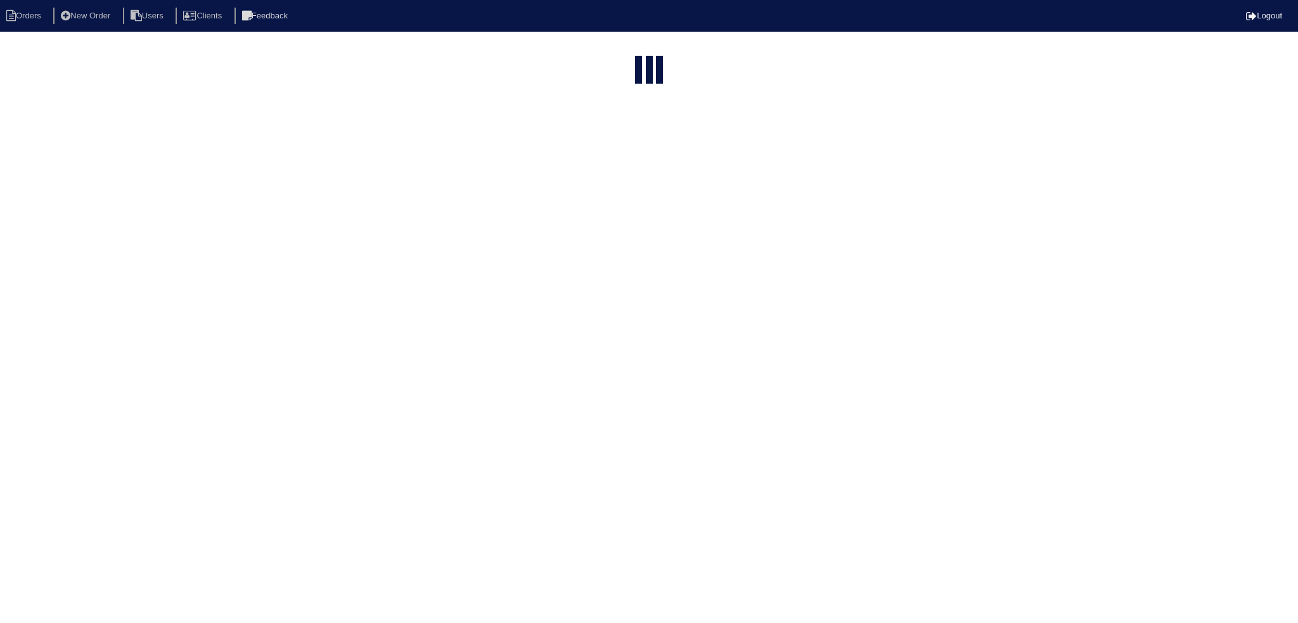
select select "15"
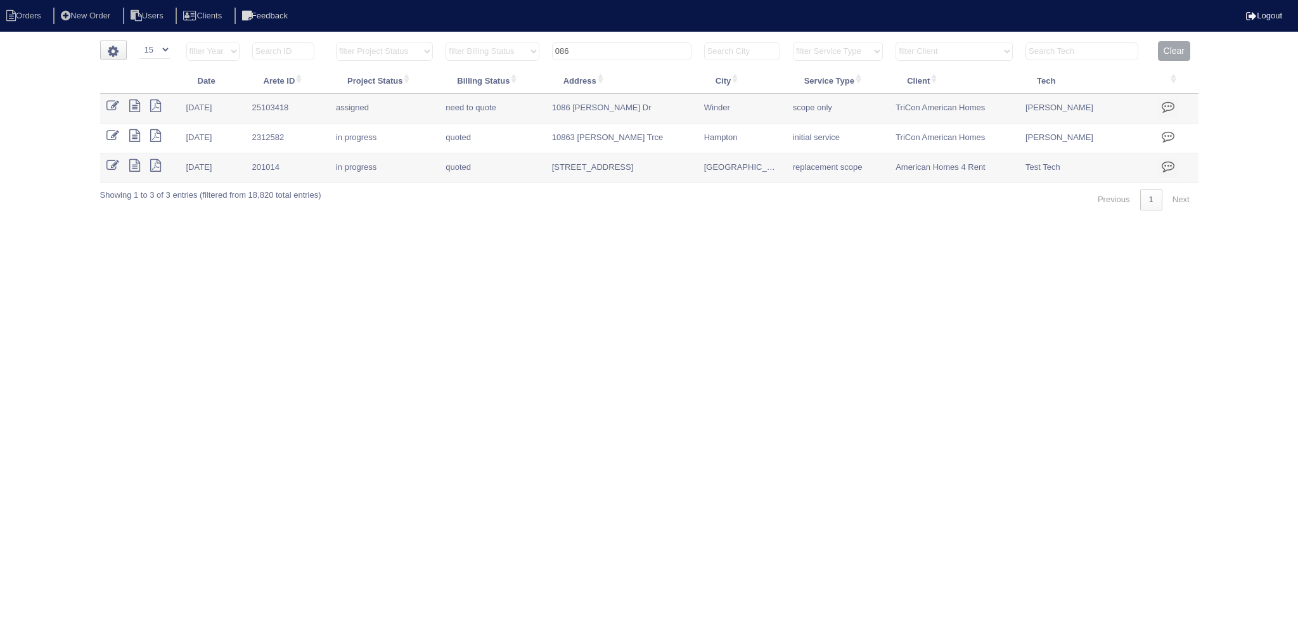
click at [612, 52] on input "086" at bounding box center [621, 51] width 139 height 18
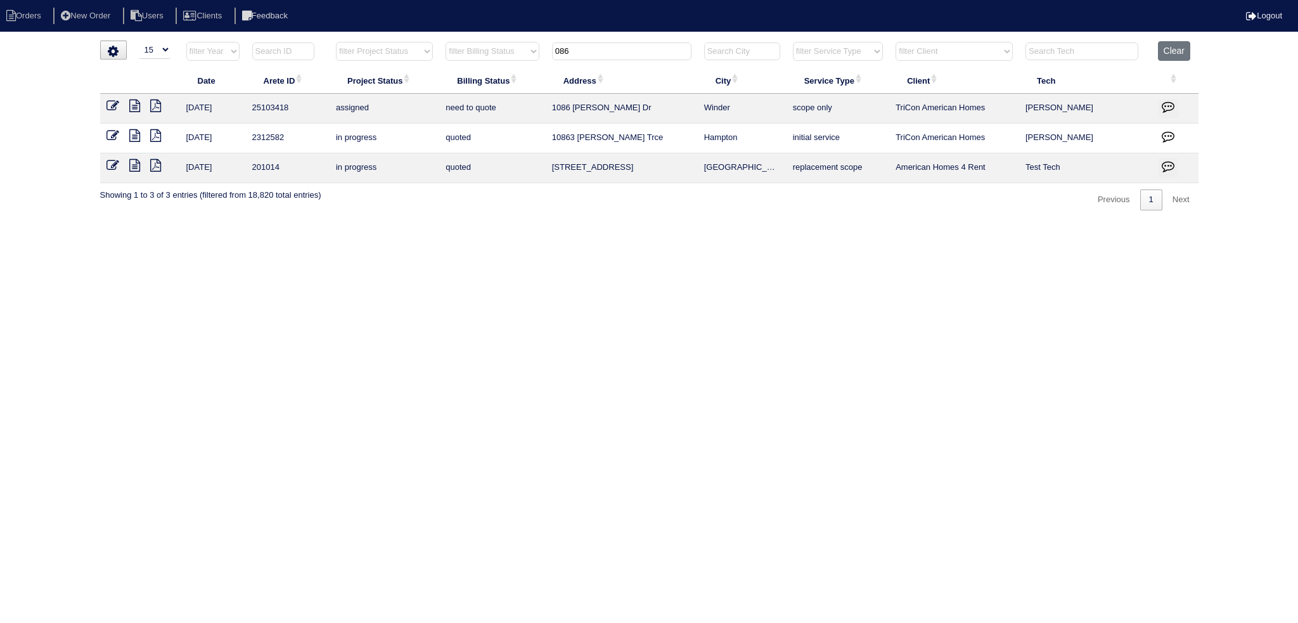
click at [612, 52] on input "086" at bounding box center [621, 51] width 139 height 18
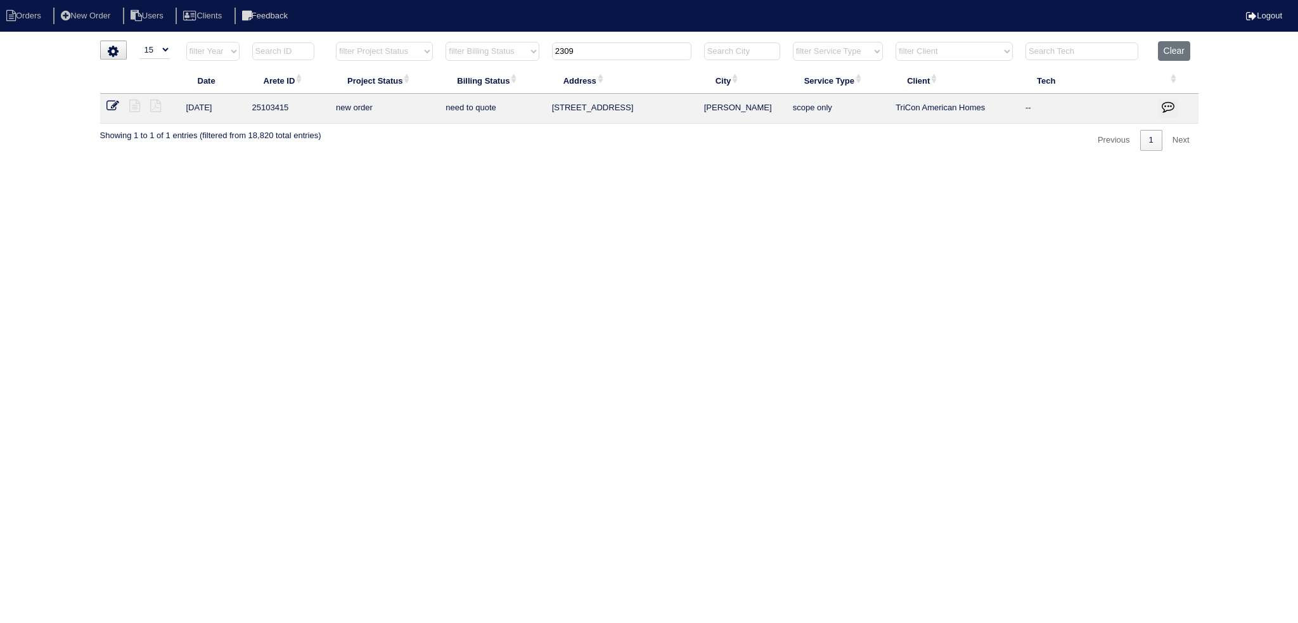
type input "2309"
click at [112, 108] on icon at bounding box center [113, 106] width 13 height 13
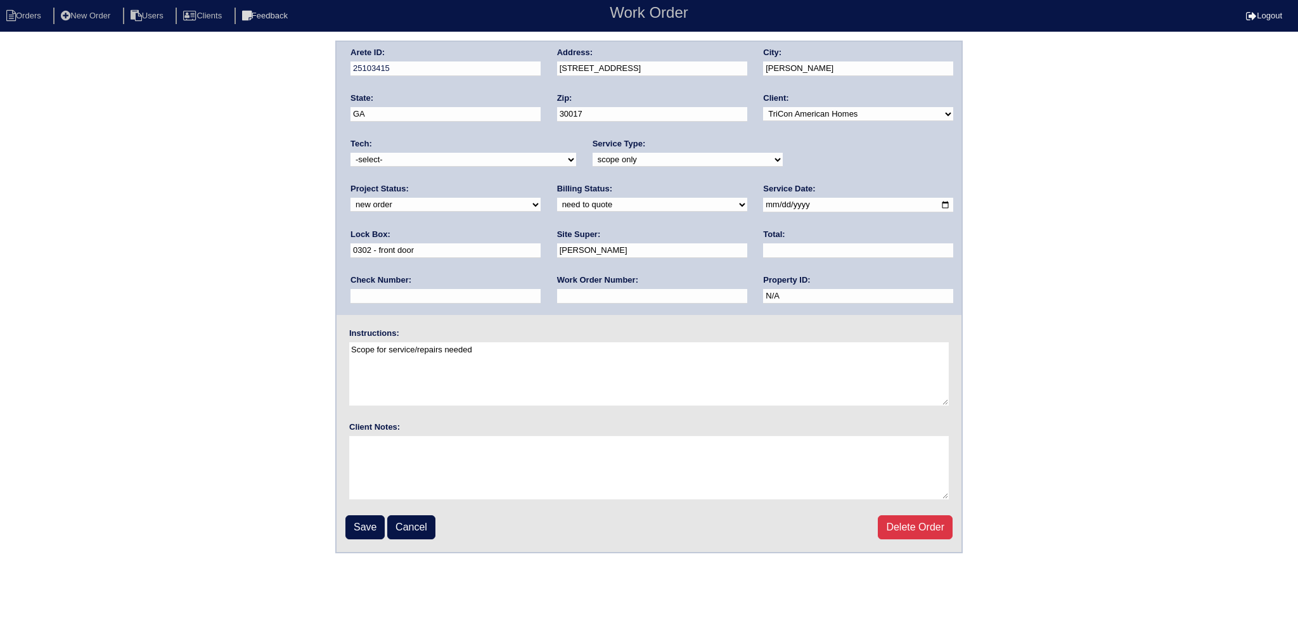
click at [541, 198] on select "new order assigned in progress field complete need to schedule admin review arc…" at bounding box center [446, 205] width 190 height 14
select select "assigned"
click at [541, 198] on select "new order assigned in progress field complete need to schedule admin review arc…" at bounding box center [446, 205] width 190 height 14
click at [763, 202] on input "[DATE]" at bounding box center [858, 205] width 190 height 15
type input "[DATE]"
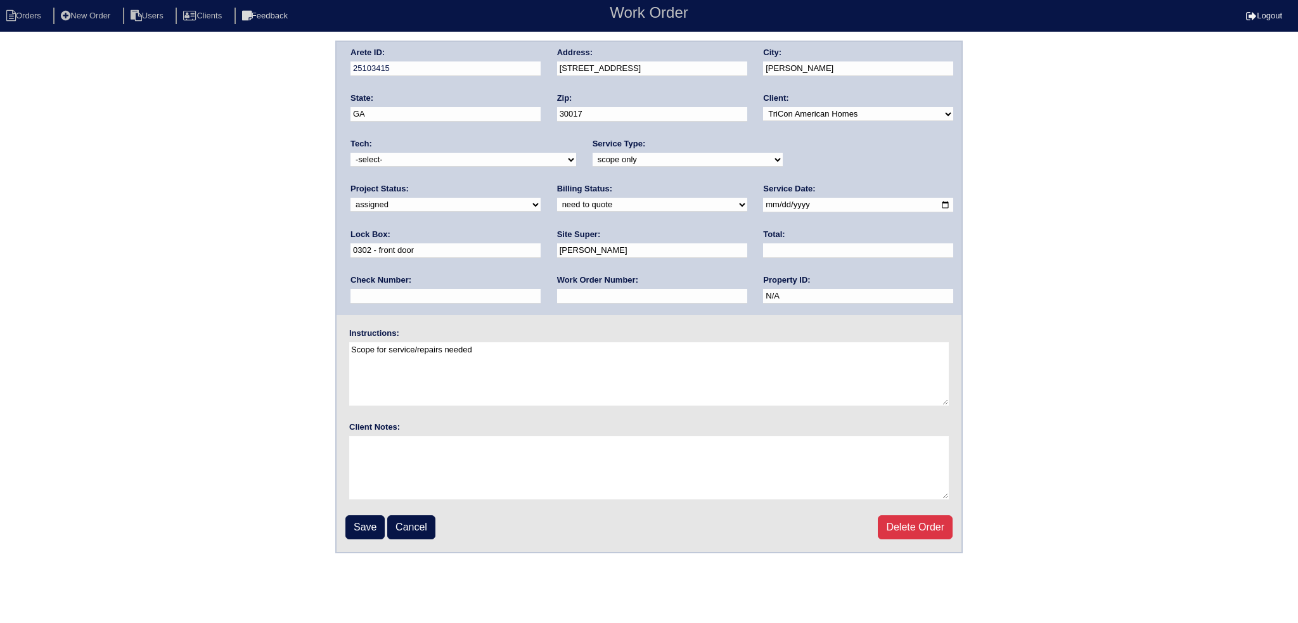
click at [485, 163] on select "-select- aretesmg+backup-tech@gmail.com benjohnholt88@gmail.com callisonhvac@ya…" at bounding box center [464, 160] width 226 height 14
select select "151"
click at [351, 153] on select "-select- aretesmg+backup-tech@gmail.com benjohnholt88@gmail.com callisonhvac@ya…" at bounding box center [464, 160] width 226 height 14
click at [366, 532] on input "Save" at bounding box center [365, 527] width 39 height 24
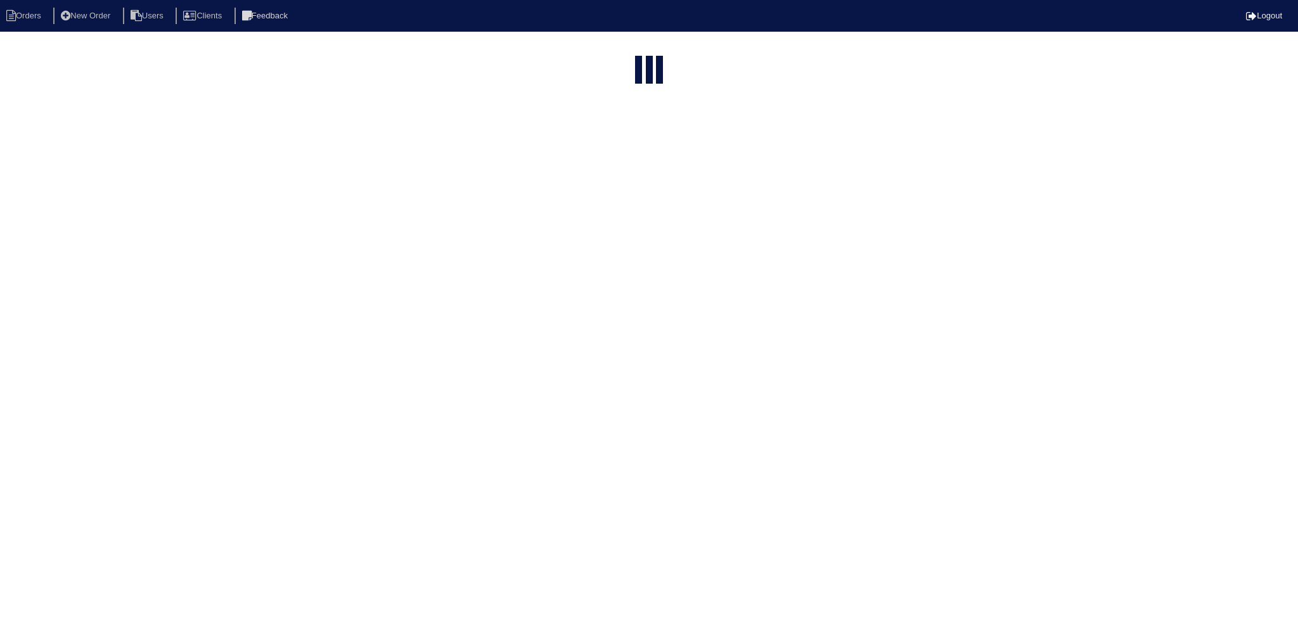
select select "15"
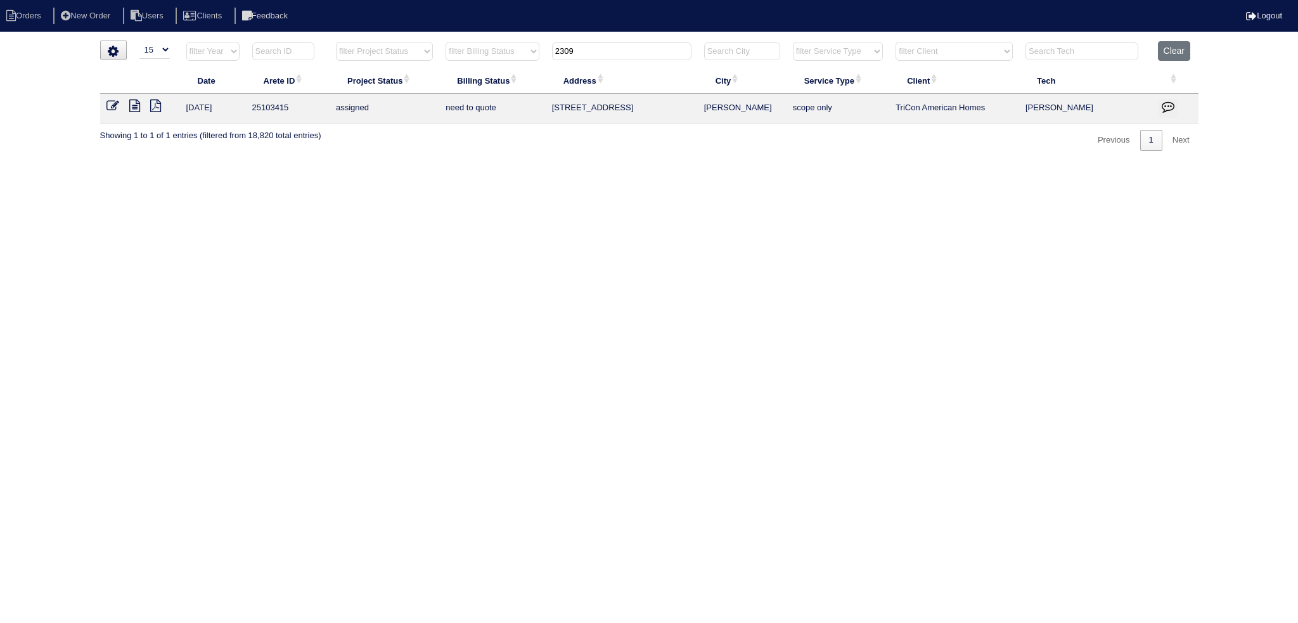
click at [600, 60] on th "2309" at bounding box center [622, 54] width 152 height 26
click at [594, 49] on input "2309" at bounding box center [621, 51] width 139 height 18
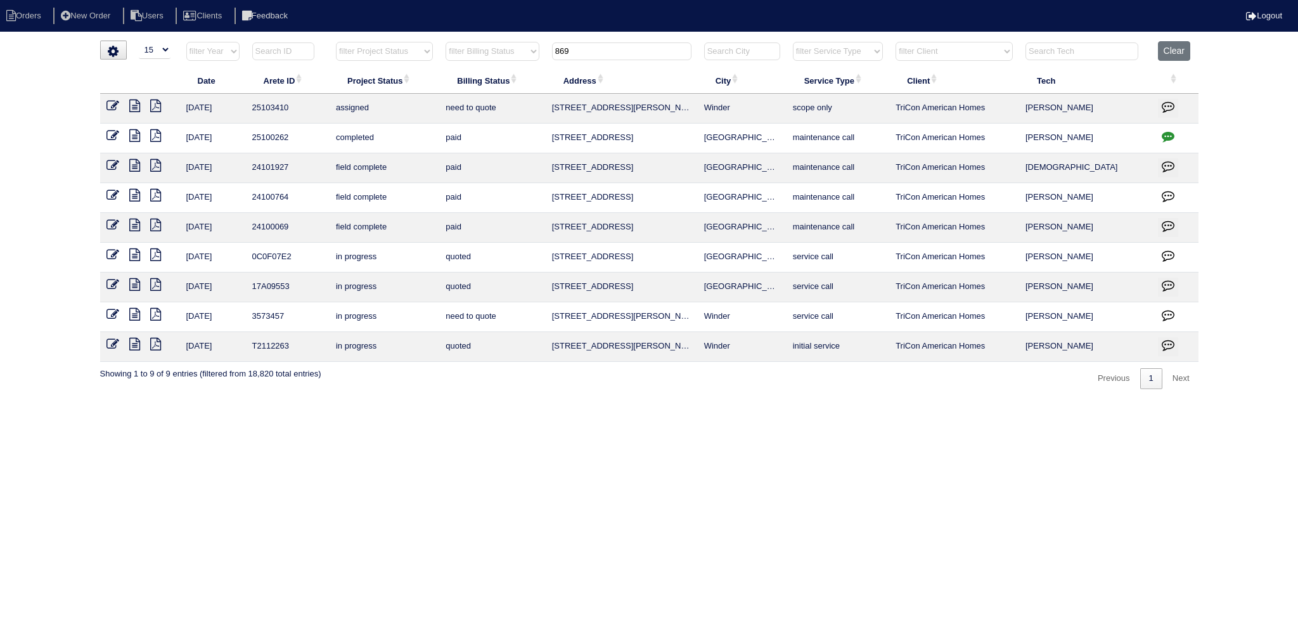
click at [631, 49] on input "869" at bounding box center [621, 51] width 139 height 18
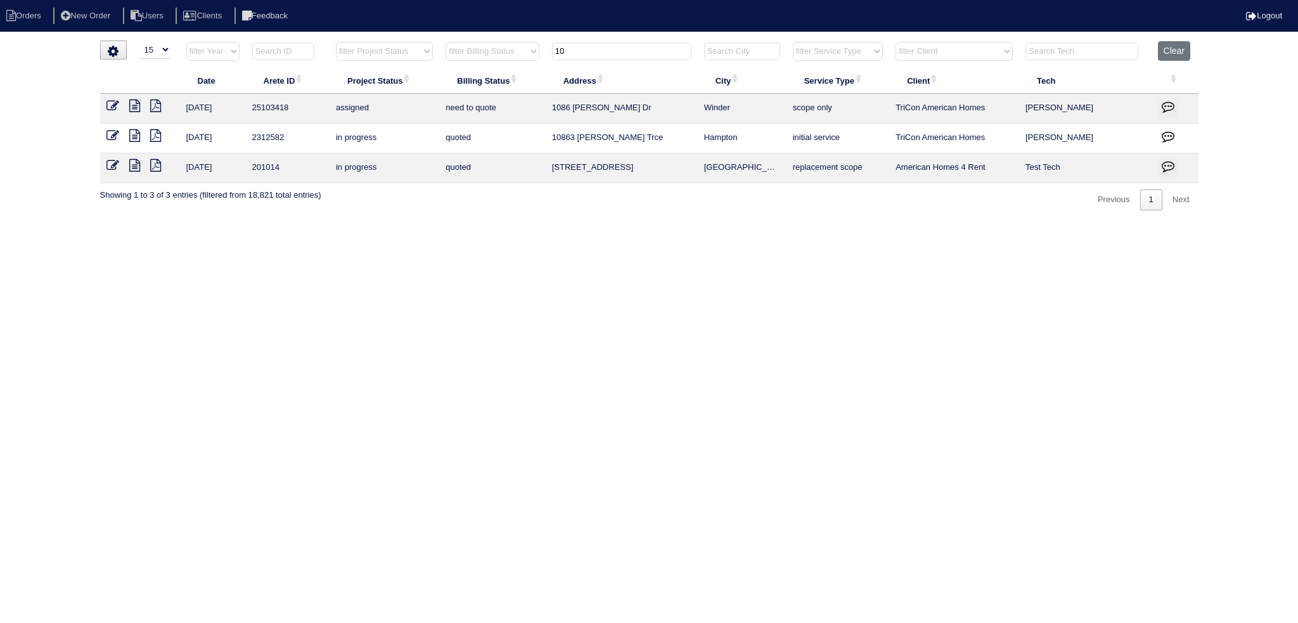
type input "1"
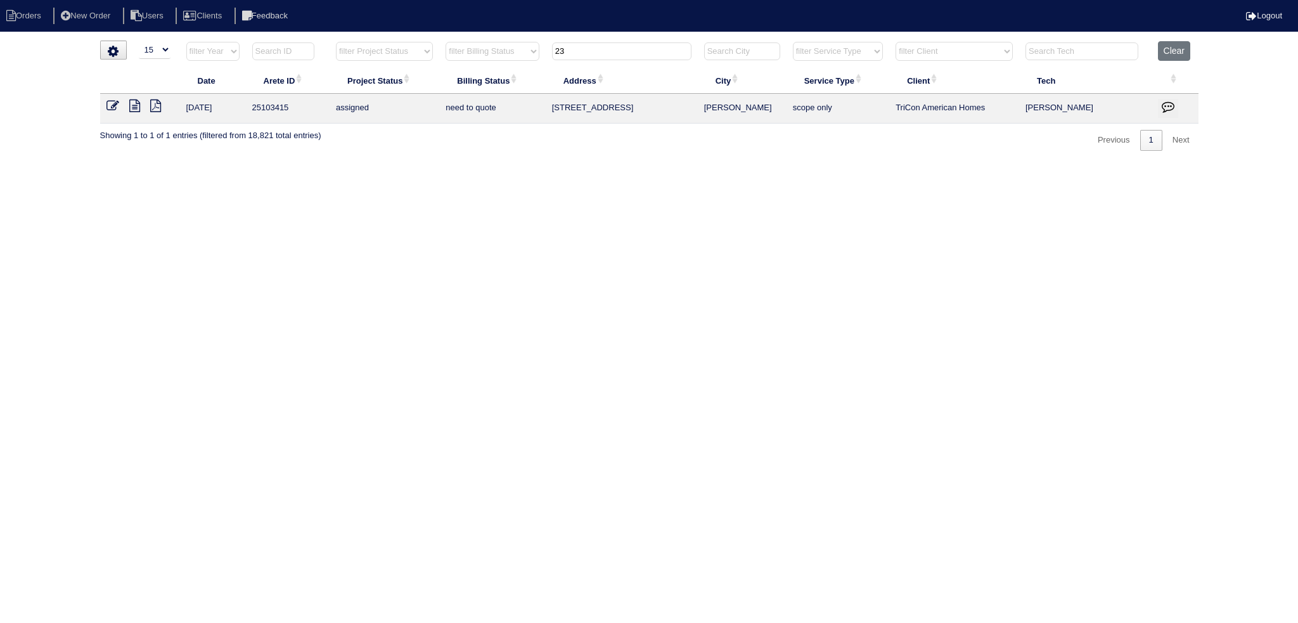
type input "2"
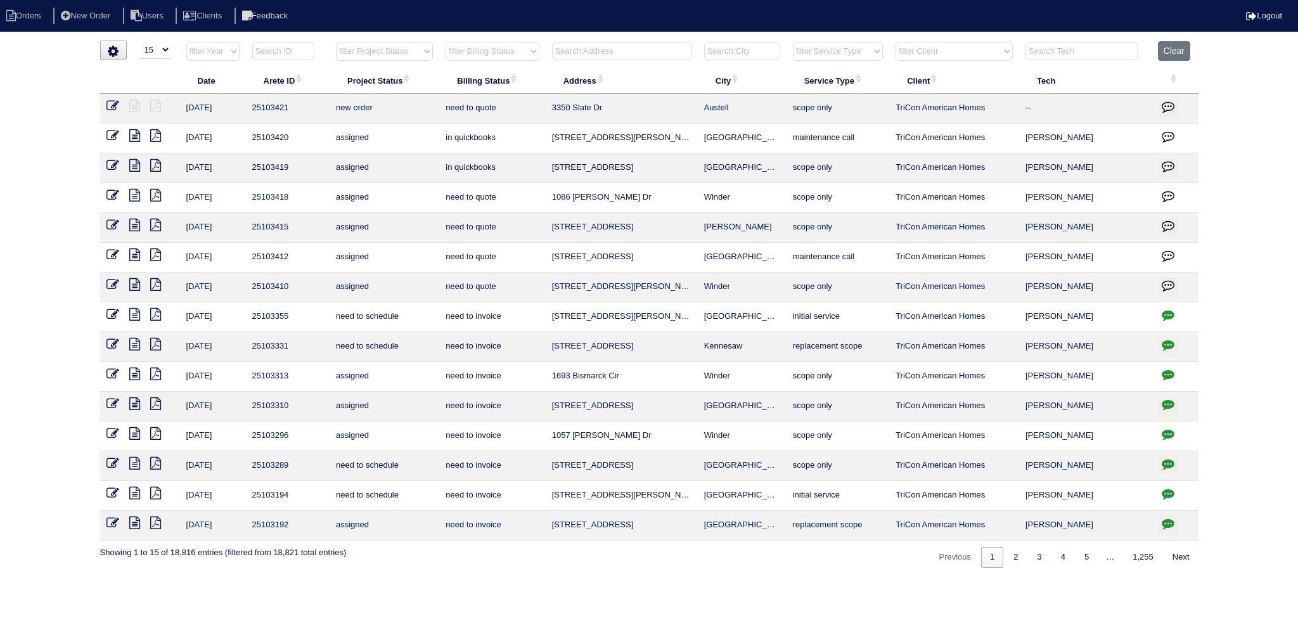
click at [590, 45] on input "text" at bounding box center [621, 51] width 139 height 18
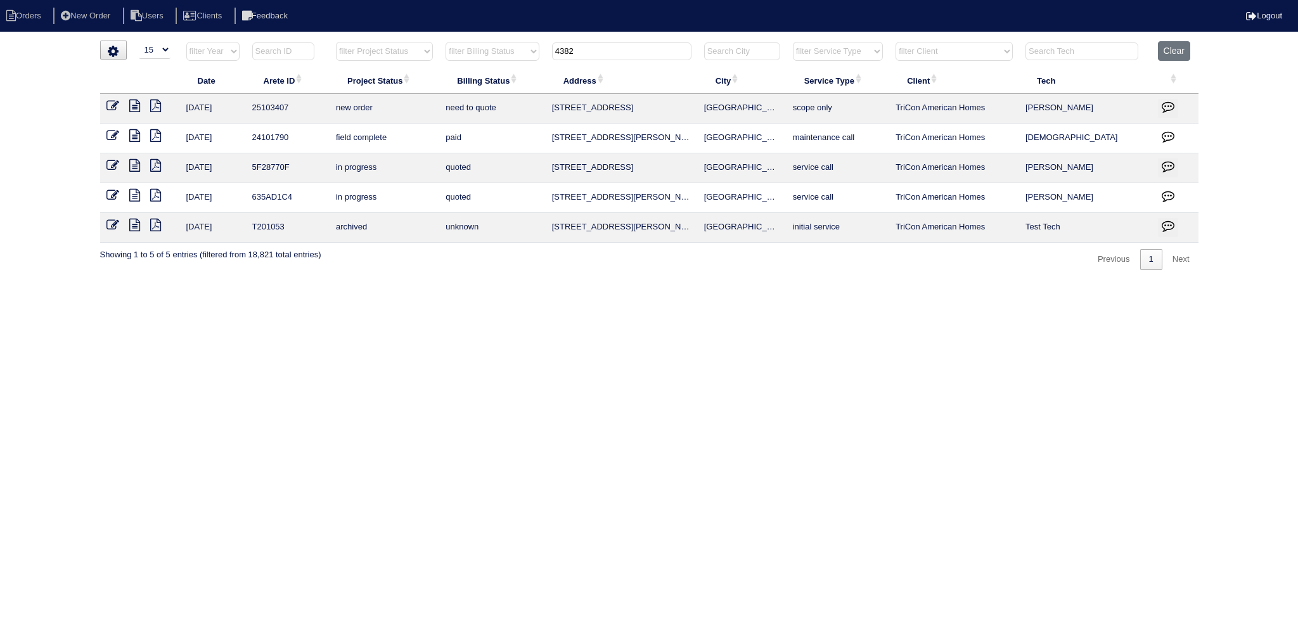
type input "4382"
click at [110, 96] on td at bounding box center [140, 109] width 80 height 30
click at [112, 106] on icon at bounding box center [113, 106] width 13 height 13
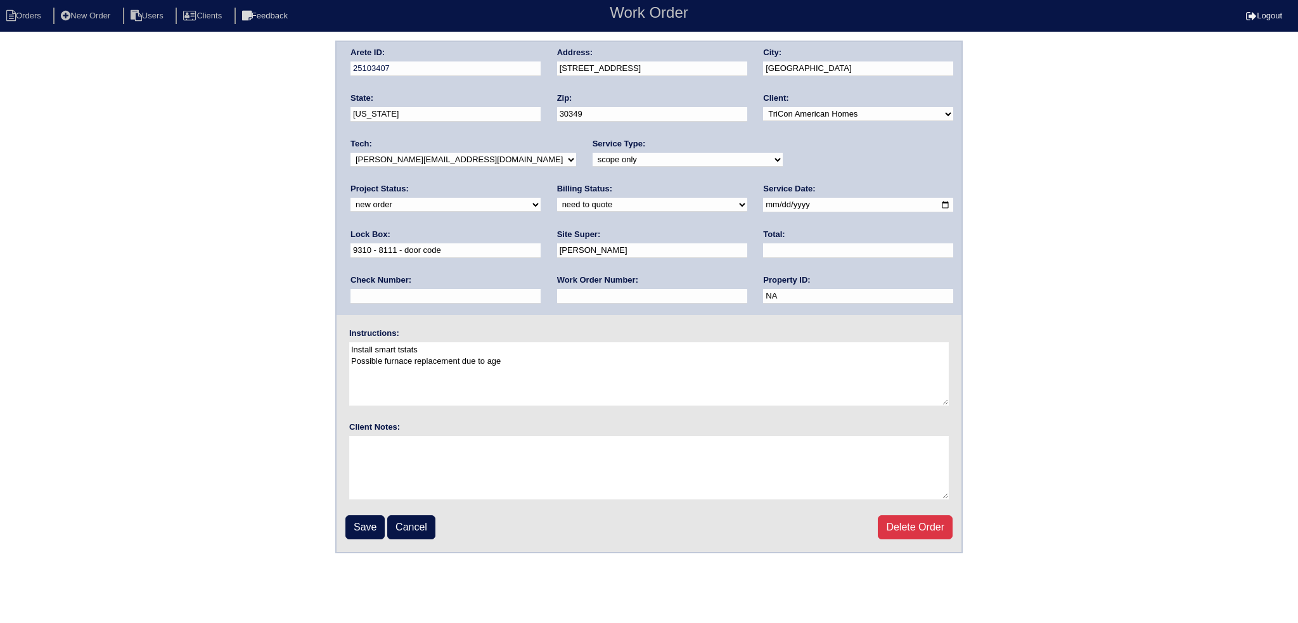
click at [463, 162] on select "-select- aretesmg+backup-tech@gmail.com benjohnholt88@gmail.com callisonhvac@ya…" at bounding box center [464, 160] width 226 height 14
select select "36"
click at [351, 153] on select "-select- aretesmg+backup-tech@gmail.com benjohnholt88@gmail.com callisonhvac@ya…" at bounding box center [464, 160] width 226 height 14
click at [541, 198] on select "new order assigned in progress field complete need to schedule admin review arc…" at bounding box center [446, 205] width 190 height 14
select select "assigned"
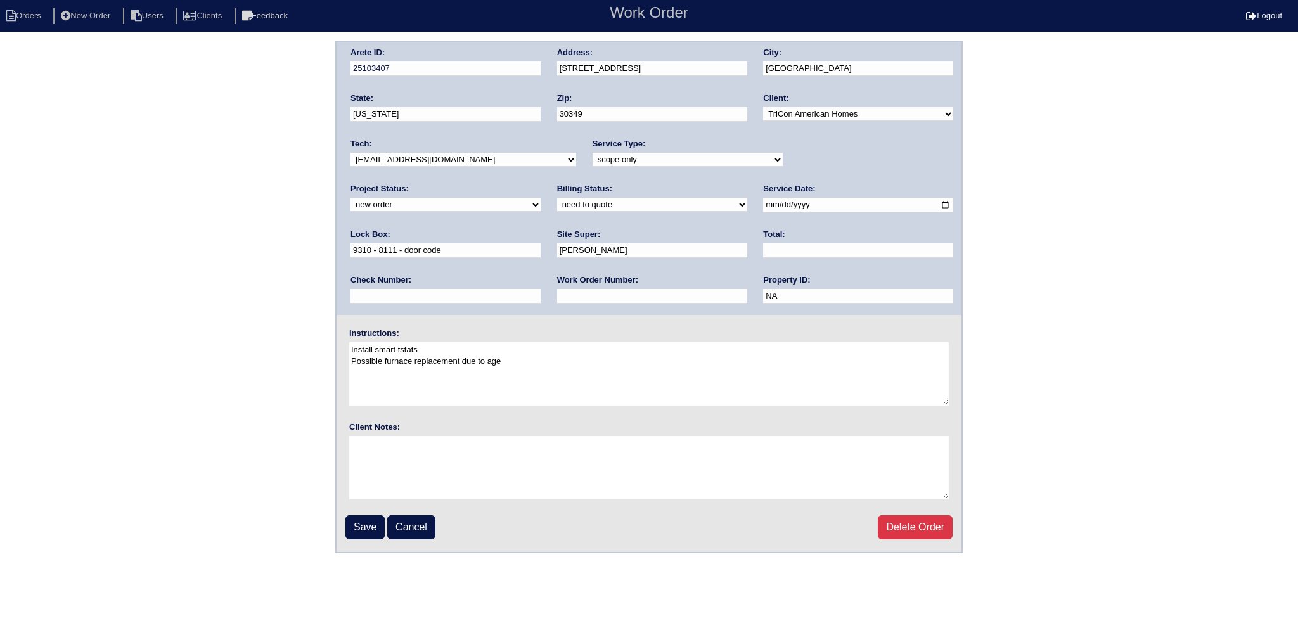
click at [541, 198] on select "new order assigned in progress field complete need to schedule admin review arc…" at bounding box center [446, 205] width 190 height 14
click at [763, 205] on input "2025-09-15" at bounding box center [858, 205] width 190 height 15
type input "2025-09-16"
click at [376, 540] on fieldset "Arete ID: 25103407 Address: 4382 Savannah Drive City: Atlanta State: Georgia Zi…" at bounding box center [649, 297] width 625 height 510
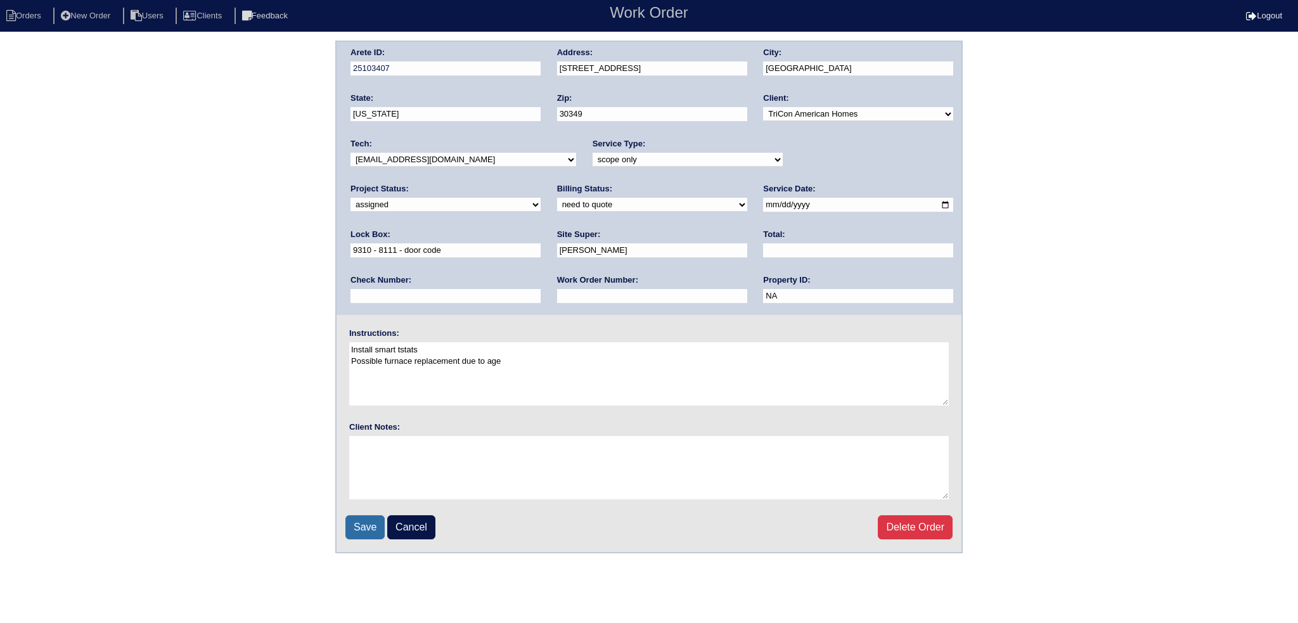
click at [374, 526] on input "Save" at bounding box center [365, 527] width 39 height 24
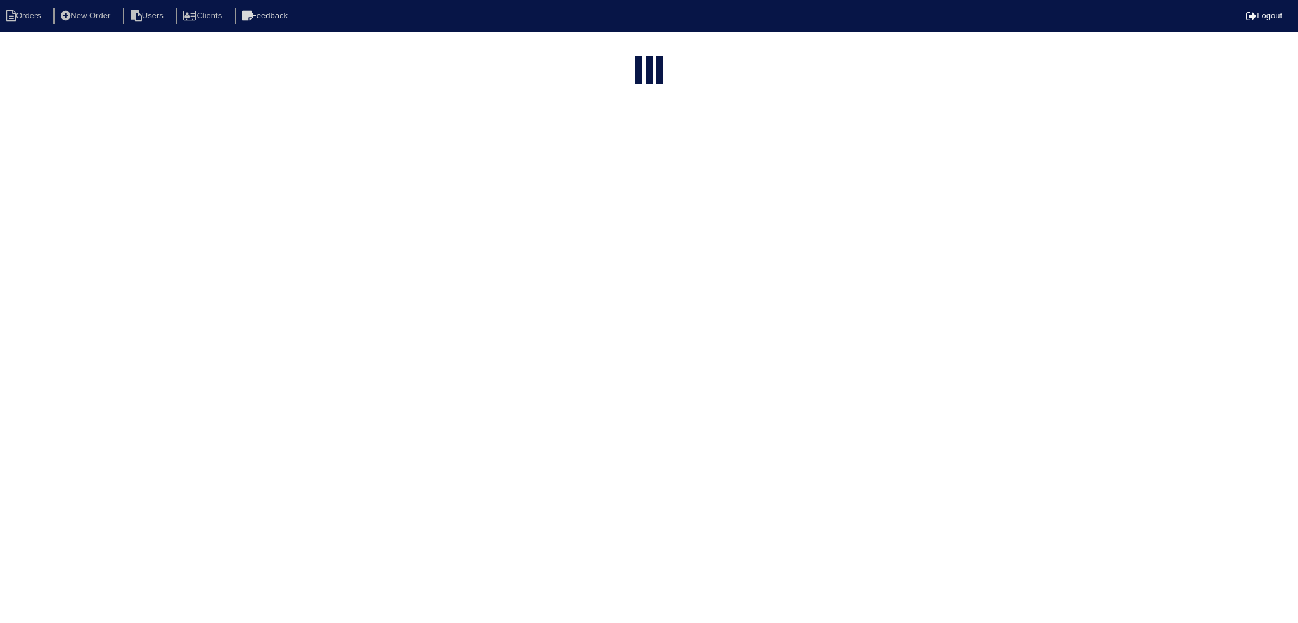
select select "15"
click at [611, 51] on input "4382" at bounding box center [621, 51] width 139 height 18
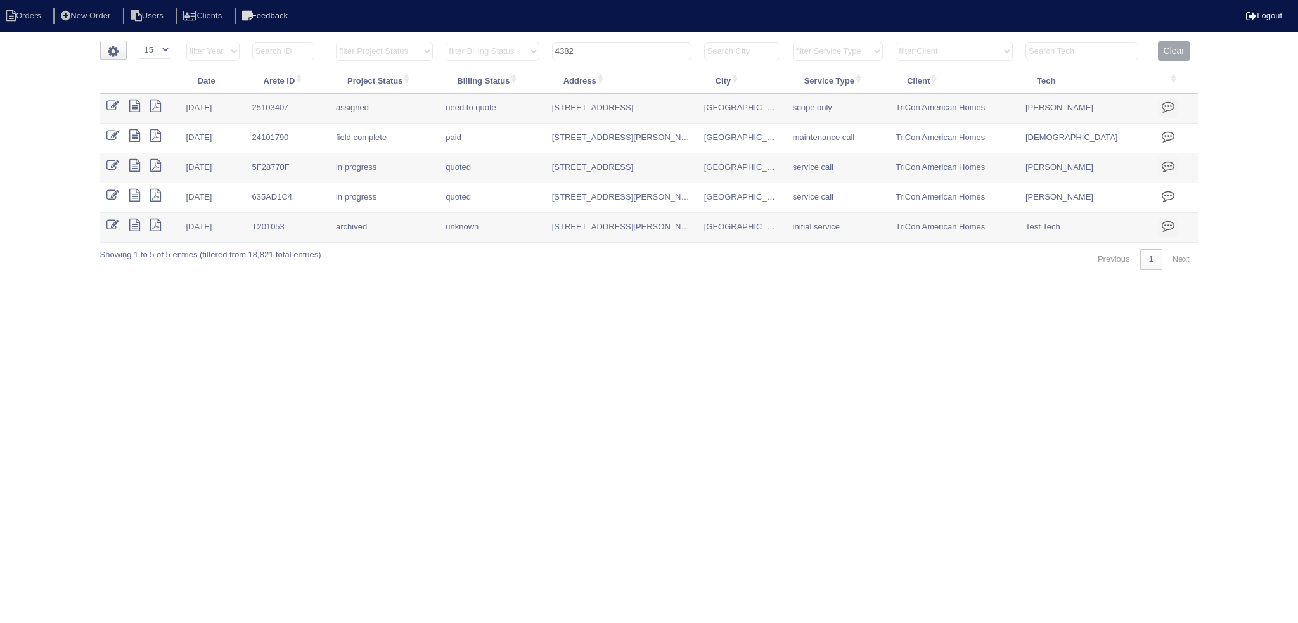
click at [611, 51] on input "4382" at bounding box center [621, 51] width 139 height 18
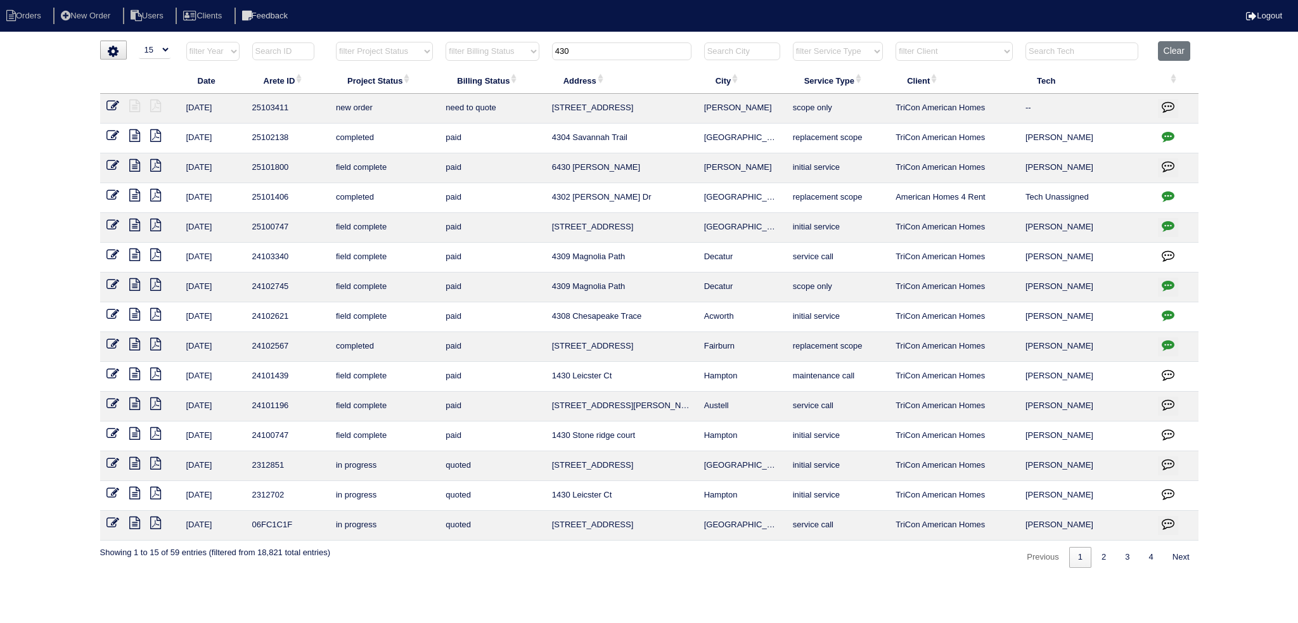
type input "430"
click at [115, 101] on icon at bounding box center [113, 106] width 13 height 13
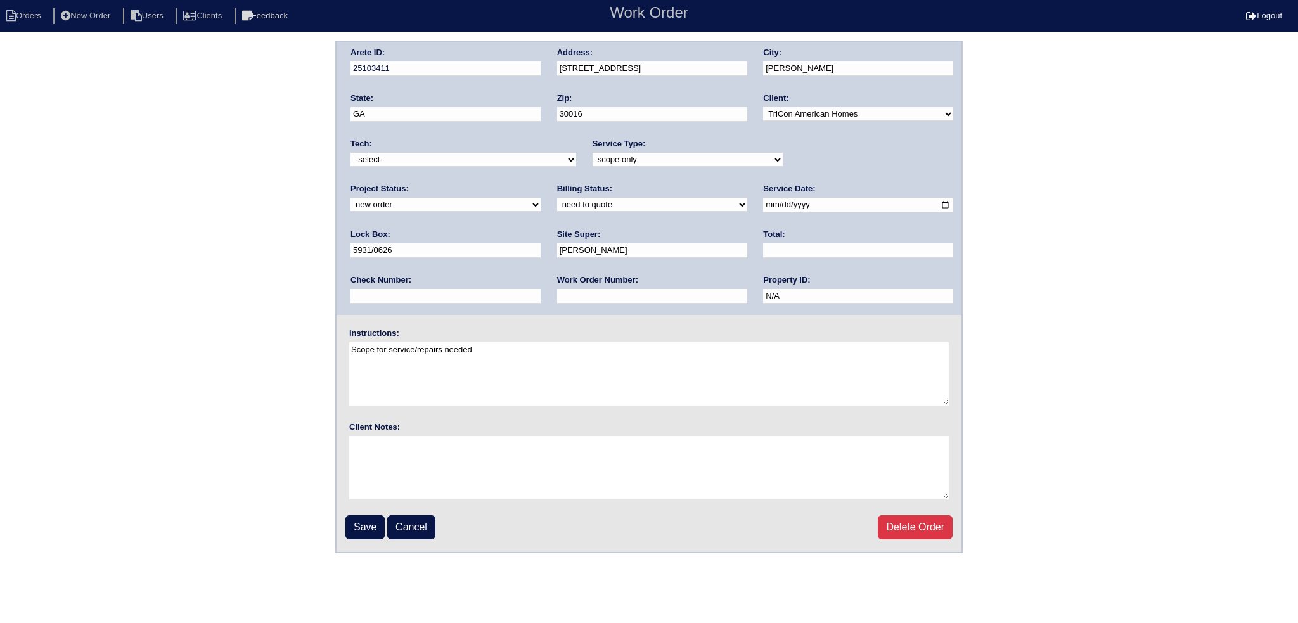
drag, startPoint x: 838, startPoint y: 158, endPoint x: 834, endPoint y: 164, distance: 7.1
click at [541, 198] on select "new order assigned in progress field complete need to schedule admin review arc…" at bounding box center [446, 205] width 190 height 14
select select "assigned"
click at [541, 198] on select "new order assigned in progress field complete need to schedule admin review arc…" at bounding box center [446, 205] width 190 height 14
click at [763, 206] on input "[DATE]" at bounding box center [858, 205] width 190 height 15
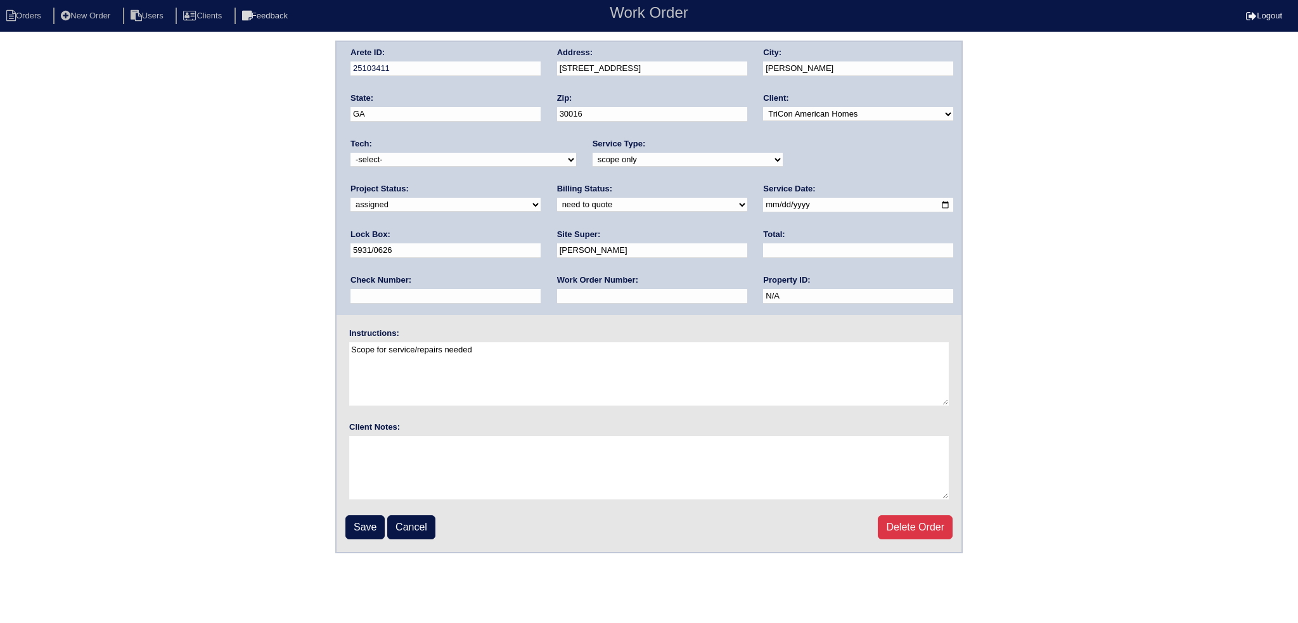
type input "[DATE]"
click at [479, 167] on div "Tech: -select- [EMAIL_ADDRESS][DOMAIN_NAME] [EMAIL_ADDRESS][DOMAIN_NAME] [EMAIL…" at bounding box center [464, 155] width 226 height 35
click at [481, 153] on select "-select- [EMAIL_ADDRESS][DOMAIN_NAME] [EMAIL_ADDRESS][DOMAIN_NAME] [EMAIL_ADDRE…" at bounding box center [464, 160] width 226 height 14
select select "36"
click at [351, 153] on select "-select- [EMAIL_ADDRESS][DOMAIN_NAME] [EMAIL_ADDRESS][DOMAIN_NAME] [EMAIL_ADDRE…" at bounding box center [464, 160] width 226 height 14
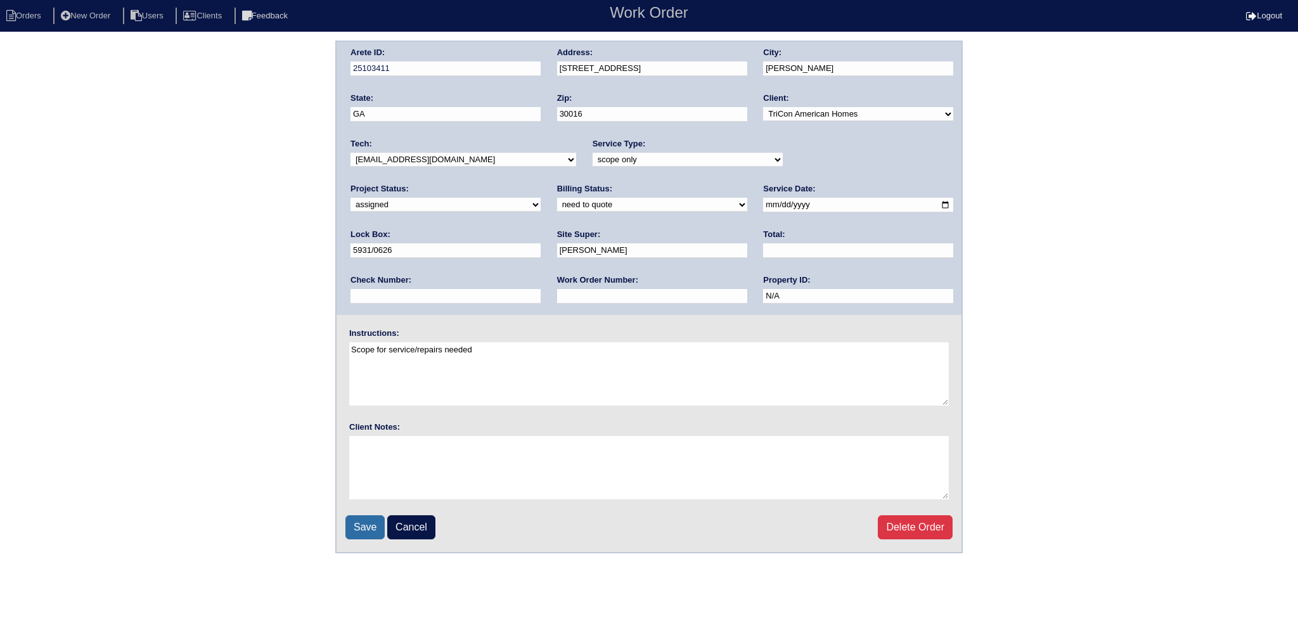
click at [359, 519] on input "Save" at bounding box center [365, 527] width 39 height 24
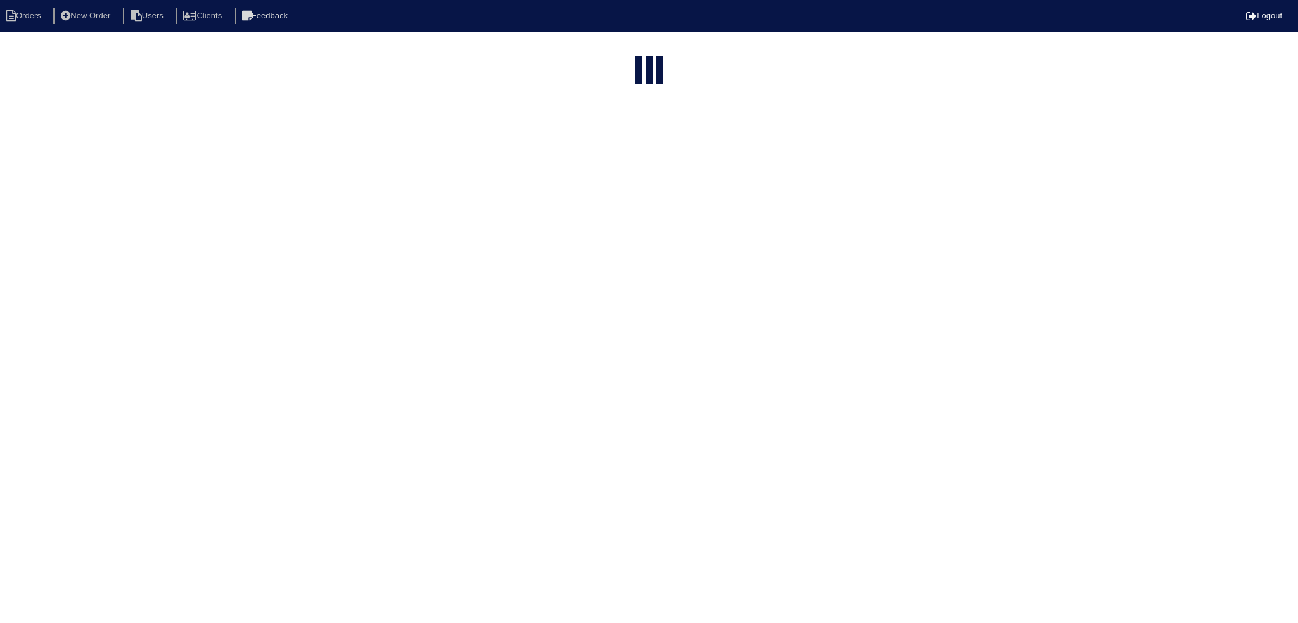
select select "15"
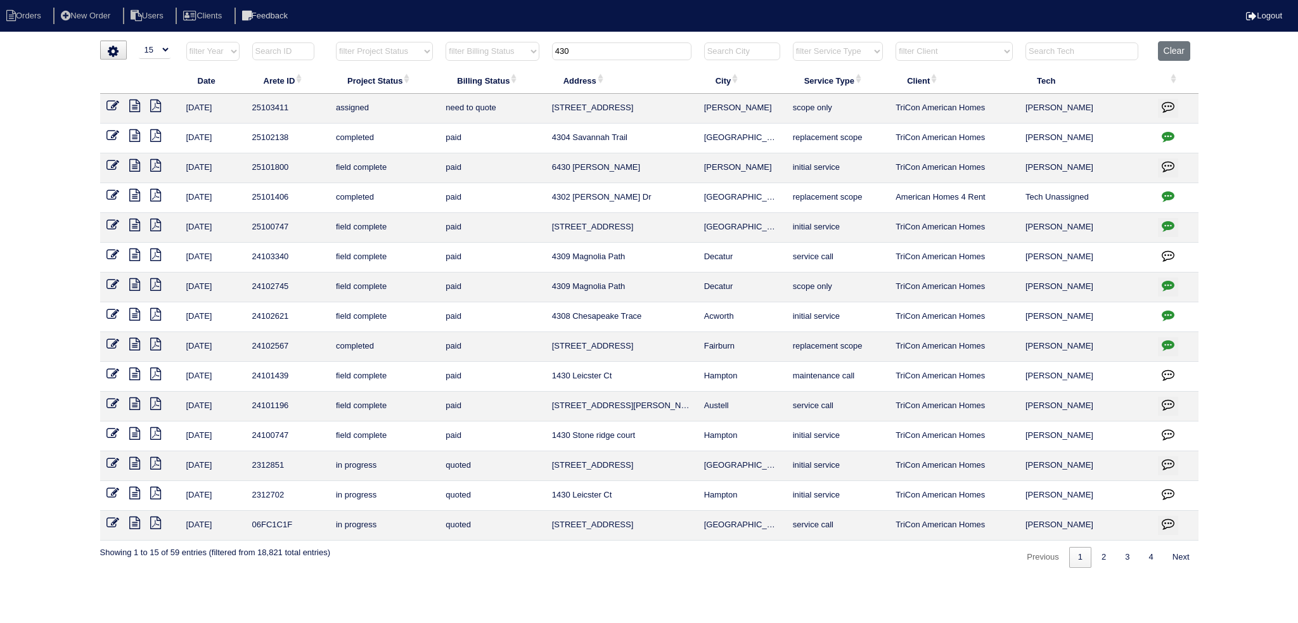
click at [608, 55] on input "430" at bounding box center [621, 51] width 139 height 18
click at [609, 50] on input "430" at bounding box center [621, 51] width 139 height 18
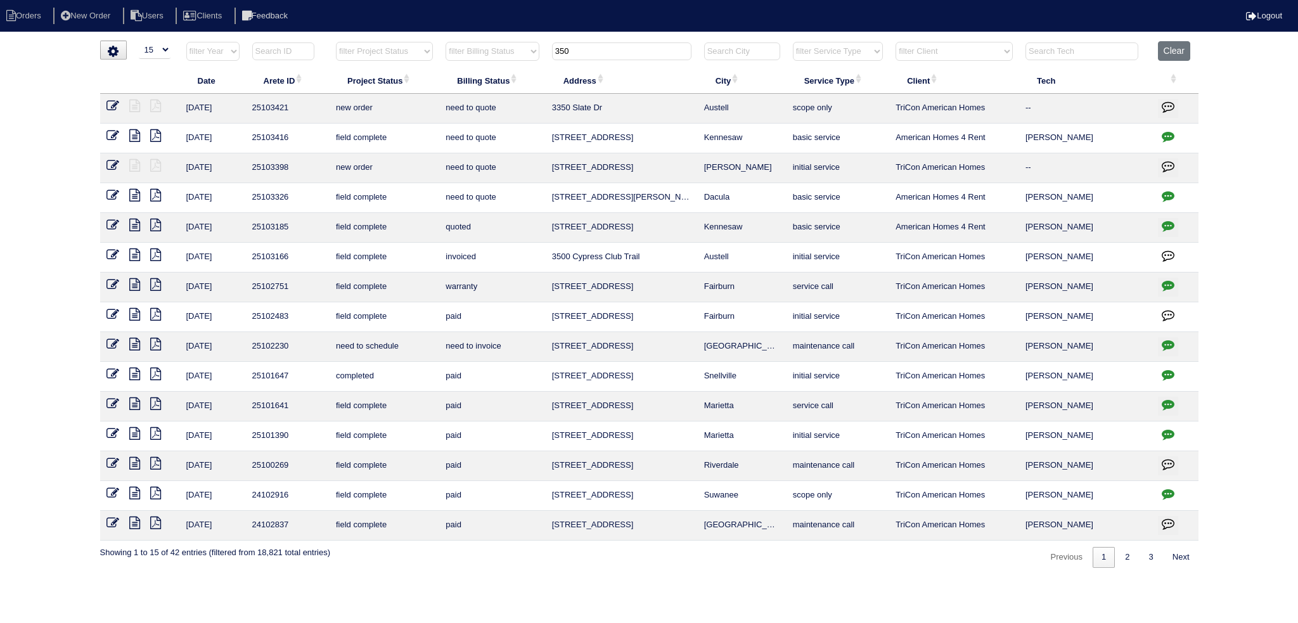
type input "350"
click at [110, 162] on icon at bounding box center [113, 165] width 13 height 13
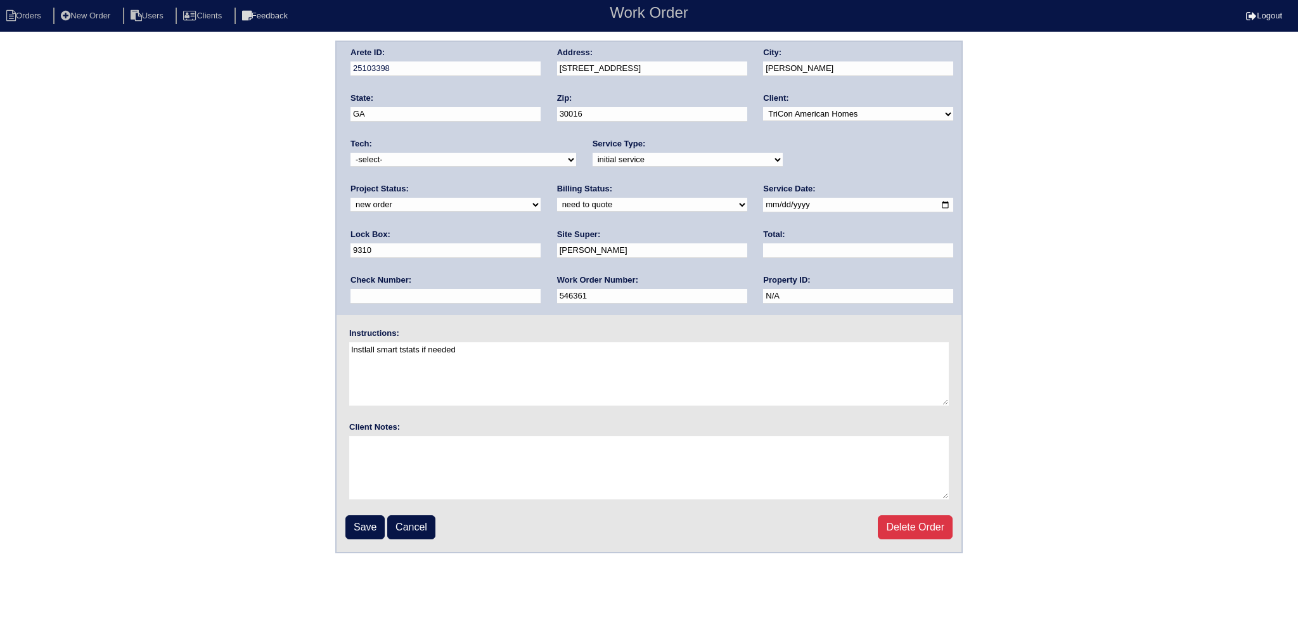
click at [541, 198] on select "new order assigned in progress field complete need to schedule admin review arc…" at bounding box center [446, 205] width 190 height 14
select select "assigned"
click at [541, 198] on select "new order assigned in progress field complete need to schedule admin review arc…" at bounding box center [446, 205] width 190 height 14
click at [763, 204] on input "[DATE]" at bounding box center [858, 205] width 190 height 15
type input "[DATE]"
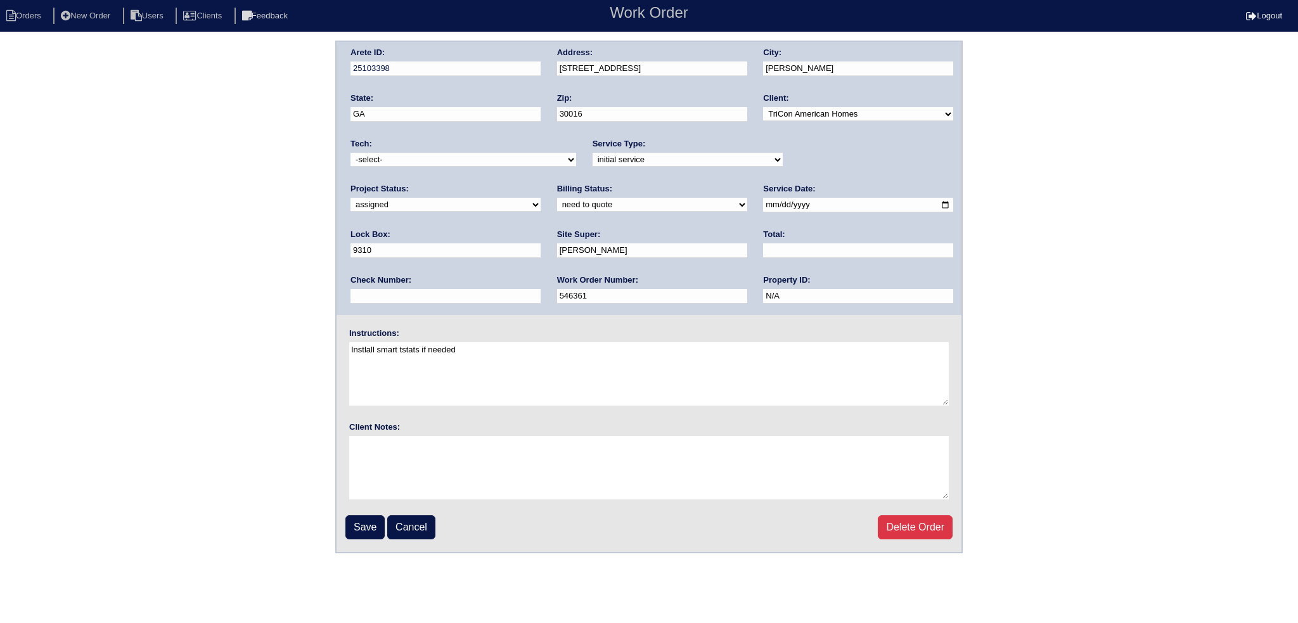
click at [493, 164] on select "-select- [EMAIL_ADDRESS][DOMAIN_NAME] [EMAIL_ADDRESS][DOMAIN_NAME] [EMAIL_ADDRE…" at bounding box center [464, 160] width 226 height 14
select select "36"
click at [351, 153] on select "-select- [EMAIL_ADDRESS][DOMAIN_NAME] [EMAIL_ADDRESS][DOMAIN_NAME] [EMAIL_ADDRE…" at bounding box center [464, 160] width 226 height 14
click at [365, 527] on input "Save" at bounding box center [365, 527] width 39 height 24
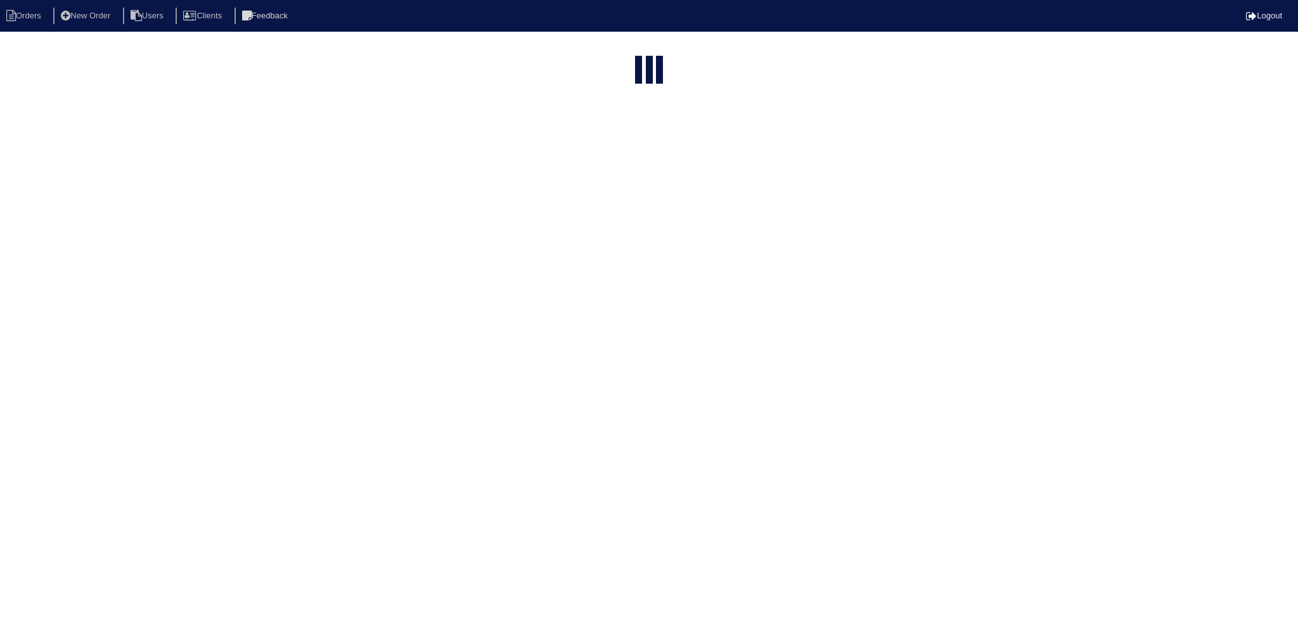
select select "15"
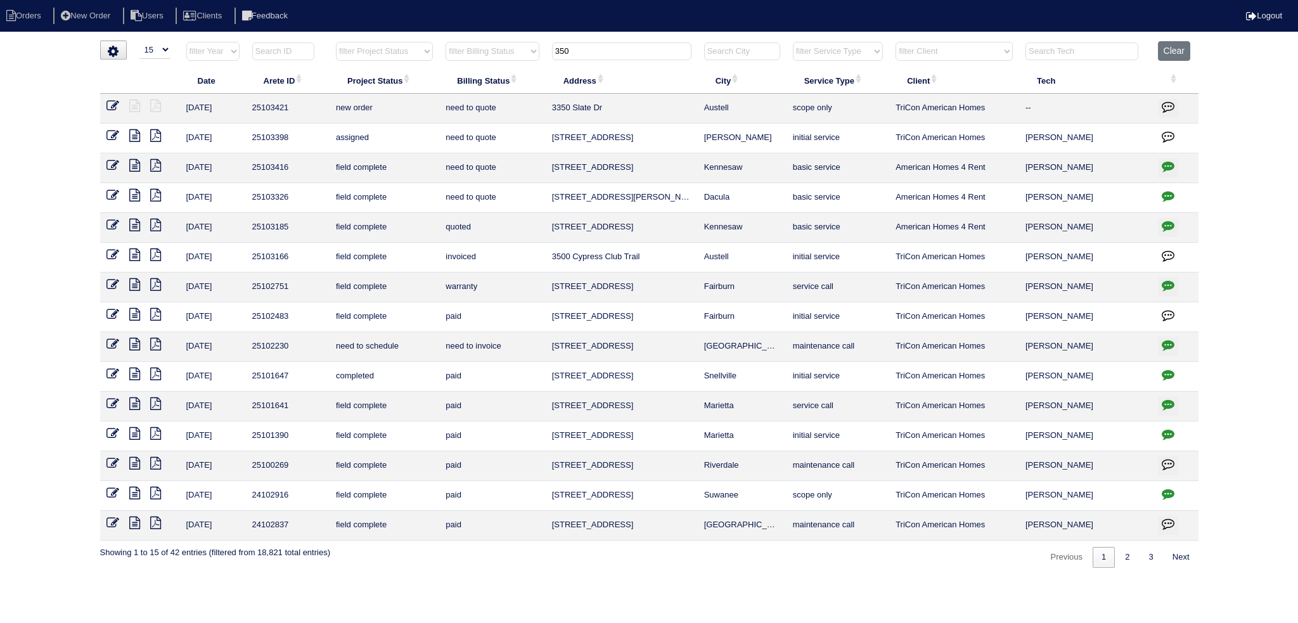
click at [593, 53] on input "350" at bounding box center [621, 51] width 139 height 18
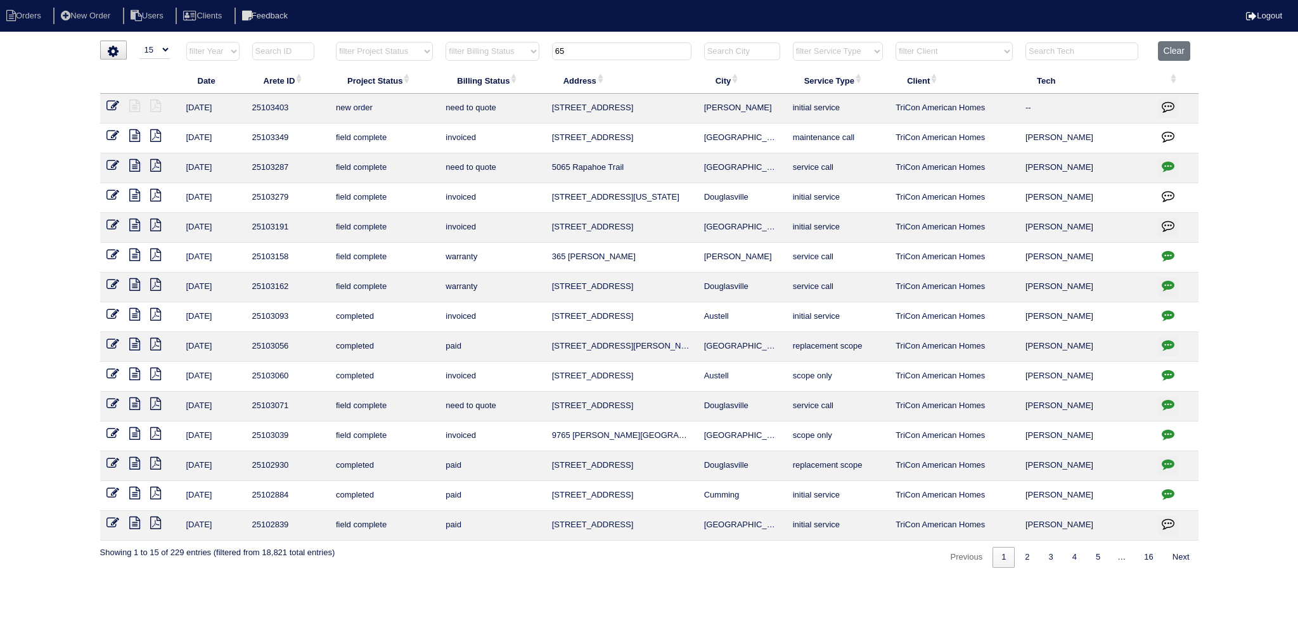
type input "65"
click at [107, 108] on icon at bounding box center [113, 106] width 13 height 13
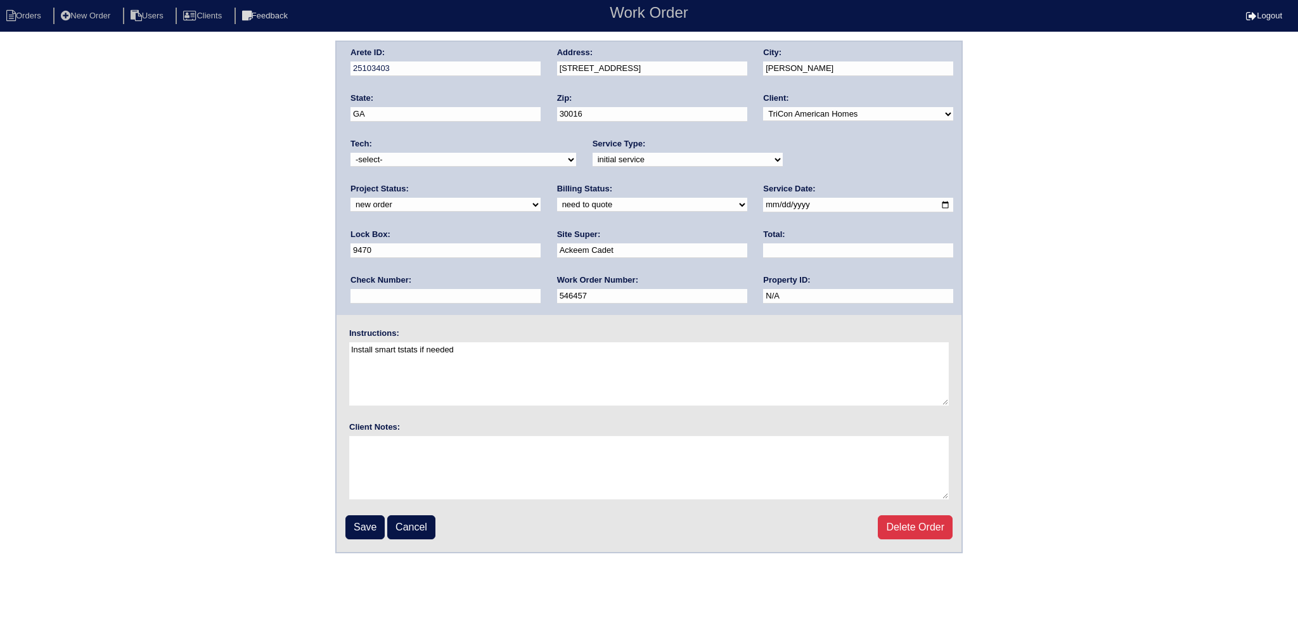
click at [434, 164] on select "-select- aretesmg+backup-tech@gmail.com benjohnholt88@gmail.com callisonhvac@ya…" at bounding box center [464, 160] width 226 height 14
select select "36"
click at [351, 153] on select "-select- aretesmg+backup-tech@gmail.com benjohnholt88@gmail.com callisonhvac@ya…" at bounding box center [464, 160] width 226 height 14
click at [541, 198] on select "new order assigned in progress field complete need to schedule admin review arc…" at bounding box center [446, 205] width 190 height 14
select select "assigned"
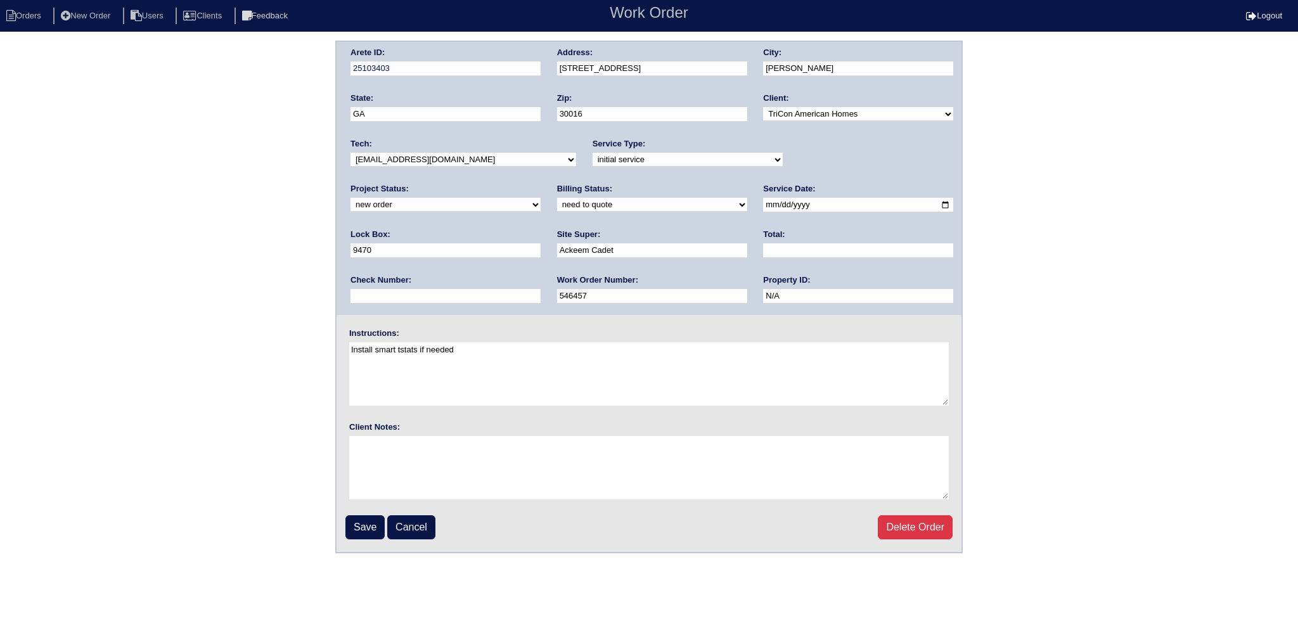
click at [541, 198] on select "new order assigned in progress field complete need to schedule admin review arc…" at bounding box center [446, 205] width 190 height 14
click at [763, 198] on input "2025-09-15" at bounding box center [858, 205] width 190 height 15
type input "2025-09-16"
click at [372, 542] on fieldset "Arete ID: 25103403 Address: 65 Cascade Ct City: Covington State: GA Zip: 30016 …" at bounding box center [649, 297] width 625 height 510
click at [368, 530] on input "Save" at bounding box center [365, 527] width 39 height 24
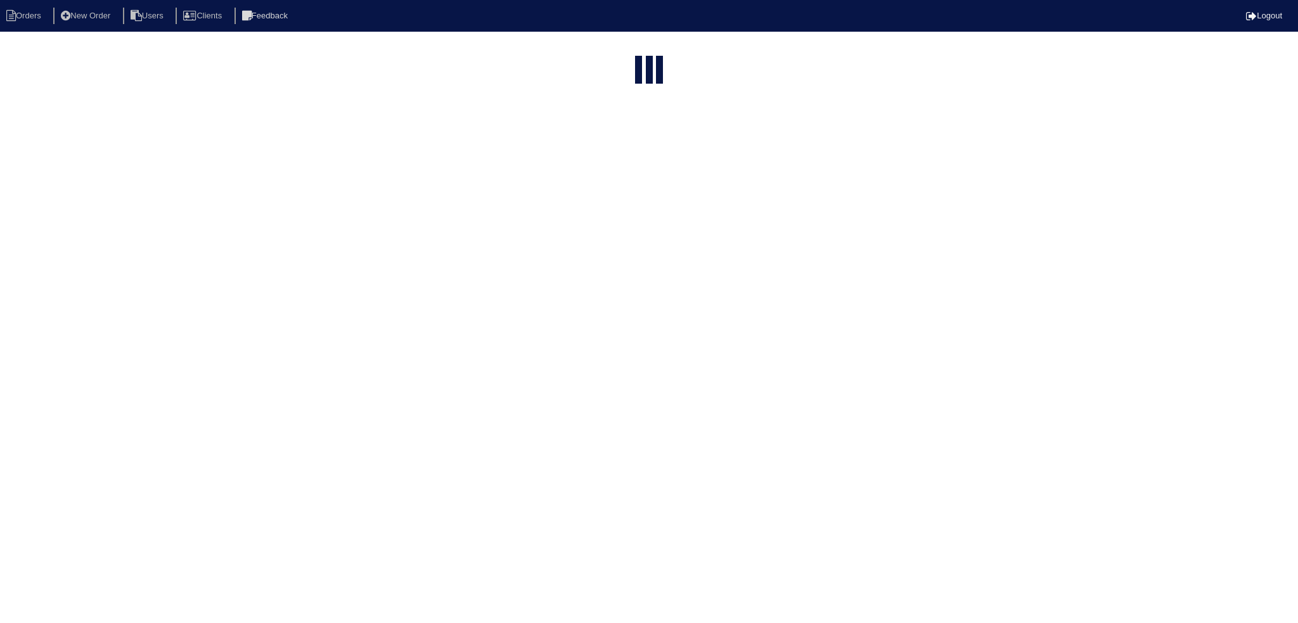
select select "15"
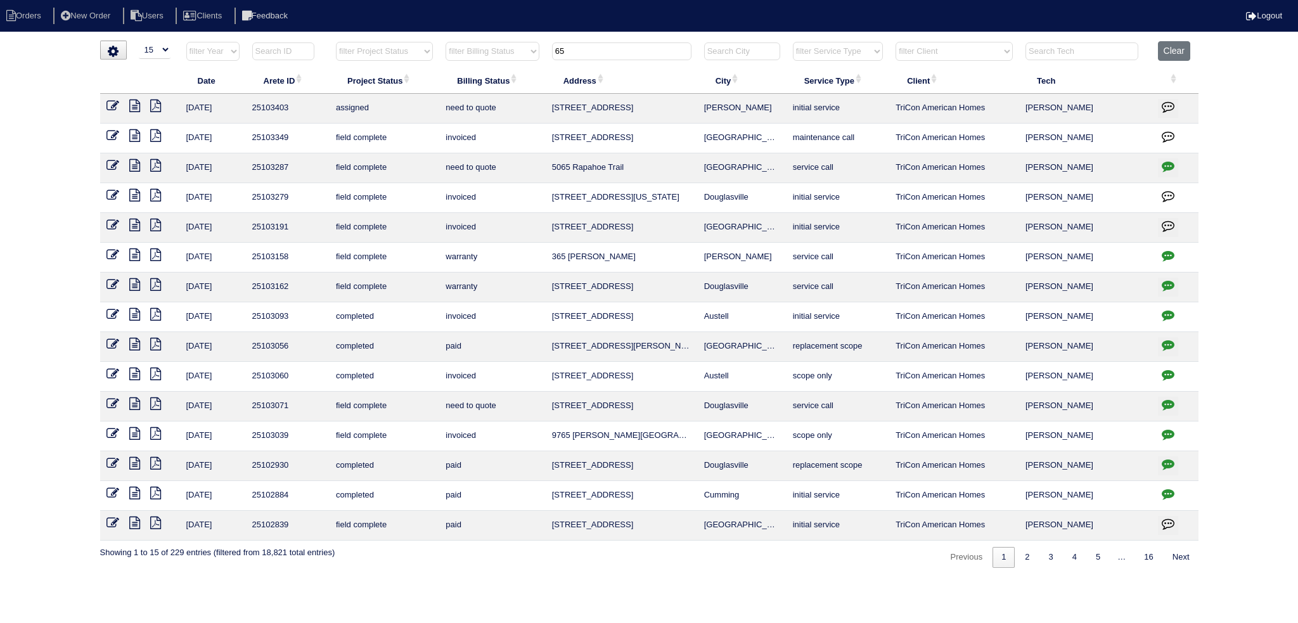
click at [595, 50] on input "65" at bounding box center [621, 51] width 139 height 18
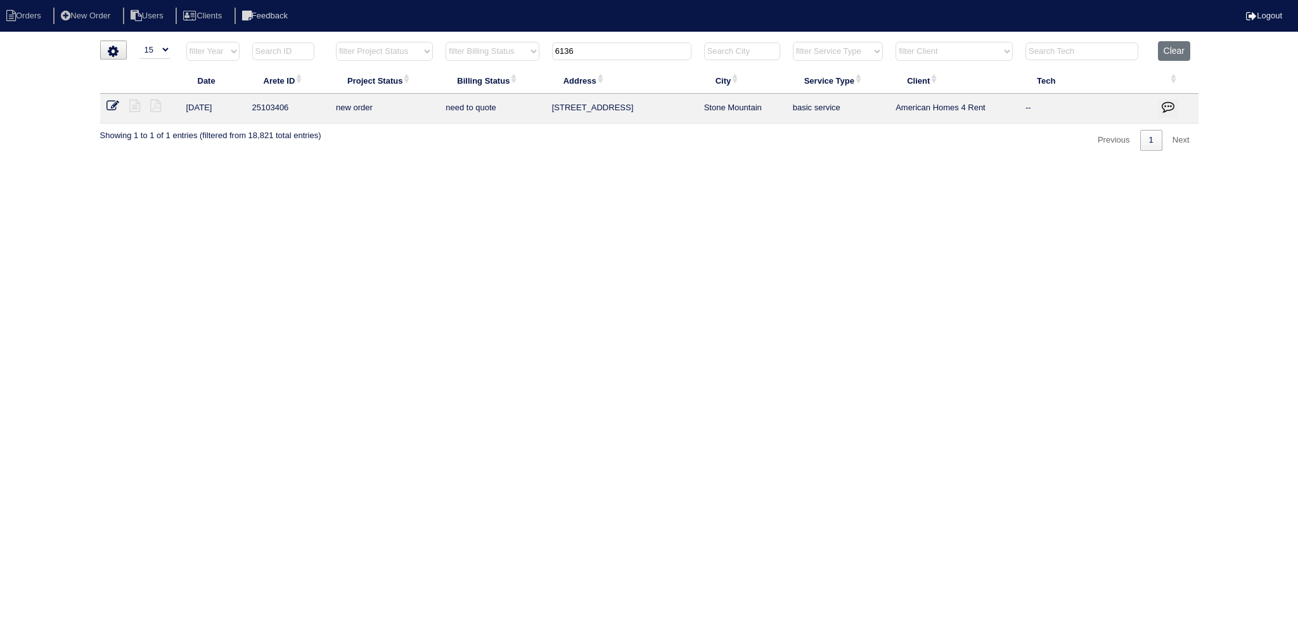
type input "6136"
click at [117, 103] on icon at bounding box center [113, 106] width 13 height 13
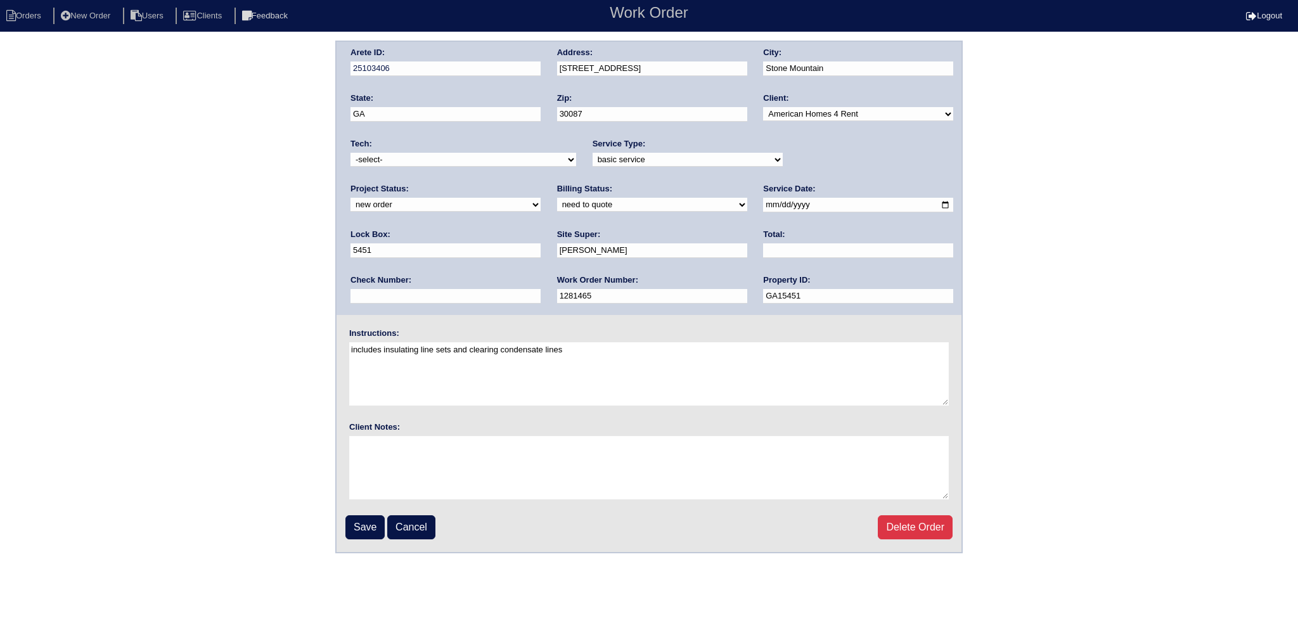
drag, startPoint x: 815, startPoint y: 152, endPoint x: 810, endPoint y: 164, distance: 13.3
click at [541, 198] on select "new order assigned in progress field complete need to schedule admin review arc…" at bounding box center [446, 205] width 190 height 14
select select "assigned"
click at [541, 198] on select "new order assigned in progress field complete need to schedule admin review arc…" at bounding box center [446, 205] width 190 height 14
click at [763, 207] on input "2025-09-15" at bounding box center [858, 205] width 190 height 15
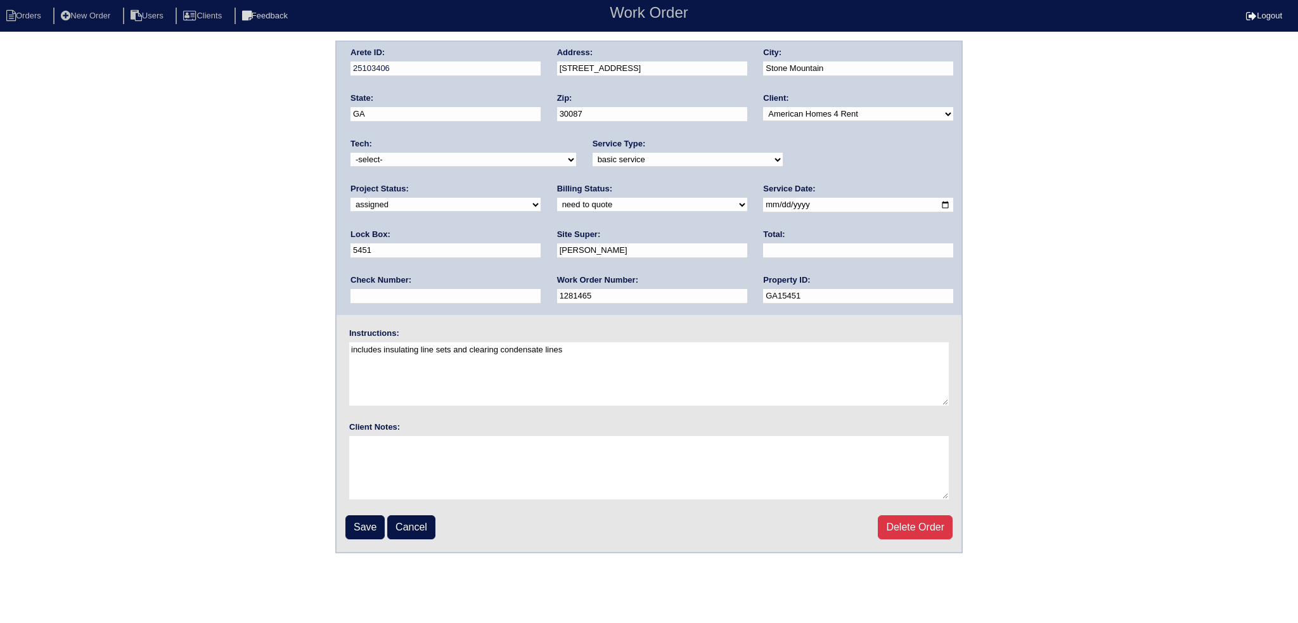
type input "2025-09-16"
drag, startPoint x: 444, startPoint y: 139, endPoint x: 441, endPoint y: 151, distance: 11.8
click at [444, 140] on div "Tech: -select- aretesmg+backup-tech@gmail.com benjohnholt88@gmail.com callisonh…" at bounding box center [464, 155] width 226 height 35
click at [441, 154] on select "-select- aretesmg+backup-tech@gmail.com benjohnholt88@gmail.com callisonhvac@ya…" at bounding box center [464, 160] width 226 height 14
click at [441, 159] on select "-select- aretesmg+backup-tech@gmail.com benjohnholt88@gmail.com callisonhvac@ya…" at bounding box center [464, 160] width 226 height 14
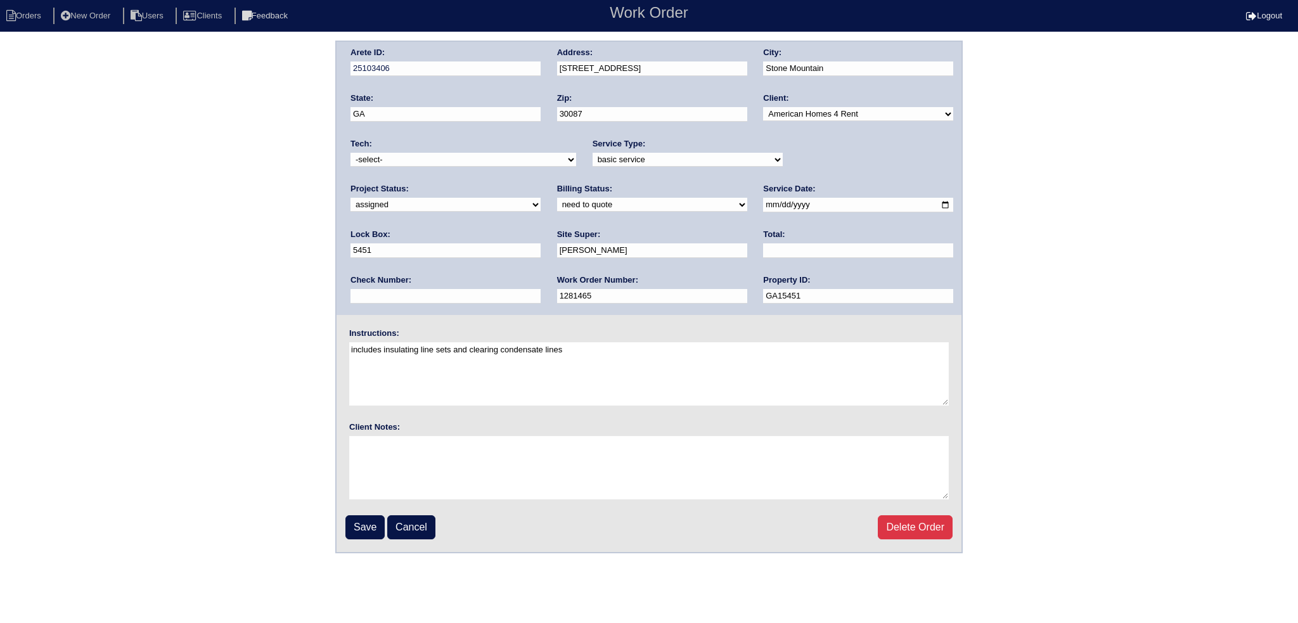
click at [437, 164] on select "-select- aretesmg+backup-tech@gmail.com benjohnholt88@gmail.com callisonhvac@ya…" at bounding box center [464, 160] width 226 height 14
select select "36"
click at [351, 153] on select "-select- aretesmg+backup-tech@gmail.com benjohnholt88@gmail.com callisonhvac@ya…" at bounding box center [464, 160] width 226 height 14
click at [362, 532] on input "Save" at bounding box center [365, 527] width 39 height 24
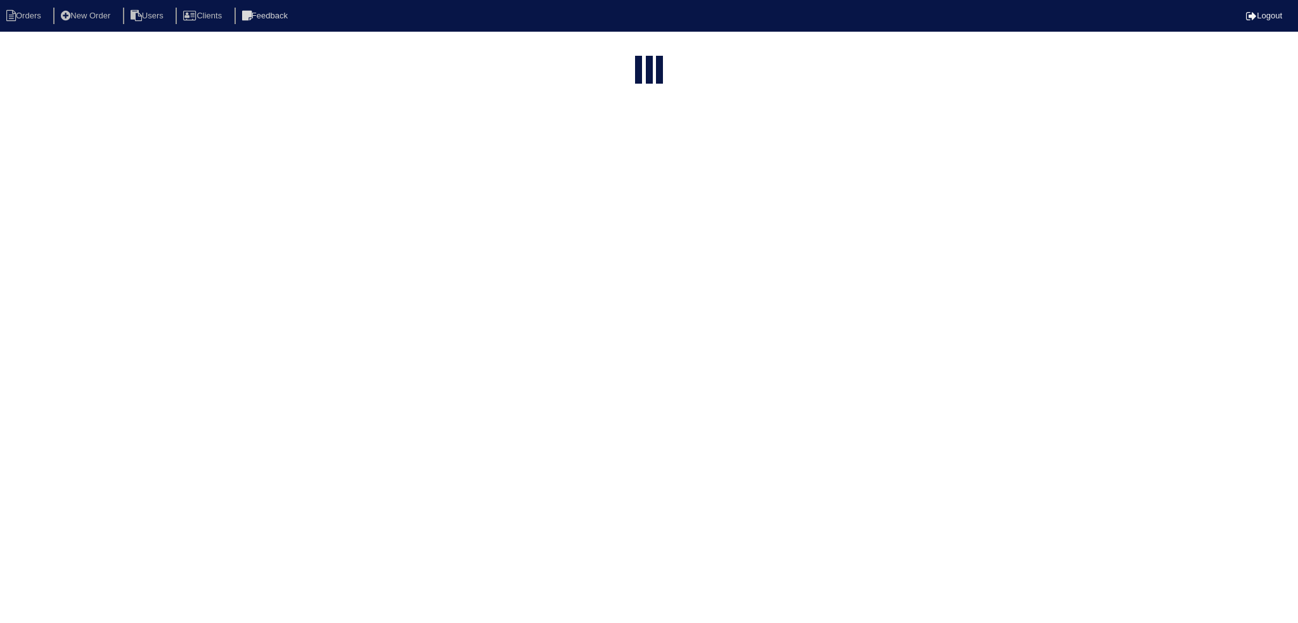
select select "15"
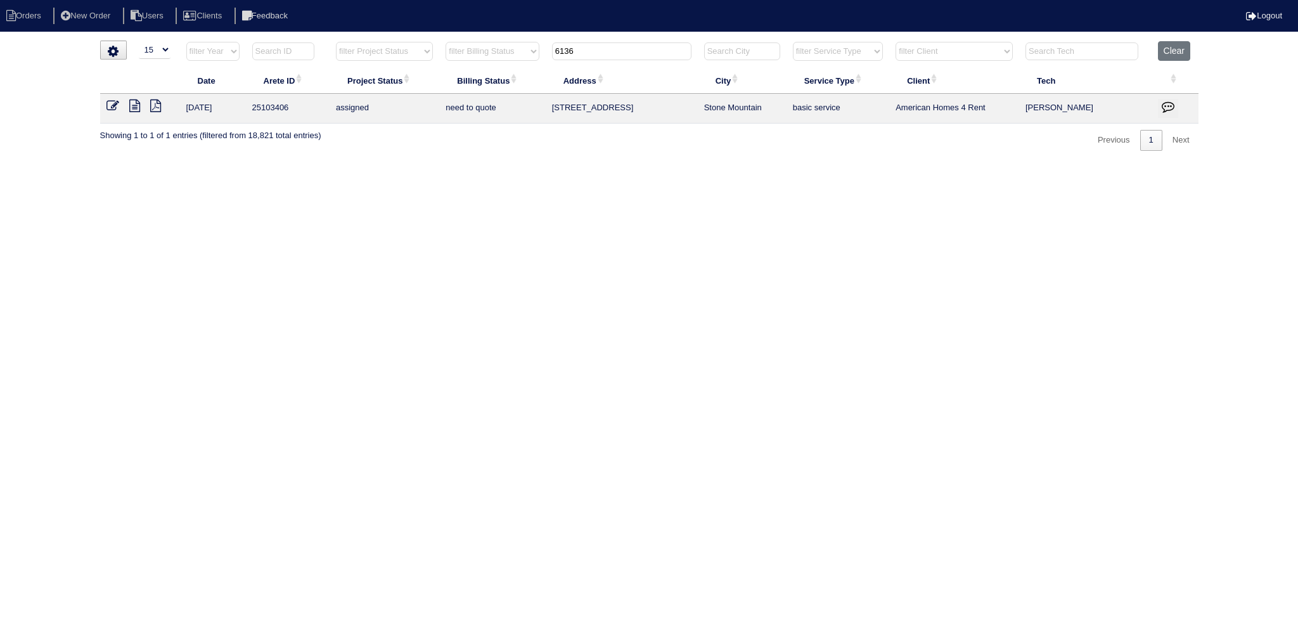
drag, startPoint x: 533, startPoint y: 53, endPoint x: 527, endPoint y: 54, distance: 6.4
click at [527, 54] on tr "filter Year -- Any Year -- 2025 2024 2023 2022 2021 2020 2019 filter Project St…" at bounding box center [649, 54] width 1099 height 26
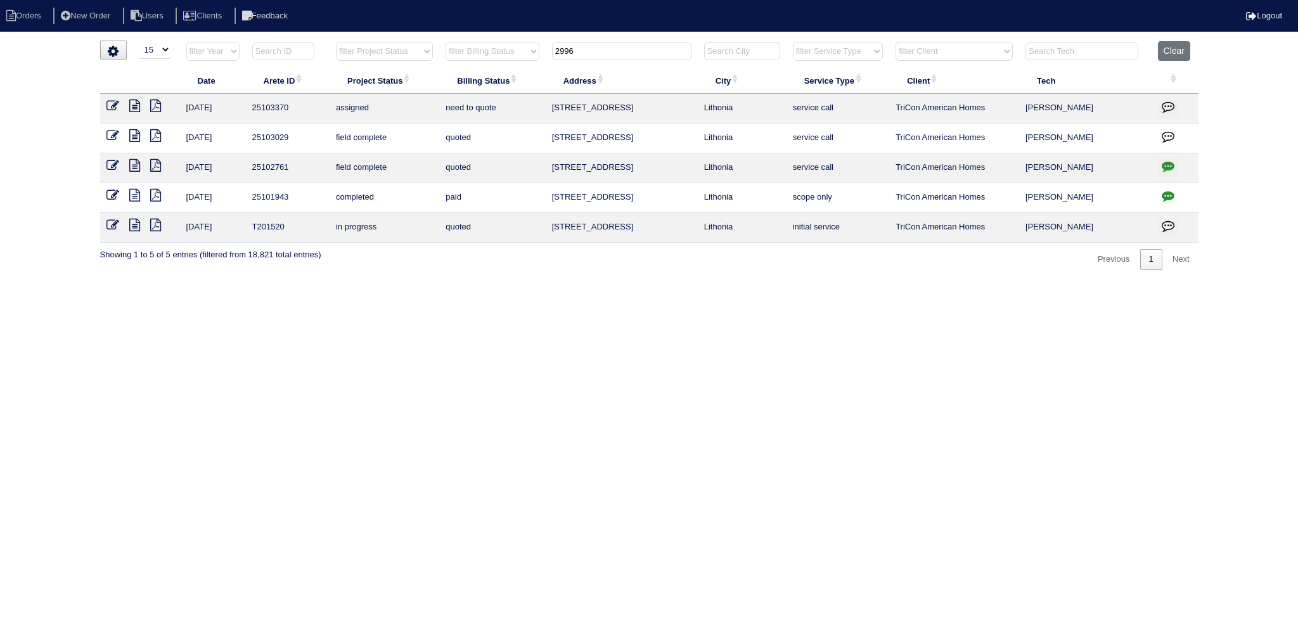
type input "2996"
click at [114, 103] on icon at bounding box center [113, 106] width 13 height 13
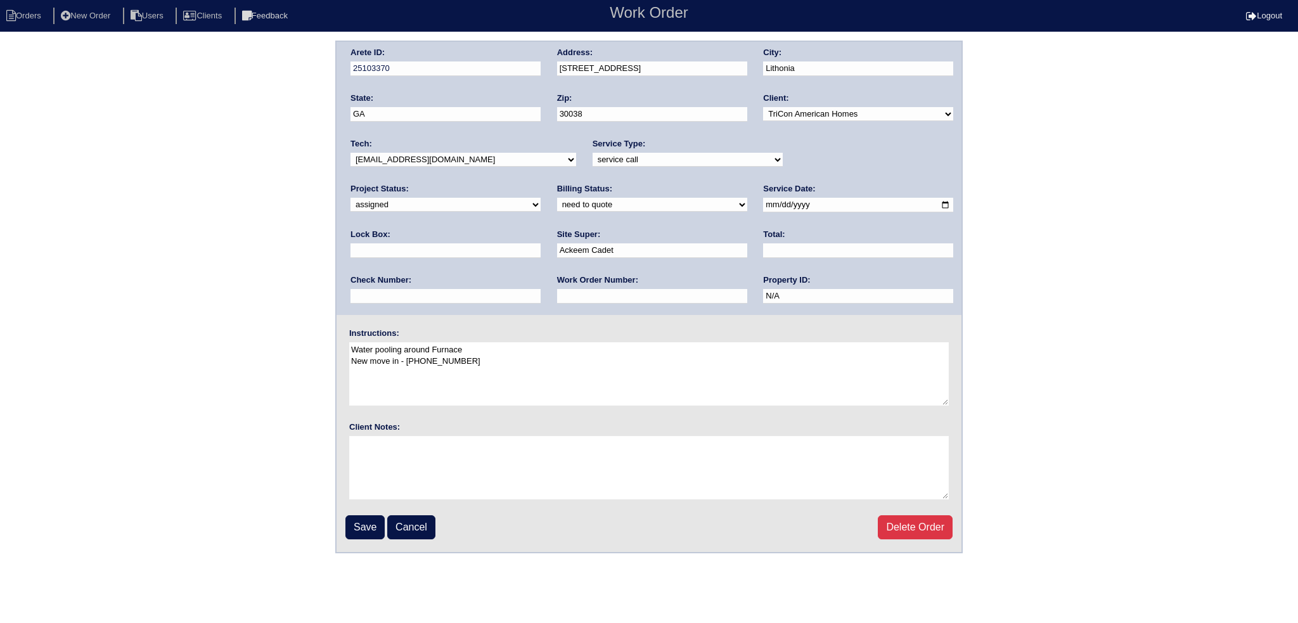
click at [449, 157] on select "-select- [EMAIL_ADDRESS][DOMAIN_NAME] [EMAIL_ADDRESS][DOMAIN_NAME] [EMAIL_ADDRE…" at bounding box center [464, 160] width 226 height 14
drag, startPoint x: 449, startPoint y: 157, endPoint x: 545, endPoint y: 162, distance: 95.8
click at [449, 157] on select "-select- [EMAIL_ADDRESS][DOMAIN_NAME] [EMAIL_ADDRESS][DOMAIN_NAME] [EMAIL_ADDRE…" at bounding box center [464, 160] width 226 height 14
drag, startPoint x: 746, startPoint y: 202, endPoint x: 730, endPoint y: 212, distance: 18.3
click at [763, 202] on input "2025-09-15" at bounding box center [858, 205] width 190 height 15
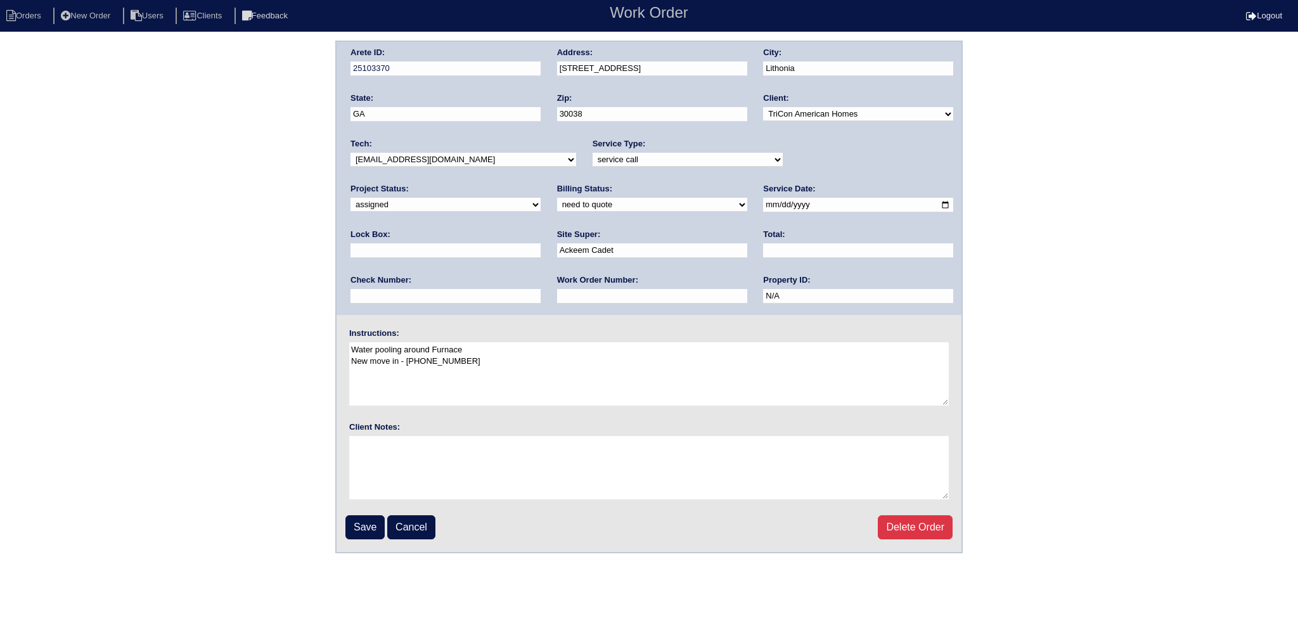
click at [763, 209] on input "2025-09-15" at bounding box center [858, 205] width 190 height 15
click at [763, 207] on input "2025-09-15" at bounding box center [858, 205] width 190 height 15
type input "2025-09-16"
drag, startPoint x: 375, startPoint y: 540, endPoint x: 373, endPoint y: 529, distance: 10.3
click at [374, 539] on fieldset "Arete ID: 25103370 Address: 2996 Aberdeen Way City: Lithonia State: GA Zip: 300…" at bounding box center [649, 297] width 625 height 510
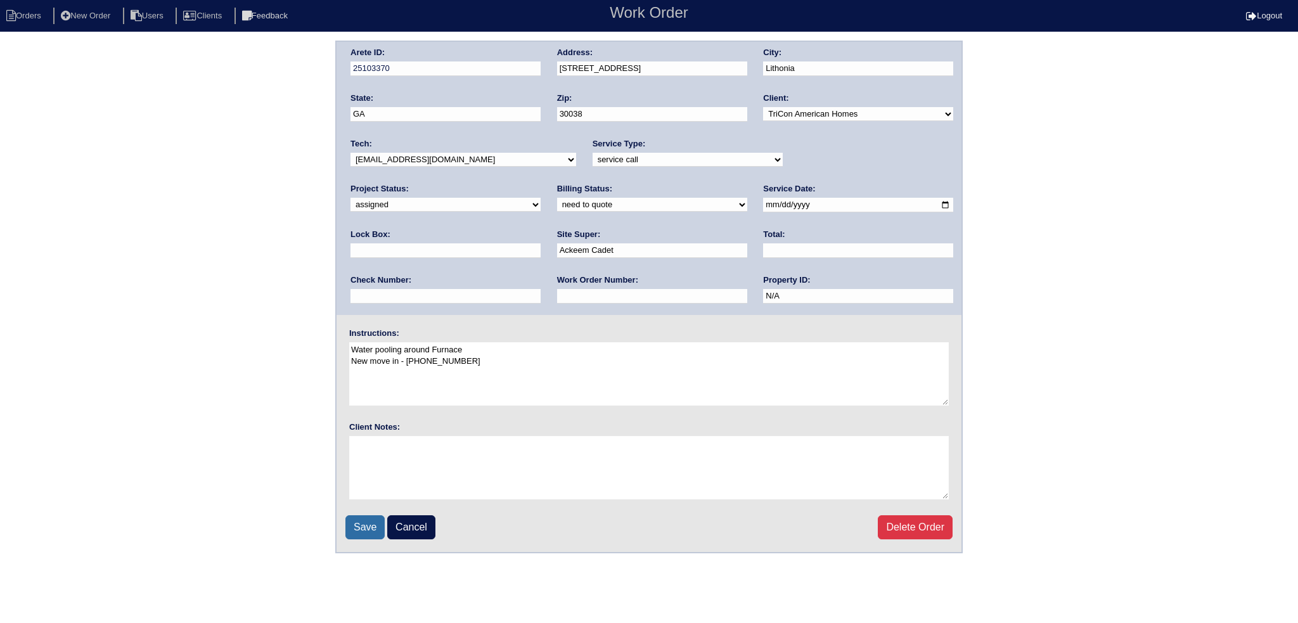
click at [373, 529] on input "Save" at bounding box center [365, 527] width 39 height 24
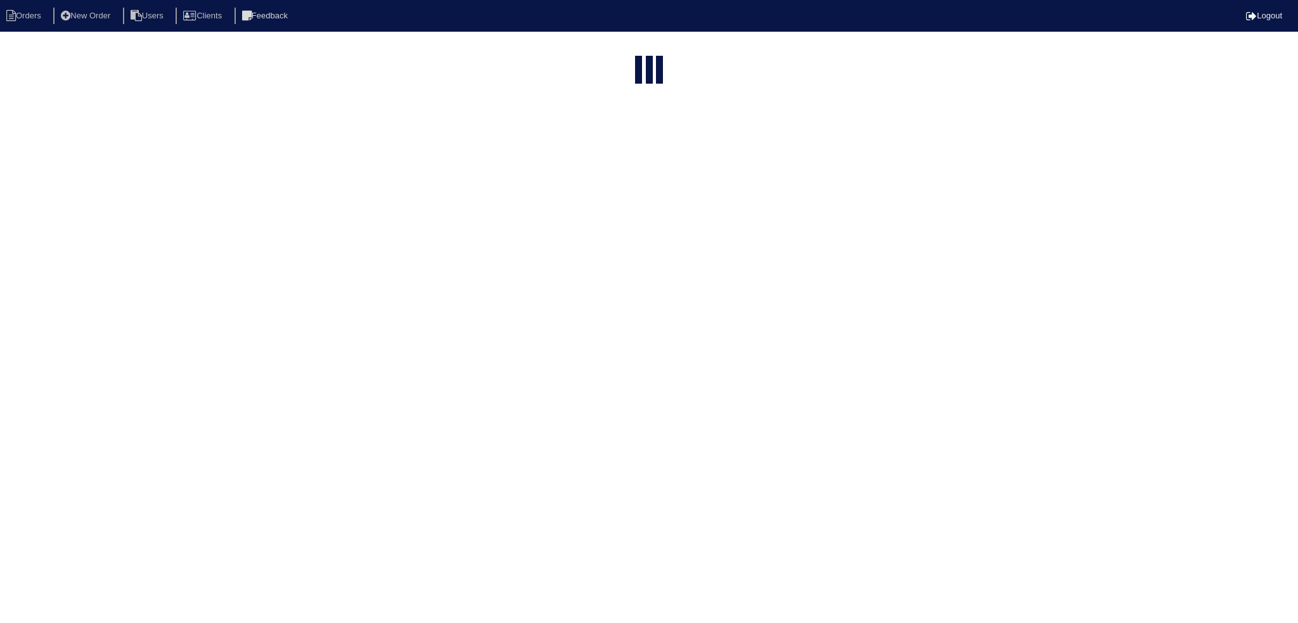
select select "15"
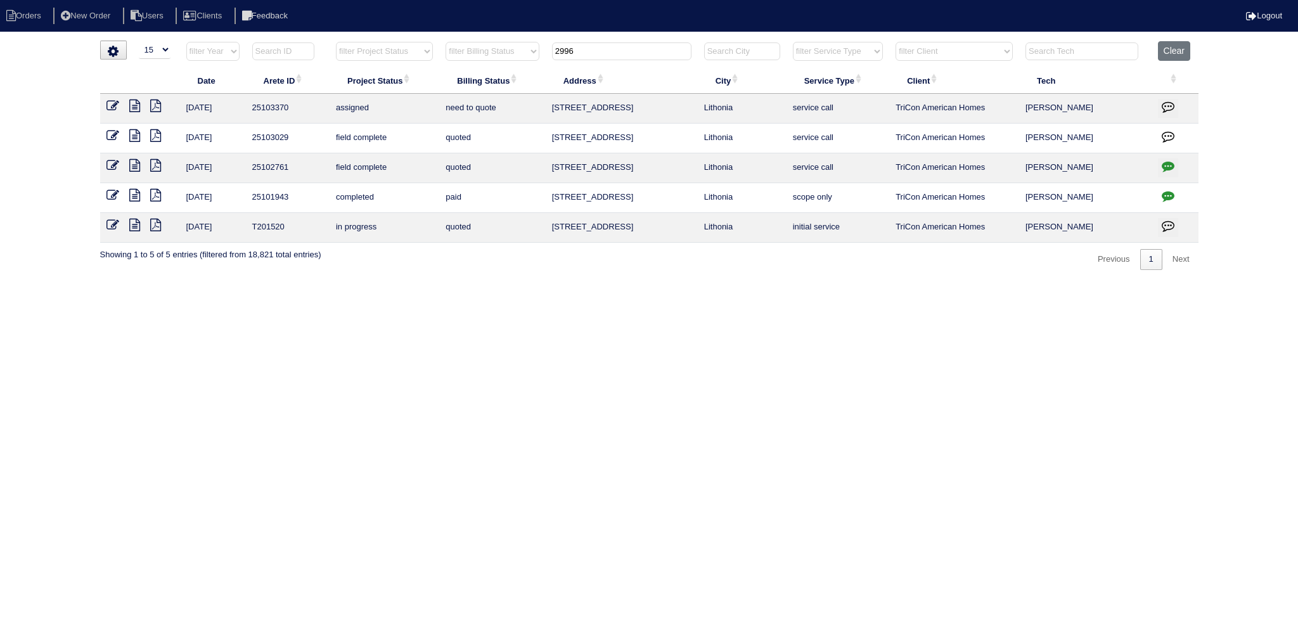
click at [591, 48] on input "2996" at bounding box center [621, 51] width 139 height 18
click at [590, 48] on input "2996" at bounding box center [621, 51] width 139 height 18
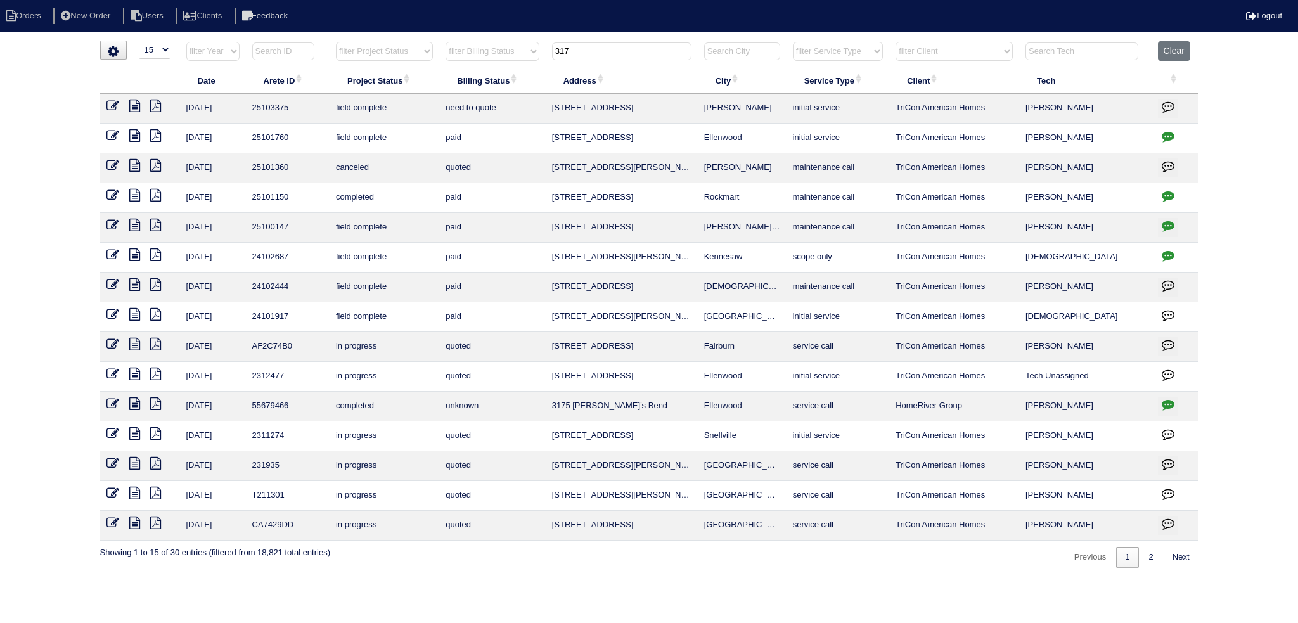
click at [586, 52] on input "317" at bounding box center [621, 51] width 139 height 18
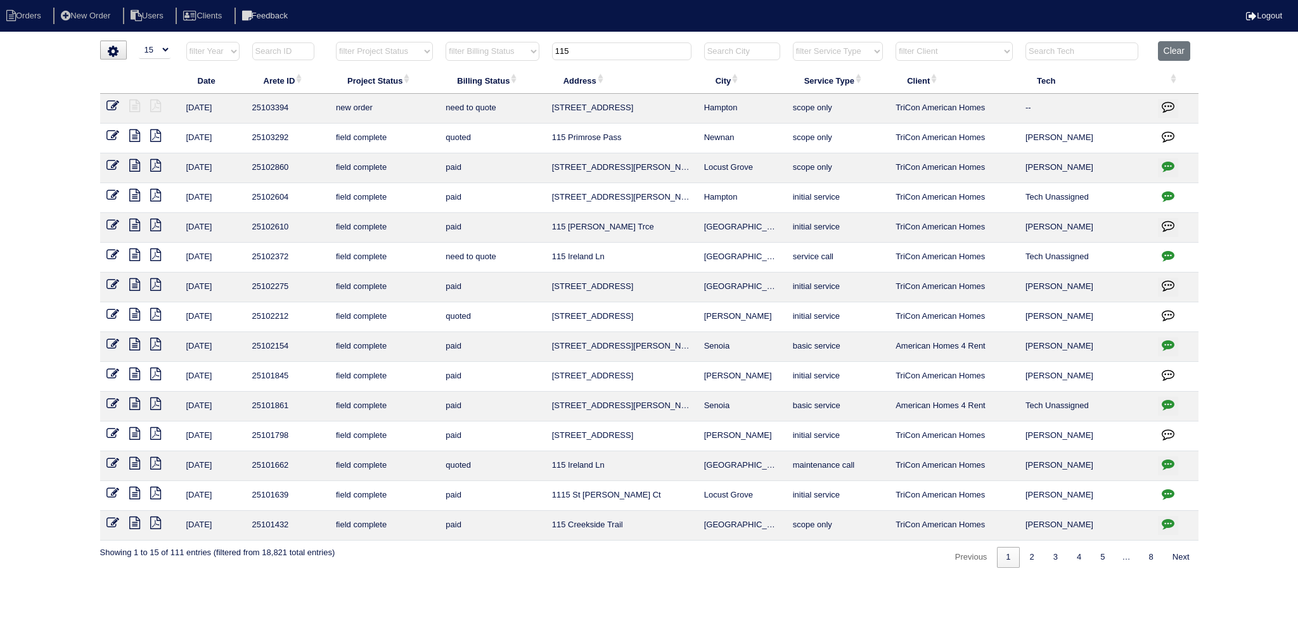
type input "115"
click at [113, 100] on icon at bounding box center [113, 106] width 13 height 13
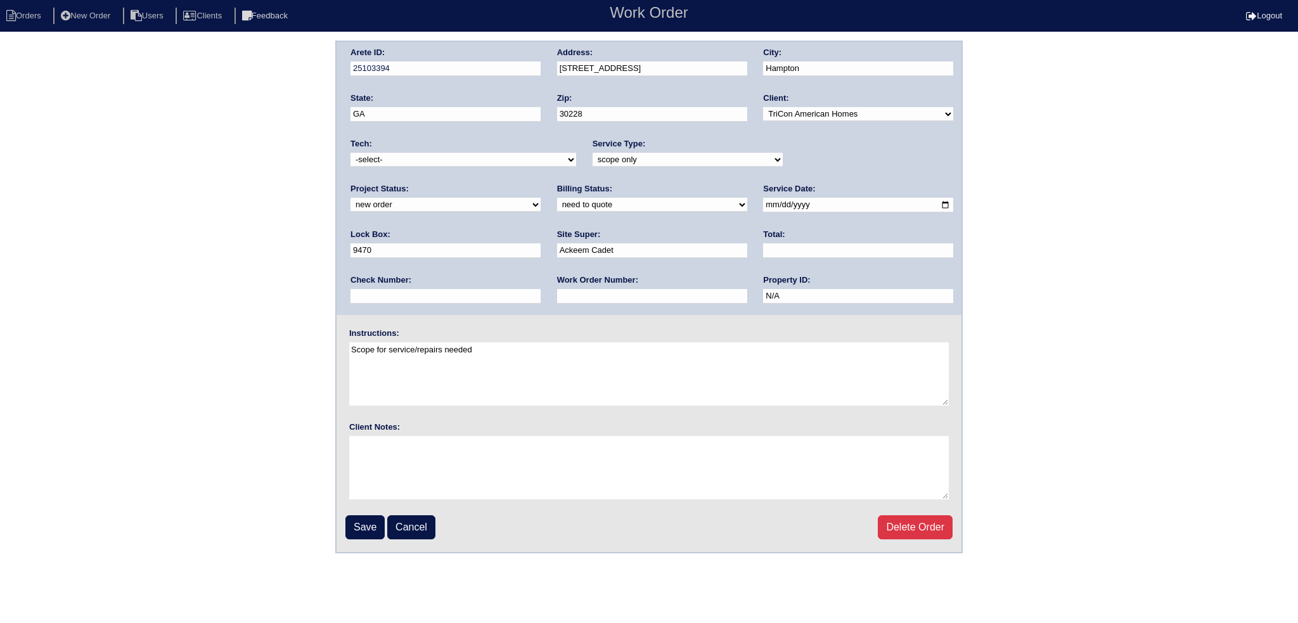
select select "75"
click at [351, 153] on select "-select- [EMAIL_ADDRESS][DOMAIN_NAME] [EMAIL_ADDRESS][DOMAIN_NAME] [EMAIL_ADDRE…" at bounding box center [464, 160] width 226 height 14
click at [541, 198] on select "new order assigned in progress field complete need to schedule admin review arc…" at bounding box center [446, 205] width 190 height 14
select select "assigned"
click at [541, 198] on select "new order assigned in progress field complete need to schedule admin review arc…" at bounding box center [446, 205] width 190 height 14
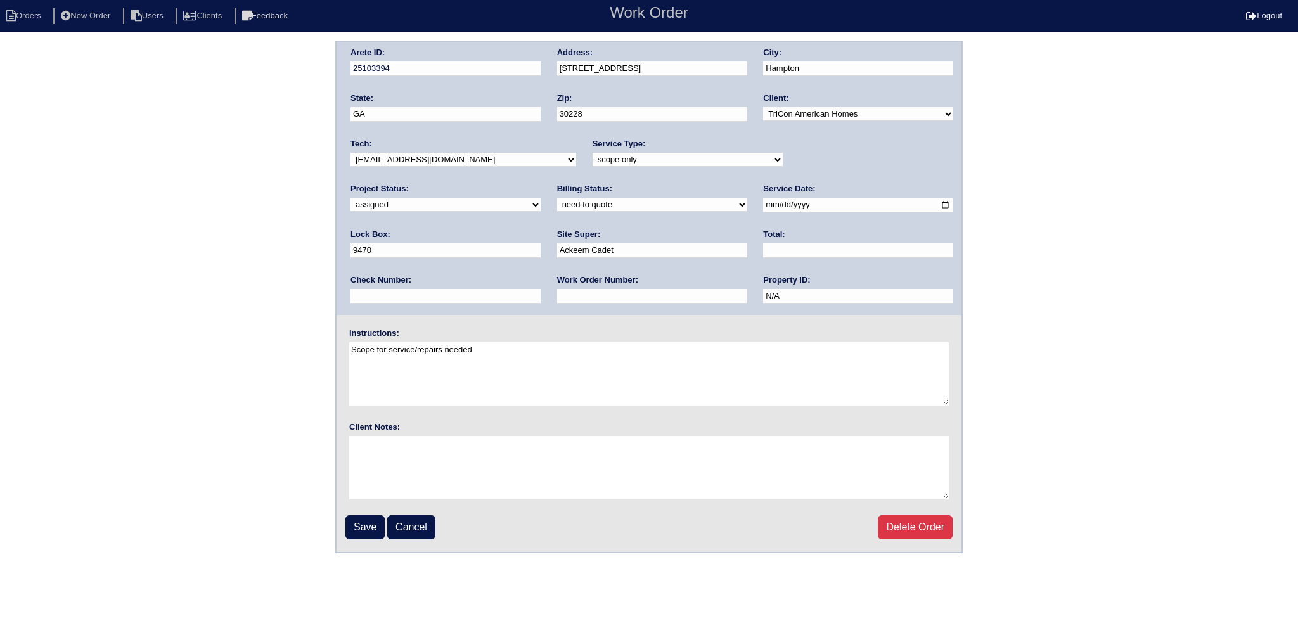
click at [763, 202] on input "[DATE]" at bounding box center [858, 205] width 190 height 15
type input "[DATE]"
click at [360, 531] on input "Save" at bounding box center [365, 527] width 39 height 24
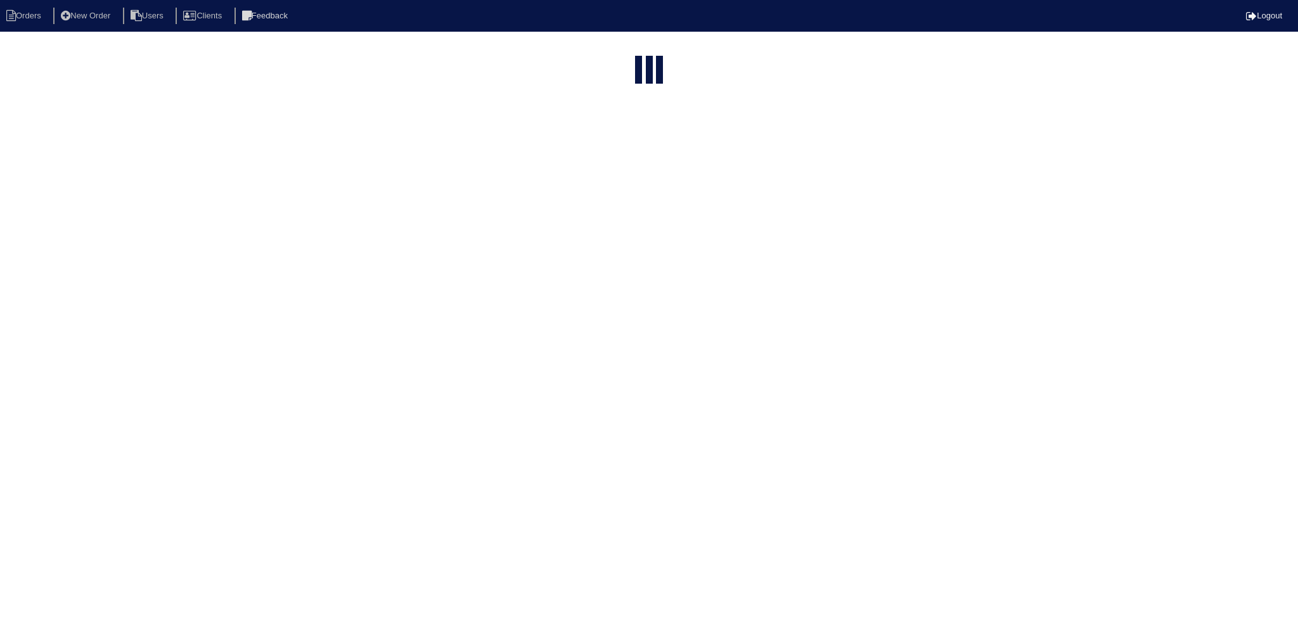
select select "15"
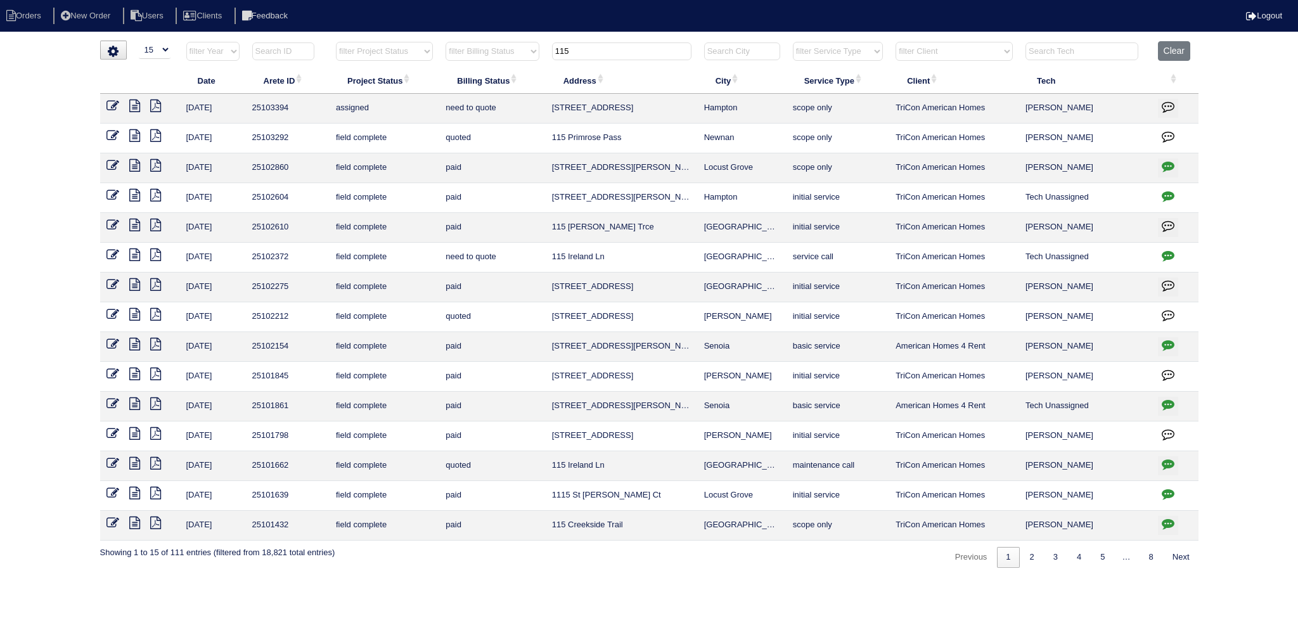
click at [629, 48] on input "115" at bounding box center [621, 51] width 139 height 18
click at [629, 46] on input "115" at bounding box center [621, 51] width 139 height 18
click at [629, 45] on input "115" at bounding box center [621, 51] width 139 height 18
click at [629, 42] on input "115" at bounding box center [621, 51] width 139 height 18
type input "1"
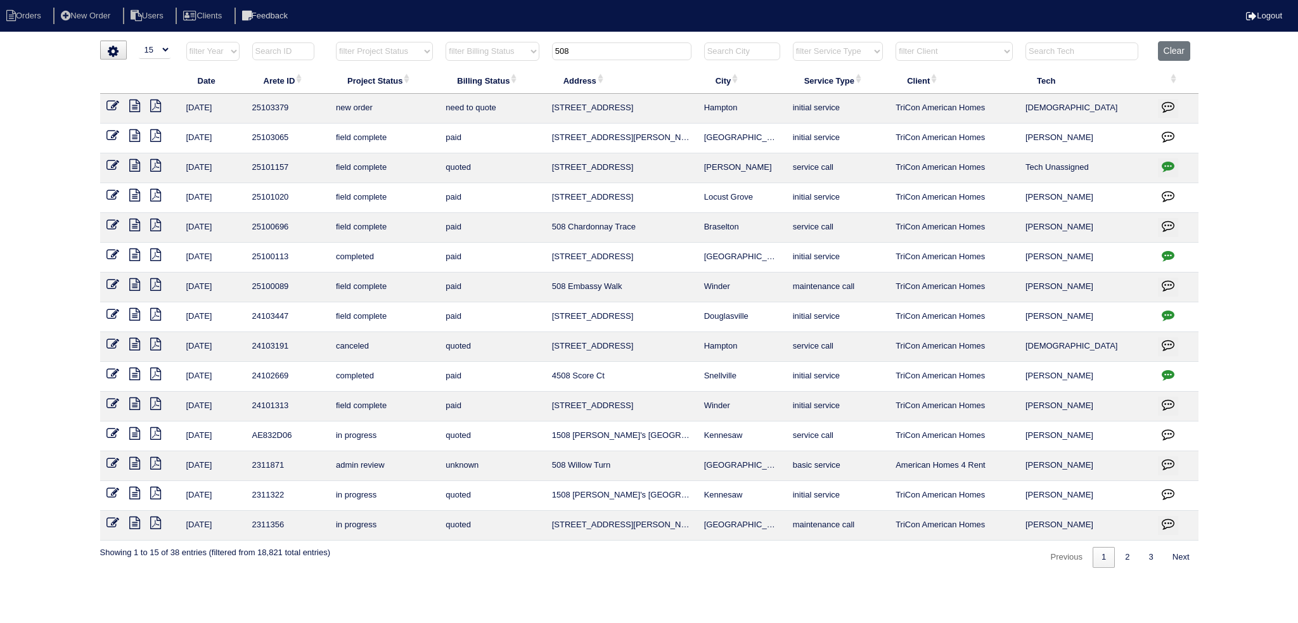
type input "508"
drag, startPoint x: 117, startPoint y: 108, endPoint x: 125, endPoint y: 108, distance: 8.2
click at [117, 108] on icon at bounding box center [113, 106] width 13 height 13
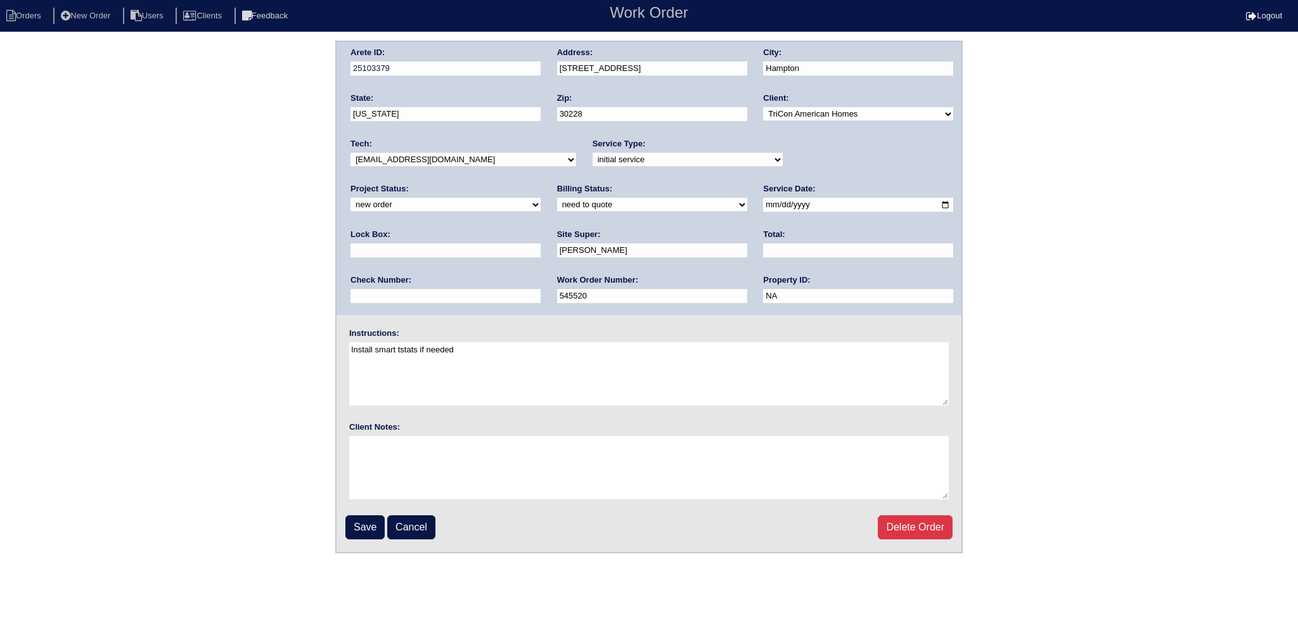
click at [541, 198] on select "new order assigned in progress field complete need to schedule admin review arc…" at bounding box center [446, 205] width 190 height 14
select select "assigned"
click at [541, 198] on select "new order assigned in progress field complete need to schedule admin review arc…" at bounding box center [446, 205] width 190 height 14
click at [763, 204] on input "[DATE]" at bounding box center [858, 205] width 190 height 15
click at [763, 205] on input "[DATE]" at bounding box center [858, 205] width 190 height 15
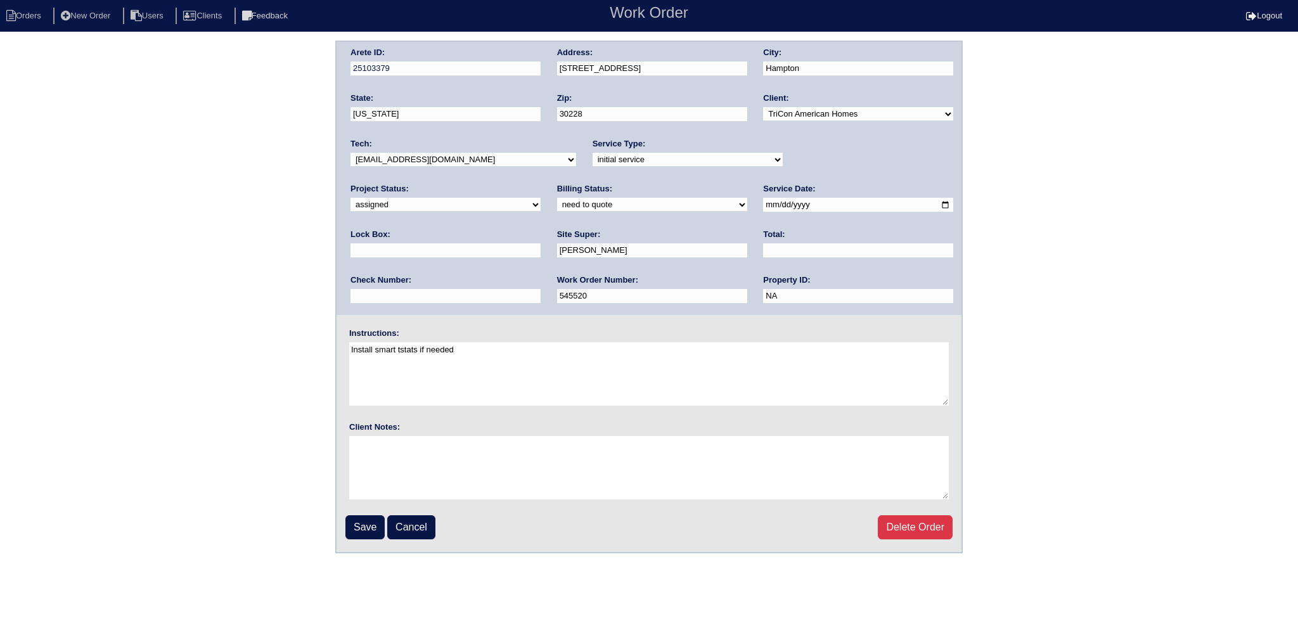
type input "[DATE]"
click at [466, 160] on select "-select- [EMAIL_ADDRESS][DOMAIN_NAME] [EMAIL_ADDRESS][DOMAIN_NAME] [EMAIL_ADDRE…" at bounding box center [464, 160] width 226 height 14
select select "75"
click at [351, 153] on select "-select- [EMAIL_ADDRESS][DOMAIN_NAME] [EMAIL_ADDRESS][DOMAIN_NAME] [EMAIL_ADDRE…" at bounding box center [464, 160] width 226 height 14
click at [368, 524] on input "Save" at bounding box center [365, 527] width 39 height 24
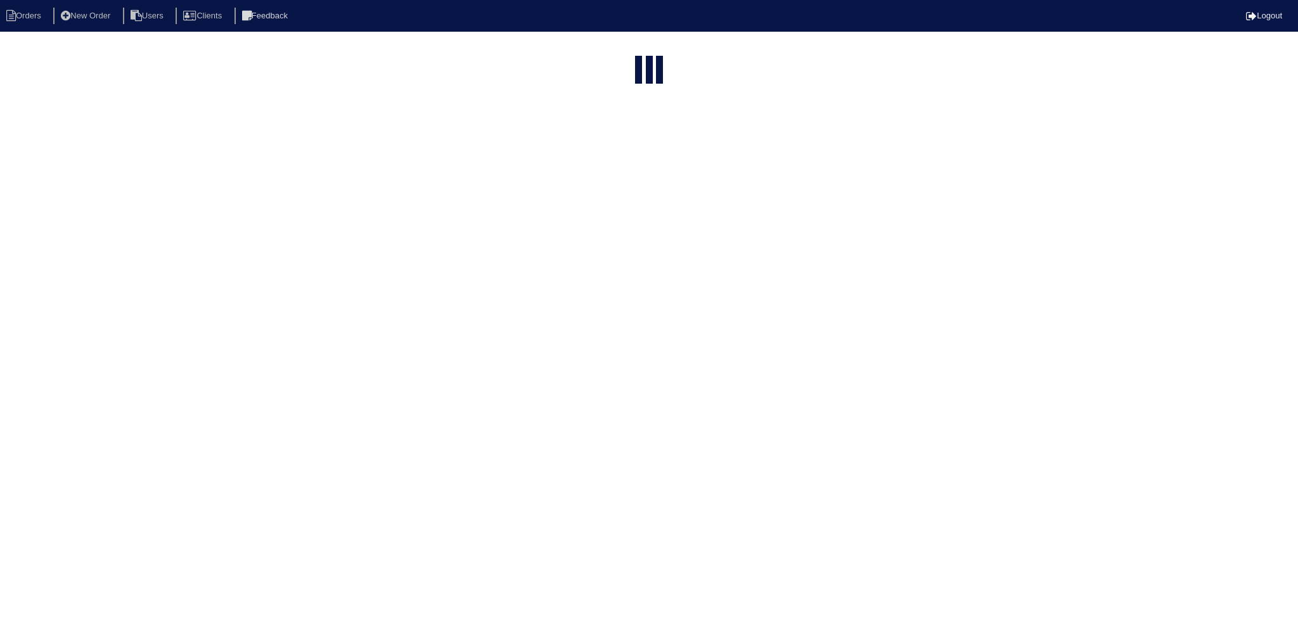
select select "15"
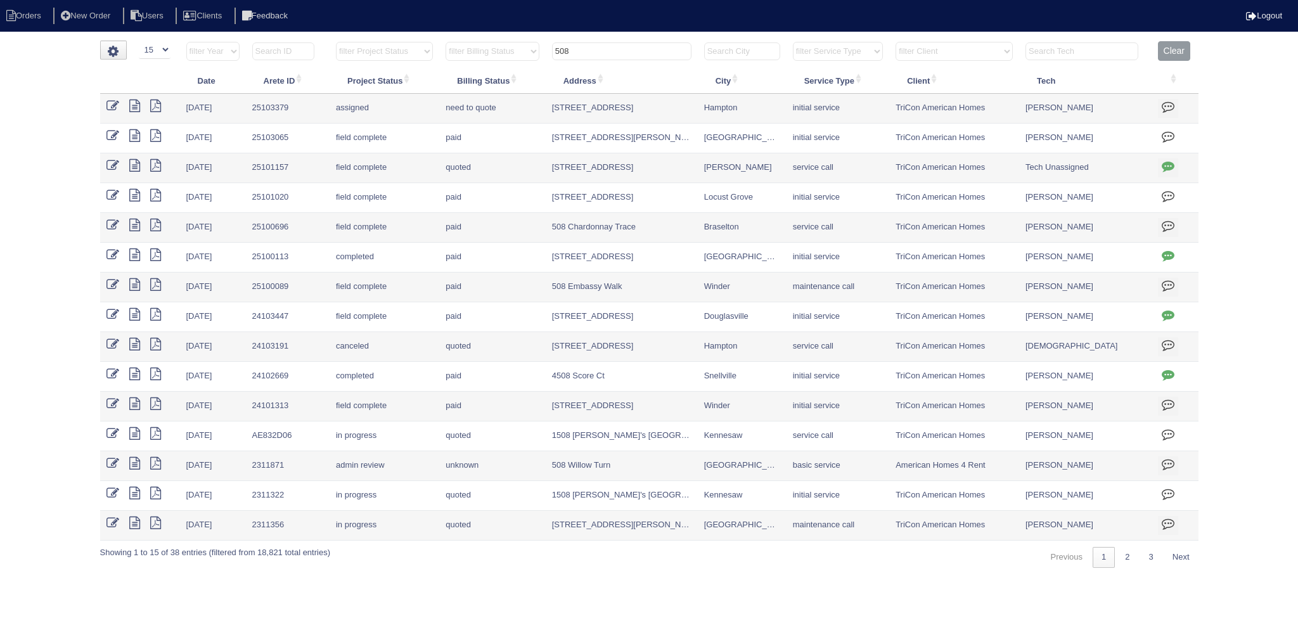
click at [610, 47] on input "508" at bounding box center [621, 51] width 139 height 18
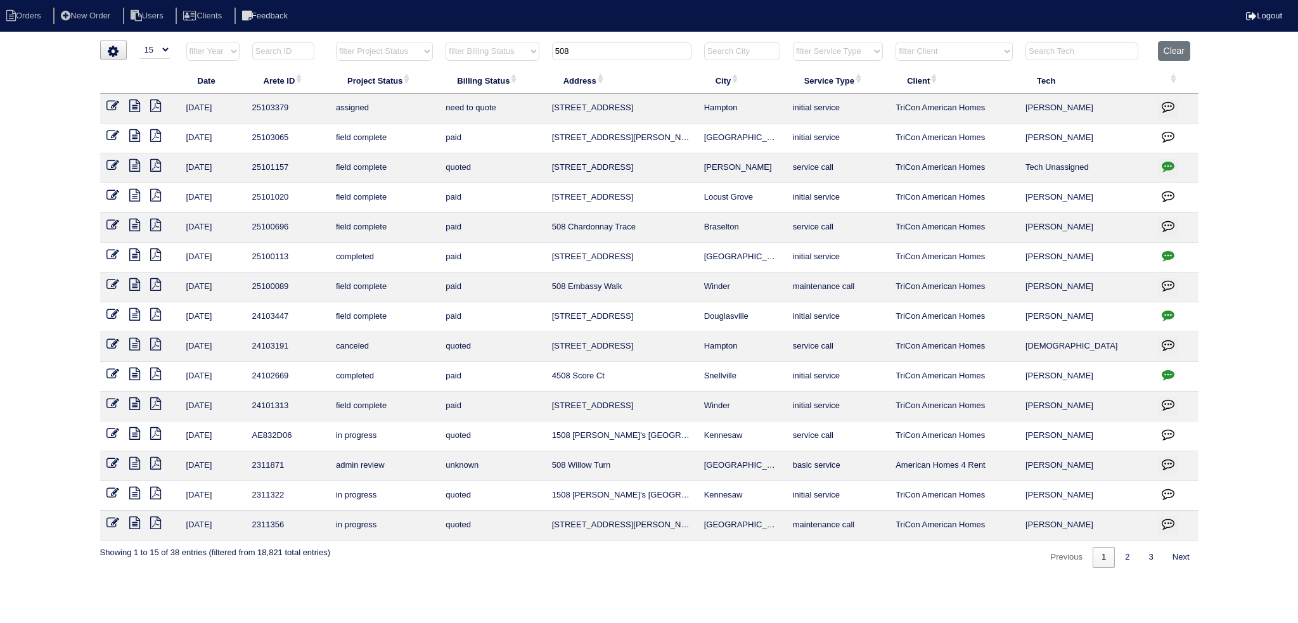
click at [610, 47] on input "508" at bounding box center [621, 51] width 139 height 18
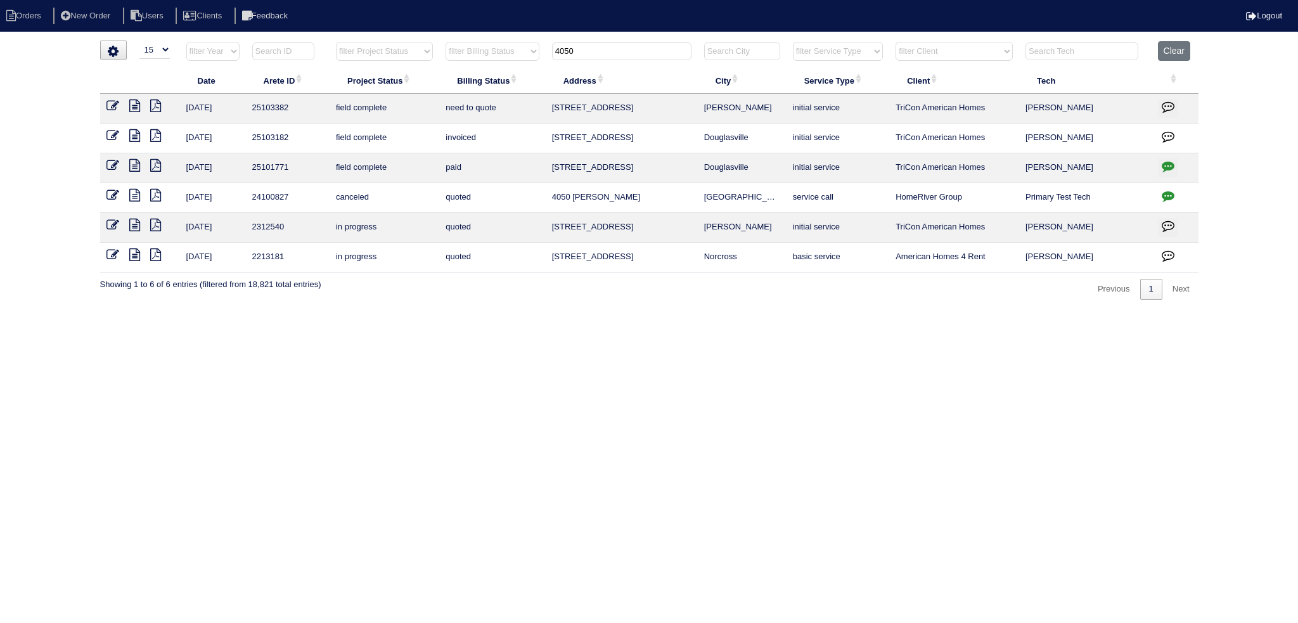
drag, startPoint x: 629, startPoint y: 55, endPoint x: 494, endPoint y: 53, distance: 135.1
click at [474, 50] on tr "filter Year -- Any Year -- 2025 2024 2023 2022 2021 2020 2019 filter Project St…" at bounding box center [649, 54] width 1099 height 26
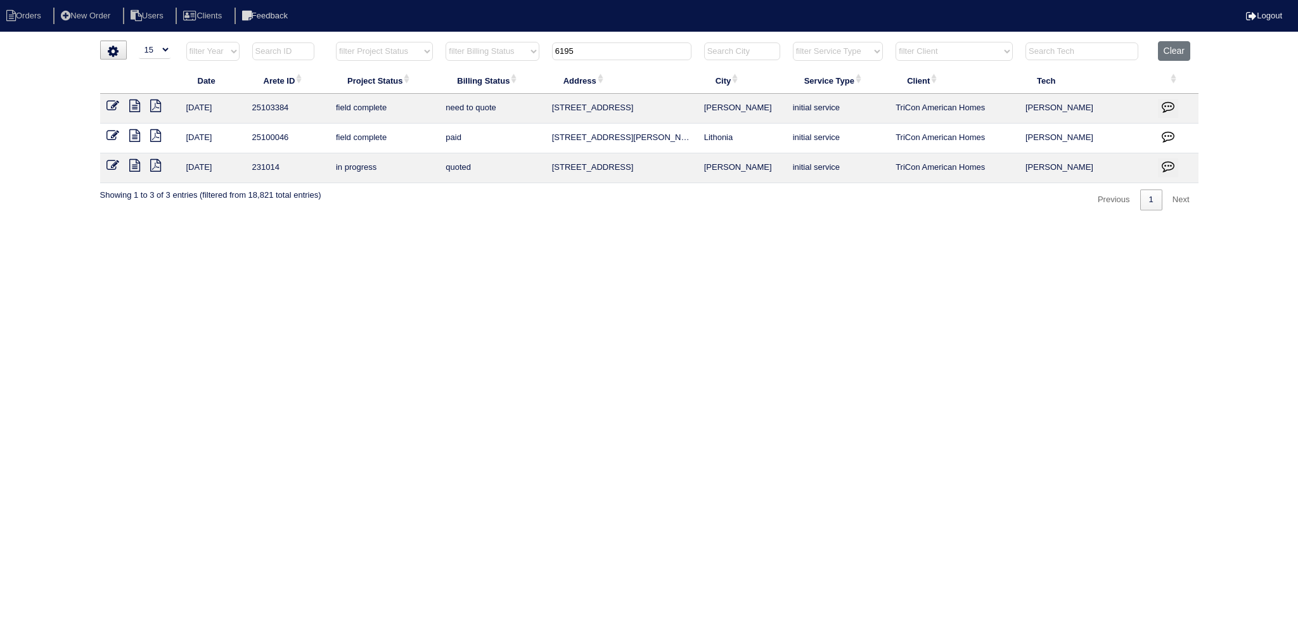
drag, startPoint x: 623, startPoint y: 55, endPoint x: 549, endPoint y: 64, distance: 74.7
click at [548, 64] on th "6195" at bounding box center [622, 54] width 152 height 26
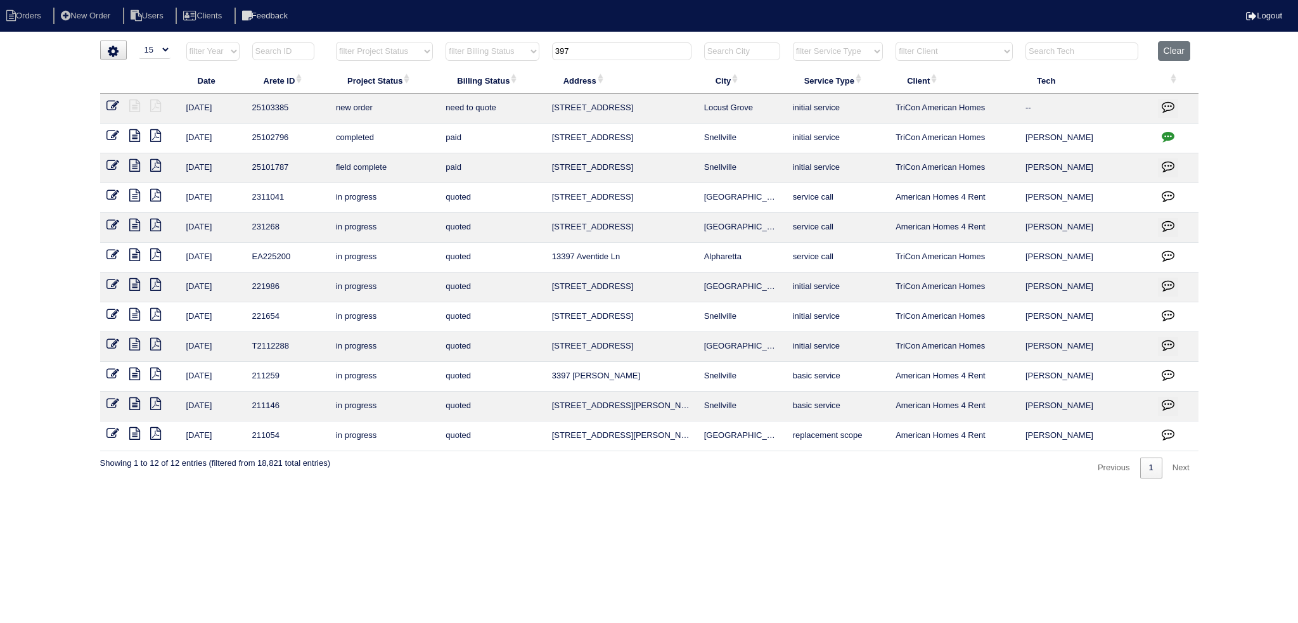
type input "397"
click at [117, 102] on icon at bounding box center [113, 106] width 13 height 13
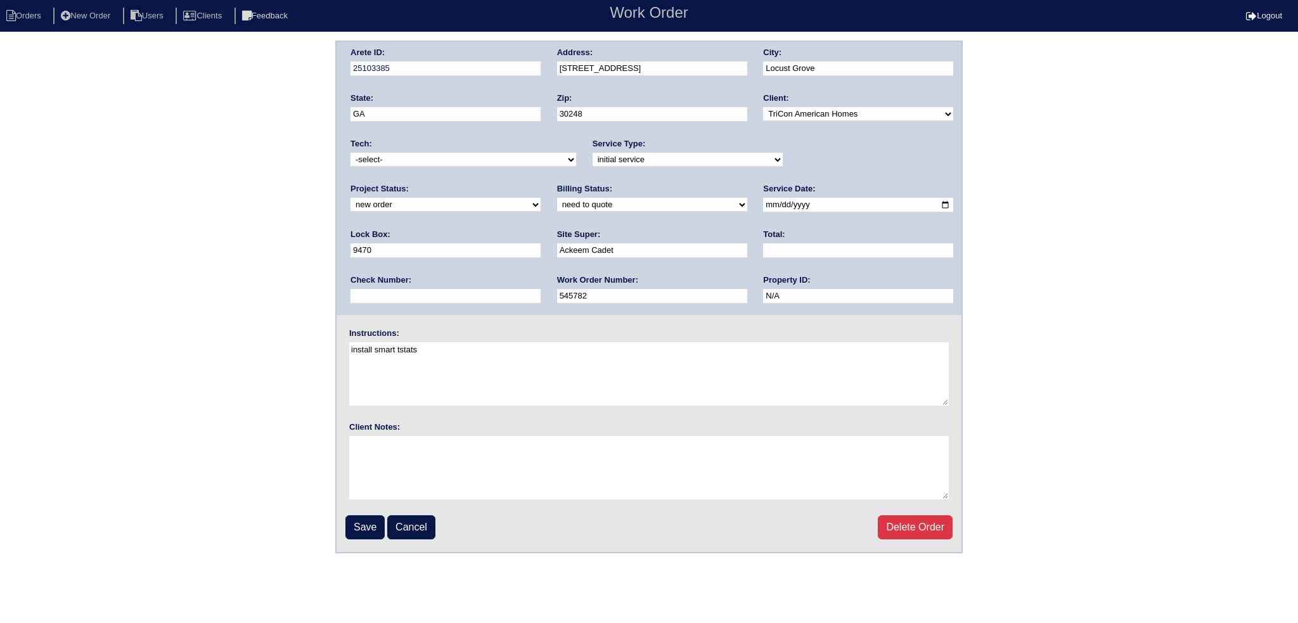
drag, startPoint x: 420, startPoint y: 153, endPoint x: 424, endPoint y: 164, distance: 12.2
click at [421, 153] on select "-select- [EMAIL_ADDRESS][DOMAIN_NAME] [EMAIL_ADDRESS][DOMAIN_NAME] [EMAIL_ADDRE…" at bounding box center [464, 160] width 226 height 14
select select "75"
click at [351, 153] on select "-select- [EMAIL_ADDRESS][DOMAIN_NAME] [EMAIL_ADDRESS][DOMAIN_NAME] [EMAIL_ADDRE…" at bounding box center [464, 160] width 226 height 14
drag, startPoint x: 824, startPoint y: 156, endPoint x: 824, endPoint y: 164, distance: 8.2
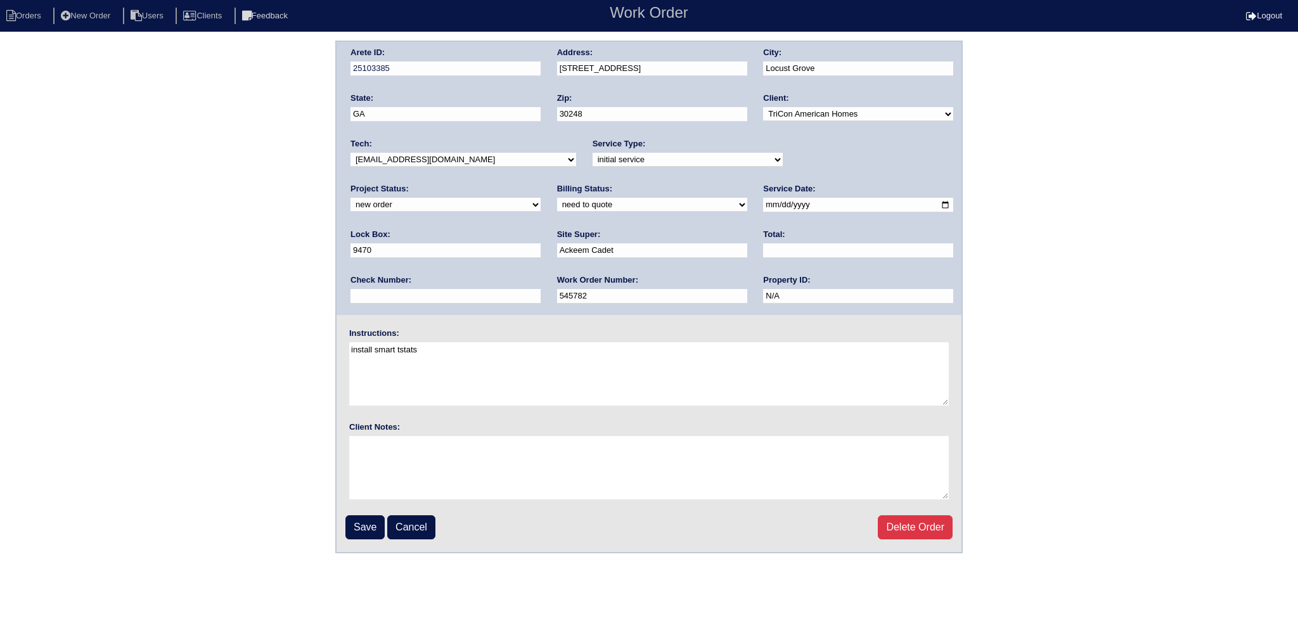
click at [541, 198] on select "new order assigned in progress field complete need to schedule admin review arc…" at bounding box center [446, 205] width 190 height 14
select select "assigned"
click at [541, 198] on select "new order assigned in progress field complete need to schedule admin review arc…" at bounding box center [446, 205] width 190 height 14
click at [763, 205] on input "[DATE]" at bounding box center [858, 205] width 190 height 15
type input "[DATE]"
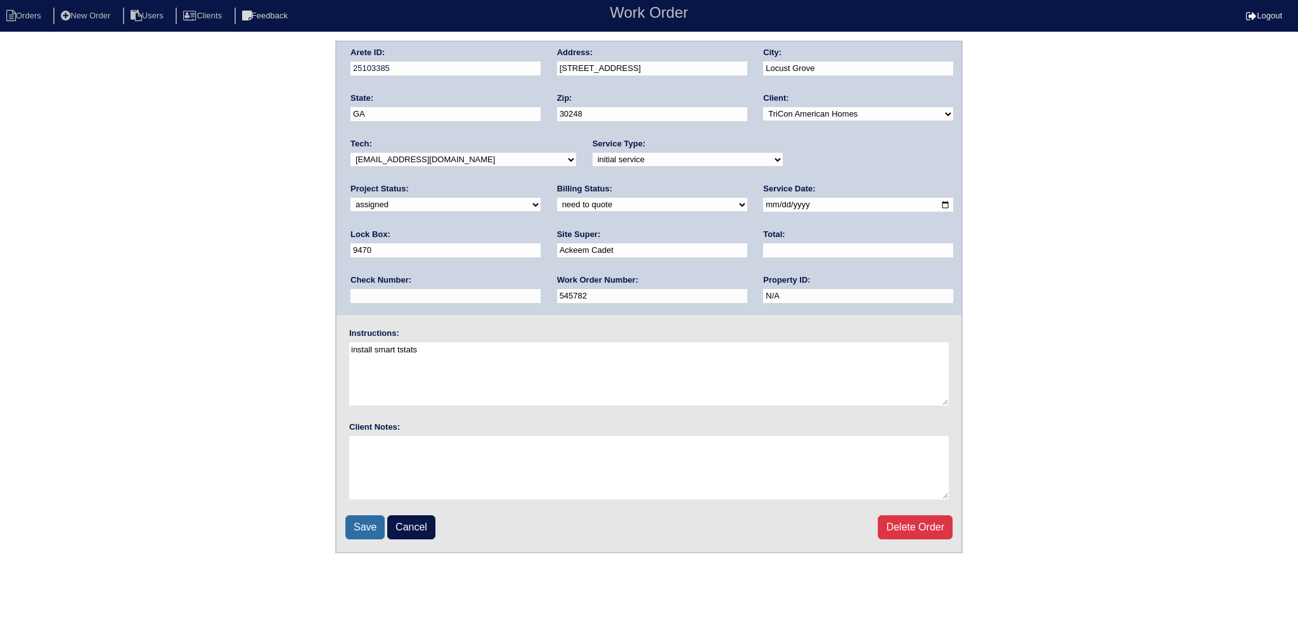
click at [357, 531] on input "Save" at bounding box center [365, 527] width 39 height 24
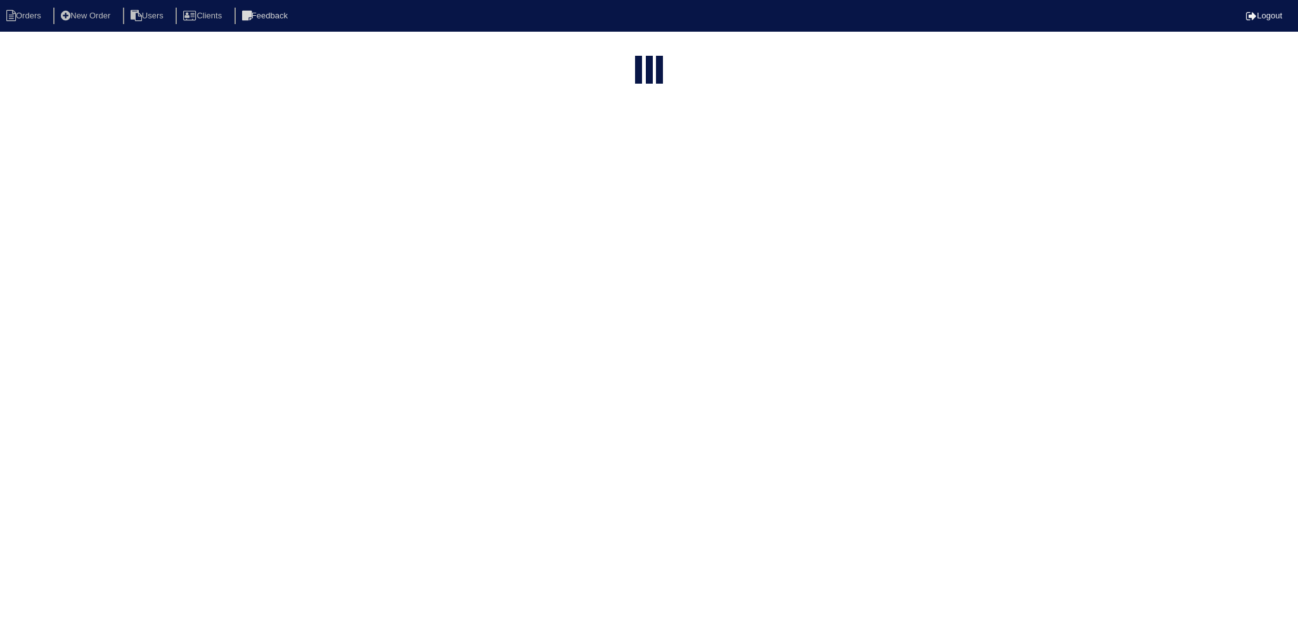
select select "15"
type input "397"
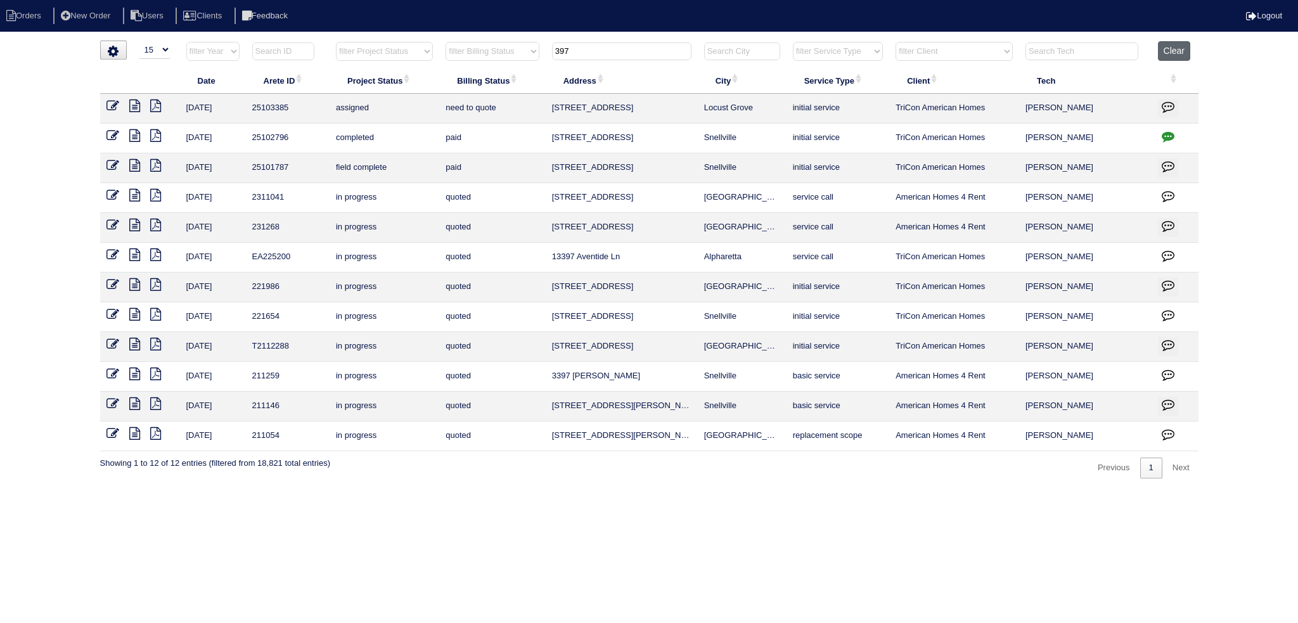
click at [1182, 43] on button "Clear" at bounding box center [1174, 51] width 32 height 20
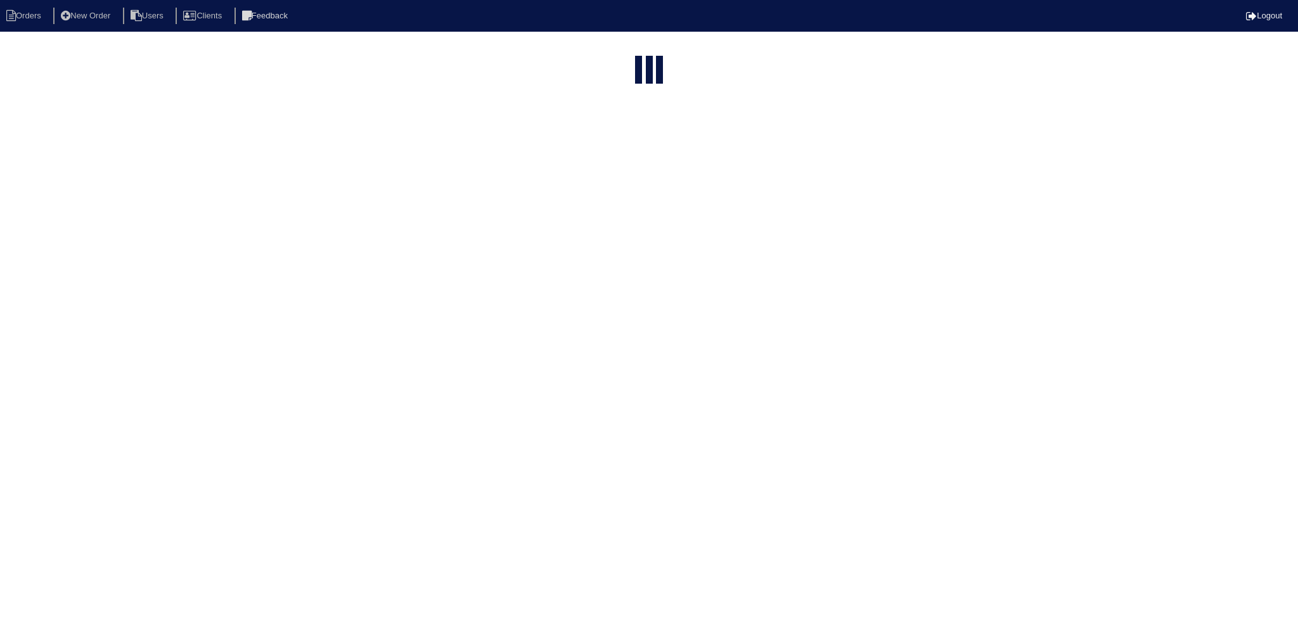
select select "15"
click at [398, 56] on select "filter Project Status -- Any Project Status -- new order assigned in progress f…" at bounding box center [384, 51] width 97 height 19
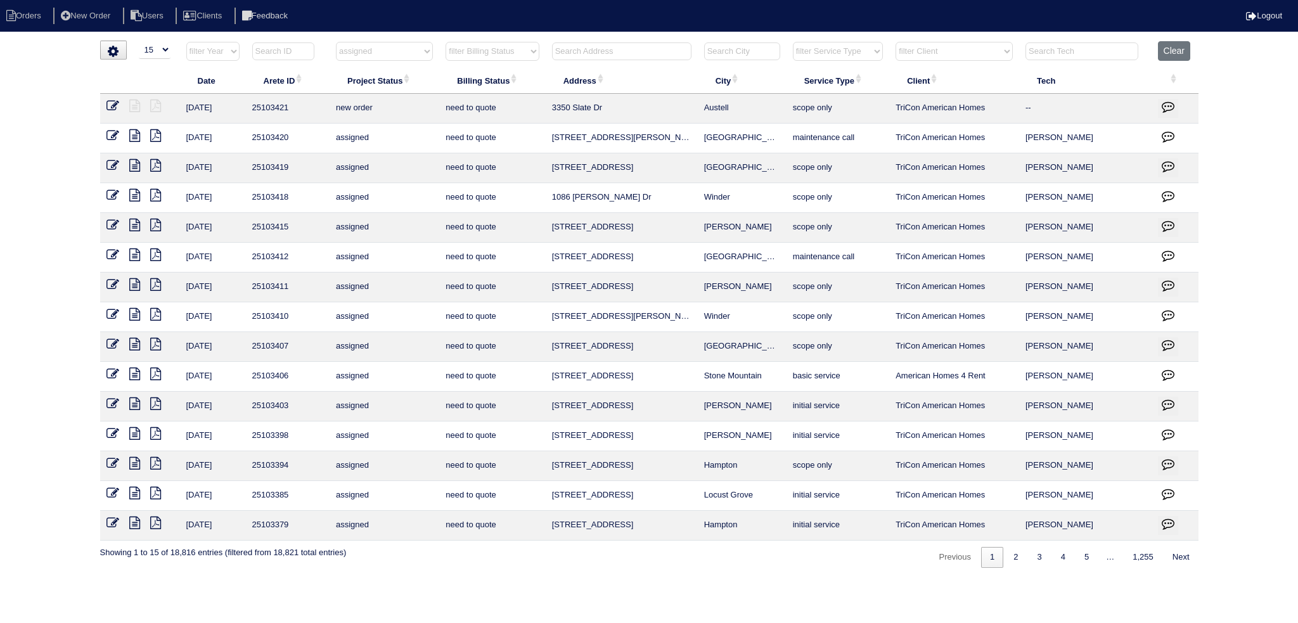
click at [336, 42] on select "filter Project Status -- Any Project Status -- new order assigned in progress f…" at bounding box center [384, 51] width 97 height 19
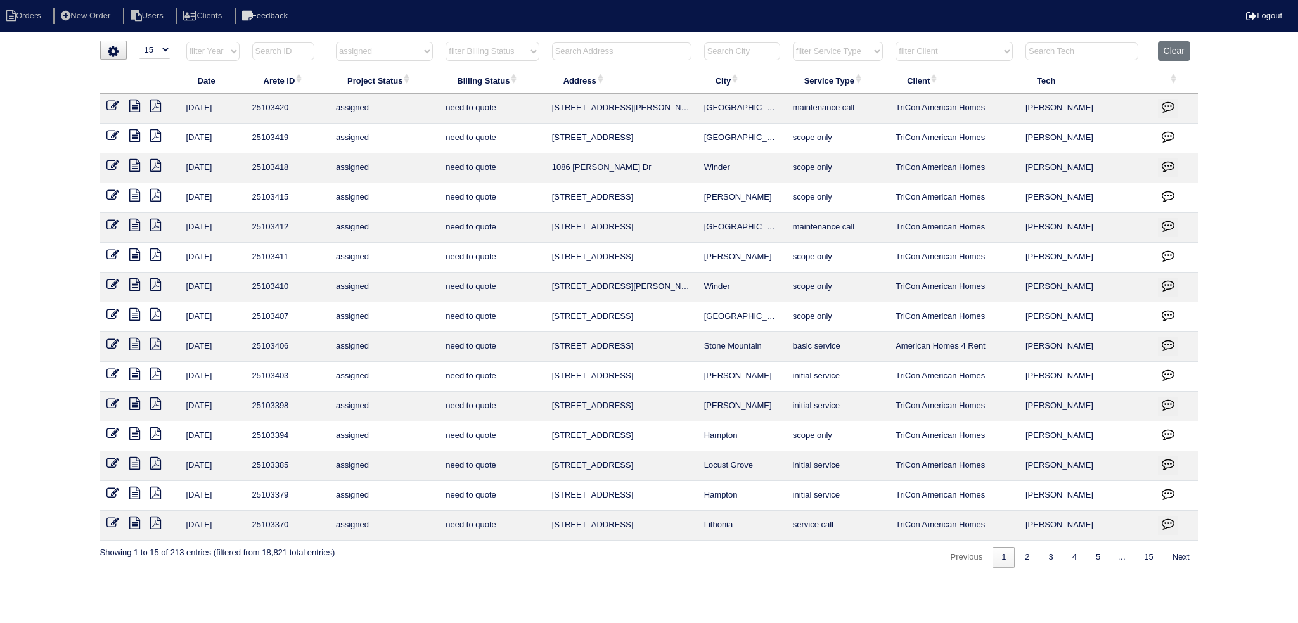
click at [377, 49] on select "filter Project Status -- Any Project Status -- new order assigned in progress f…" at bounding box center [384, 51] width 97 height 19
click at [336, 42] on select "filter Project Status -- Any Project Status -- new order assigned in progress f…" at bounding box center [384, 51] width 97 height 19
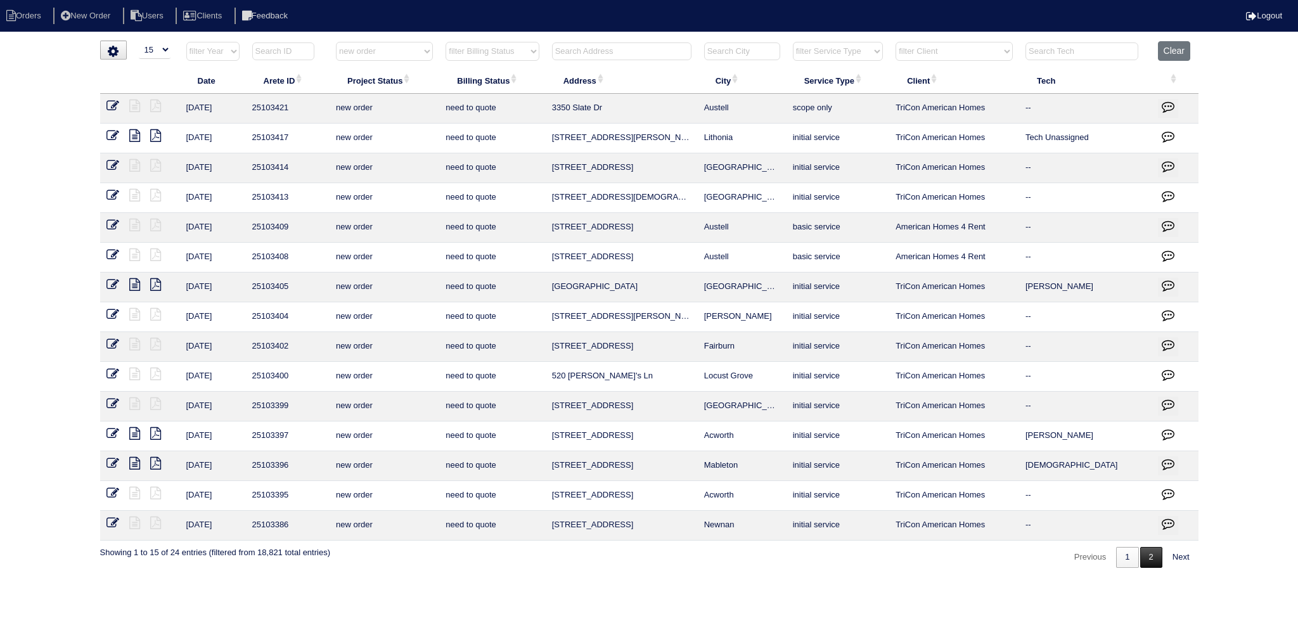
click at [1148, 559] on link "2" at bounding box center [1152, 557] width 22 height 21
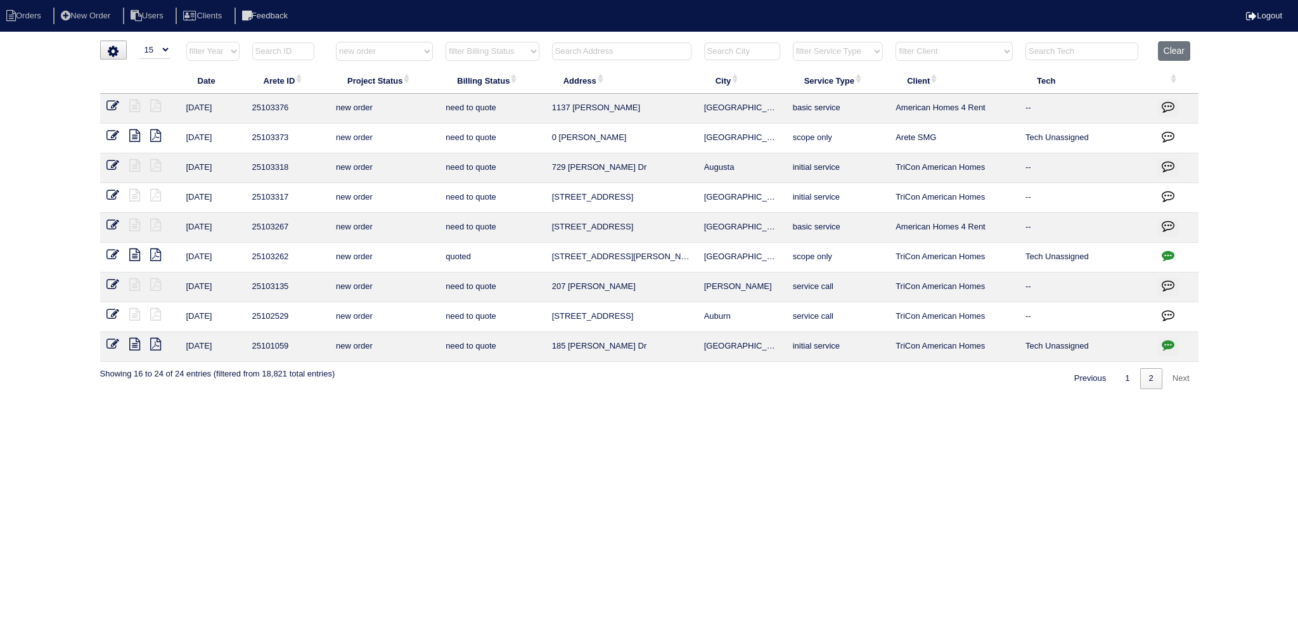
click at [1120, 365] on div "Previous 1 2 Next" at bounding box center [1131, 375] width 134 height 27
click at [1123, 372] on link "1" at bounding box center [1127, 378] width 22 height 21
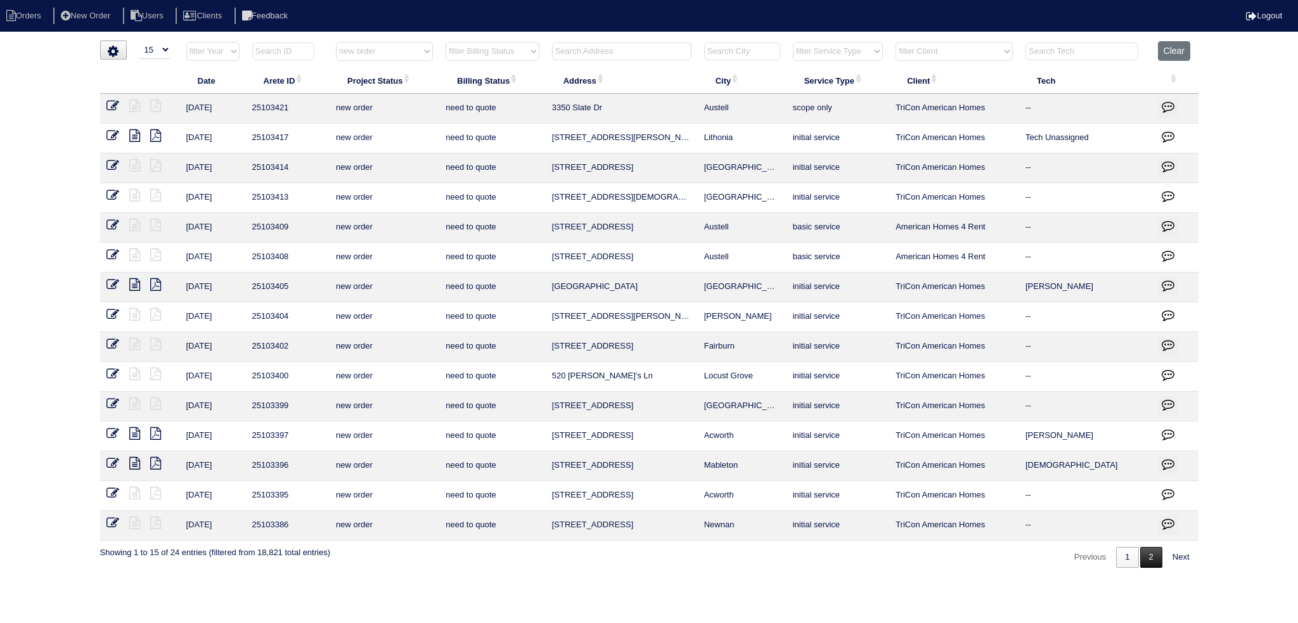
click at [1156, 555] on link "2" at bounding box center [1152, 557] width 22 height 21
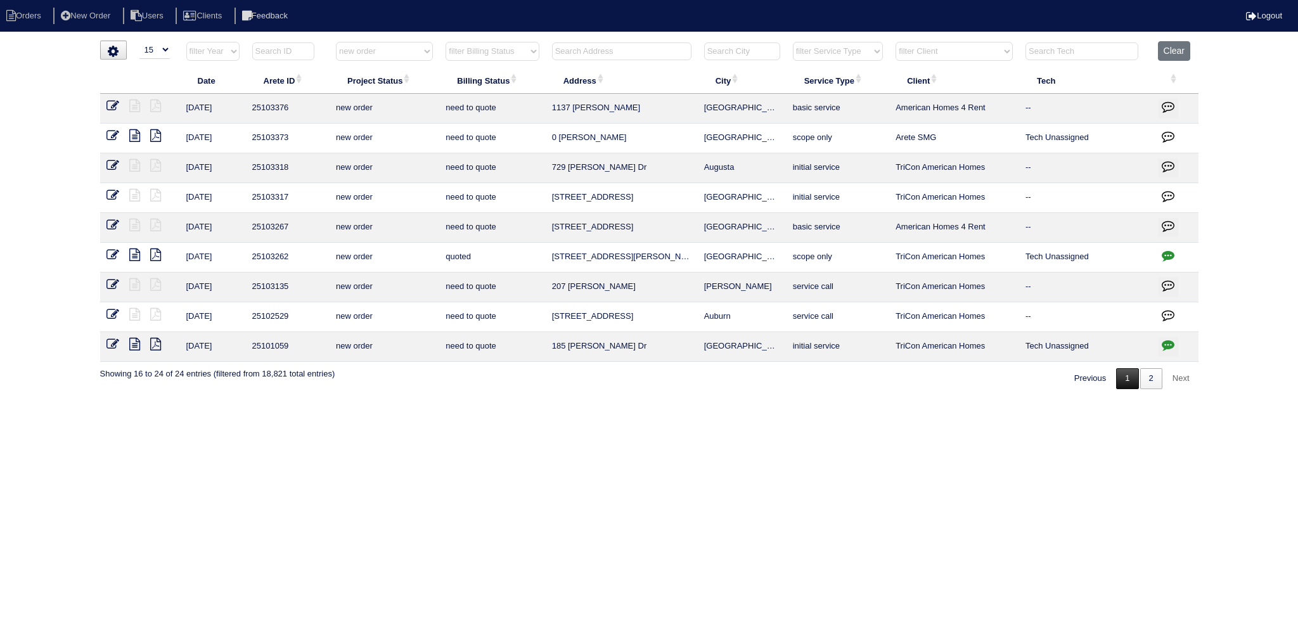
click at [1132, 374] on link "1" at bounding box center [1127, 378] width 22 height 21
select select "new order"
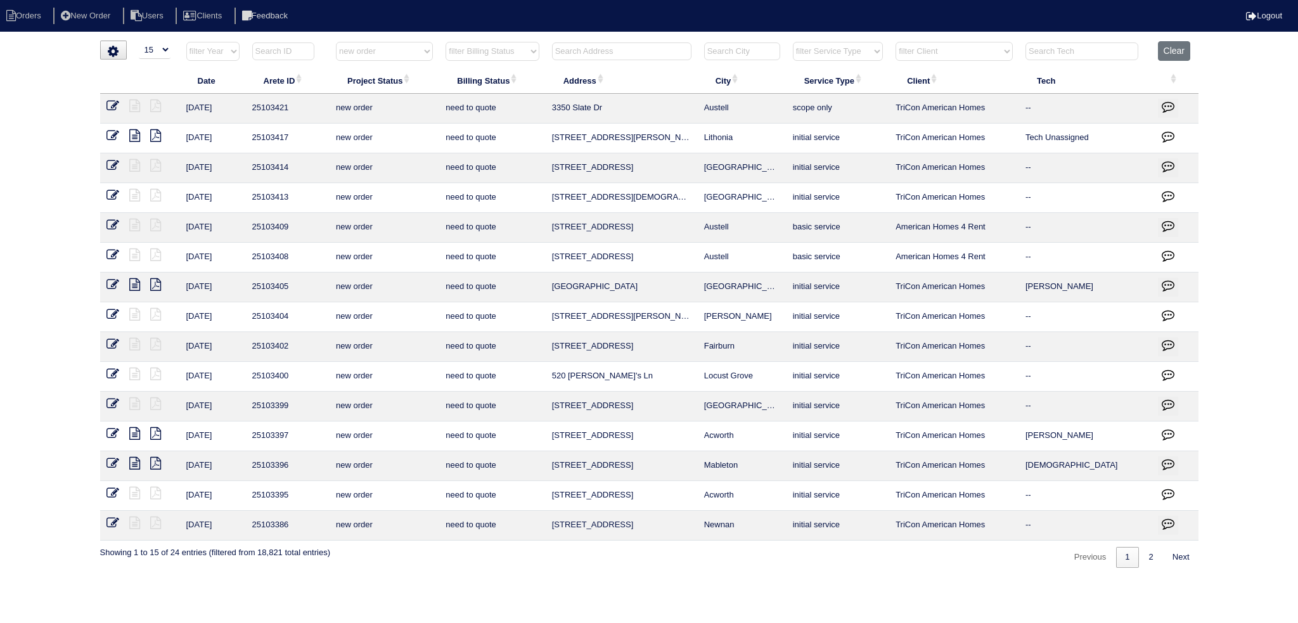
click at [113, 491] on icon at bounding box center [113, 493] width 13 height 13
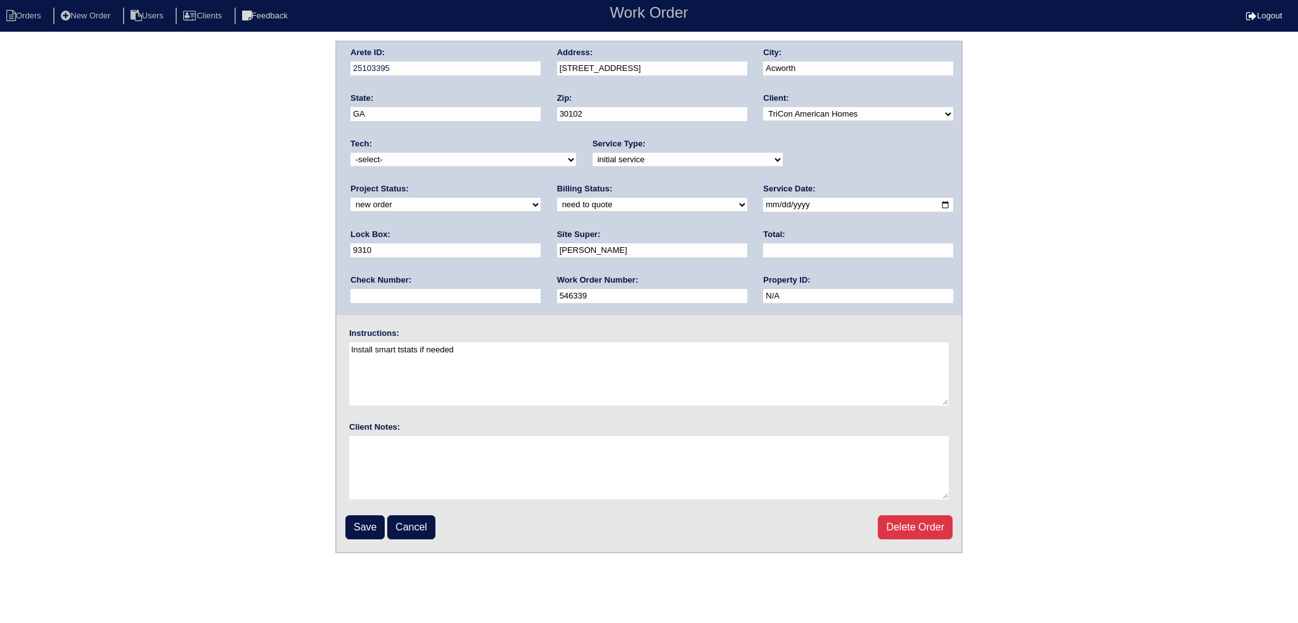
click at [541, 183] on div "Project Status: new order assigned in progress field complete need to schedule …" at bounding box center [446, 200] width 190 height 35
click at [541, 198] on select "new order assigned in progress field complete need to schedule admin review arc…" at bounding box center [446, 205] width 190 height 14
select select "assigned"
click at [541, 198] on select "new order assigned in progress field complete need to schedule admin review arc…" at bounding box center [446, 205] width 190 height 14
drag, startPoint x: 738, startPoint y: 203, endPoint x: 722, endPoint y: 221, distance: 23.8
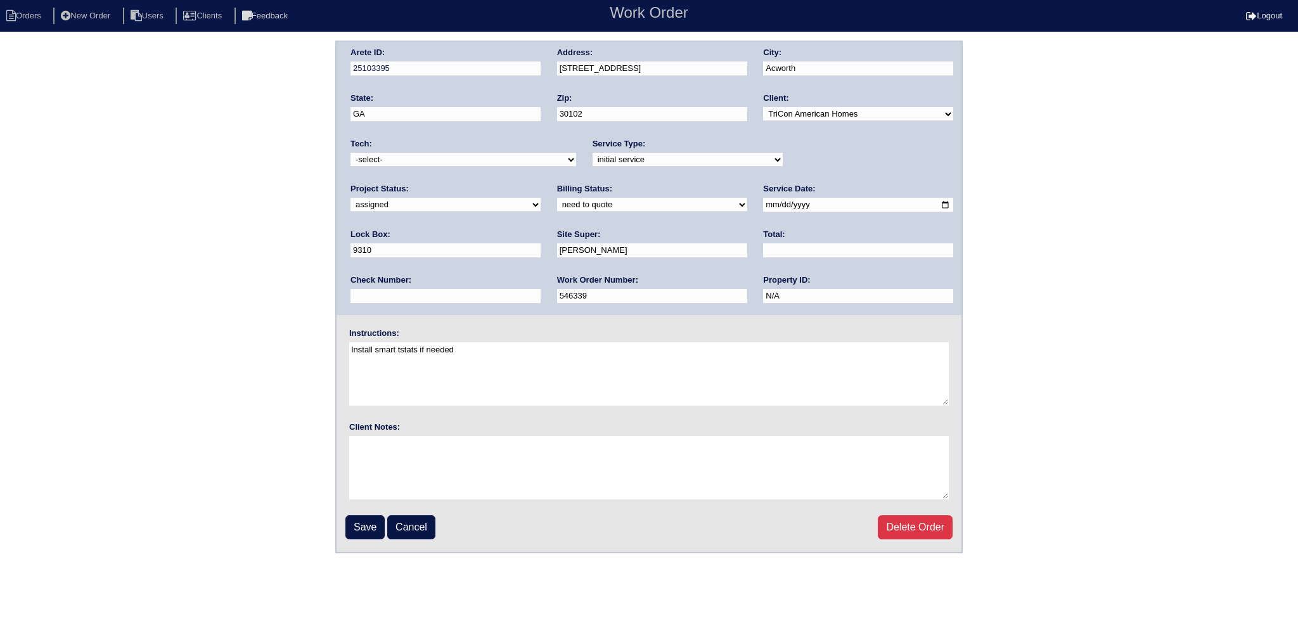
click at [763, 204] on input "2025-09-15" at bounding box center [858, 205] width 190 height 15
click at [763, 202] on input "2025-09-17" at bounding box center [858, 205] width 190 height 15
type input "2025-09-16"
click at [469, 164] on select "-select- aretesmg+backup-tech@gmail.com benjohnholt88@gmail.com callisonhvac@ya…" at bounding box center [464, 160] width 226 height 14
select select "31"
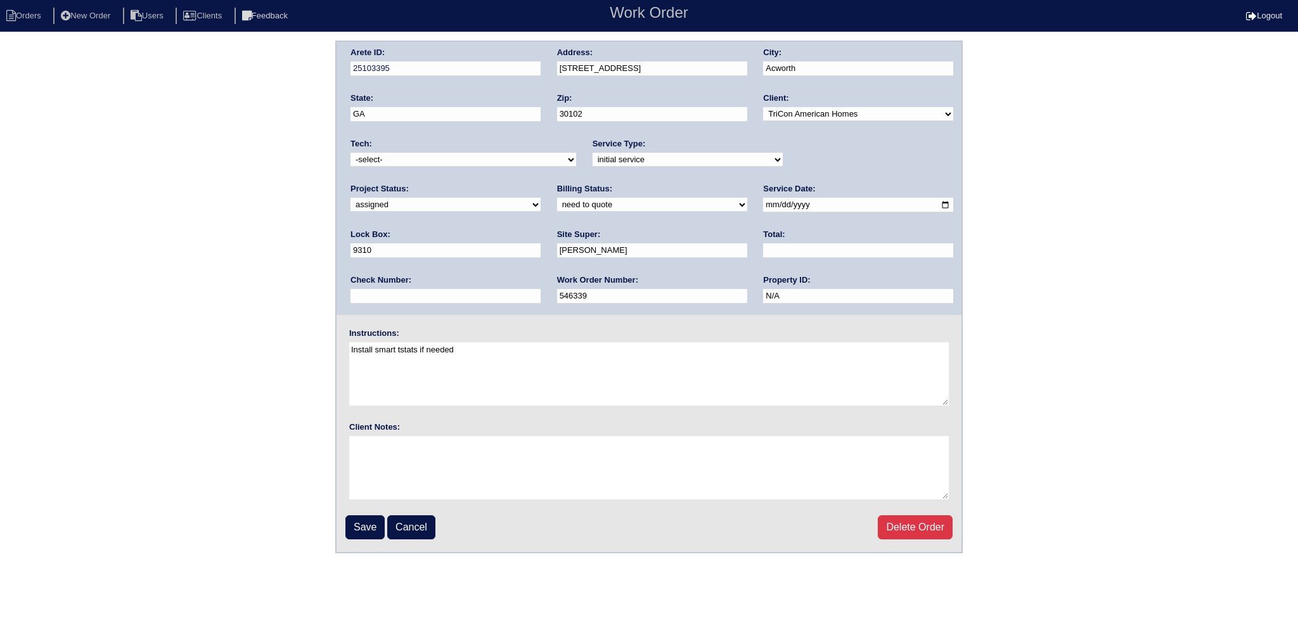
click at [351, 153] on select "-select- aretesmg+backup-tech@gmail.com benjohnholt88@gmail.com callisonhvac@ya…" at bounding box center [464, 160] width 226 height 14
click at [360, 519] on input "Save" at bounding box center [365, 527] width 39 height 24
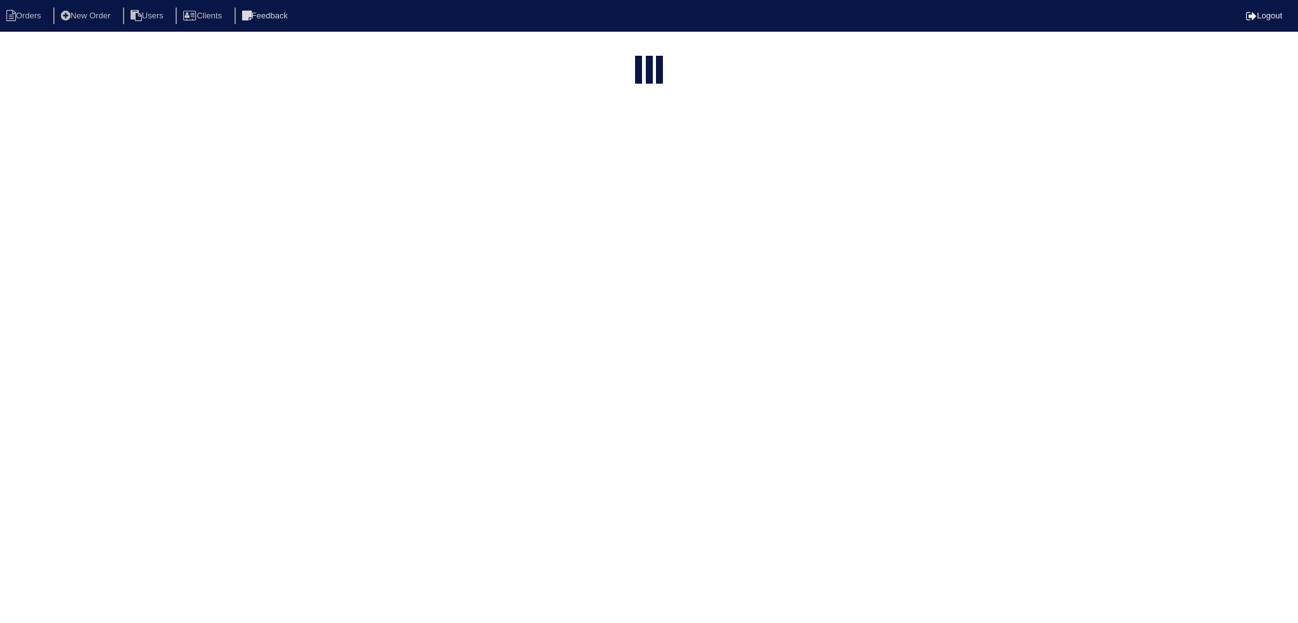
select select "15"
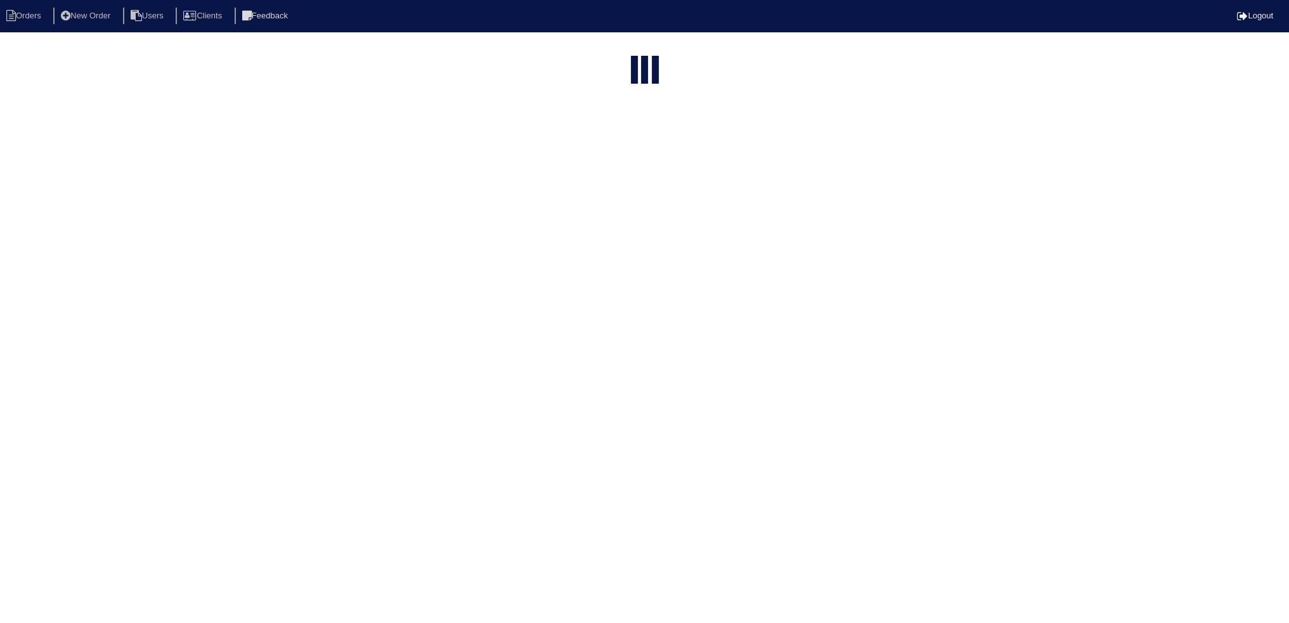
select select "new order"
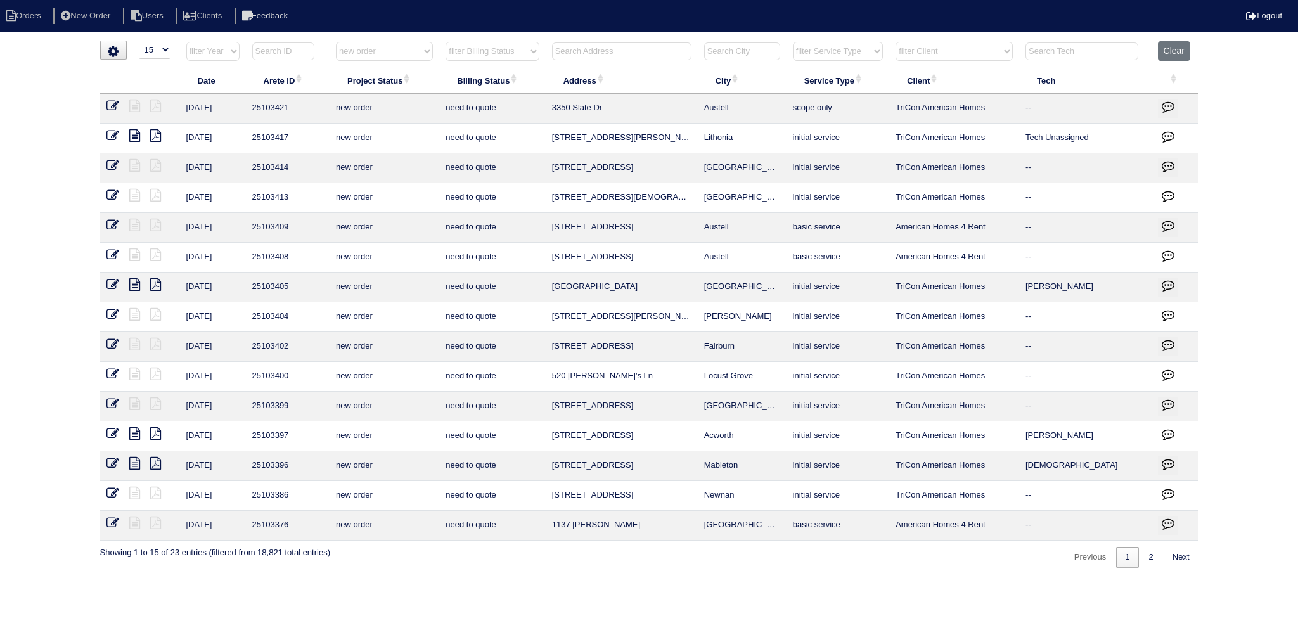
click at [115, 429] on icon at bounding box center [113, 433] width 13 height 13
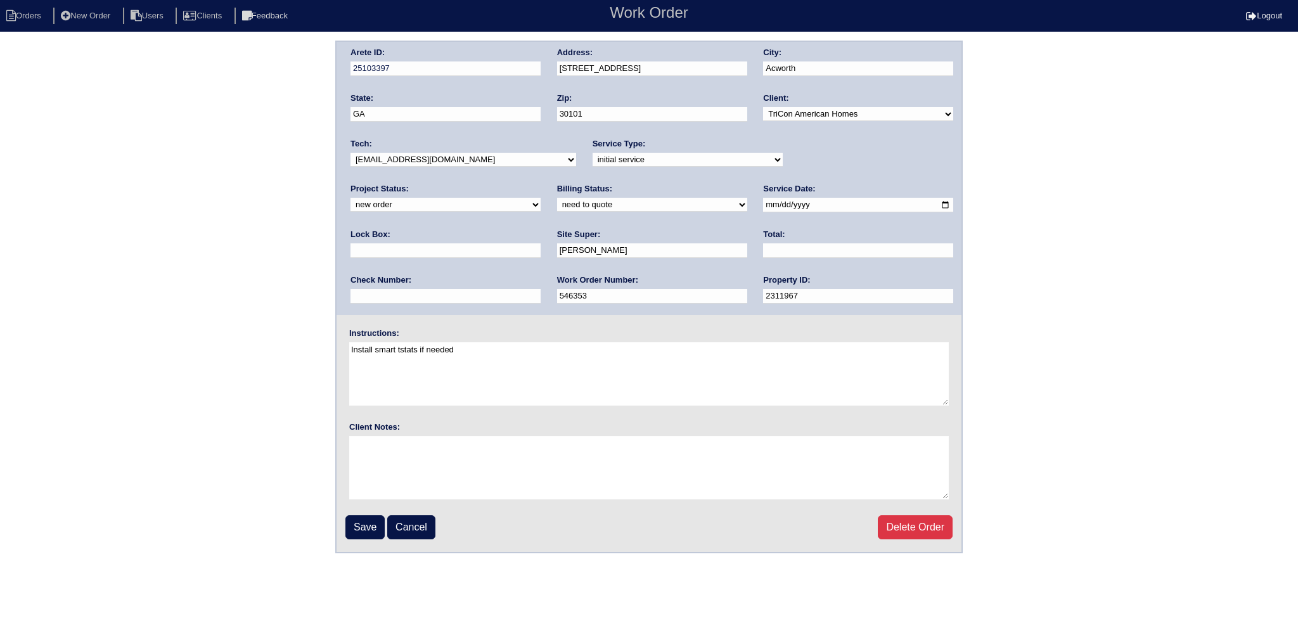
click at [541, 198] on select "new order assigned in progress field complete need to schedule admin review arc…" at bounding box center [446, 205] width 190 height 14
select select "assigned"
click at [541, 198] on select "new order assigned in progress field complete need to schedule admin review arc…" at bounding box center [446, 205] width 190 height 14
click at [469, 169] on div "Tech: -select- aretesmg+backup-tech@gmail.com benjohnholt88@gmail.com callisonh…" at bounding box center [464, 155] width 226 height 35
click at [467, 159] on select "-select- aretesmg+backup-tech@gmail.com benjohnholt88@gmail.com callisonhvac@ya…" at bounding box center [464, 160] width 226 height 14
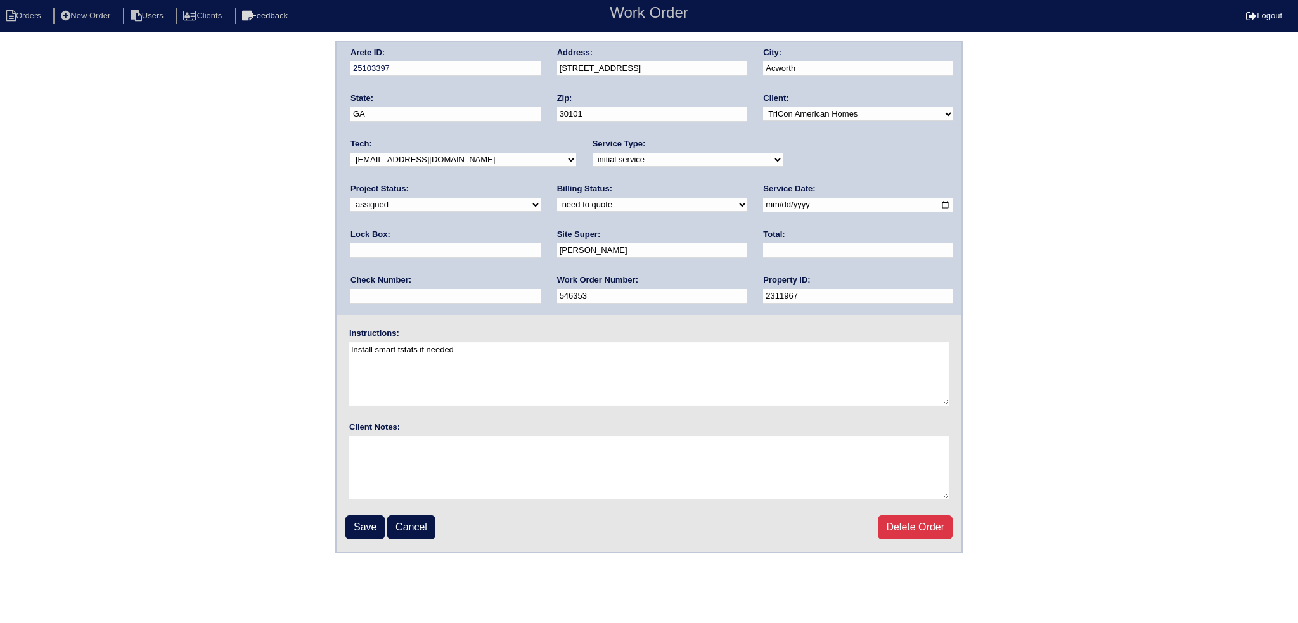
select select "31"
click at [351, 153] on select "-select- aretesmg+backup-tech@gmail.com benjohnholt88@gmail.com callisonhvac@ya…" at bounding box center [464, 160] width 226 height 14
click at [763, 205] on input "2025-09-15" at bounding box center [858, 205] width 190 height 15
type input "2025-09-16"
click at [380, 515] on input "Save" at bounding box center [365, 527] width 39 height 24
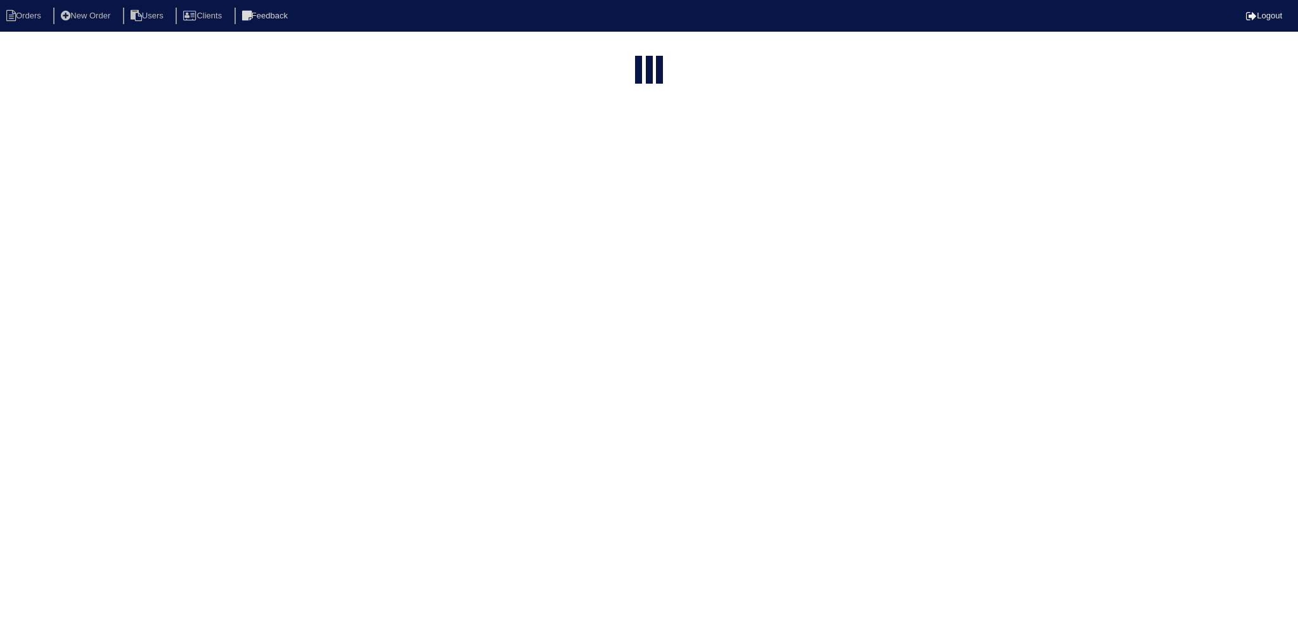
select select "15"
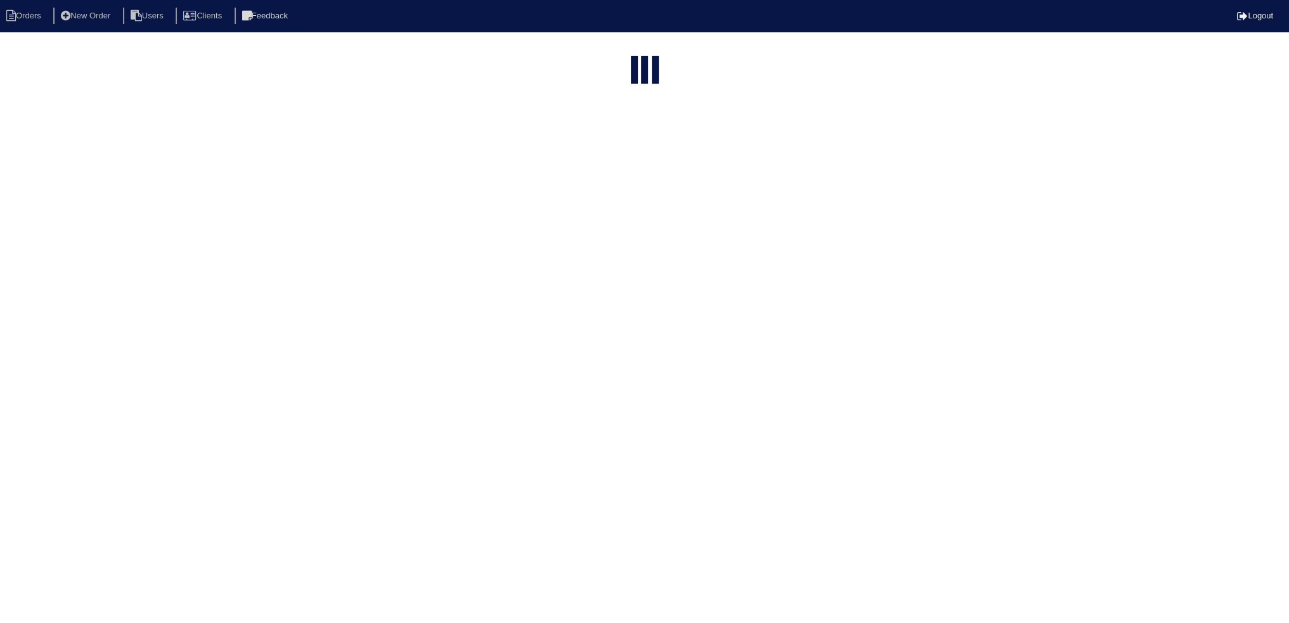
select select "new order"
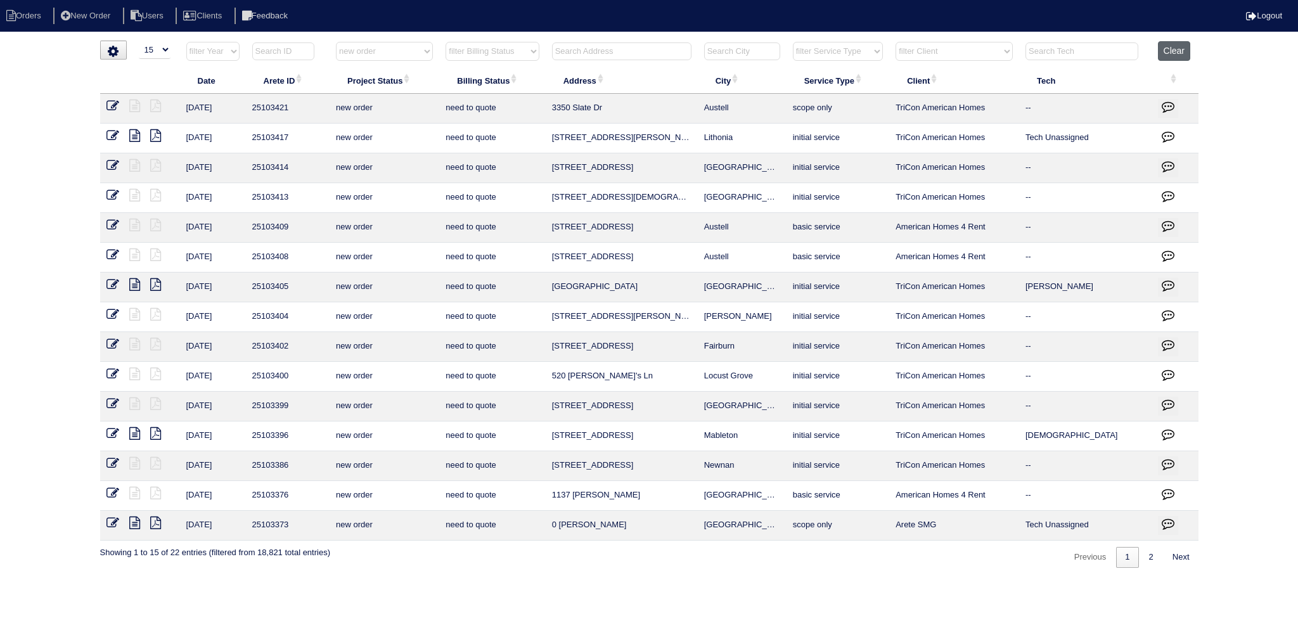
click at [1176, 49] on button "Clear" at bounding box center [1174, 51] width 32 height 20
select select
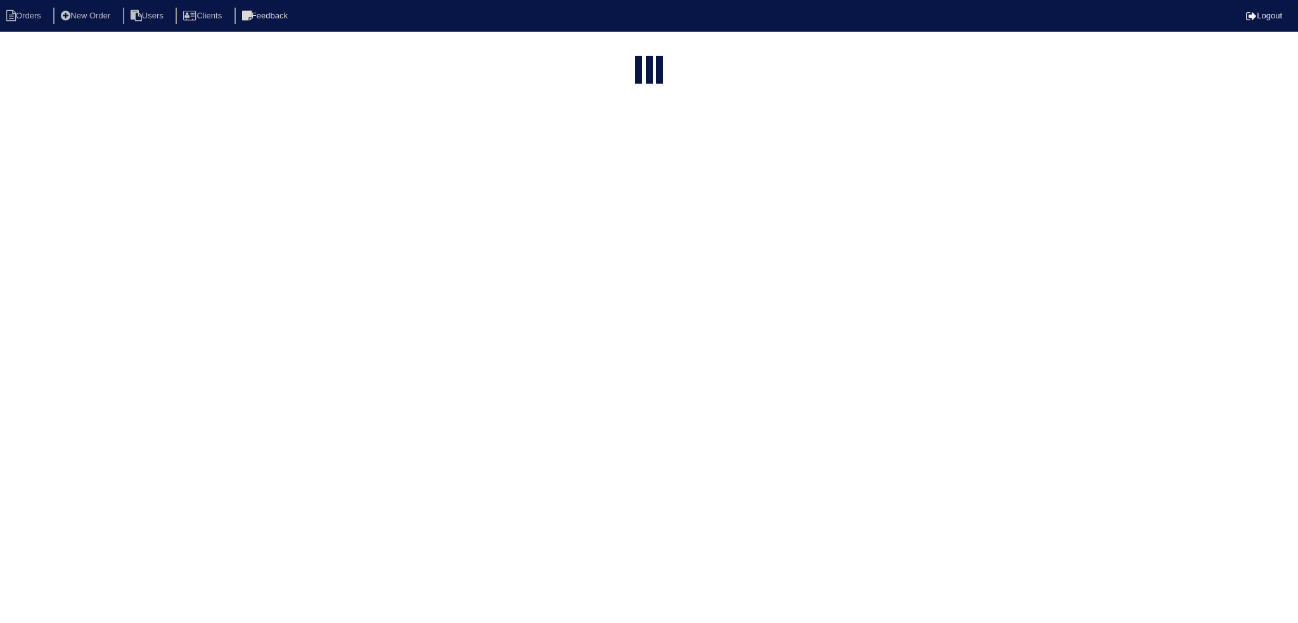
select select "15"
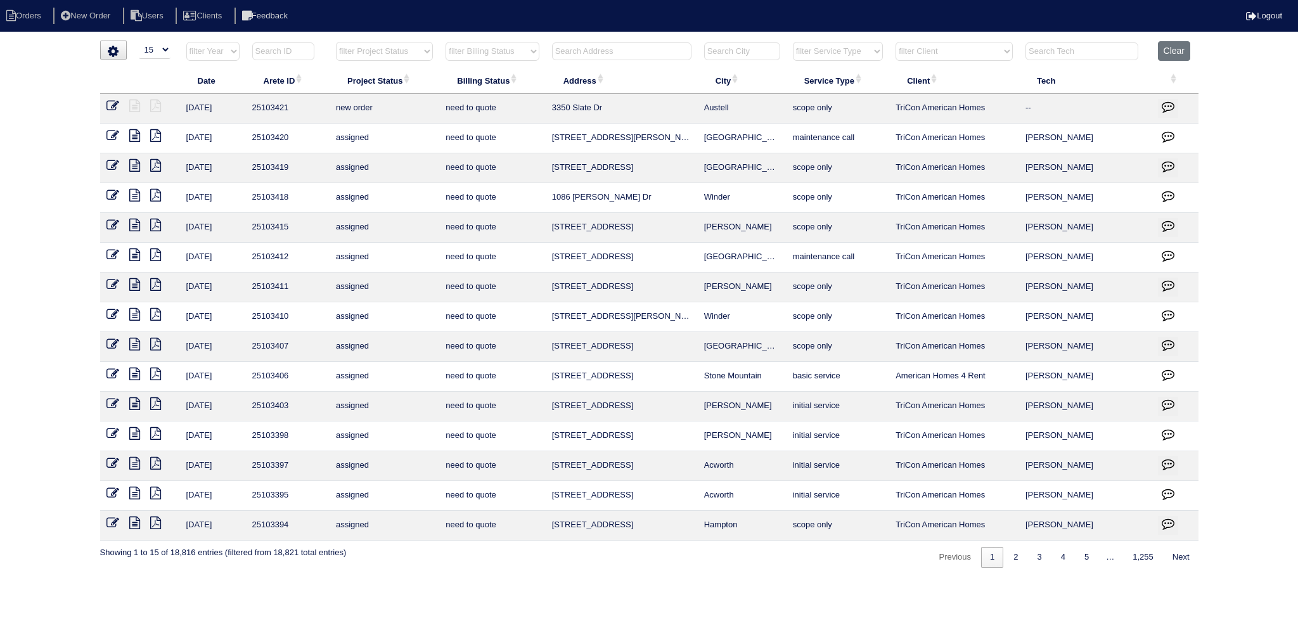
click at [590, 48] on input "text" at bounding box center [621, 51] width 139 height 18
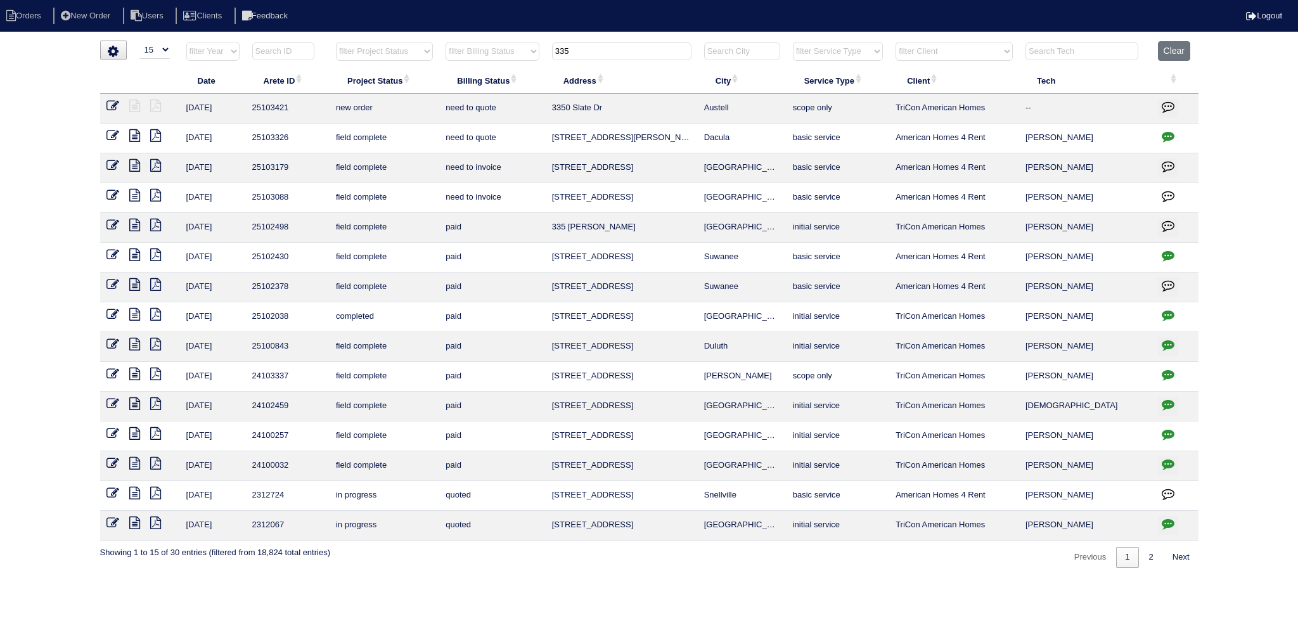
type input "335"
click at [133, 134] on icon at bounding box center [134, 135] width 11 height 13
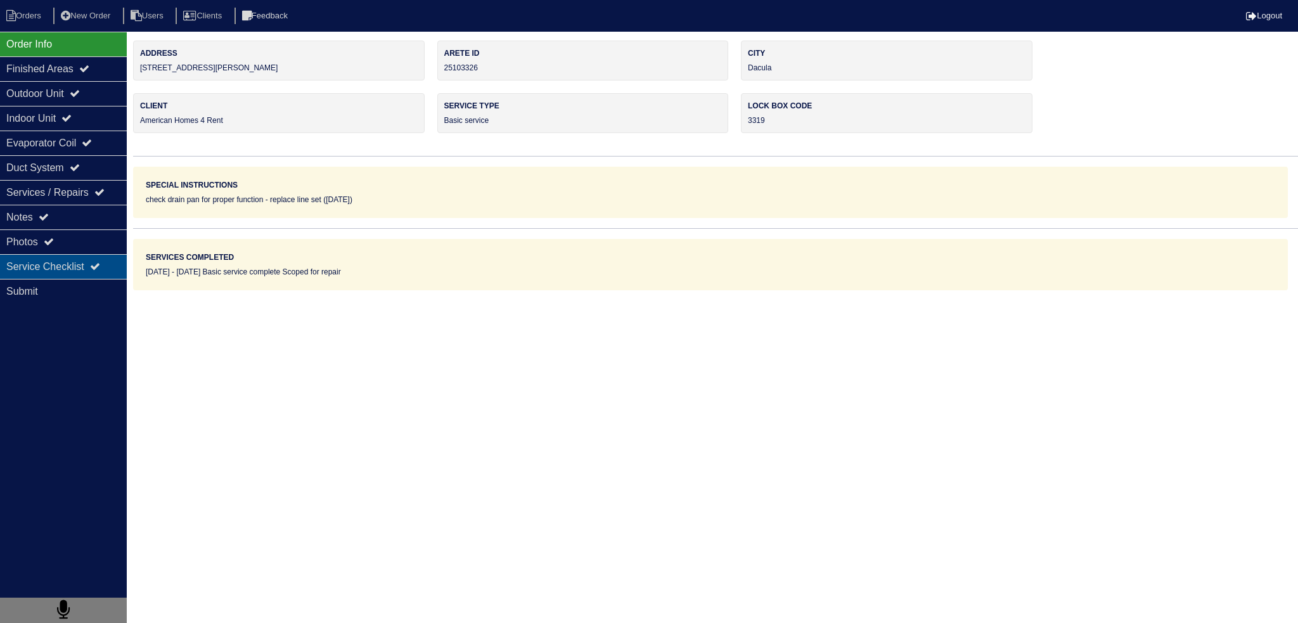
click at [63, 259] on div "Service Checklist" at bounding box center [63, 266] width 127 height 25
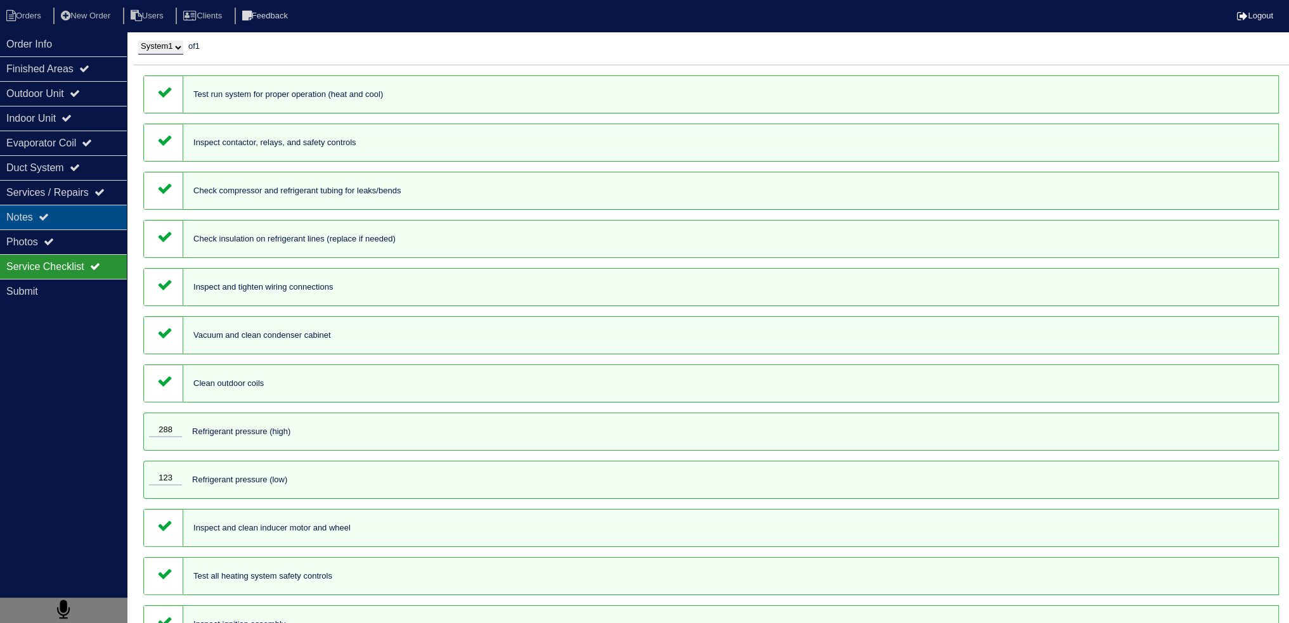
click at [59, 223] on div "Notes" at bounding box center [63, 217] width 127 height 25
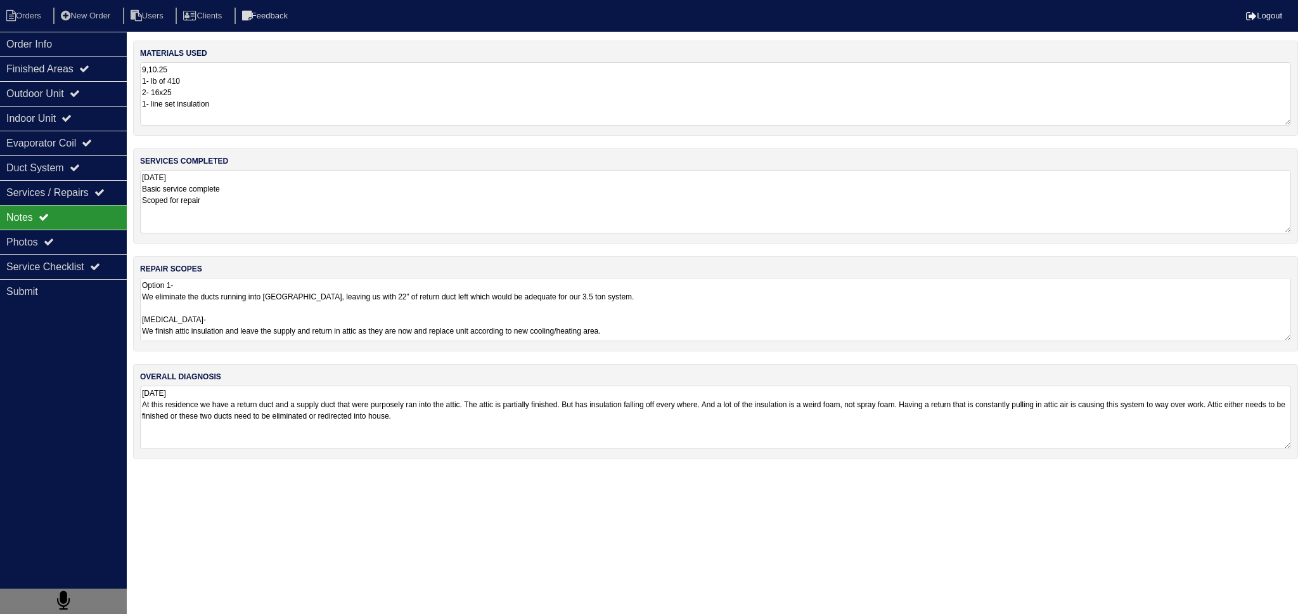
click at [228, 302] on textarea "Option 1- We eliminate the ducts running into attic, leaving us with 22” of ret…" at bounding box center [715, 309] width 1151 height 63
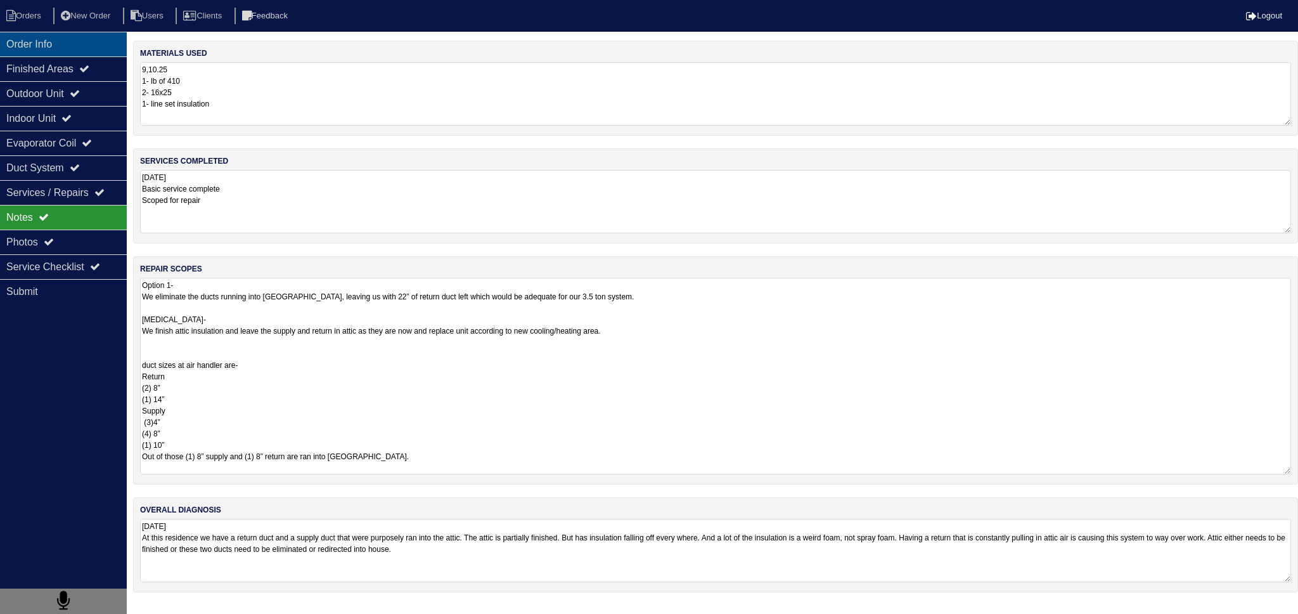
click at [56, 53] on div "Order Info" at bounding box center [63, 44] width 127 height 25
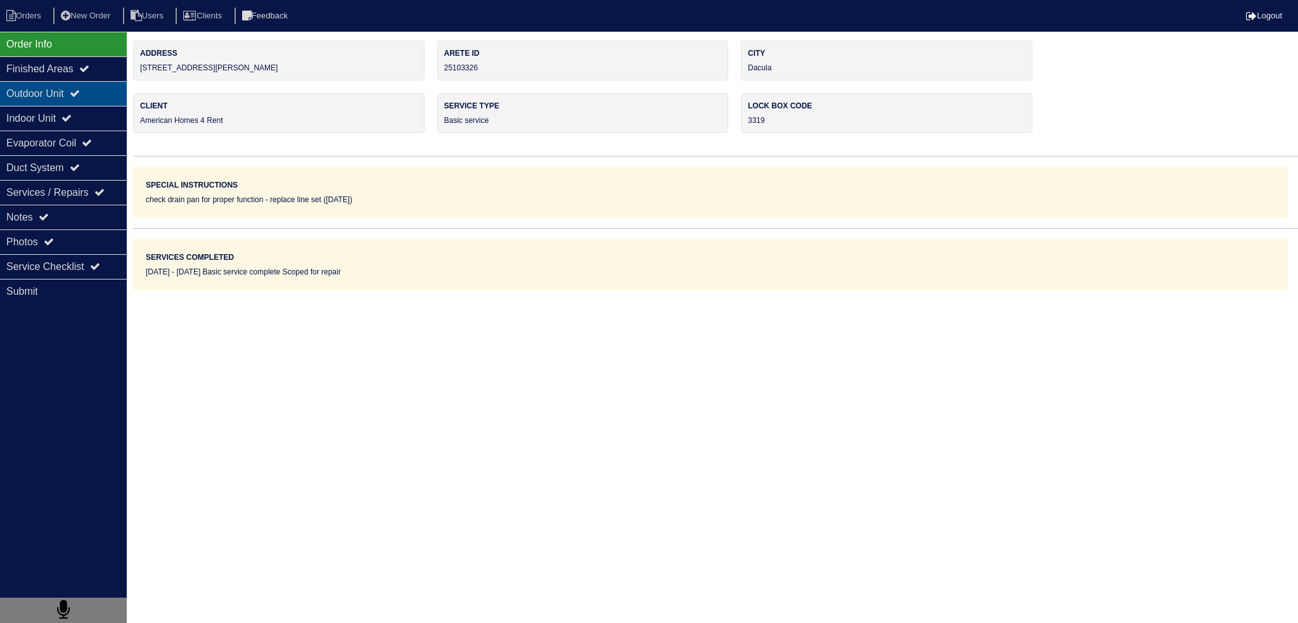
click at [70, 100] on div "Outdoor Unit" at bounding box center [63, 93] width 127 height 25
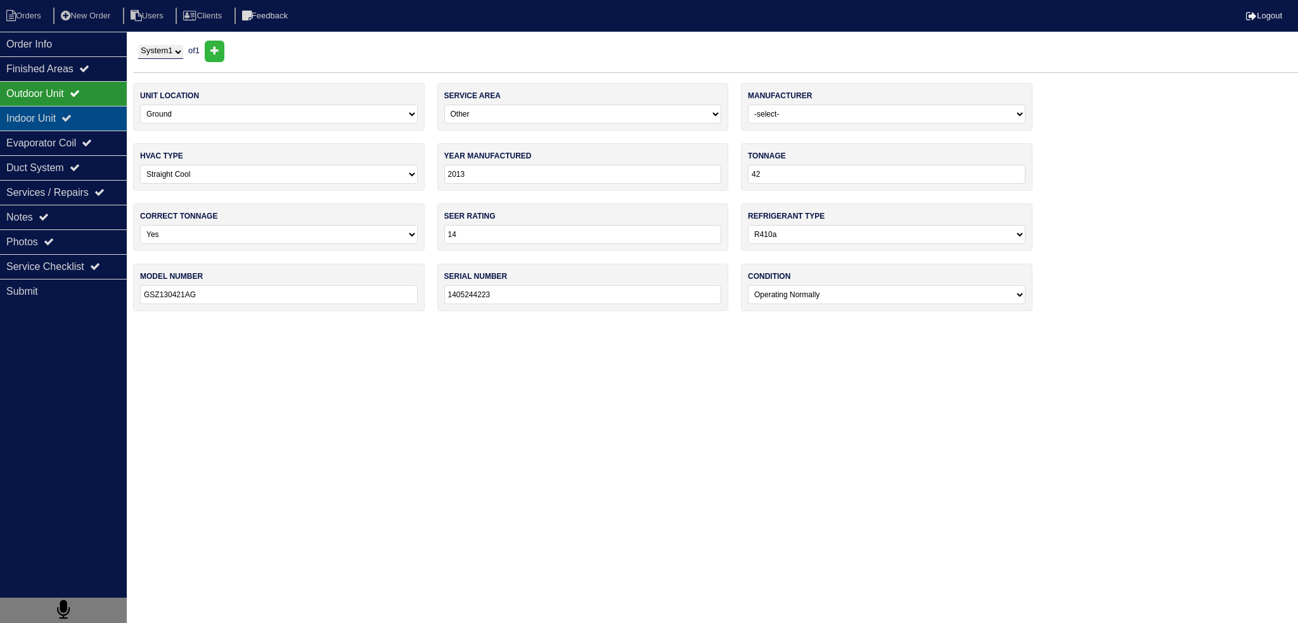
click at [72, 121] on icon at bounding box center [66, 118] width 10 height 10
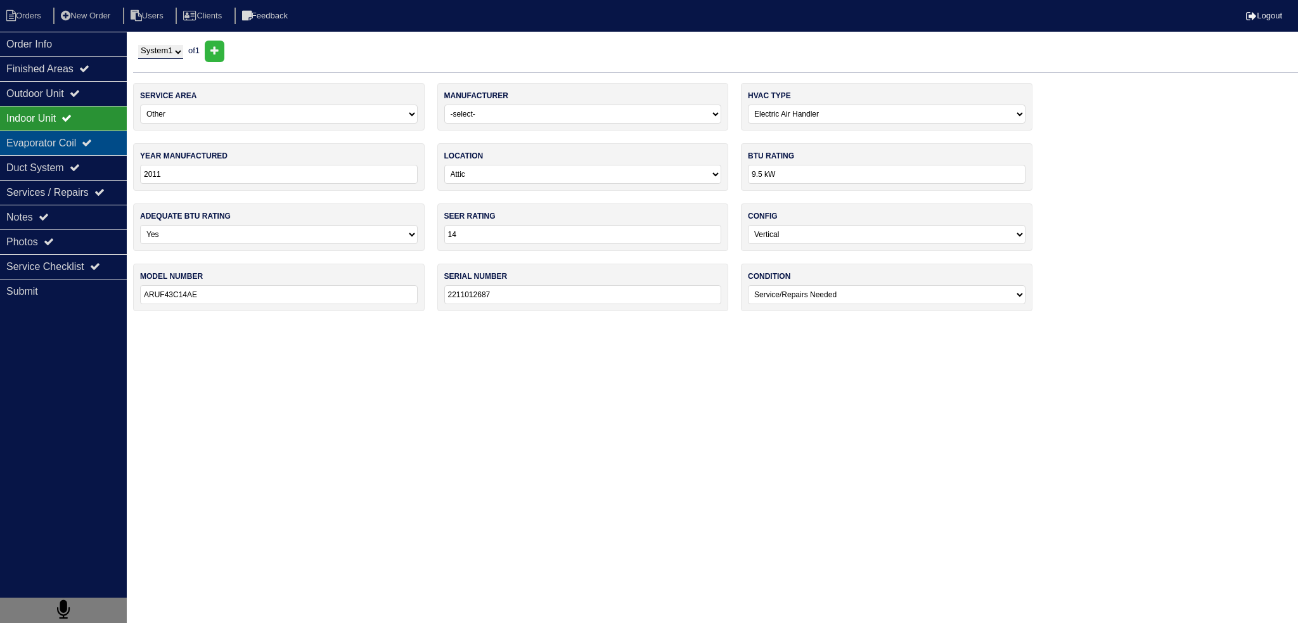
click at [77, 141] on div "Evaporator Coil" at bounding box center [63, 143] width 127 height 25
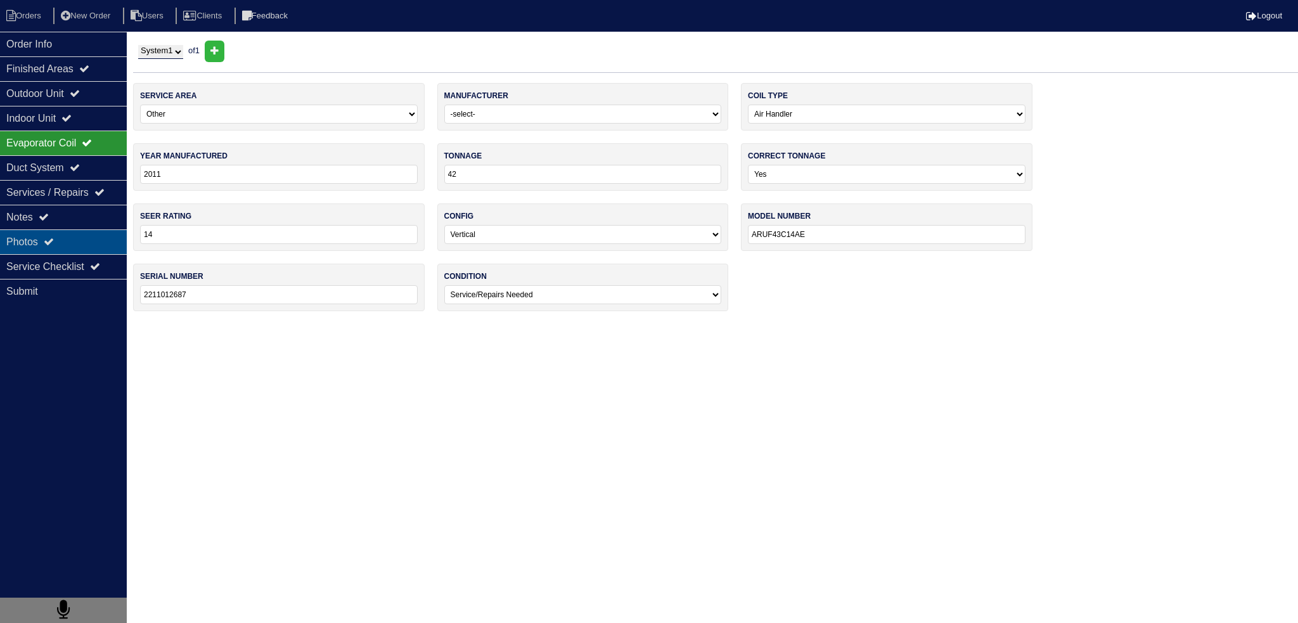
click at [51, 236] on icon at bounding box center [49, 241] width 10 height 10
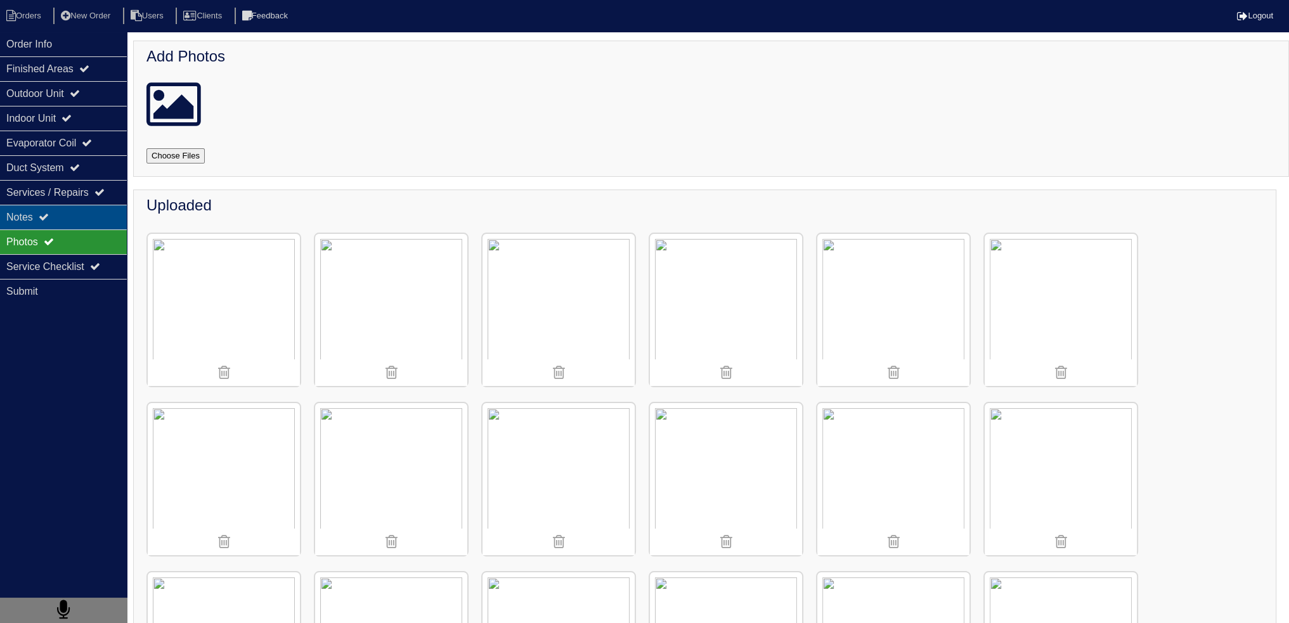
click at [57, 223] on div "Notes" at bounding box center [63, 217] width 127 height 25
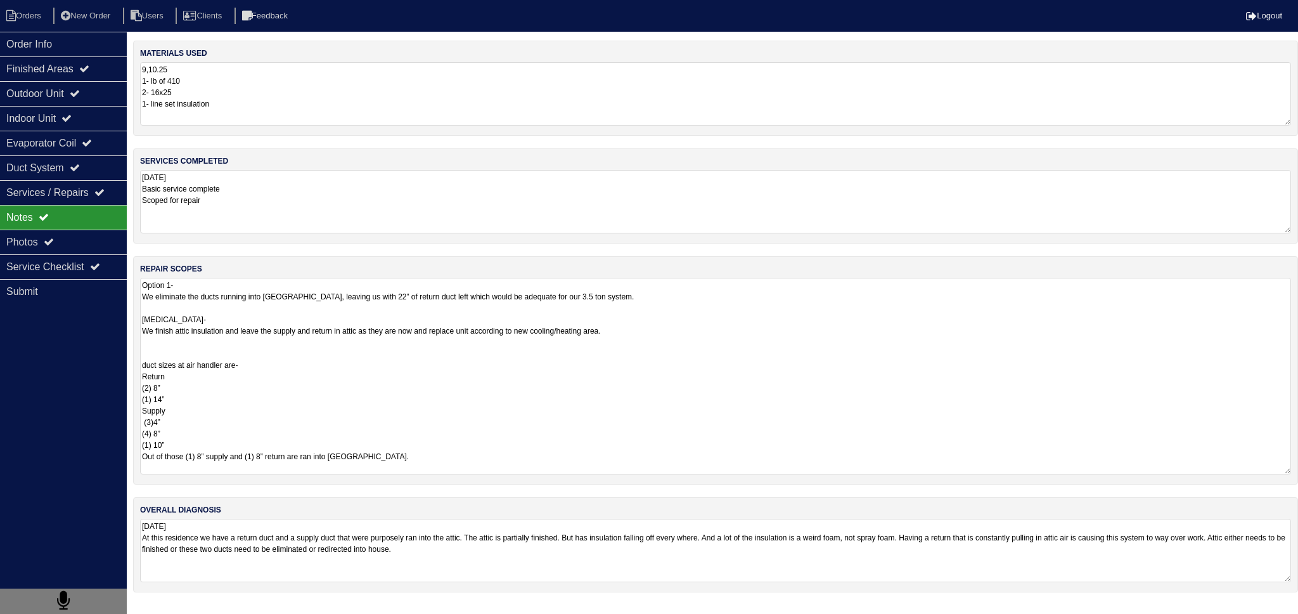
click at [266, 304] on textarea "Option 1- We eliminate the ducts running into attic, leaving us with 22” of ret…" at bounding box center [715, 376] width 1151 height 197
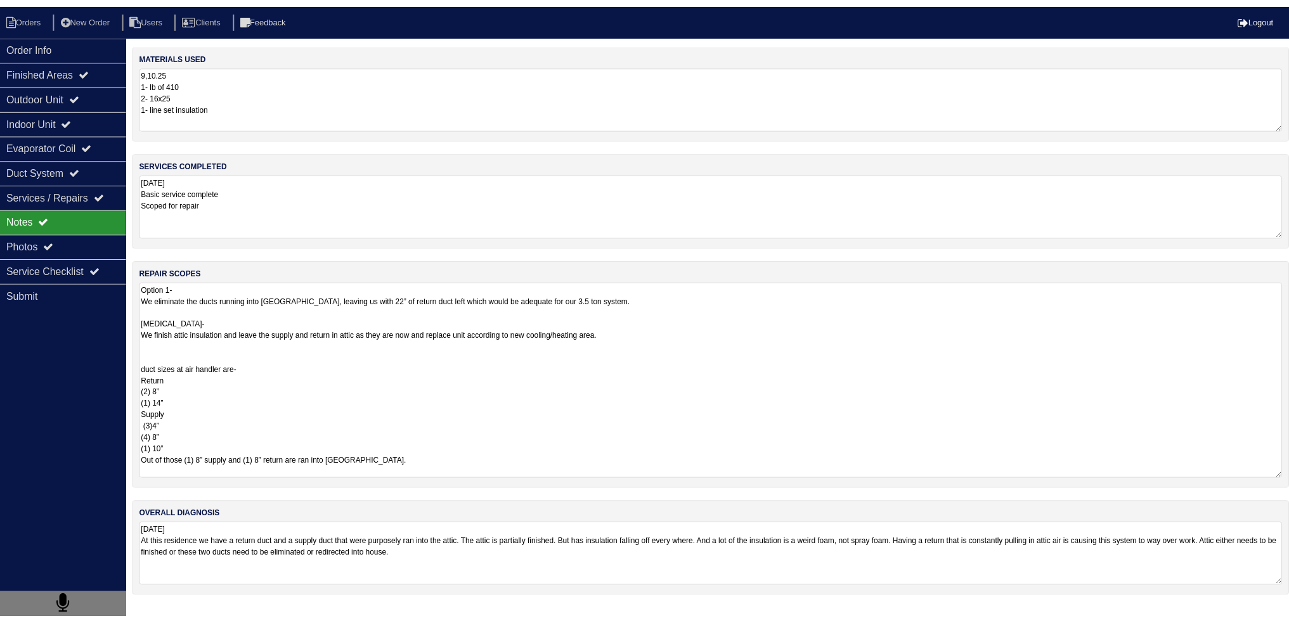
scroll to position [1, 0]
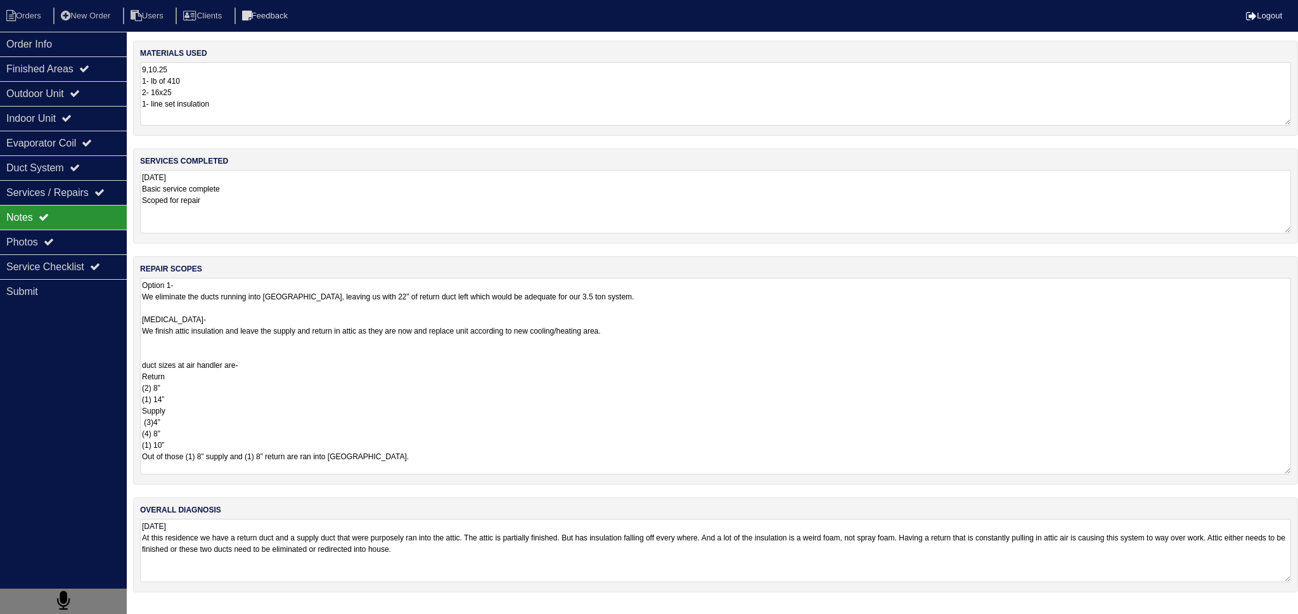
click at [312, 542] on html "Orders New Order Users Clients Feedback Logout Orders New Order Users Clients M…" at bounding box center [649, 302] width 1298 height 605
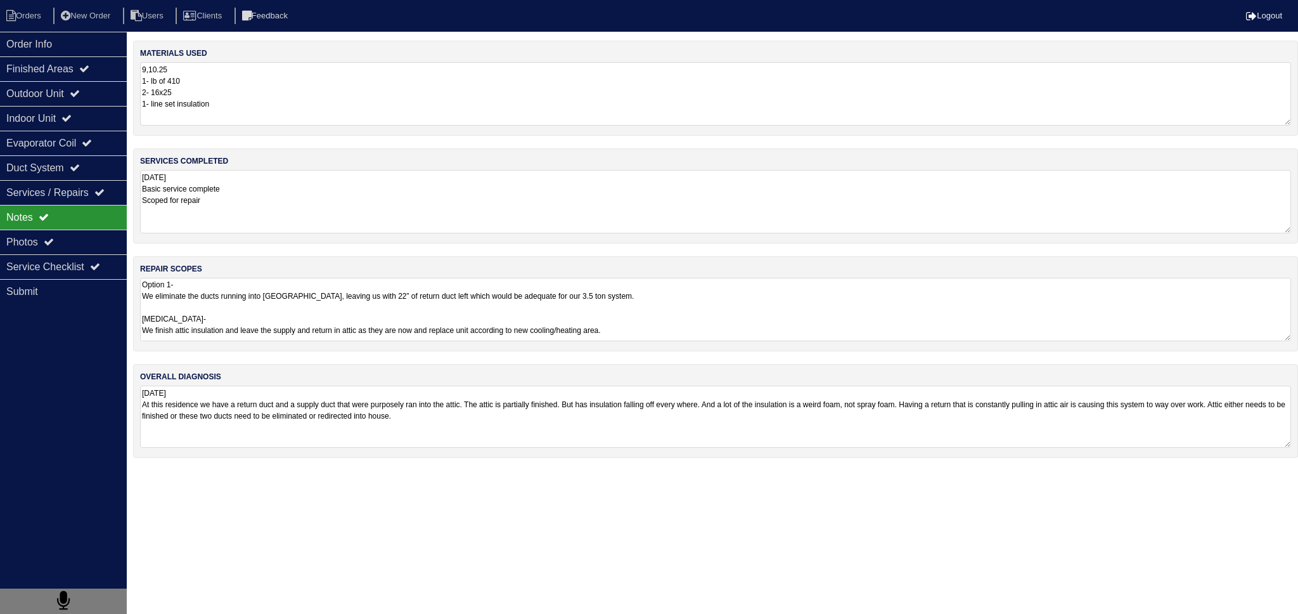
click at [291, 424] on textarea "9.10.25 At this residence we have a return duct and a supply duct that were pur…" at bounding box center [715, 416] width 1151 height 62
click at [80, 228] on div "Notes" at bounding box center [63, 217] width 127 height 25
click at [84, 239] on div "Photos" at bounding box center [63, 242] width 127 height 25
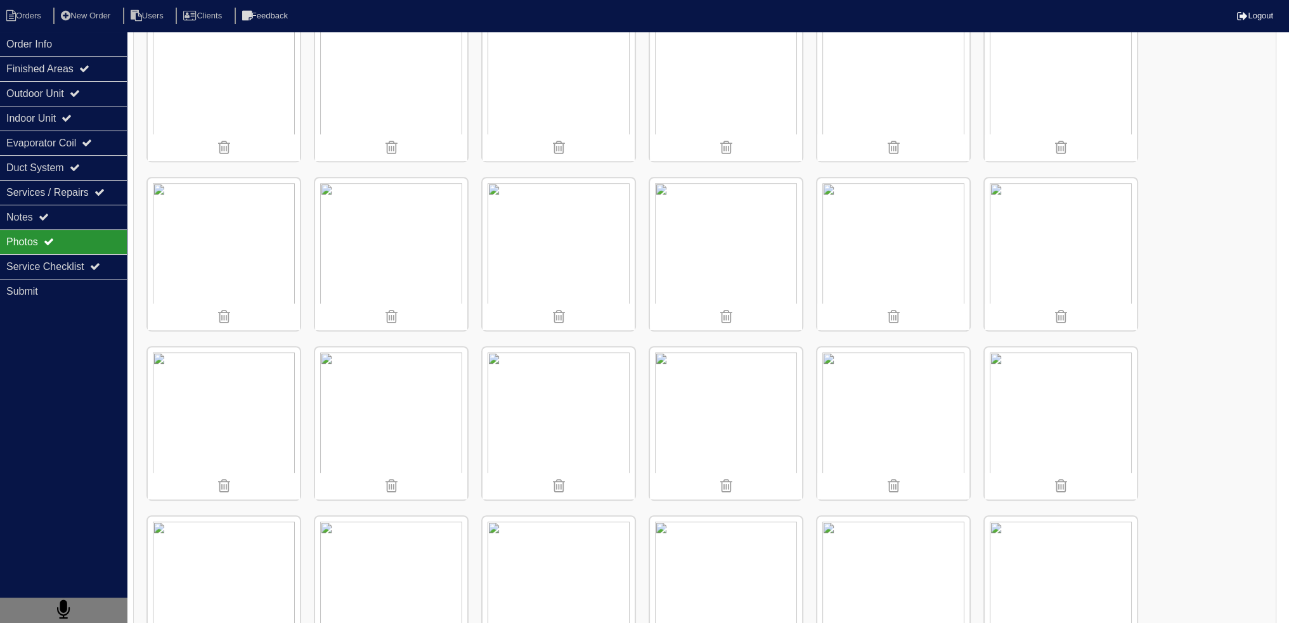
scroll to position [951, 0]
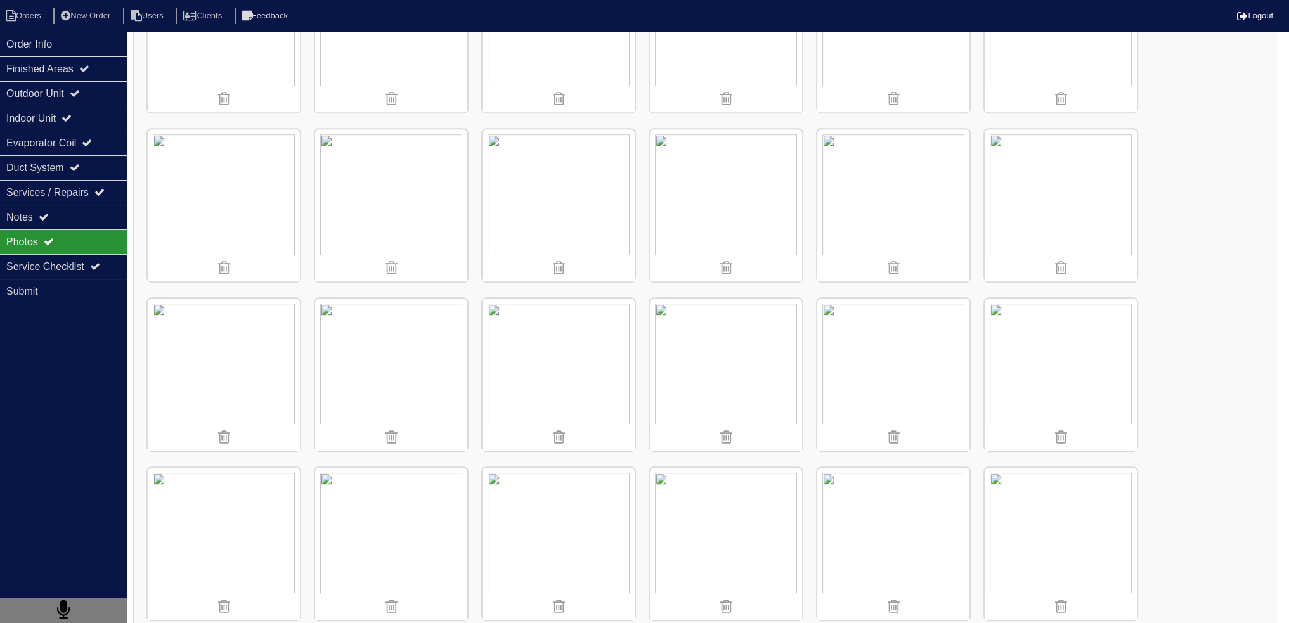
click at [549, 168] on img at bounding box center [558, 205] width 152 height 152
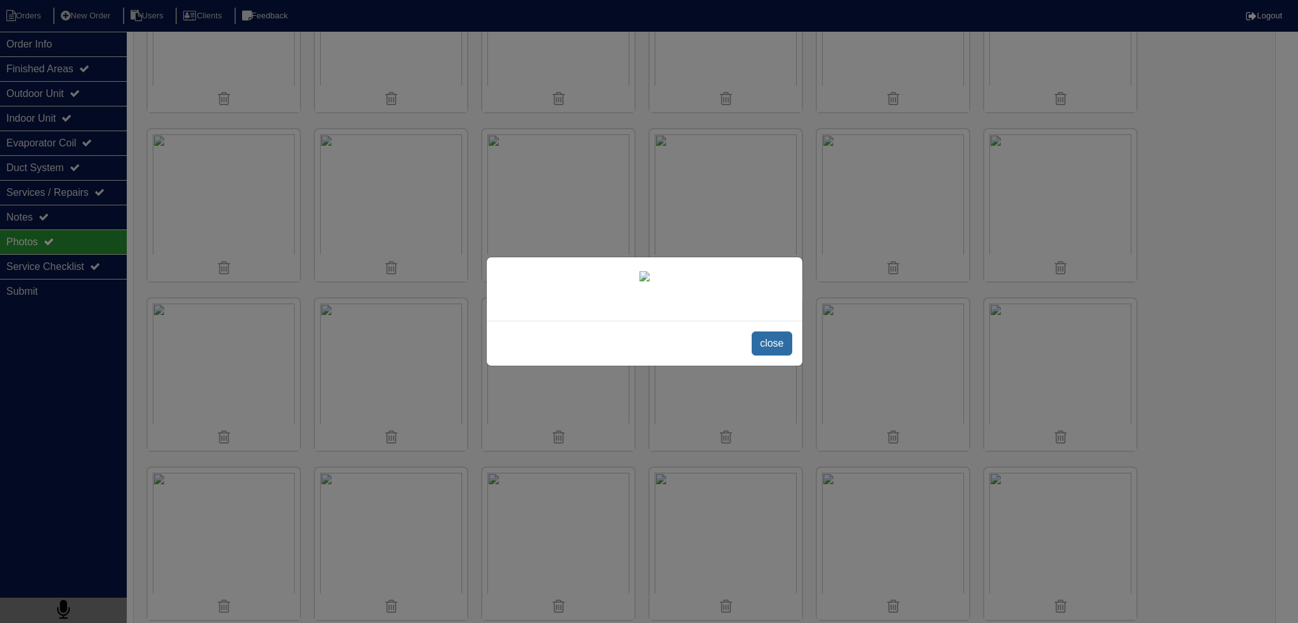
click at [770, 356] on span "close" at bounding box center [772, 344] width 40 height 24
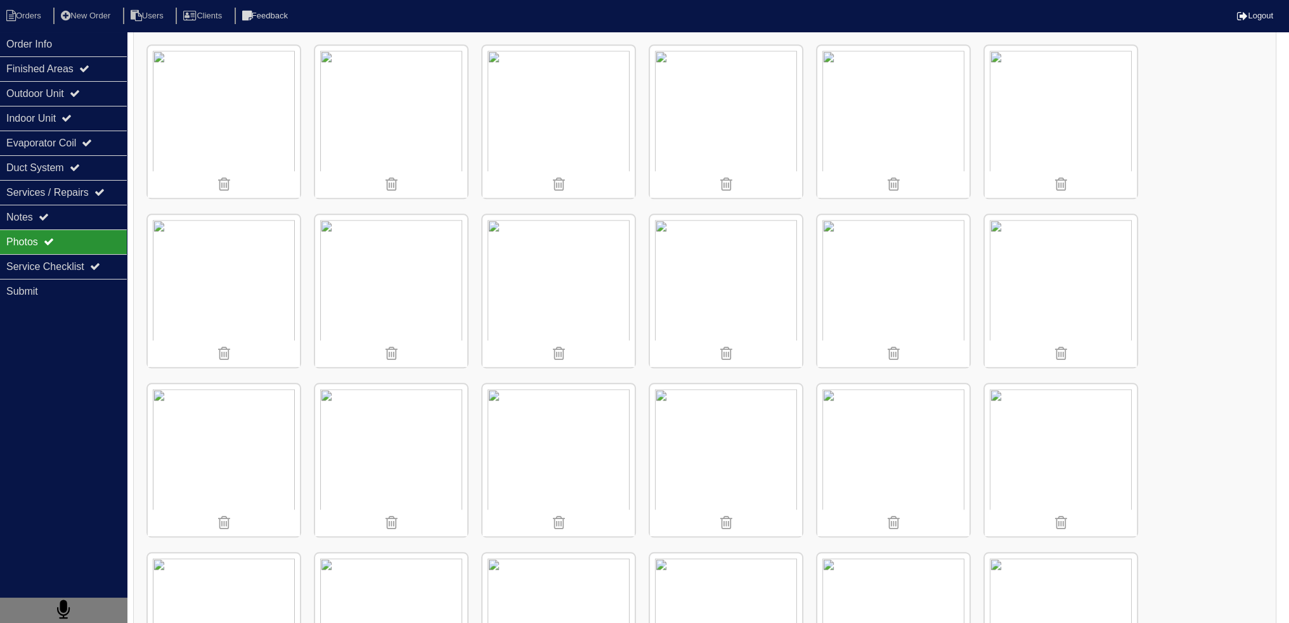
scroll to position [1902, 0]
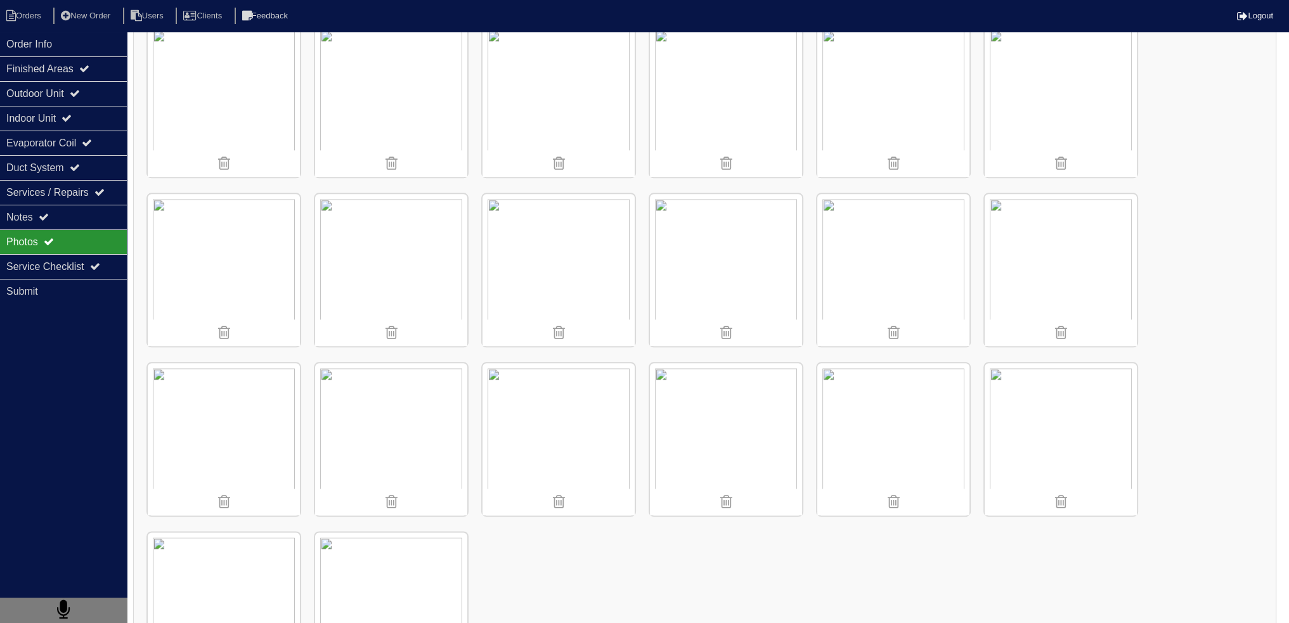
click at [534, 427] on img at bounding box center [558, 439] width 152 height 152
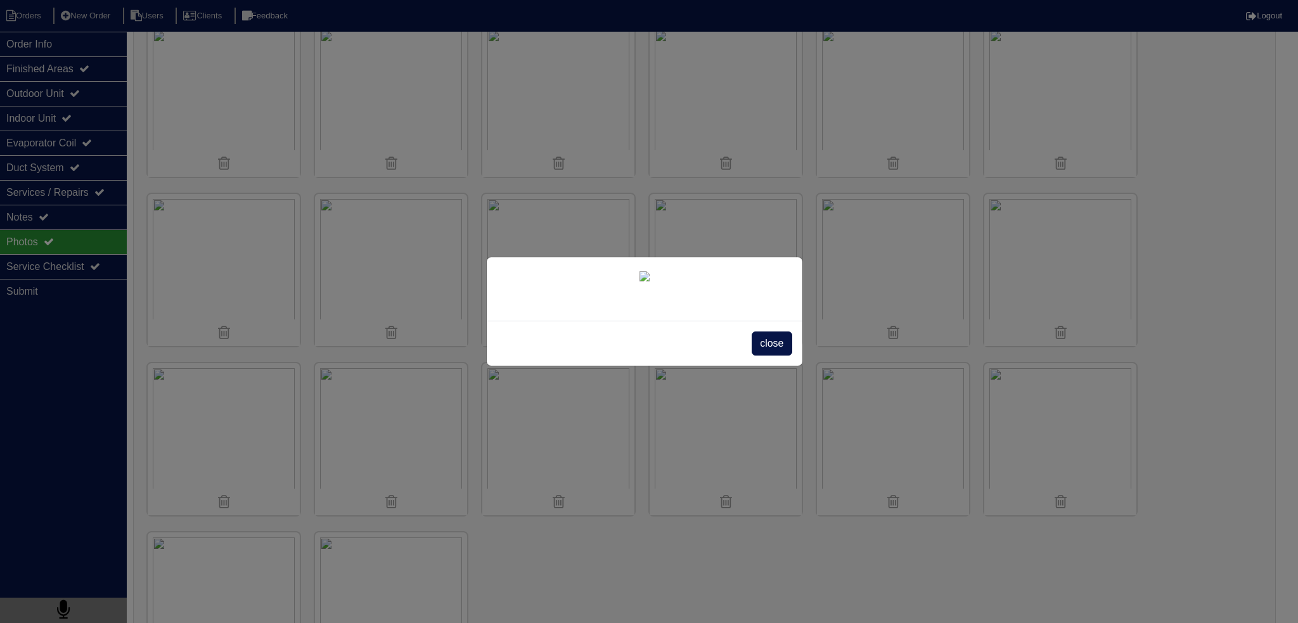
click at [773, 356] on span "close" at bounding box center [772, 344] width 40 height 24
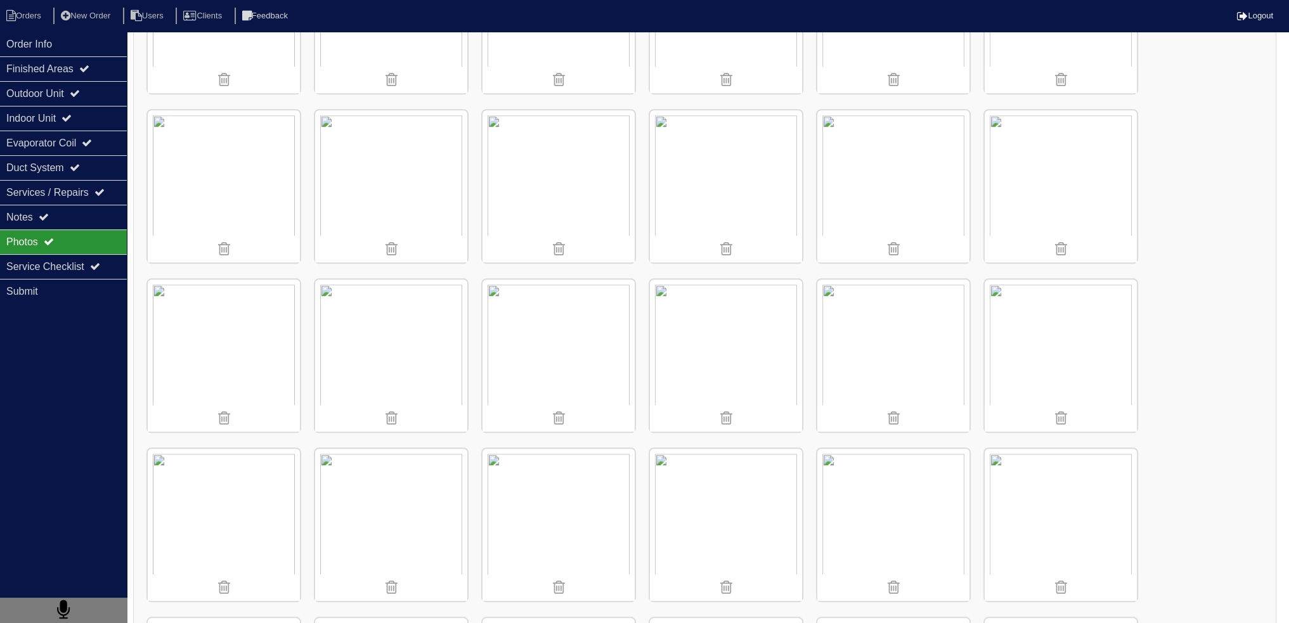
scroll to position [1222, 0]
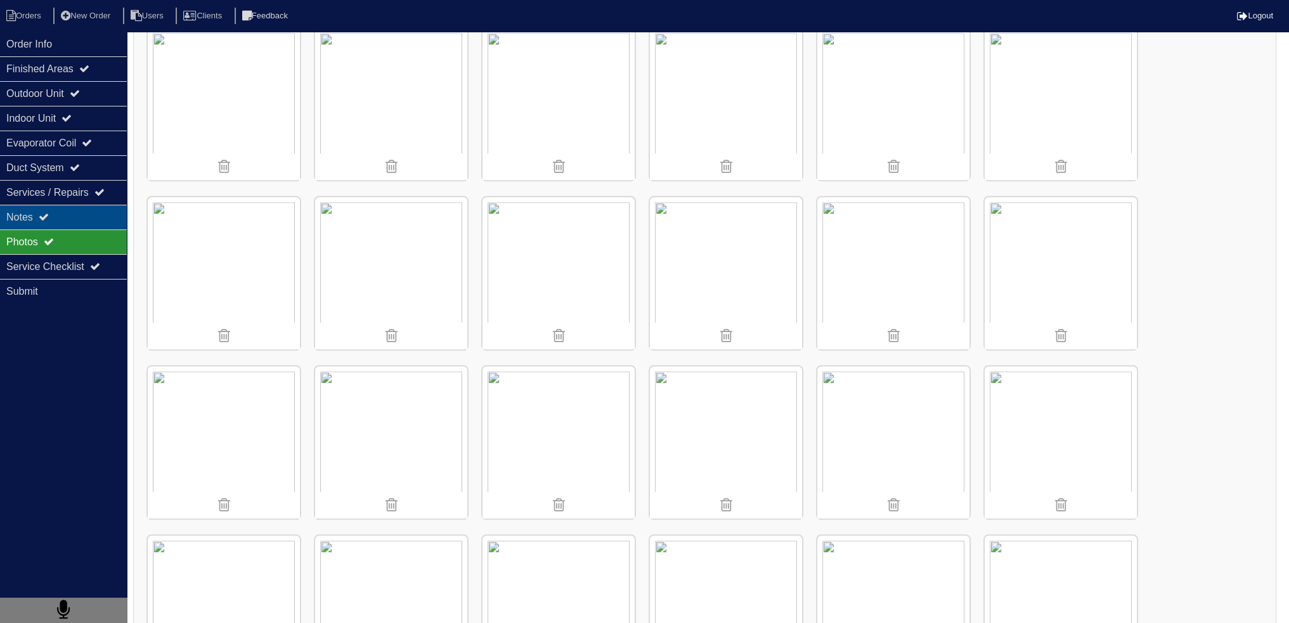
click at [61, 221] on div "Notes" at bounding box center [63, 217] width 127 height 25
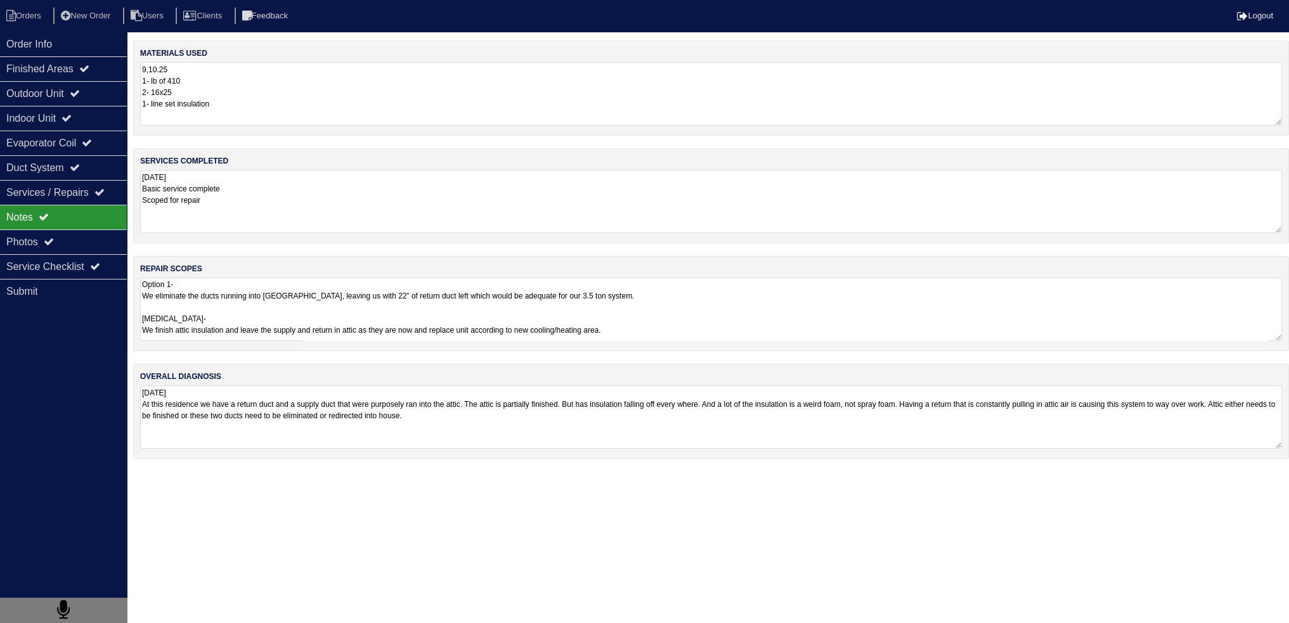
scroll to position [0, 0]
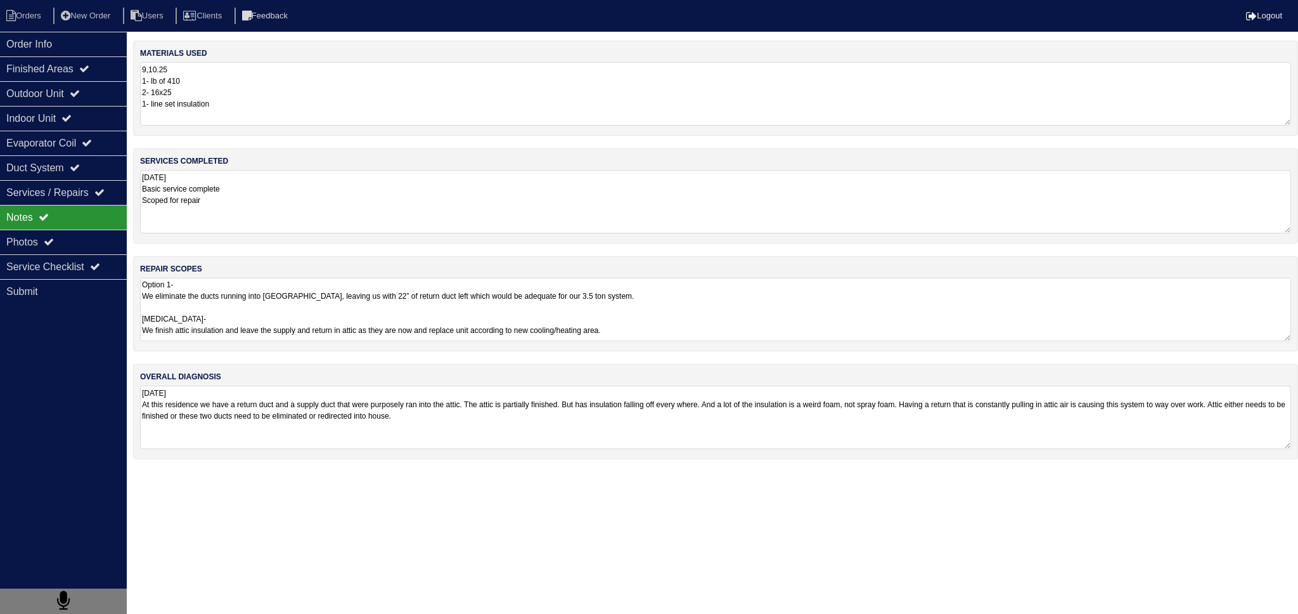
click at [235, 335] on textarea "Option 1- We eliminate the ducts running into attic, leaving us with 22” of ret…" at bounding box center [715, 309] width 1151 height 63
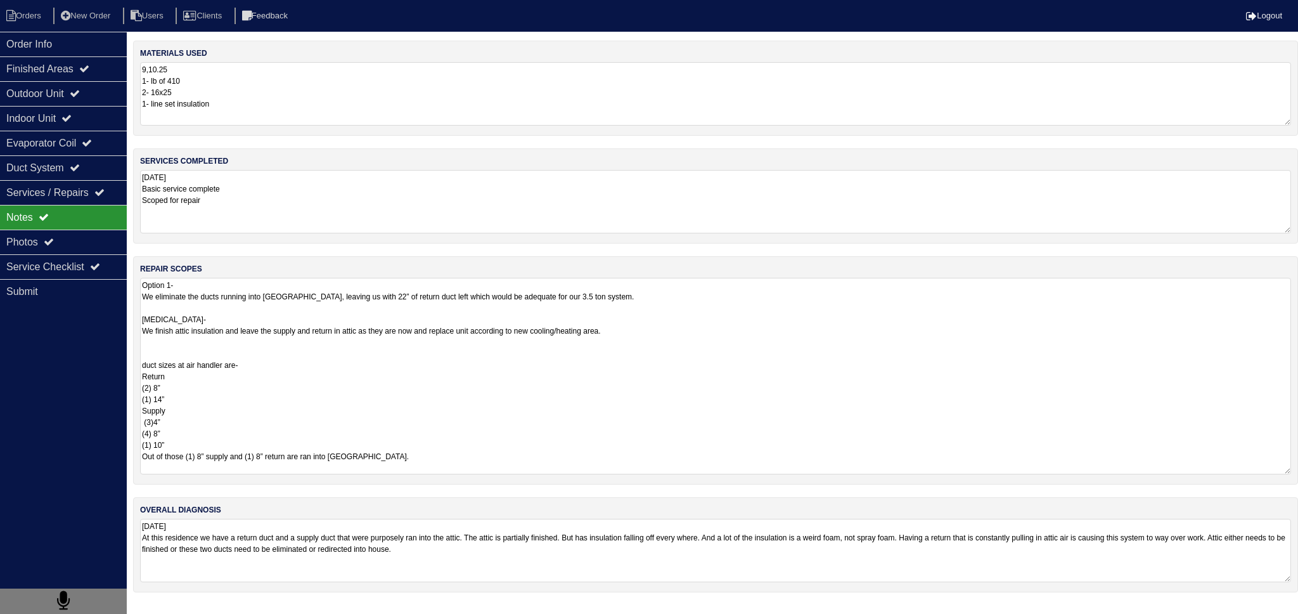
click at [345, 538] on html "Orders New Order Users Clients Feedback Logout Orders New Order Users Clients M…" at bounding box center [649, 302] width 1298 height 605
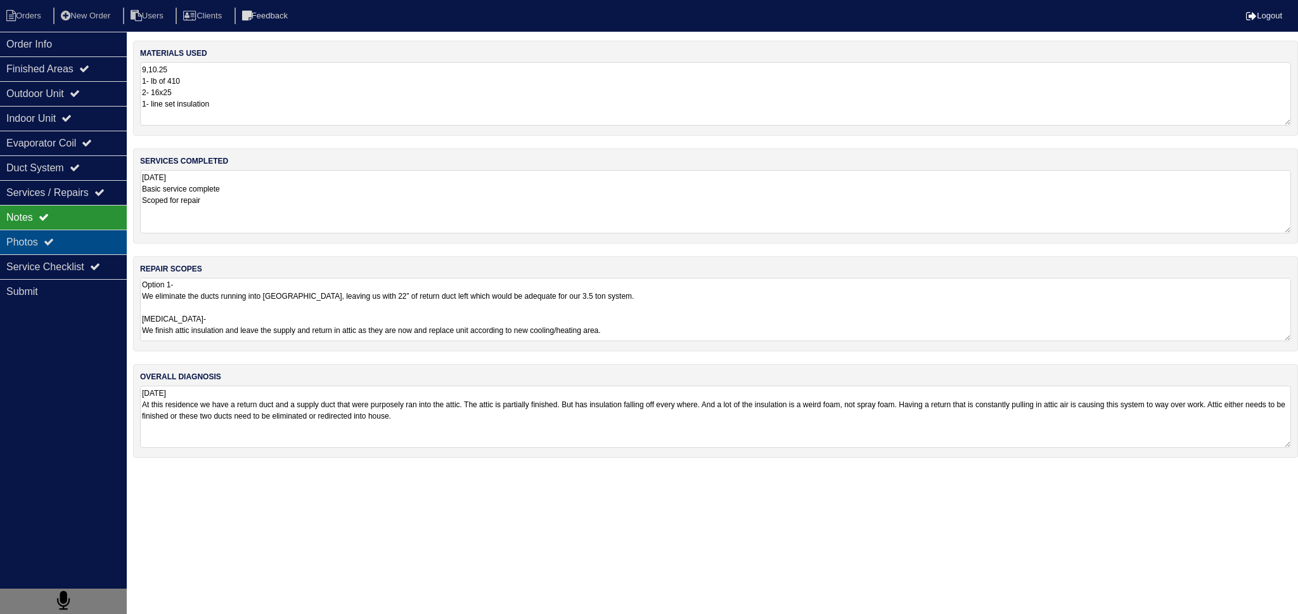
click at [81, 233] on div "Photos" at bounding box center [63, 242] width 127 height 25
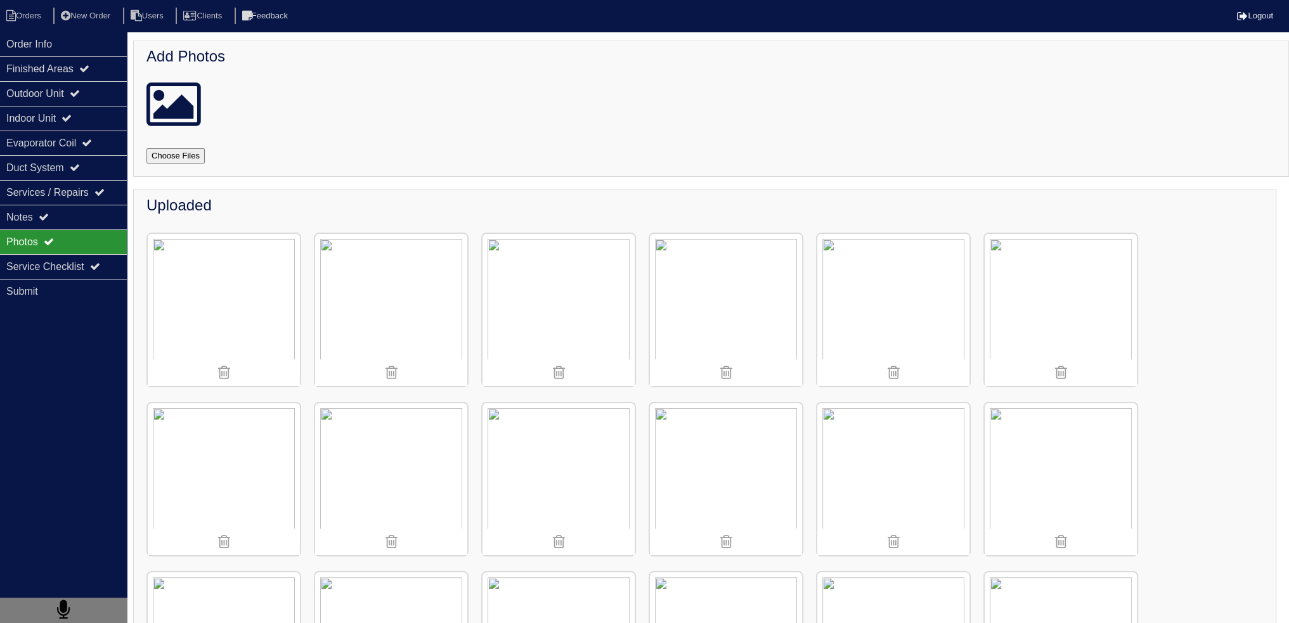
scroll to position [317, 0]
